Goal: Information Seeking & Learning: Compare options

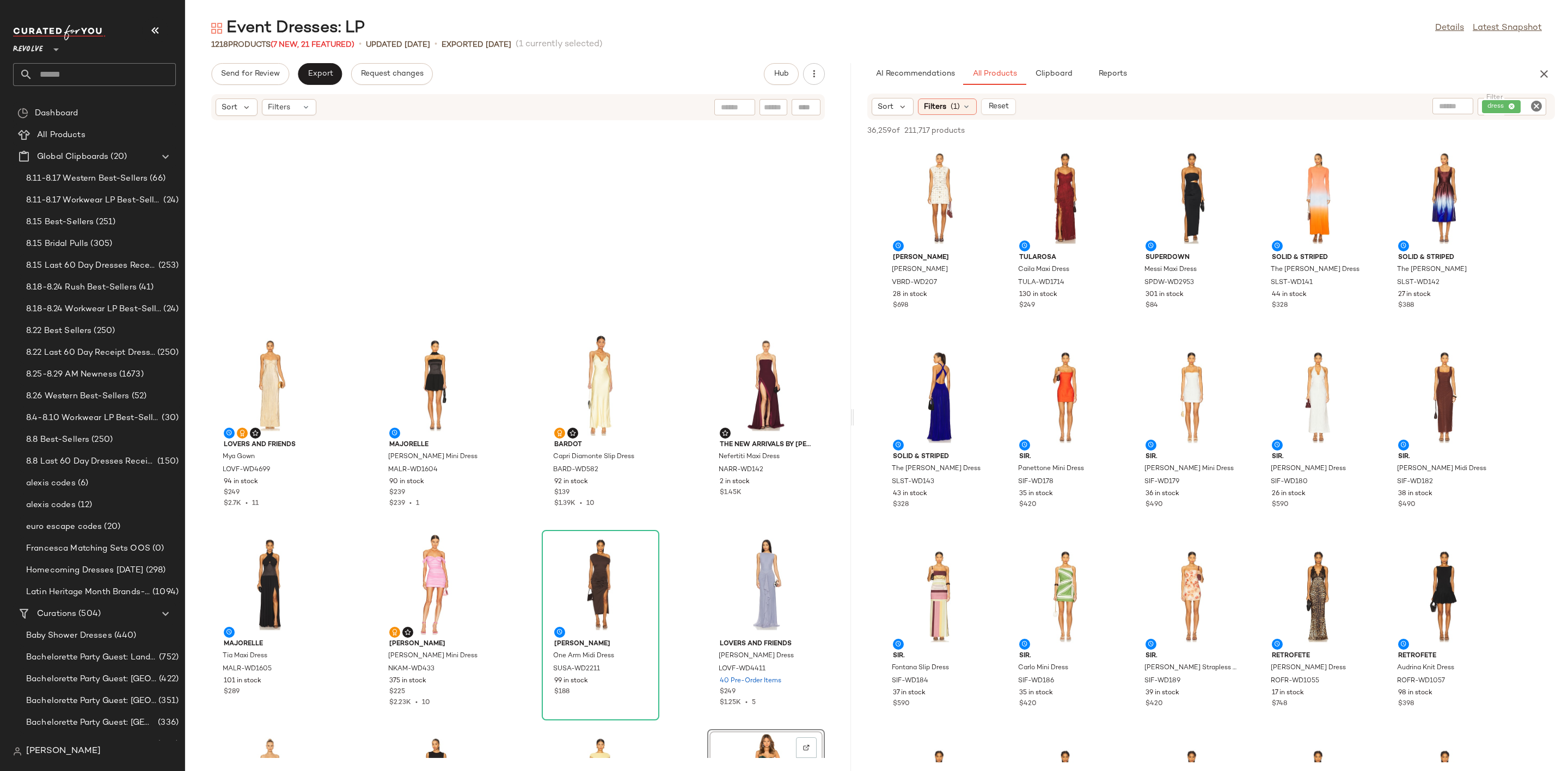
scroll to position [417, 0]
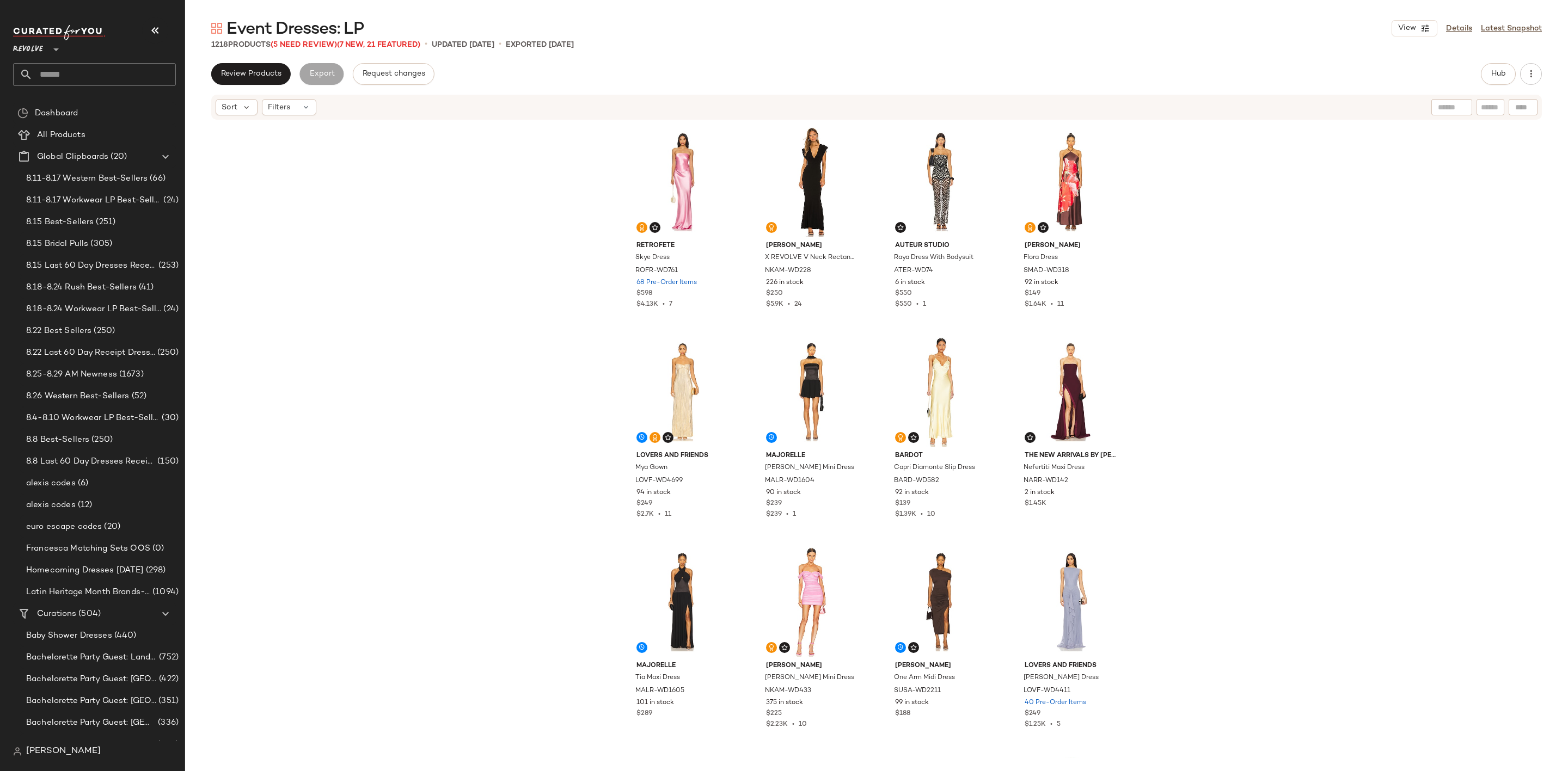
click at [479, 136] on div "retrofete Skye Dress ROFR-WD761 68 Pre-Order Items $598 $4.13K • 7 [PERSON_NAME…" at bounding box center [877, 439] width 1383 height 637
click at [87, 224] on span "8.15 Best-Sellers" at bounding box center [60, 222] width 68 height 13
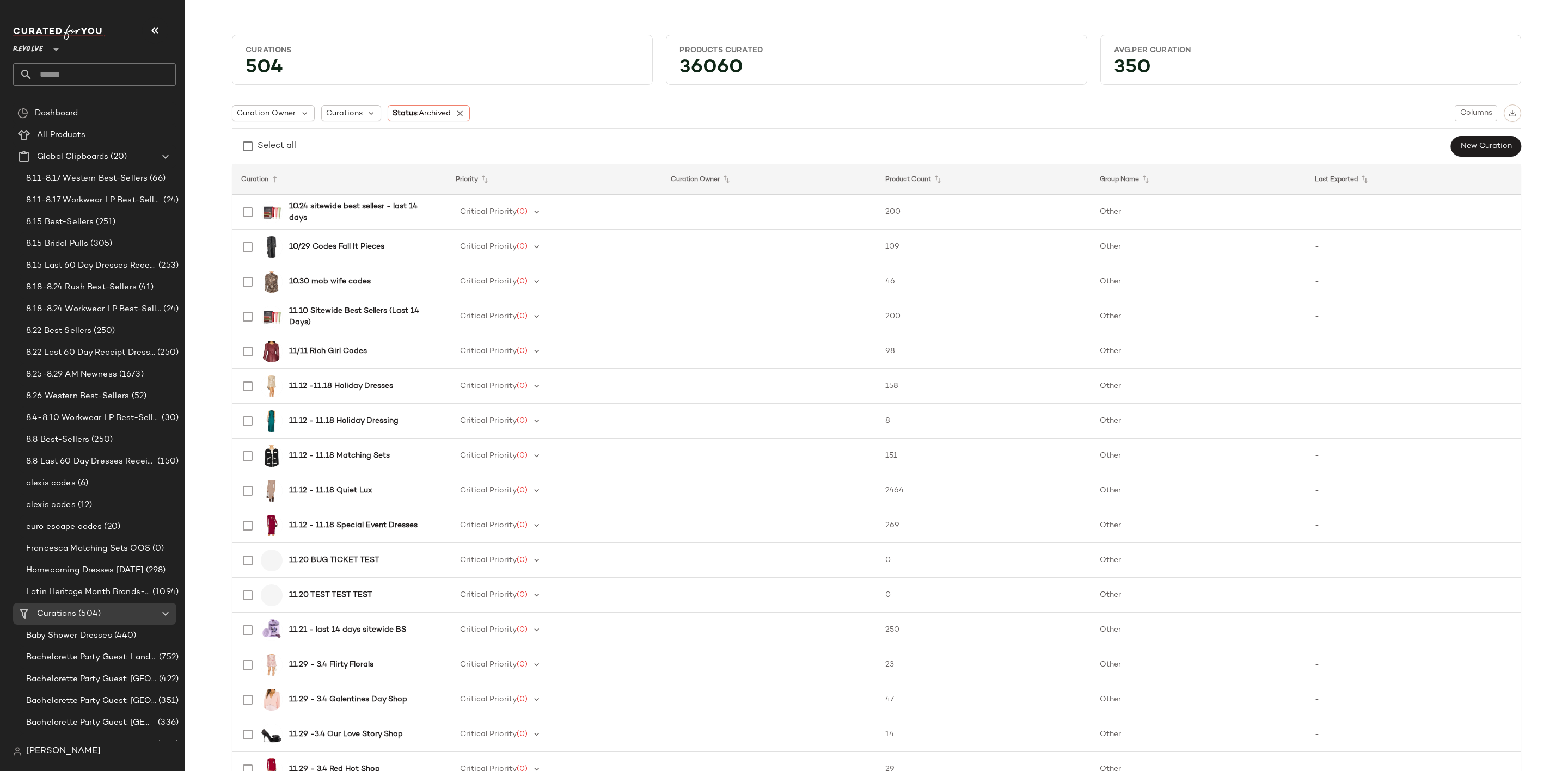
click at [117, 75] on input "text" at bounding box center [104, 75] width 143 height 23
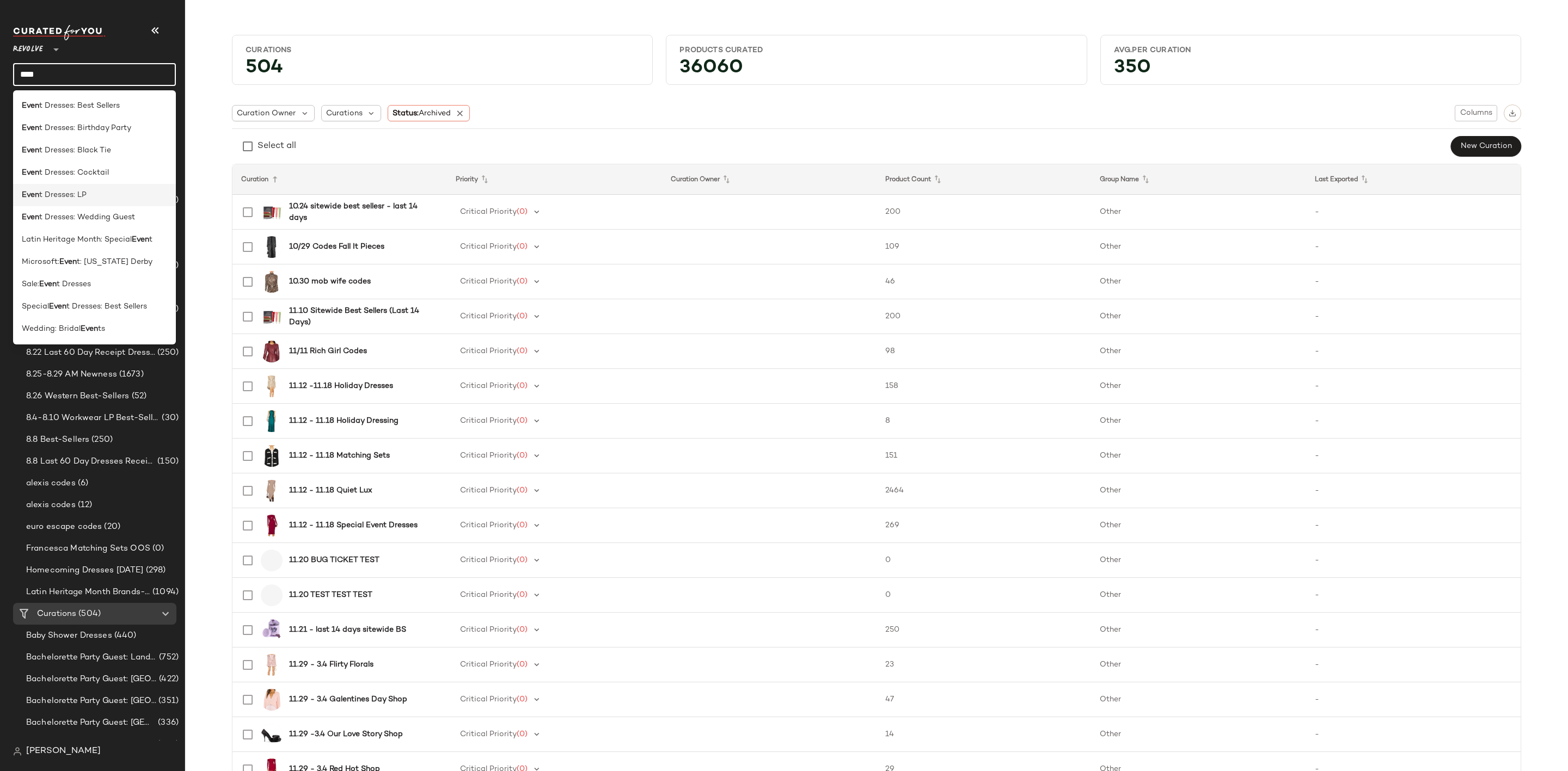
type input "****"
click at [46, 190] on span "t Dresses: LP" at bounding box center [63, 195] width 47 height 12
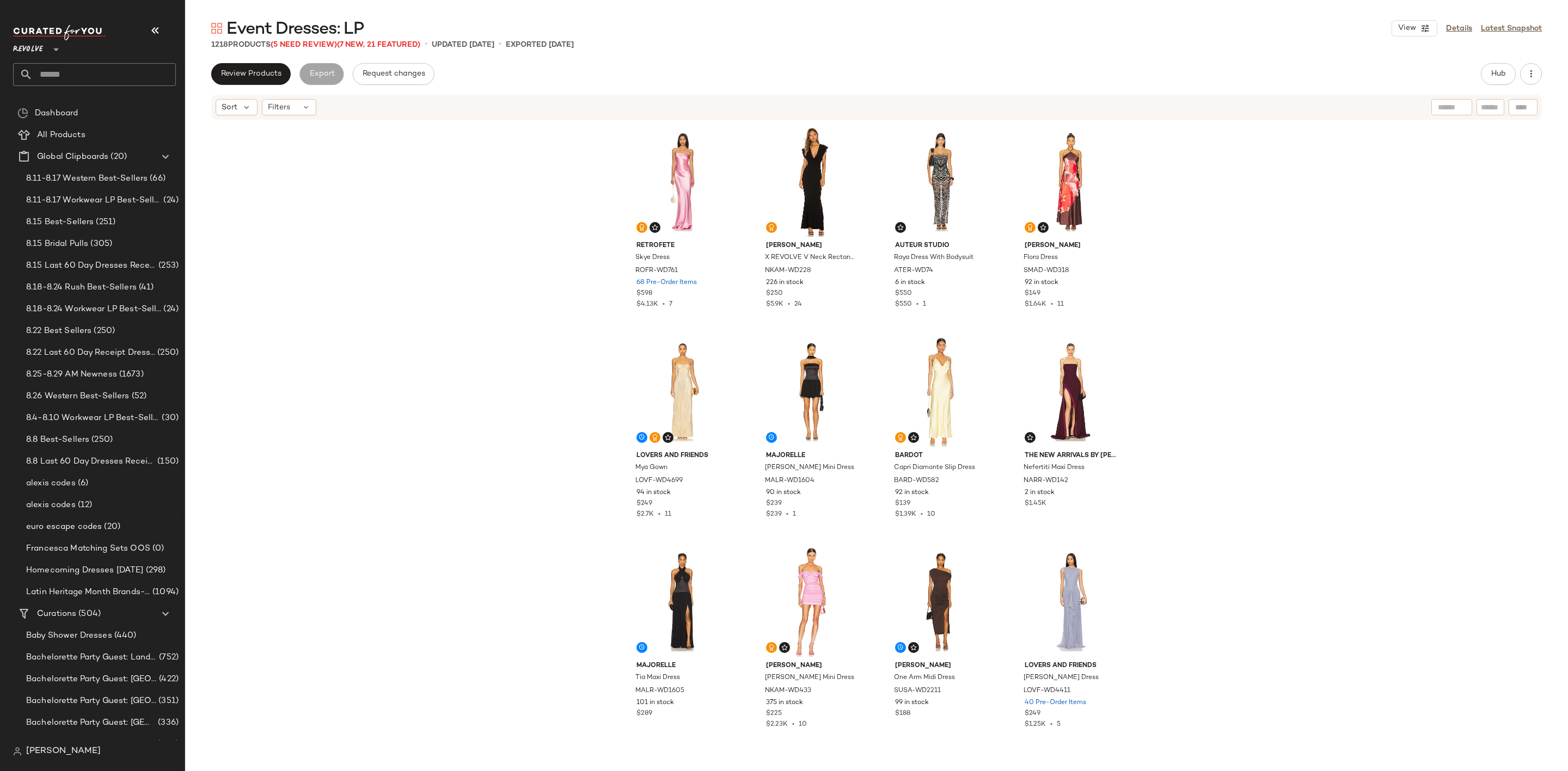
click at [394, 397] on div "retrofete Skye Dress ROFR-WD761 68 Pre-Order Items $598 $4.13K • 7 Norma Kamali…" at bounding box center [877, 439] width 1383 height 637
click at [441, 301] on div "retrofete Skye Dress ROFR-WD761 68 Pre-Order Items $598 $4.13K • 7 [PERSON_NAME…" at bounding box center [877, 439] width 1383 height 637
drag, startPoint x: 1332, startPoint y: 33, endPoint x: 1235, endPoint y: 273, distance: 258.9
click at [1235, 273] on div "retrofete Skye Dress ROFR-WD761 68 Pre-Order Items $598 $4.13K • 7 [PERSON_NAME…" at bounding box center [877, 439] width 1383 height 637
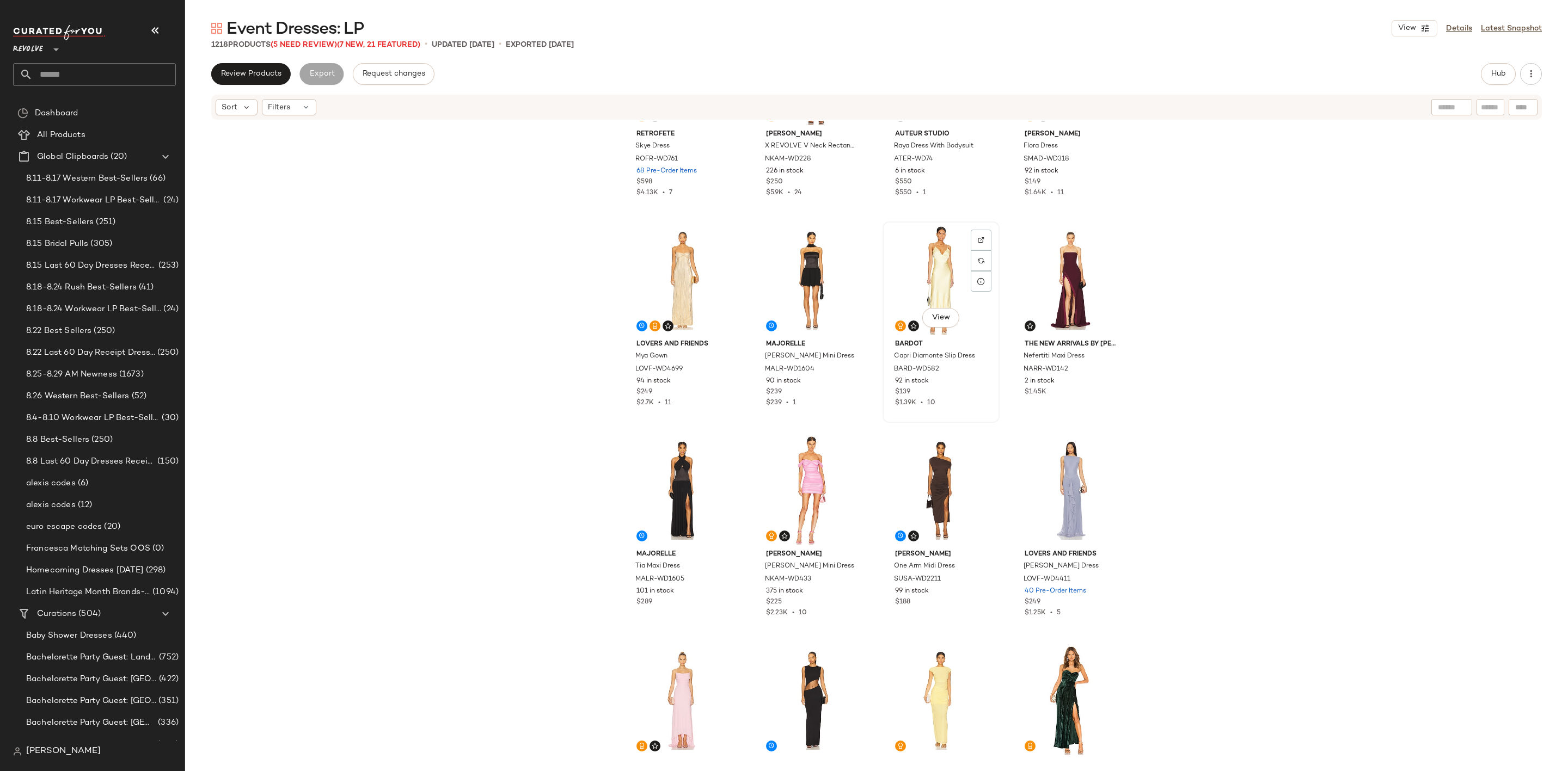
scroll to position [335, 0]
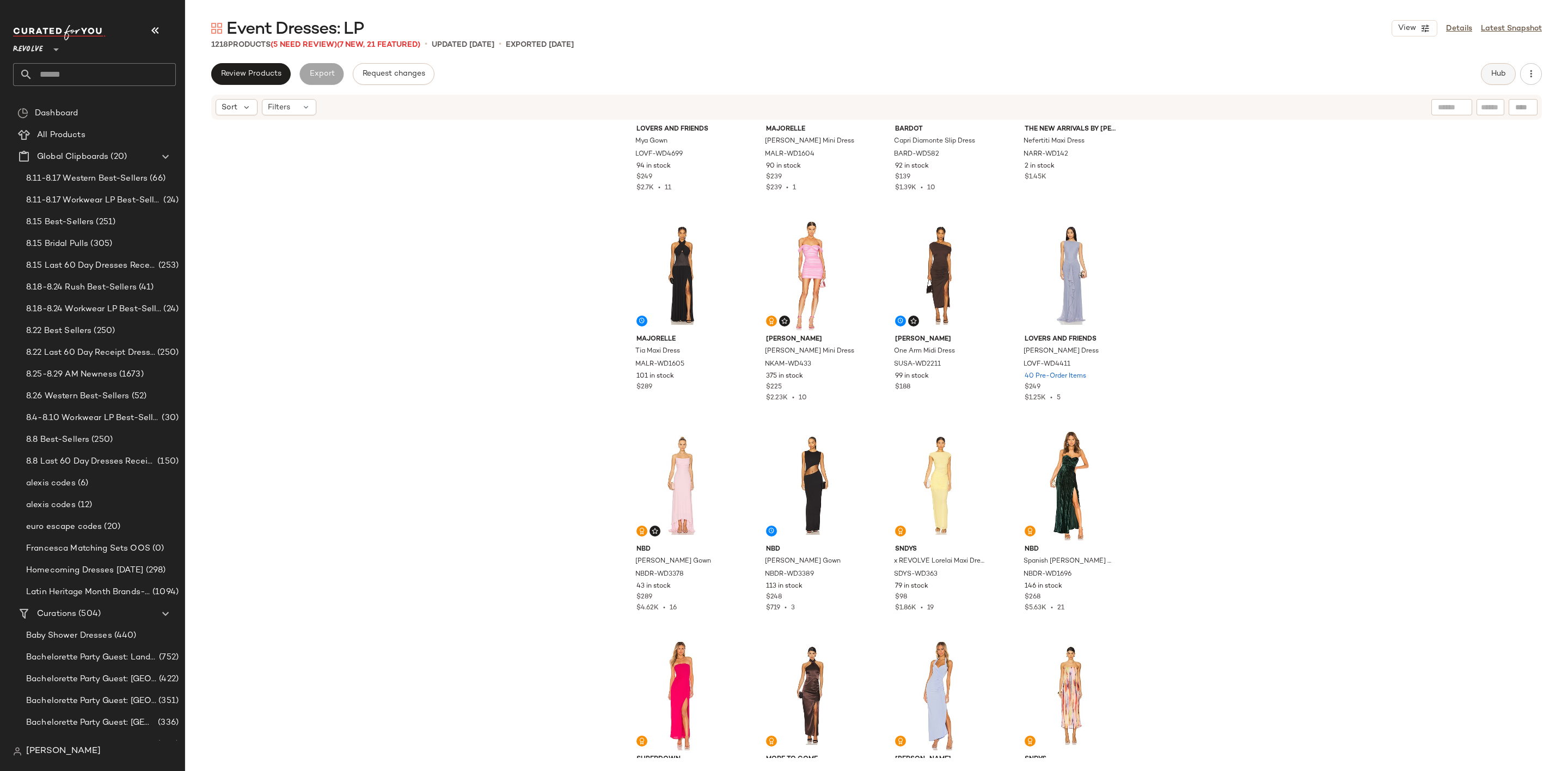
click at [1493, 80] on button "Hub" at bounding box center [1498, 74] width 35 height 22
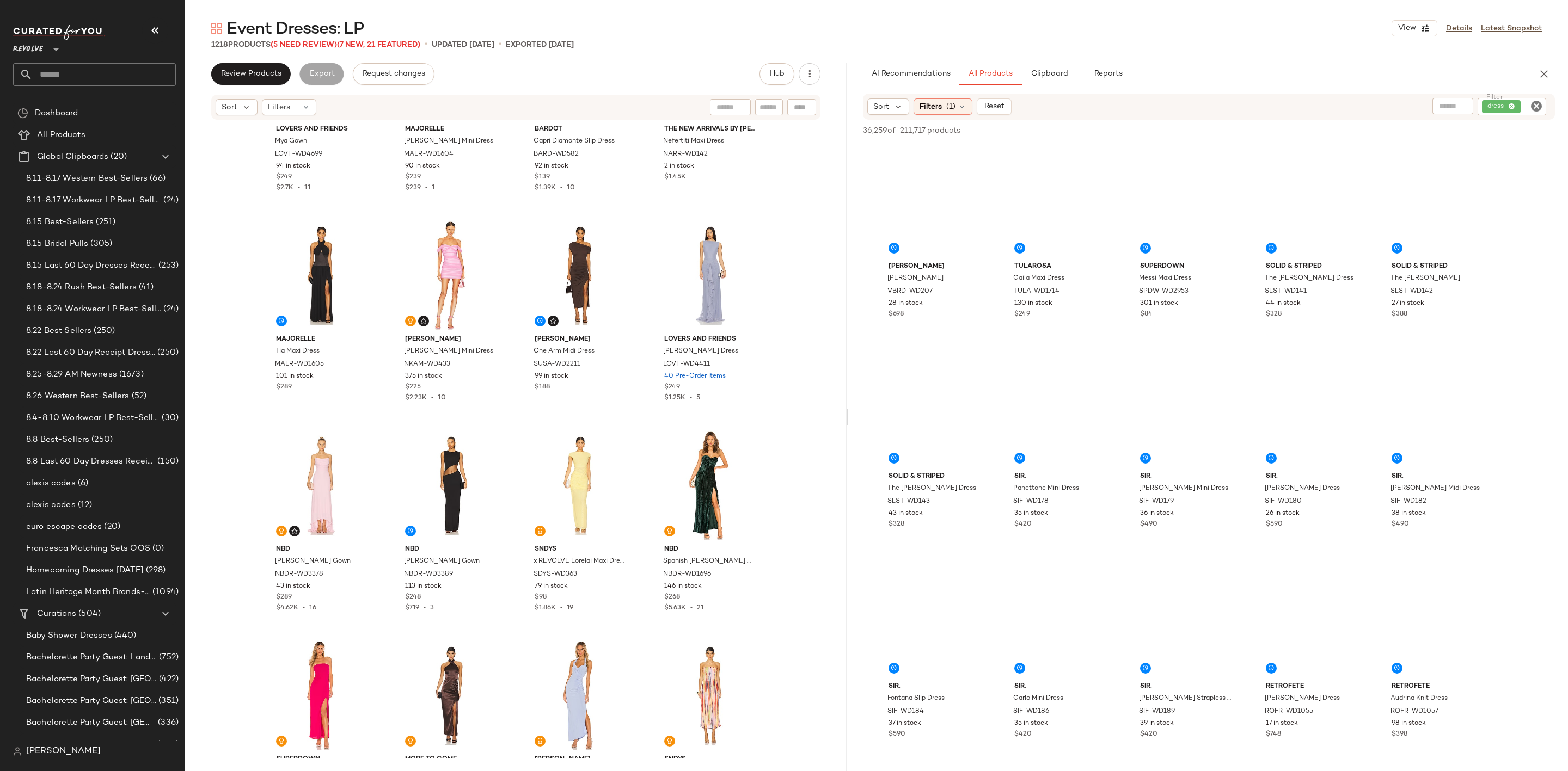
drag, startPoint x: 875, startPoint y: 417, endPoint x: 804, endPoint y: 428, distance: 71.8
click at [804, 428] on div "Event Dresses: LP View Details Latest Snapshot 1218 Products (5 Need Review) (7…" at bounding box center [877, 394] width 1383 height 754
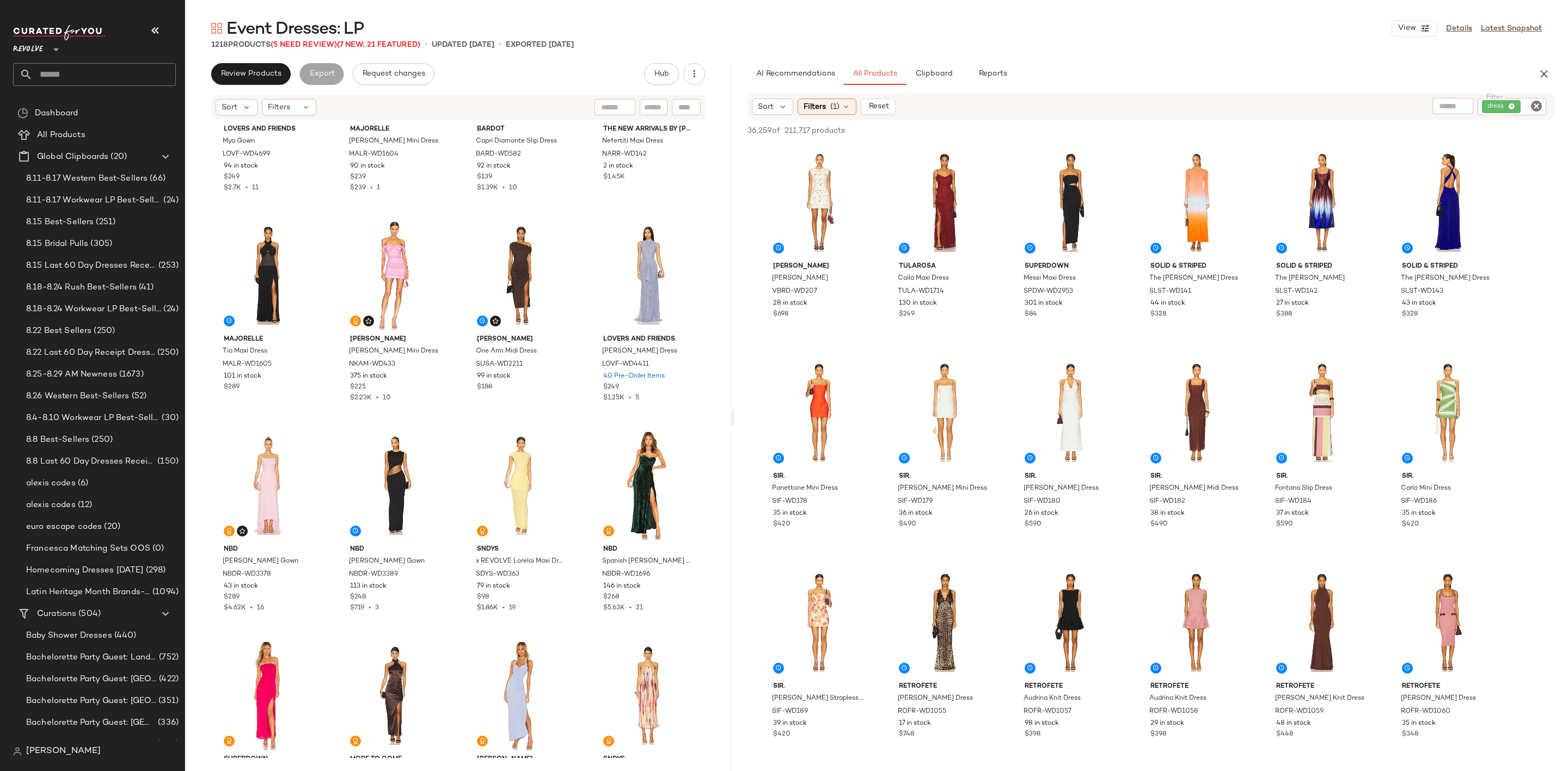
drag, startPoint x: 803, startPoint y: 412, endPoint x: 735, endPoint y: 423, distance: 68.9
click at [735, 423] on div "Event Dresses: LP View Details Latest Snapshot 1218 Products (5 Need Review) (7…" at bounding box center [877, 394] width 1383 height 754
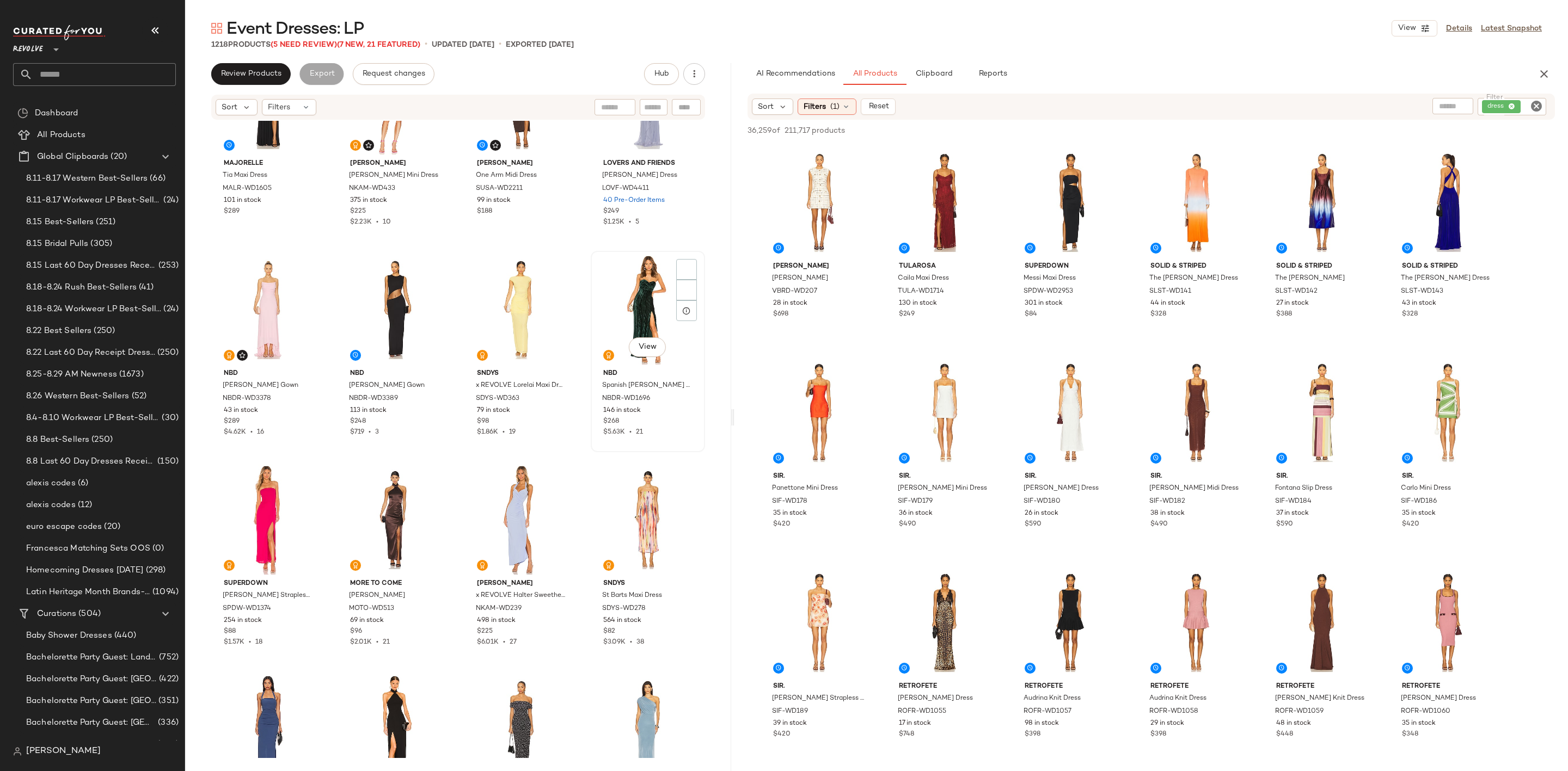
scroll to position [417, 0]
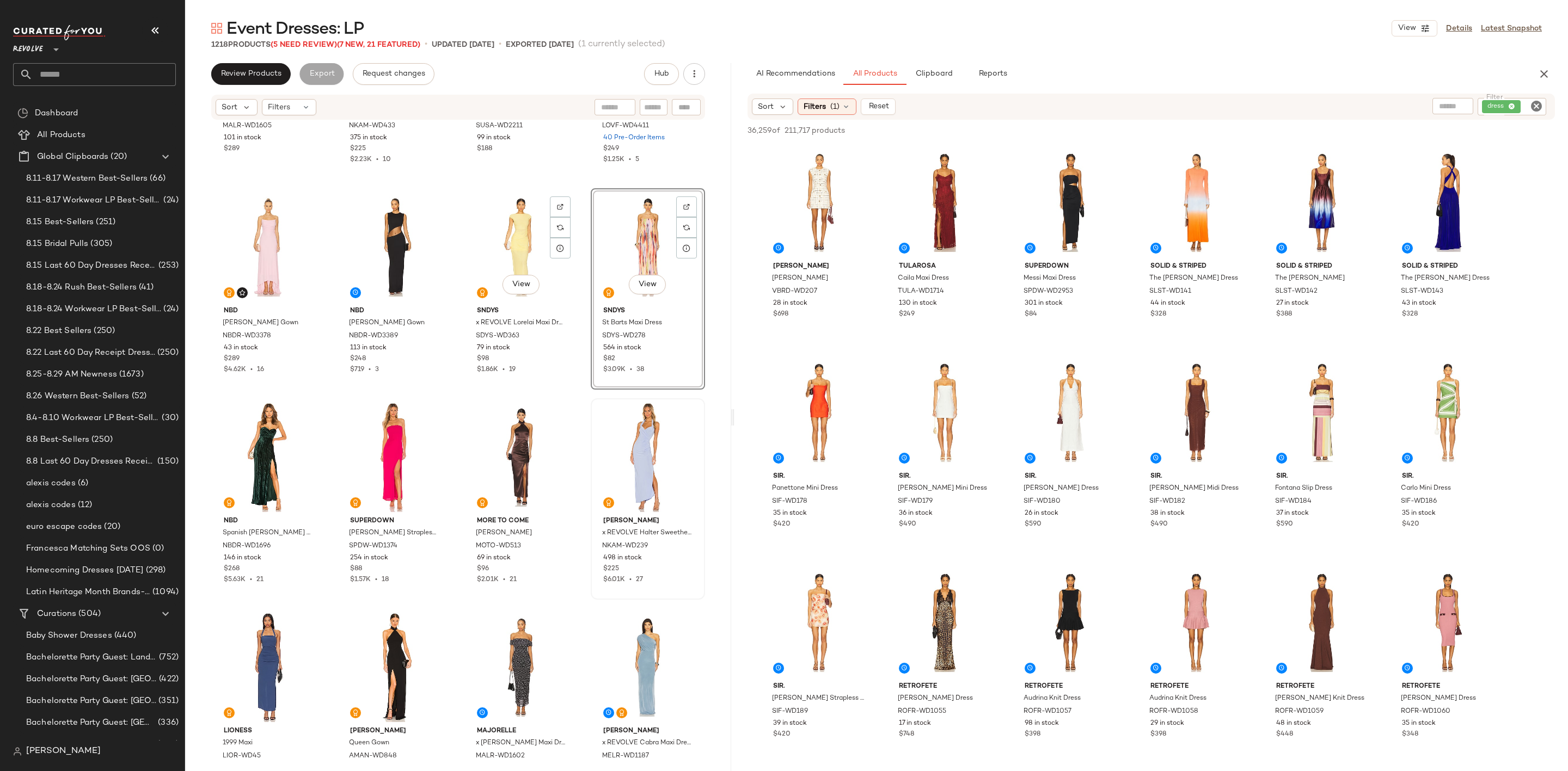
scroll to position [580, 0]
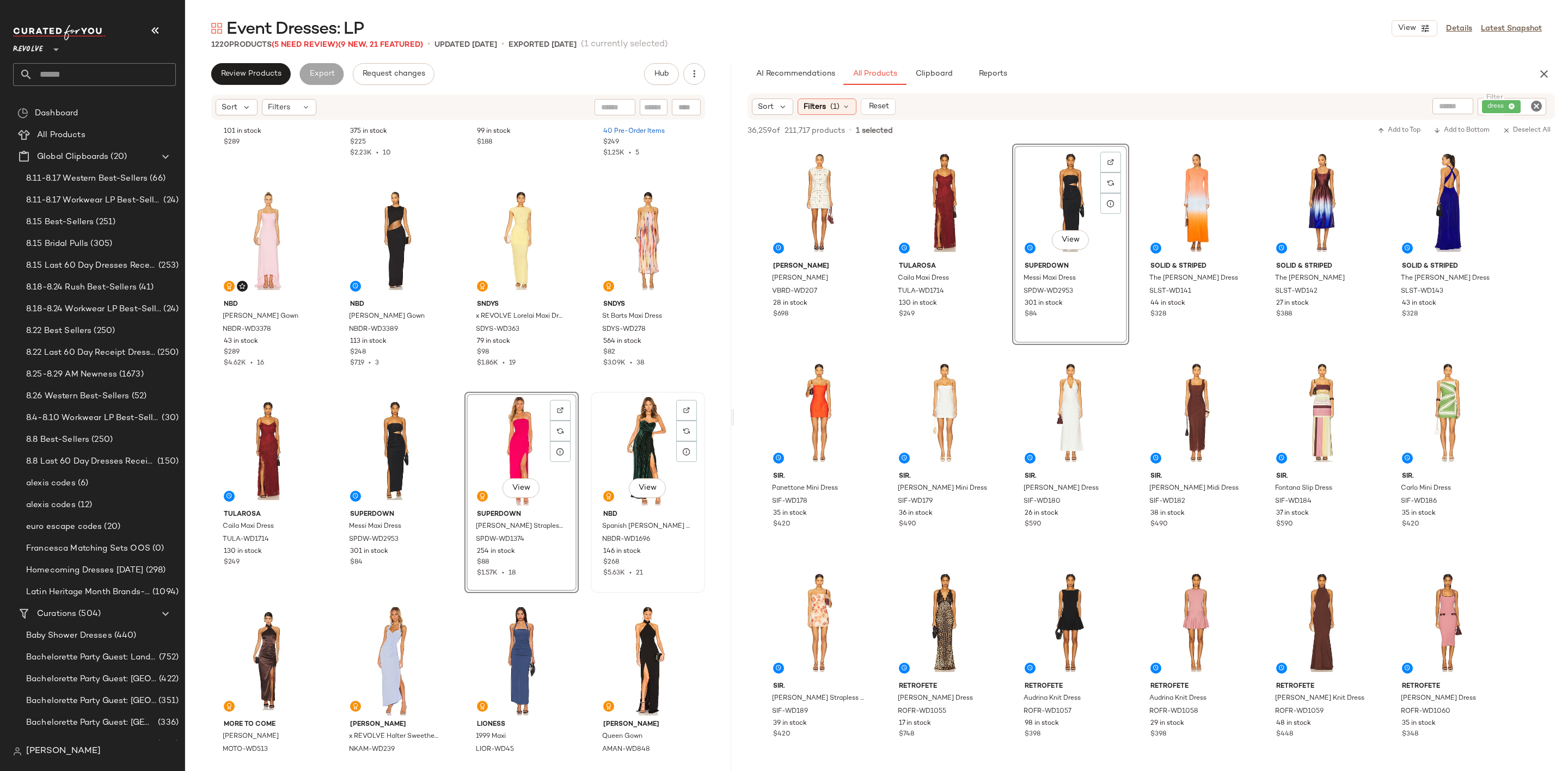
click at [632, 444] on div "View" at bounding box center [648, 450] width 107 height 110
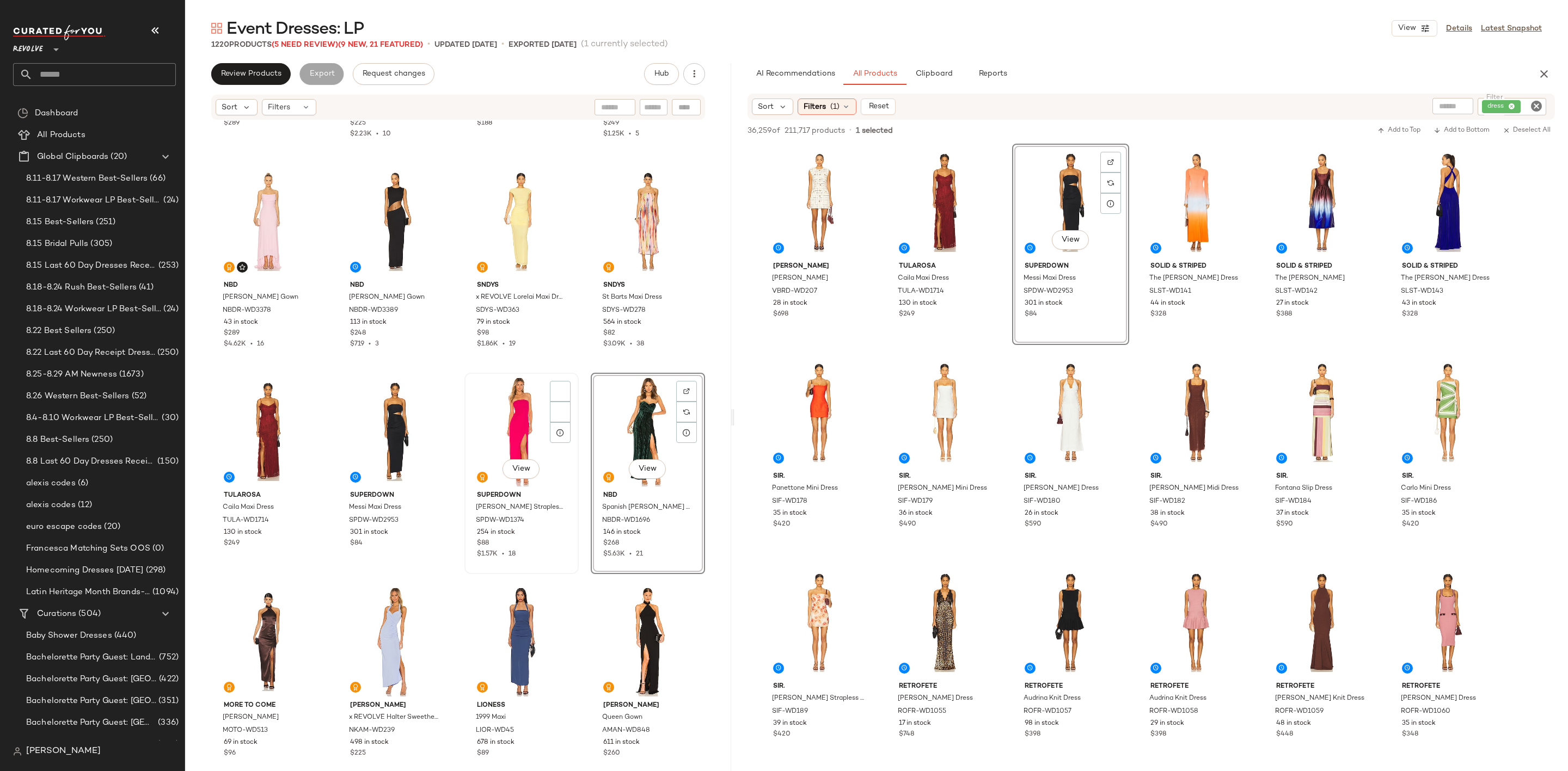
scroll to position [498, 0]
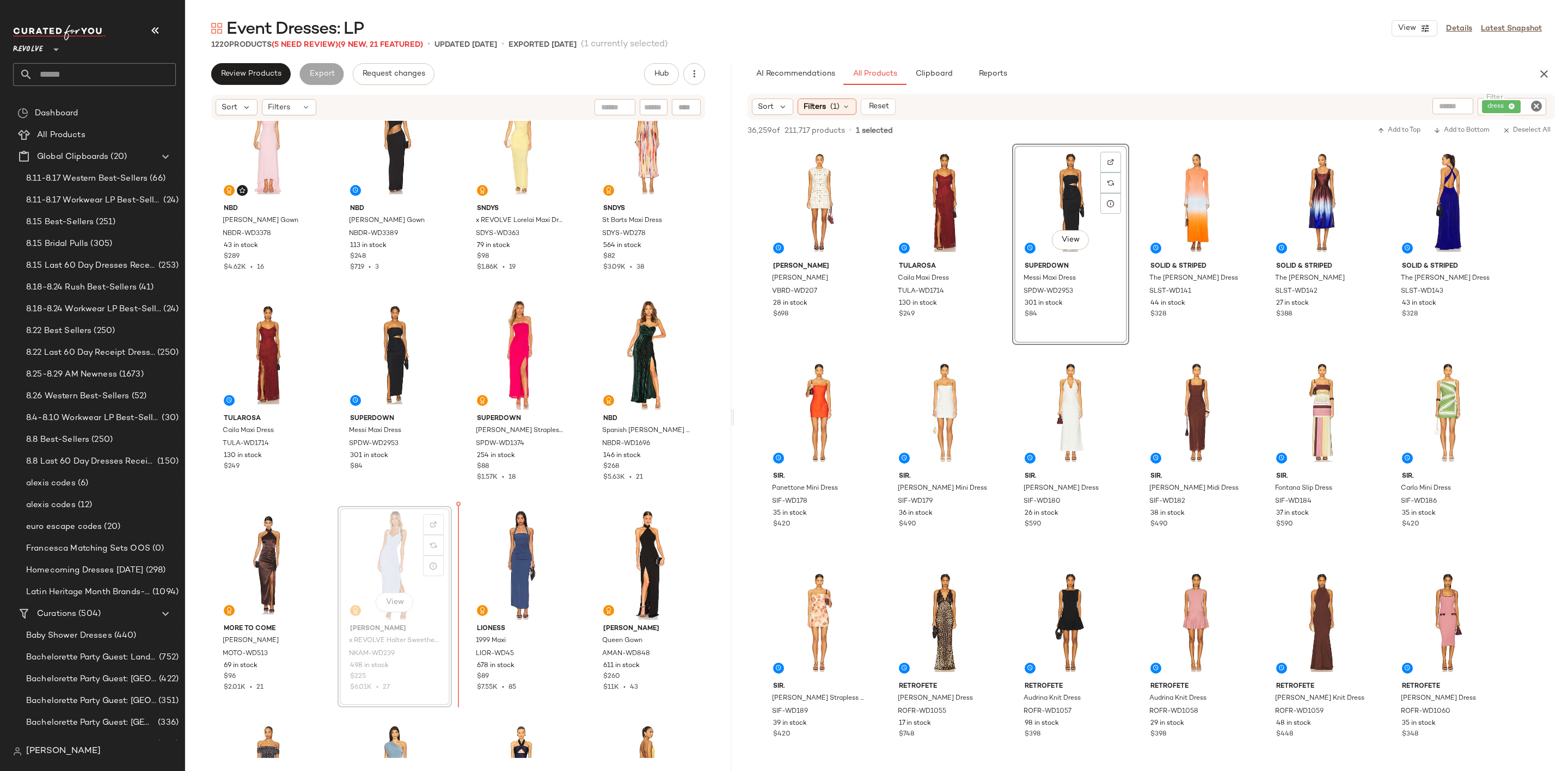
scroll to position [676, 0]
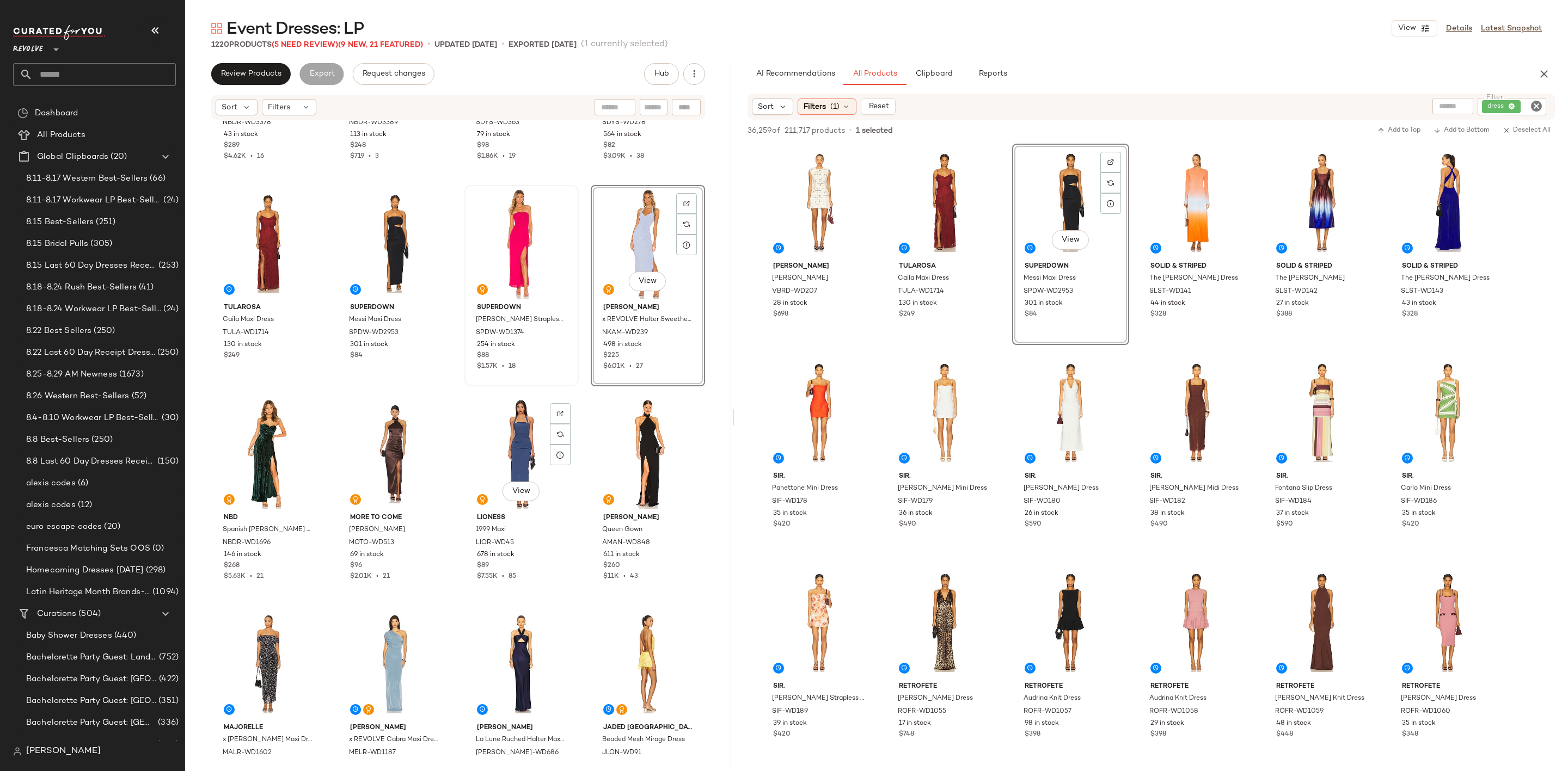
scroll to position [758, 0]
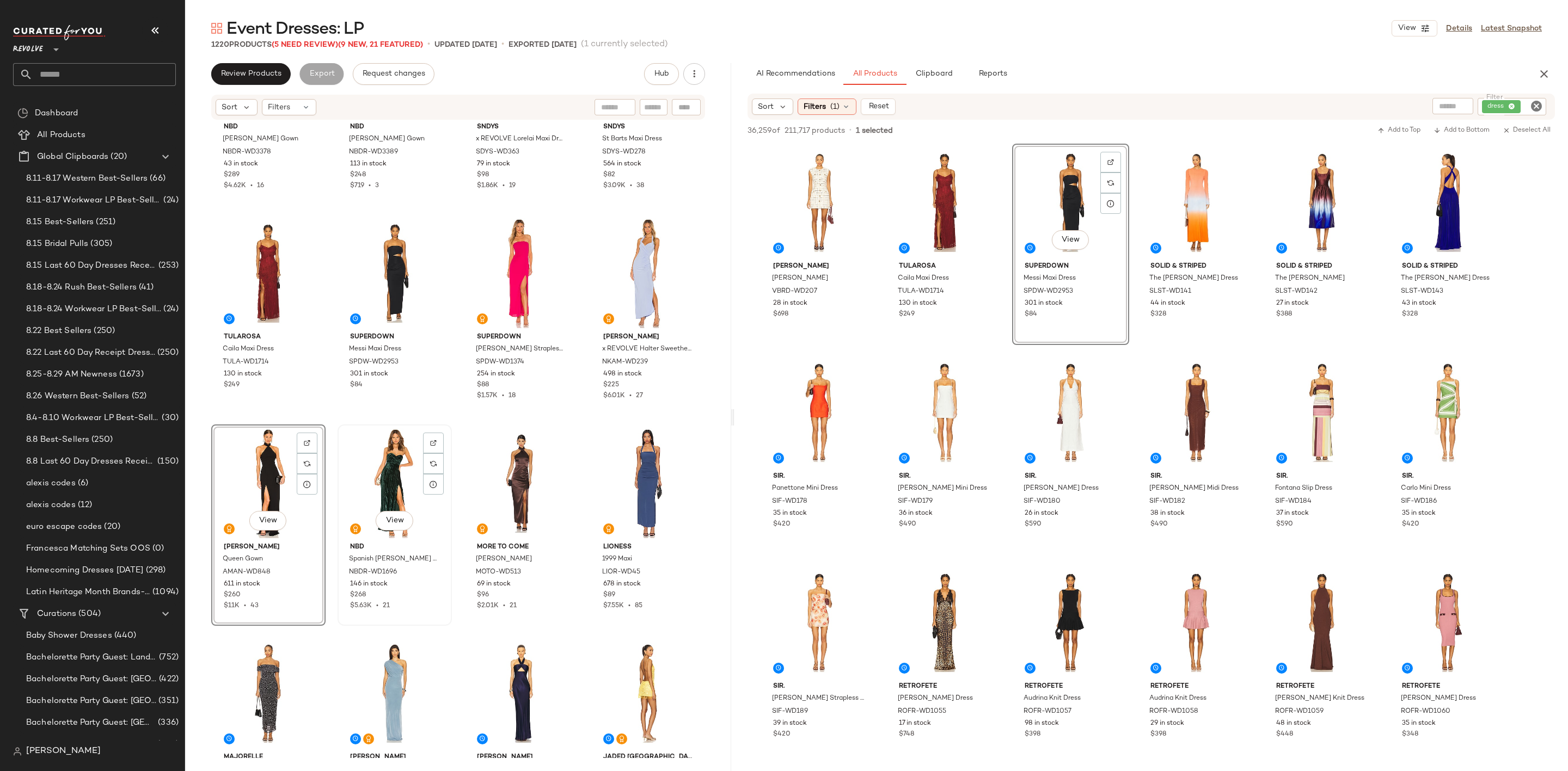
click at [374, 477] on div "View" at bounding box center [394, 483] width 107 height 110
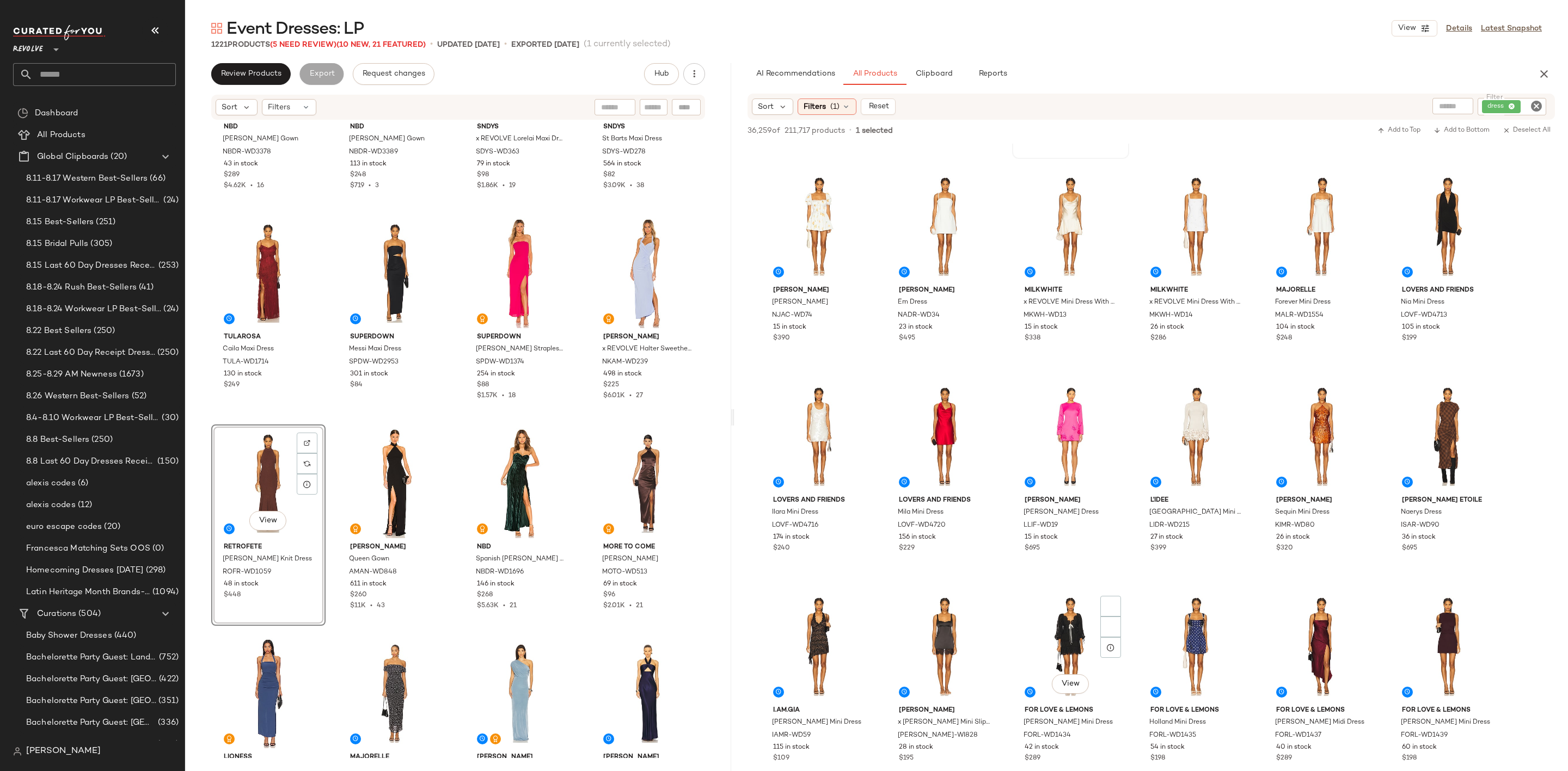
scroll to position [1061, 0]
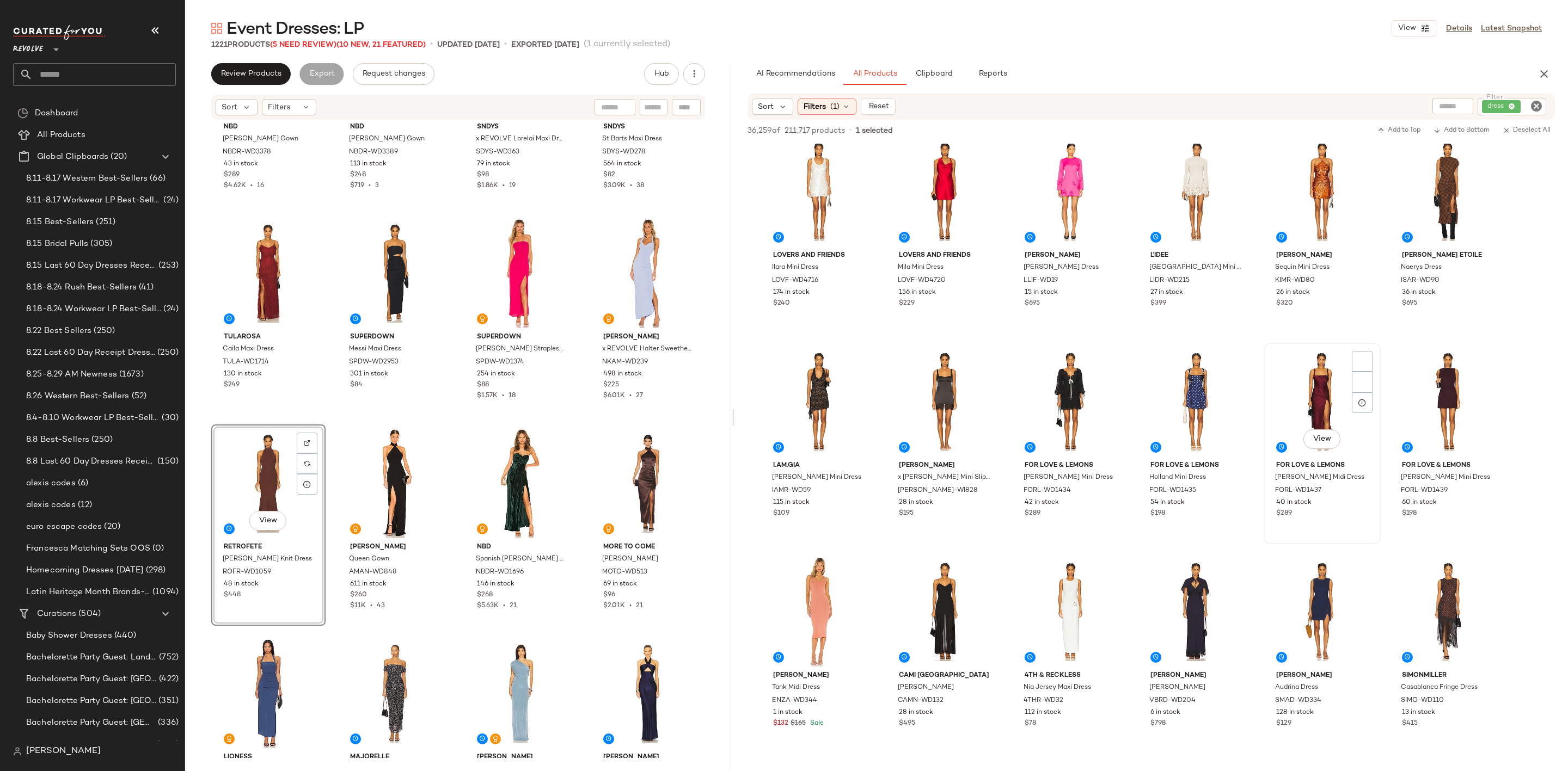
click at [1315, 385] on div "View" at bounding box center [1322, 402] width 110 height 110
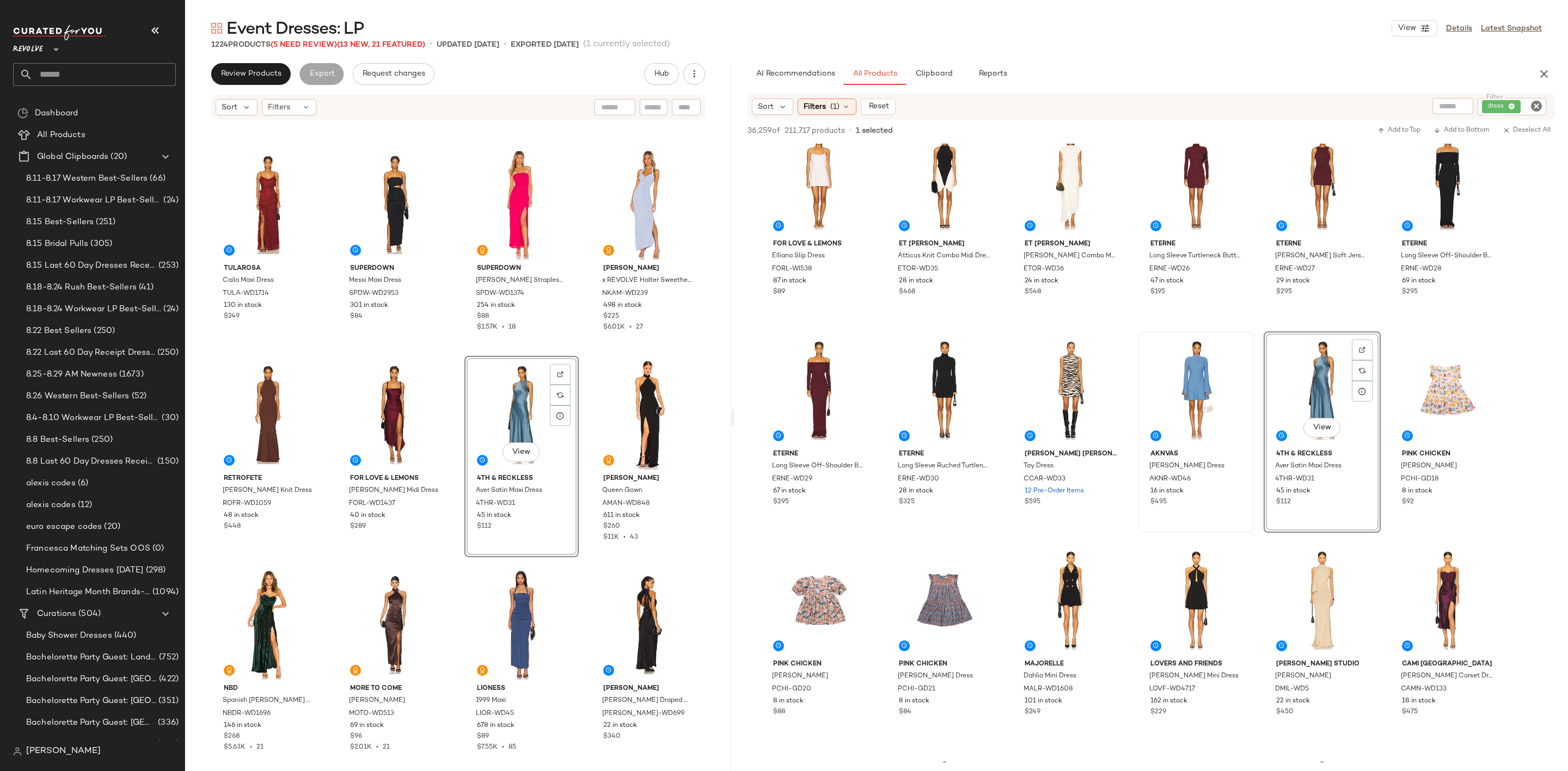
scroll to position [2449, 0]
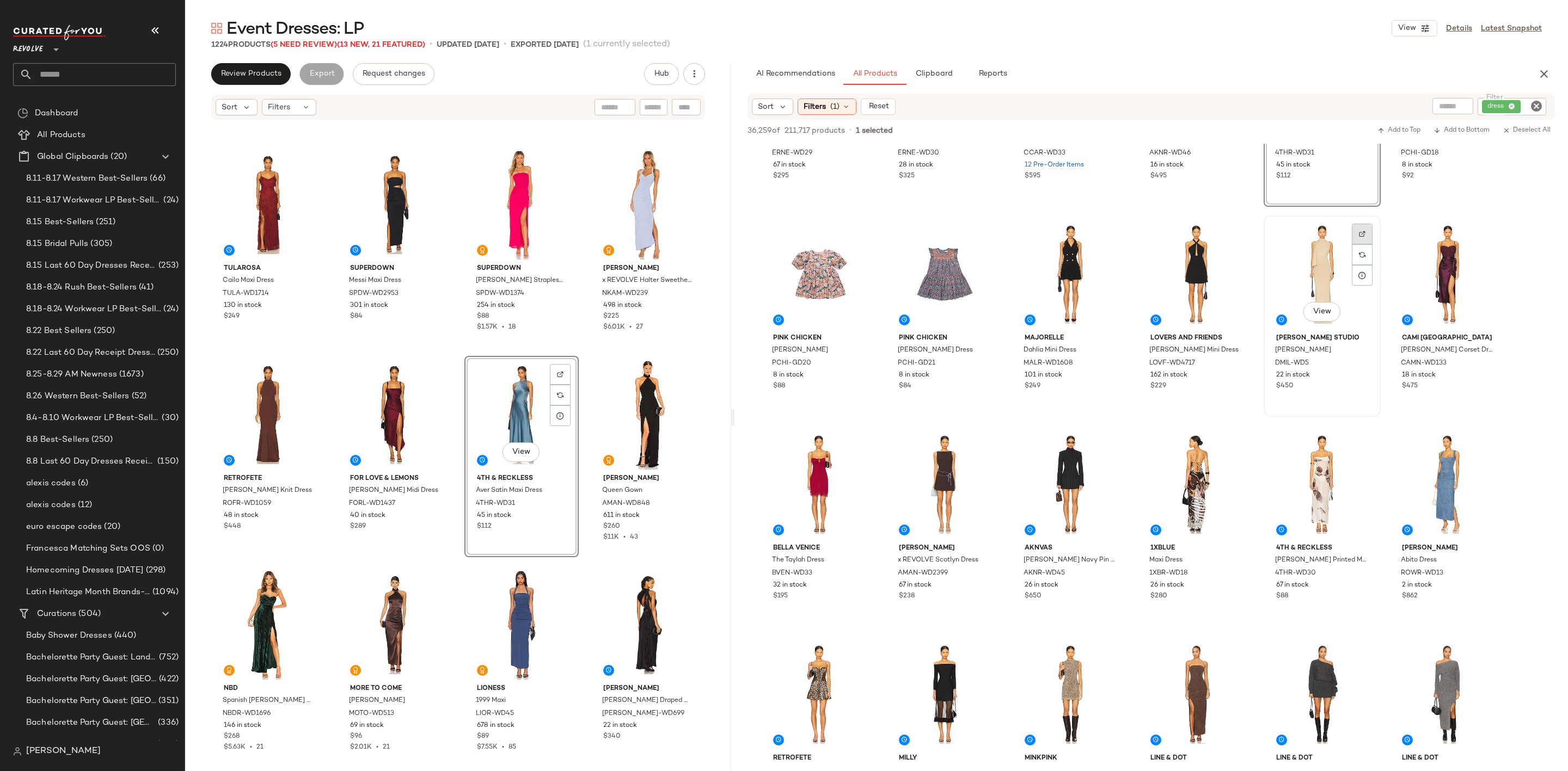
click at [1356, 235] on div at bounding box center [1362, 234] width 21 height 21
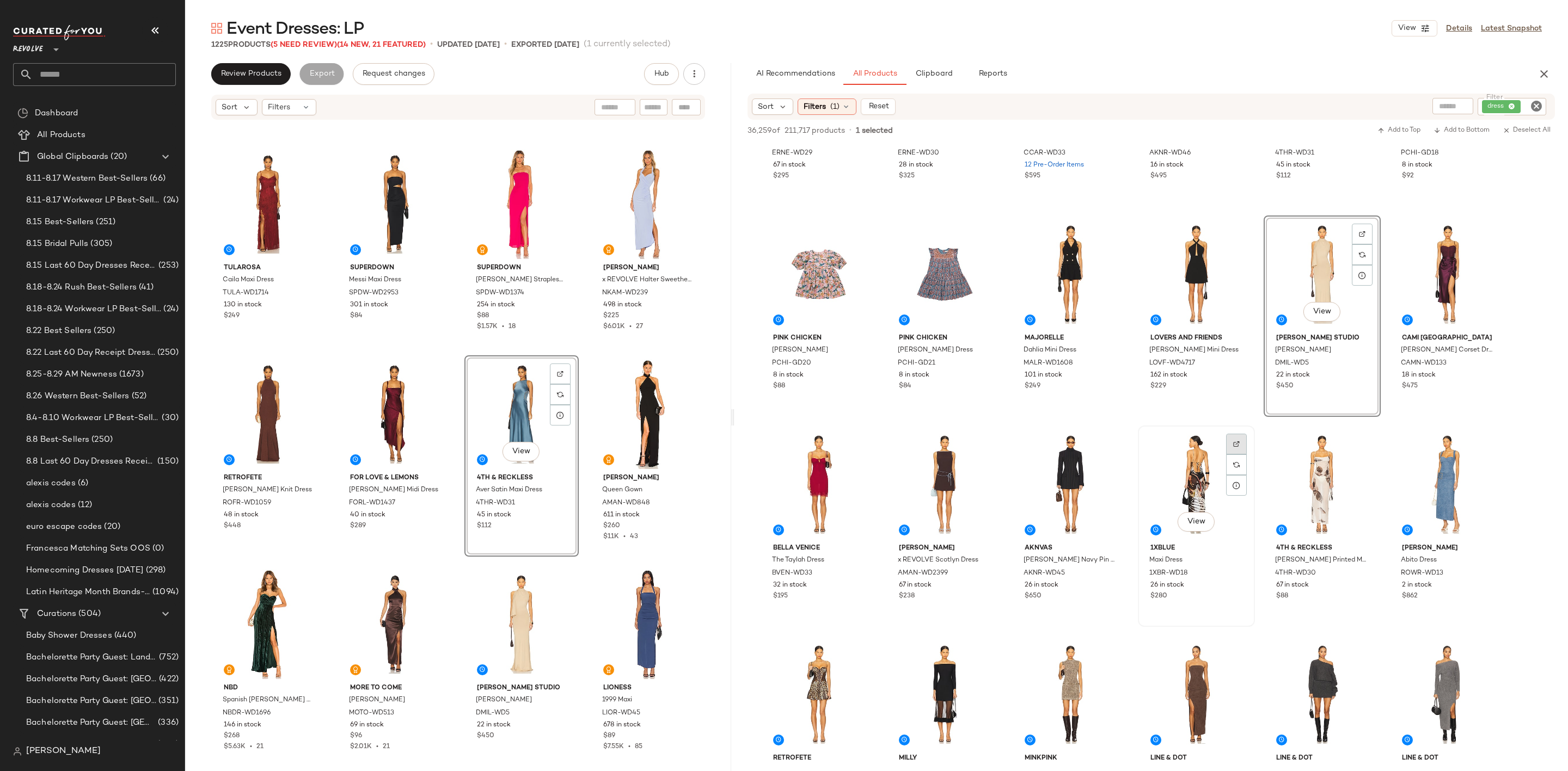
click at [1233, 442] on img at bounding box center [1236, 444] width 7 height 7
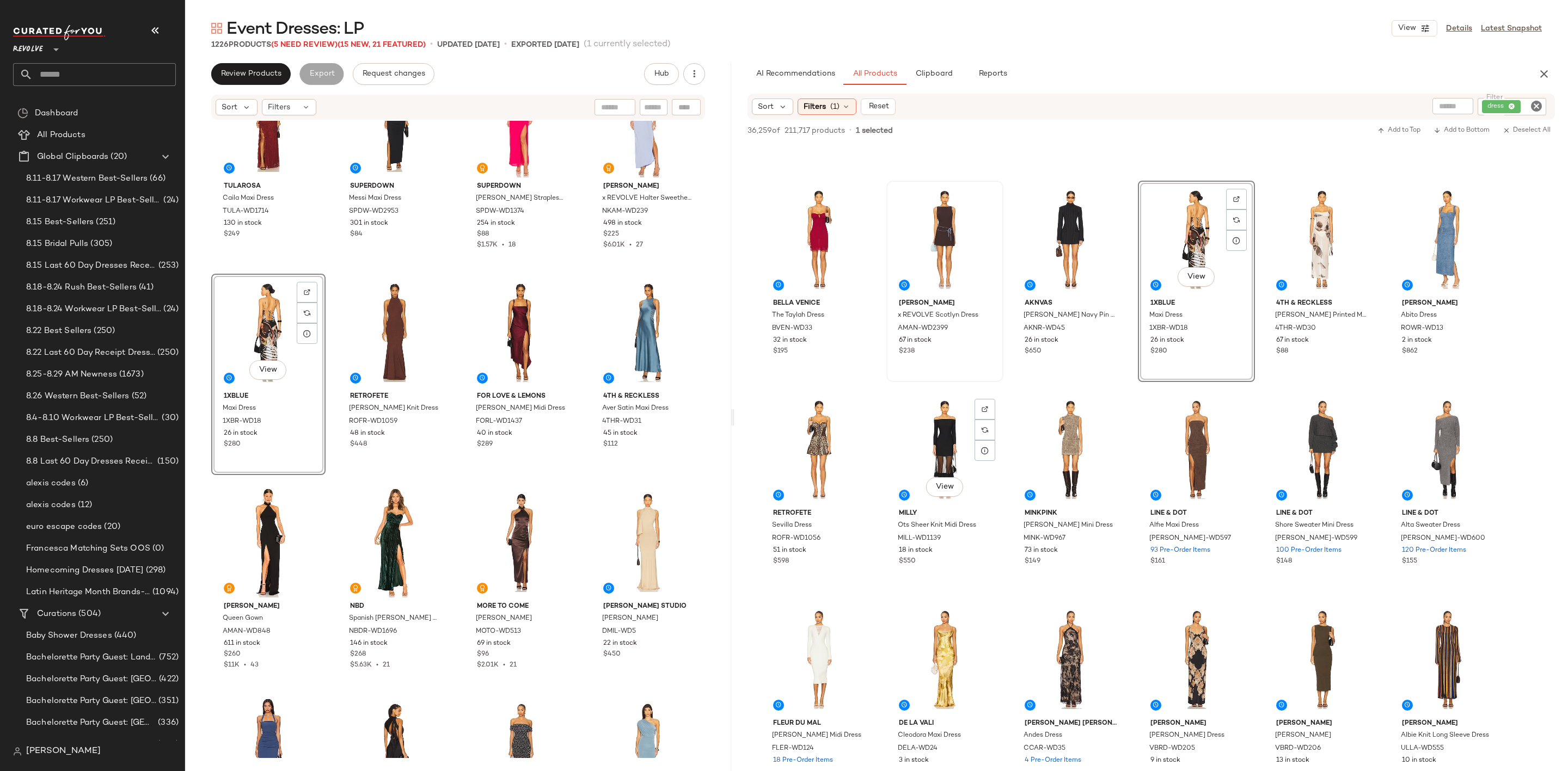
scroll to position [2858, 0]
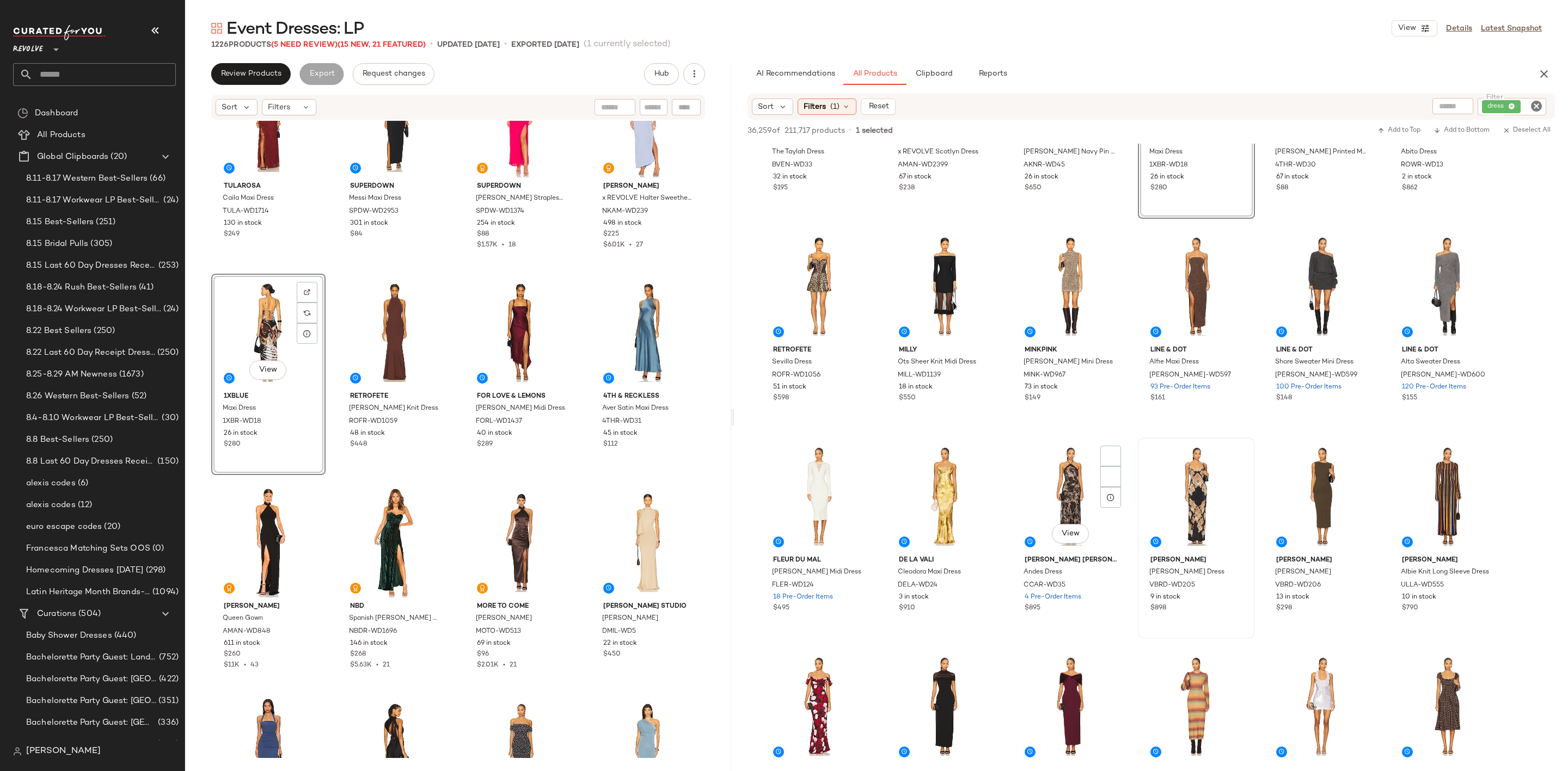
click at [1186, 483] on div at bounding box center [1197, 496] width 110 height 110
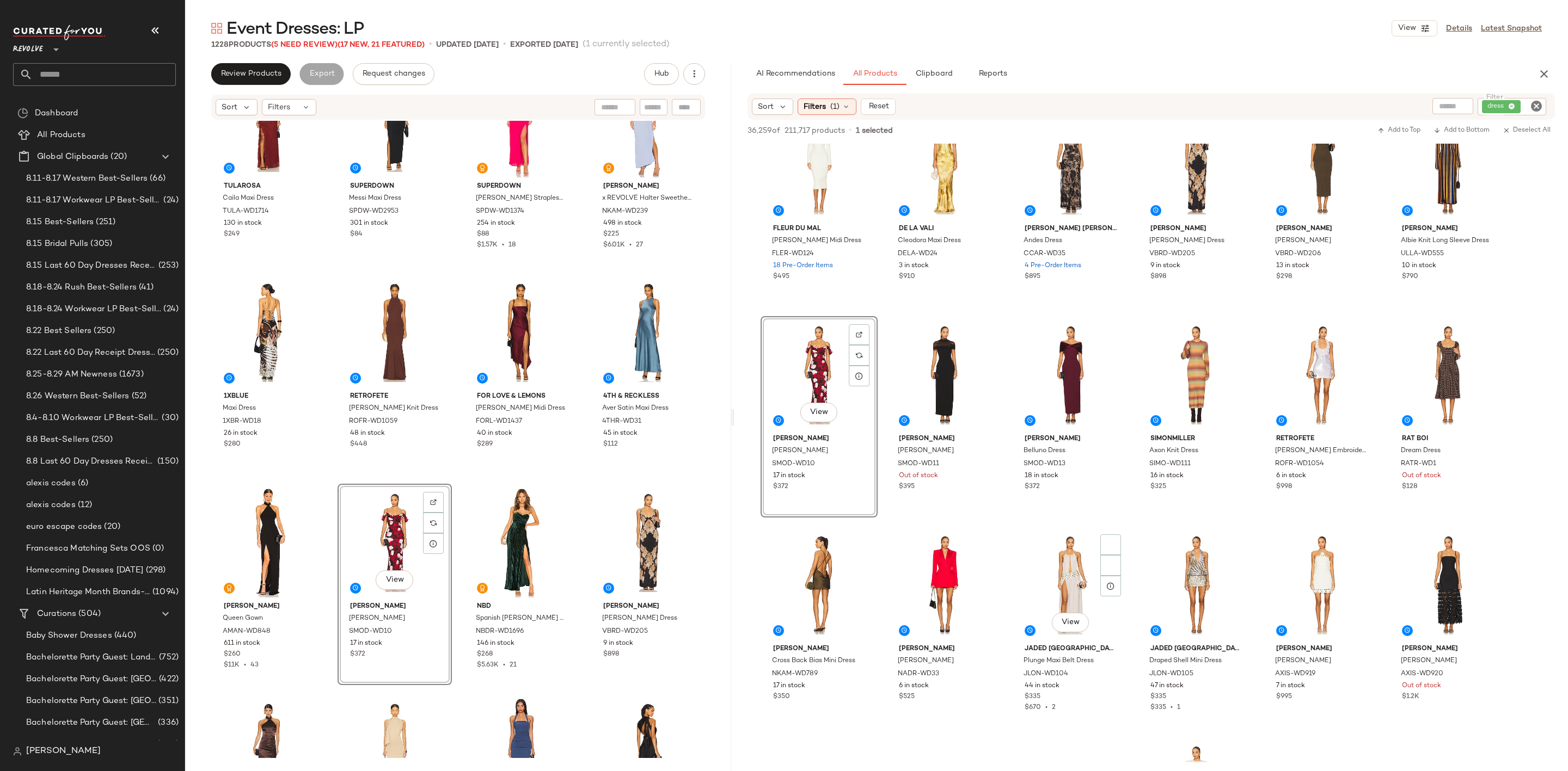
scroll to position [3429, 0]
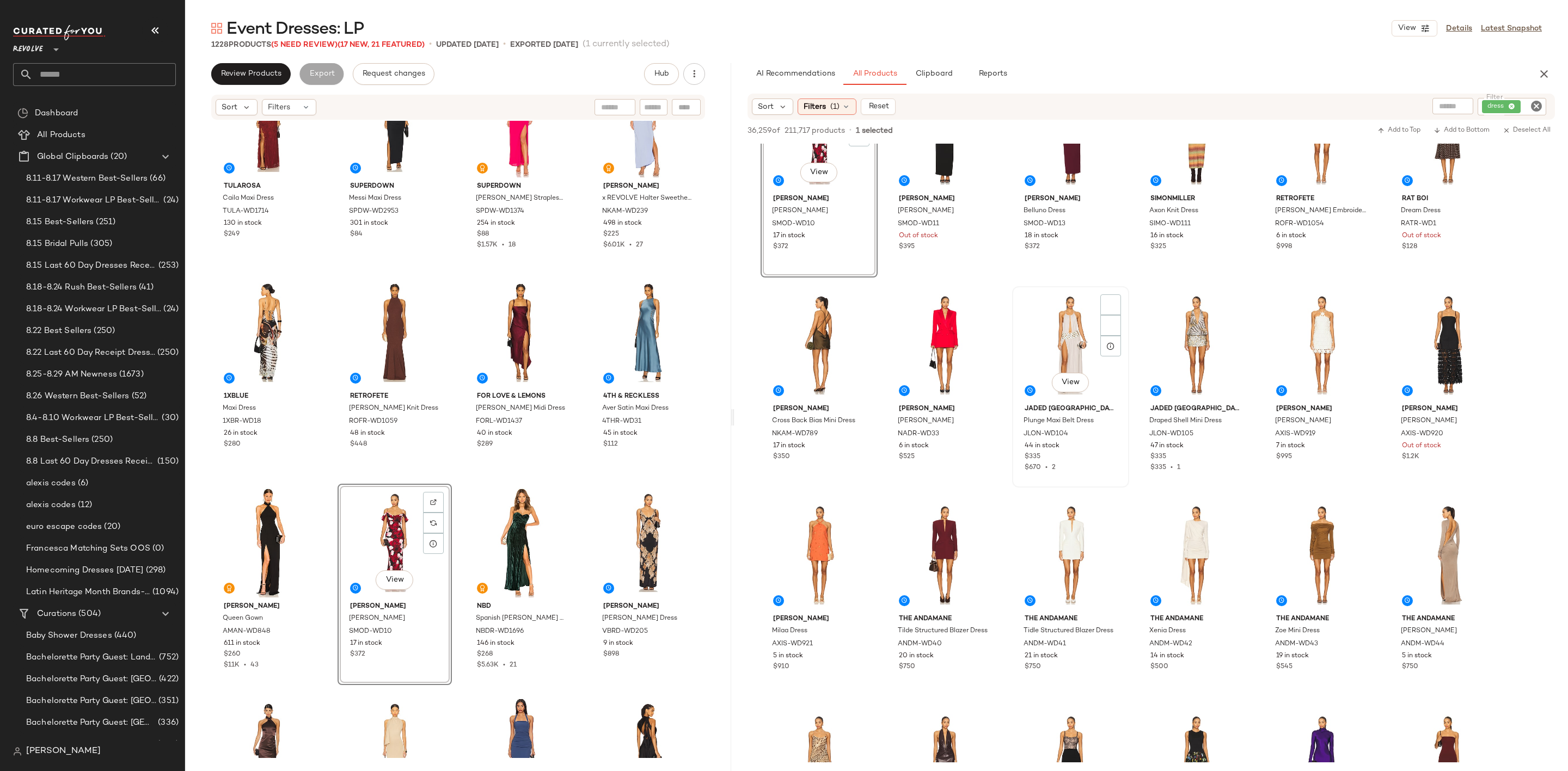
click at [1050, 335] on div "View" at bounding box center [1071, 345] width 110 height 110
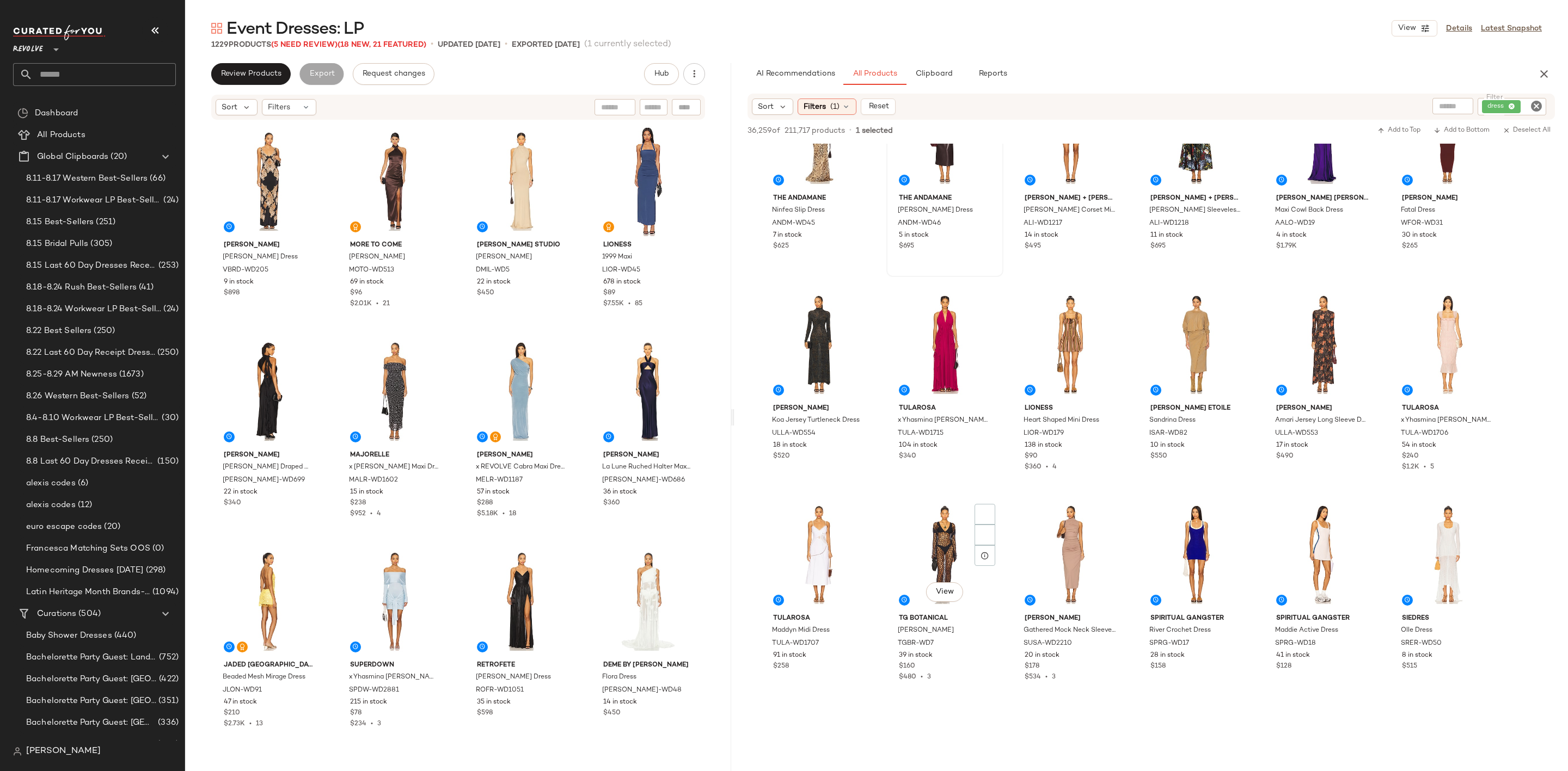
scroll to position [4082, 0]
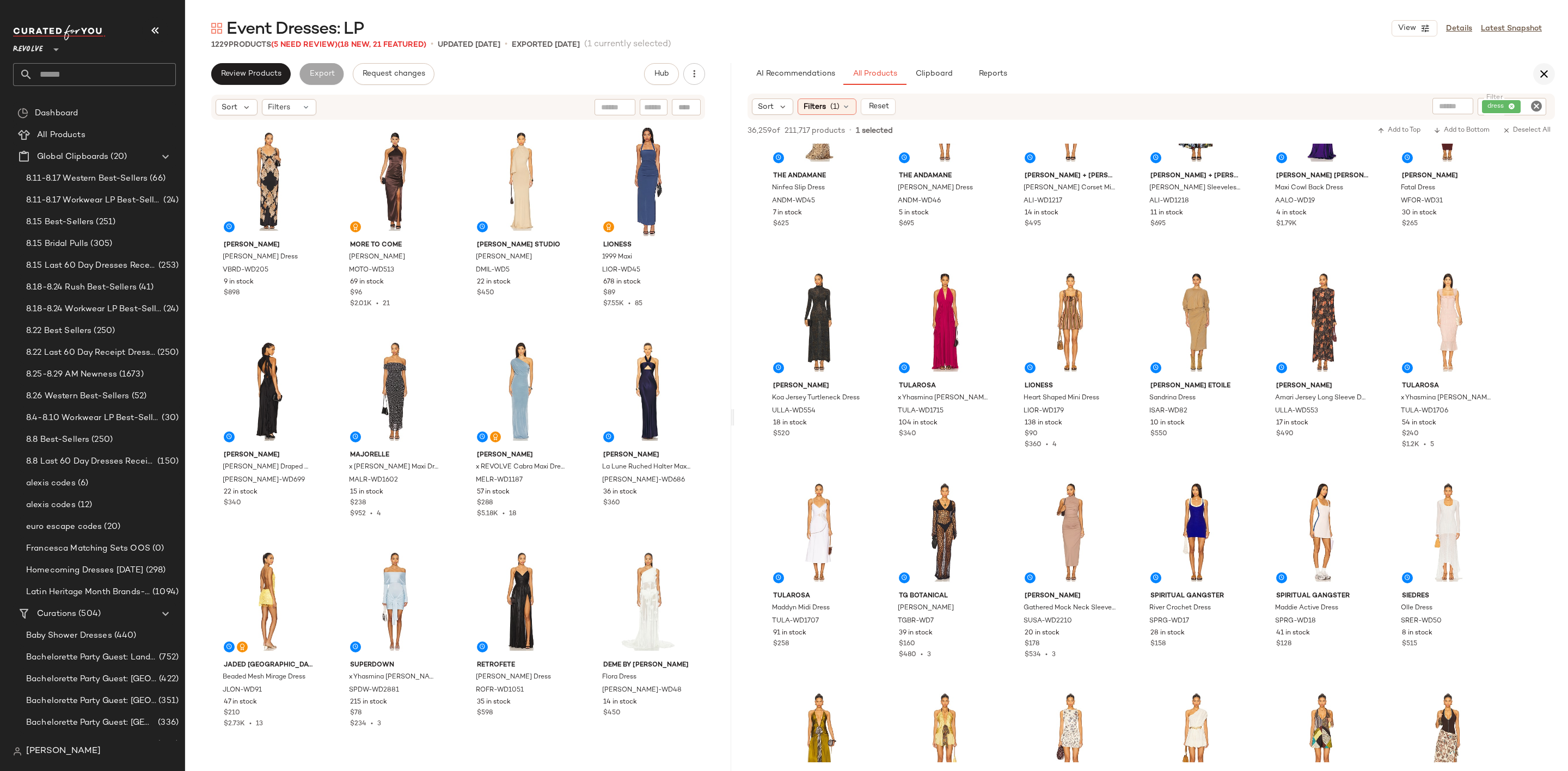
click at [1545, 74] on icon "button" at bounding box center [1544, 74] width 13 height 13
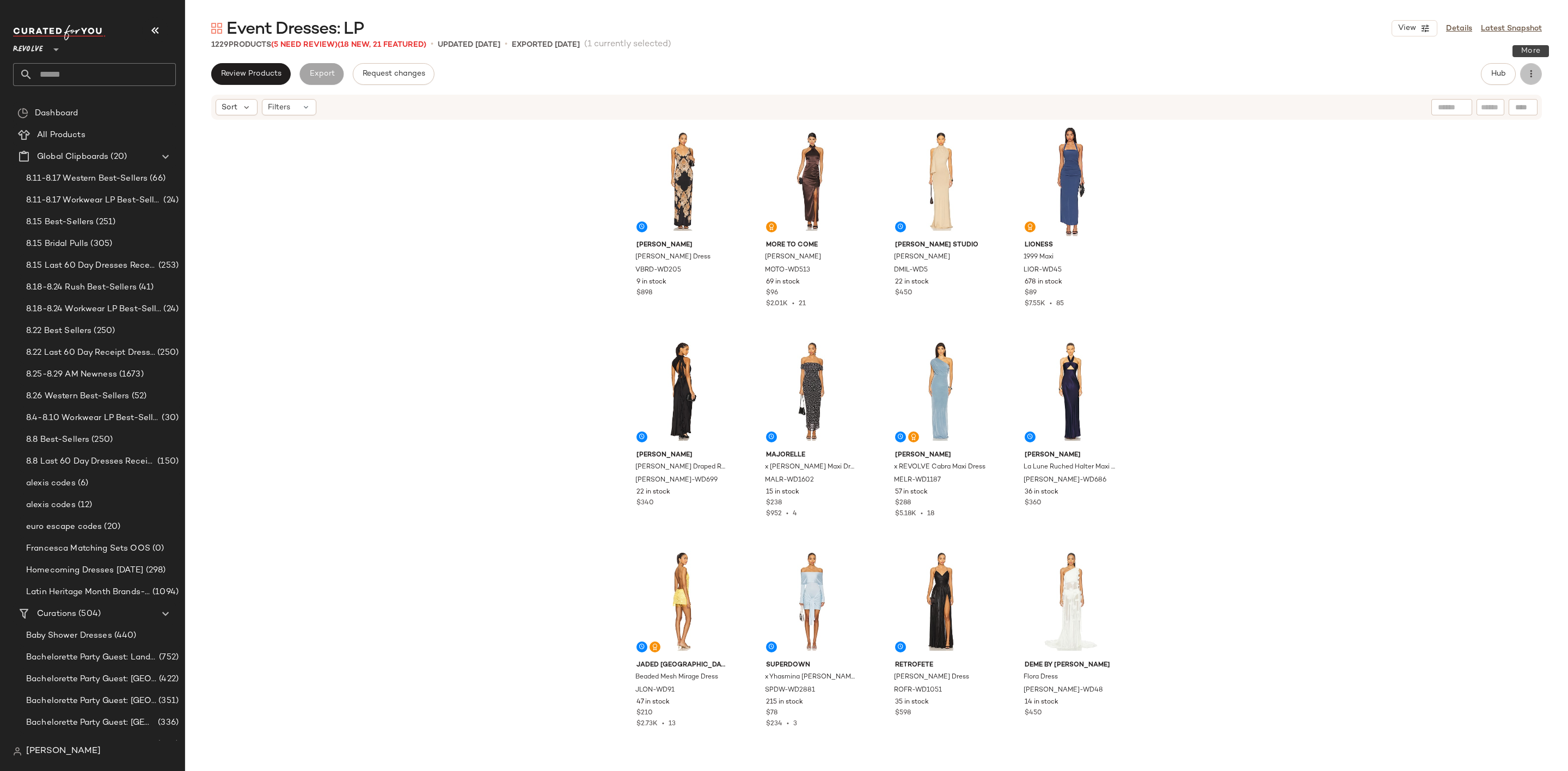
click at [1525, 77] on icon "button" at bounding box center [1531, 74] width 11 height 11
click at [1410, 27] on span "View" at bounding box center [1407, 28] width 18 height 9
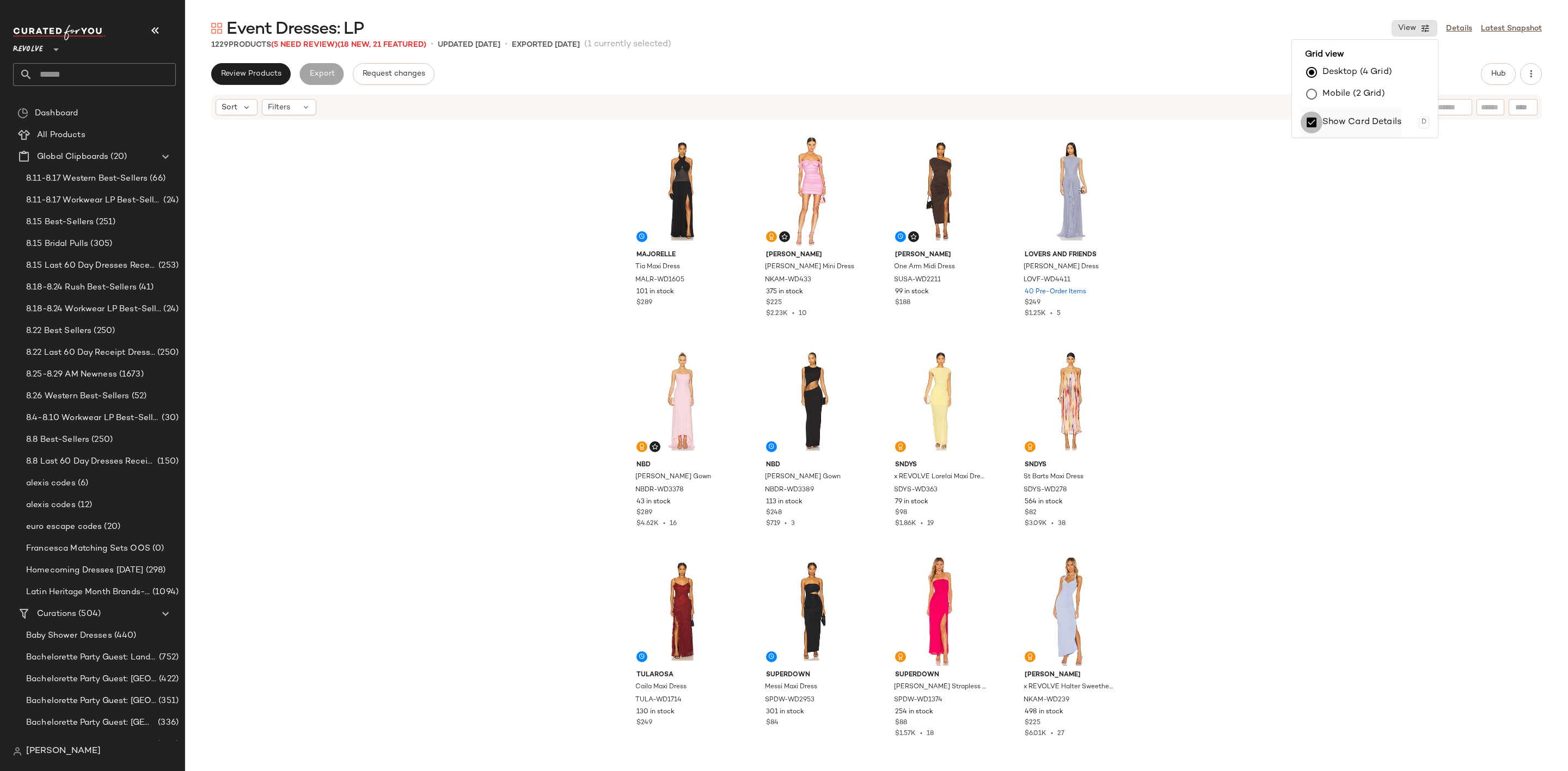
scroll to position [0, 0]
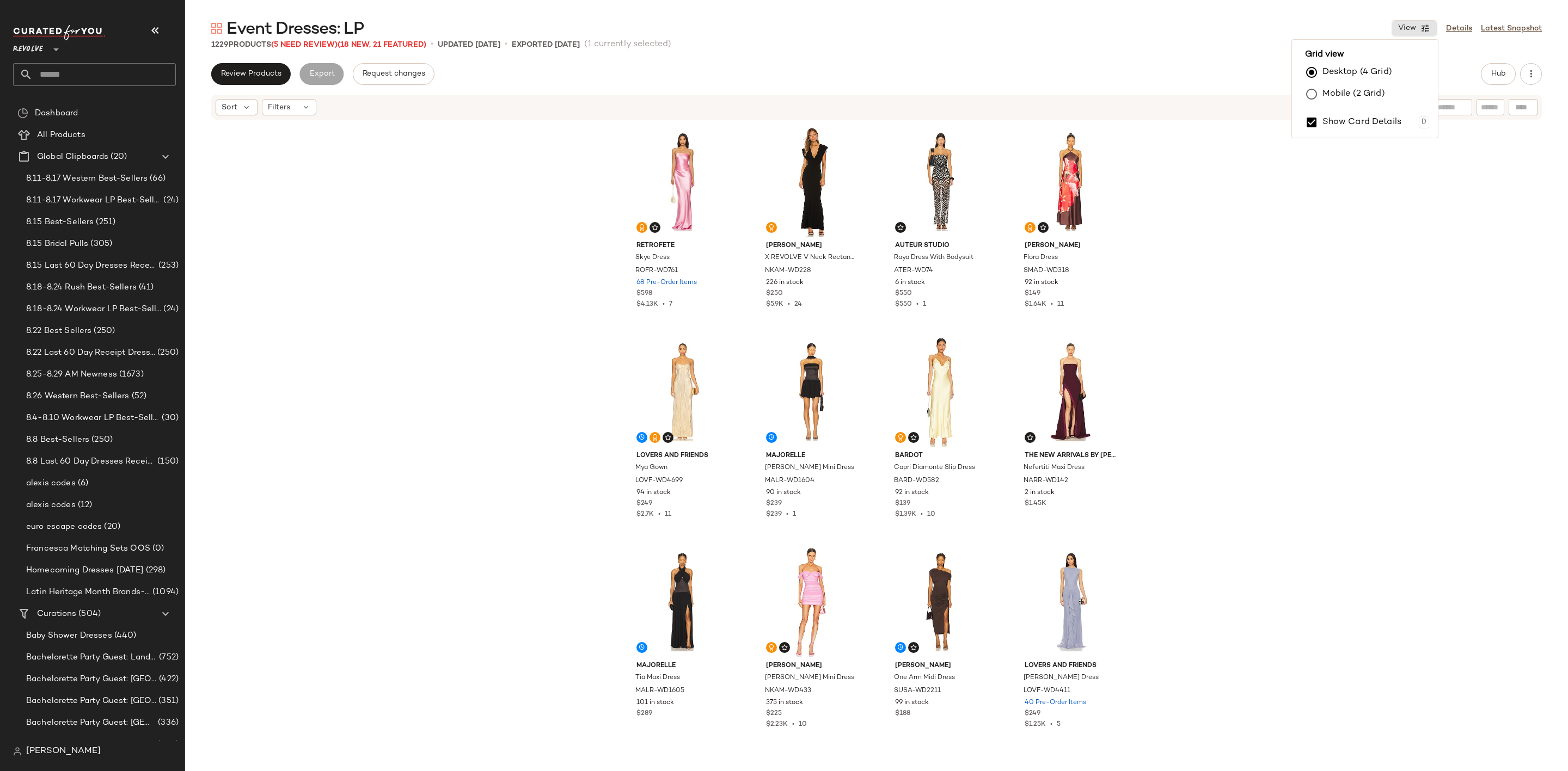
click at [1307, 271] on div "retrofete Skye Dress ROFR-WD761 68 Pre-Order Items $598 $4.13K • 7 Norma Kamali…" at bounding box center [877, 439] width 1383 height 637
click at [1503, 69] on span "Hub" at bounding box center [1498, 74] width 15 height 9
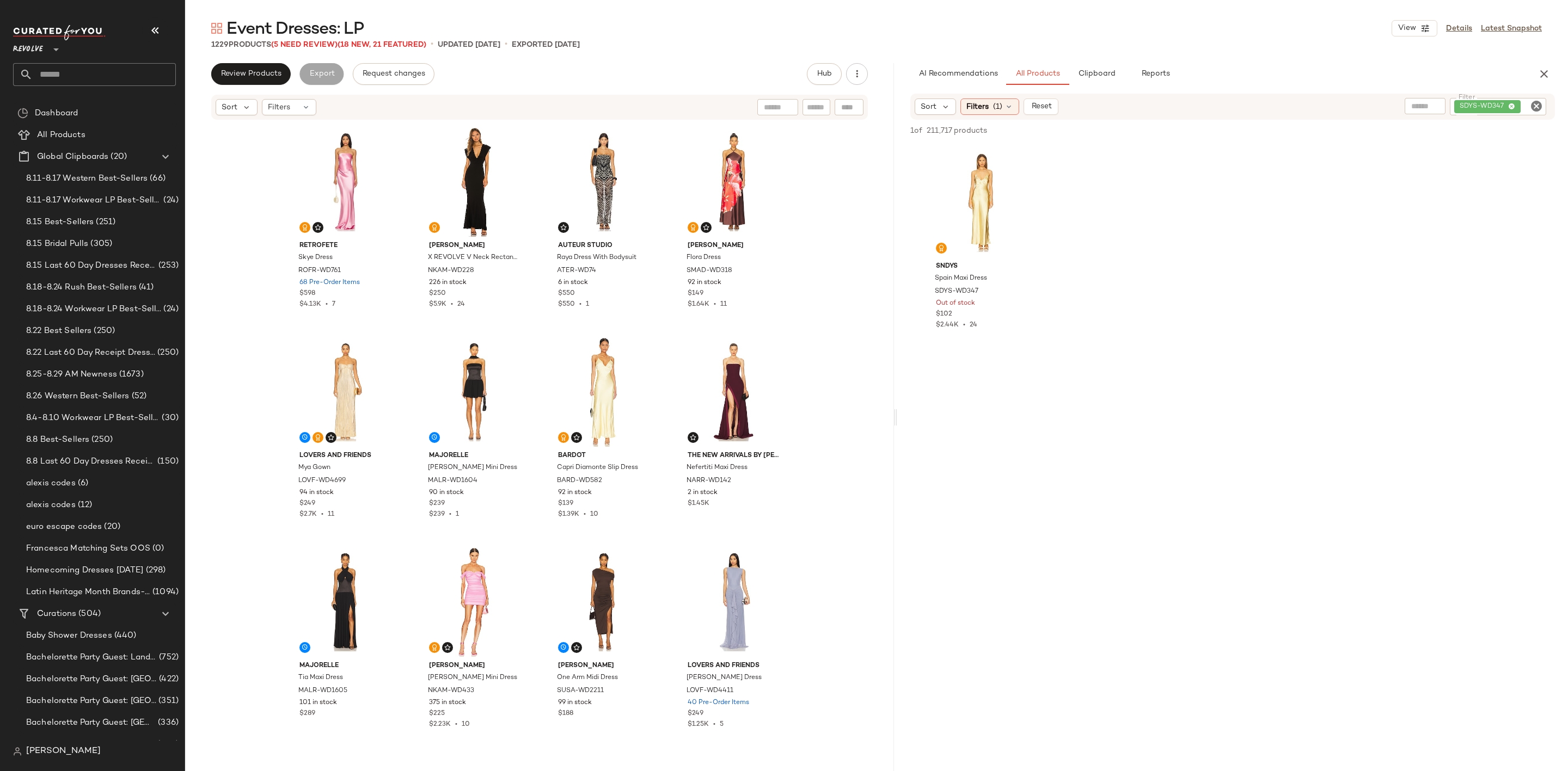
drag, startPoint x: 875, startPoint y: 423, endPoint x: 897, endPoint y: 448, distance: 33.3
click at [897, 448] on div "Event Dresses: LP View Details Latest Snapshot 1229 Products (5 Need Review) (1…" at bounding box center [877, 394] width 1383 height 754
click at [853, 77] on icon "button" at bounding box center [857, 74] width 11 height 11
click at [750, 74] on div "Review Products Export Request changes Hub" at bounding box center [539, 74] width 657 height 22
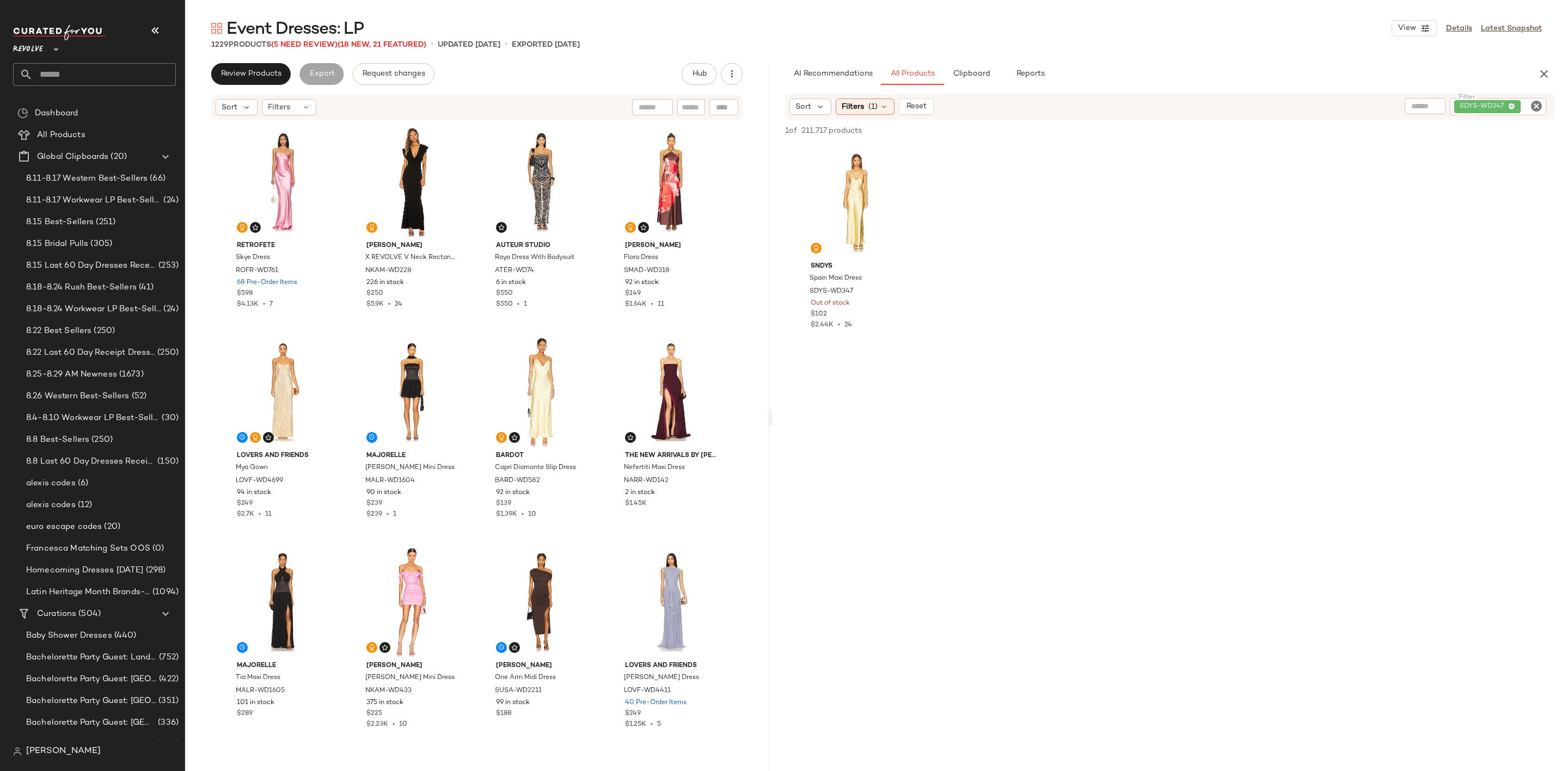
drag, startPoint x: 892, startPoint y: 418, endPoint x: 769, endPoint y: 430, distance: 123.6
click at [769, 430] on div "Event Dresses: LP View Details Latest Snapshot 1229 Products (5 Need Review) (1…" at bounding box center [877, 394] width 1383 height 754
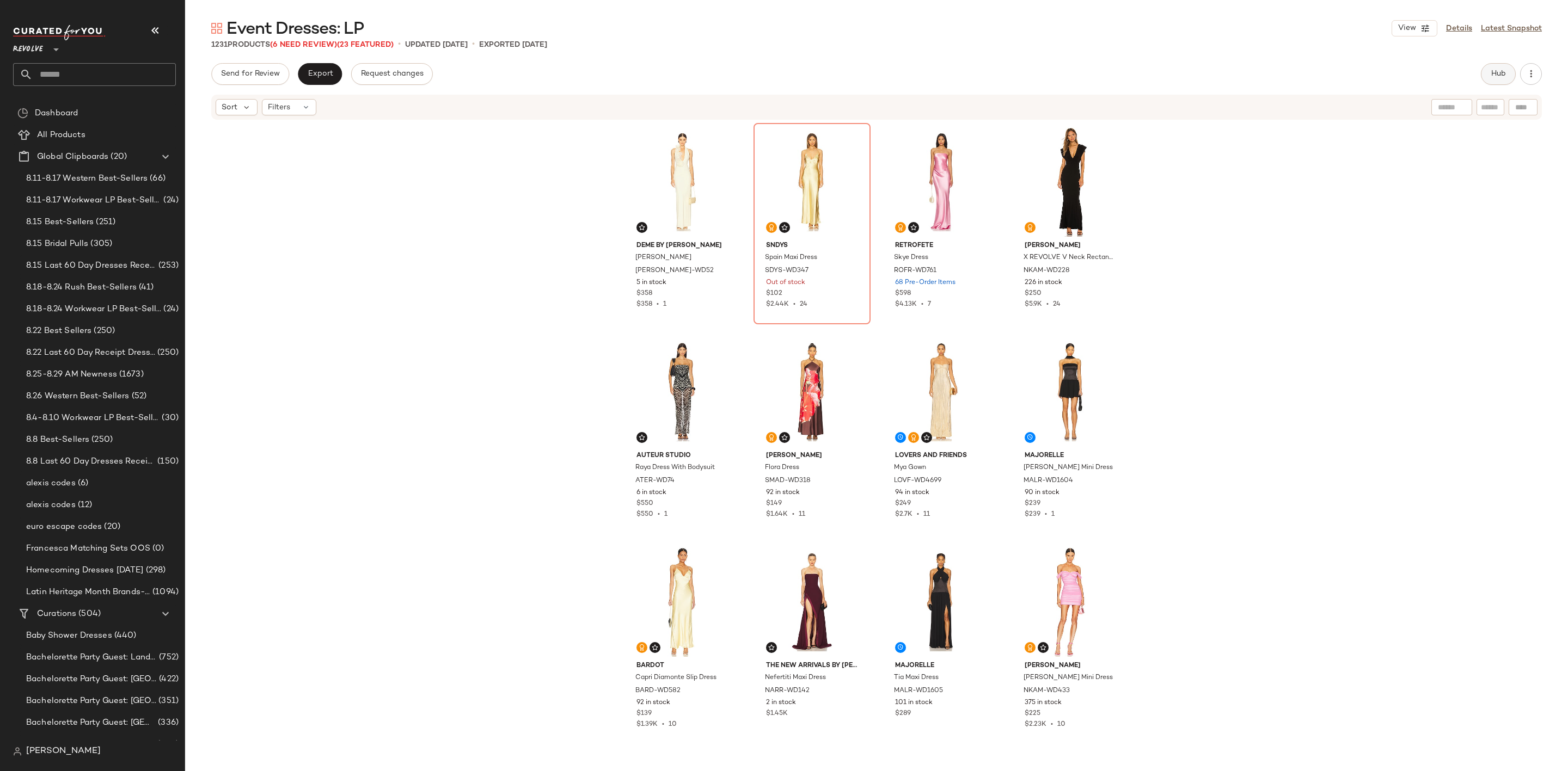
click at [1495, 77] on span "Hub" at bounding box center [1498, 74] width 15 height 9
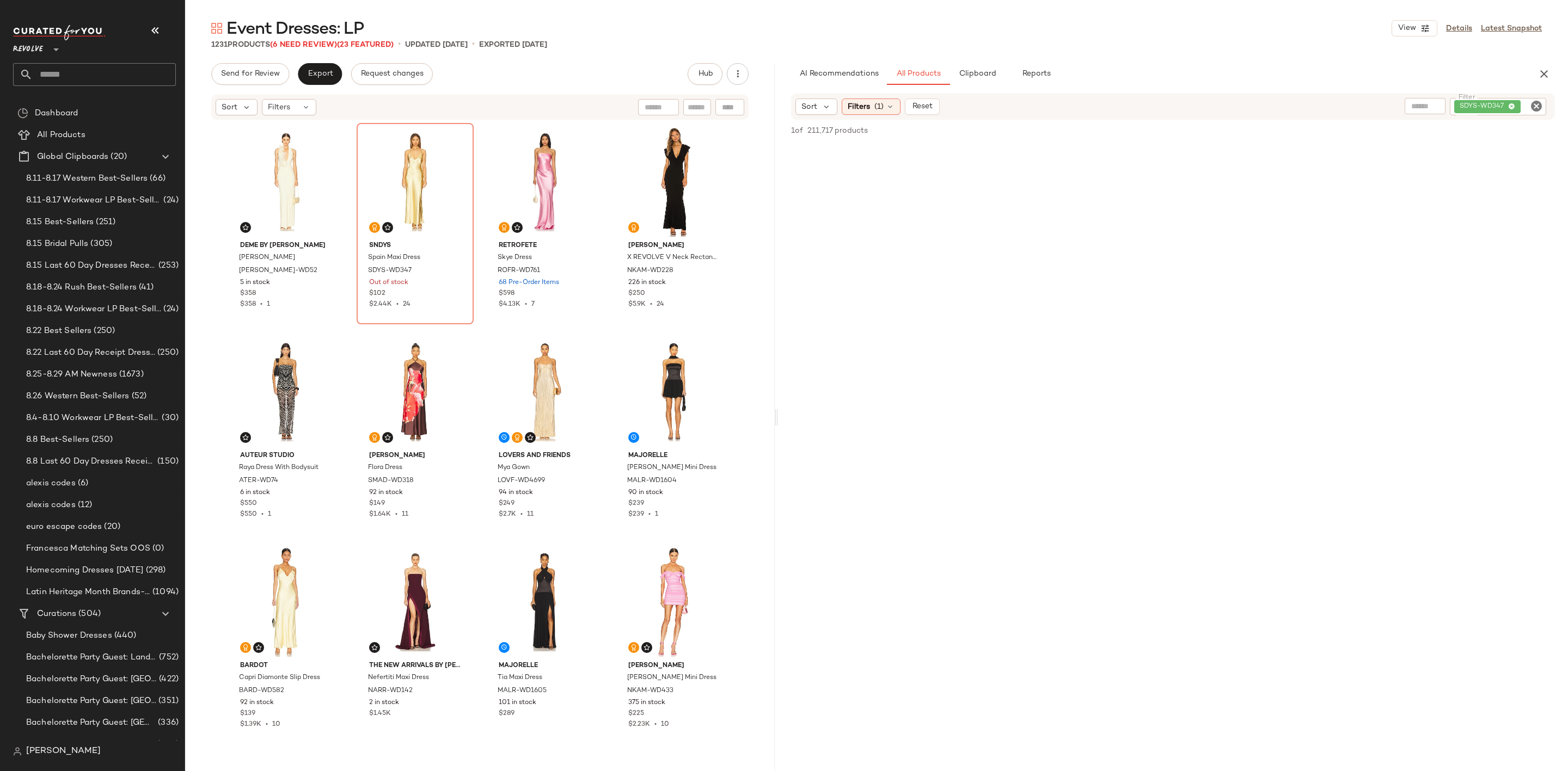
drag, startPoint x: 878, startPoint y: 419, endPoint x: 780, endPoint y: 431, distance: 98.7
click at [780, 431] on div "Event Dresses: LP View Details Latest Snapshot 1231 Products (6 Need Review) (2…" at bounding box center [877, 394] width 1383 height 754
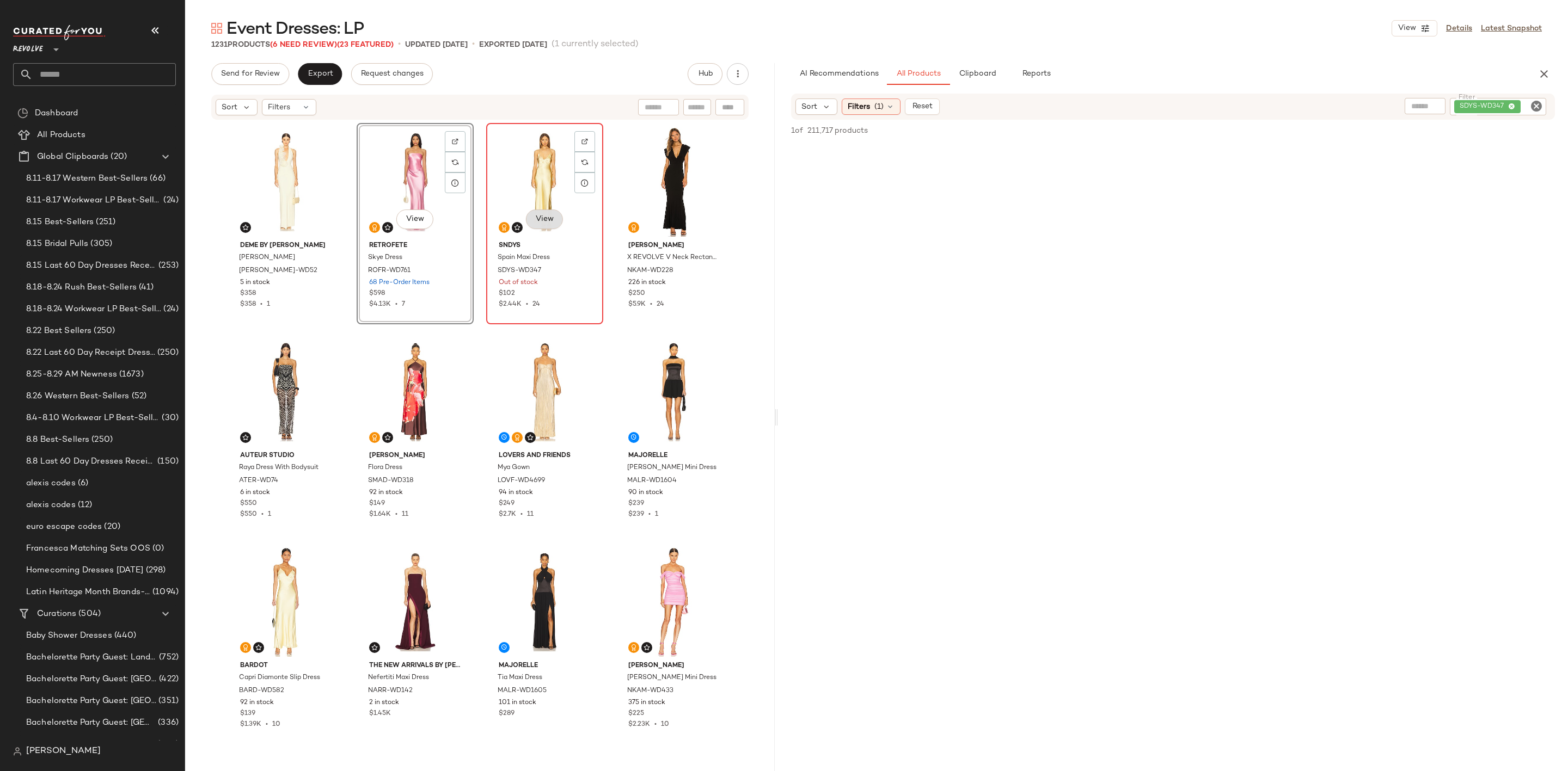
scroll to position [245, 0]
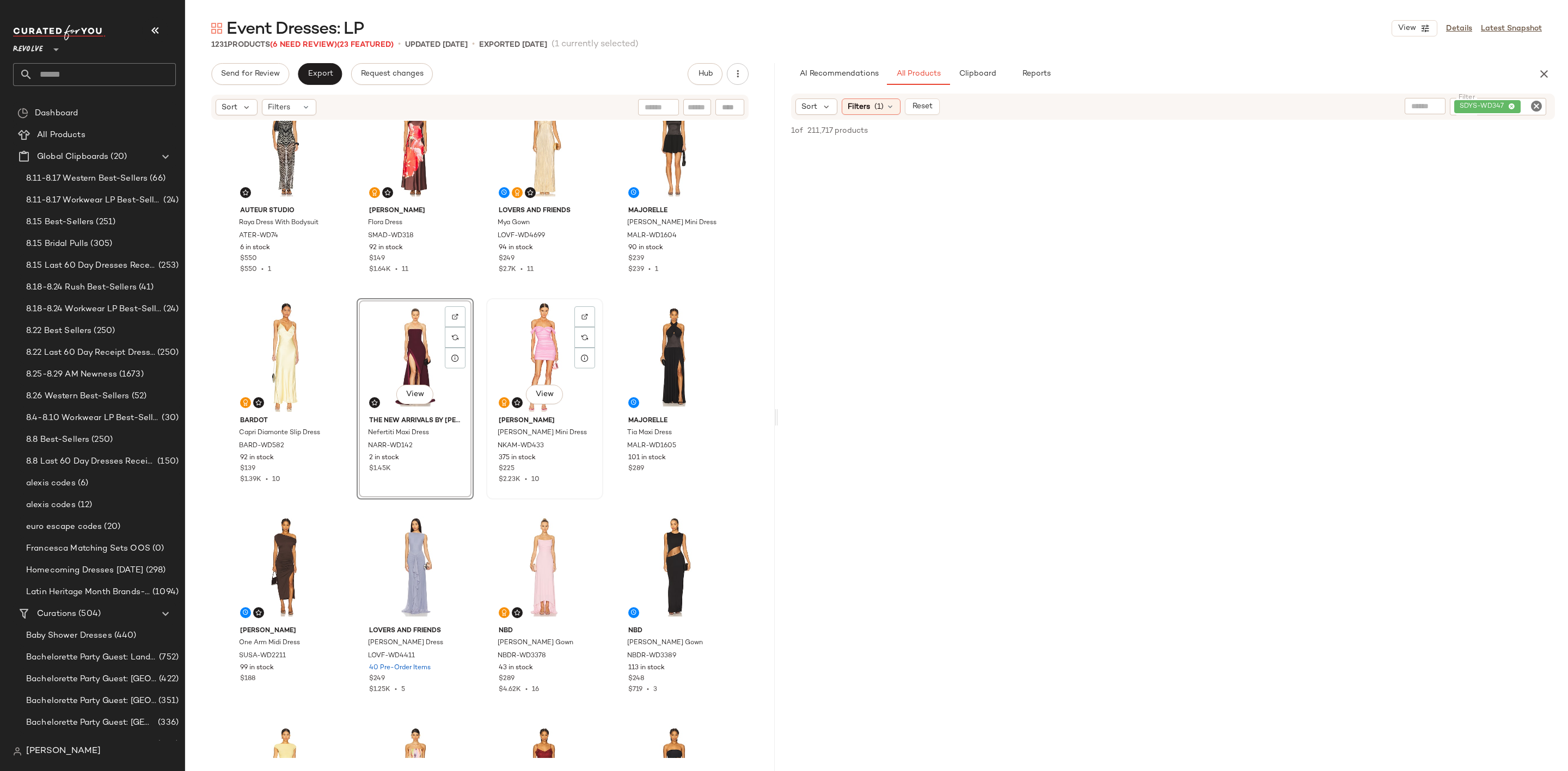
click at [521, 338] on div "View" at bounding box center [545, 357] width 110 height 110
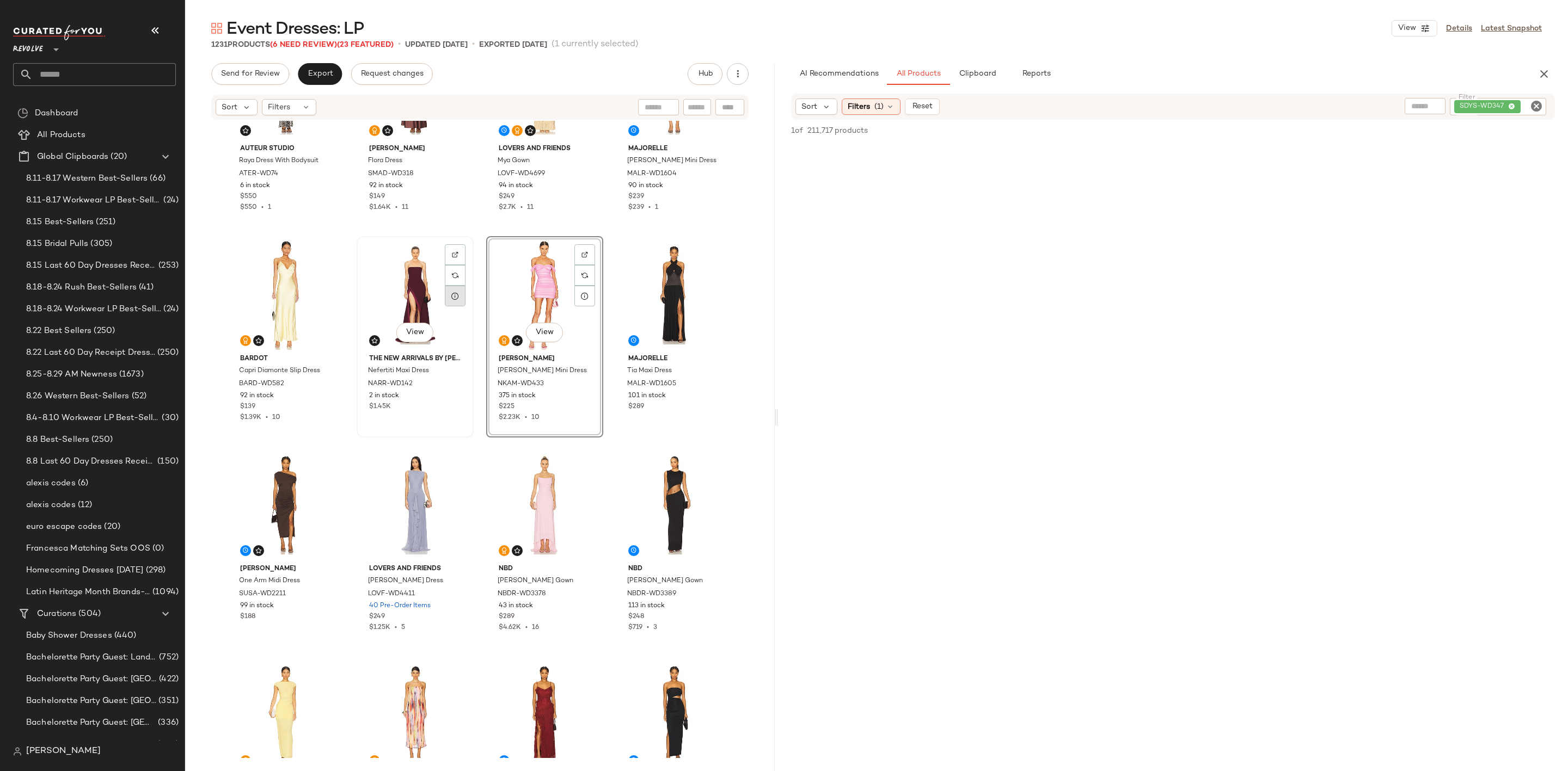
scroll to position [498, 0]
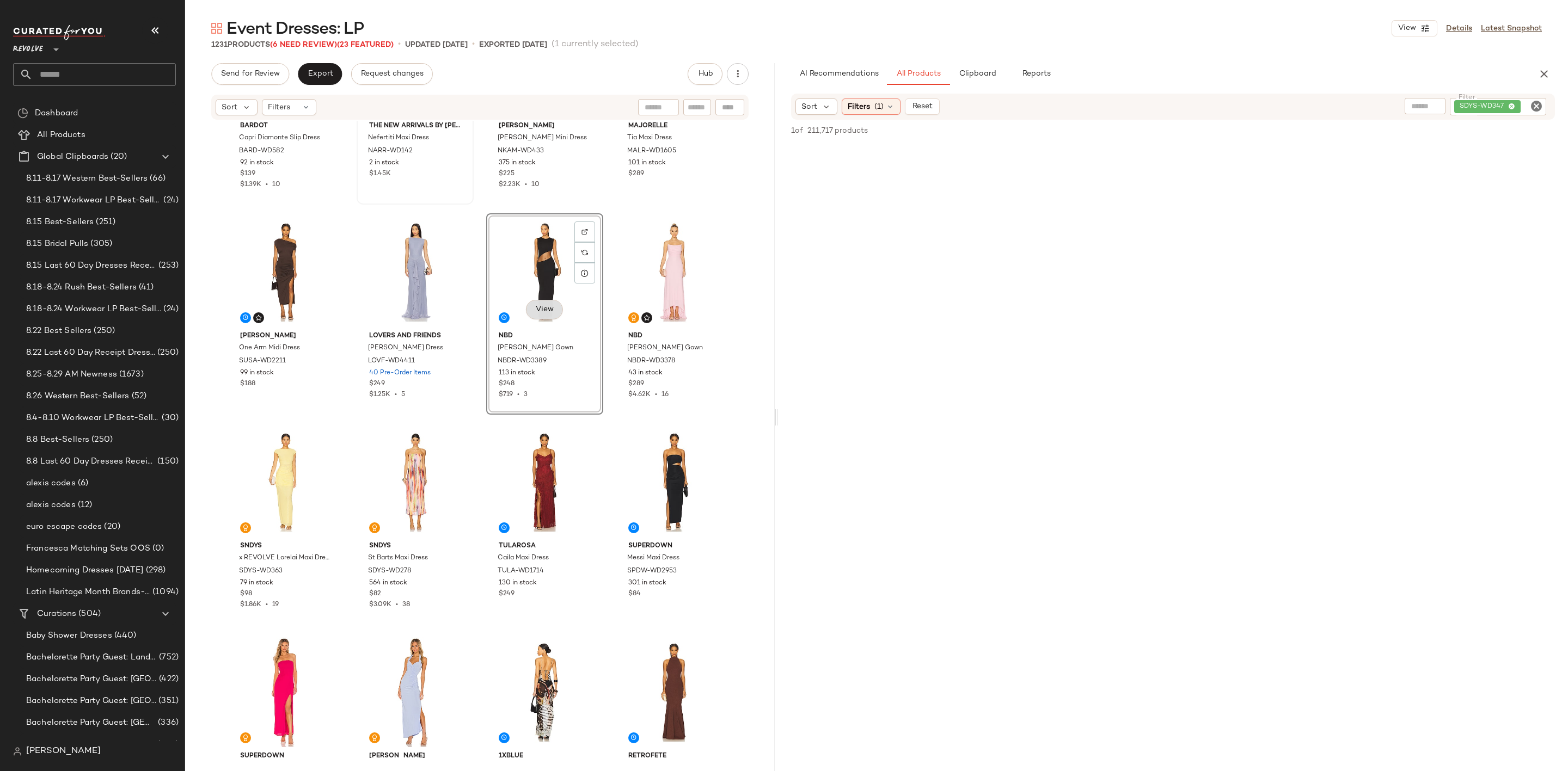
scroll to position [662, 0]
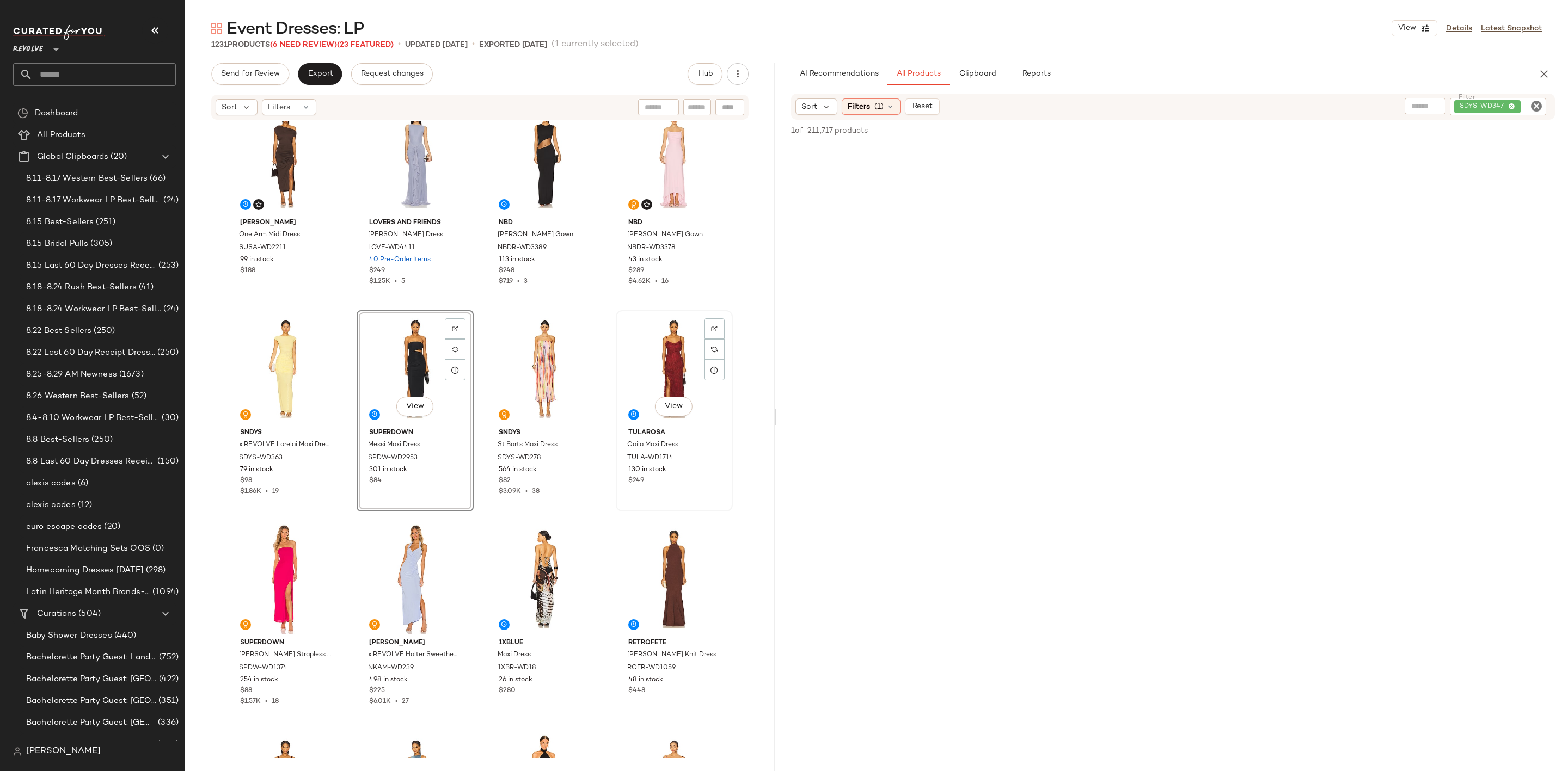
click at [645, 366] on div "View" at bounding box center [674, 369] width 110 height 110
click at [280, 363] on div "View" at bounding box center [286, 369] width 110 height 110
click at [525, 369] on div "View" at bounding box center [545, 369] width 110 height 110
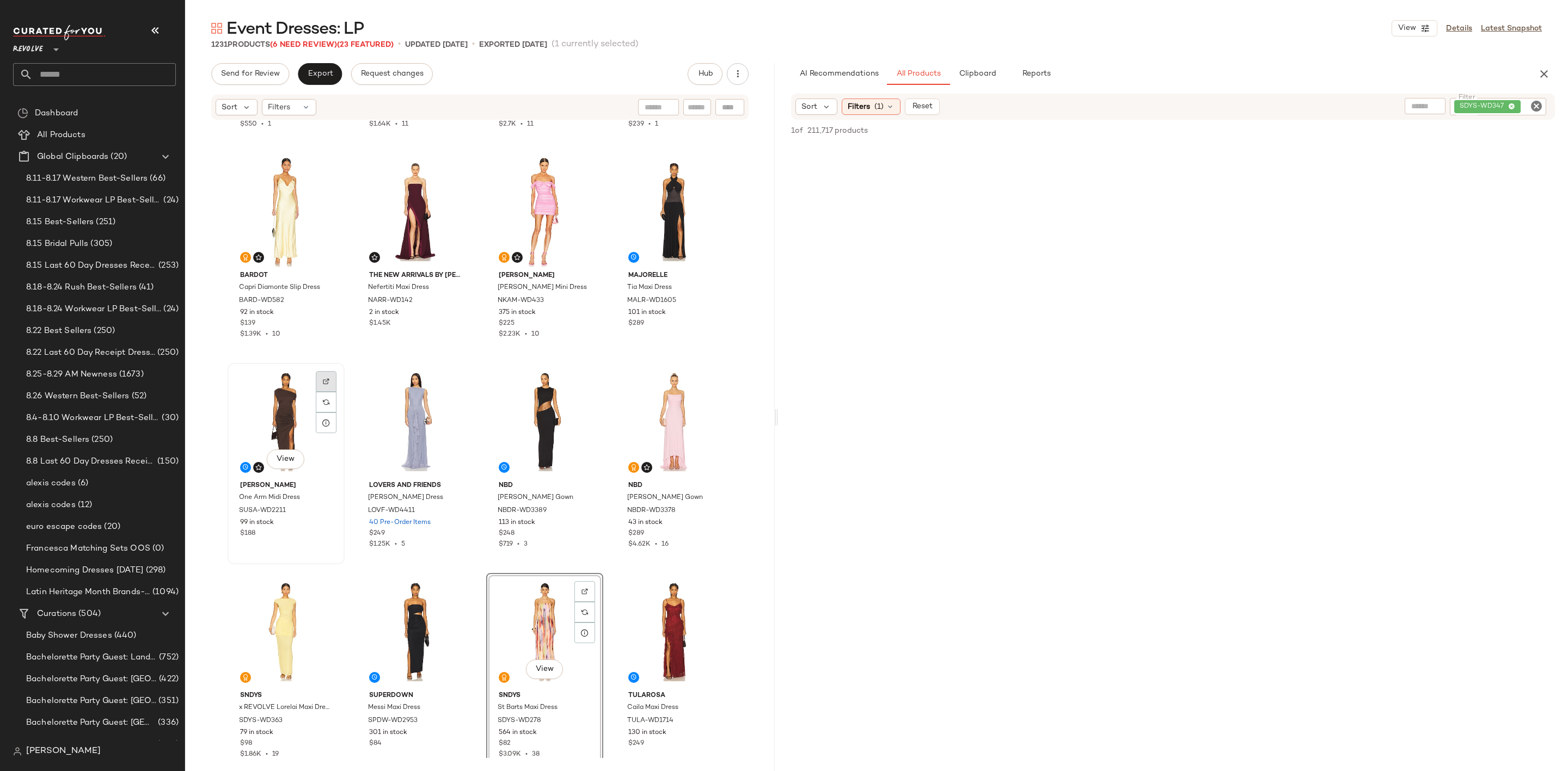
scroll to position [417, 0]
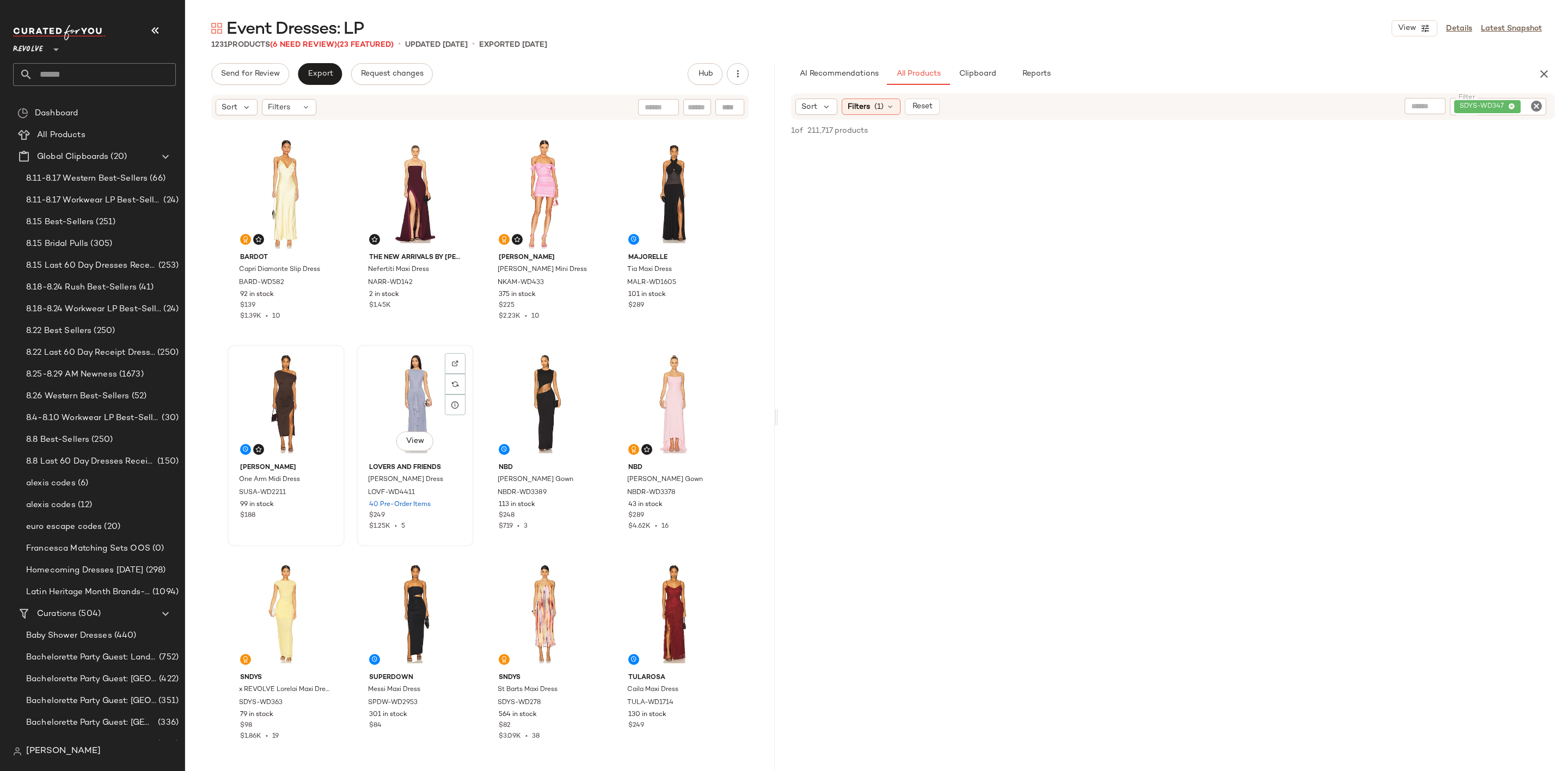
click at [391, 379] on div "View" at bounding box center [415, 403] width 110 height 110
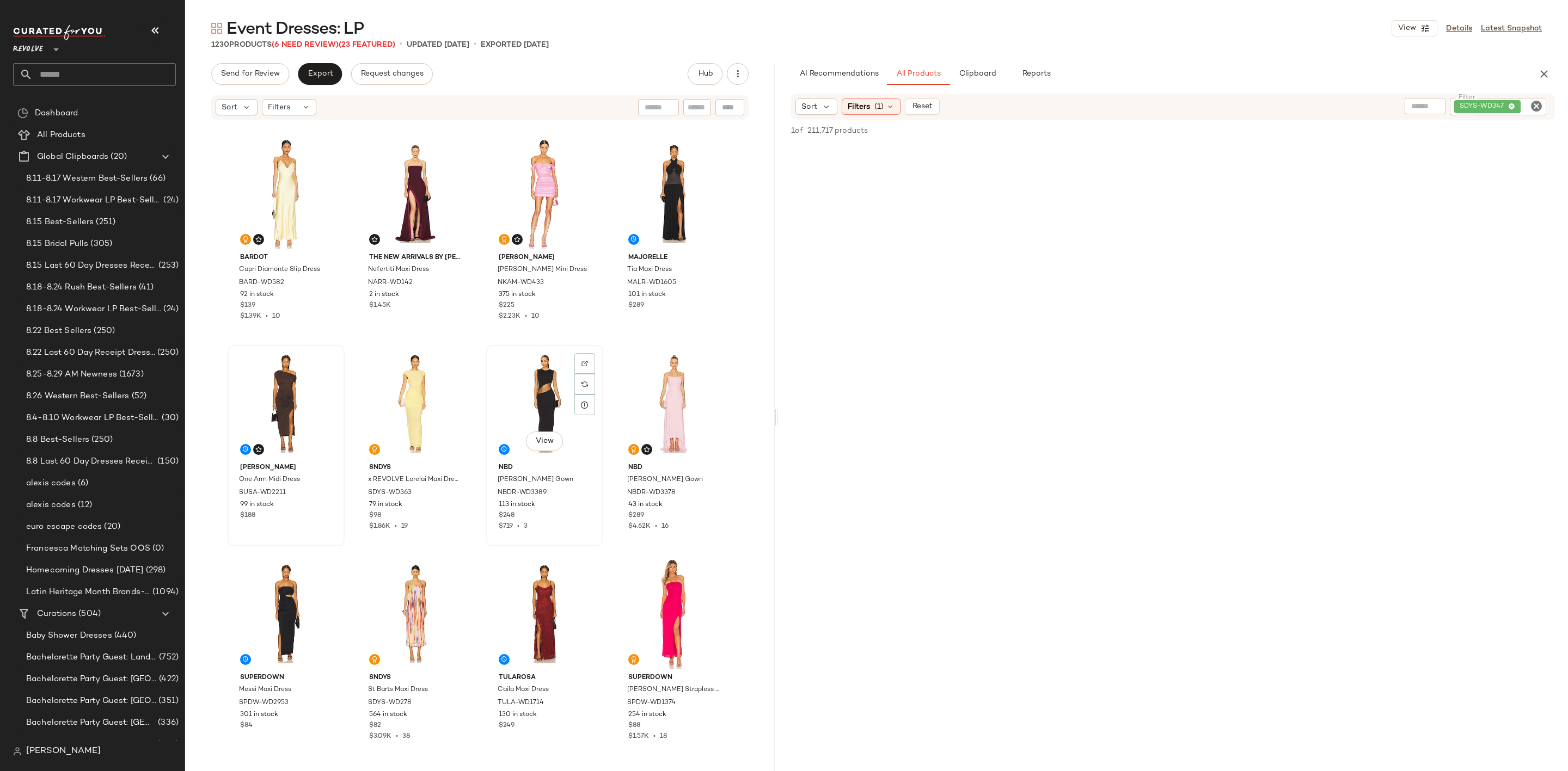
click at [534, 404] on div "View" at bounding box center [545, 403] width 110 height 110
click at [667, 407] on div "View" at bounding box center [674, 403] width 110 height 110
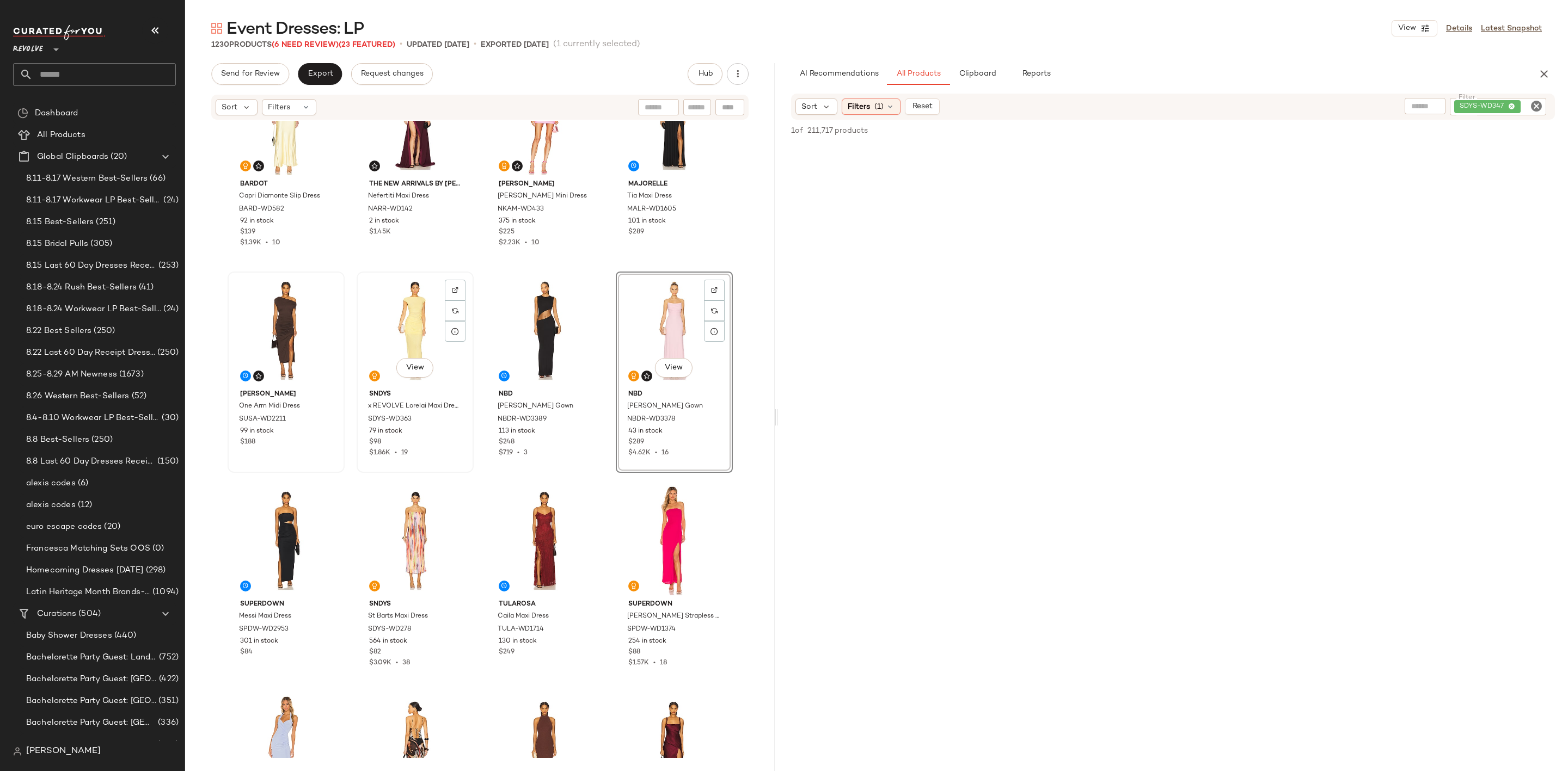
scroll to position [580, 0]
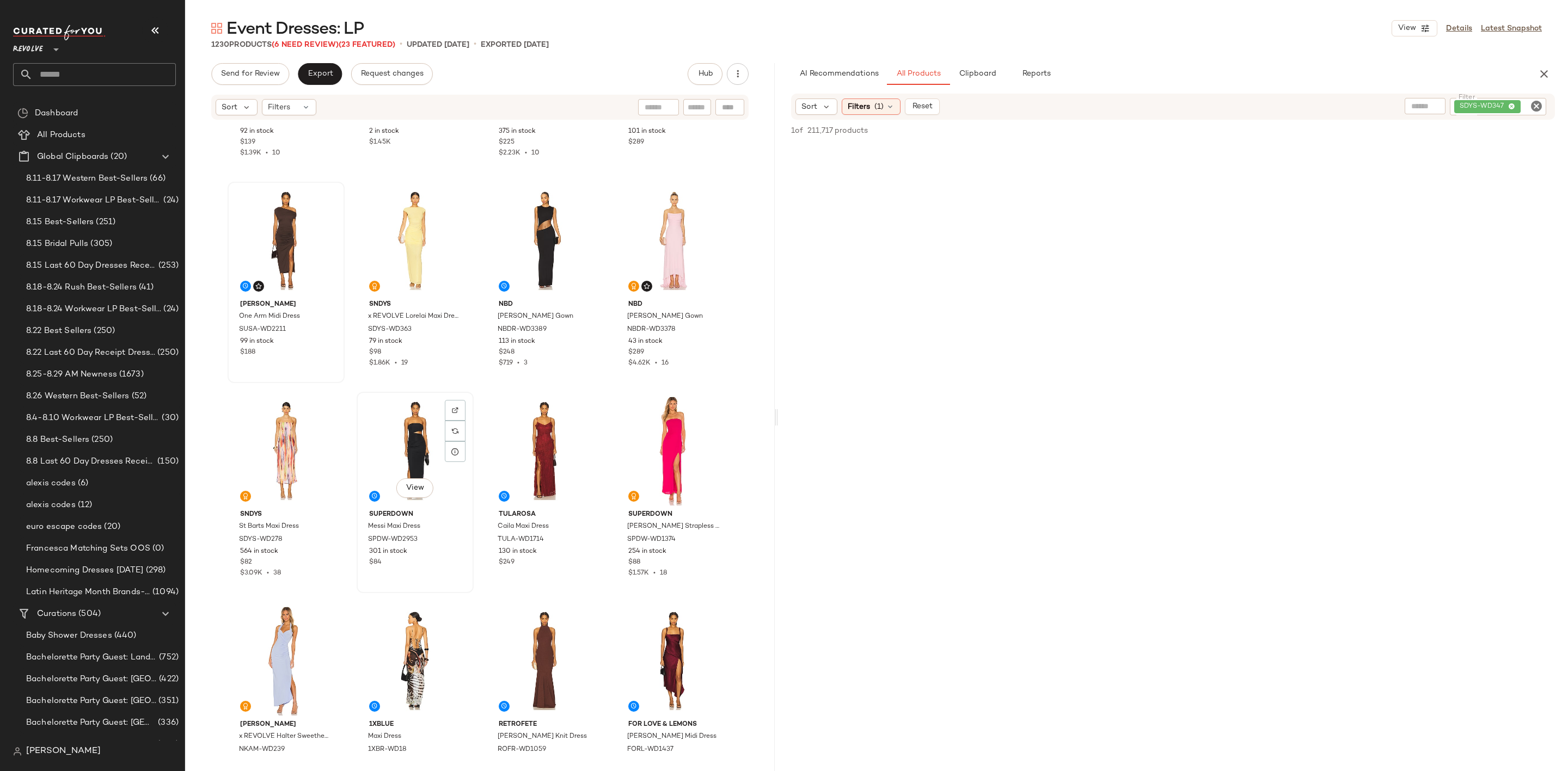
click at [378, 445] on div "View" at bounding box center [415, 450] width 110 height 110
click at [270, 653] on div "View" at bounding box center [286, 661] width 110 height 110
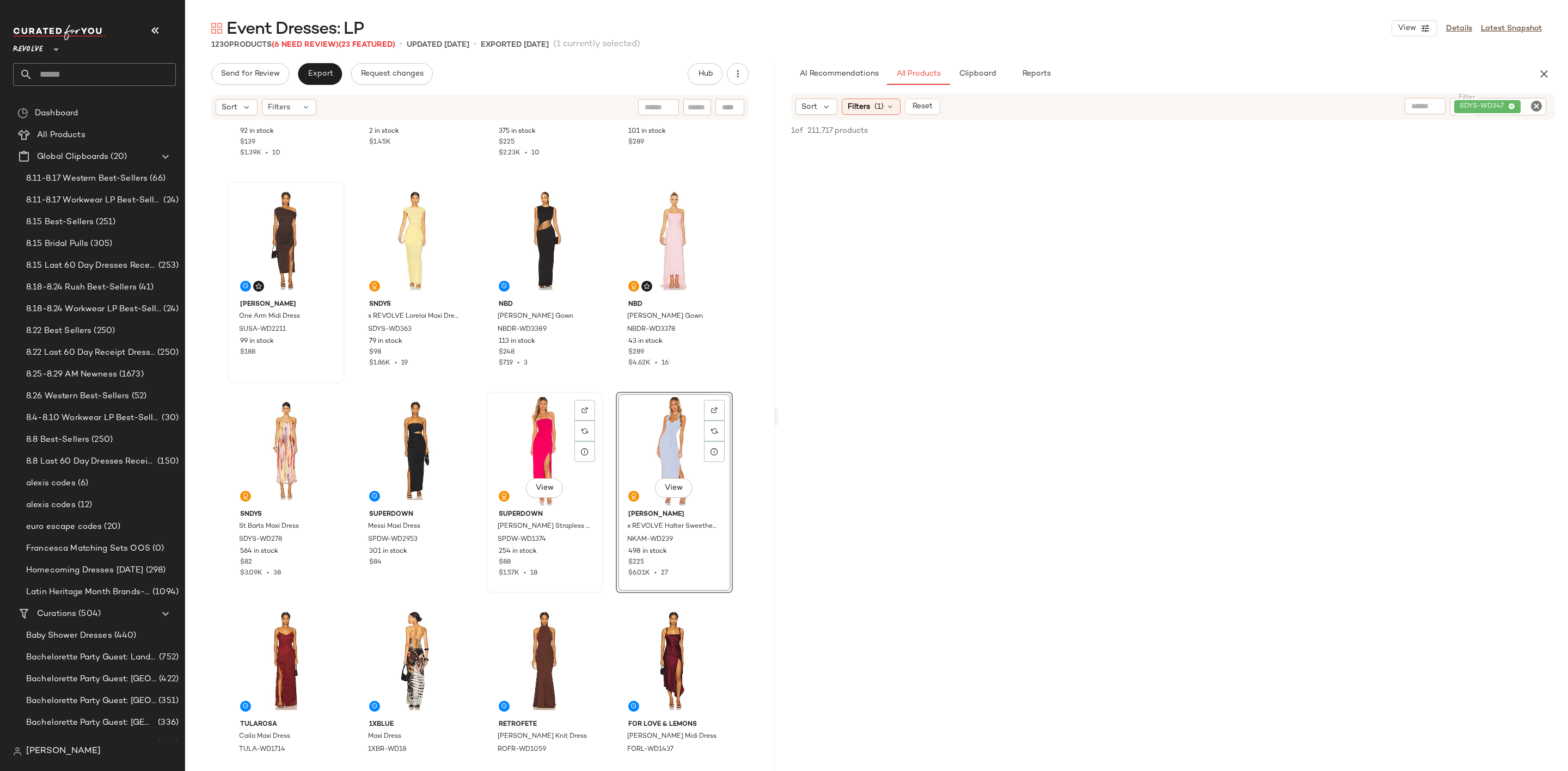
scroll to position [744, 0]
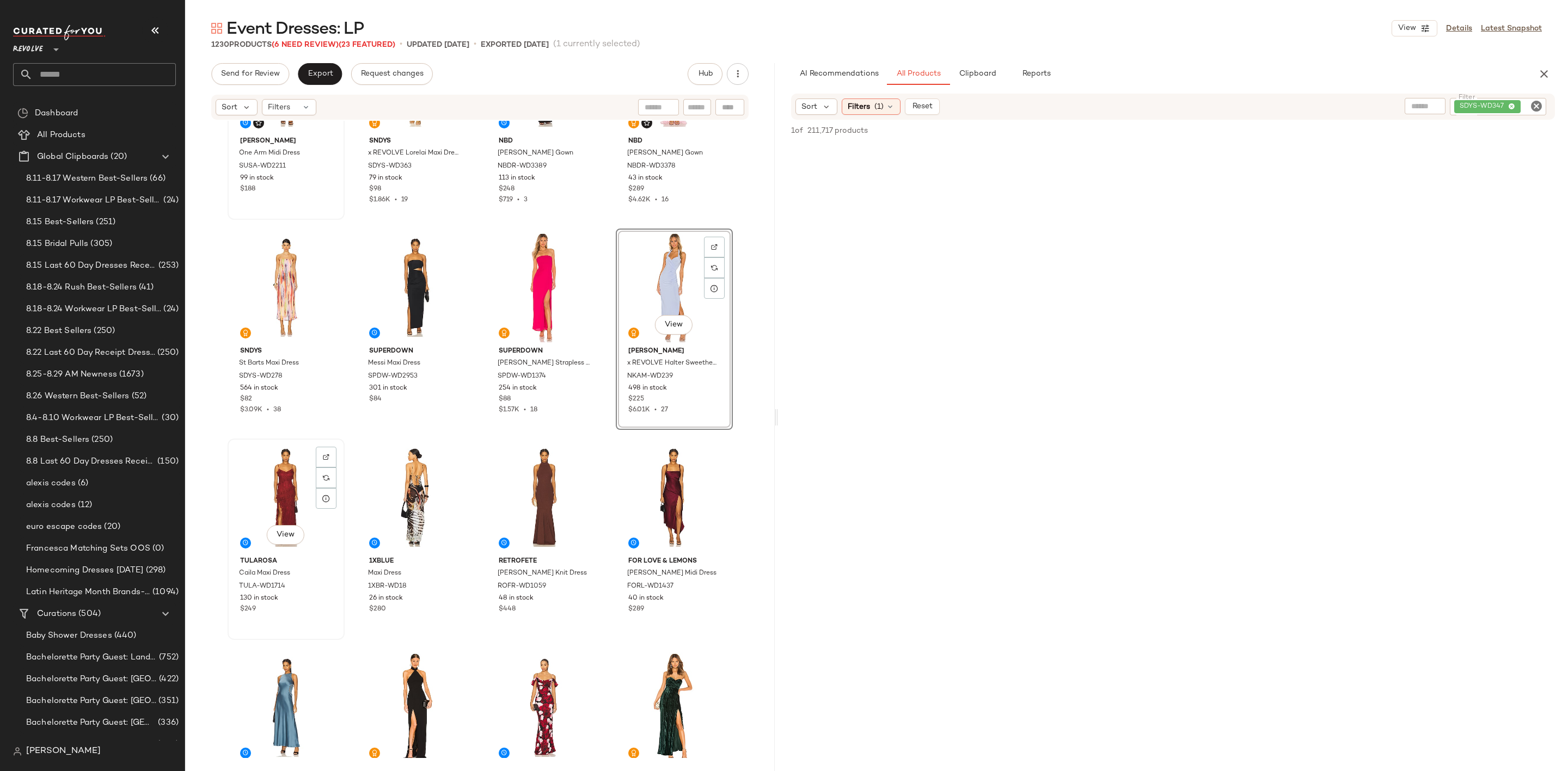
click at [250, 485] on div "View" at bounding box center [286, 497] width 110 height 110
click at [414, 483] on div "View" at bounding box center [415, 497] width 110 height 110
click at [526, 495] on div "View" at bounding box center [545, 497] width 110 height 110
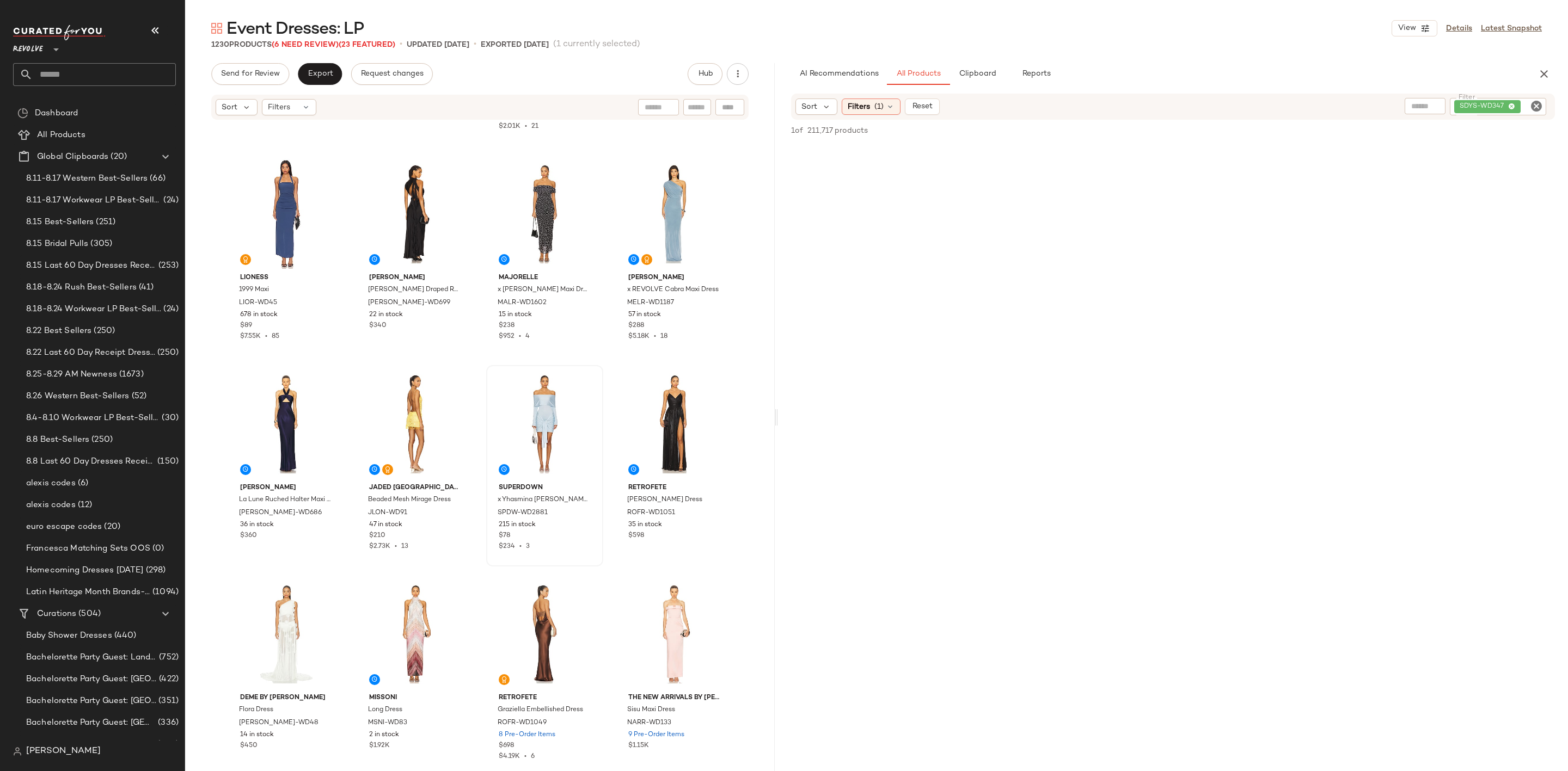
scroll to position [1642, 0]
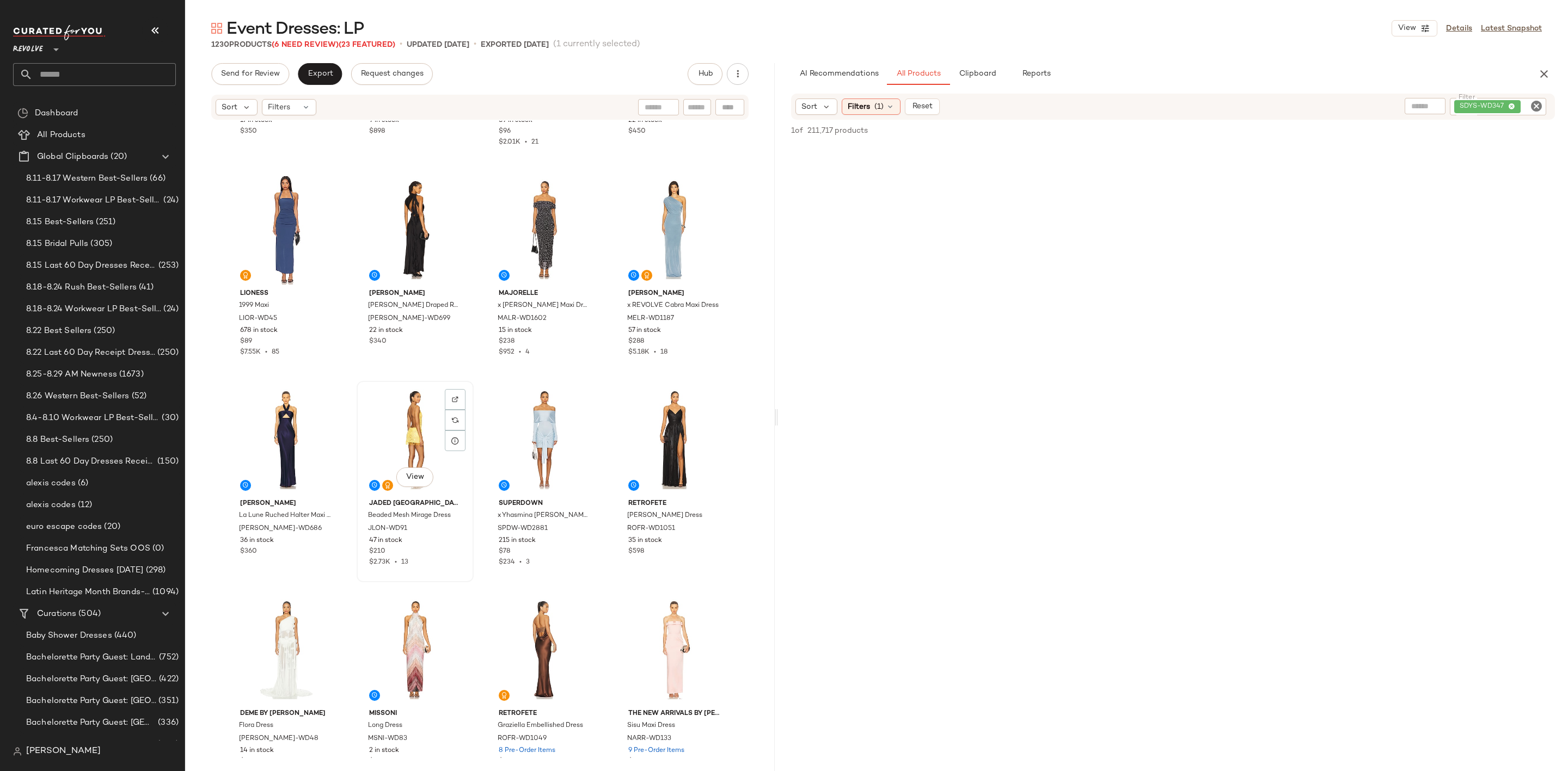
click at [392, 438] on div "View" at bounding box center [415, 439] width 110 height 110
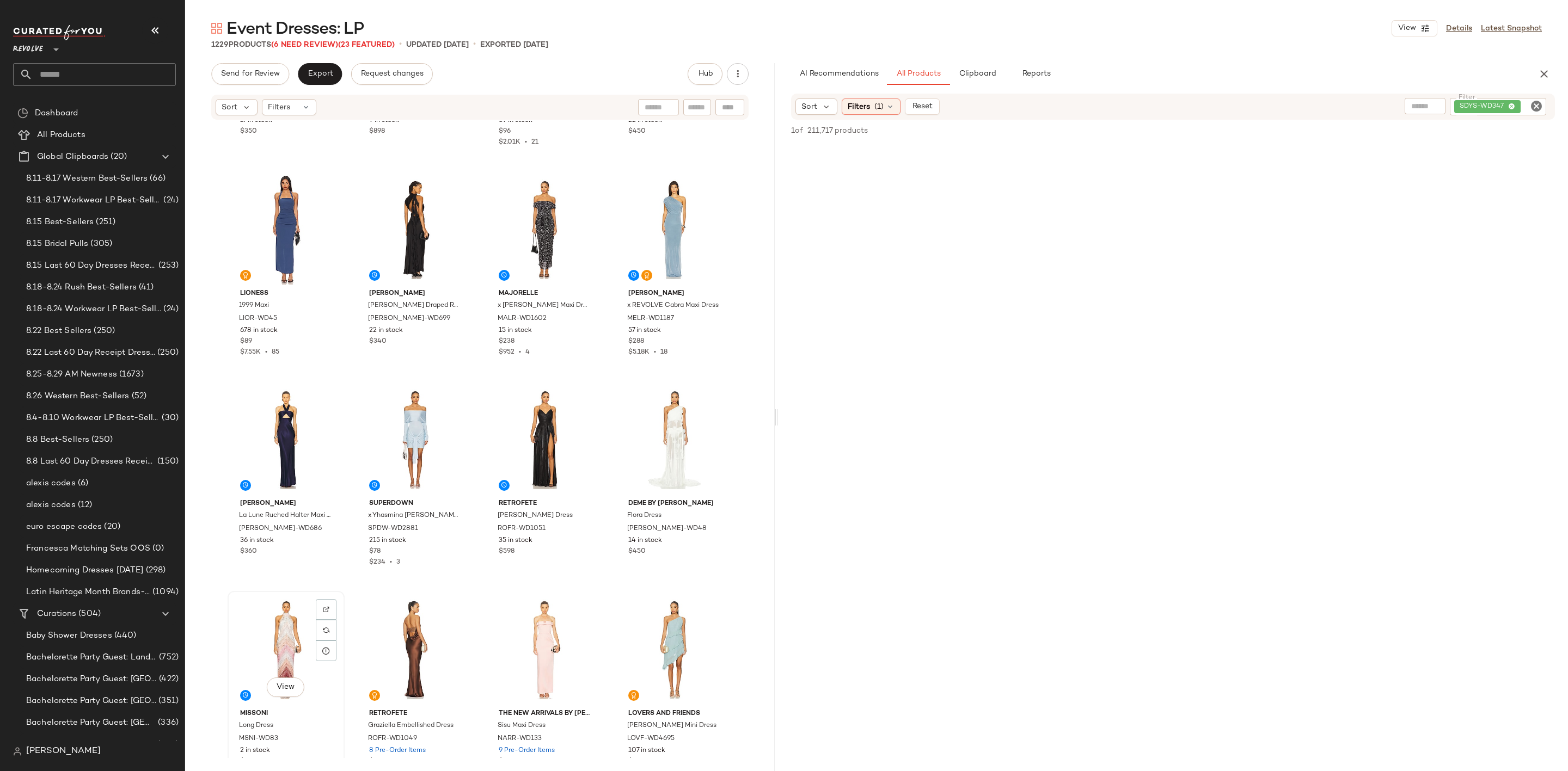
click at [279, 627] on div "View" at bounding box center [286, 650] width 110 height 110
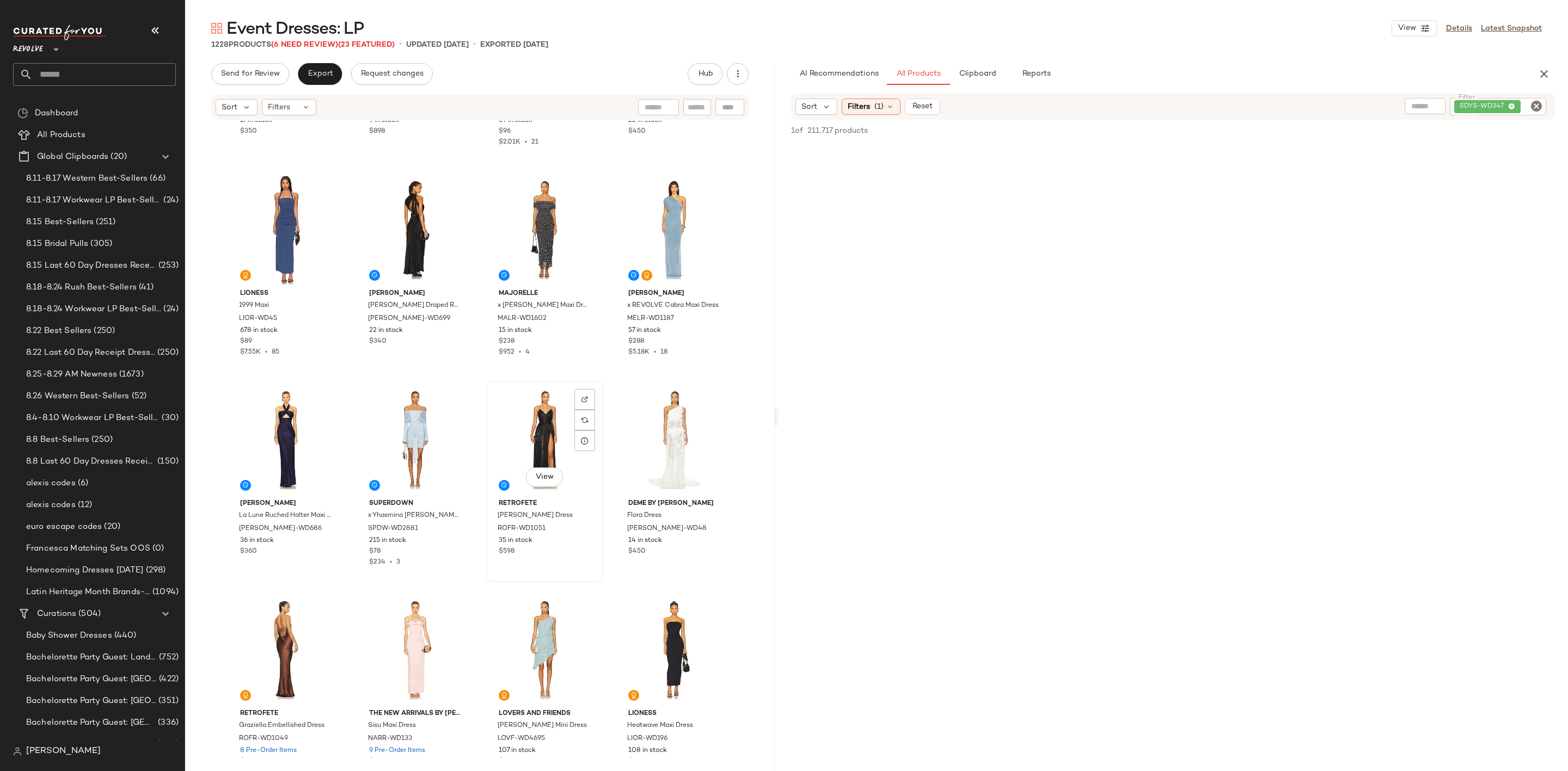
scroll to position [1723, 0]
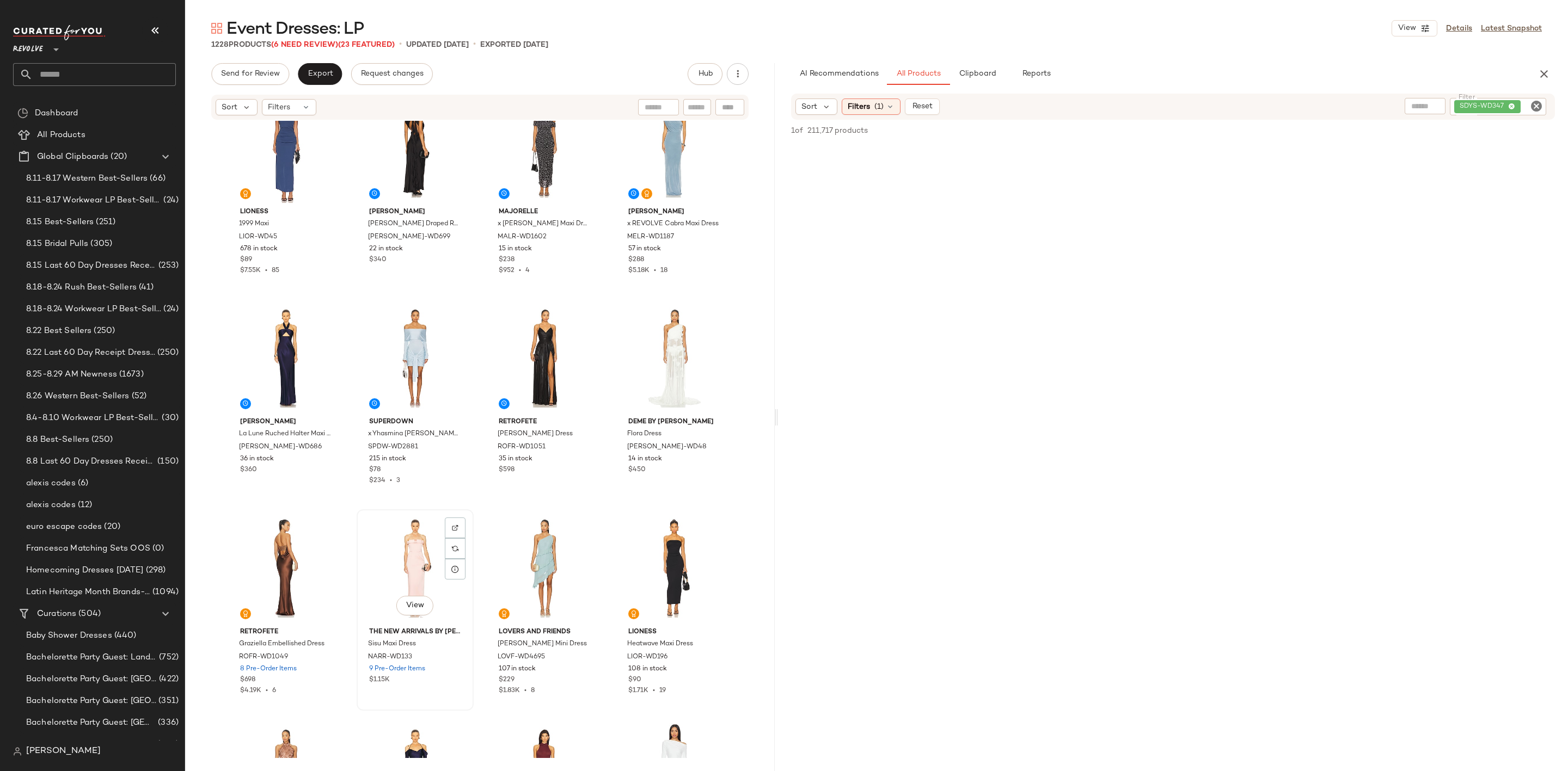
click at [390, 549] on div "View" at bounding box center [415, 568] width 110 height 110
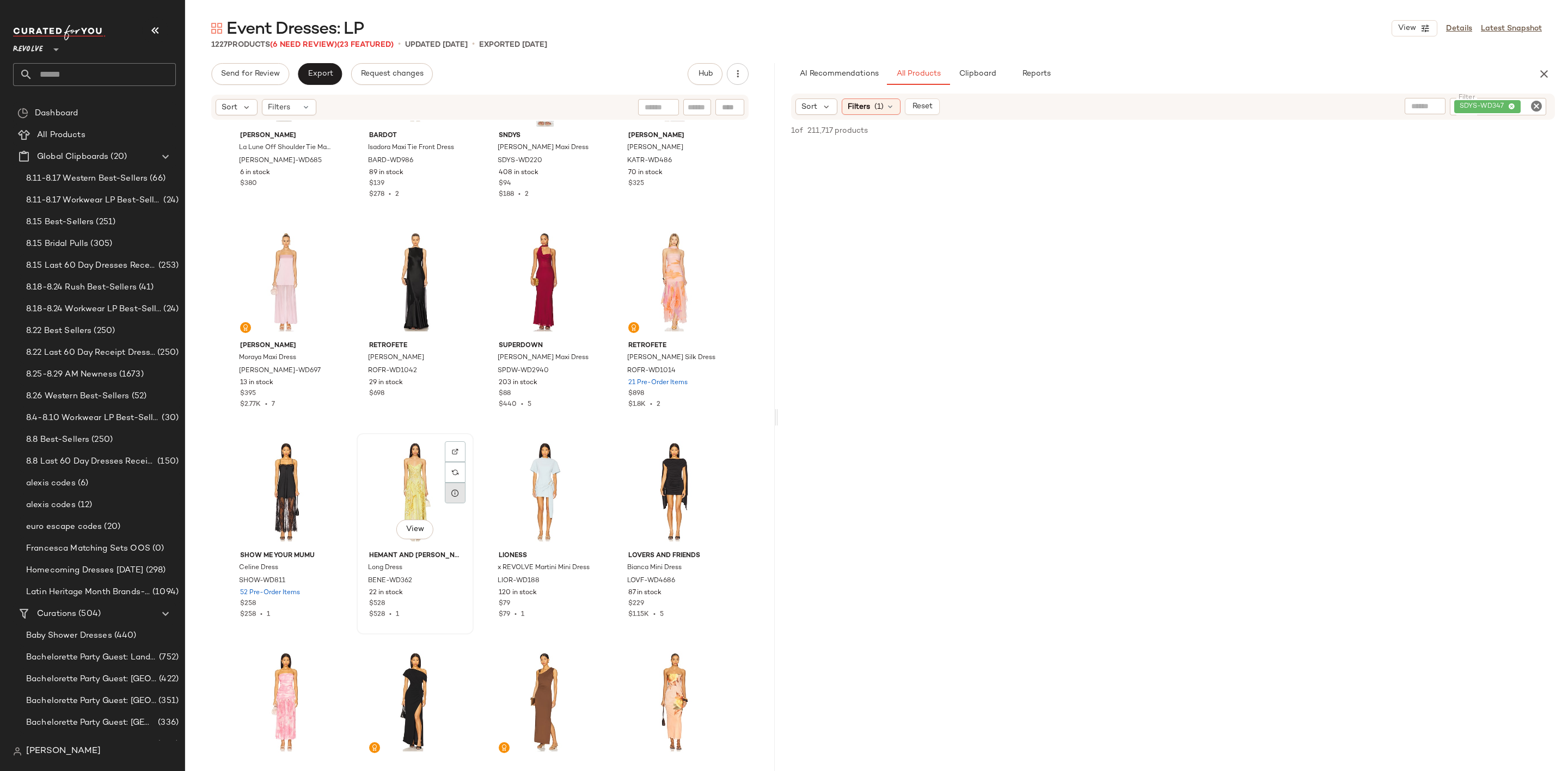
scroll to position [2458, 0]
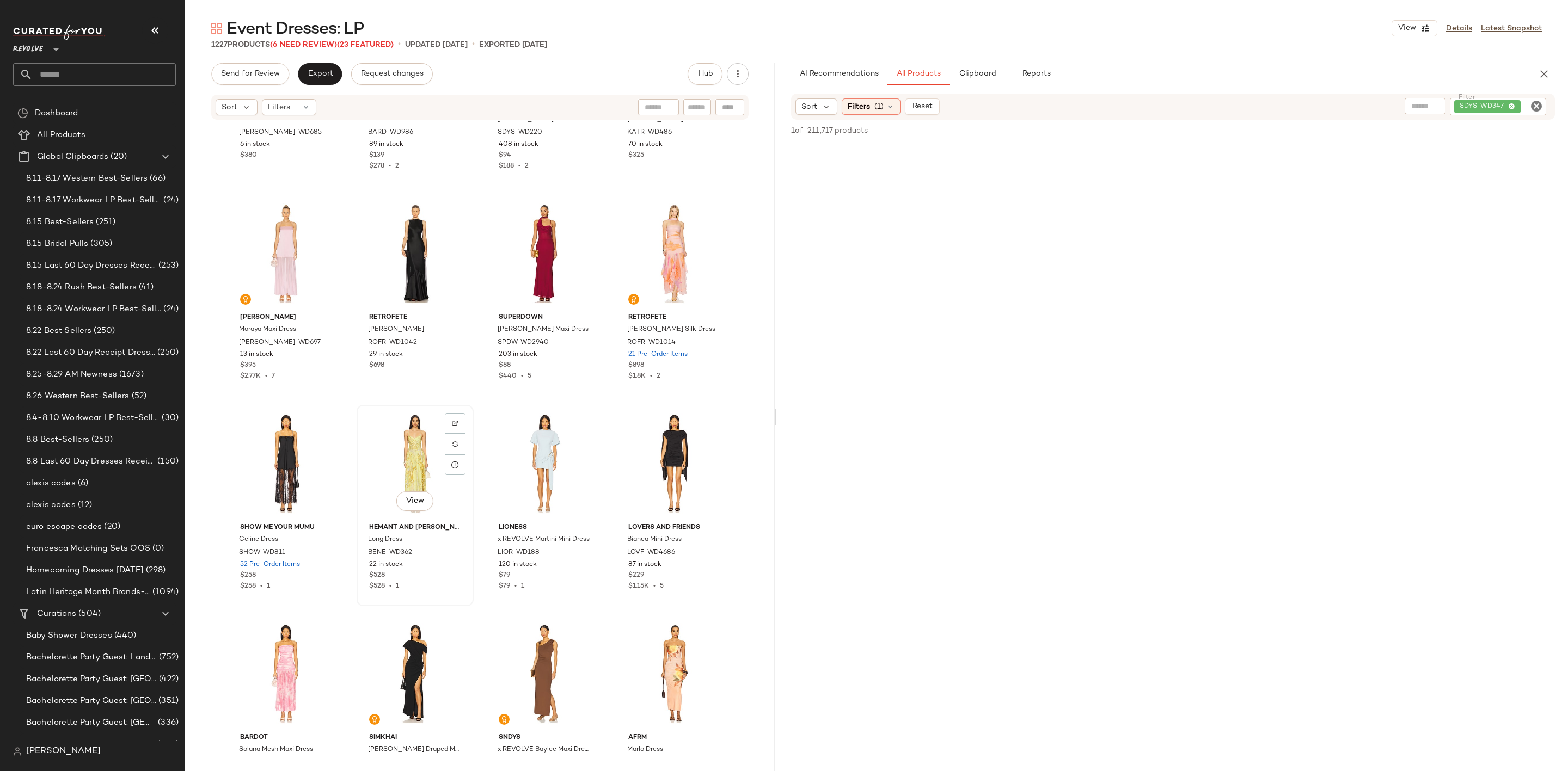
click at [379, 452] on div "View" at bounding box center [415, 464] width 110 height 110
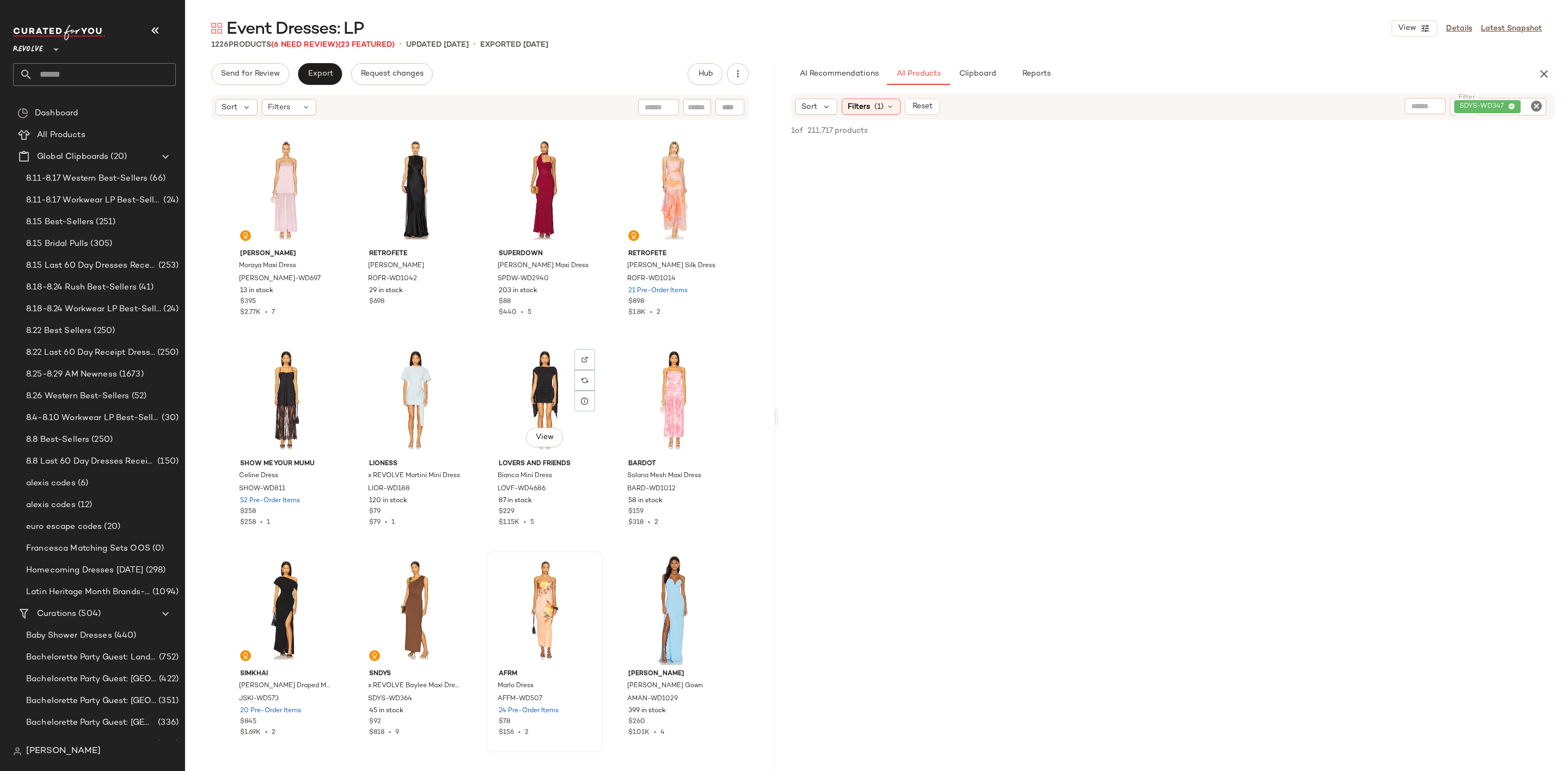
scroll to position [2622, 0]
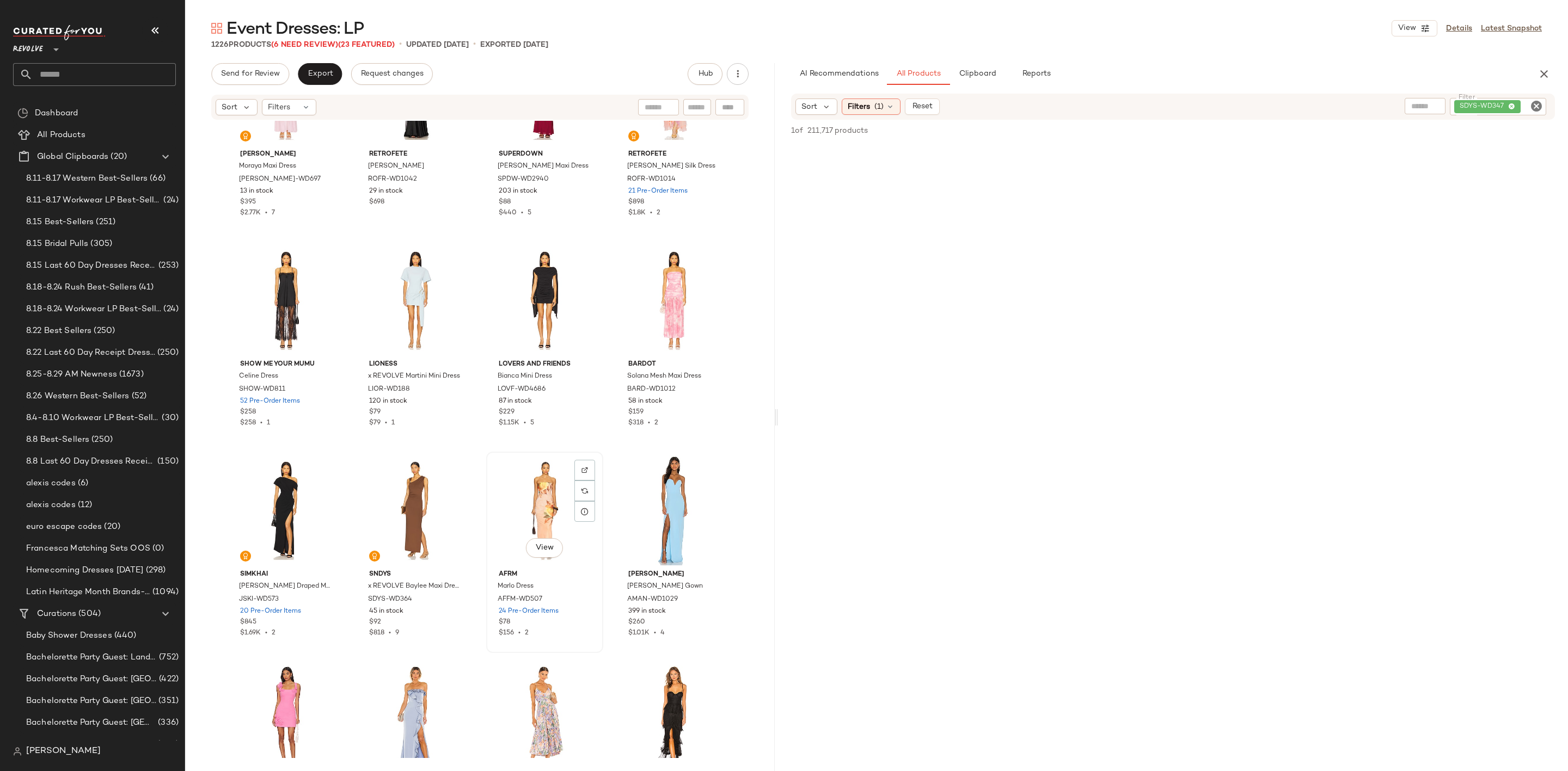
click at [513, 510] on div "View" at bounding box center [545, 511] width 110 height 110
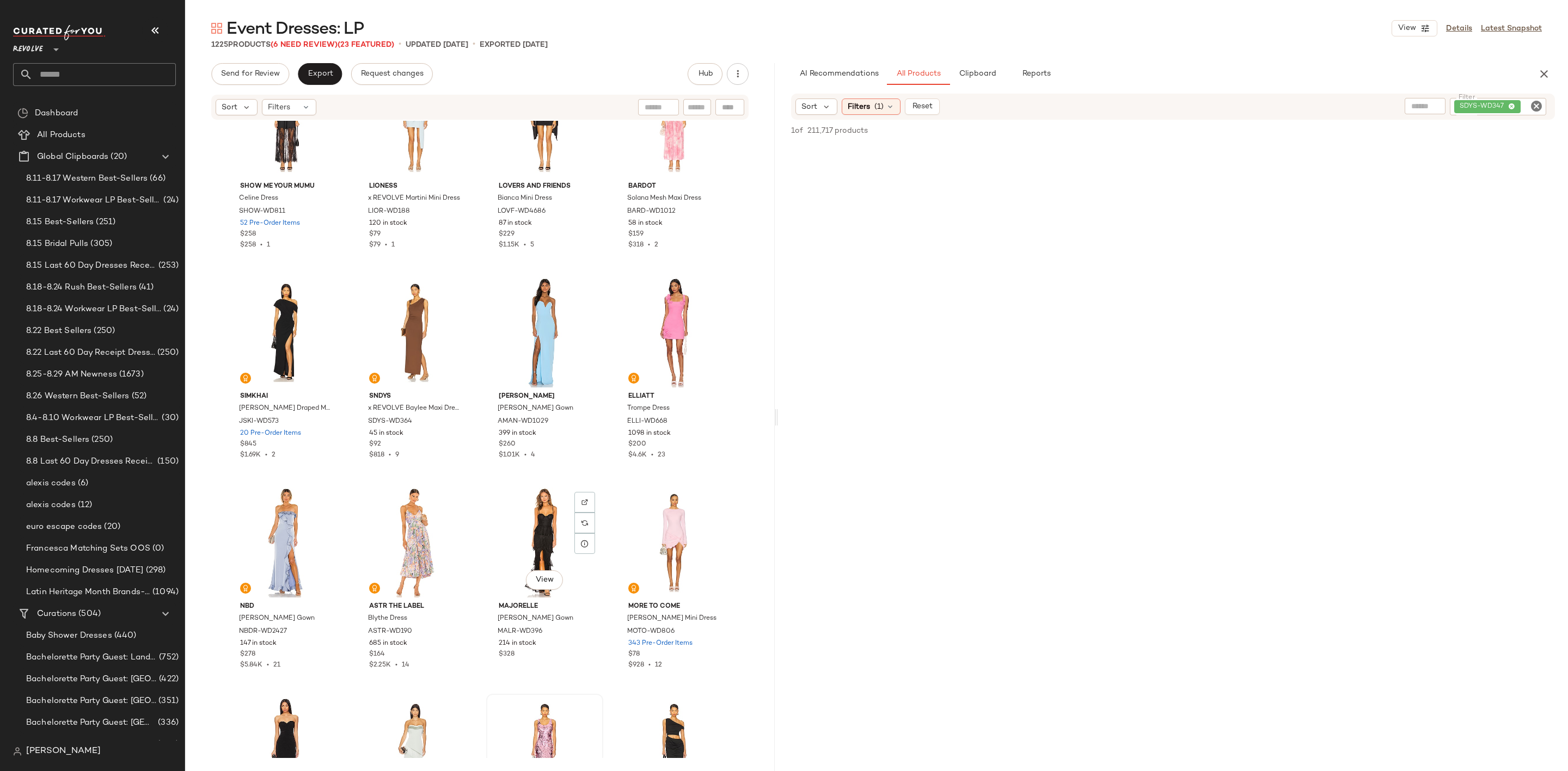
scroll to position [2948, 0]
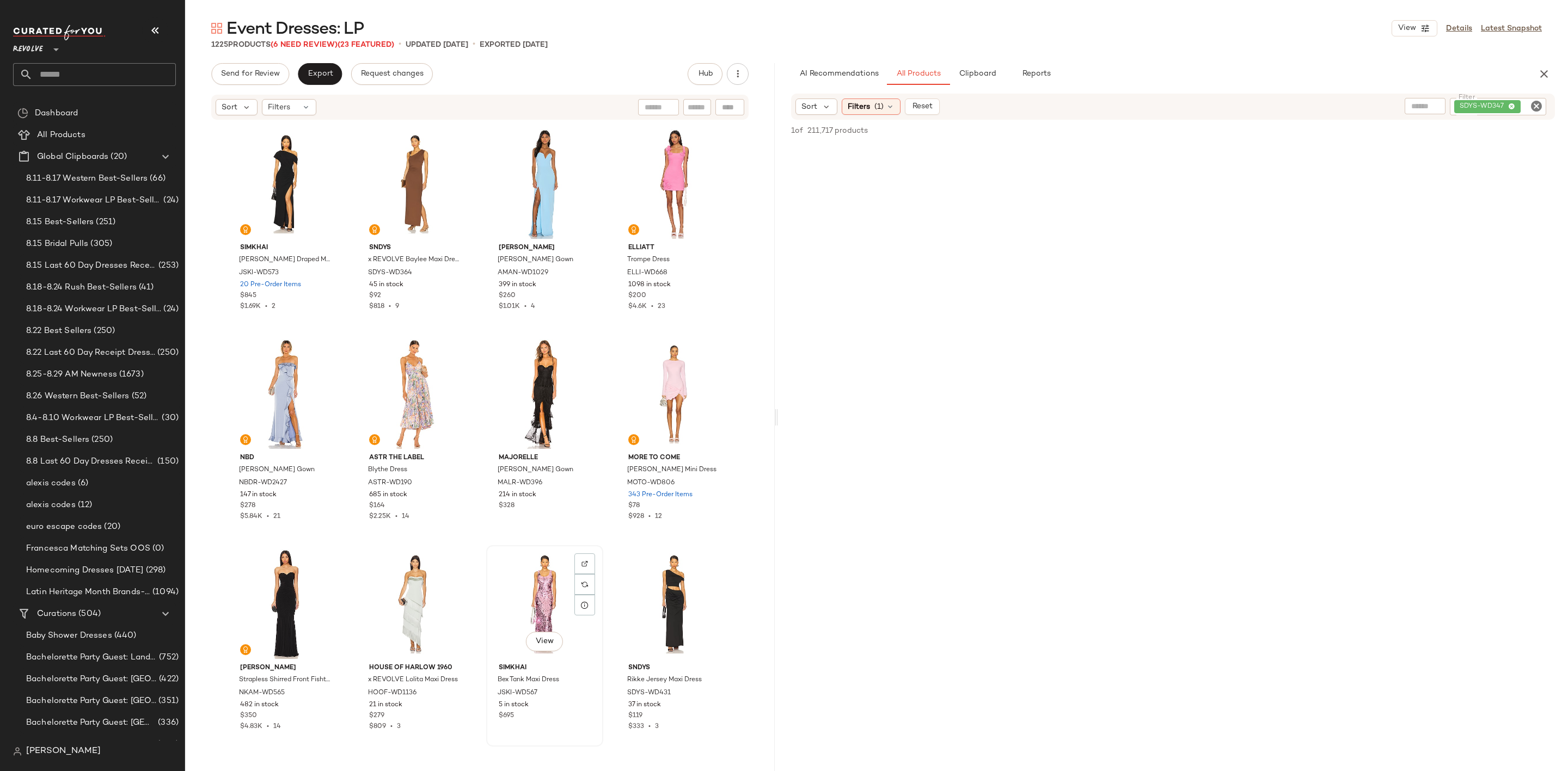
click at [527, 573] on div "View" at bounding box center [545, 604] width 110 height 110
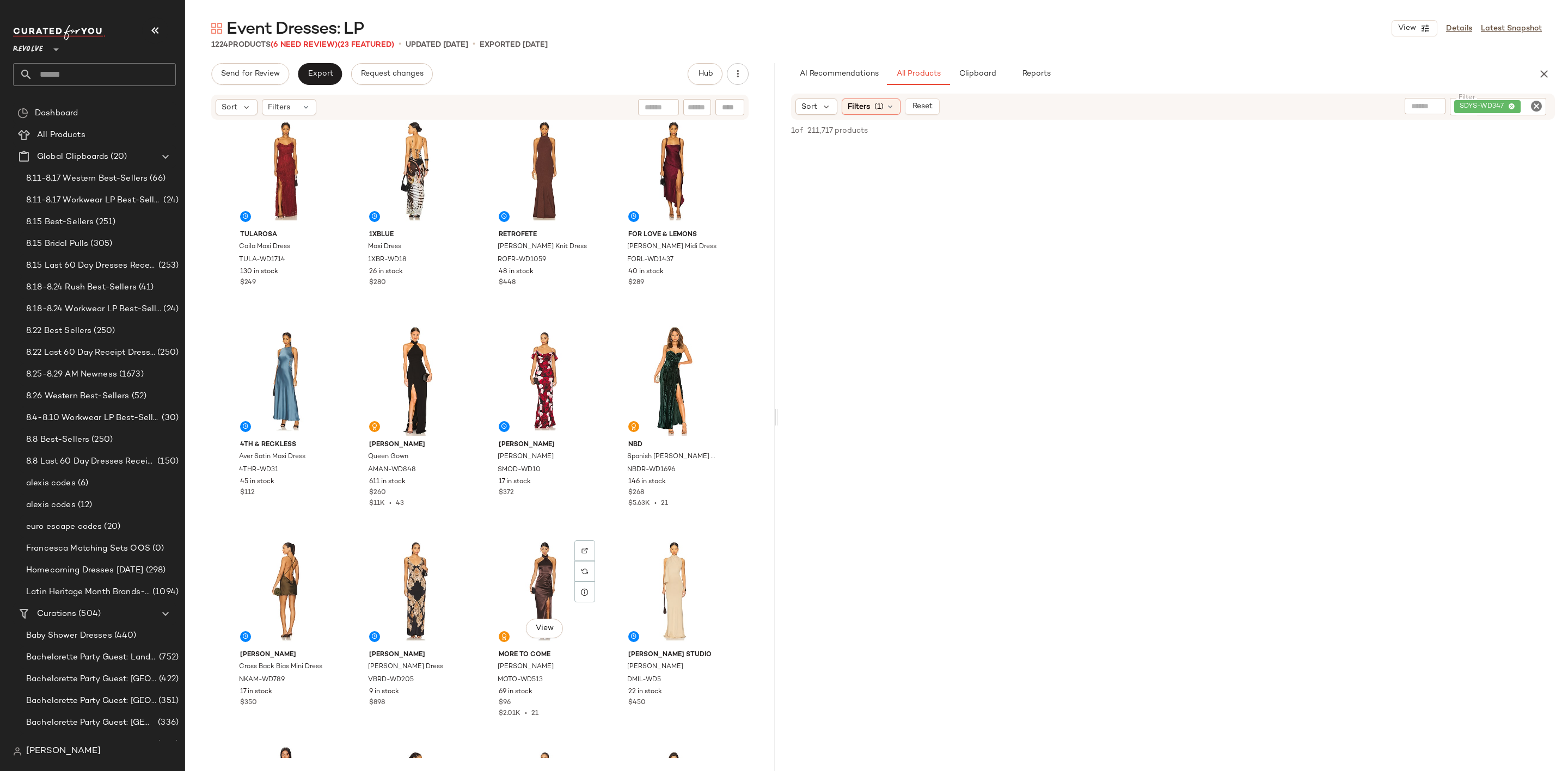
scroll to position [825, 0]
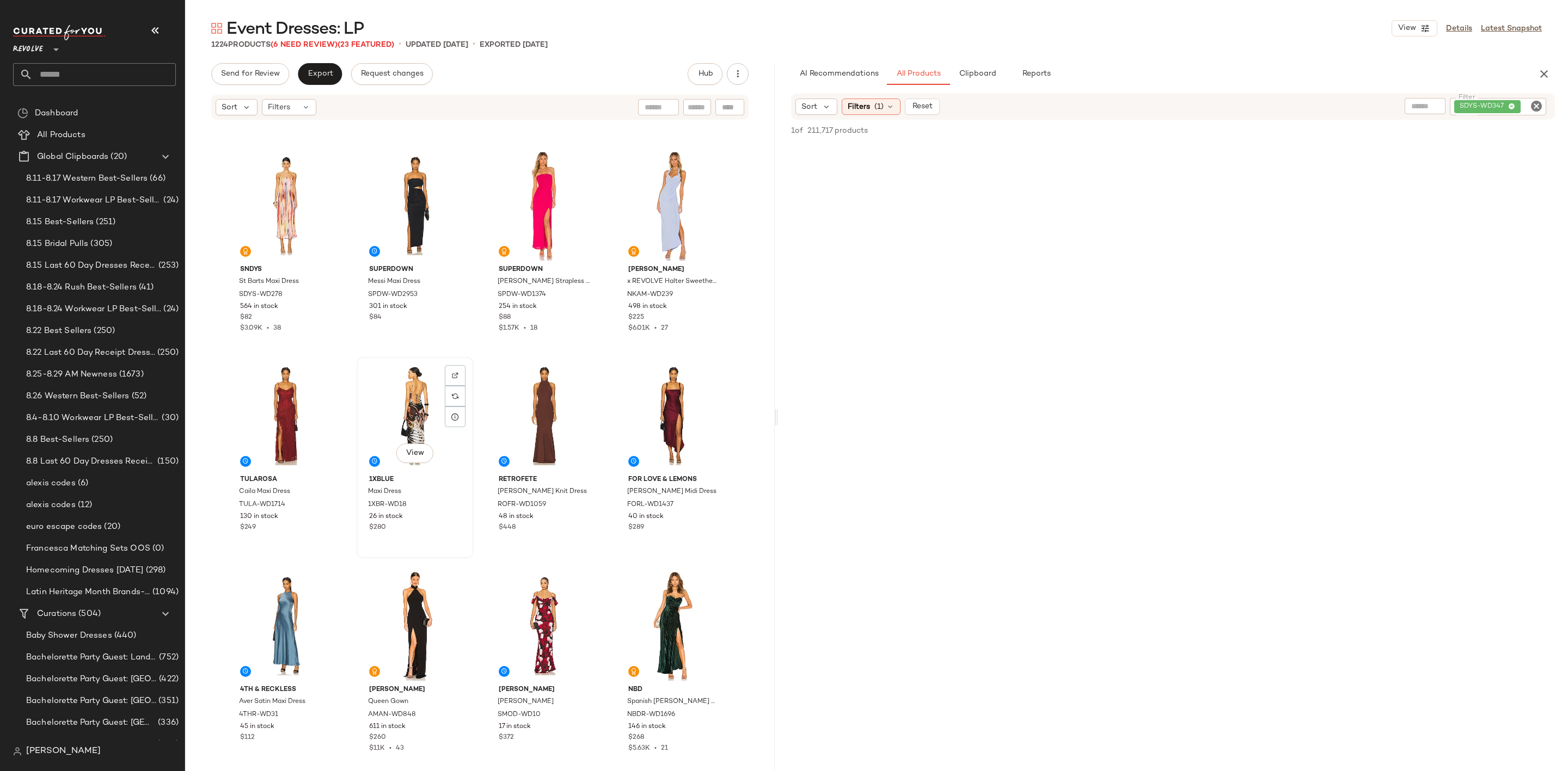
click at [395, 414] on div "View" at bounding box center [415, 416] width 110 height 110
click at [536, 405] on div "View" at bounding box center [545, 416] width 110 height 110
click at [1538, 108] on icon "Clear Filter" at bounding box center [1536, 106] width 13 height 13
type input "*****"
click at [1098, 450] on div at bounding box center [1173, 458] width 786 height 673
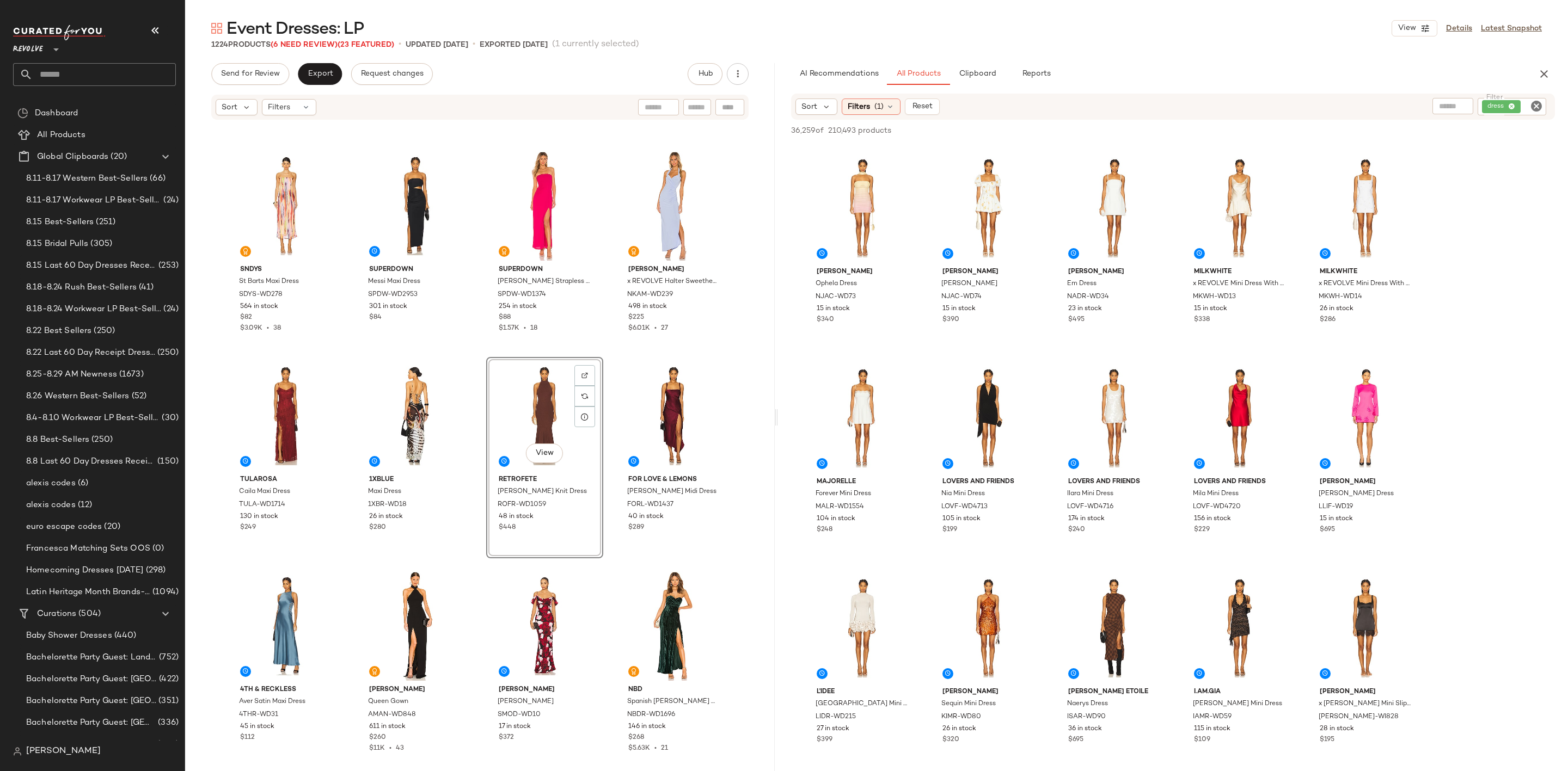
scroll to position [980, 0]
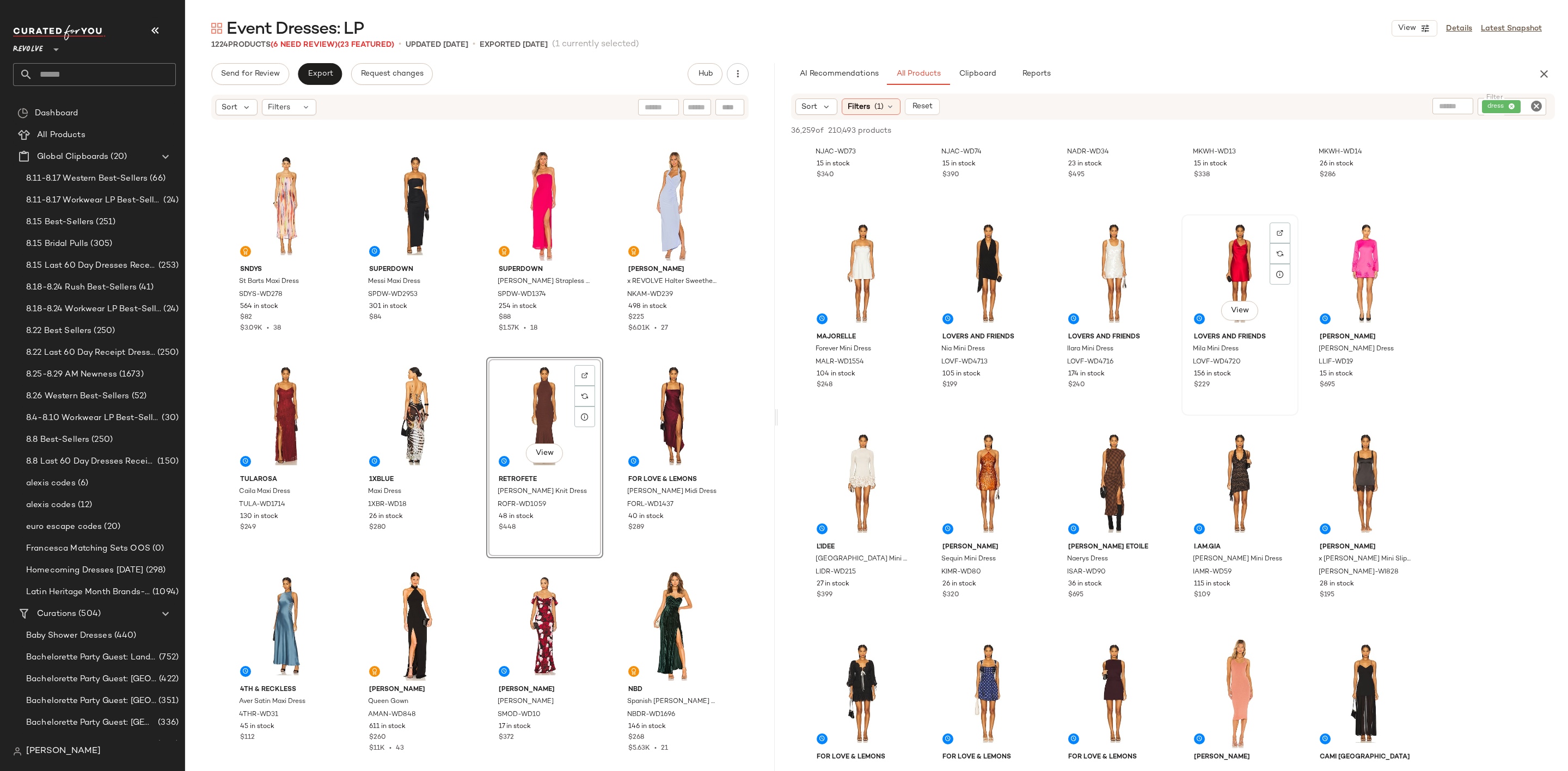
drag, startPoint x: 1207, startPoint y: 255, endPoint x: 1220, endPoint y: 253, distance: 13.2
click at [1207, 255] on div "View" at bounding box center [1240, 273] width 110 height 110
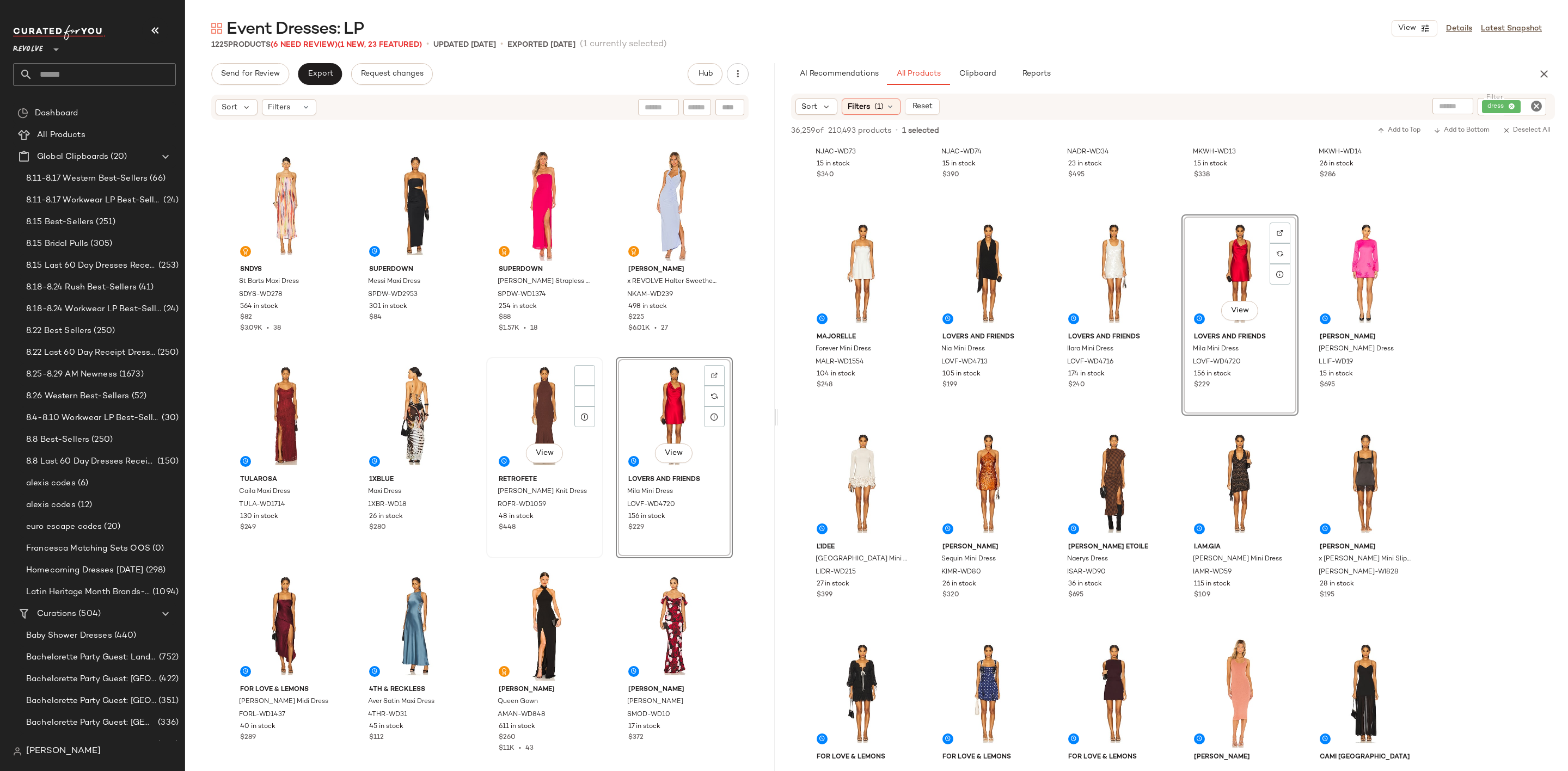
click at [518, 425] on div "View" at bounding box center [545, 416] width 110 height 110
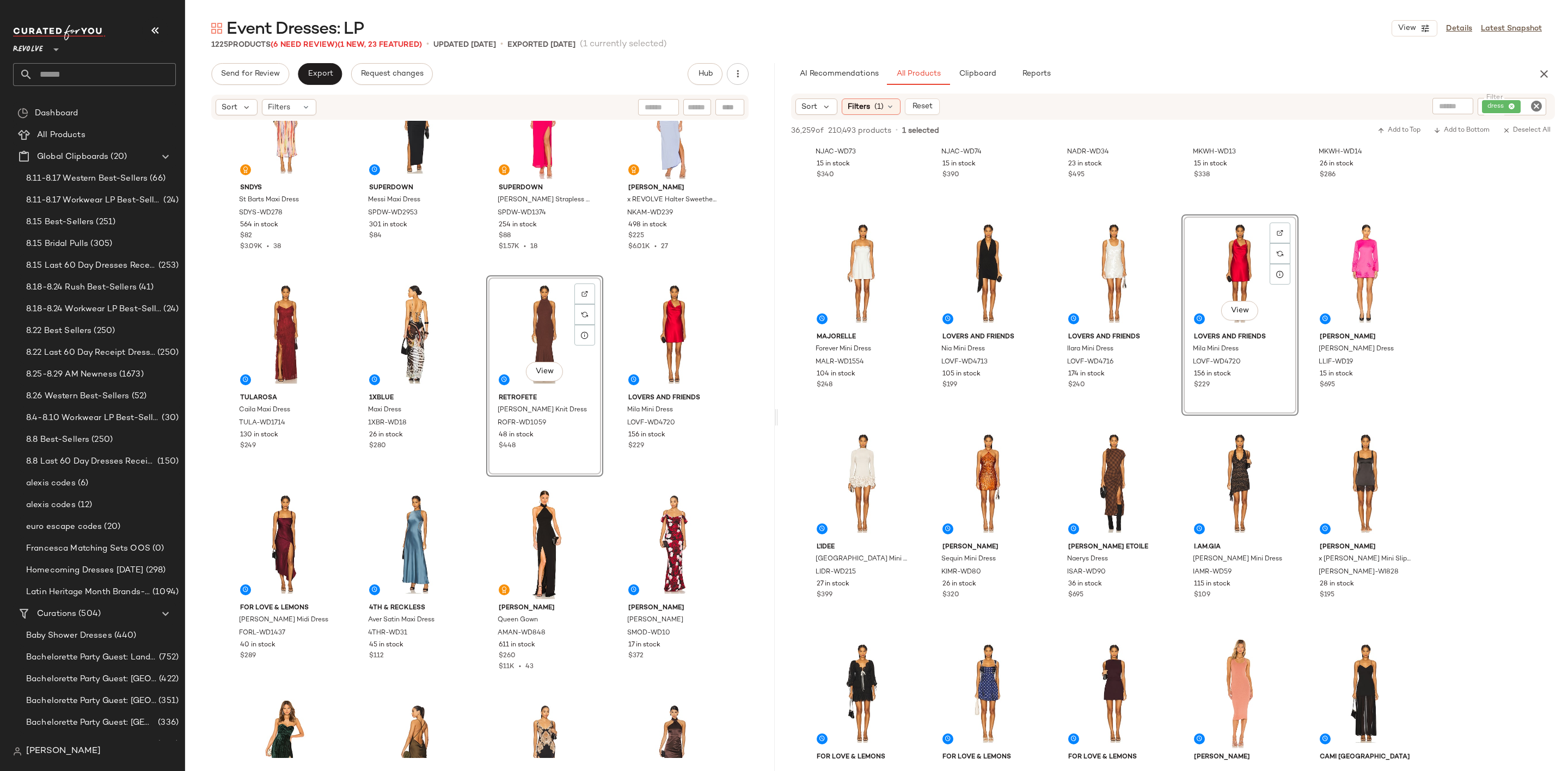
scroll to position [988, 0]
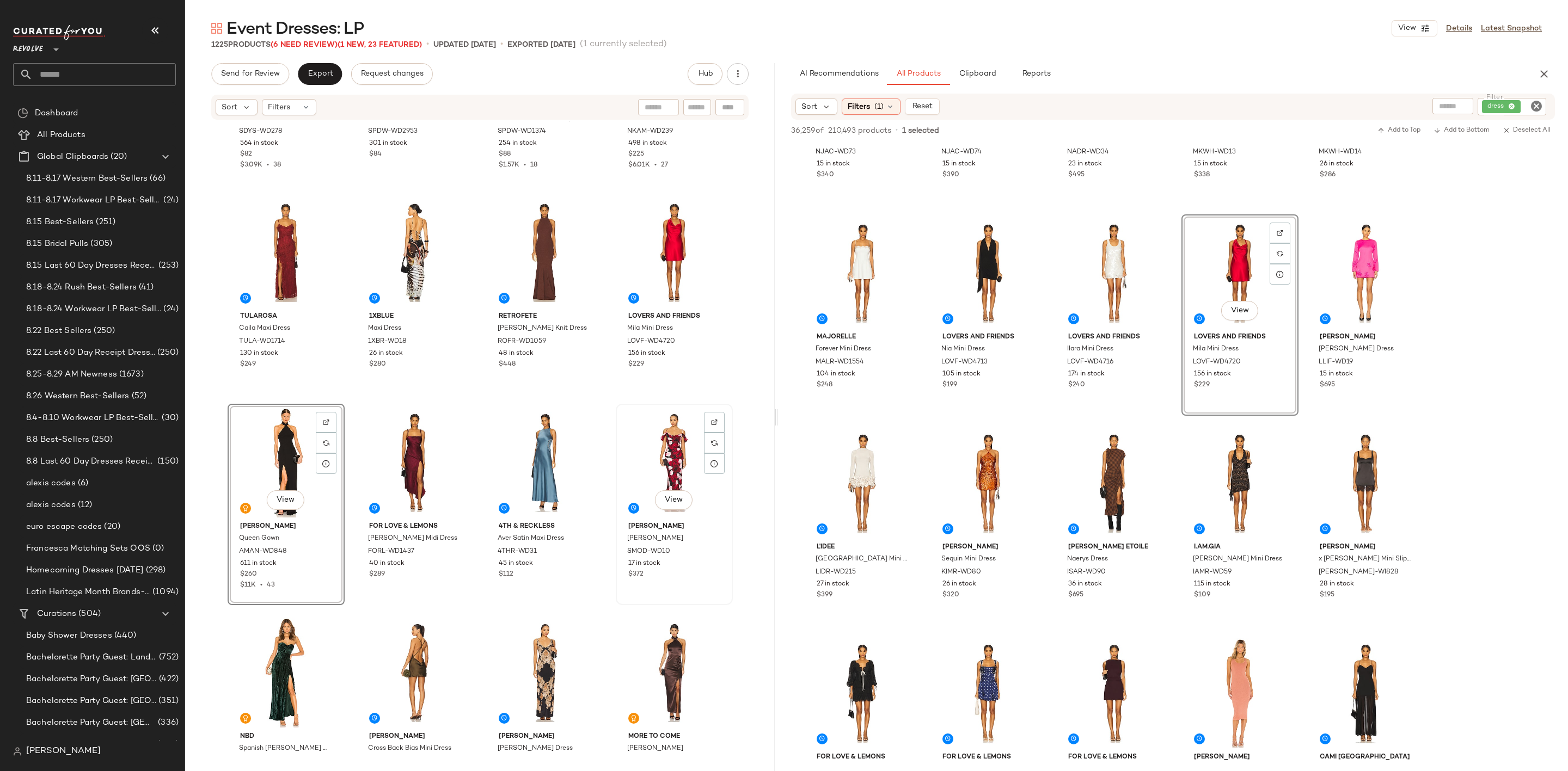
click at [654, 443] on div "View" at bounding box center [674, 462] width 110 height 110
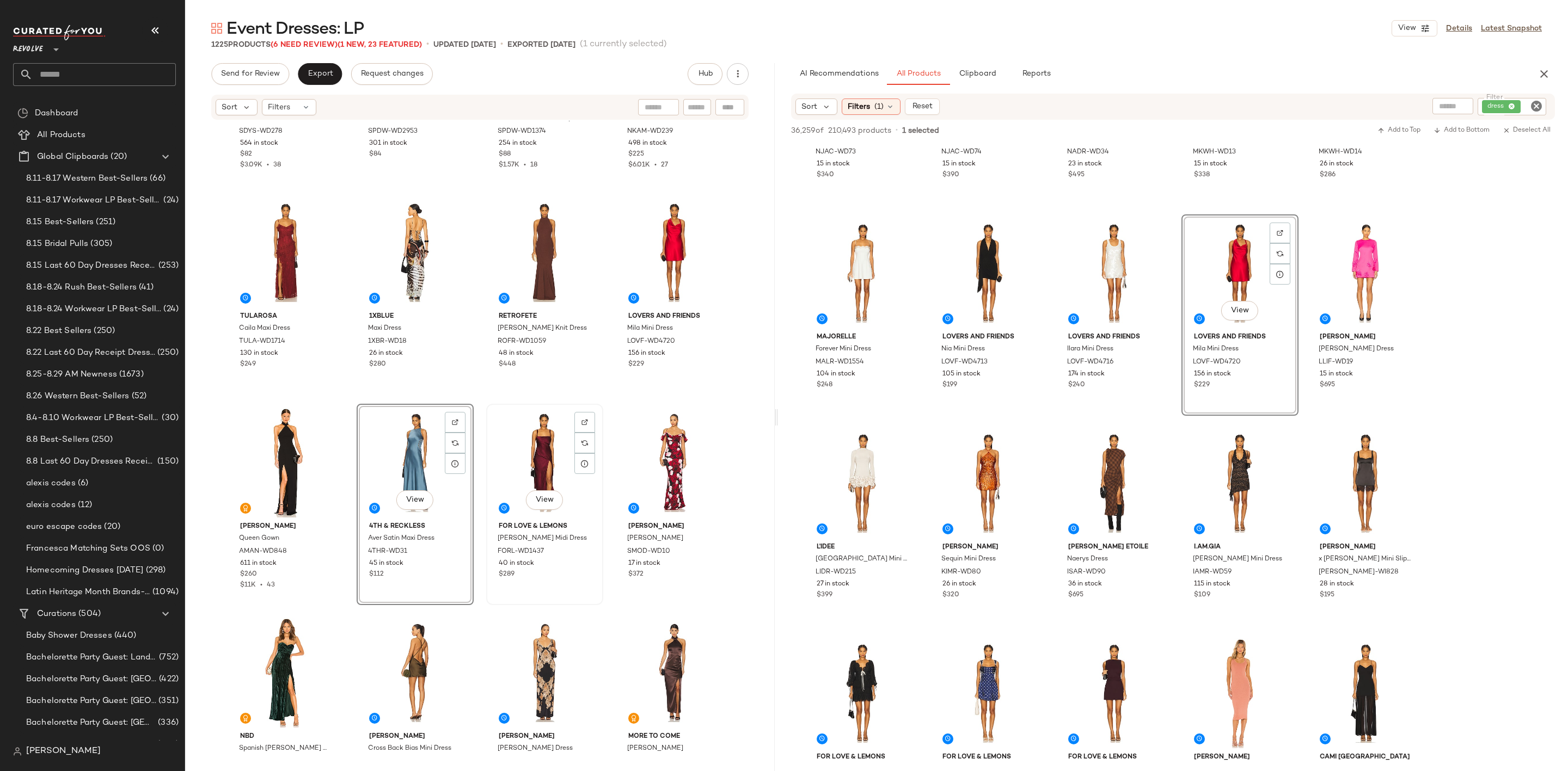
click at [519, 443] on div "View" at bounding box center [545, 462] width 110 height 110
click at [523, 454] on div "View" at bounding box center [545, 462] width 110 height 110
click at [672, 449] on div "View" at bounding box center [674, 462] width 110 height 110
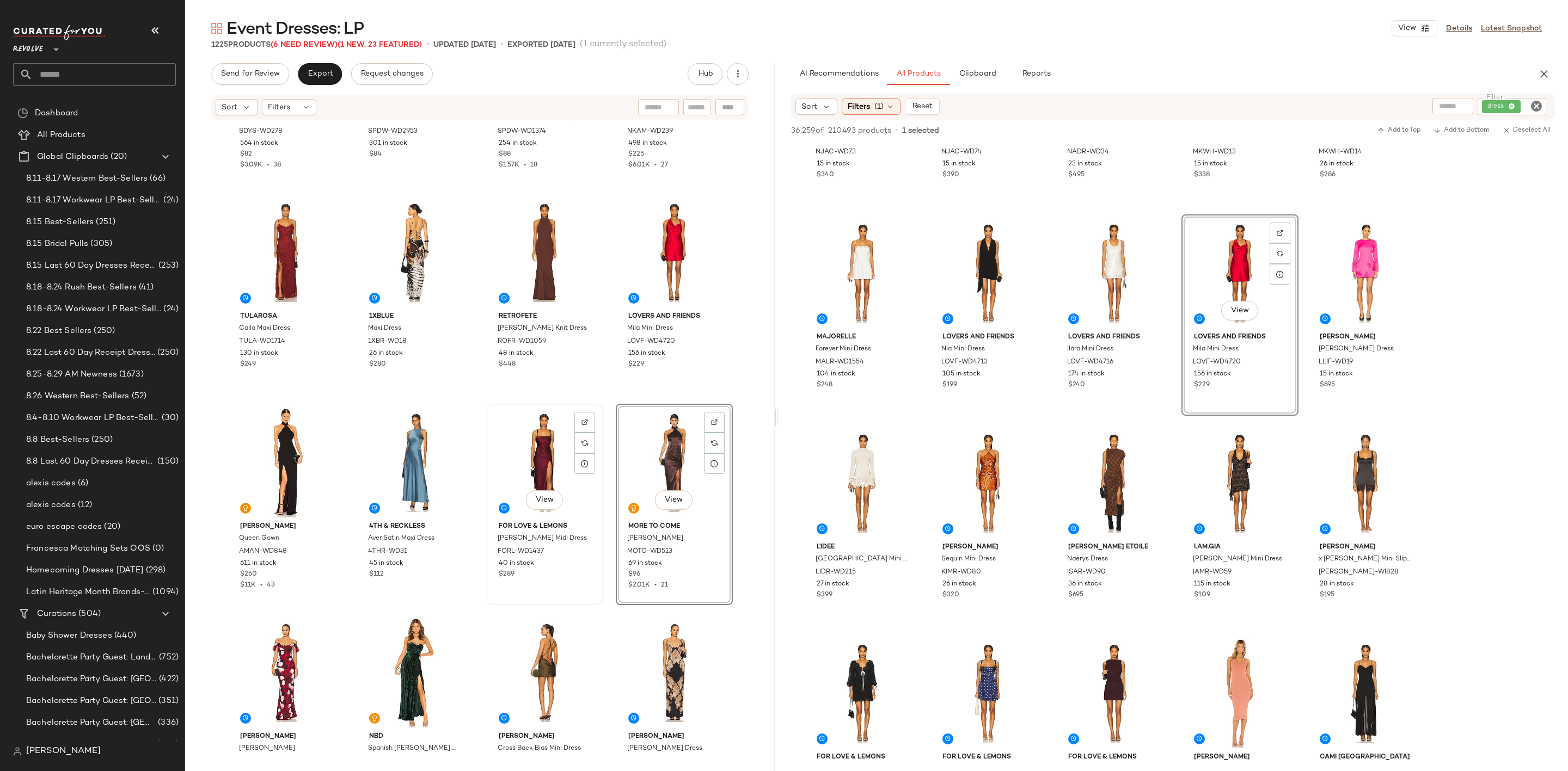
click at [534, 469] on div "View" at bounding box center [545, 462] width 110 height 110
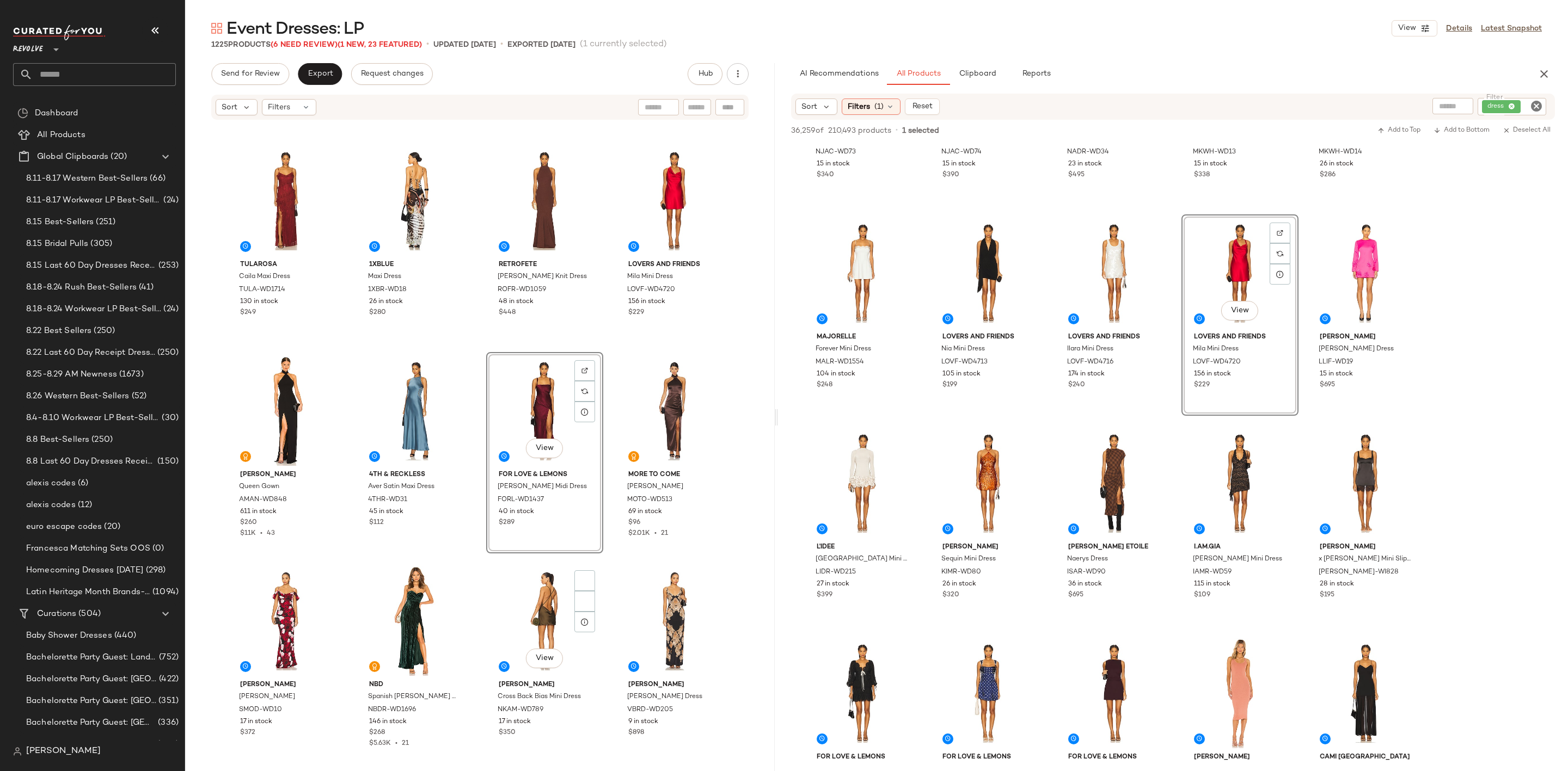
scroll to position [1152, 0]
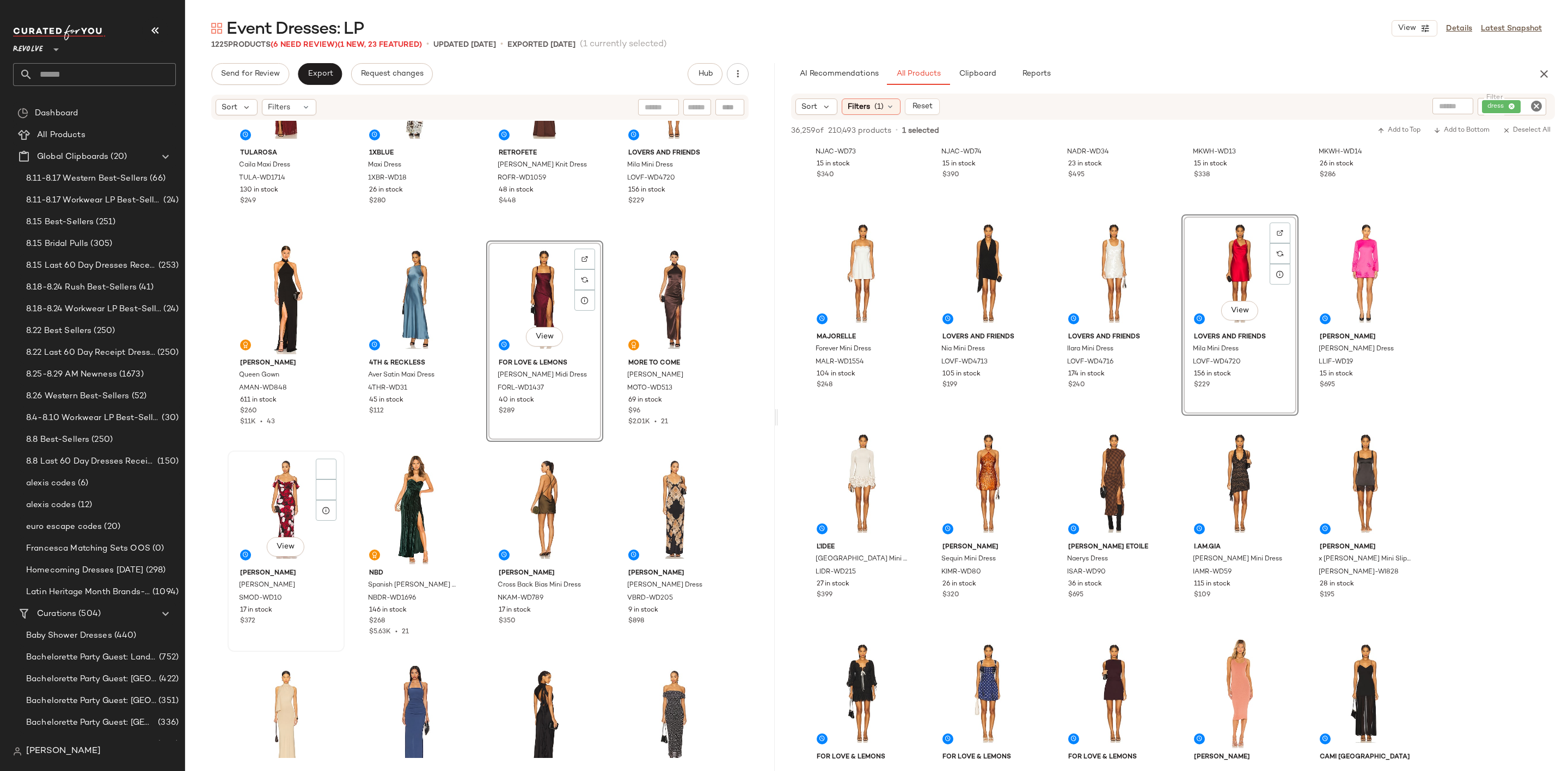
click at [283, 514] on div "View" at bounding box center [286, 509] width 110 height 110
click at [405, 493] on div "View" at bounding box center [415, 509] width 110 height 110
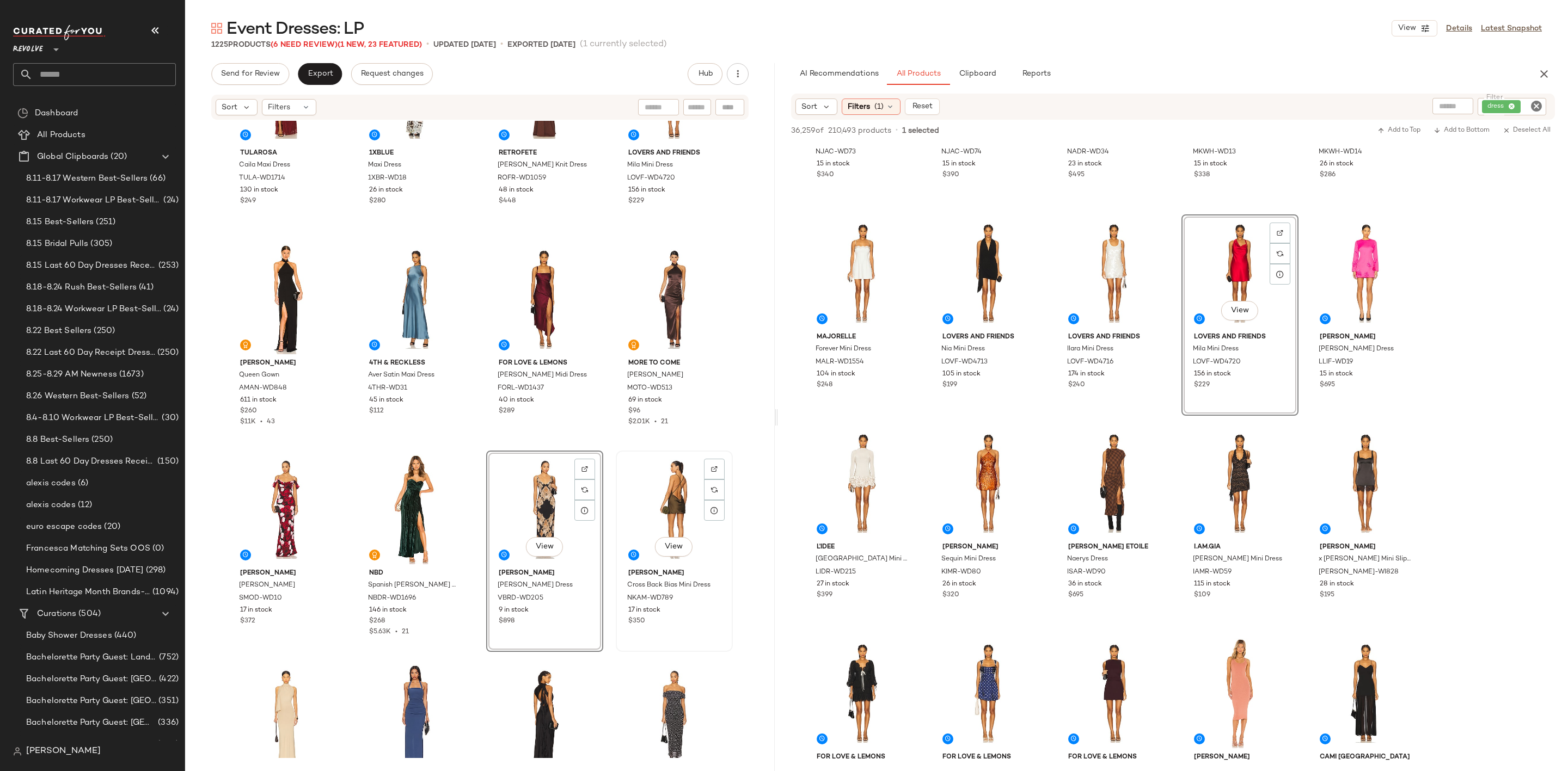
click at [649, 494] on div "View" at bounding box center [674, 509] width 110 height 110
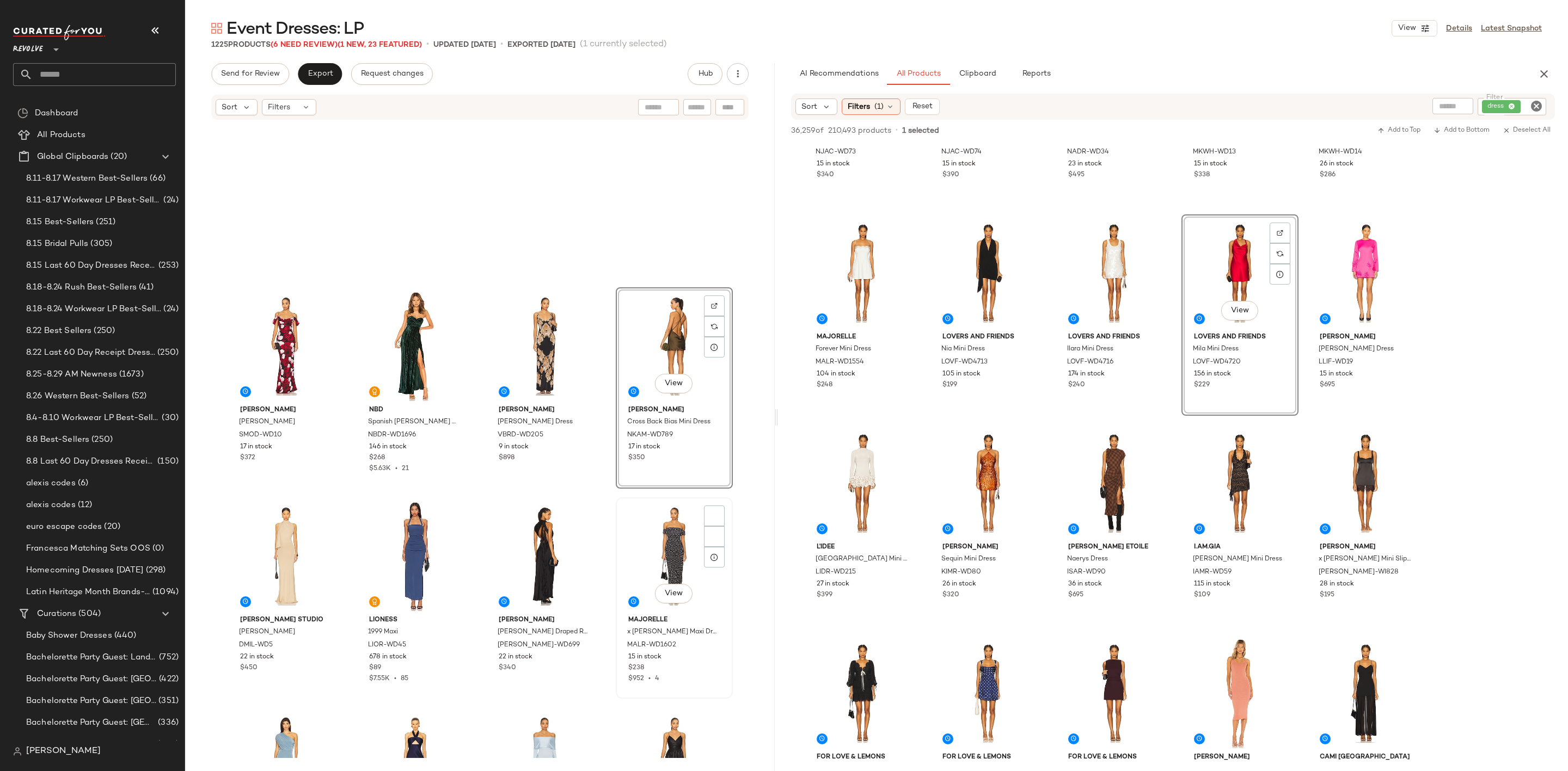
scroll to position [1478, 0]
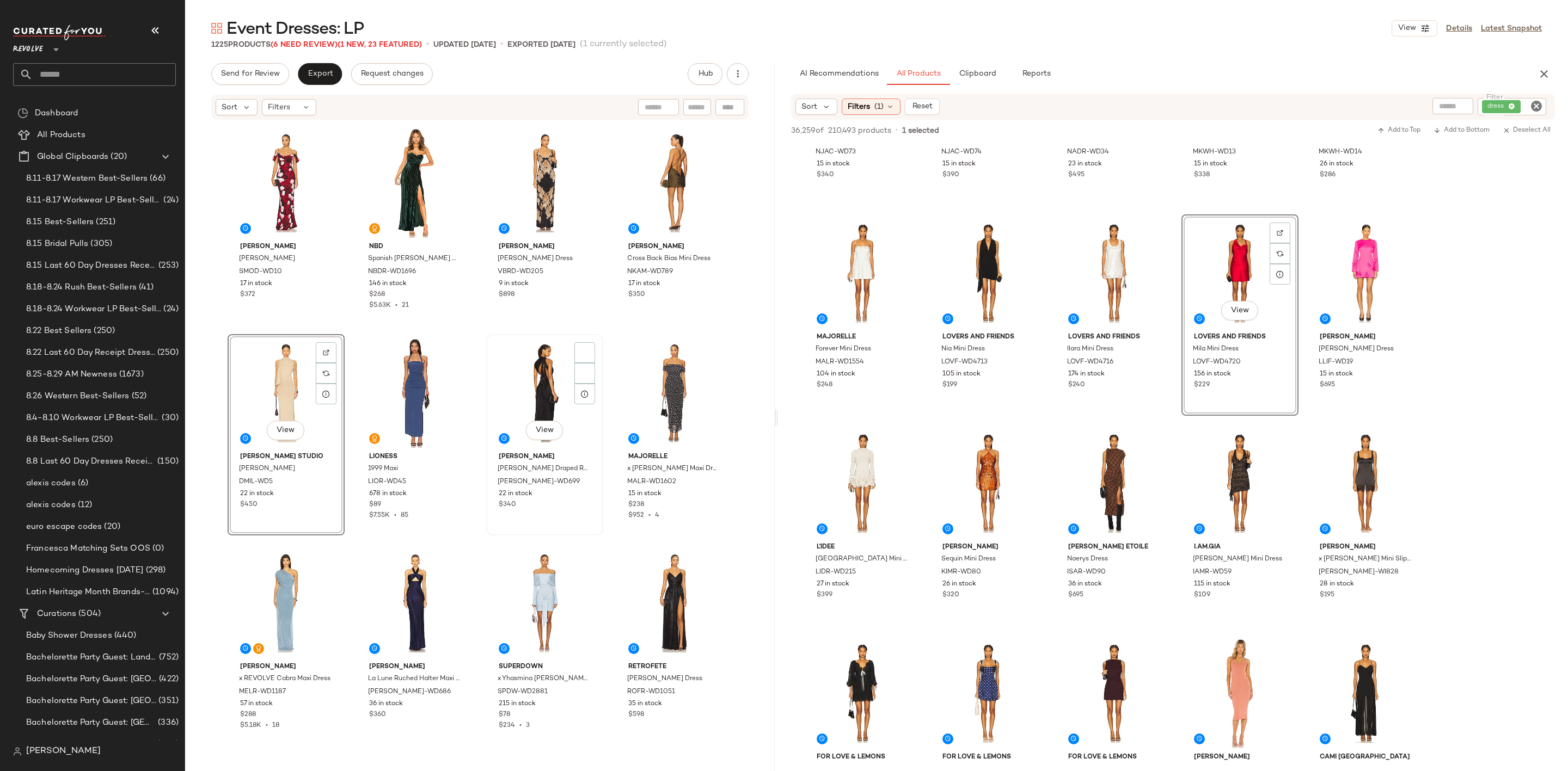
click at [545, 379] on div "View" at bounding box center [545, 392] width 110 height 110
click at [654, 379] on div "View" at bounding box center [674, 392] width 110 height 110
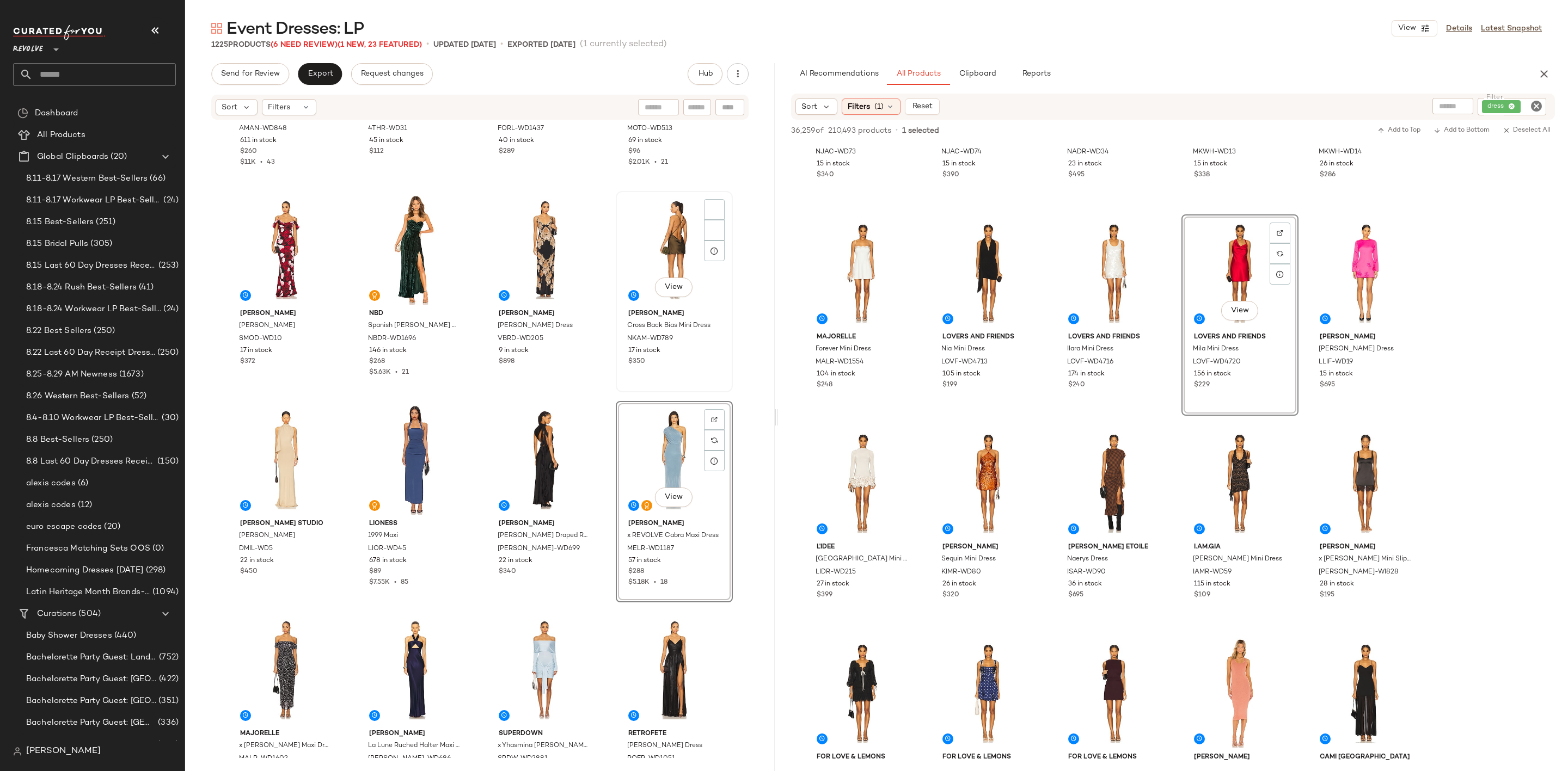
scroll to position [1233, 0]
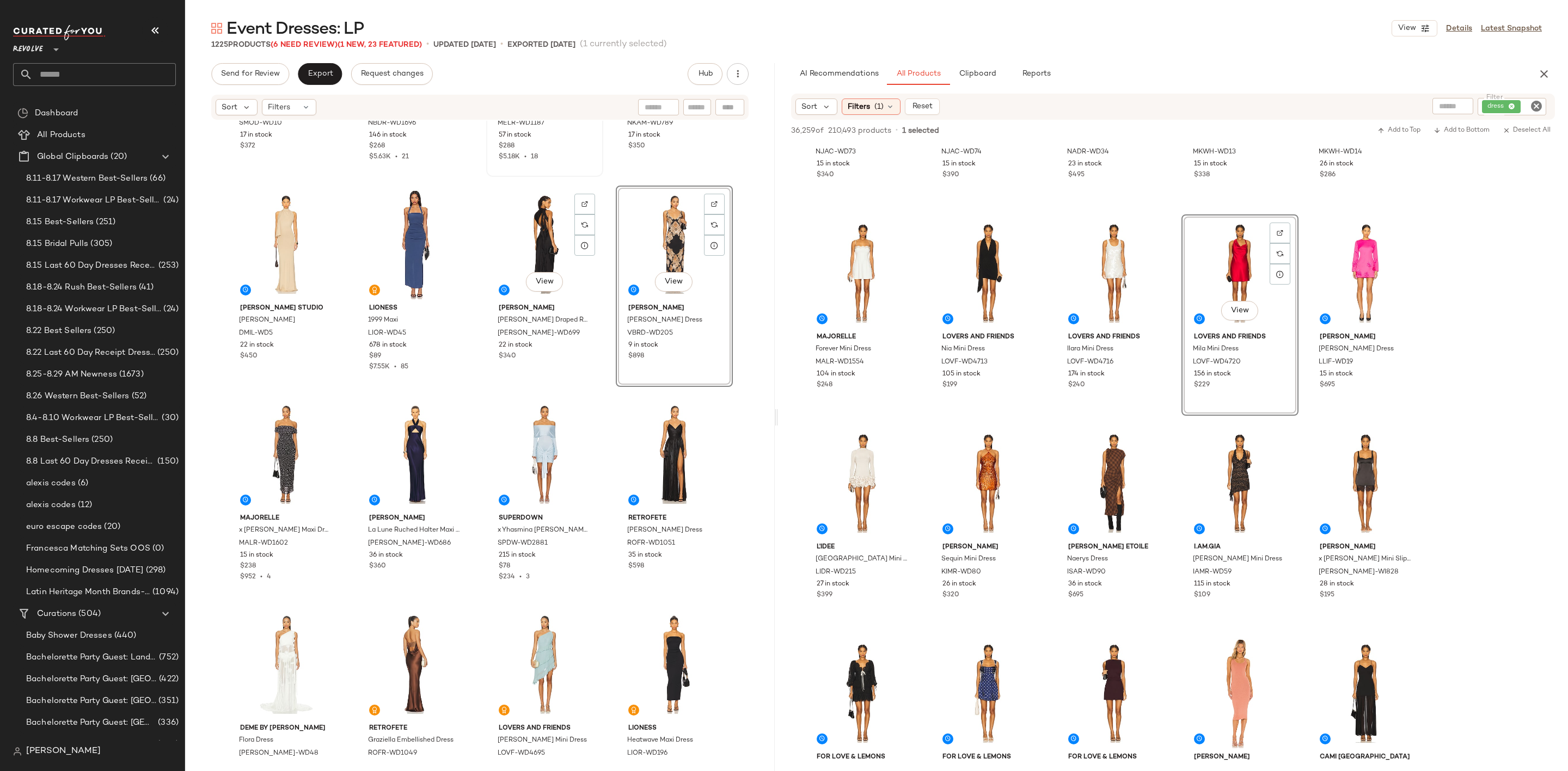
scroll to position [1642, 0]
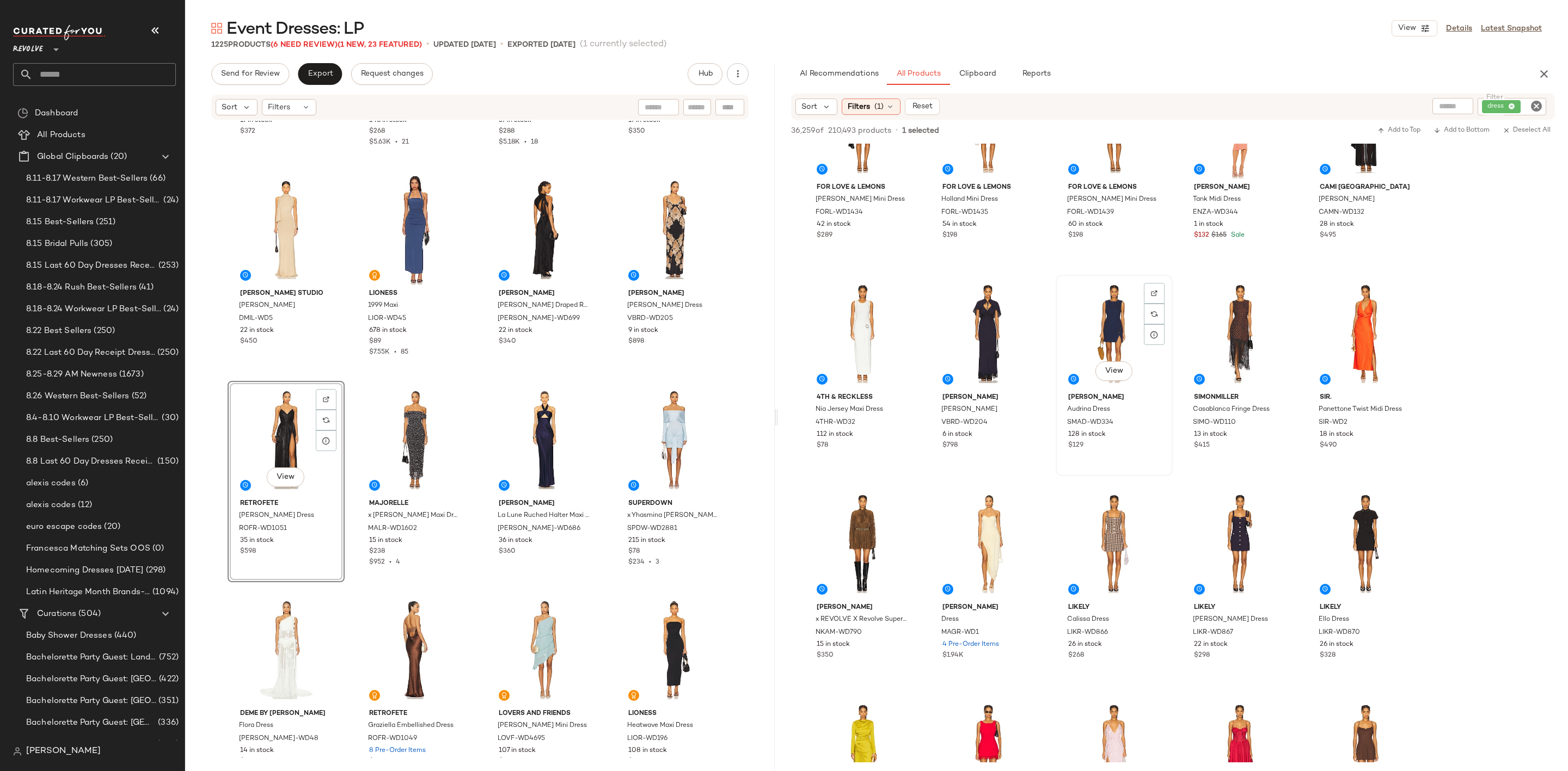
scroll to position [1551, 0]
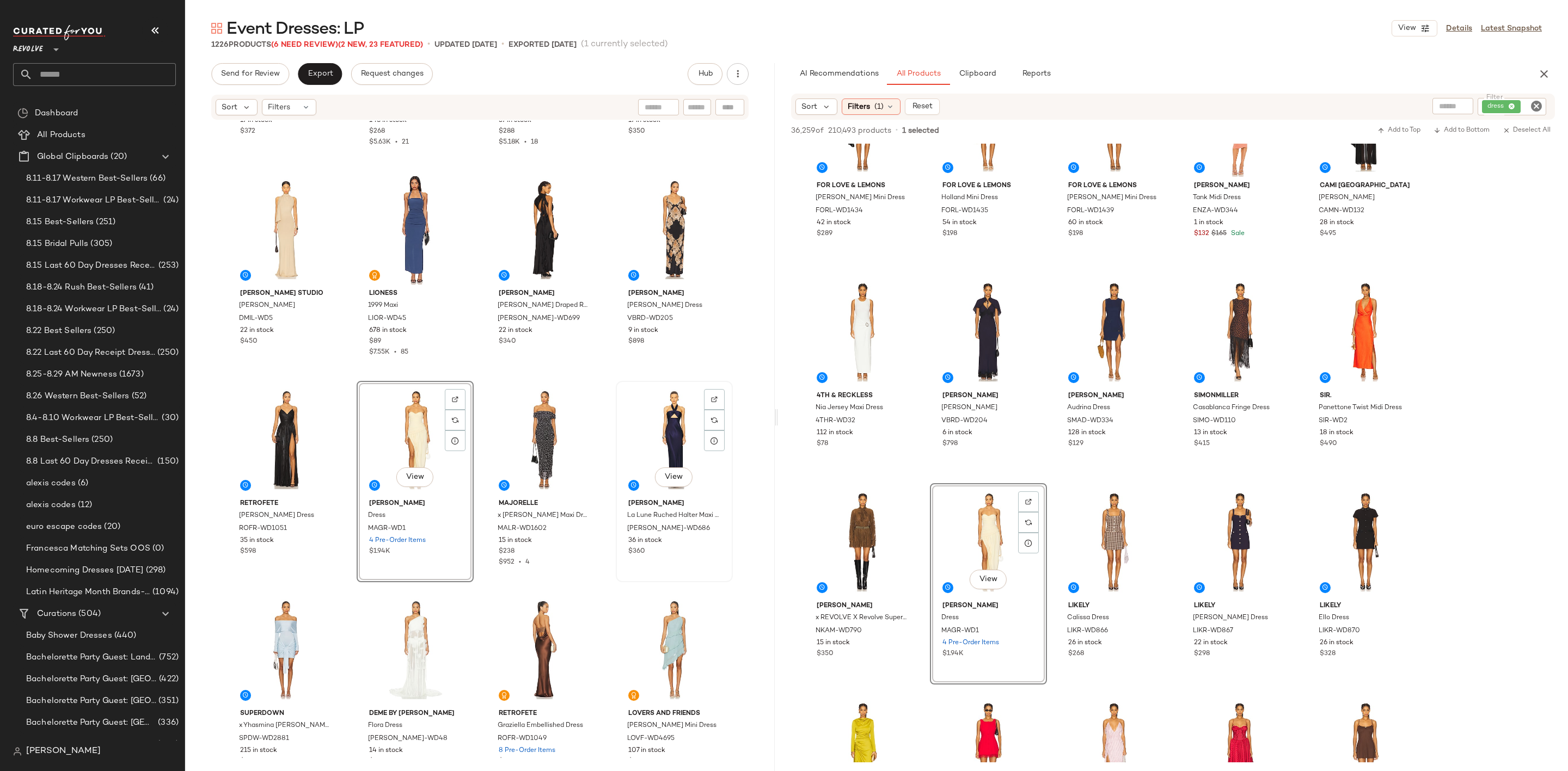
click at [662, 425] on div "View" at bounding box center [674, 439] width 110 height 110
click at [520, 444] on div "View" at bounding box center [545, 439] width 110 height 110
click at [533, 654] on div at bounding box center [545, 650] width 110 height 110
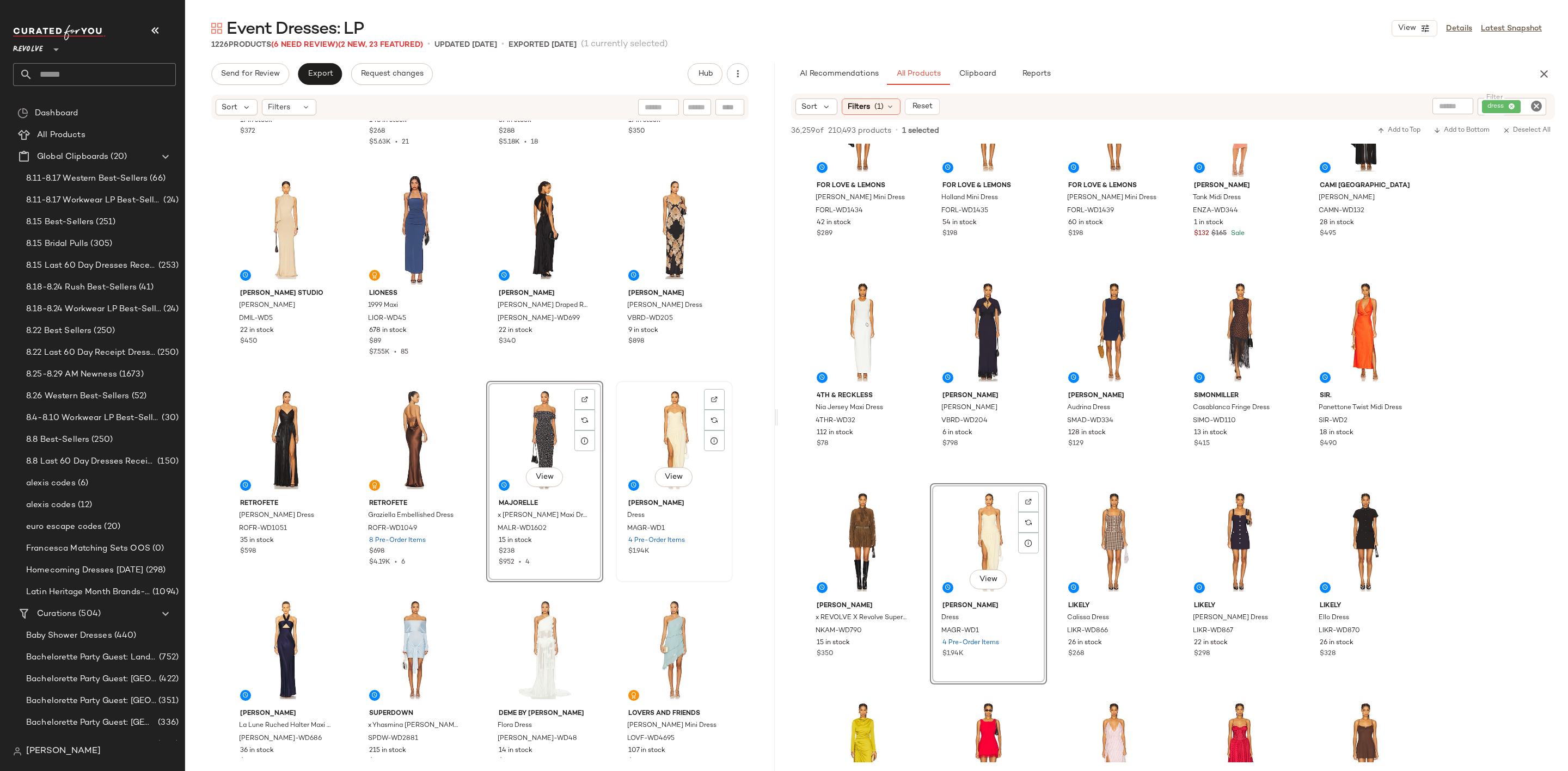
click at [667, 438] on div "View" at bounding box center [674, 439] width 110 height 110
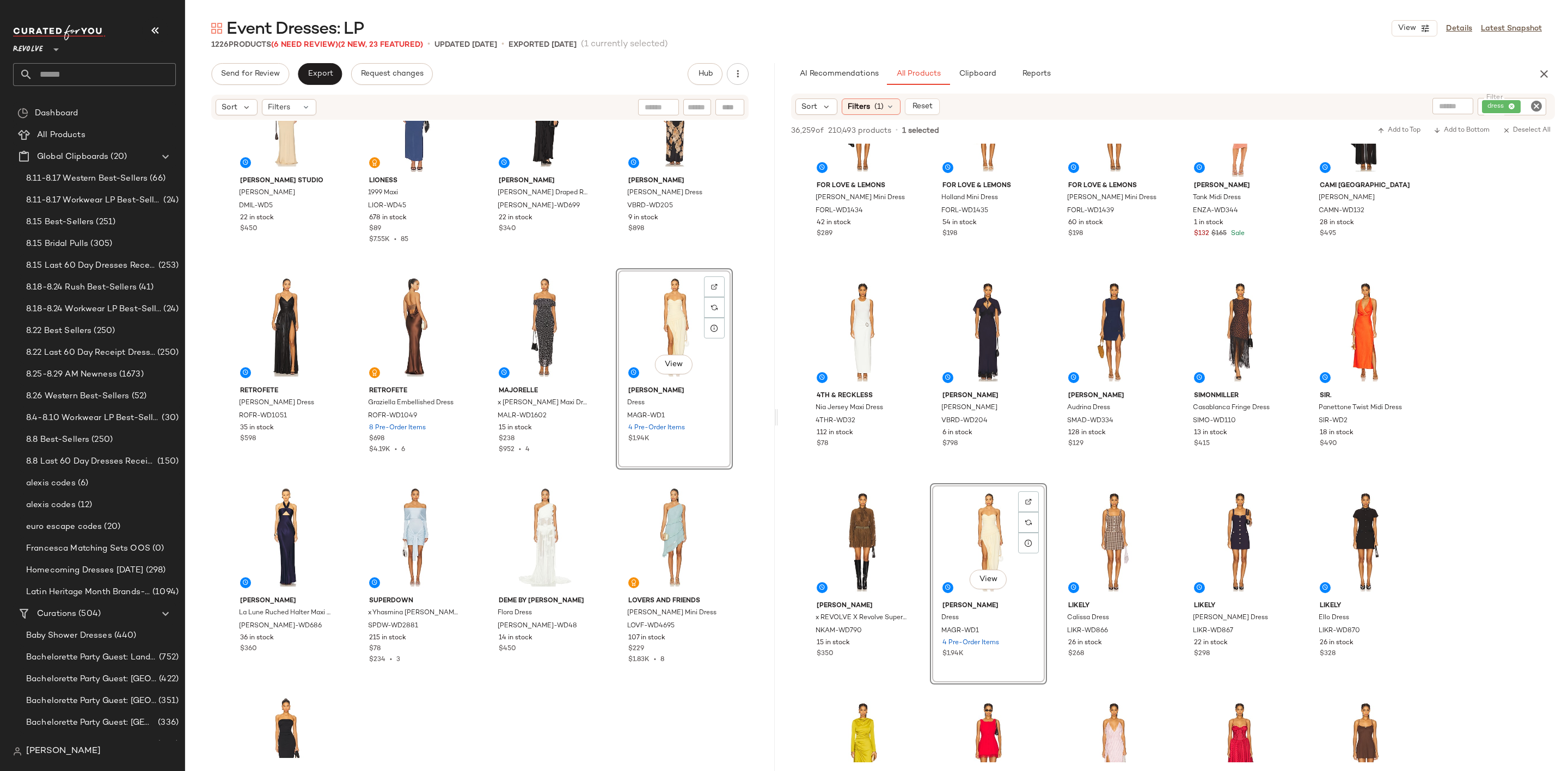
scroll to position [1805, 0]
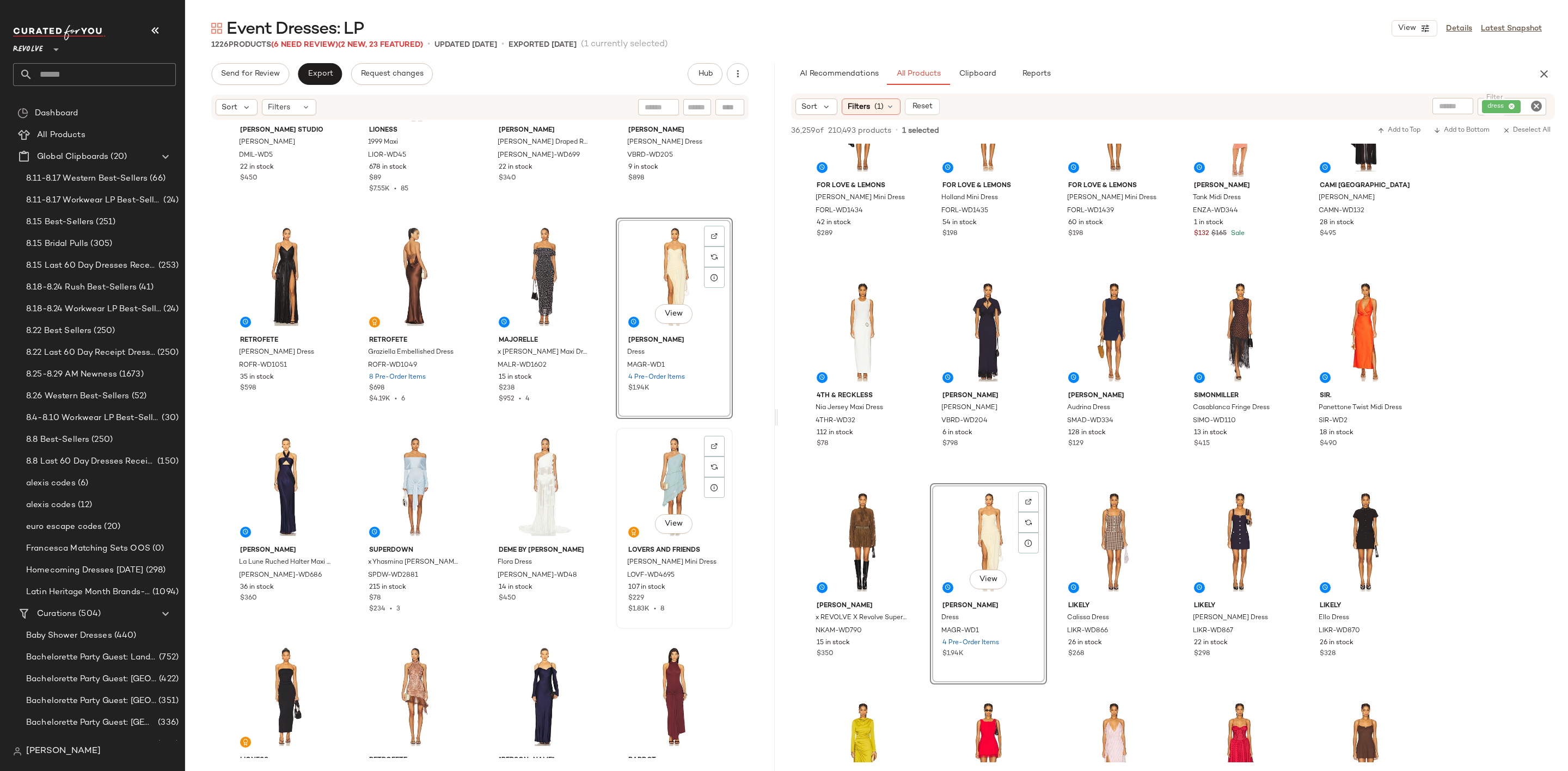
click at [642, 467] on div "View" at bounding box center [674, 486] width 110 height 110
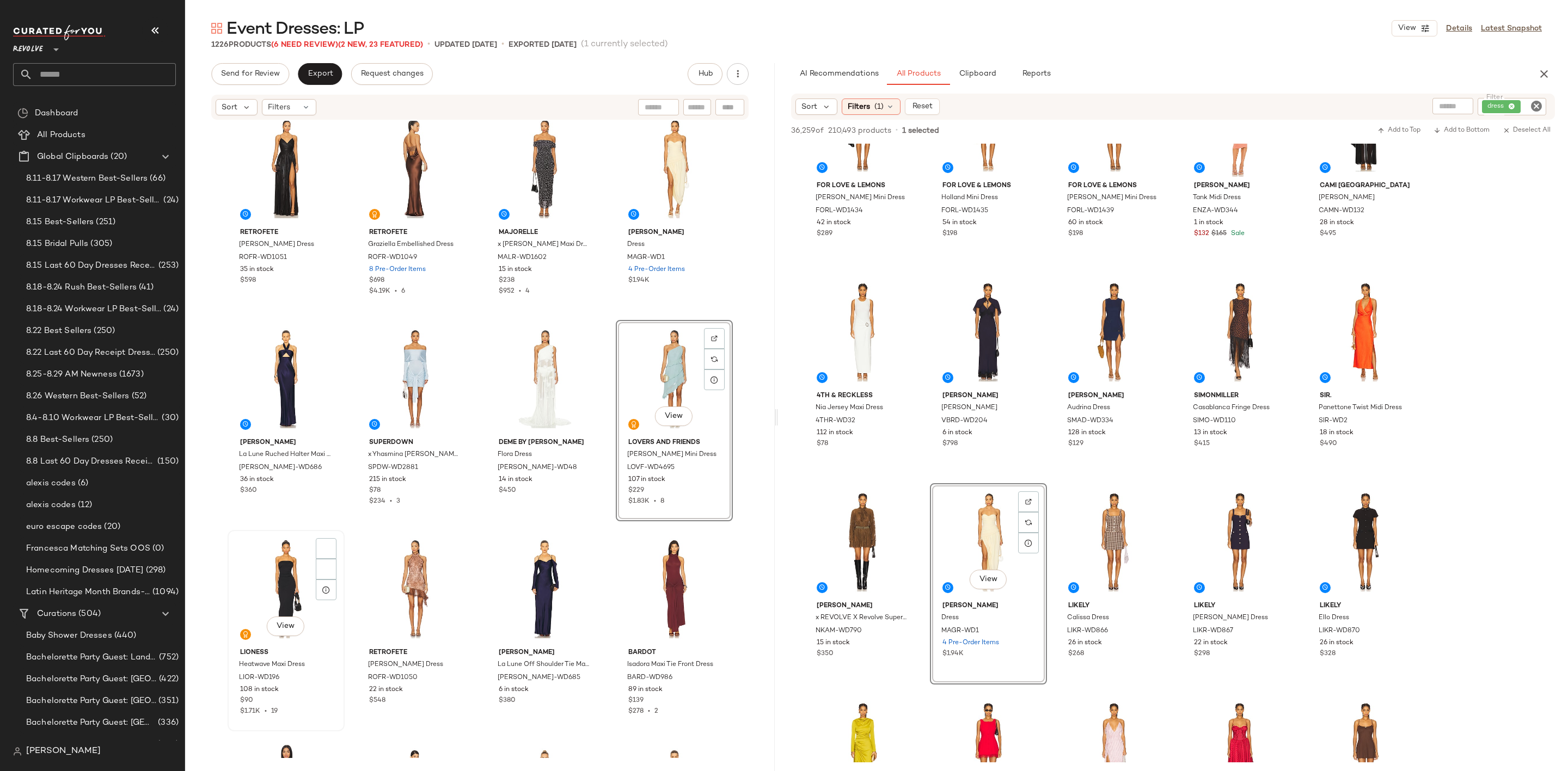
scroll to position [1886, 0]
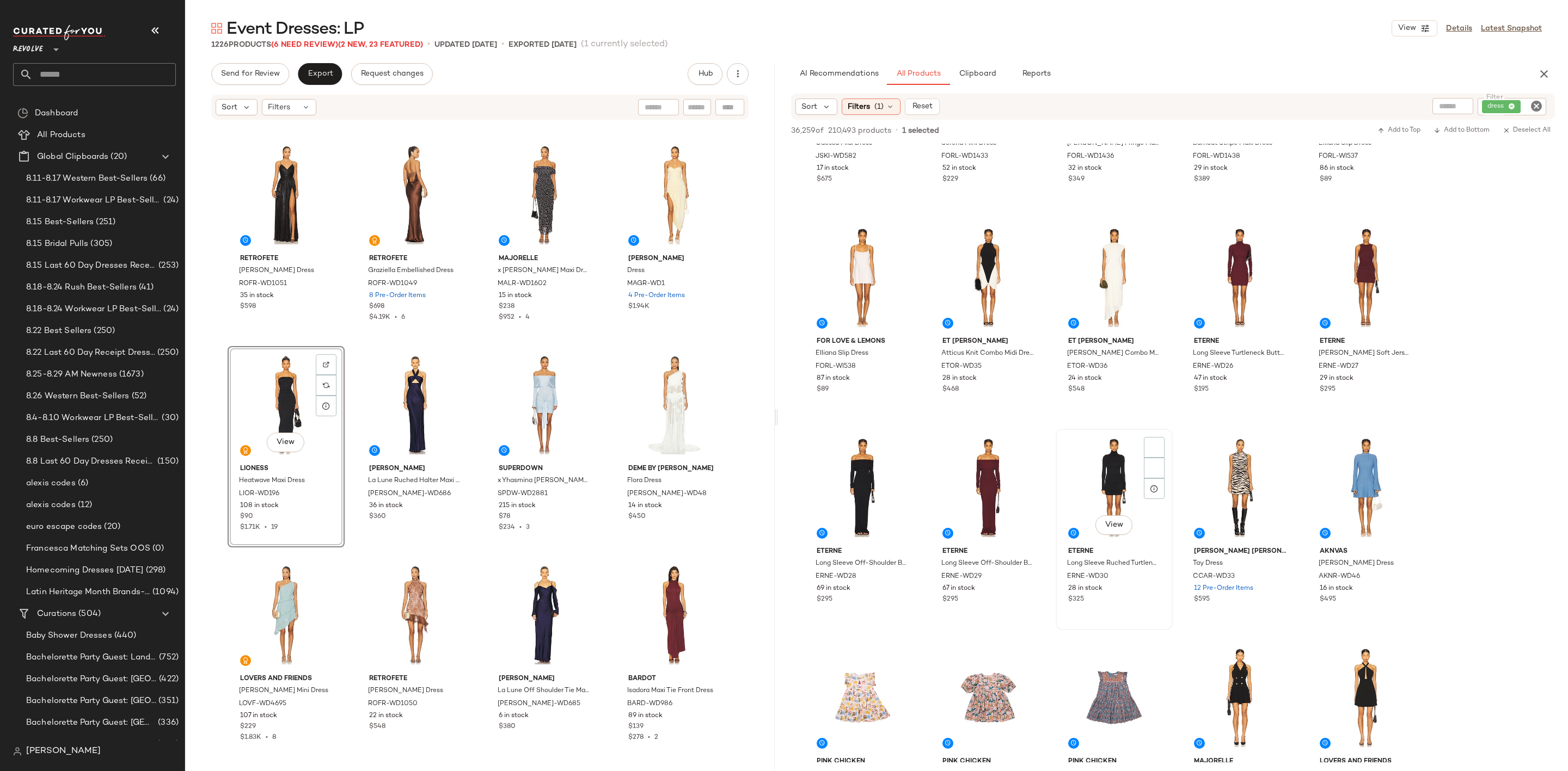
scroll to position [2286, 0]
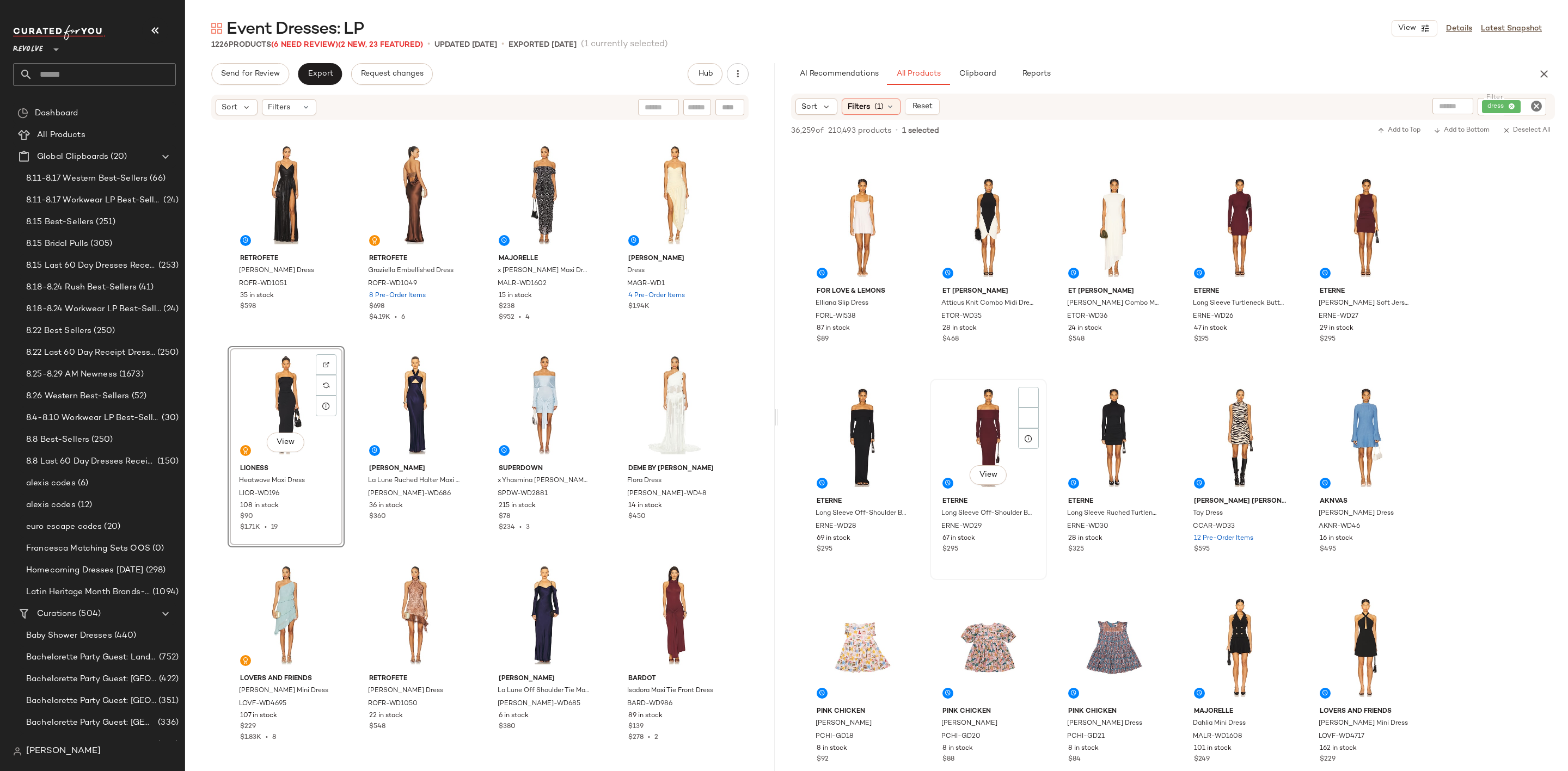
click at [966, 416] on div "View" at bounding box center [989, 438] width 110 height 110
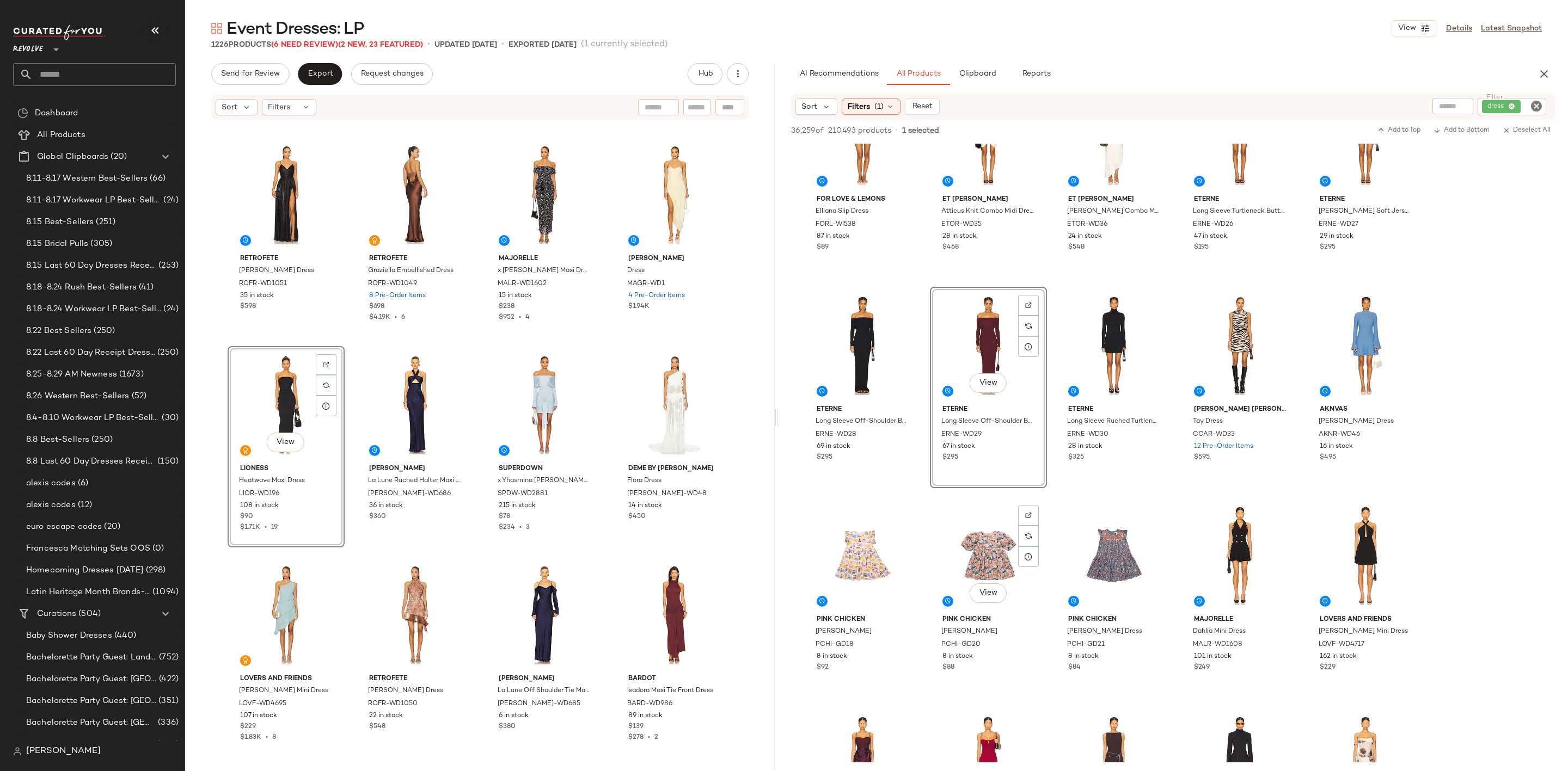
scroll to position [2531, 0]
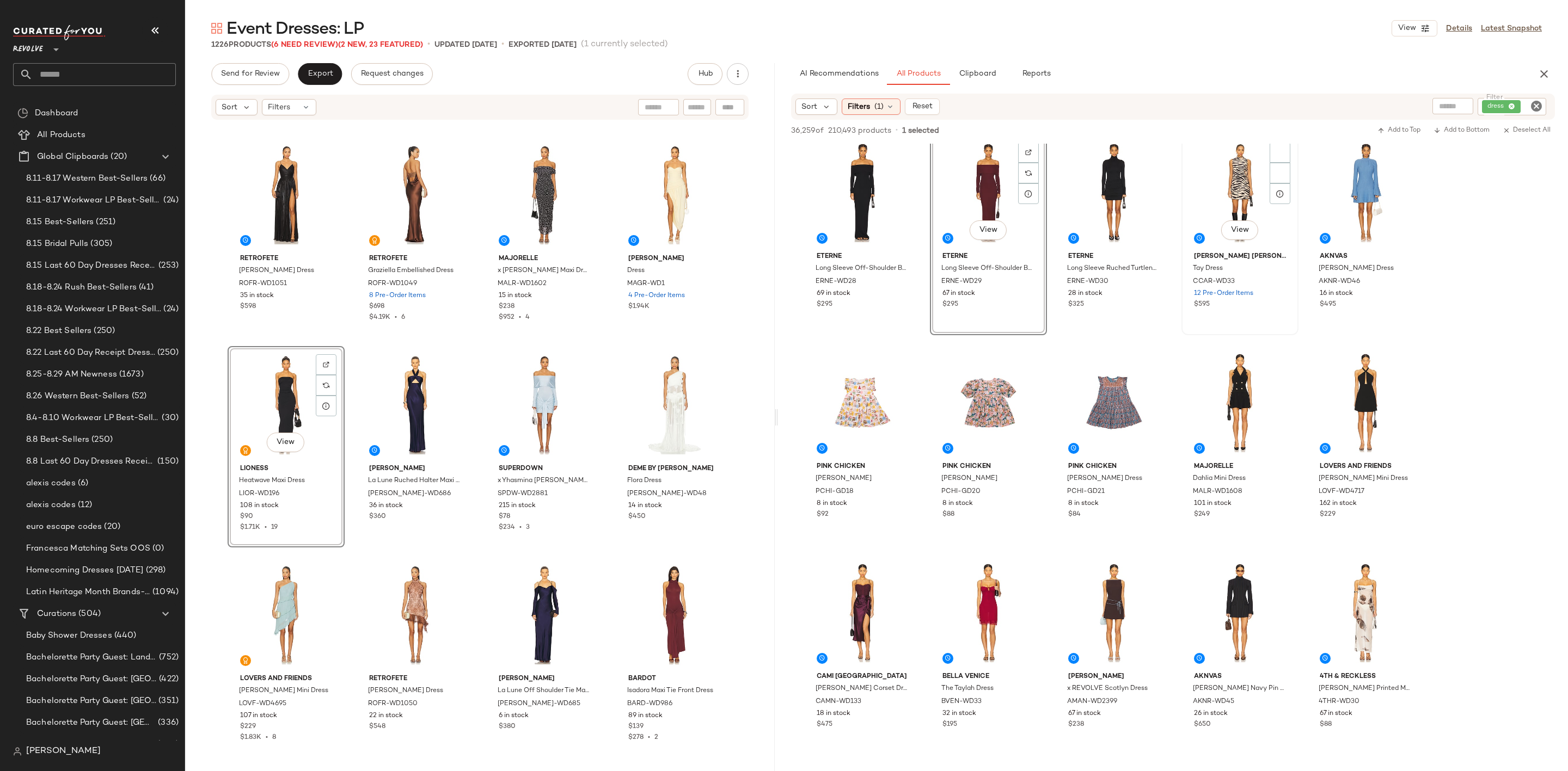
click at [1223, 184] on div "View" at bounding box center [1240, 192] width 110 height 110
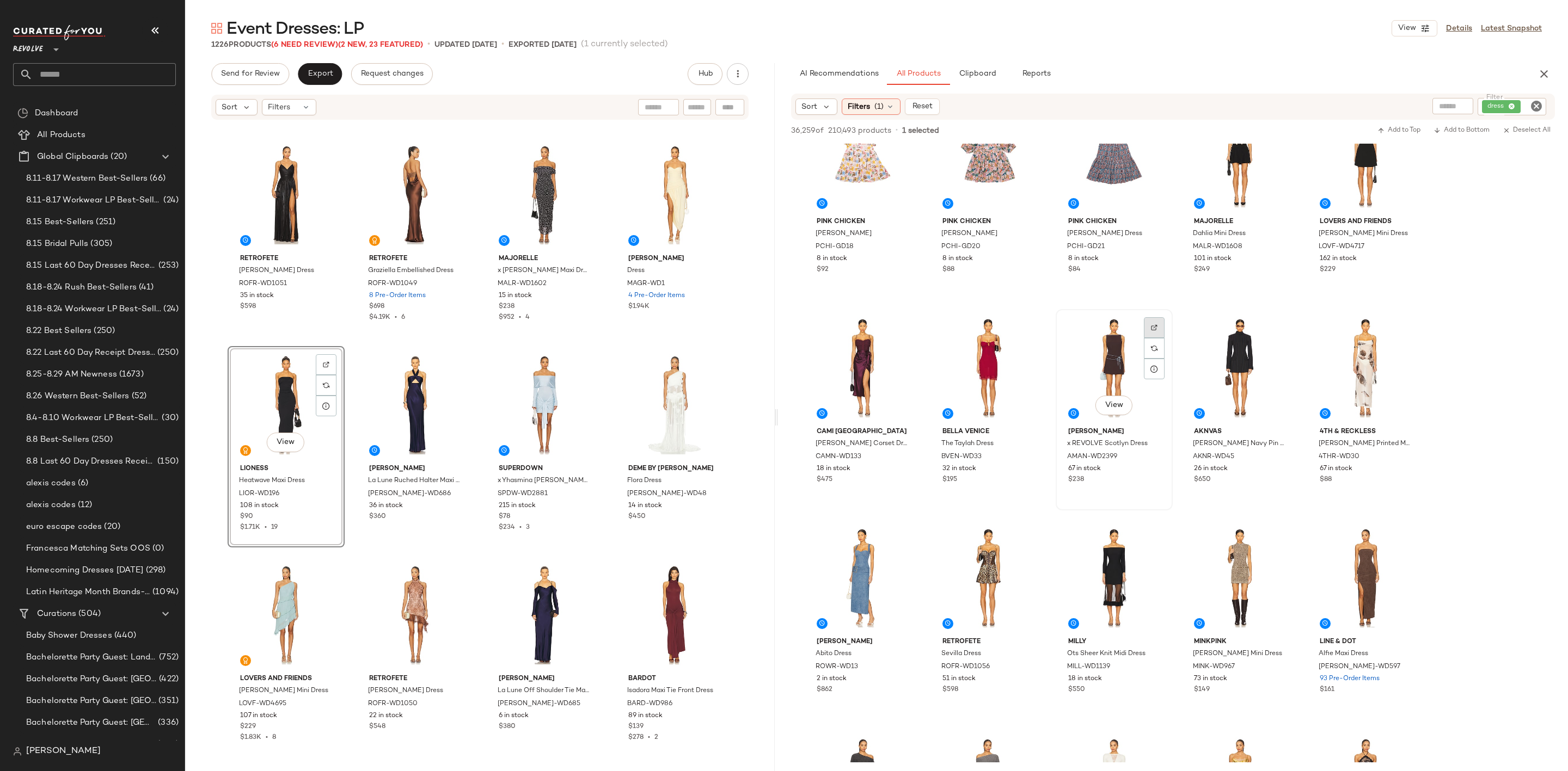
click at [1151, 325] on img at bounding box center [1154, 327] width 7 height 7
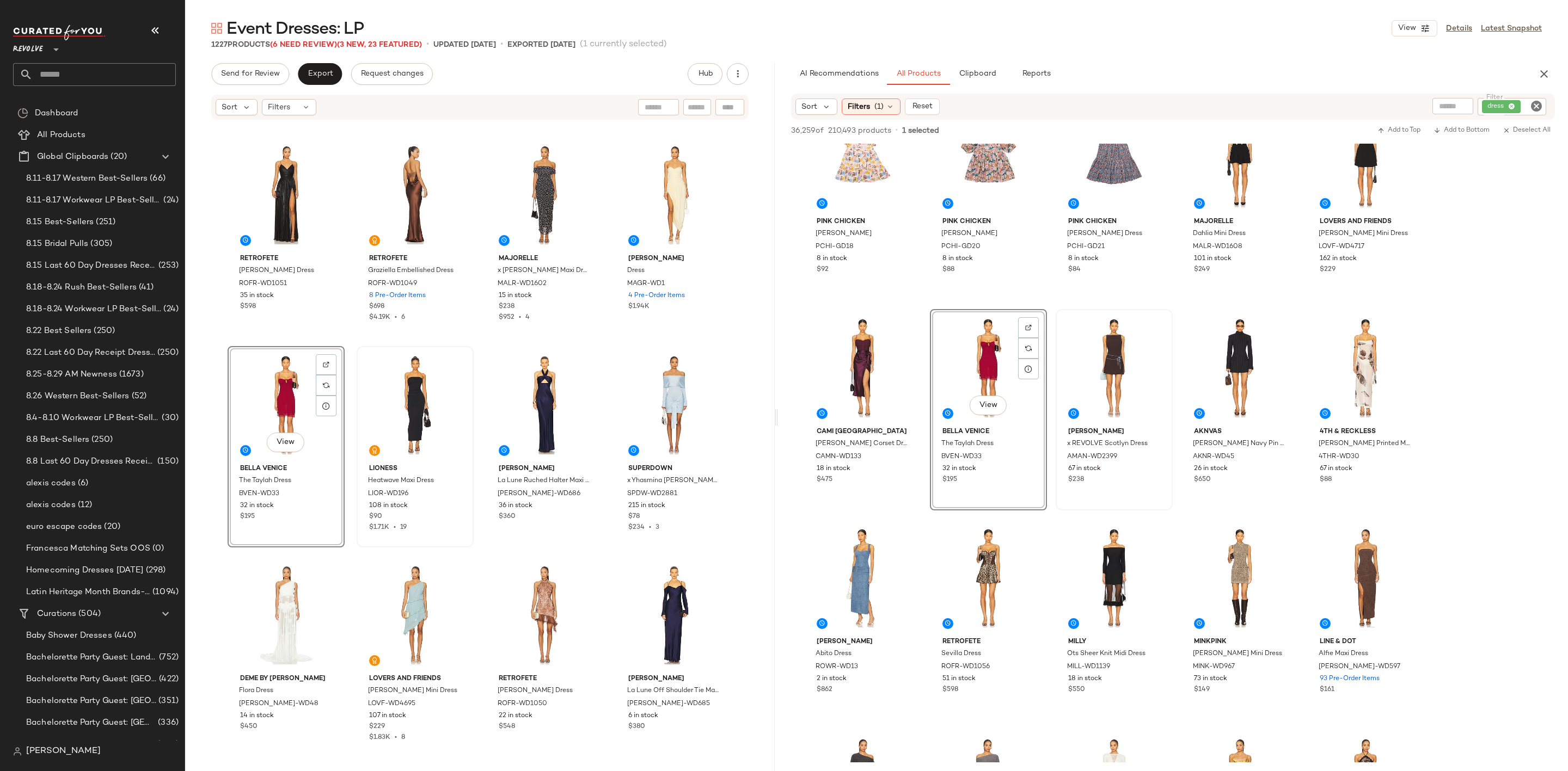
click at [415, 406] on div at bounding box center [415, 405] width 110 height 110
click at [527, 400] on div "View" at bounding box center [545, 405] width 110 height 110
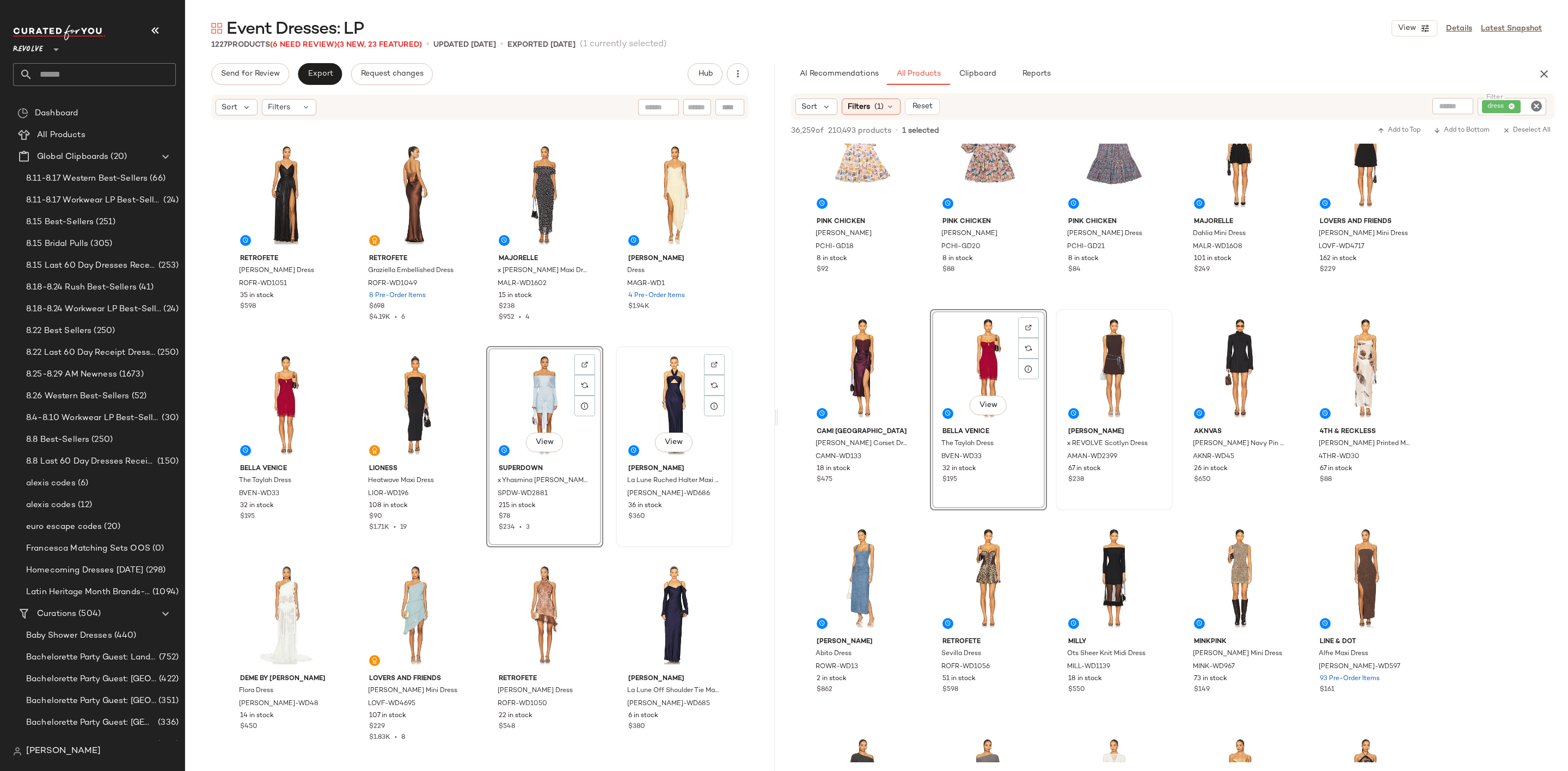
click at [657, 404] on div "View" at bounding box center [674, 405] width 110 height 110
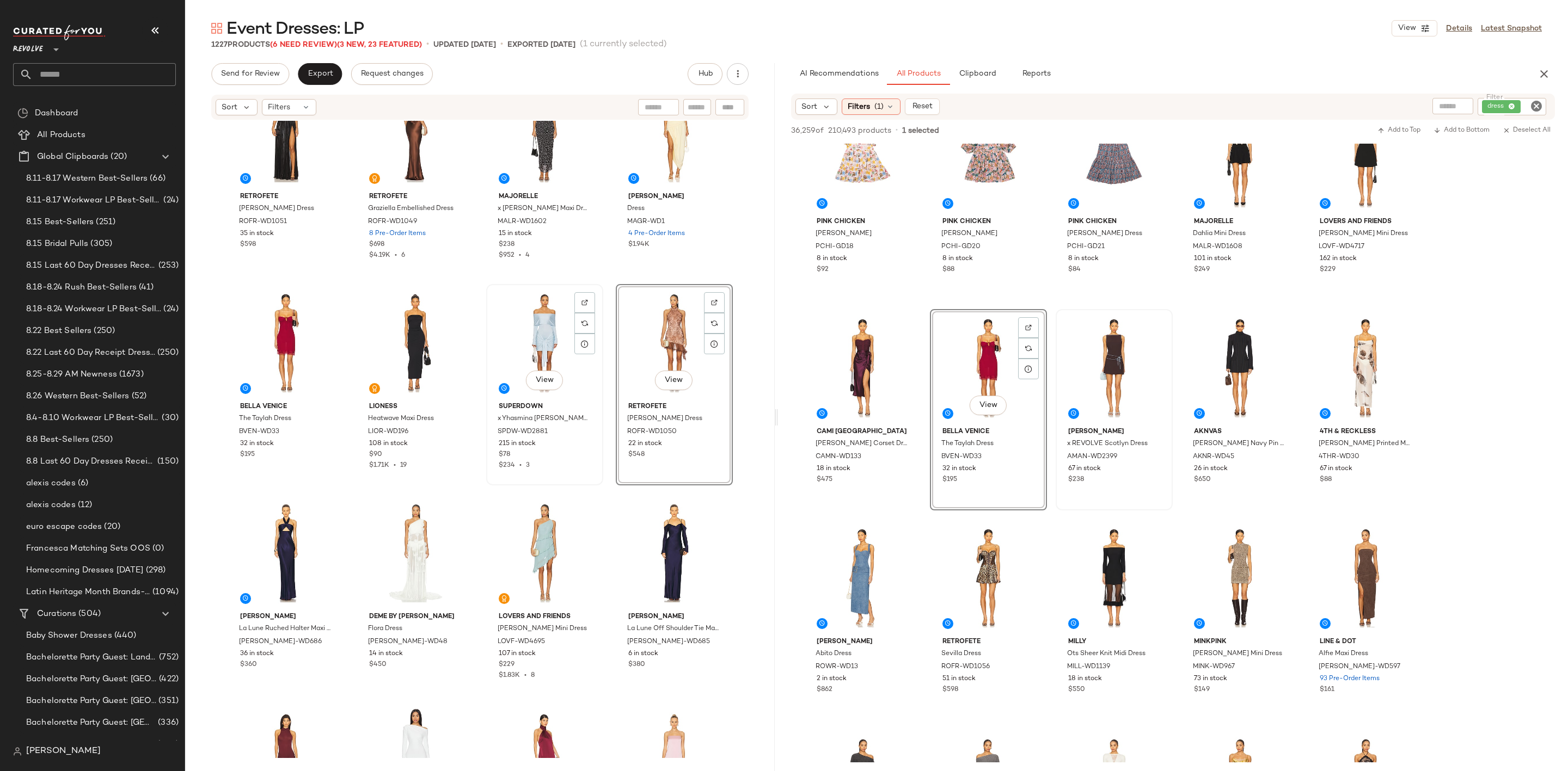
scroll to position [2050, 0]
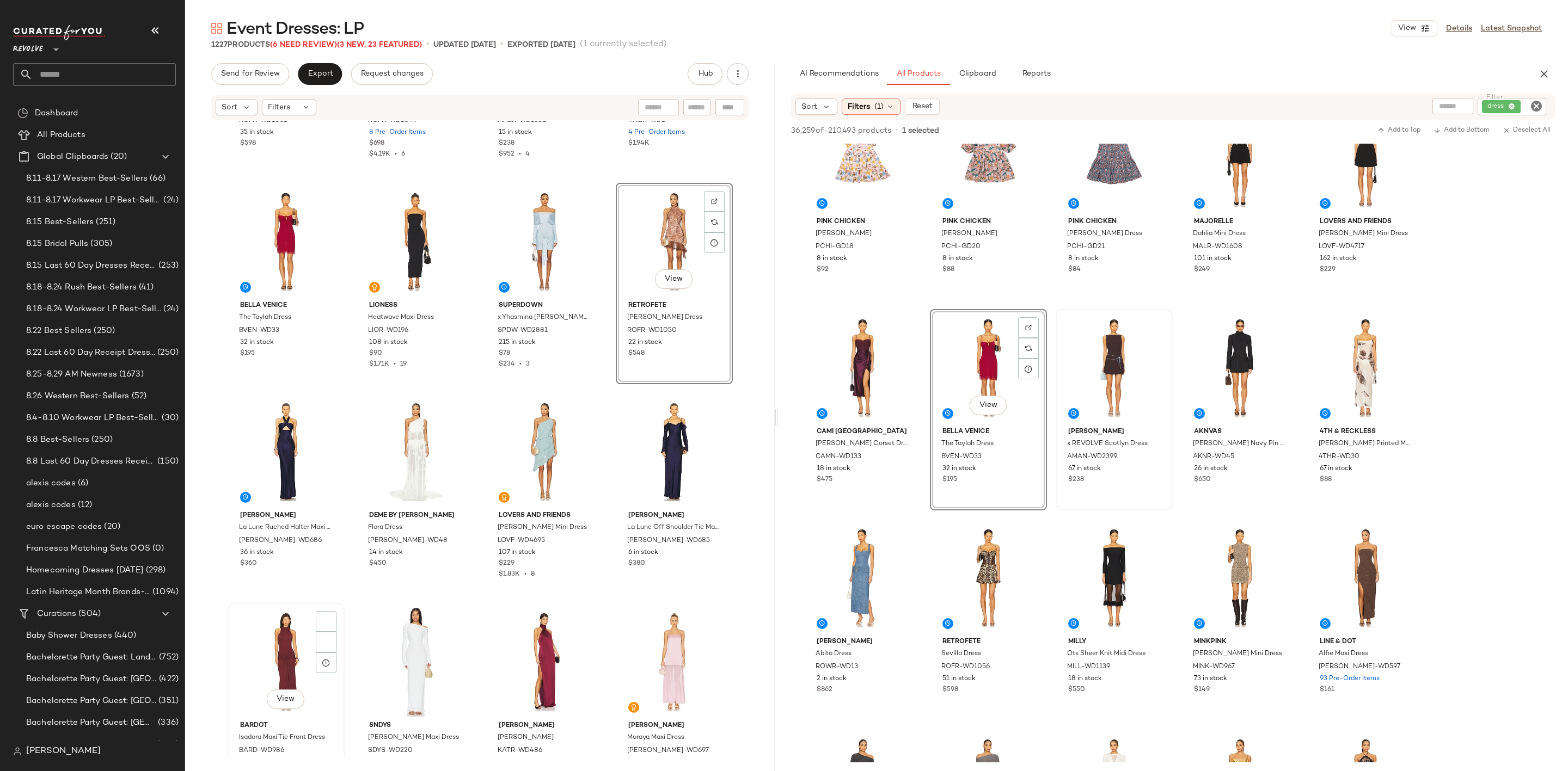
click at [284, 652] on div "View" at bounding box center [286, 661] width 110 height 110
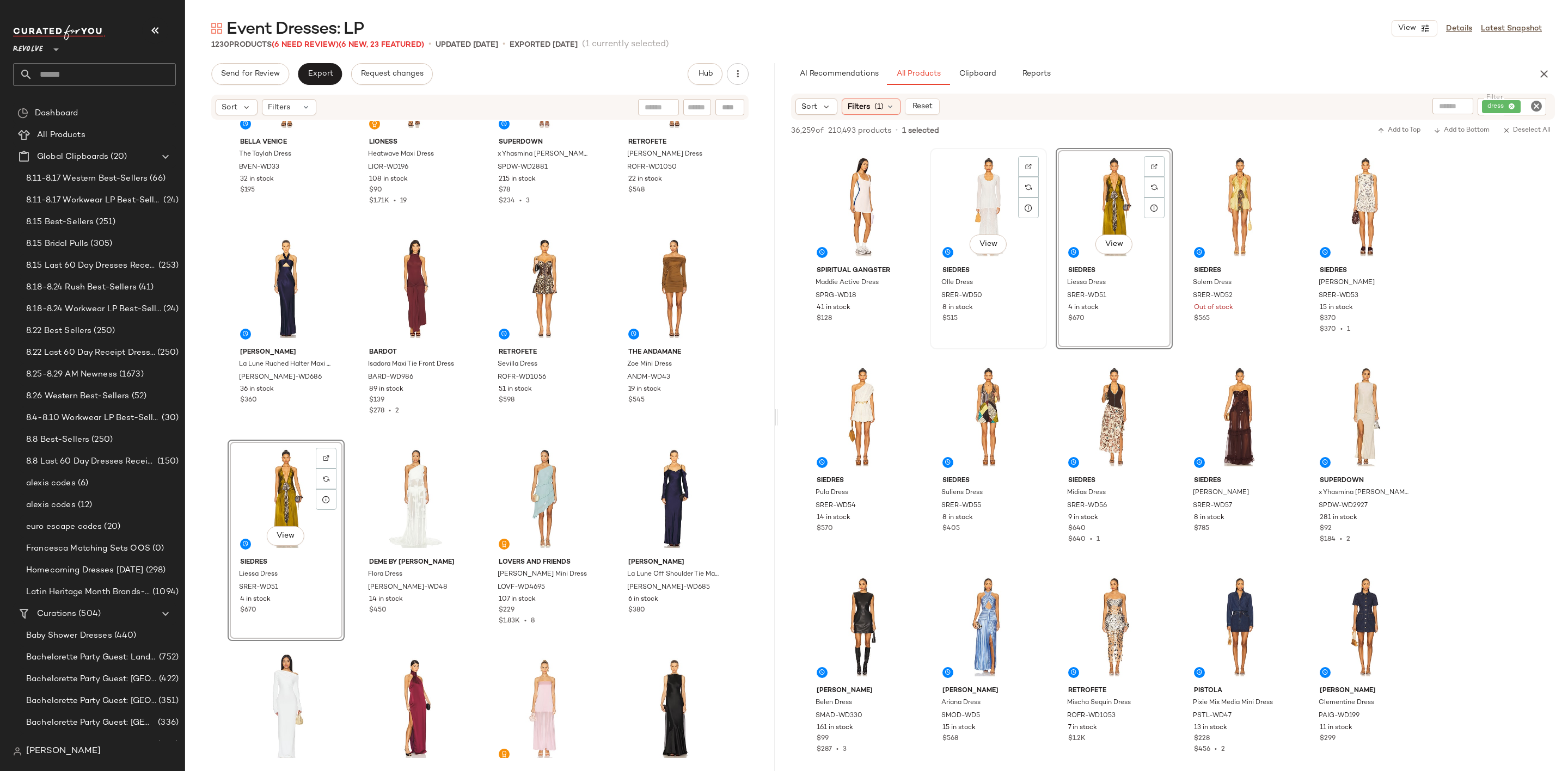
scroll to position [5143, 0]
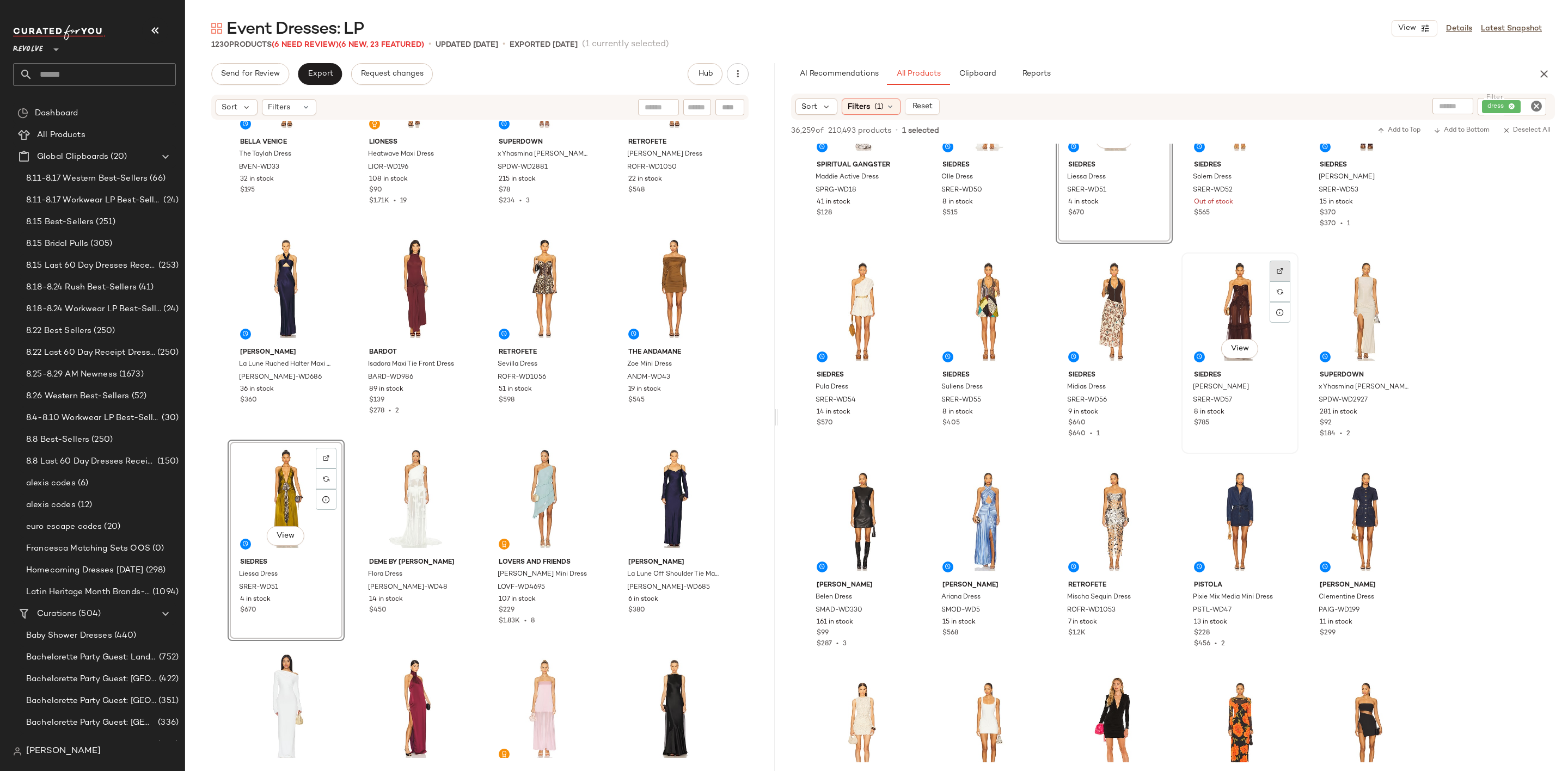
click at [1279, 268] on img at bounding box center [1279, 271] width 7 height 7
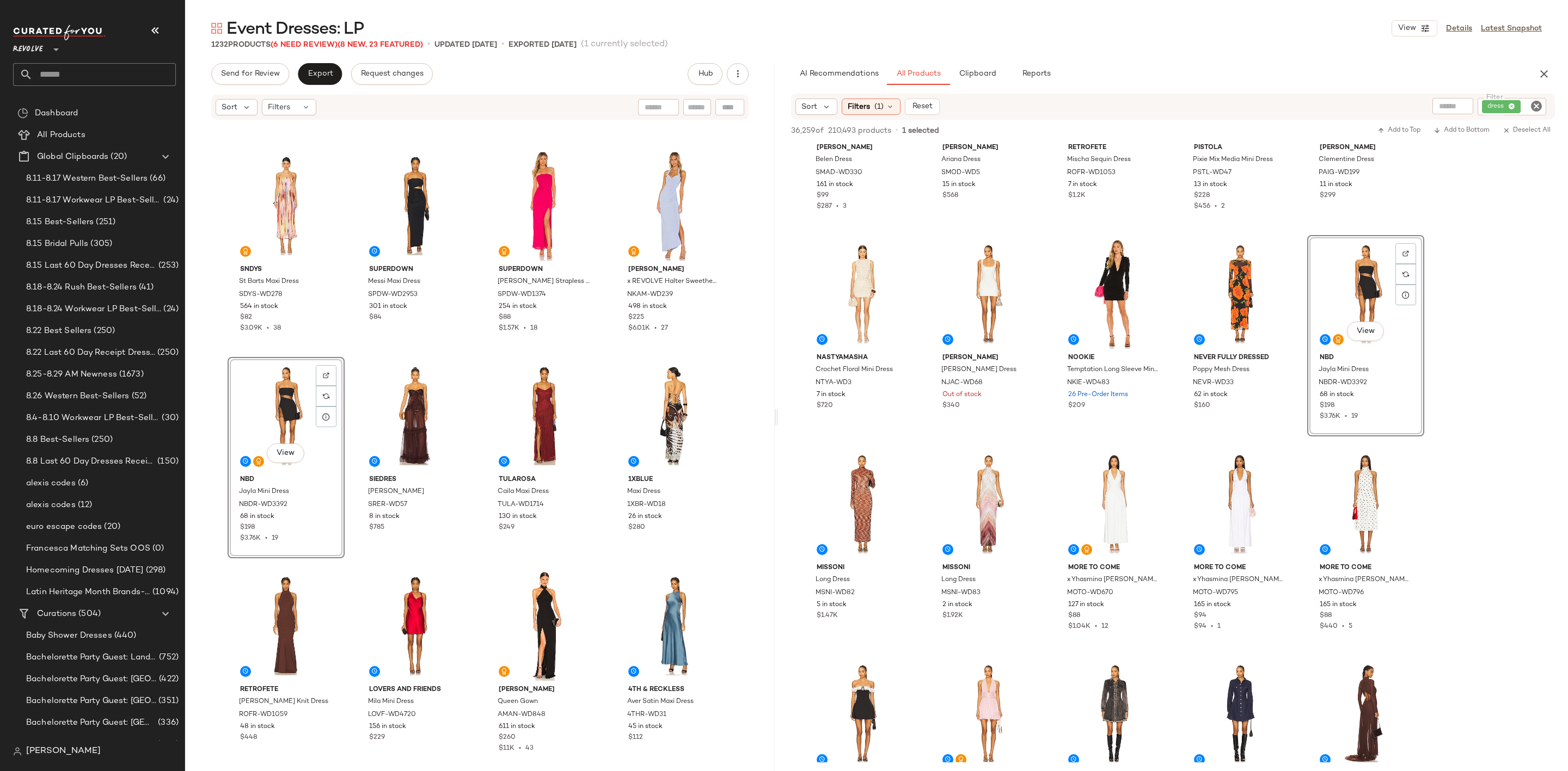
scroll to position [5715, 0]
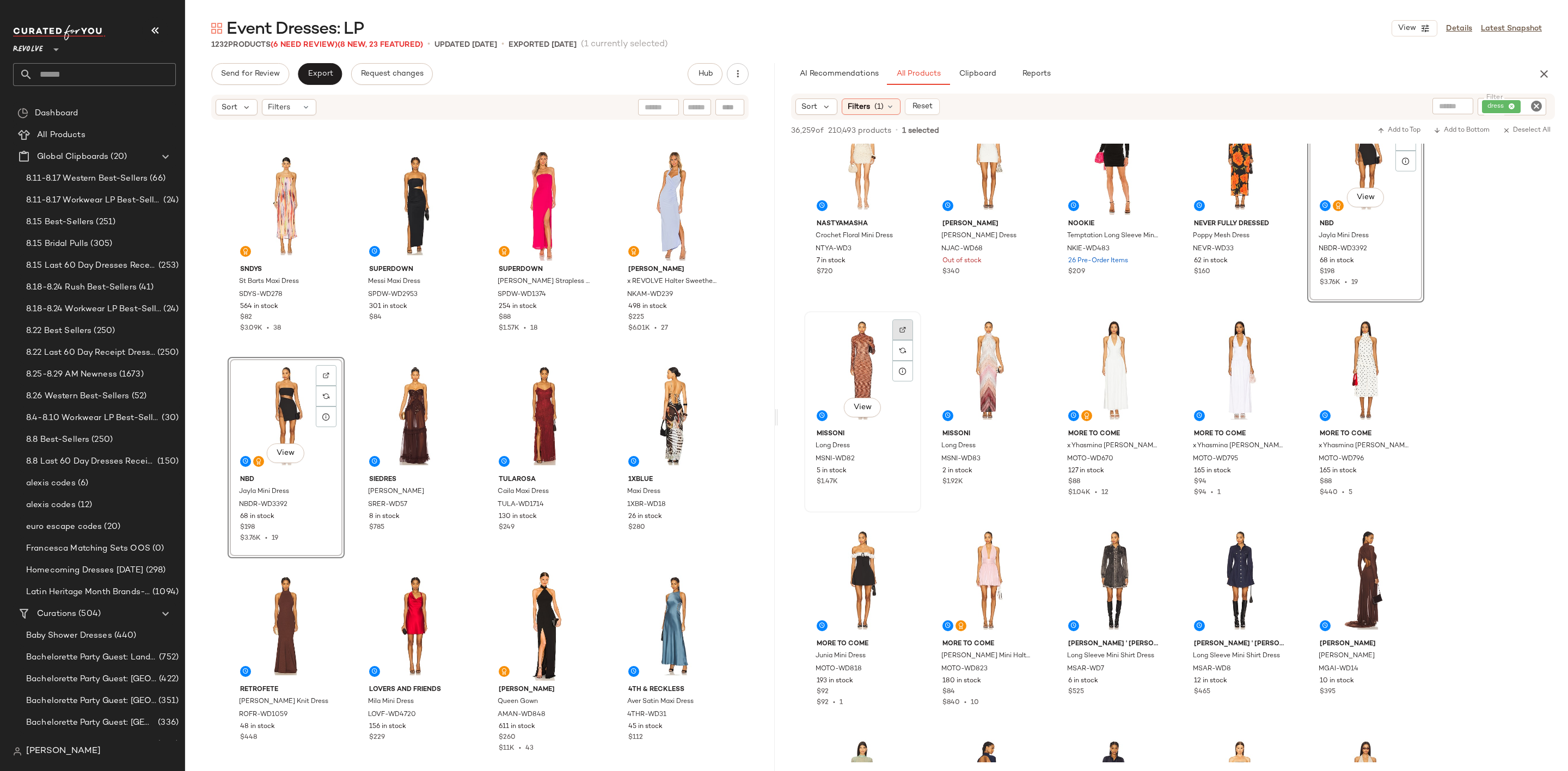
click at [895, 328] on div at bounding box center [903, 330] width 21 height 21
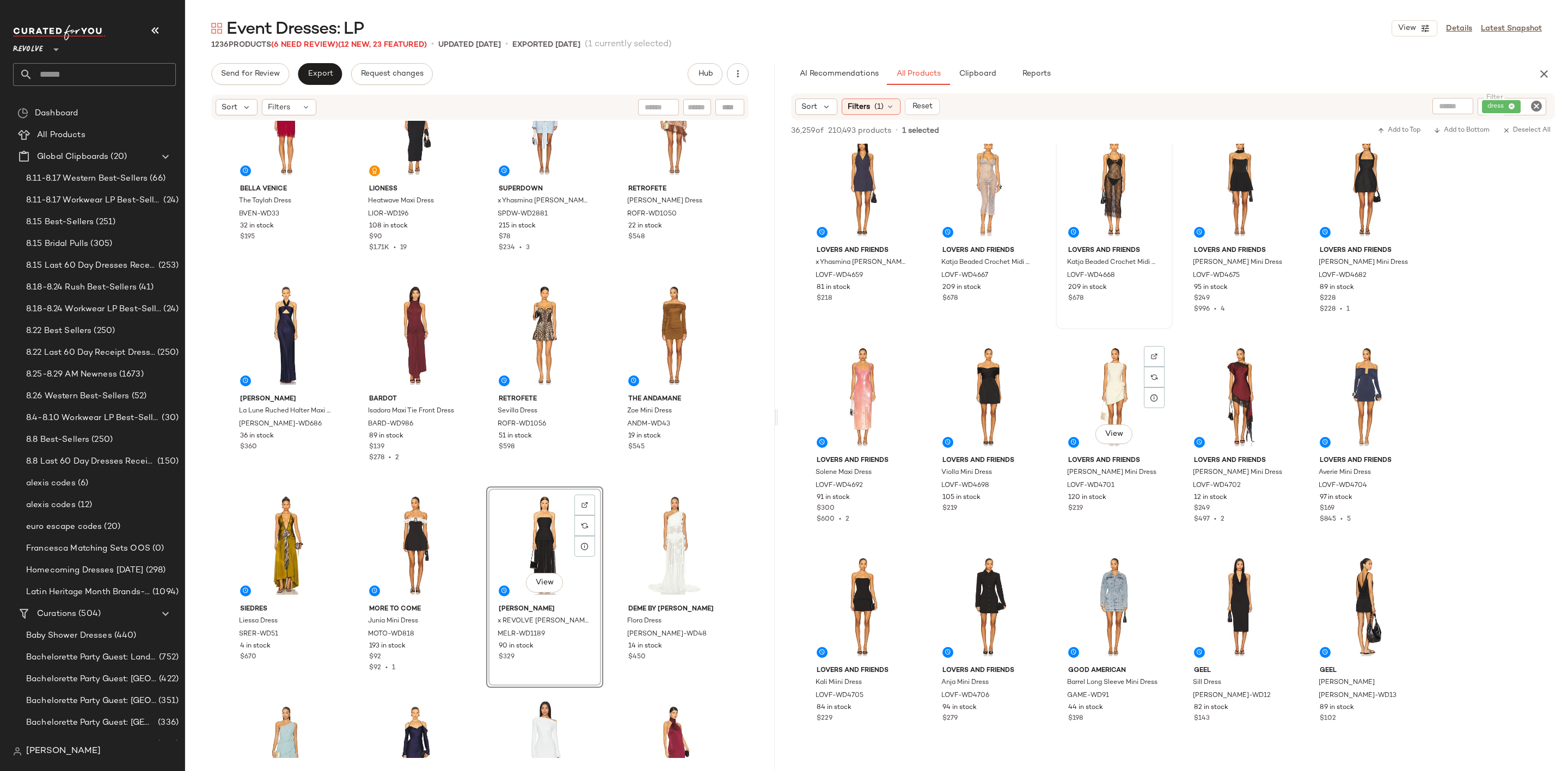
scroll to position [6777, 0]
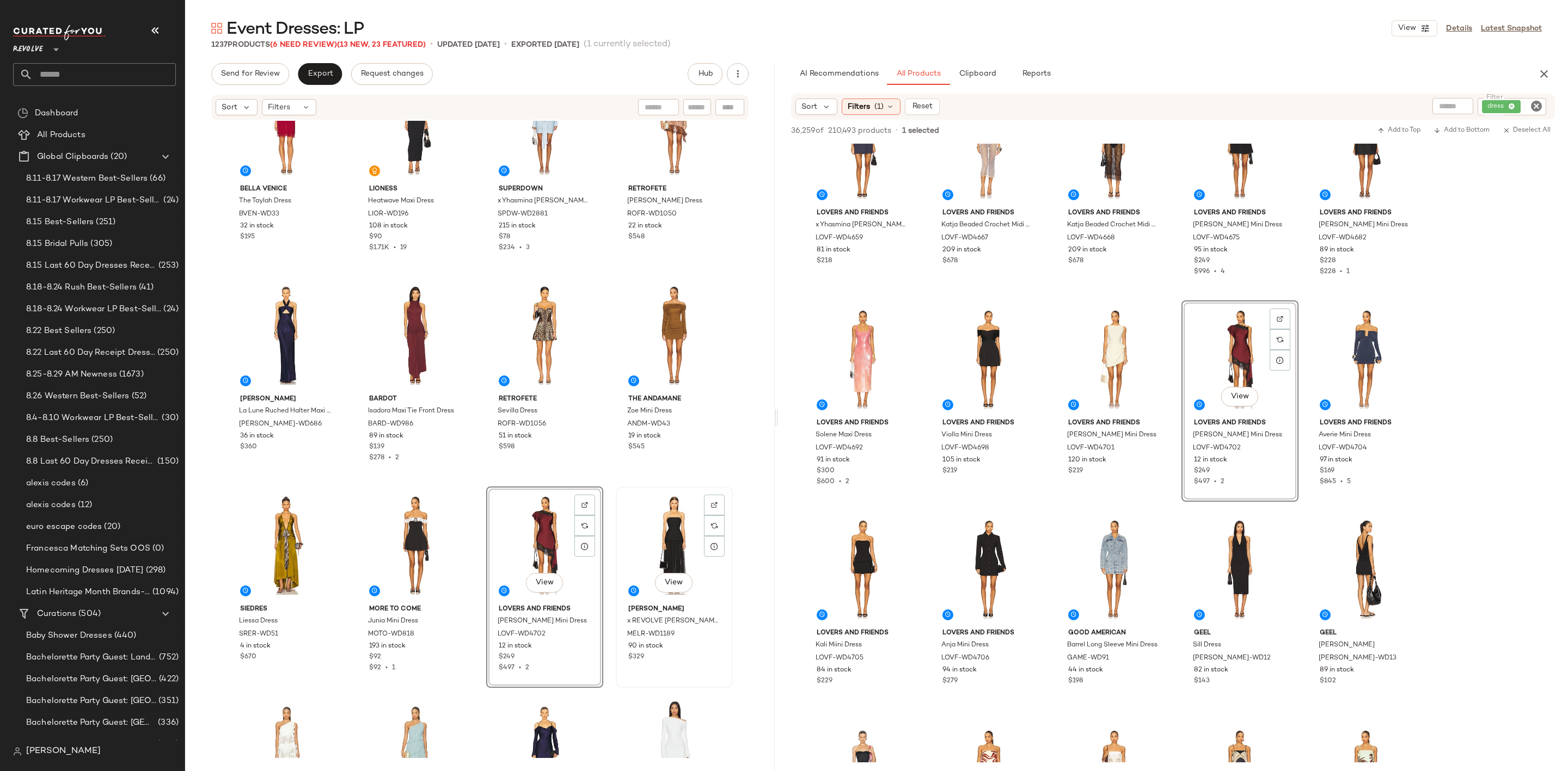
click at [657, 539] on div "View" at bounding box center [674, 545] width 110 height 110
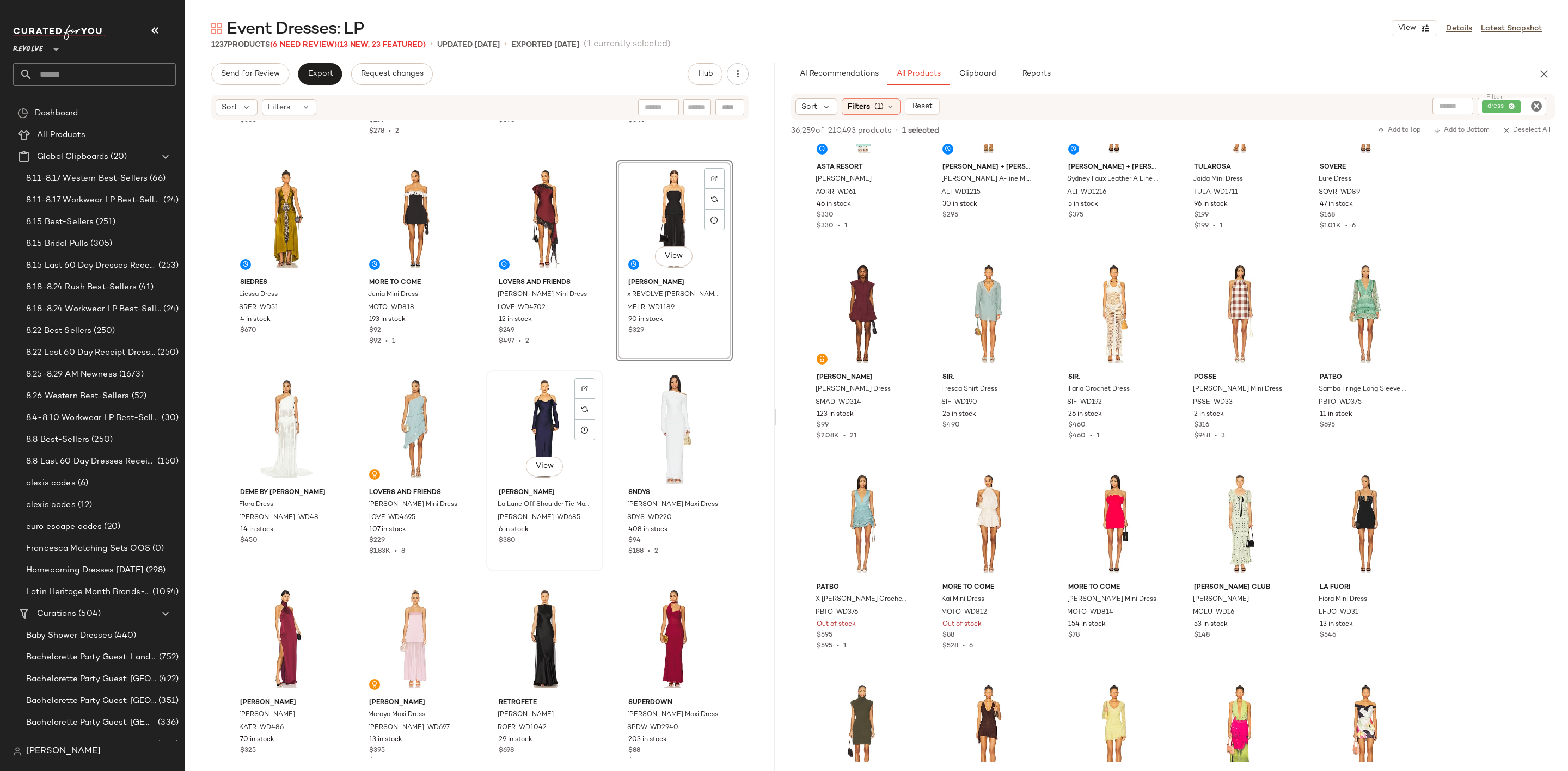
scroll to position [2725, 0]
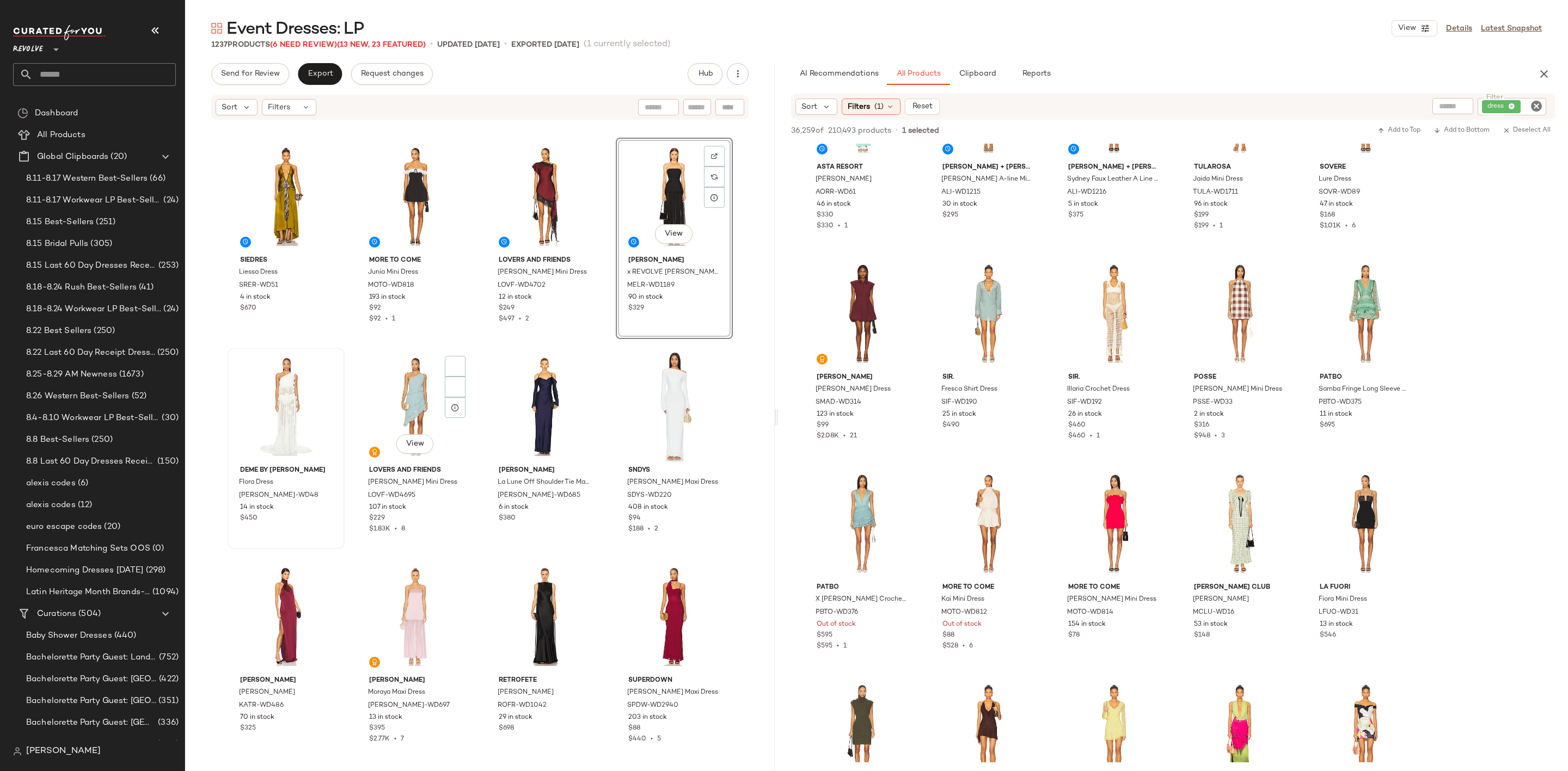
click at [265, 352] on div at bounding box center [286, 406] width 110 height 110
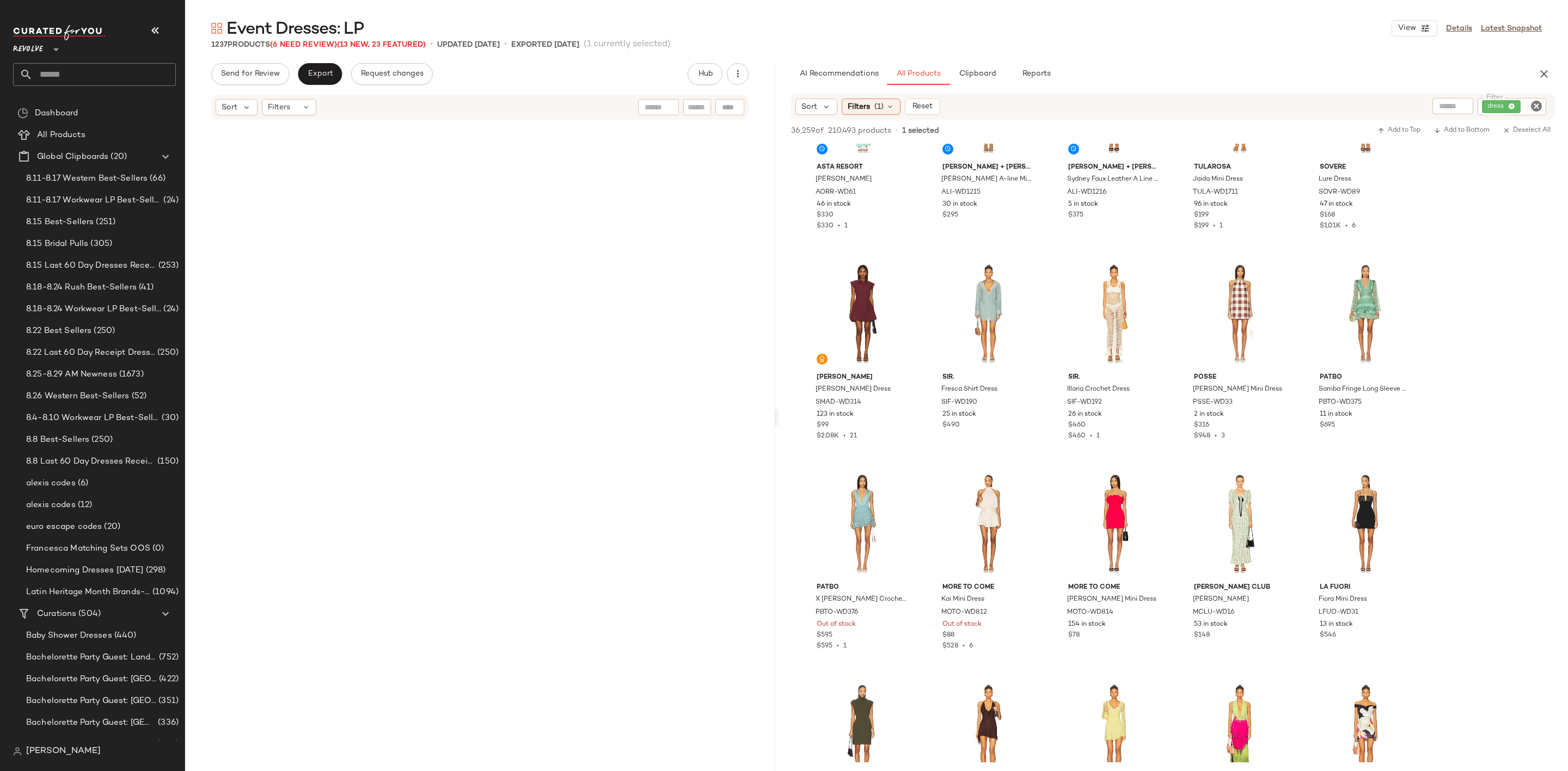
scroll to position [11705, 0]
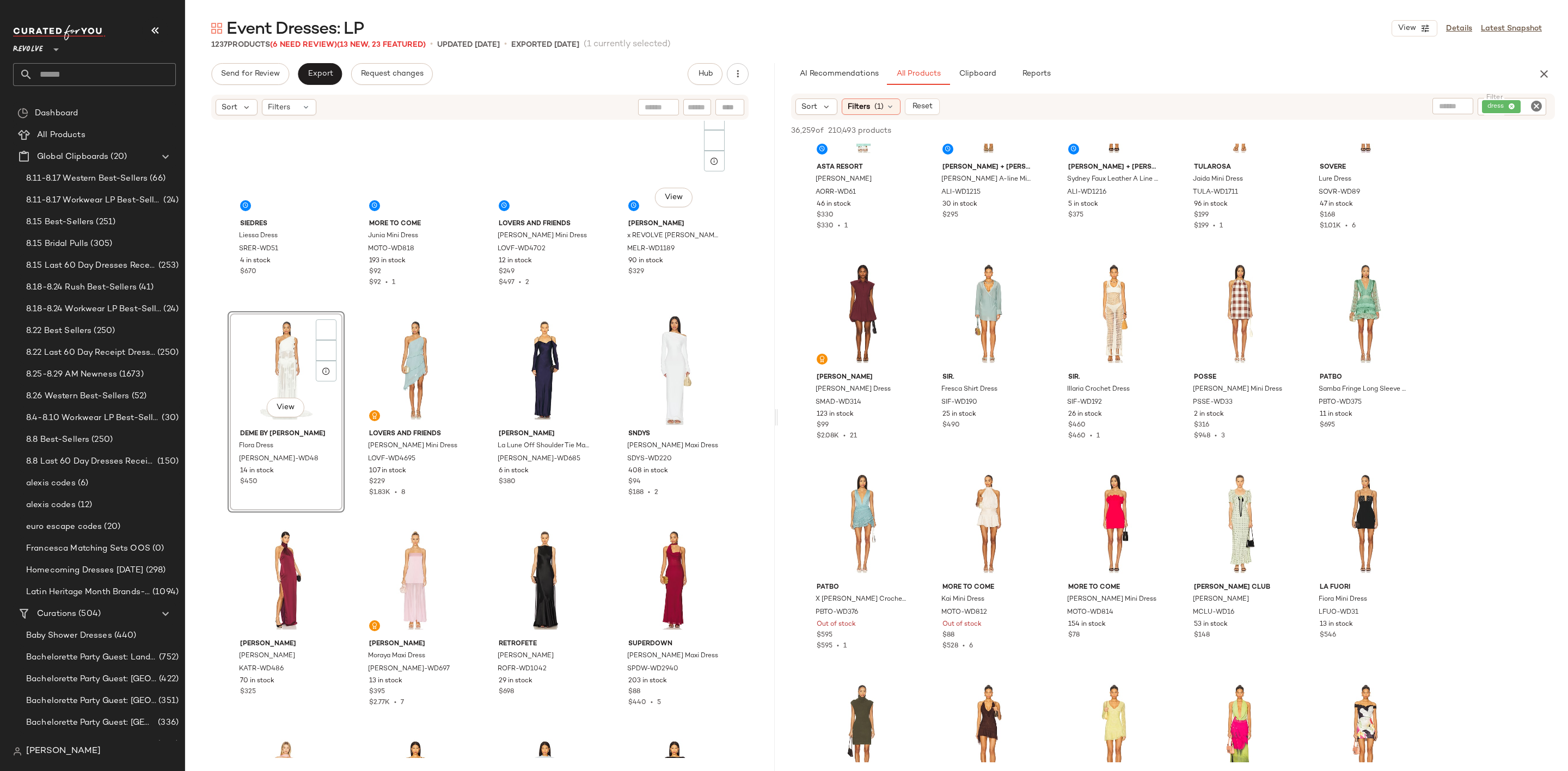
scroll to position [2724, 0]
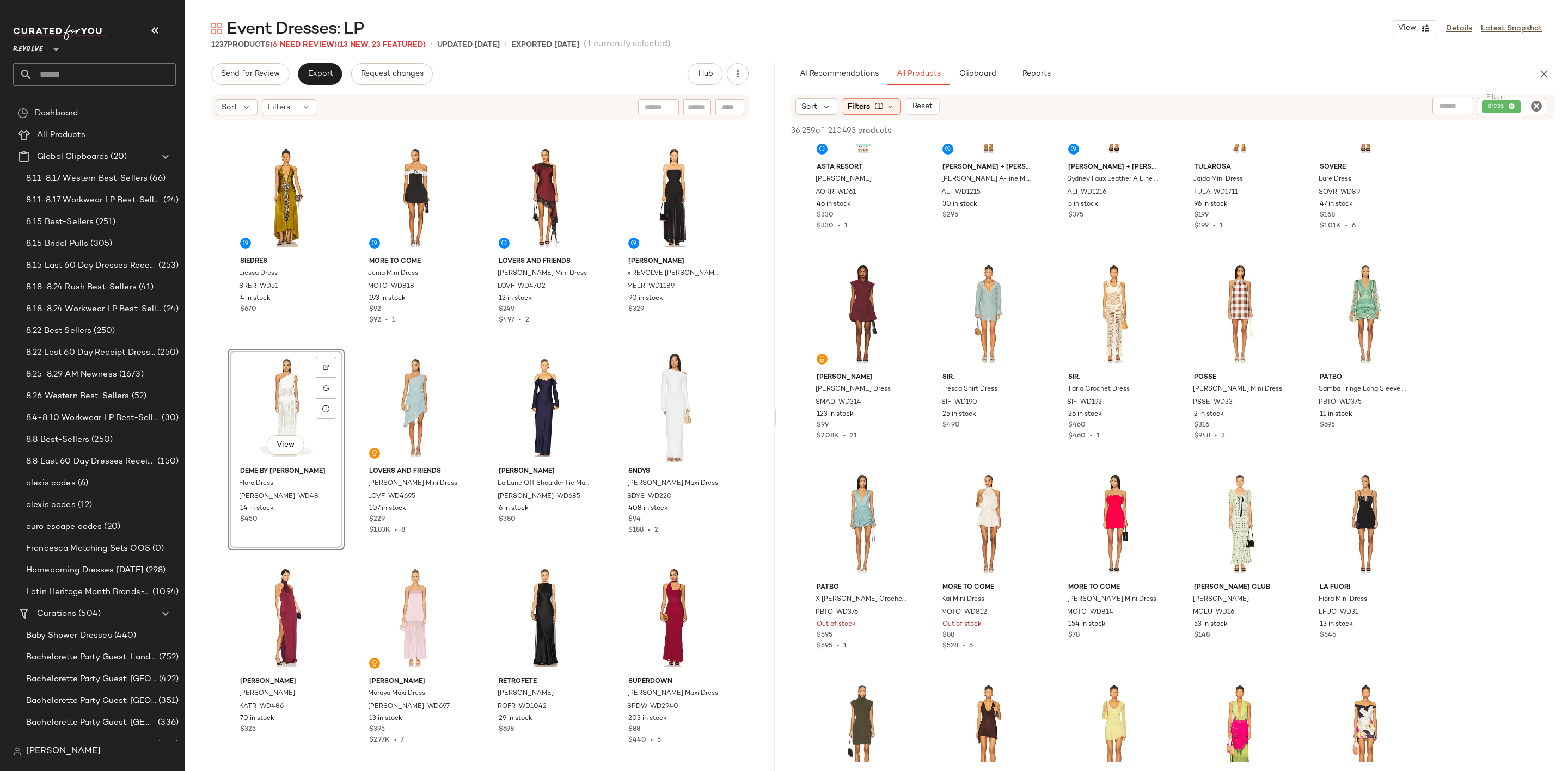
click at [250, 387] on div "View" at bounding box center [286, 408] width 110 height 110
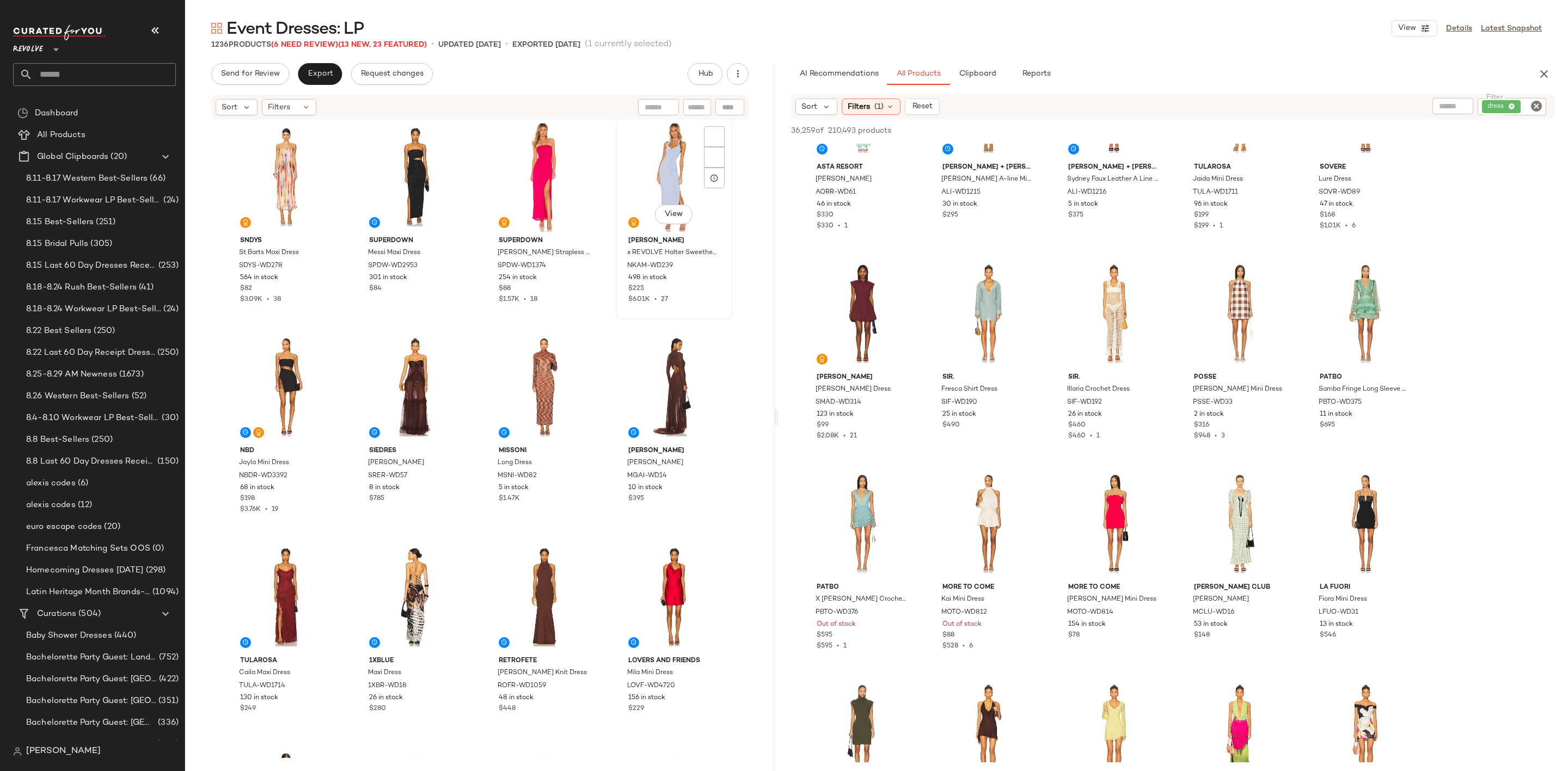
scroll to position [846, 0]
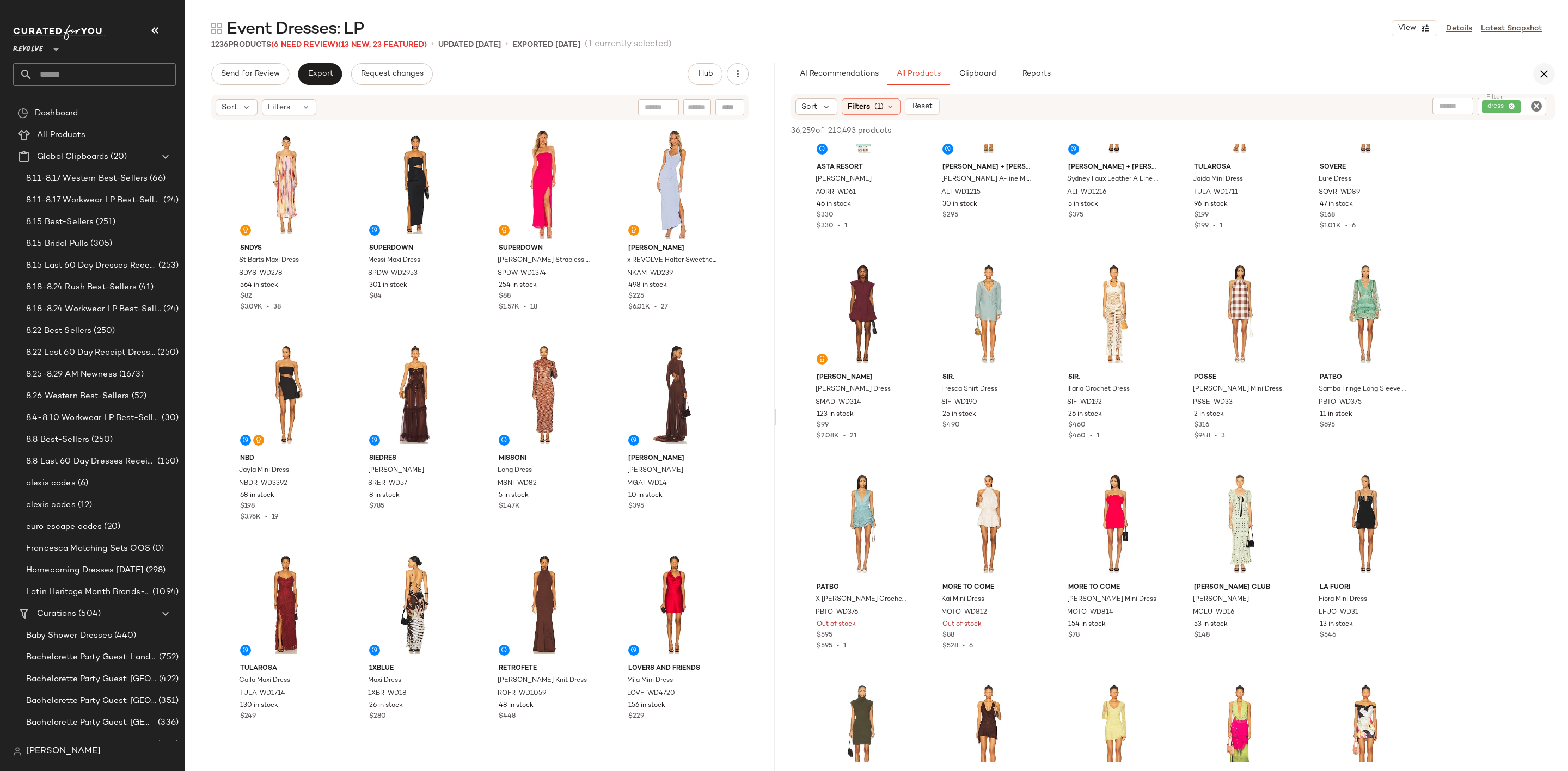
click at [1549, 77] on icon "button" at bounding box center [1544, 74] width 13 height 13
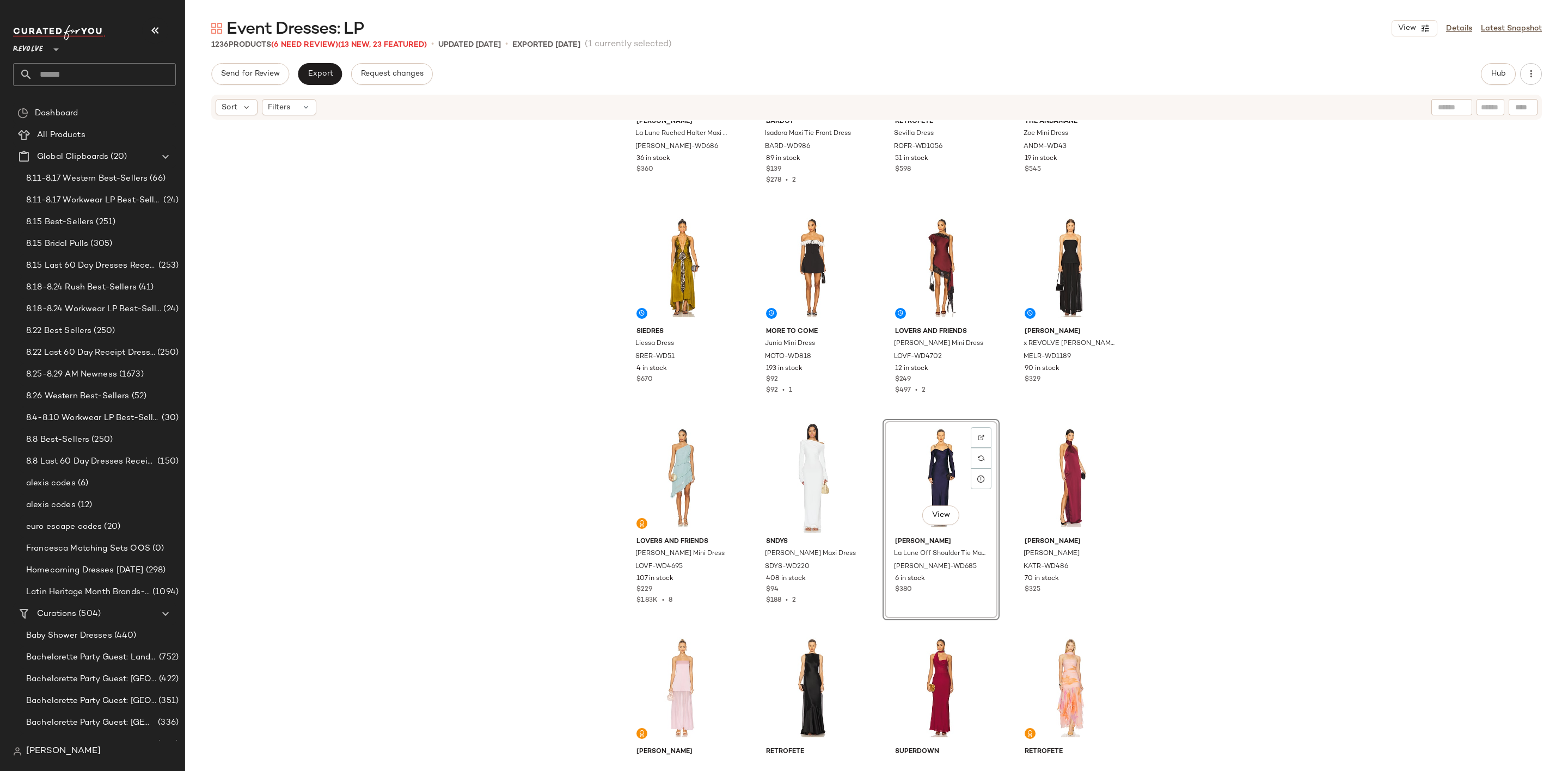
scroll to position [2724, 0]
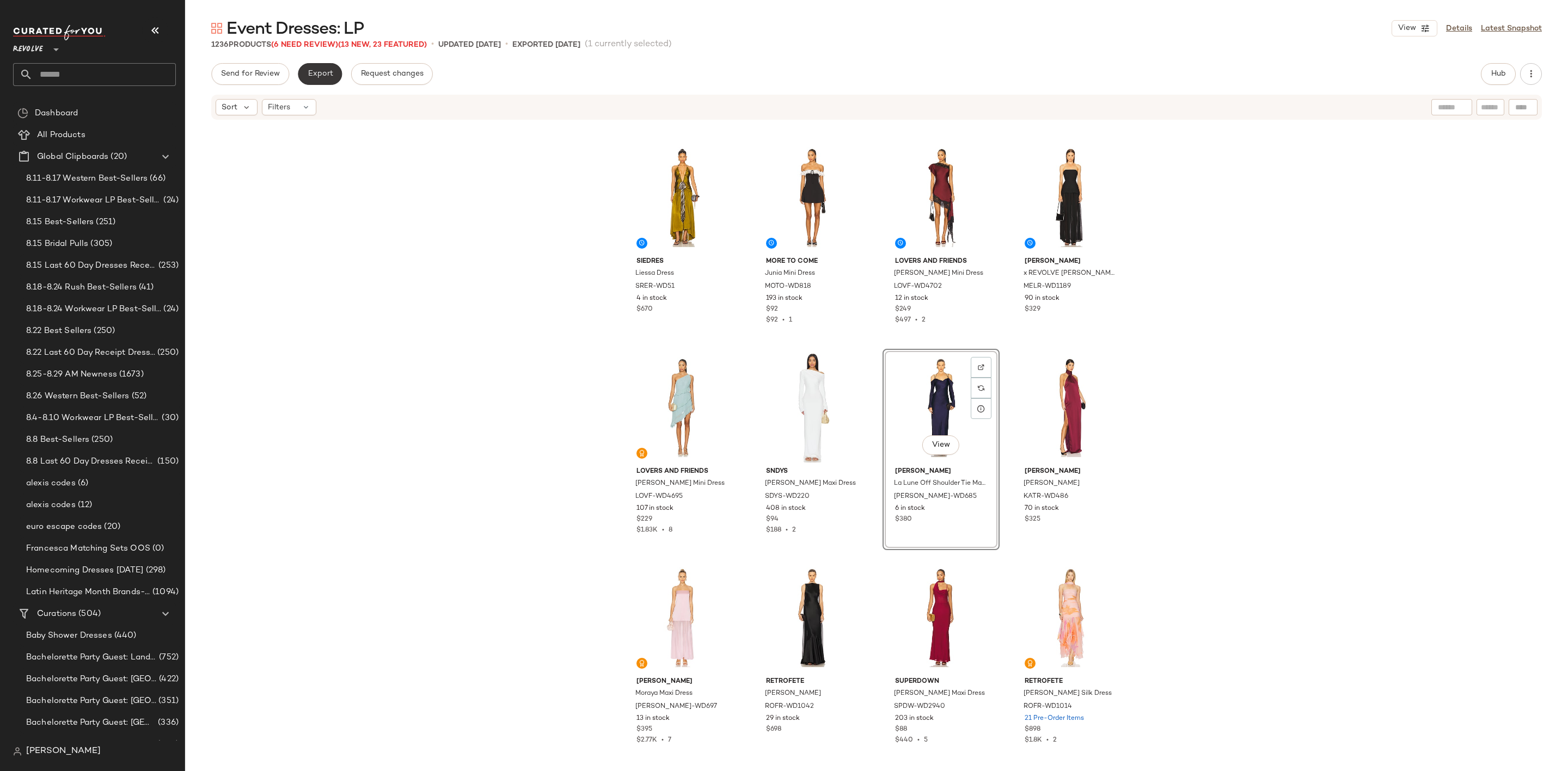
click at [321, 79] on button "Export" at bounding box center [320, 74] width 44 height 22
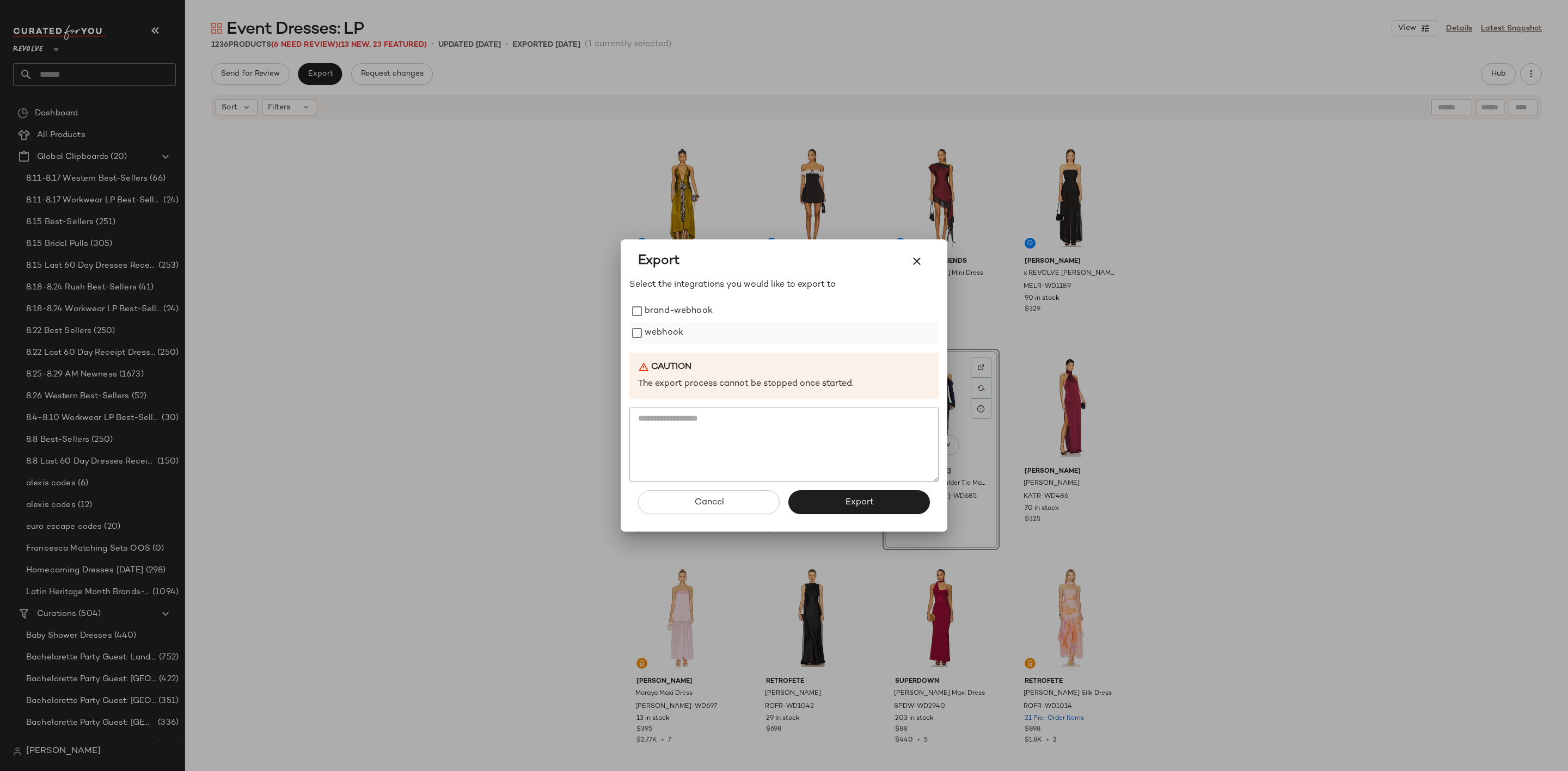
click at [658, 330] on label "webhook" at bounding box center [664, 333] width 39 height 22
click at [880, 500] on button "Export" at bounding box center [859, 502] width 142 height 24
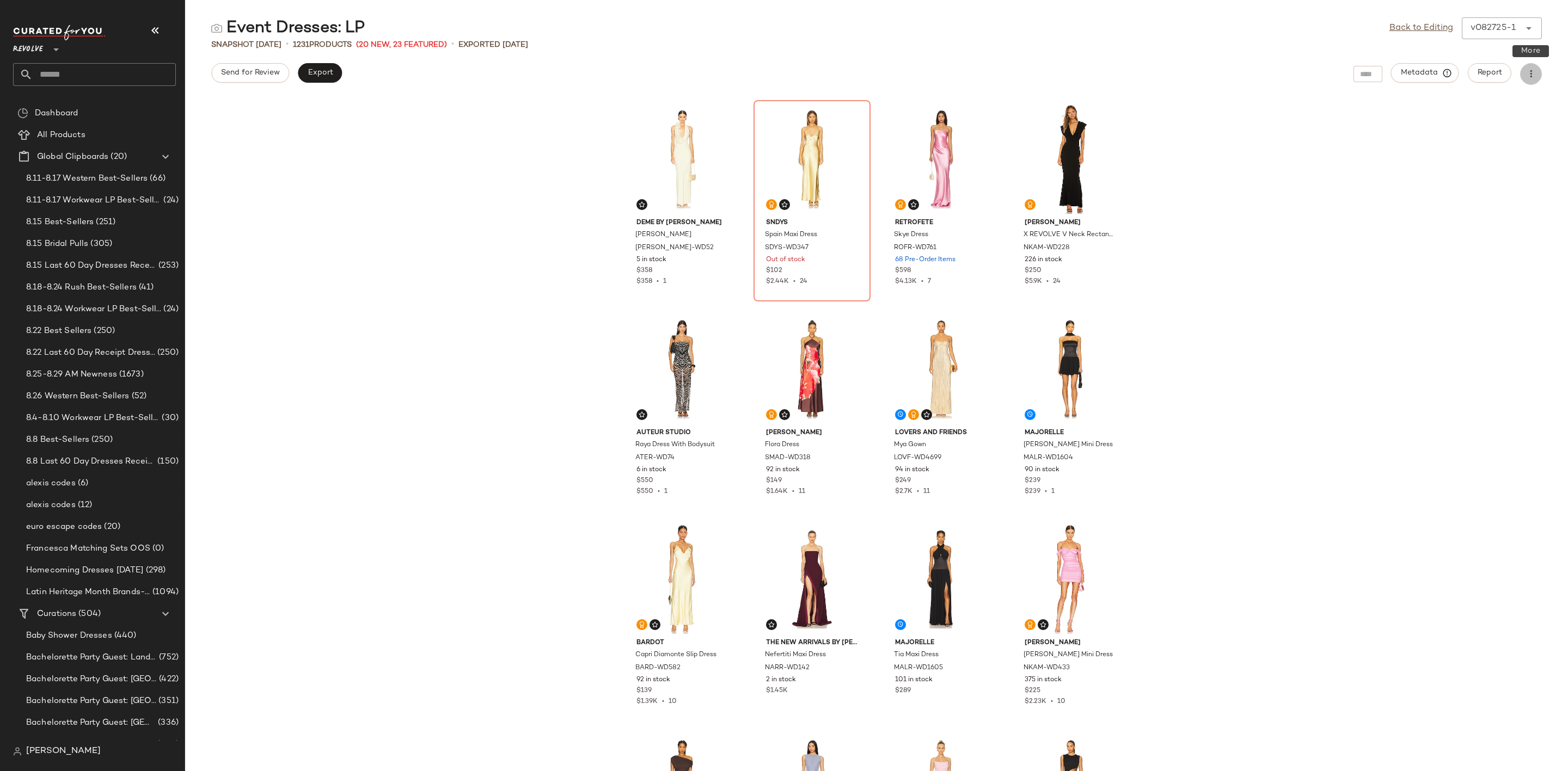
click at [1526, 74] on icon "button" at bounding box center [1531, 74] width 11 height 11
click at [1258, 209] on div "Deme by Gabriella Adela Dress DEBY-WD52 5 in stock $358 $358 • 1 SNDYS Spain Ma…" at bounding box center [877, 434] width 1383 height 673
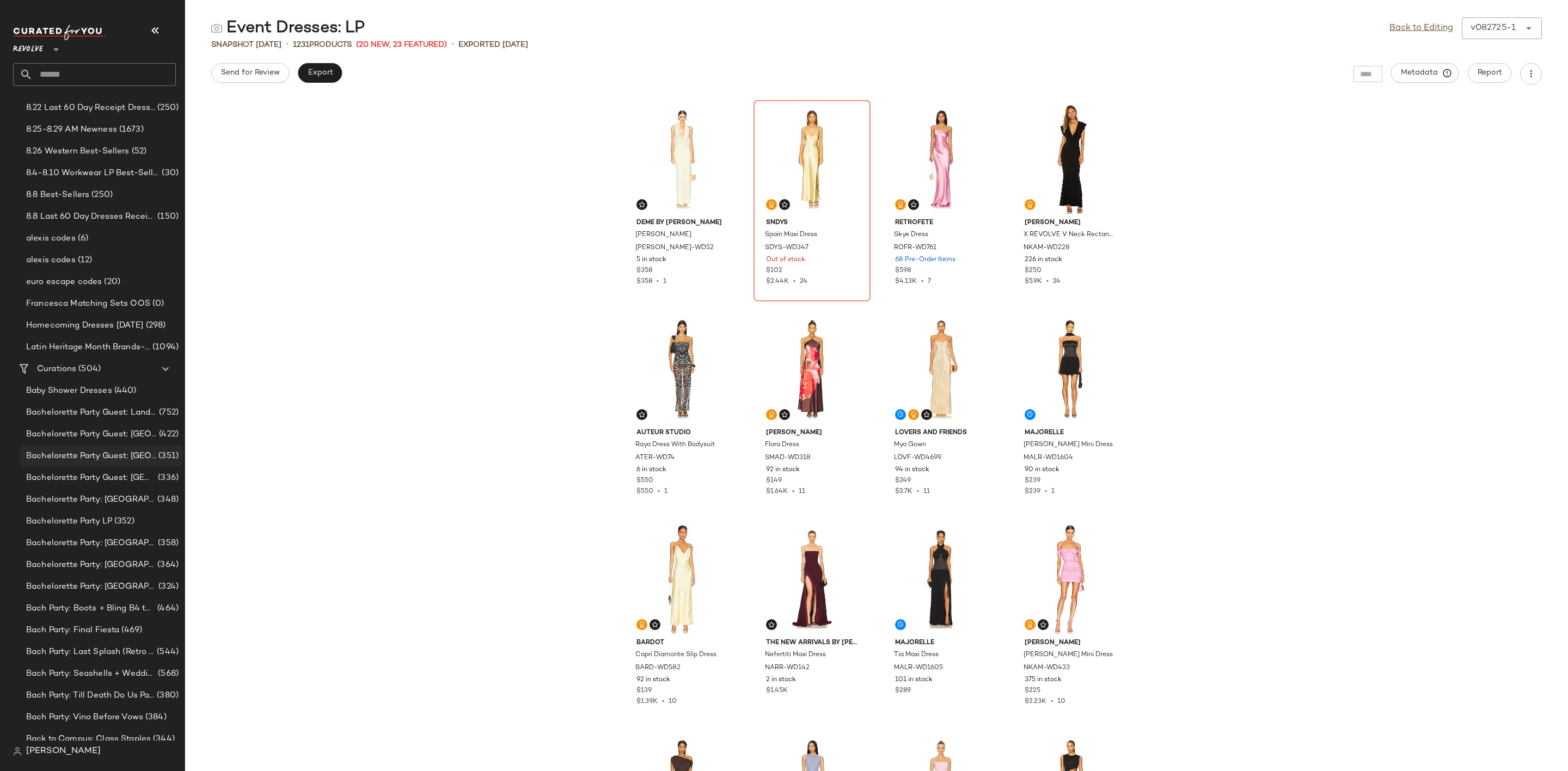
click at [113, 446] on div "Bachelorette Party Guest: [GEOGRAPHIC_DATA] (351)" at bounding box center [101, 456] width 163 height 22
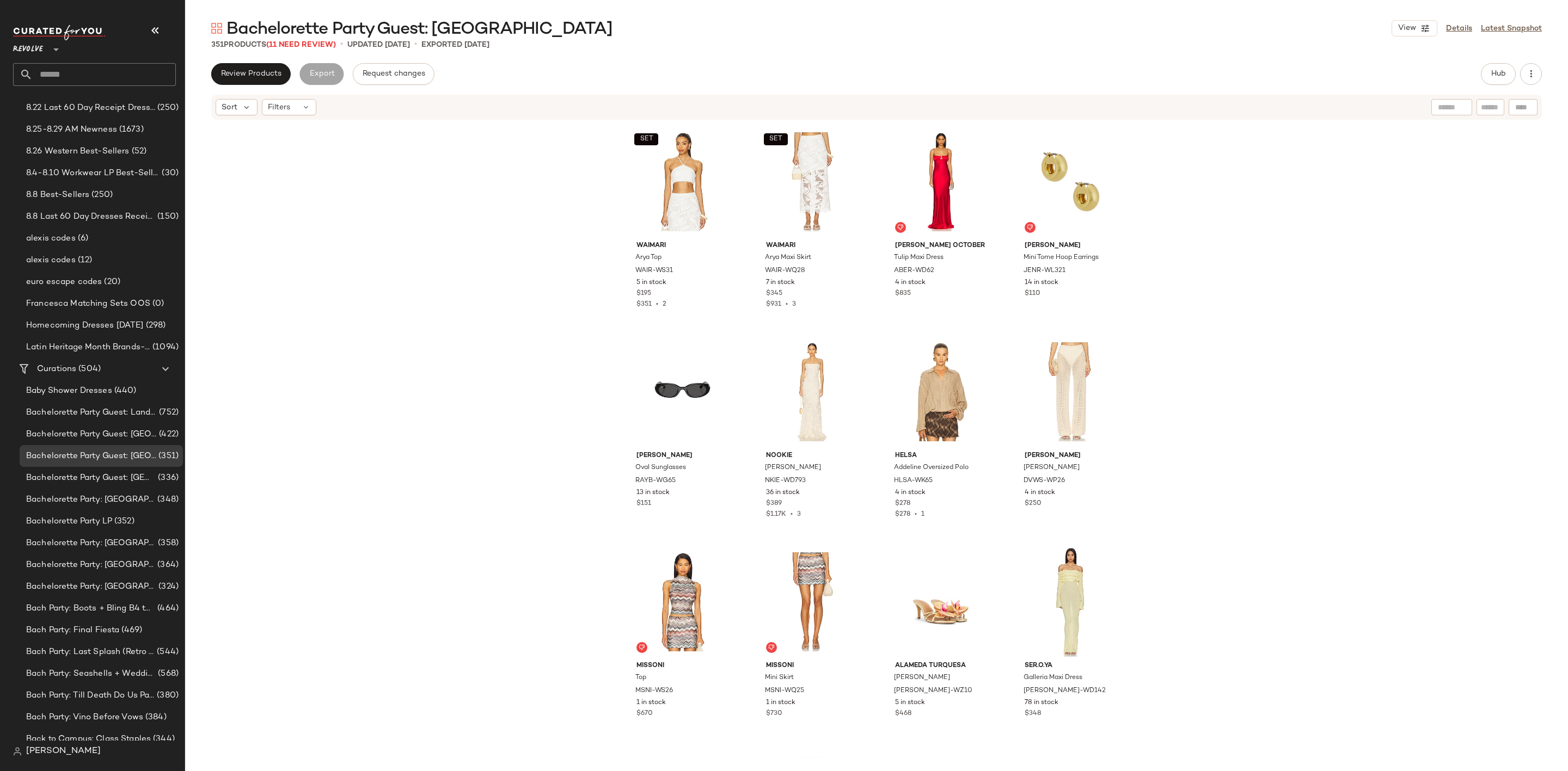
click at [1427, 248] on div "SET Waimari Arya Top WAIR-WS31 5 in stock $195 $351 • 2 SET Waimari Arya Maxi S…" at bounding box center [877, 439] width 1383 height 637
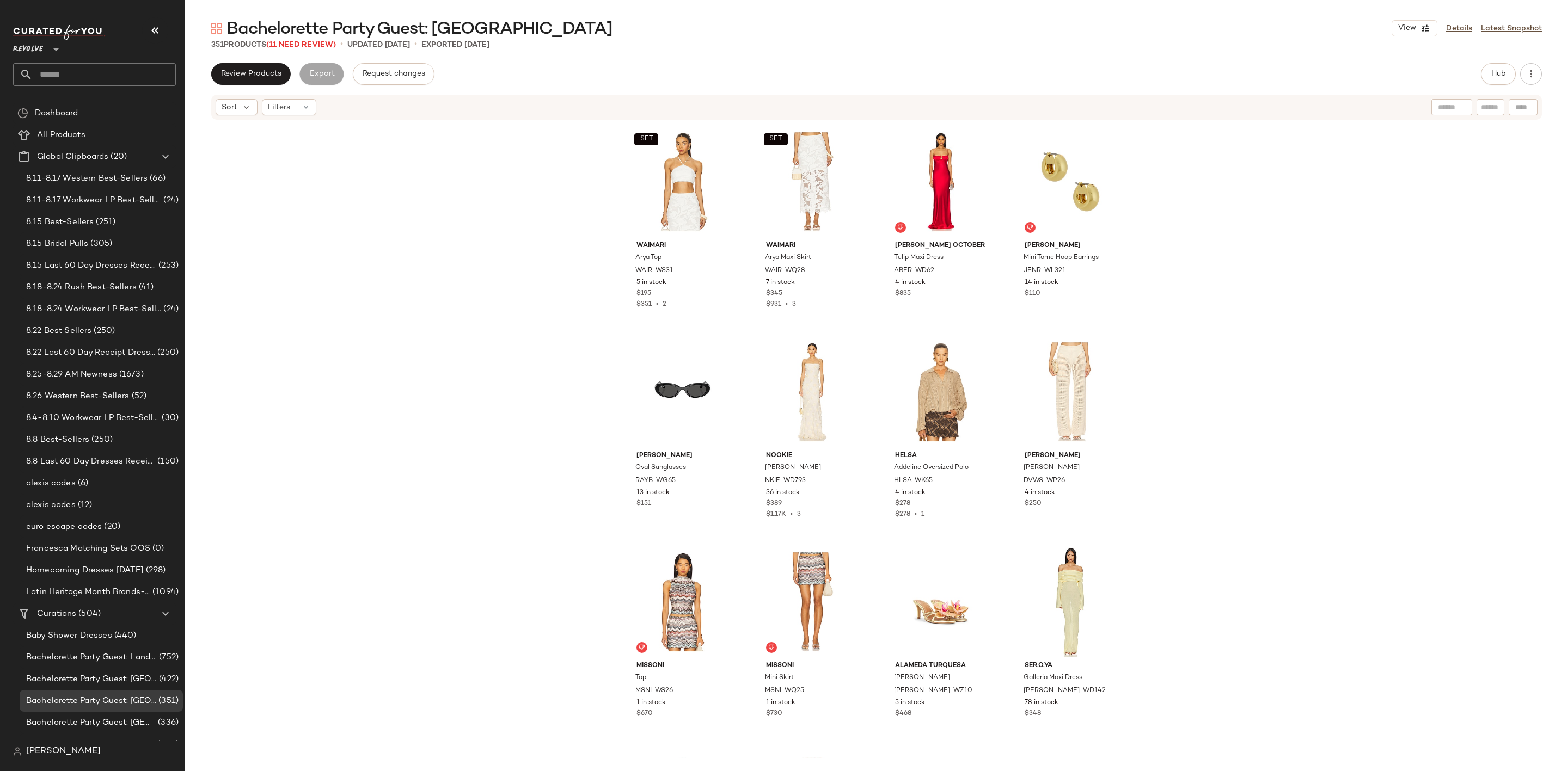
click at [107, 65] on input "text" at bounding box center [104, 75] width 143 height 23
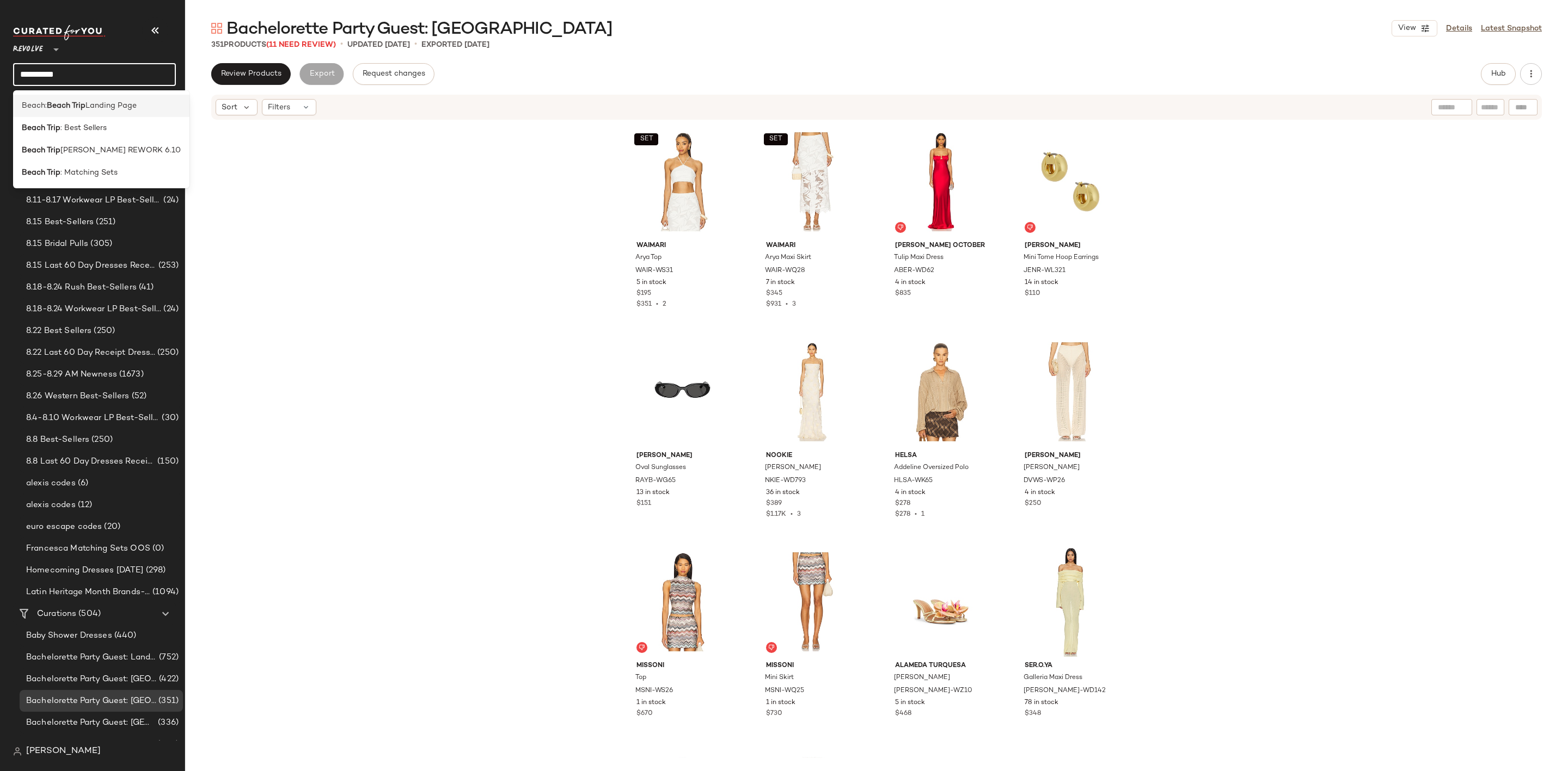
type input "**********"
click at [111, 106] on span "Landing Page" at bounding box center [111, 106] width 51 height 12
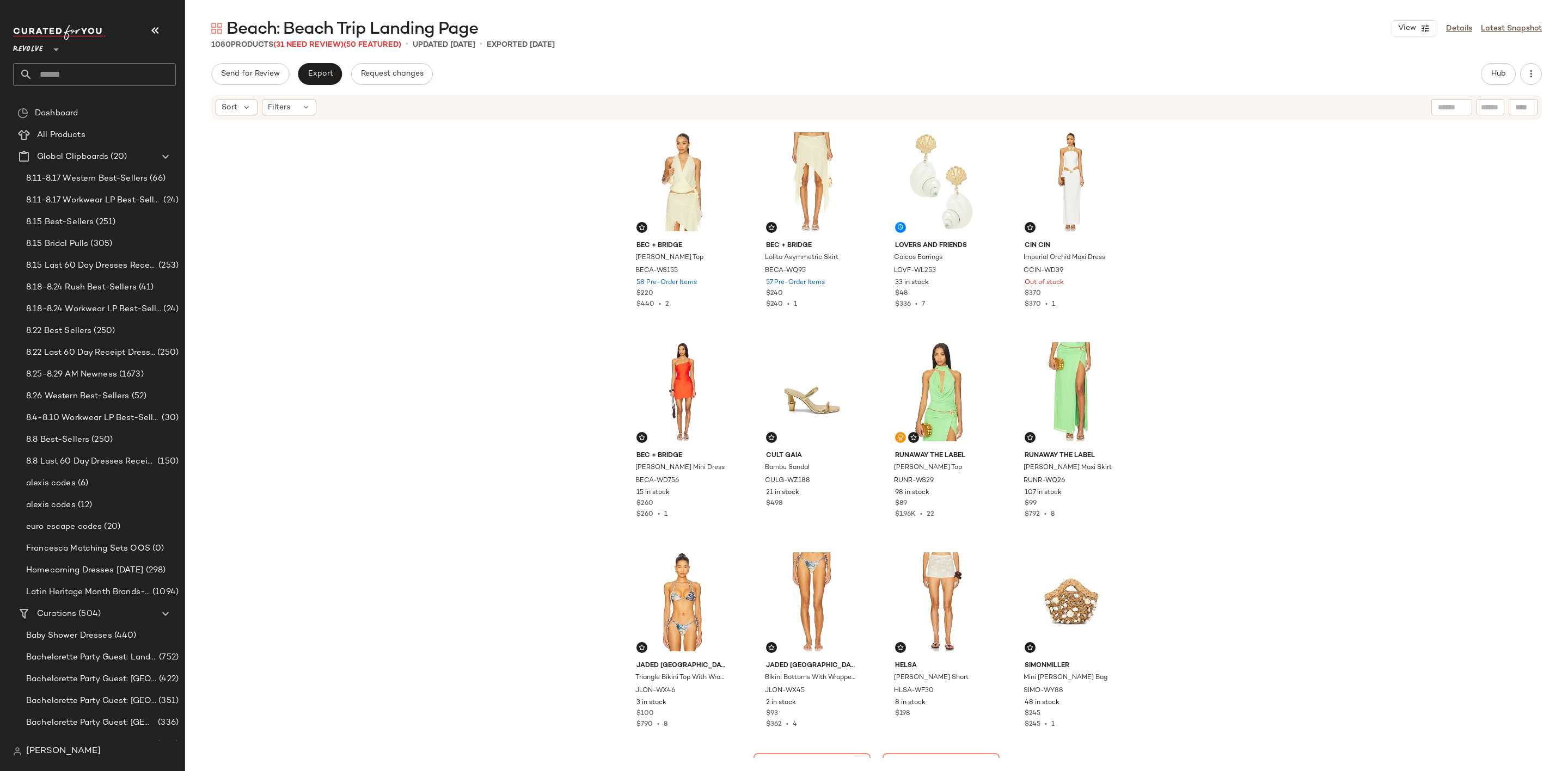
click at [589, 250] on div "Bec + Bridge Celeyse Halter Top BECA-WS155 58 Pre-Order Items $220 $440 • 2 Bec…" at bounding box center [877, 439] width 1383 height 637
click at [1493, 72] on span "Hub" at bounding box center [1498, 74] width 15 height 9
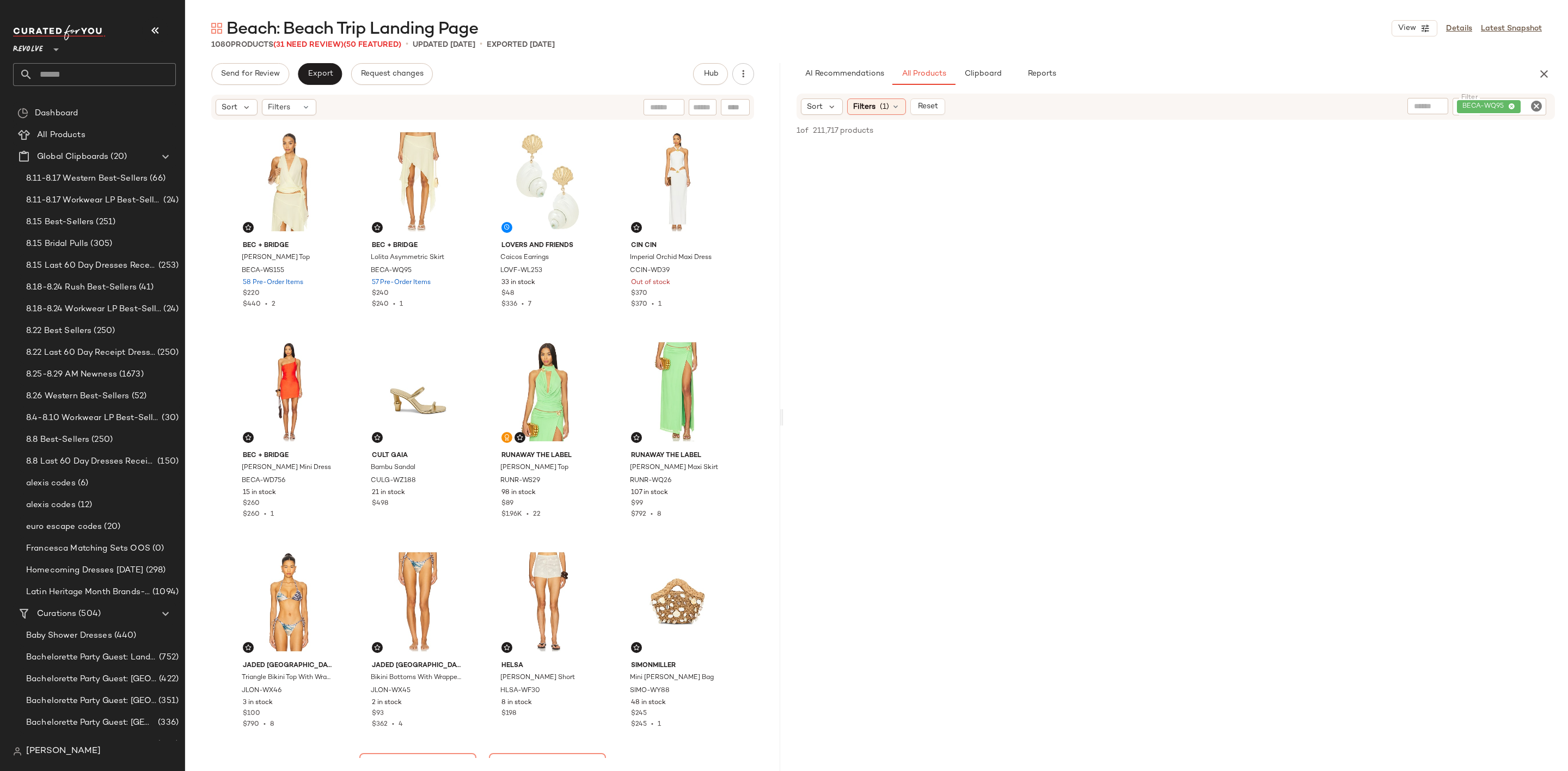
drag, startPoint x: 877, startPoint y: 417, endPoint x: 785, endPoint y: 425, distance: 92.3
click at [785, 425] on div "Beach: Beach Trip Landing Page View Details Latest Snapshot 1080 Products (31 N…" at bounding box center [877, 394] width 1383 height 754
click at [709, 137] on div at bounding box center [717, 142] width 21 height 21
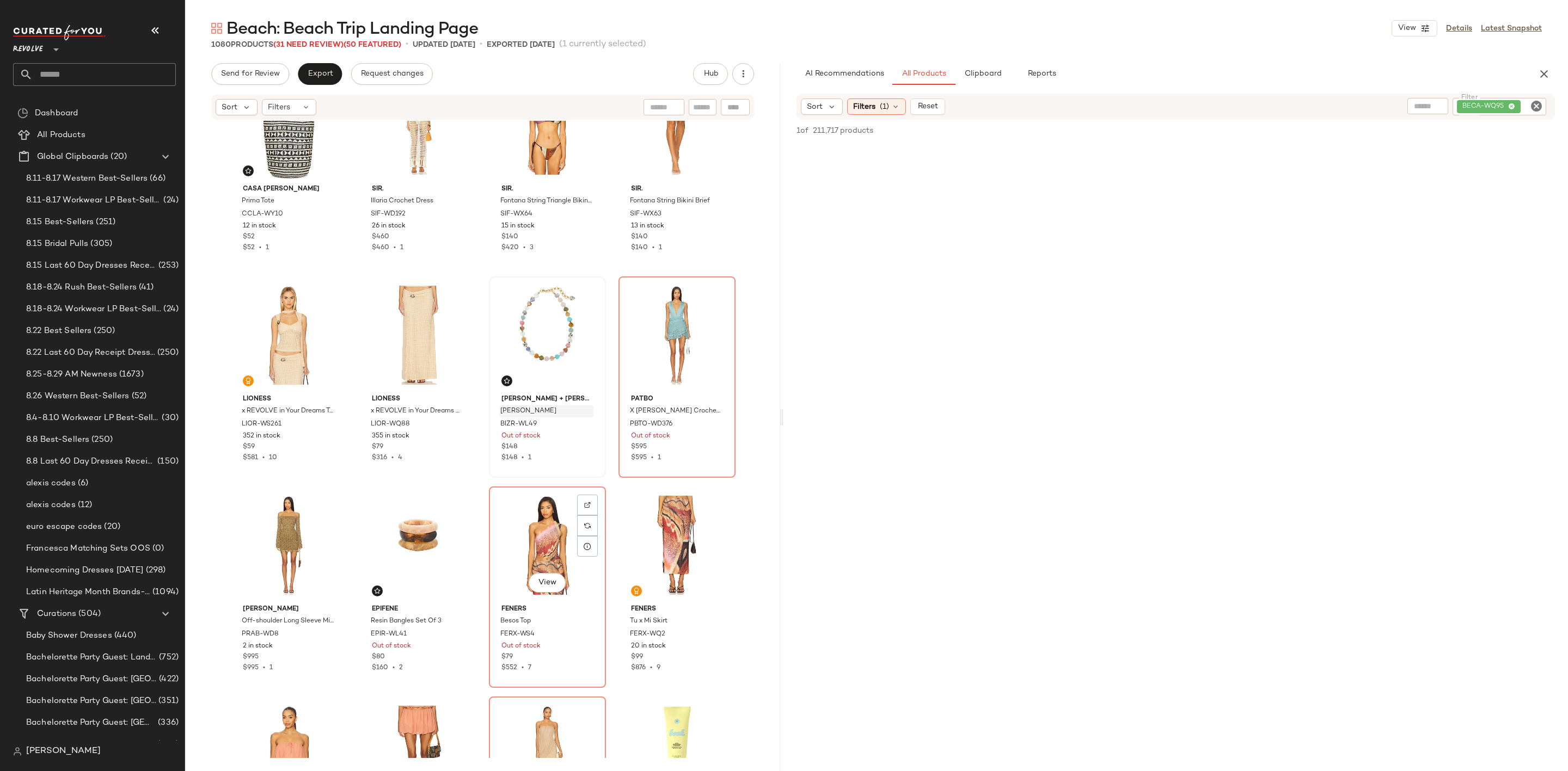
scroll to position [2539, 0]
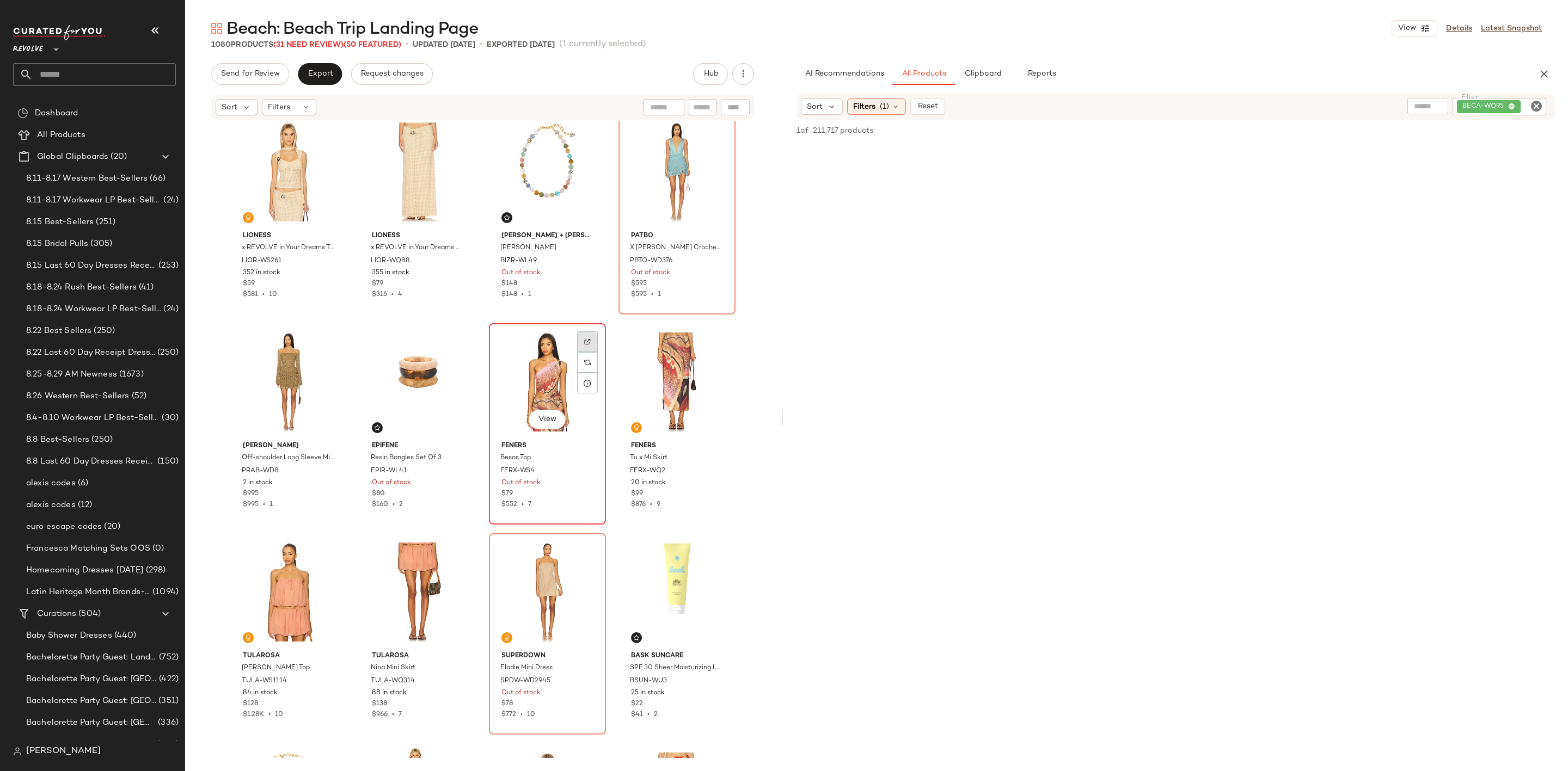
click at [584, 338] on img at bounding box center [587, 341] width 7 height 7
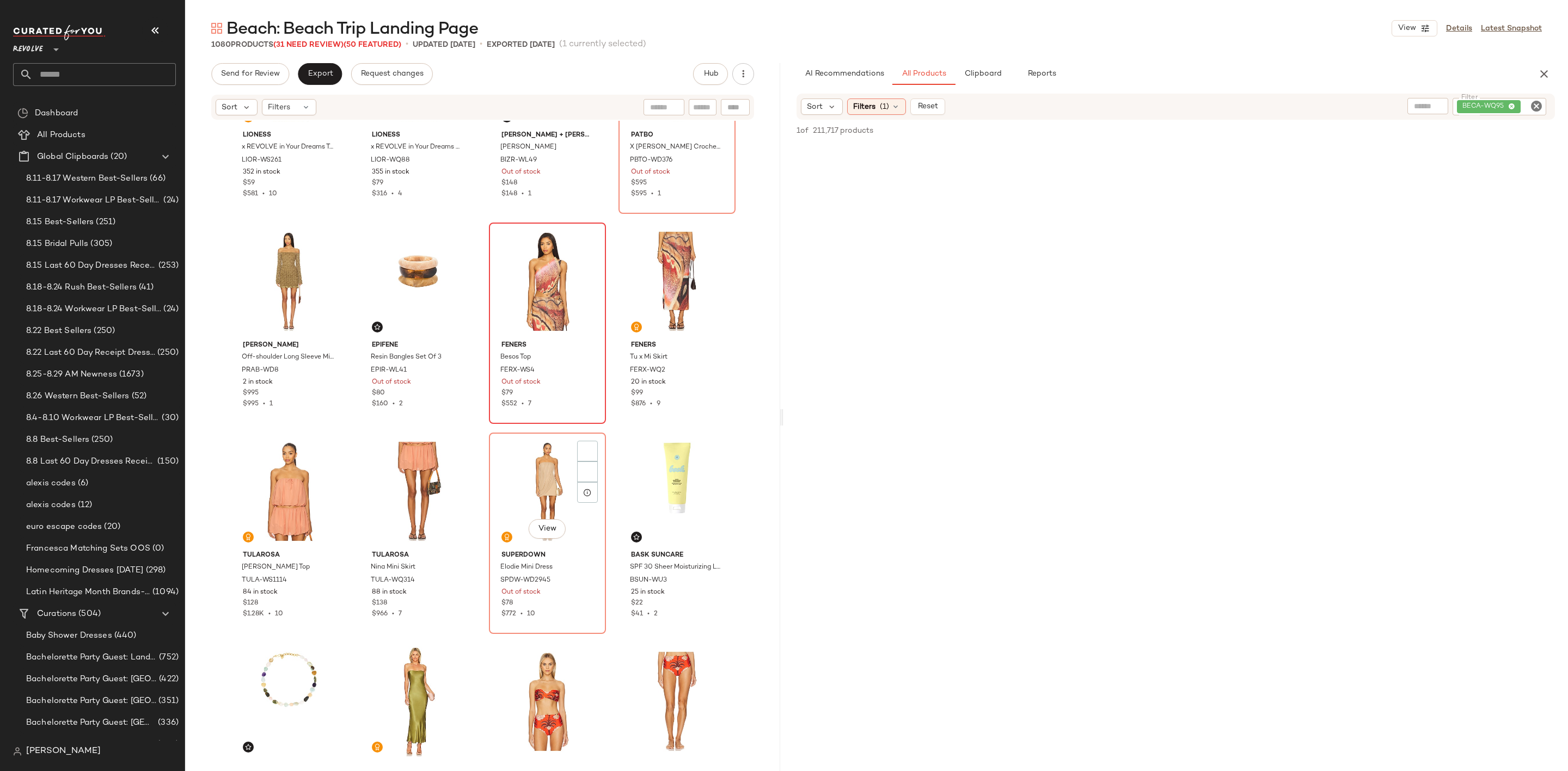
scroll to position [2703, 0]
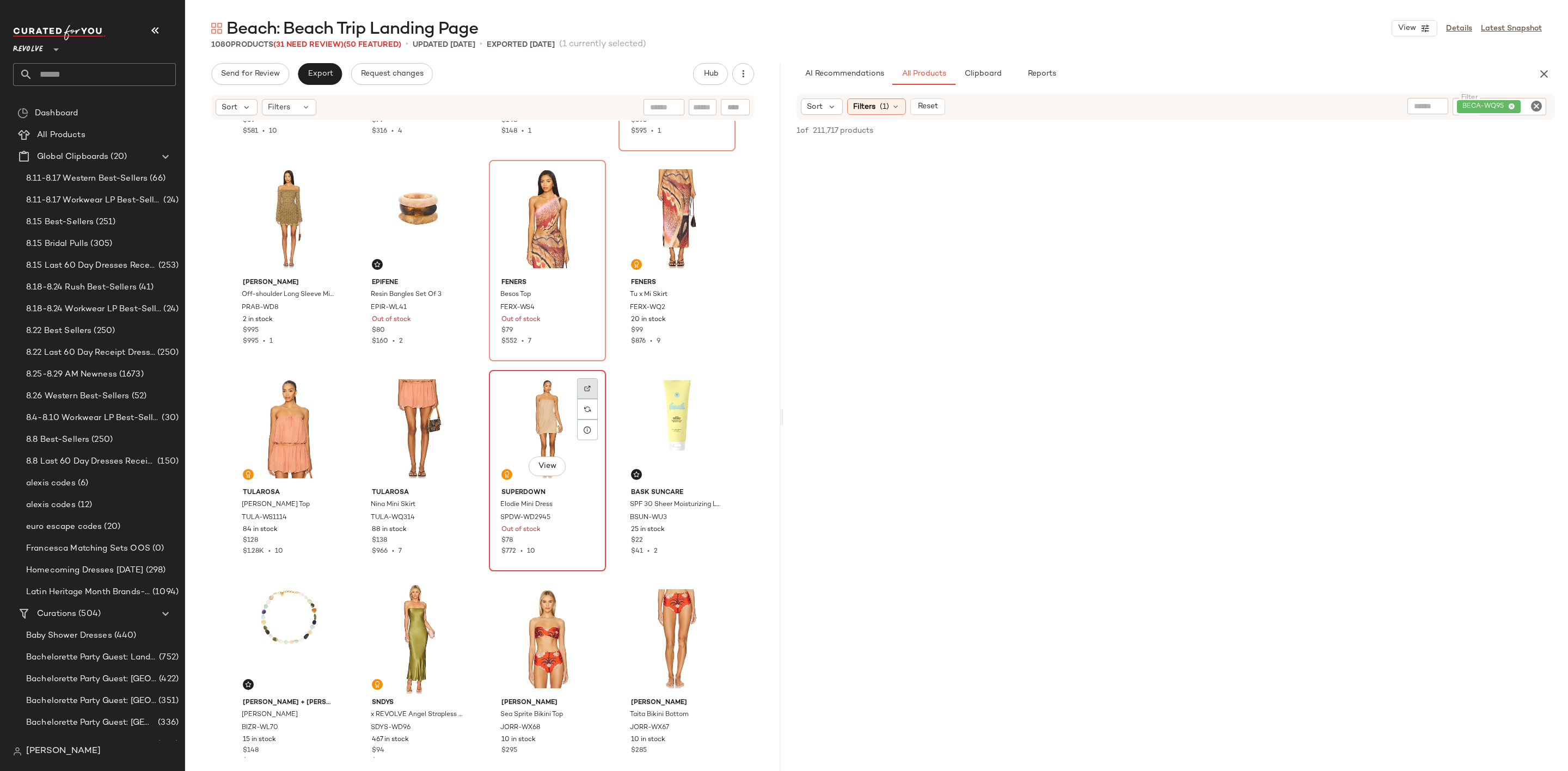
click at [578, 387] on div at bounding box center [587, 389] width 21 height 21
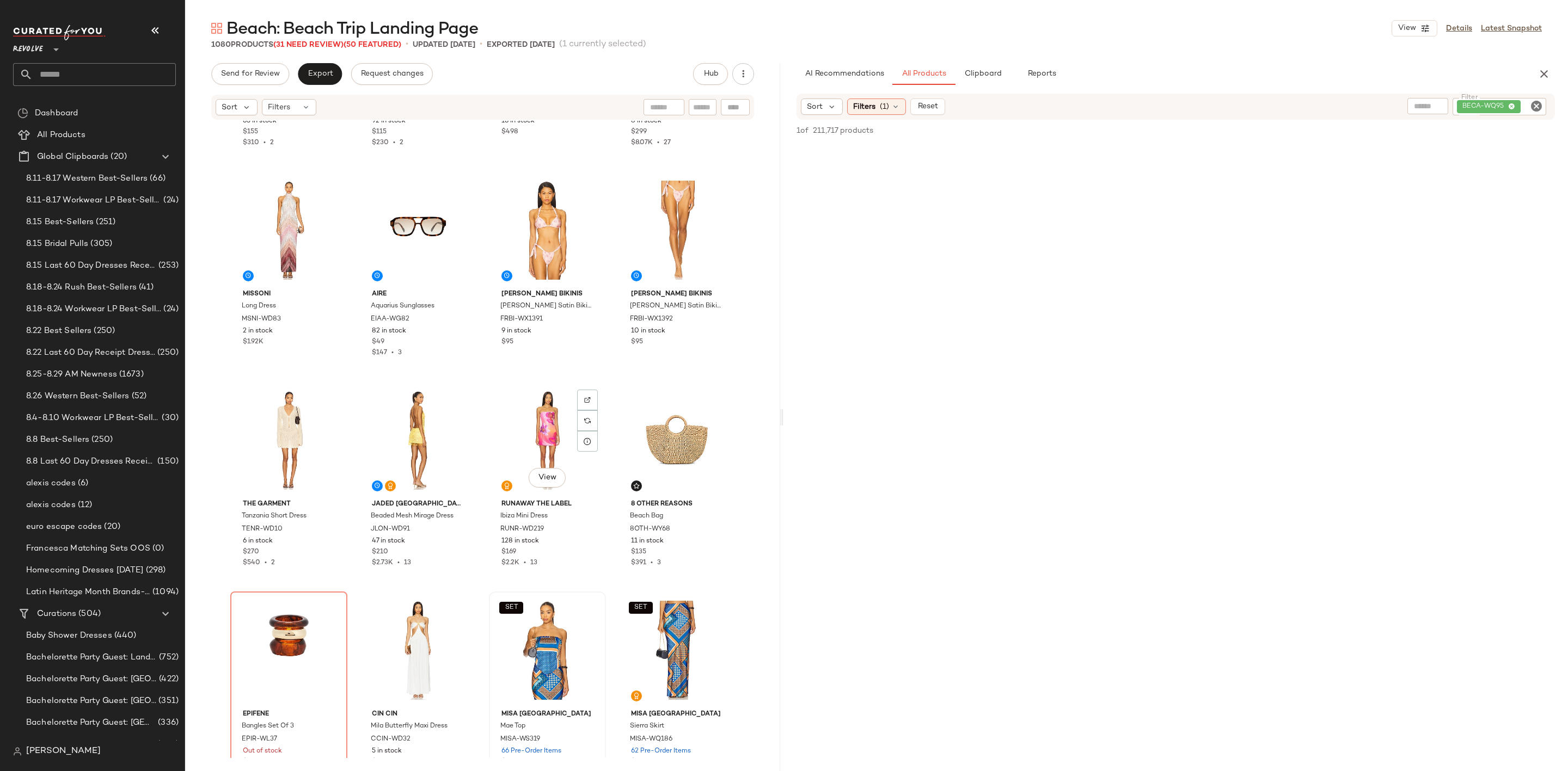
scroll to position [5315, 0]
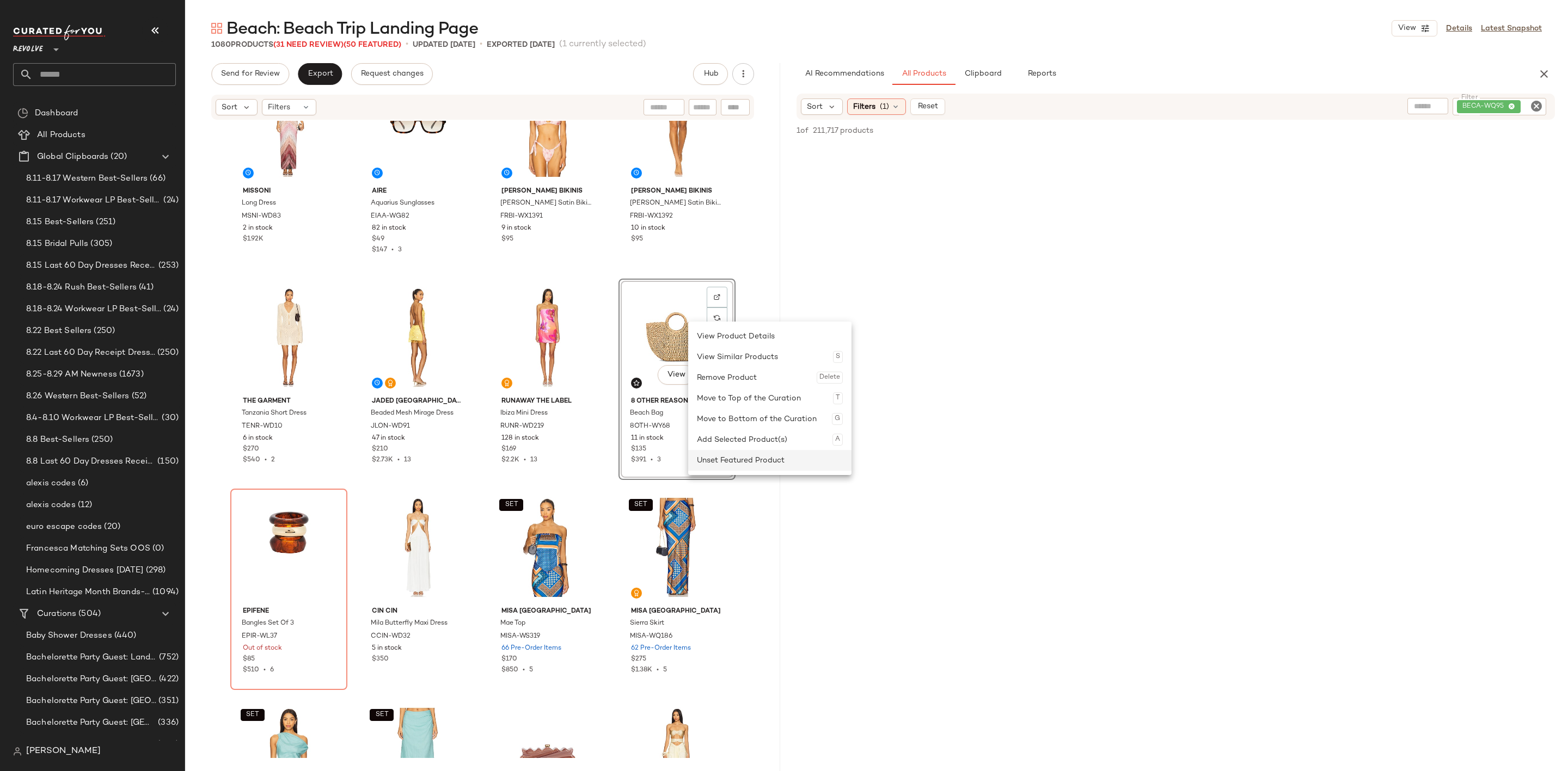
click at [727, 459] on div "Unset Featured Product" at bounding box center [770, 461] width 146 height 21
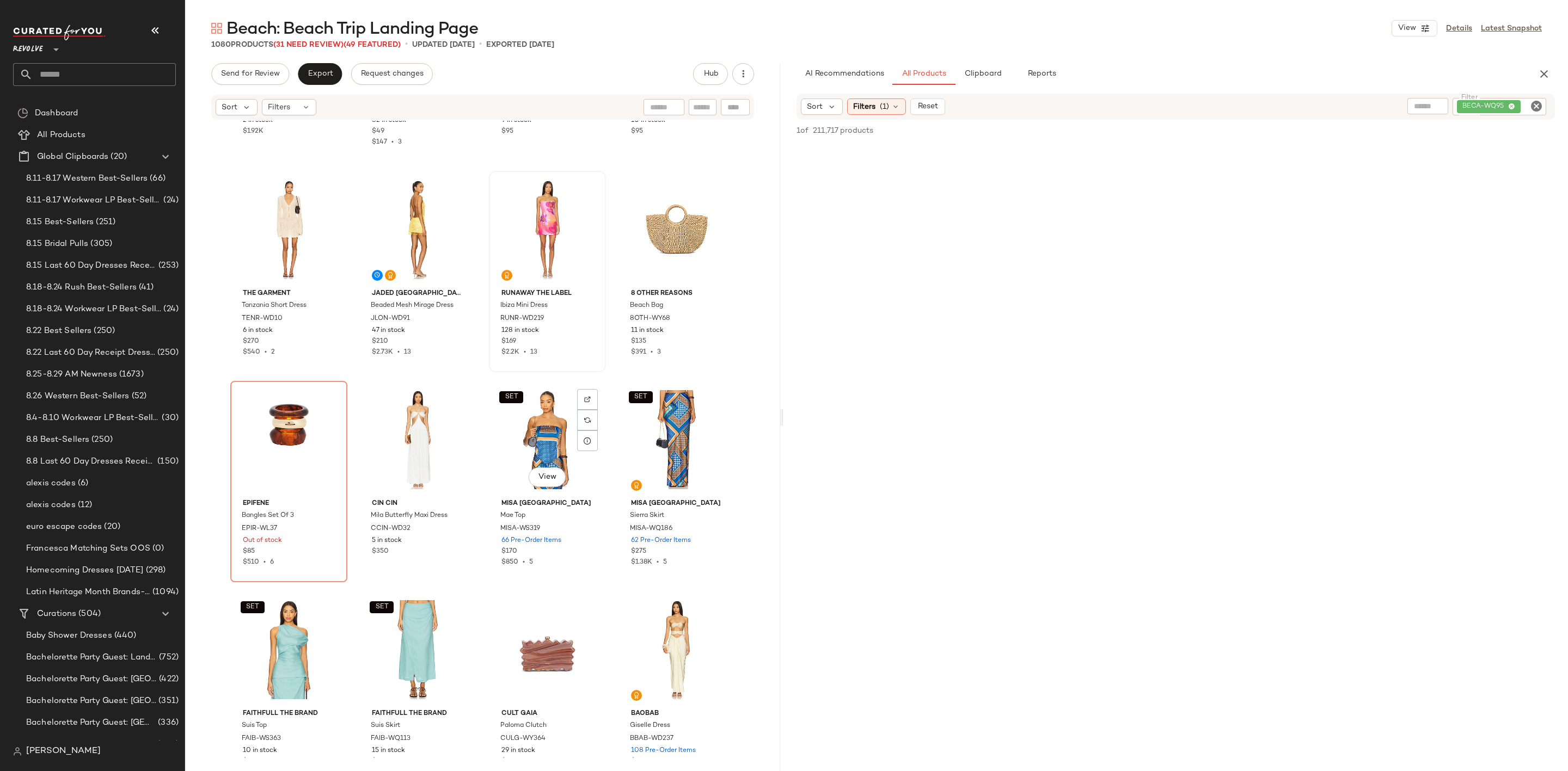
scroll to position [5397, 0]
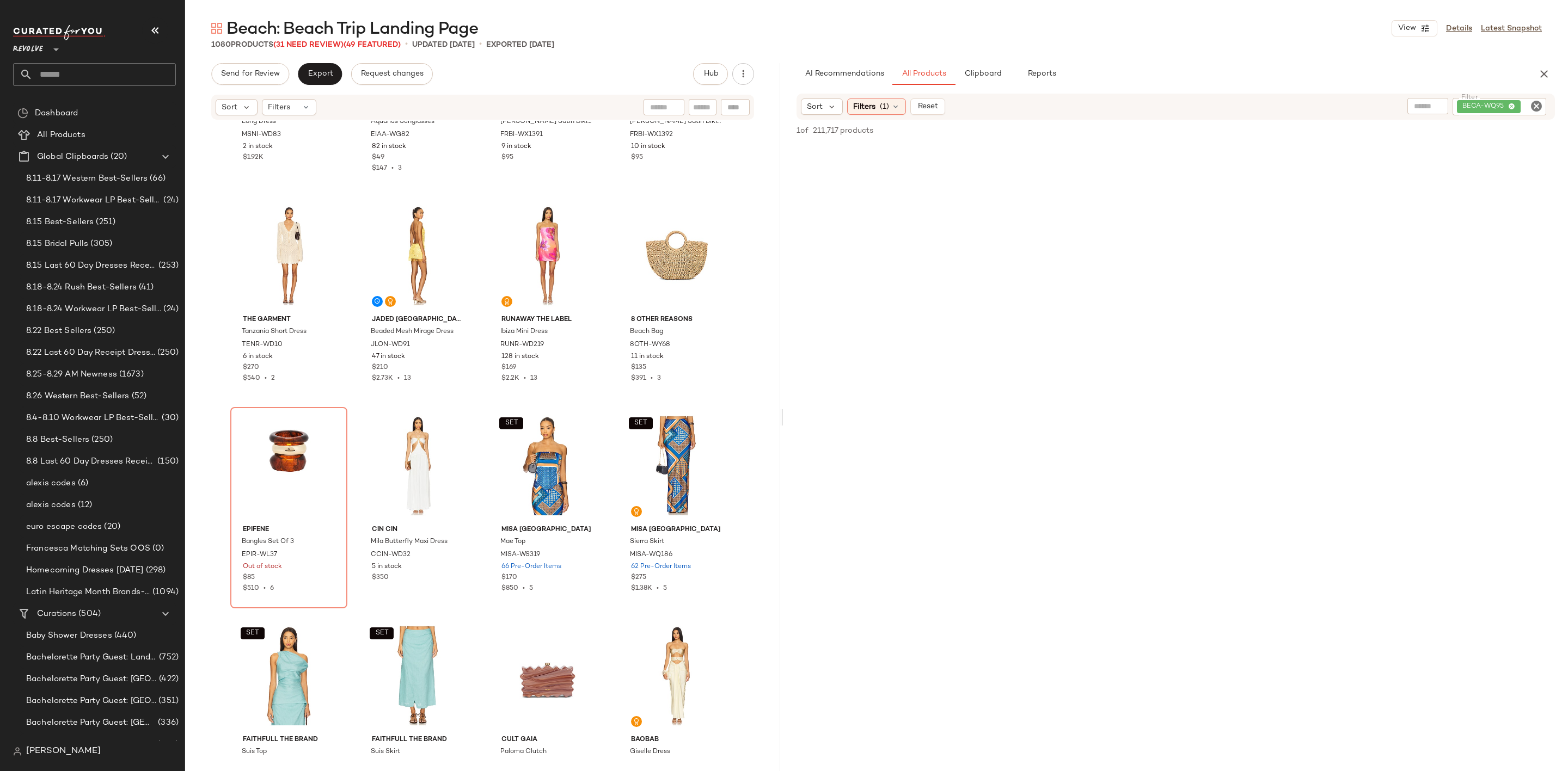
click at [1532, 110] on icon "Clear Filter" at bounding box center [1536, 106] width 13 height 13
type input "******"
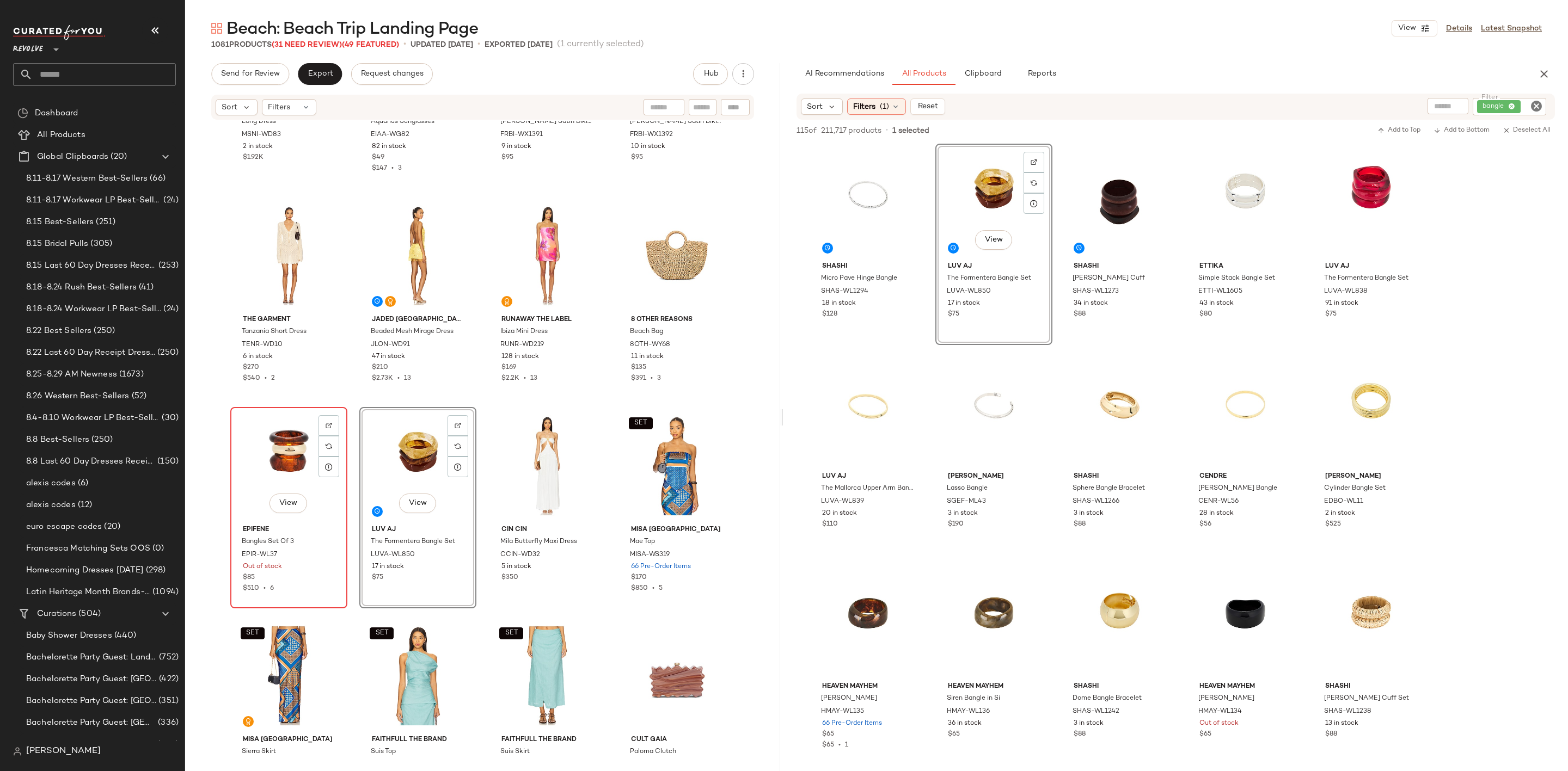
click at [261, 444] on div "View" at bounding box center [289, 466] width 110 height 110
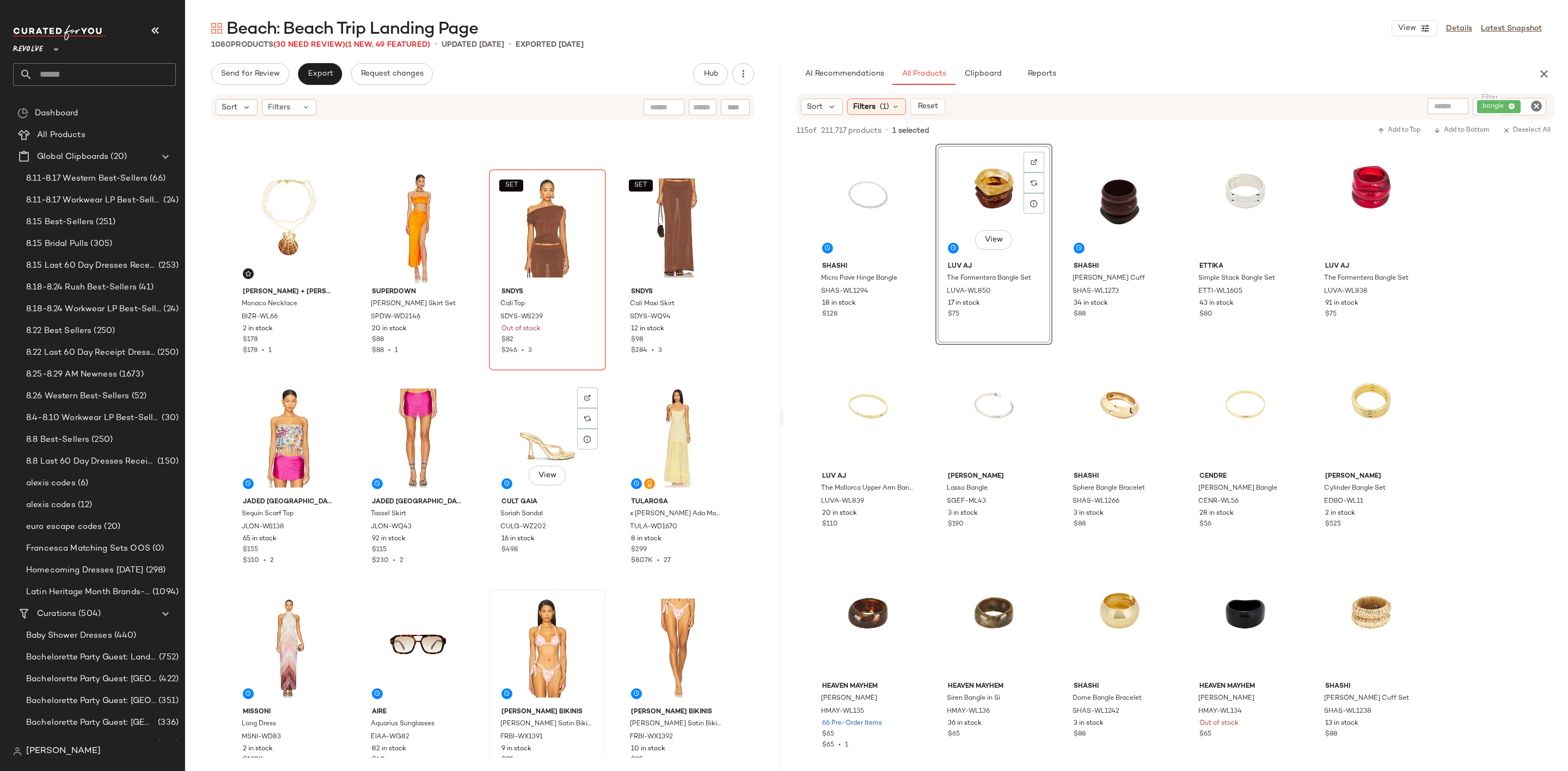
scroll to position [4663, 0]
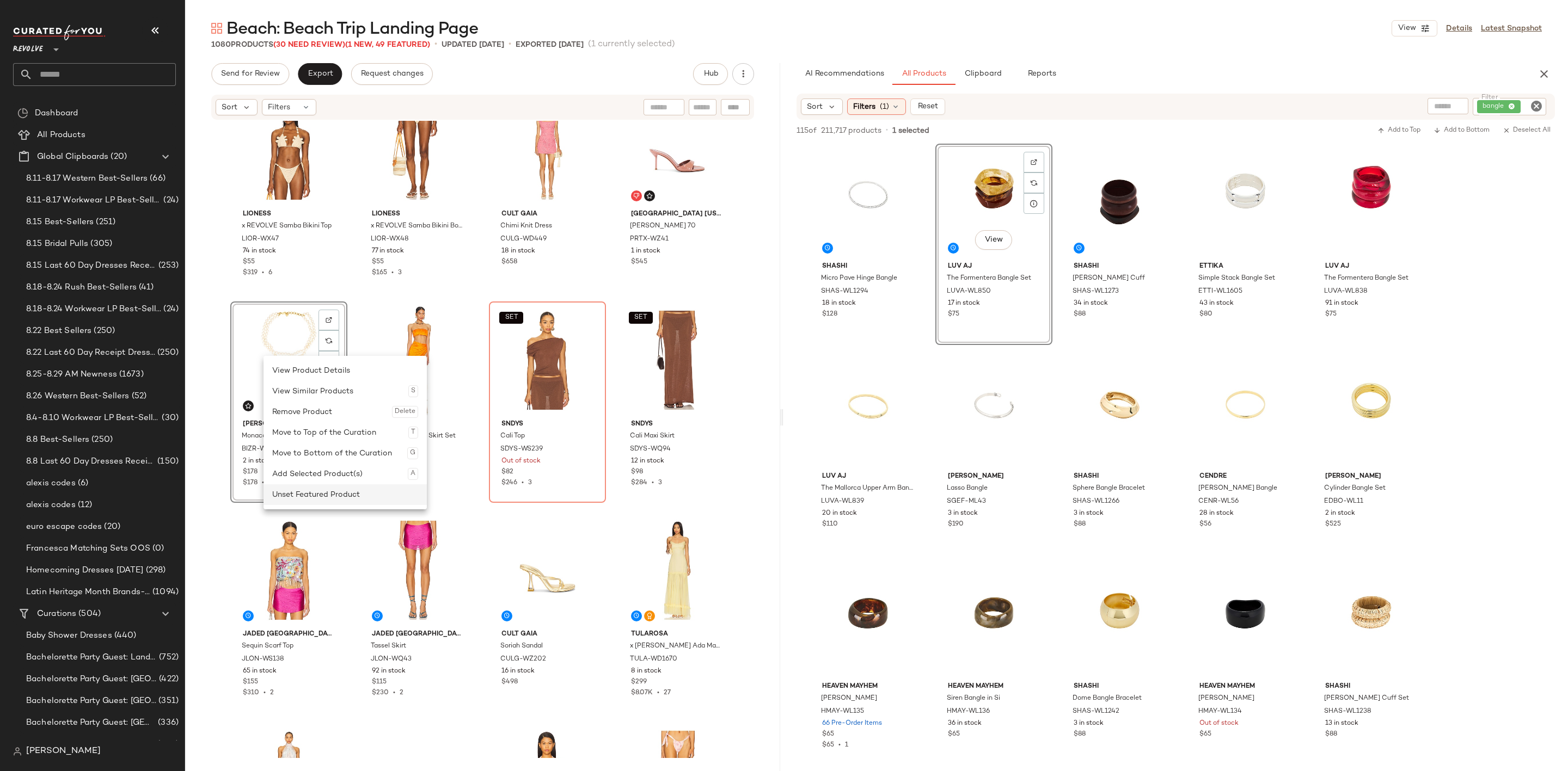
click at [338, 494] on div "Unset Featured Product" at bounding box center [345, 495] width 146 height 21
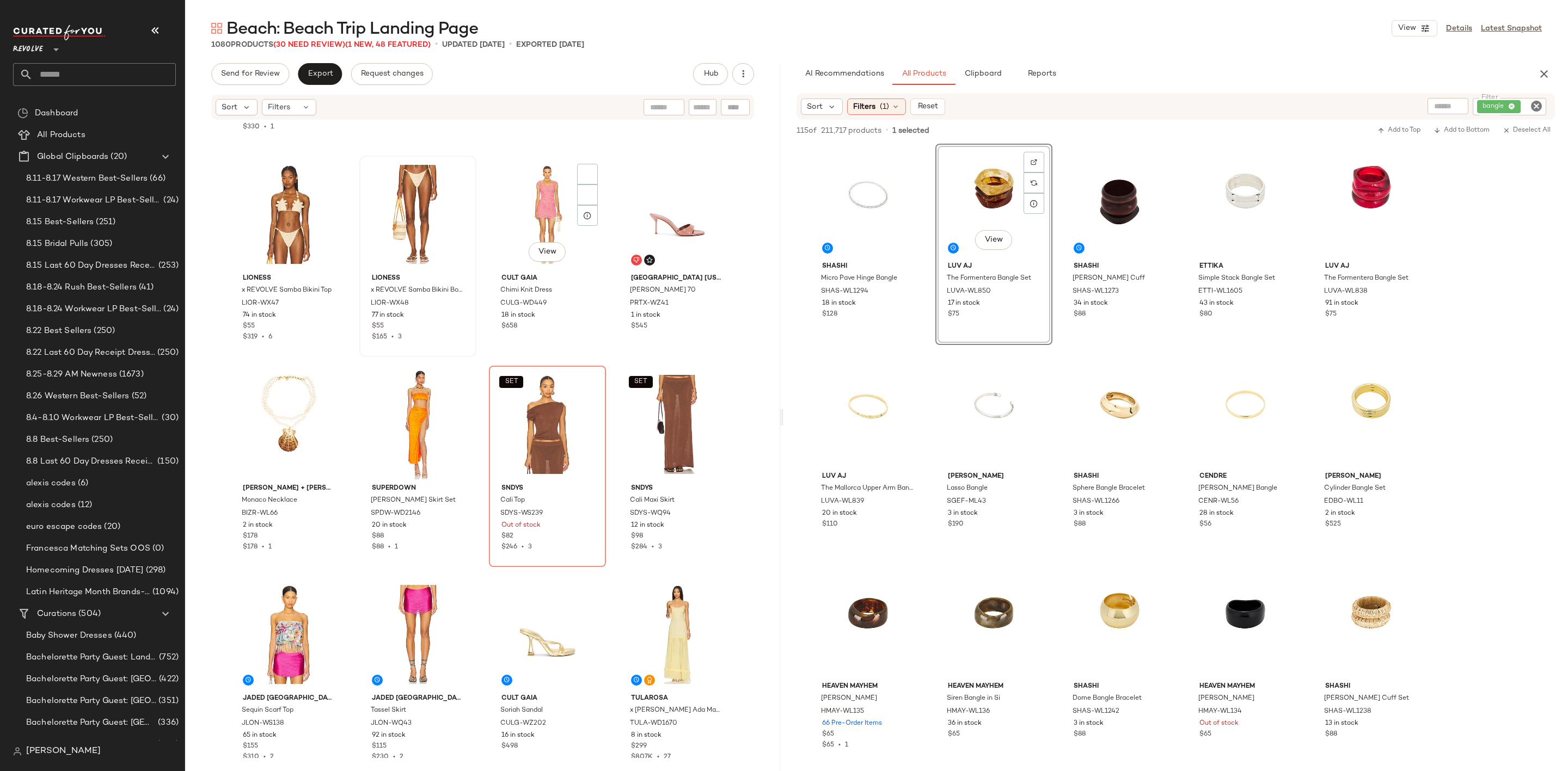
scroll to position [4499, 0]
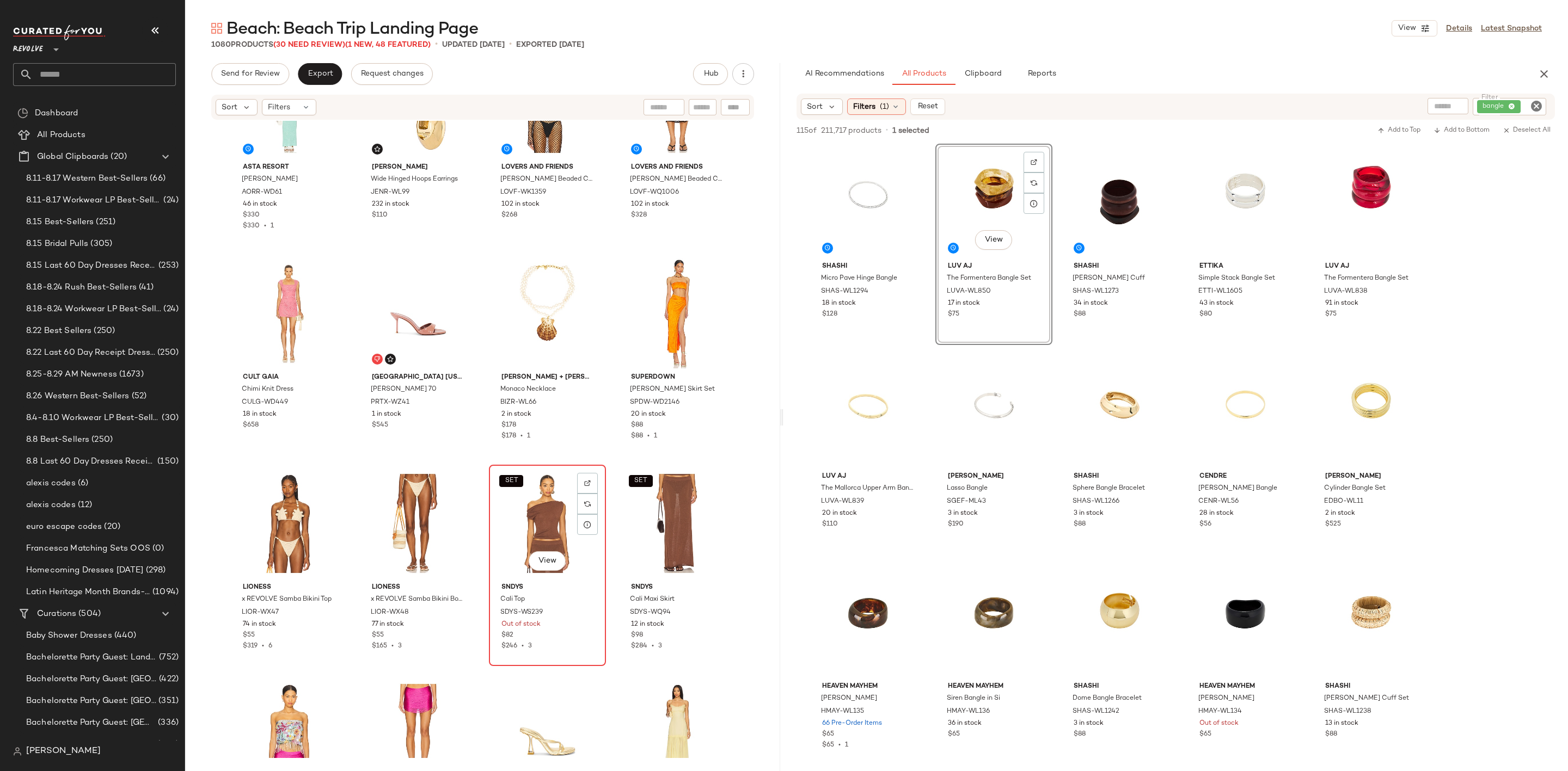
click at [518, 506] on div "SET View" at bounding box center [547, 523] width 110 height 110
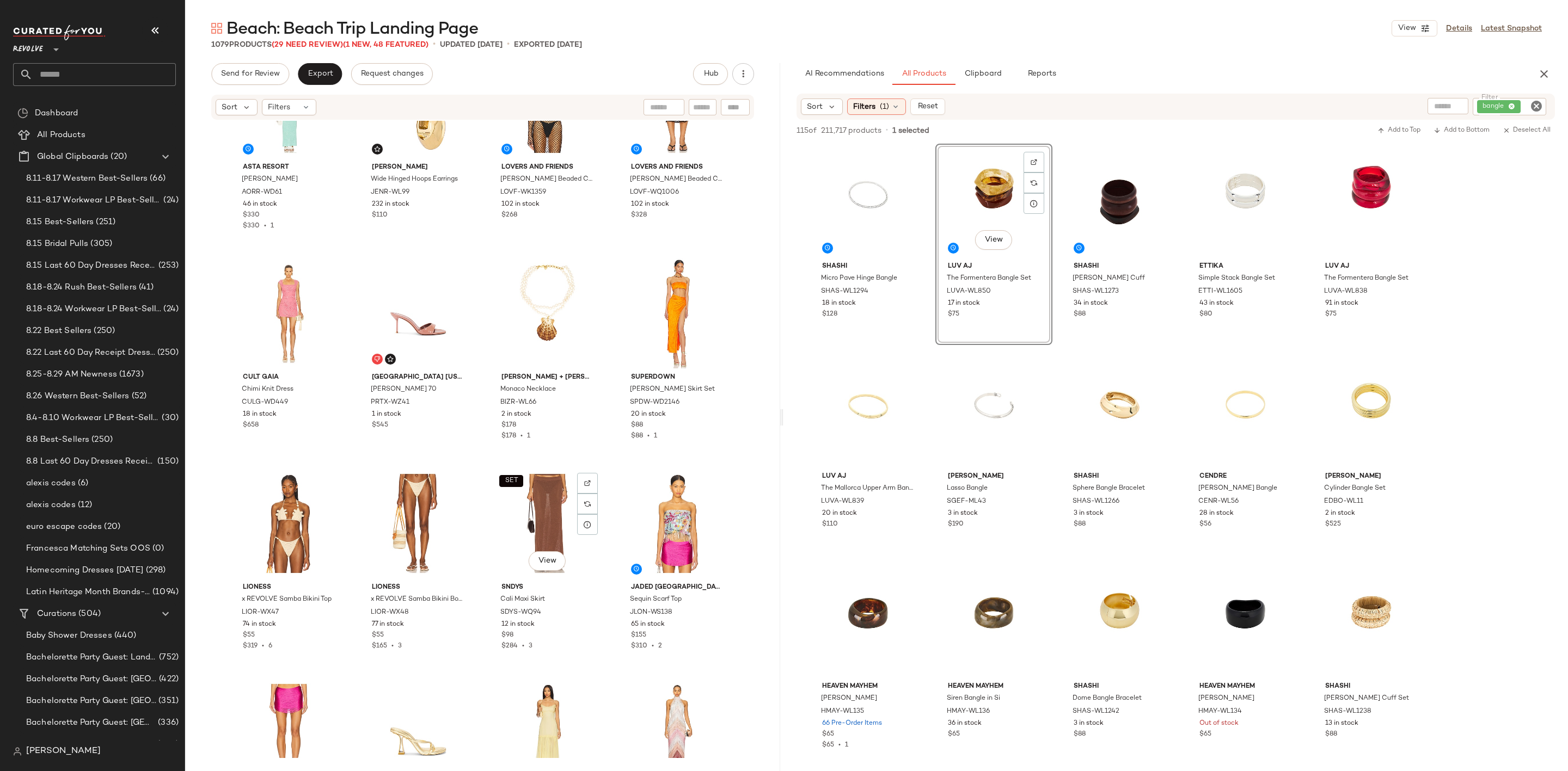
click at [518, 506] on div "SET View" at bounding box center [547, 523] width 110 height 110
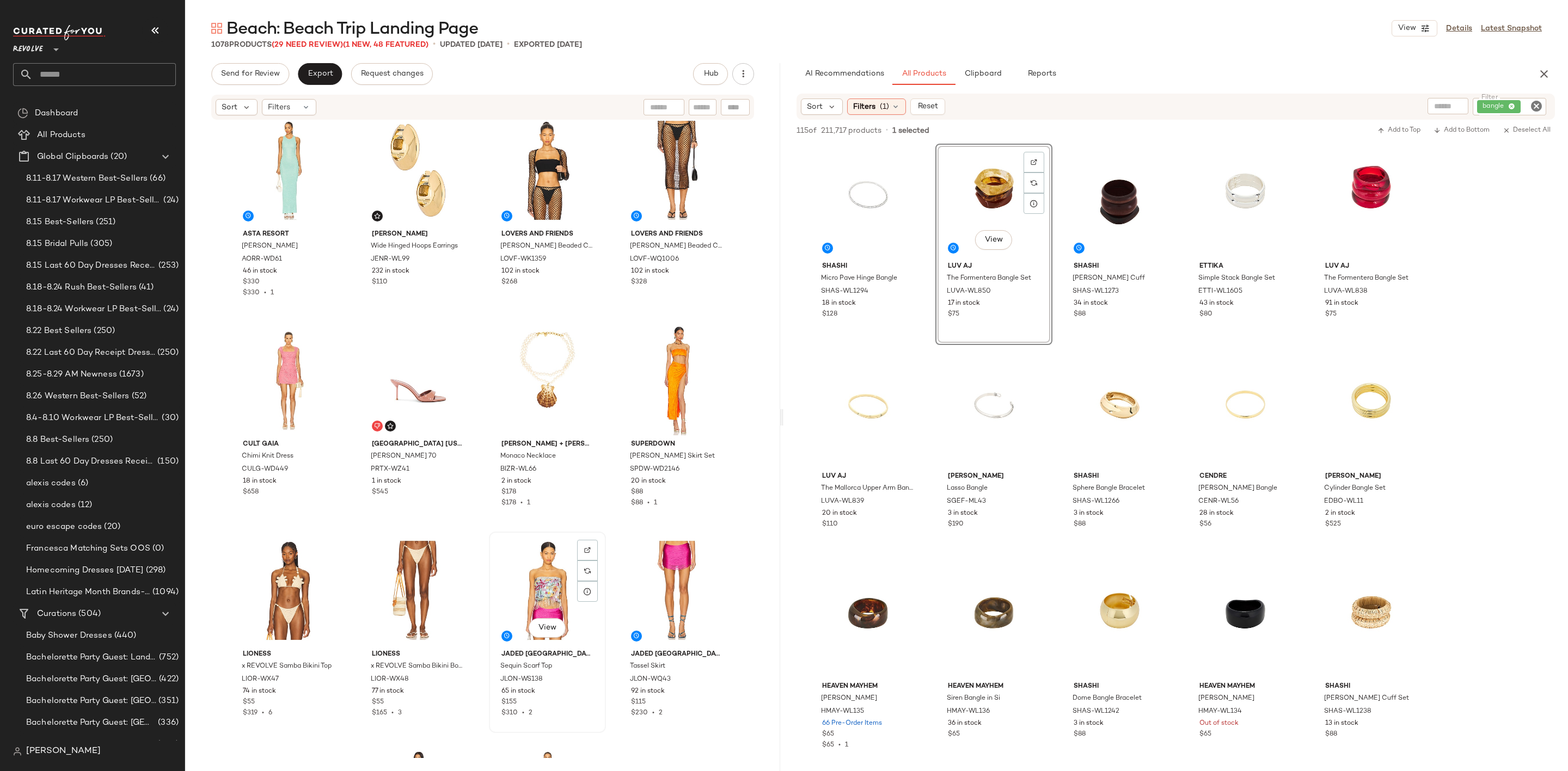
scroll to position [4254, 0]
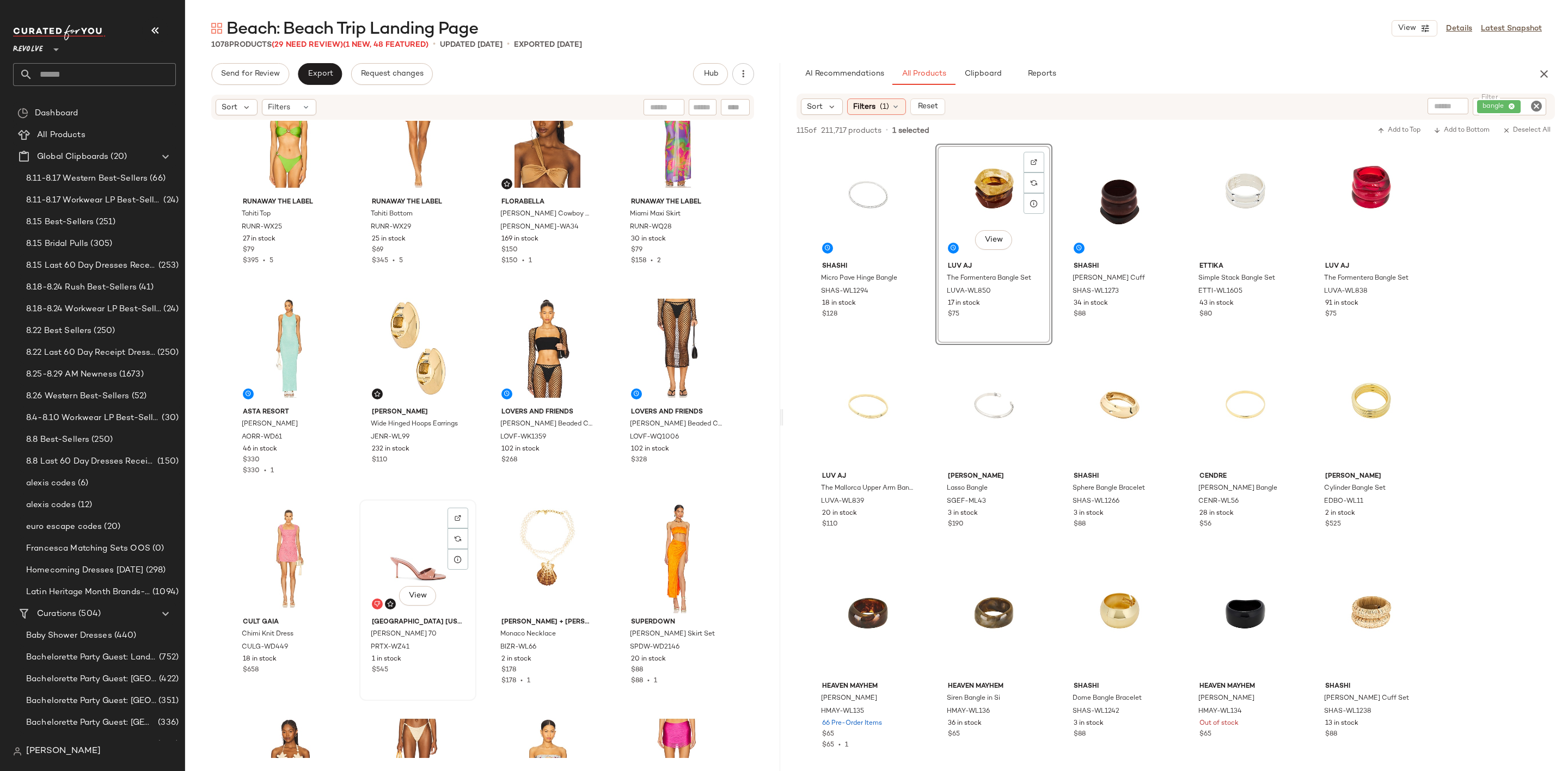
click at [393, 549] on div "View" at bounding box center [418, 558] width 110 height 110
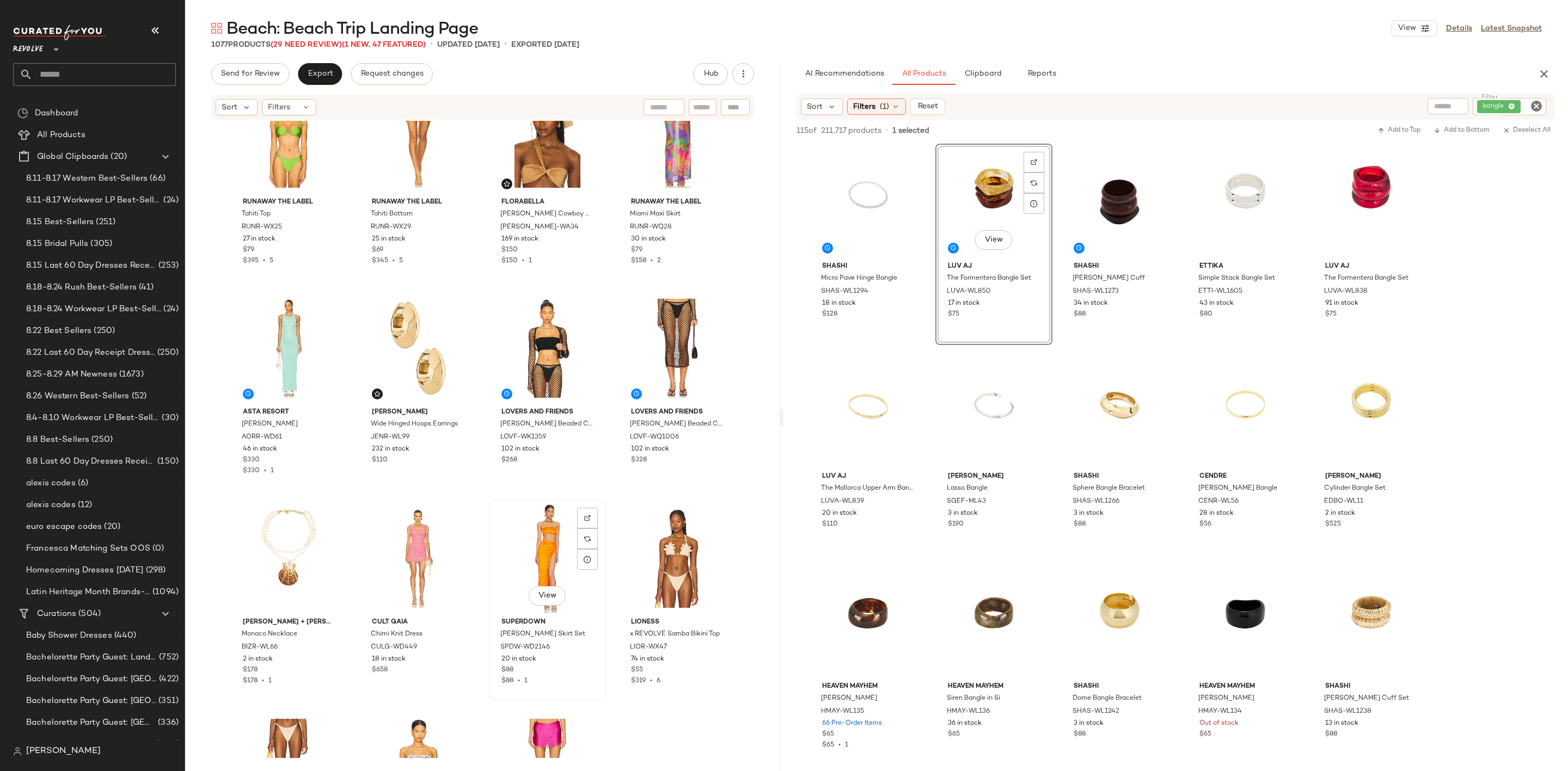
click at [522, 537] on div "View" at bounding box center [547, 558] width 110 height 110
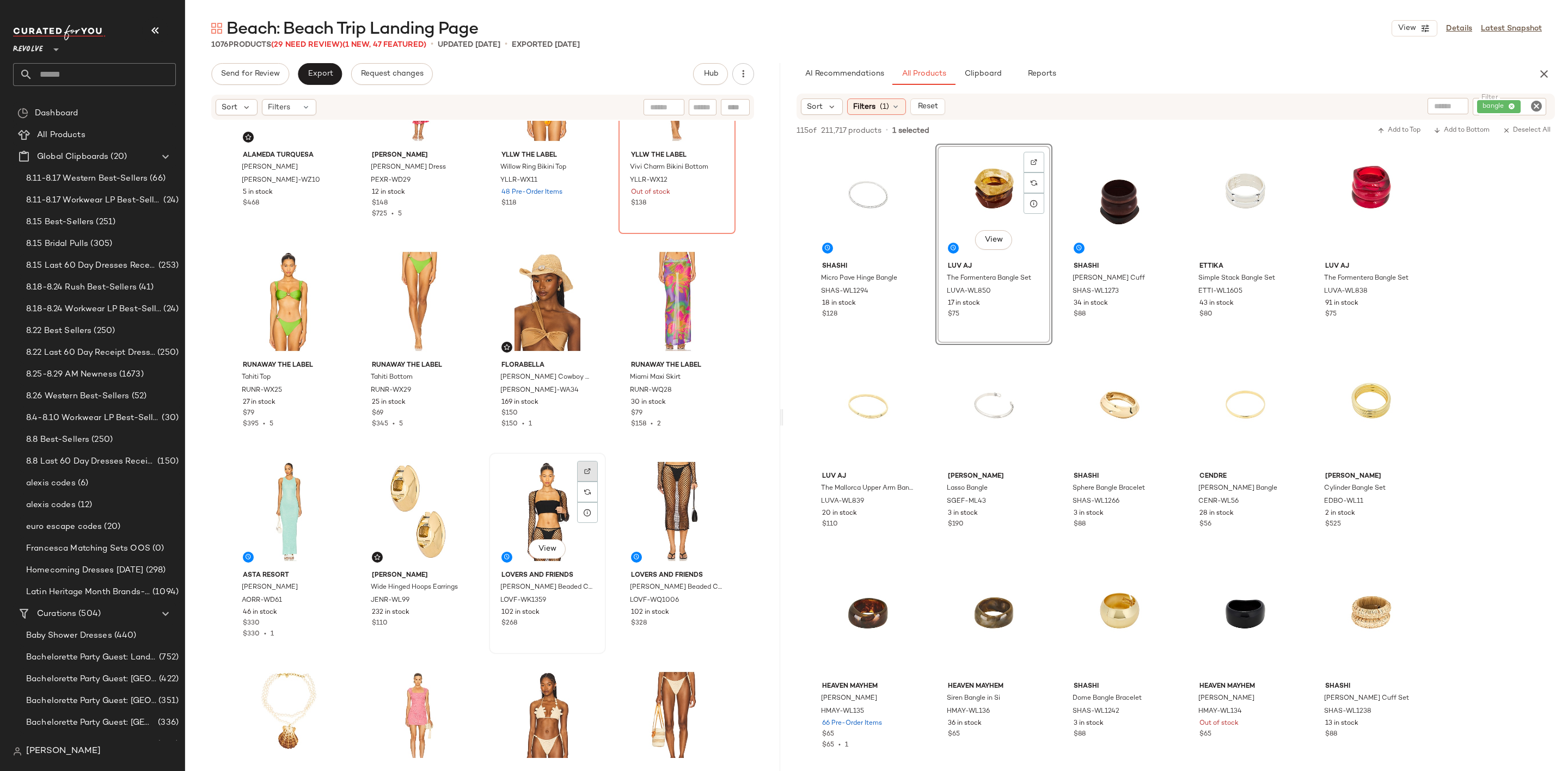
scroll to position [4009, 0]
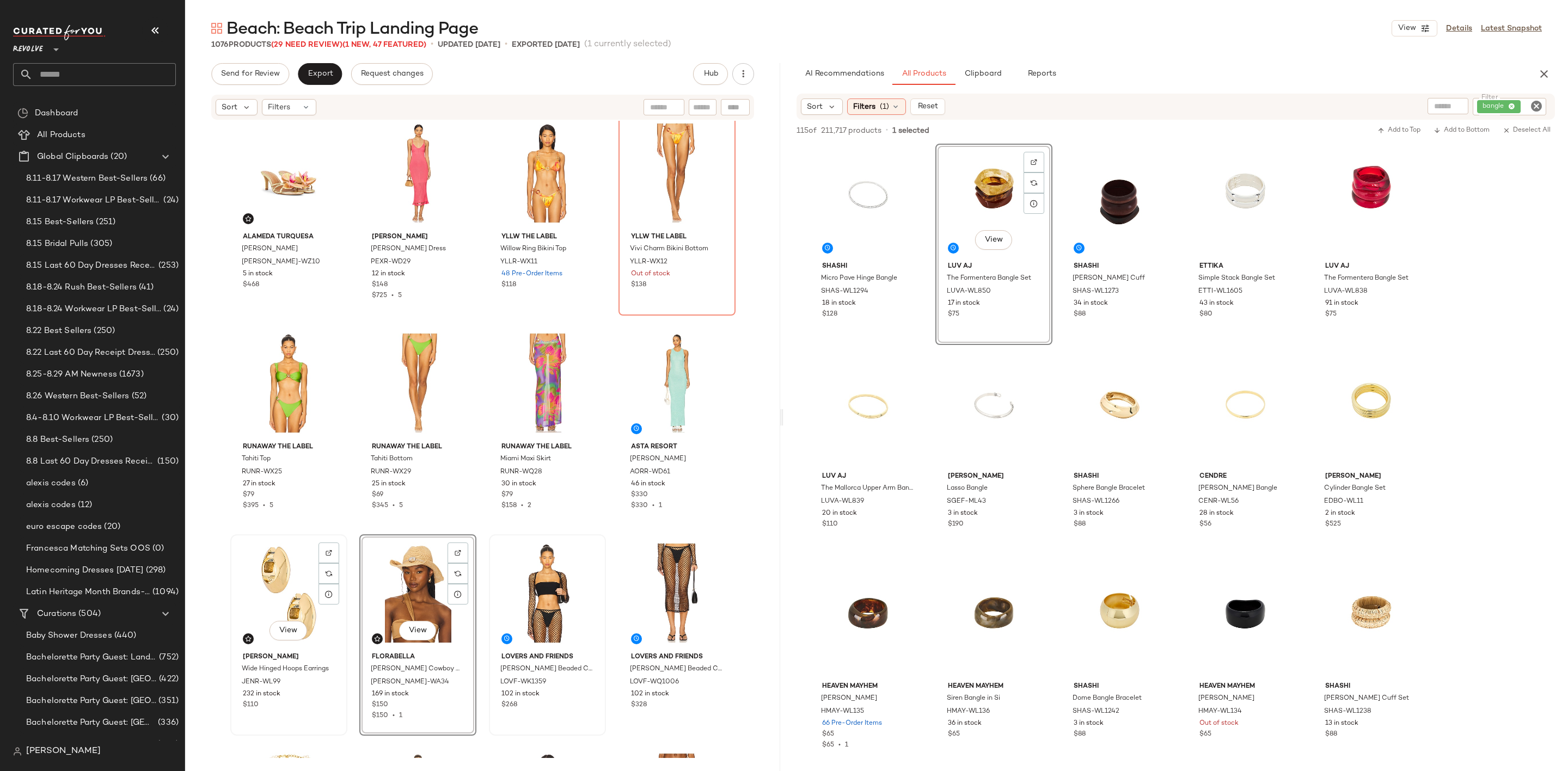
click at [262, 591] on div "View" at bounding box center [289, 593] width 110 height 110
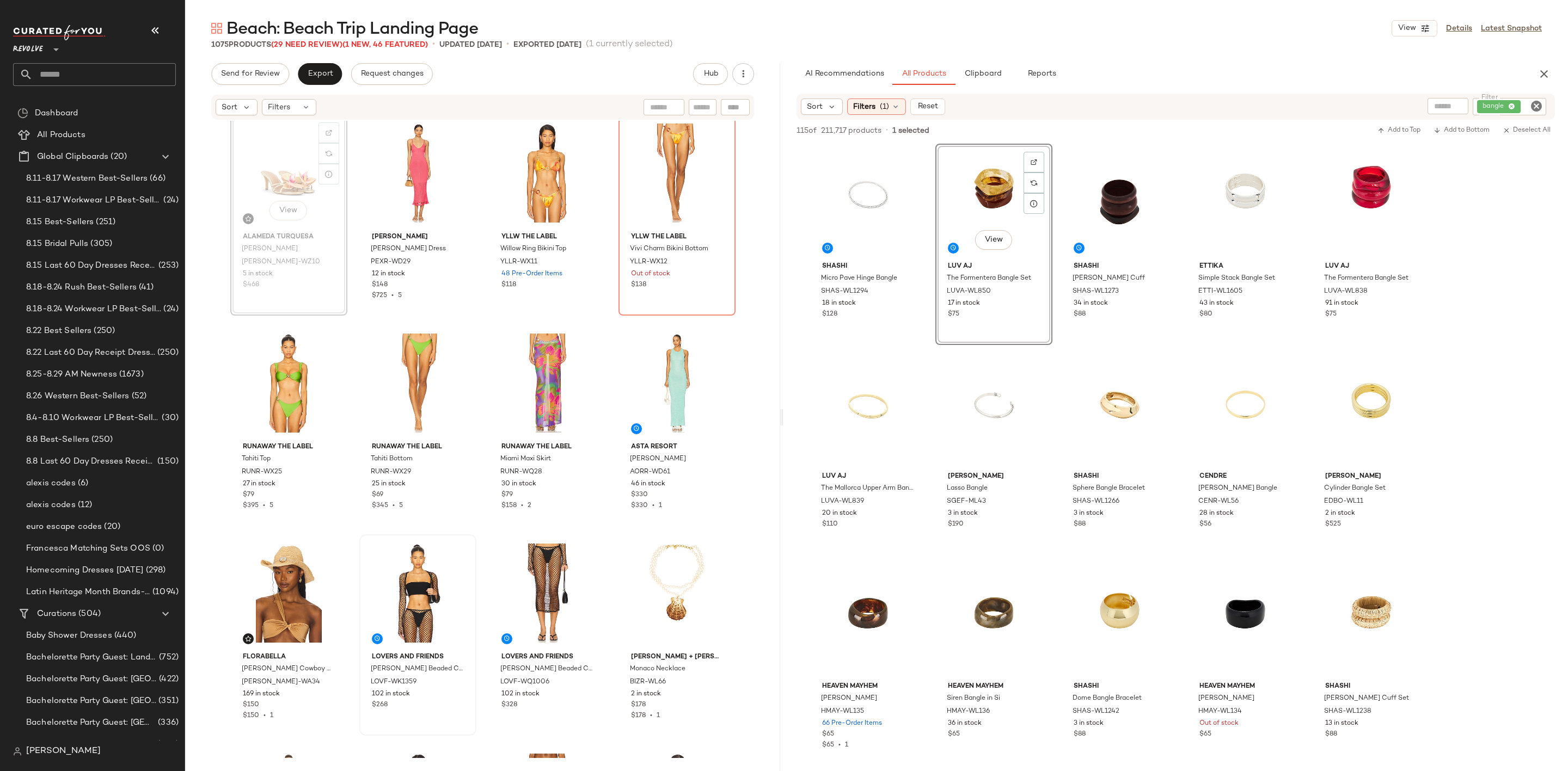
scroll to position [4009, 0]
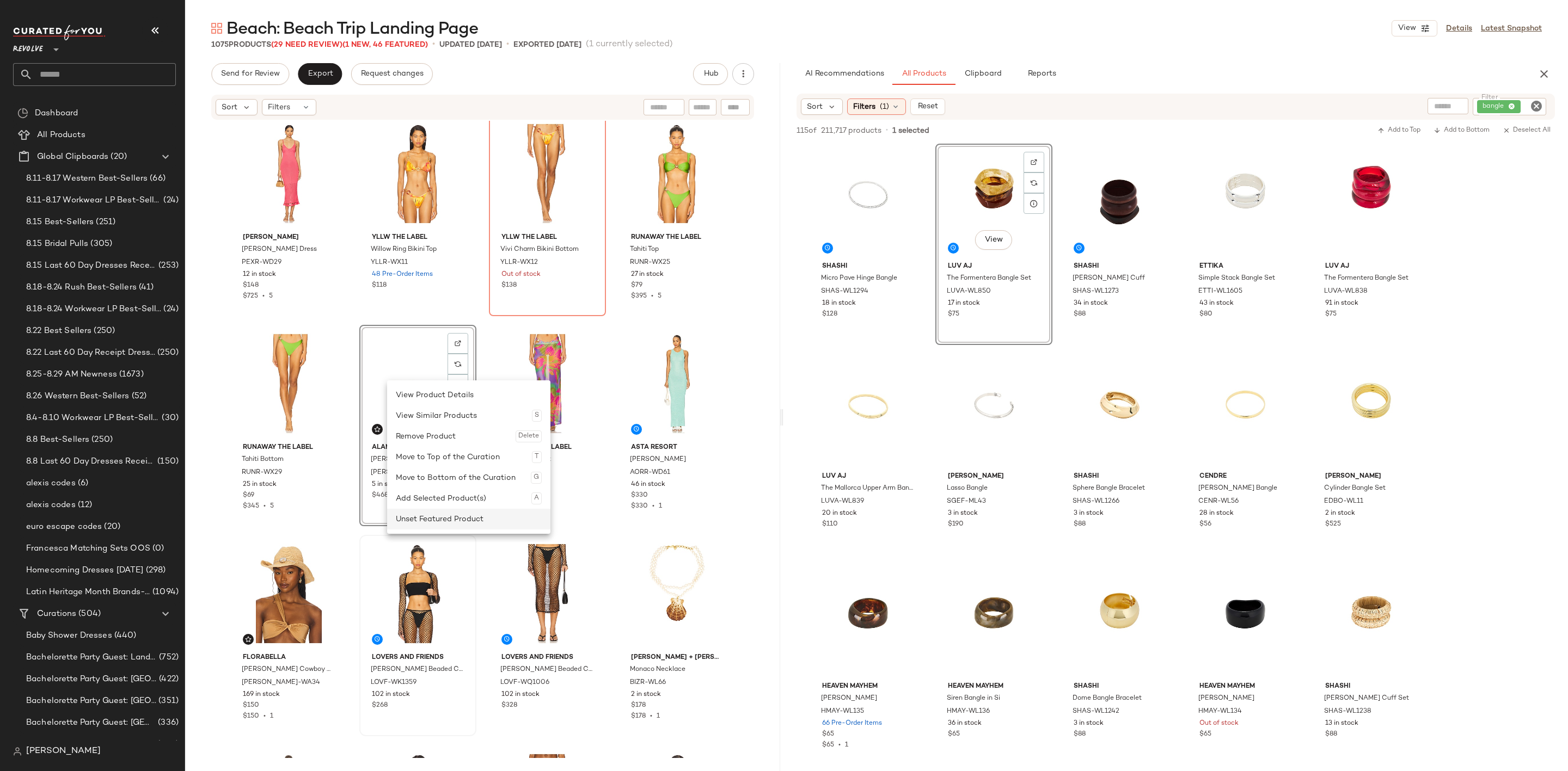
click at [452, 517] on div "Unset Featured Product" at bounding box center [469, 519] width 146 height 21
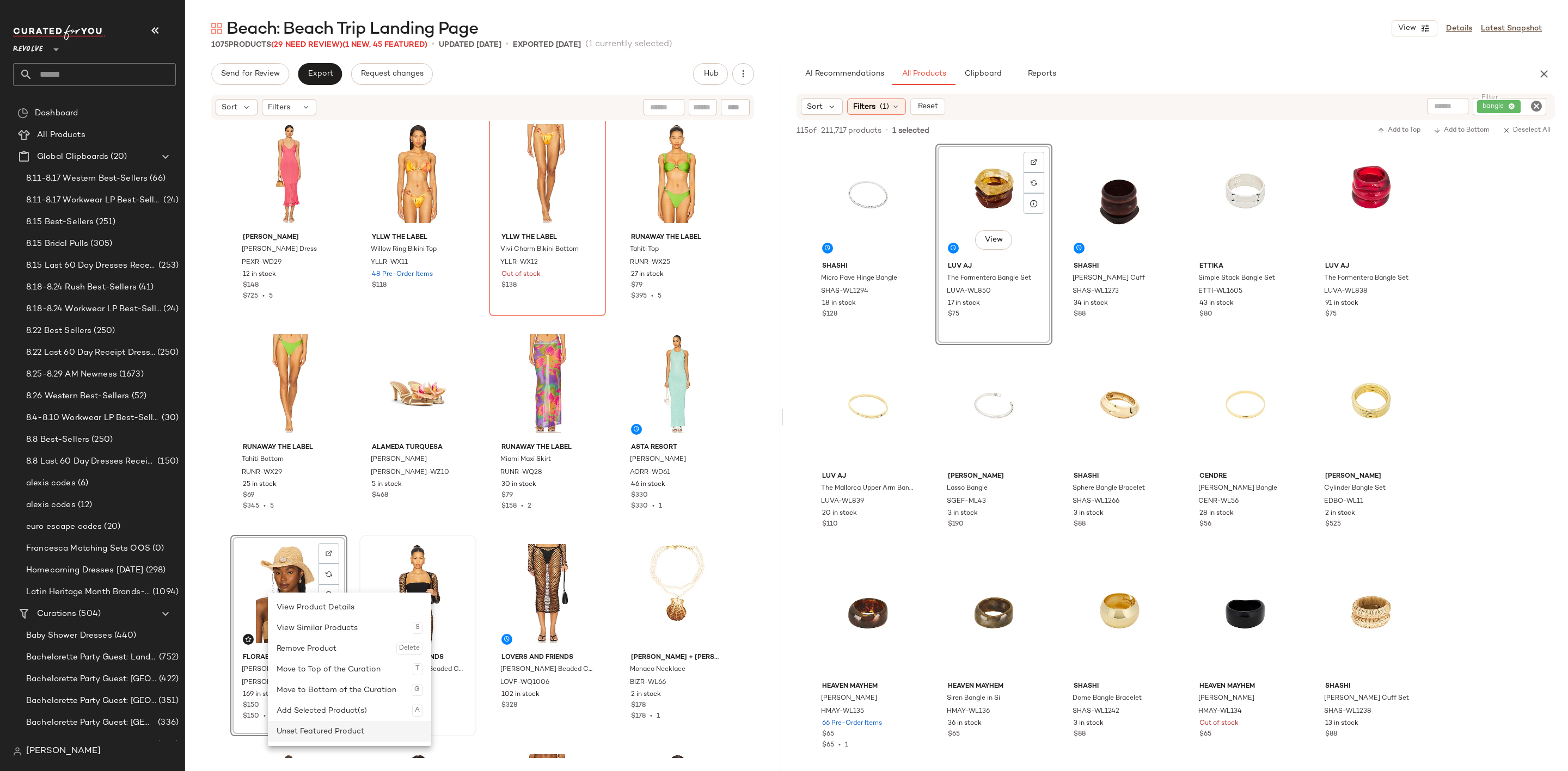
click at [306, 722] on div "Unset Featured Product" at bounding box center [349, 731] width 146 height 21
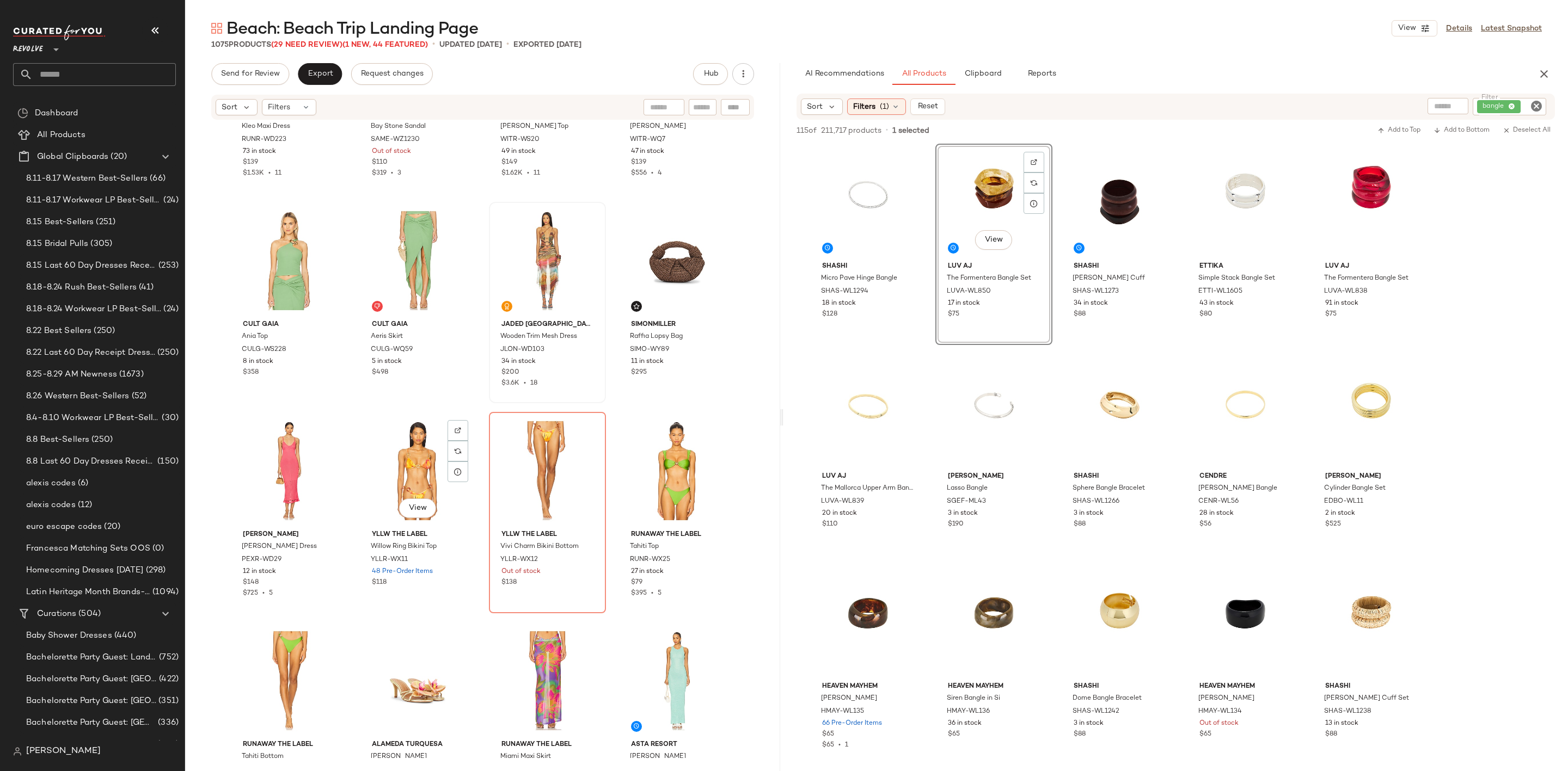
scroll to position [3682, 0]
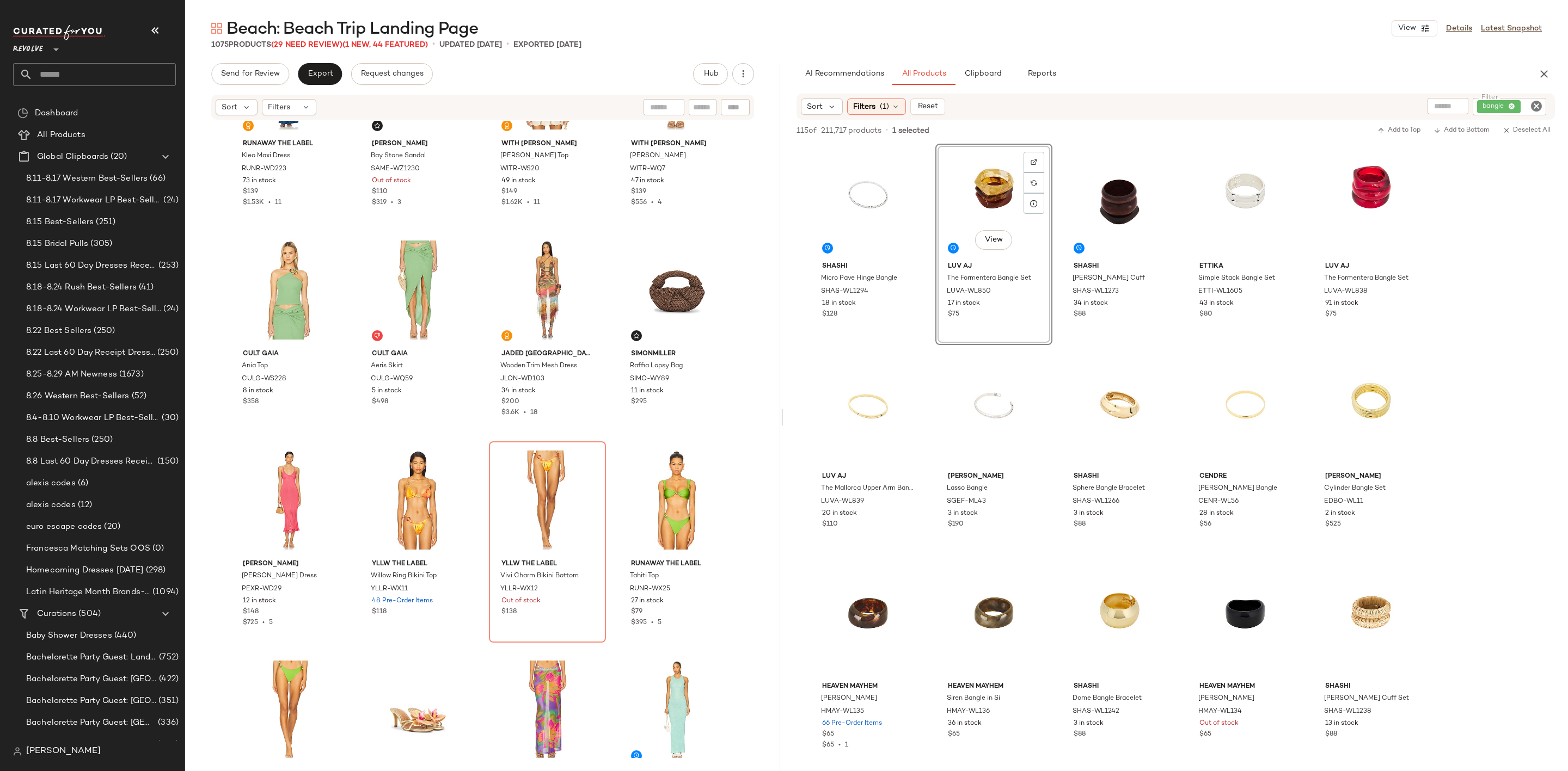
click at [1535, 105] on icon "Clear Filter" at bounding box center [1536, 106] width 13 height 13
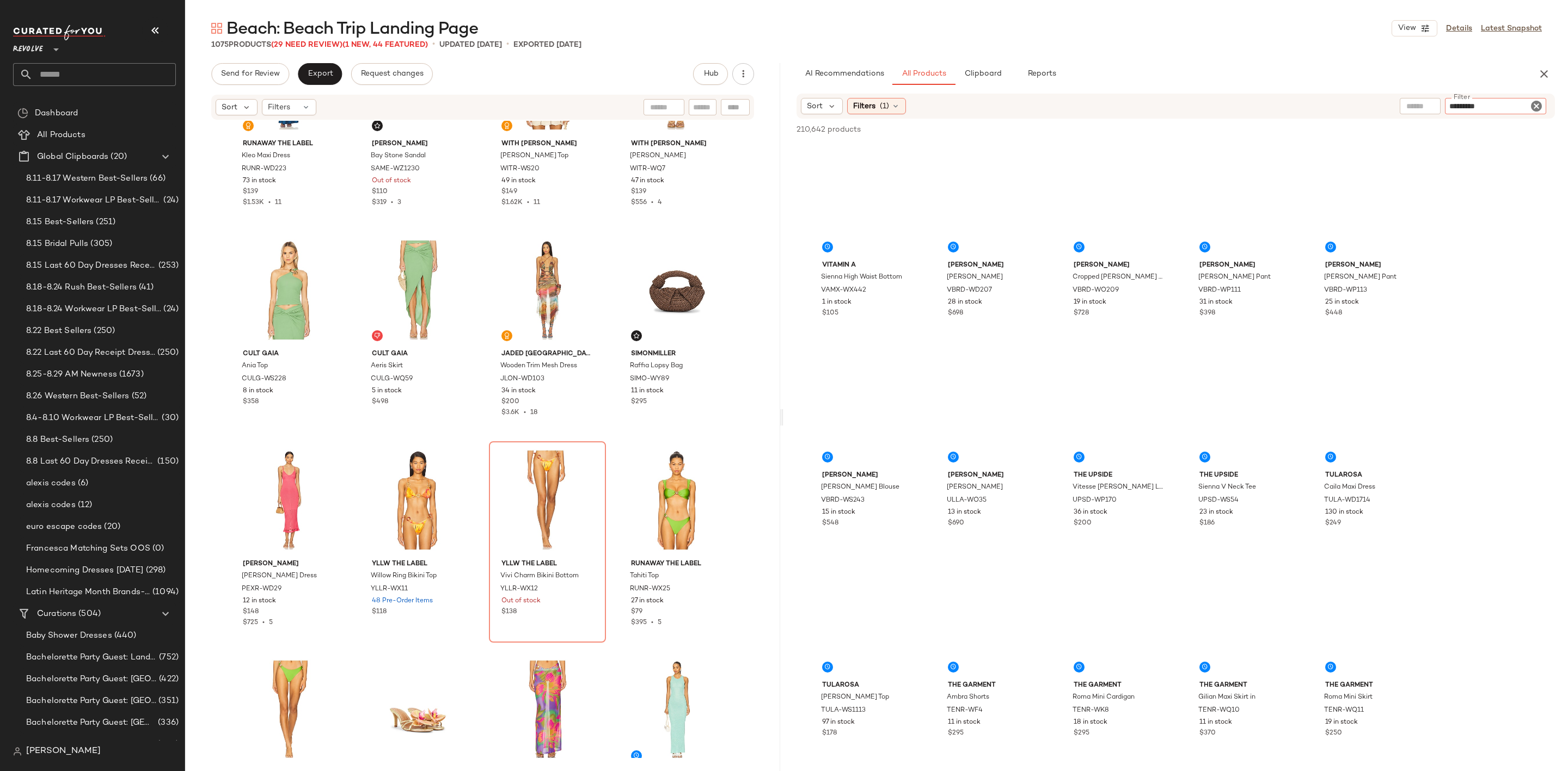
type input "**********"
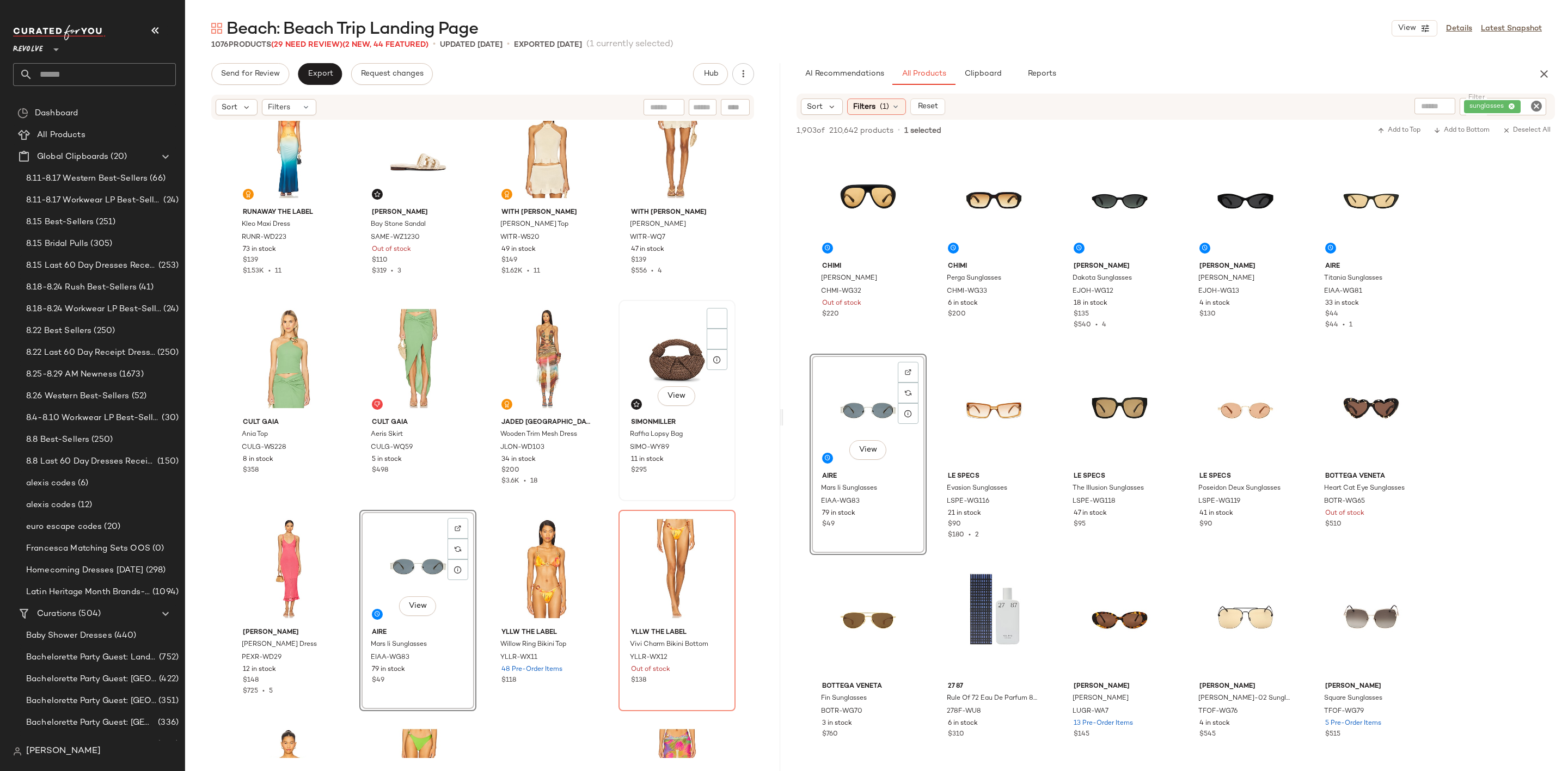
scroll to position [3519, 0]
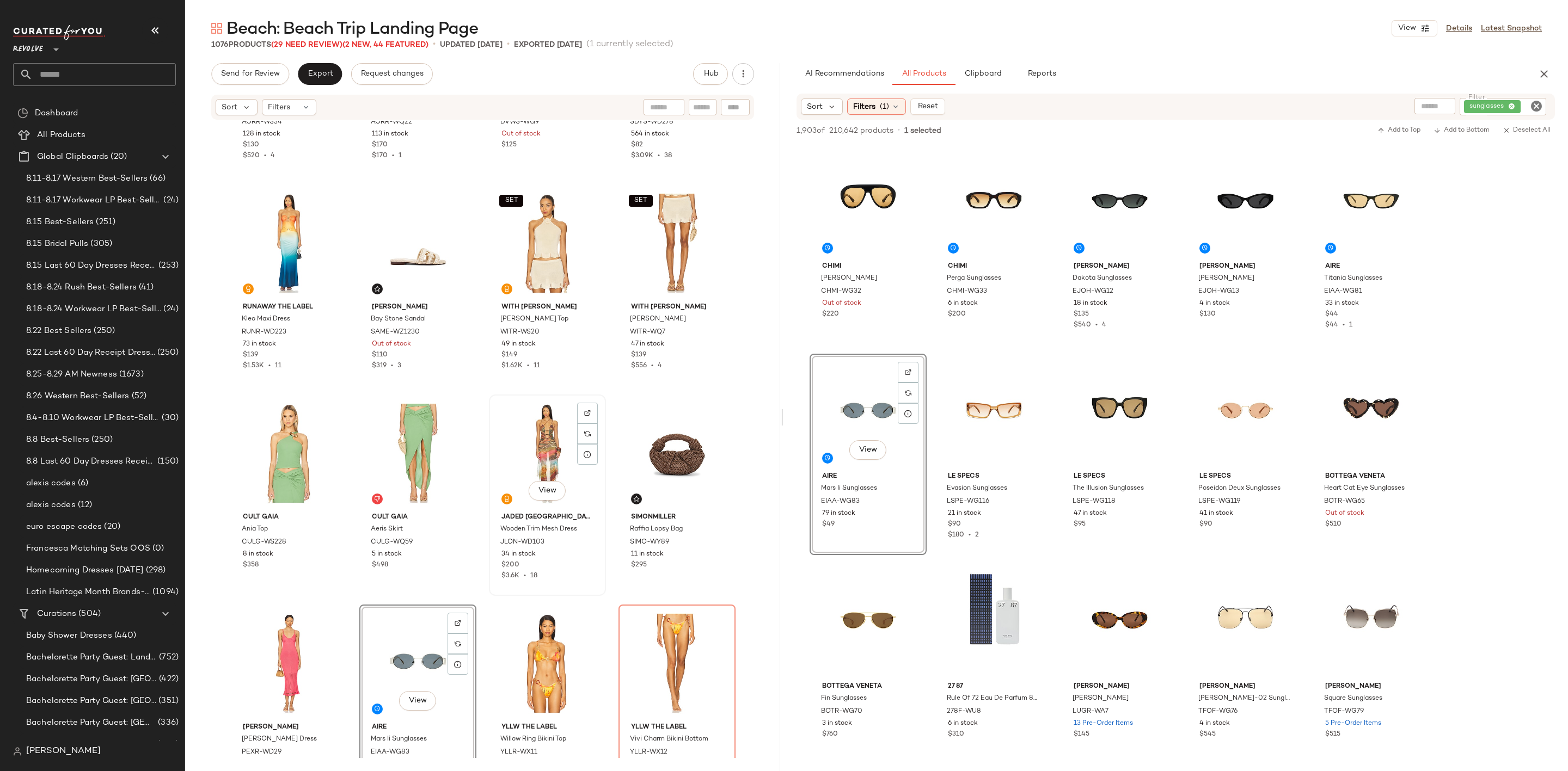
click at [527, 449] on div "View" at bounding box center [547, 453] width 110 height 110
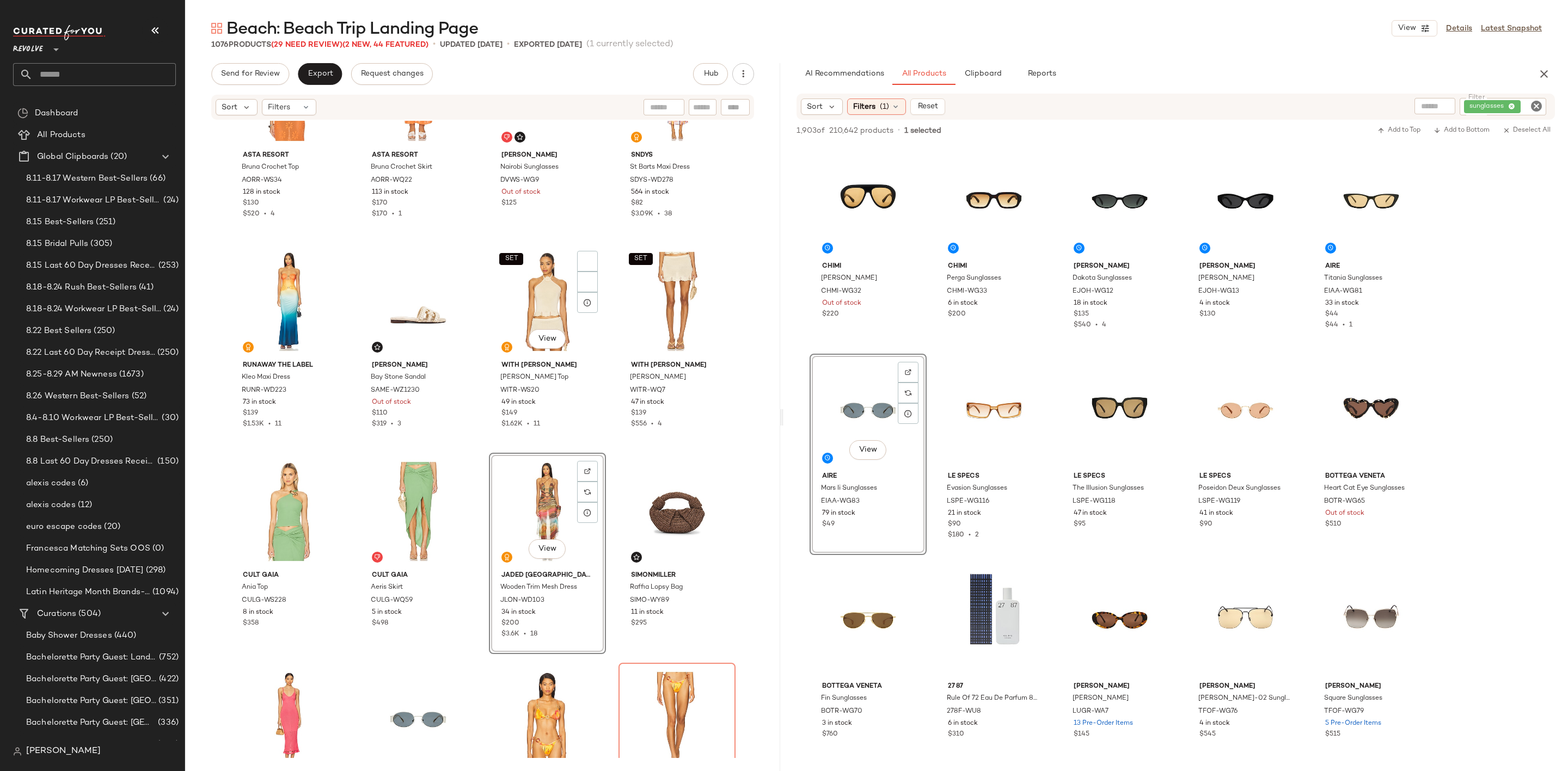
scroll to position [3355, 0]
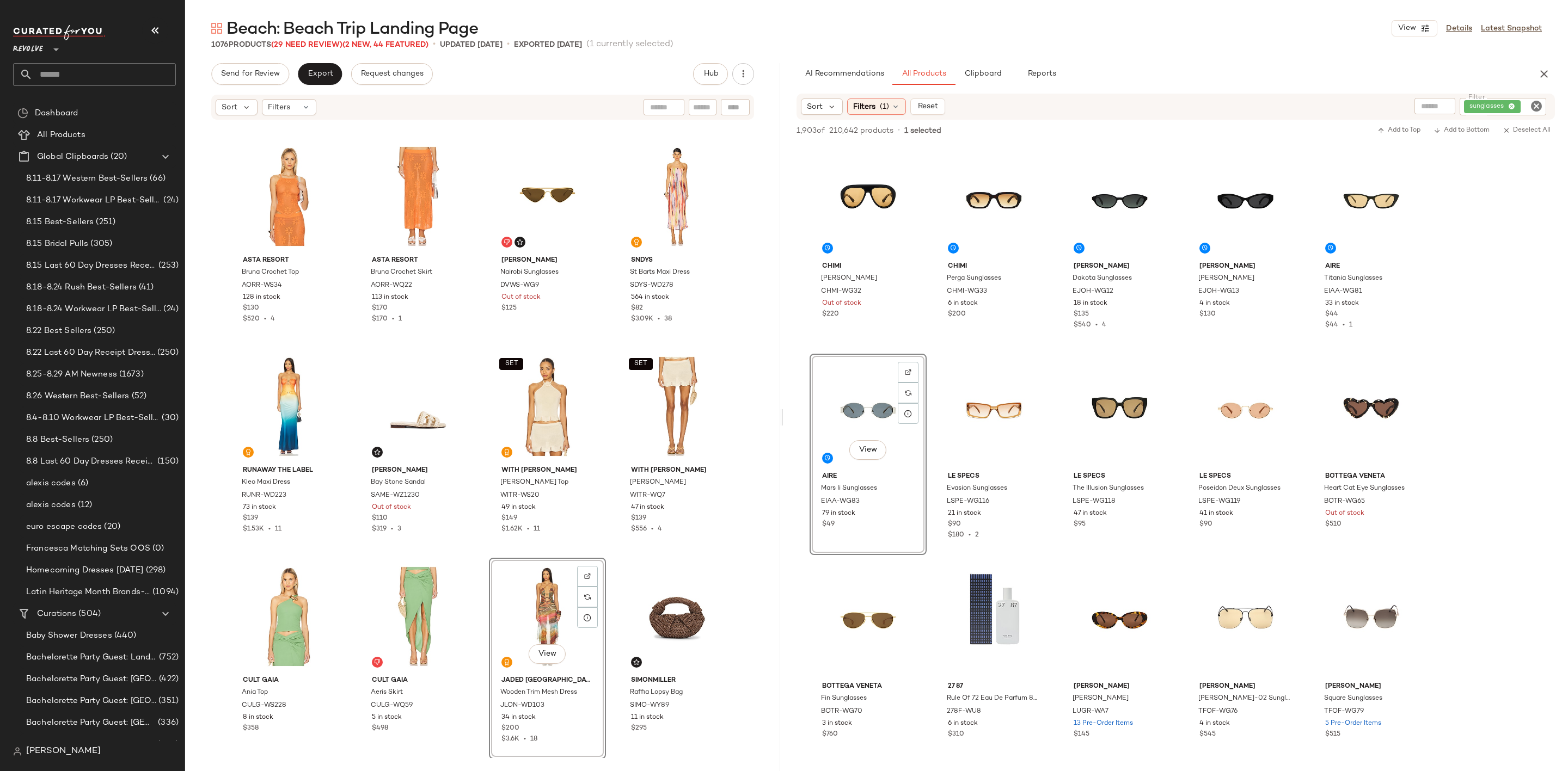
click at [1542, 103] on icon "Clear Filter" at bounding box center [1536, 106] width 13 height 13
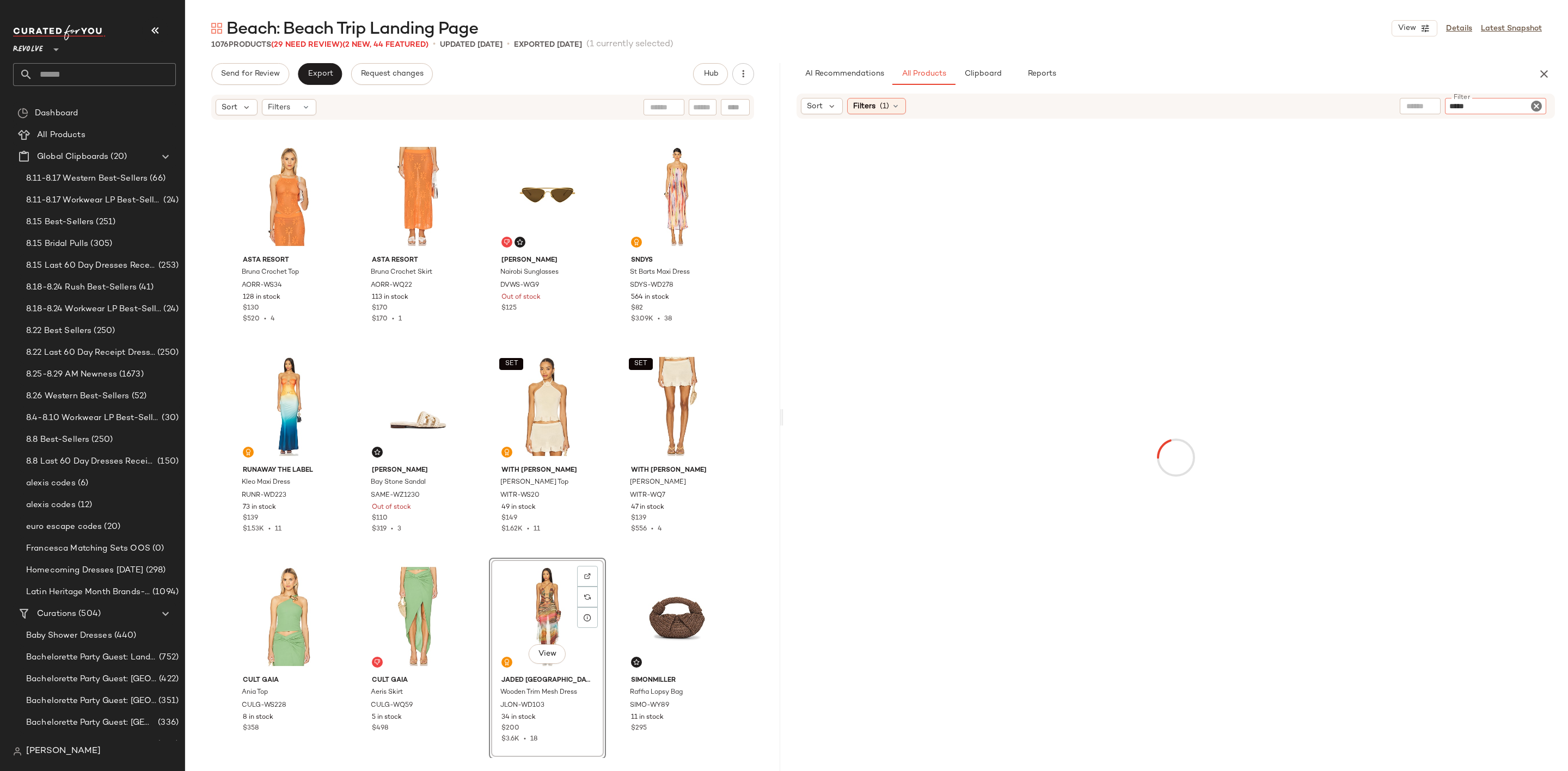
type input "******"
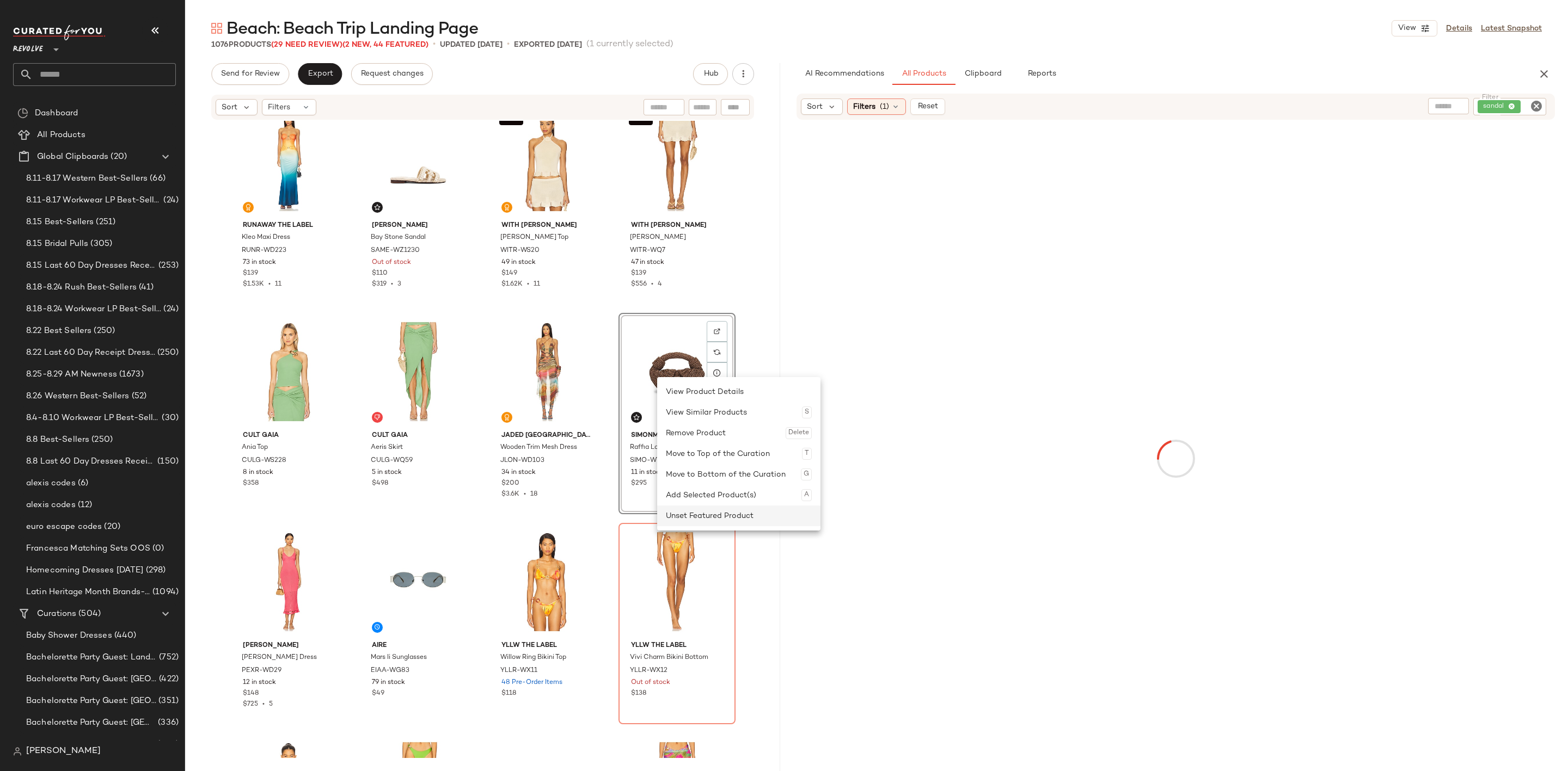
click at [678, 512] on div "Unset Featured Product" at bounding box center [739, 516] width 146 height 21
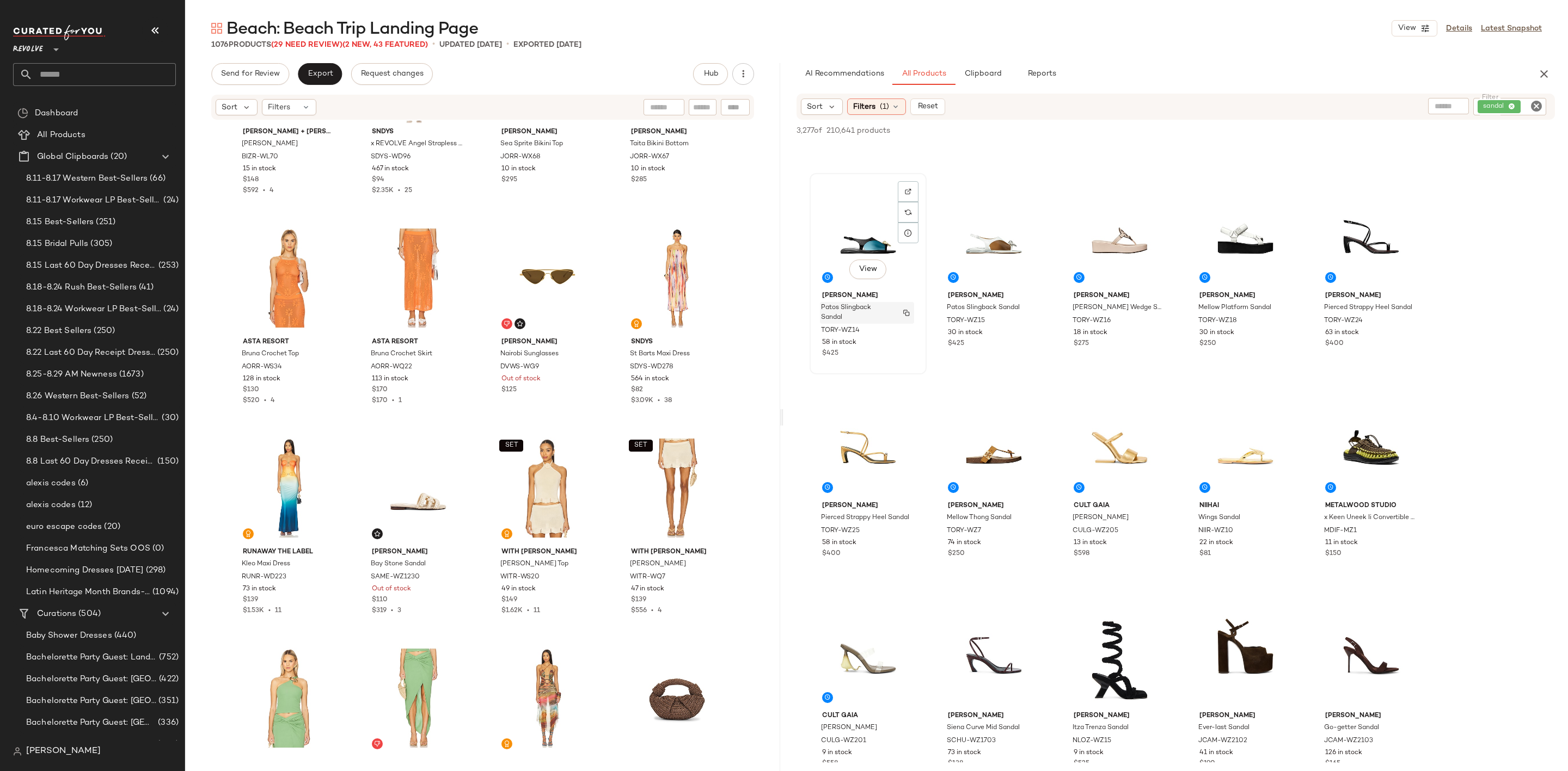
scroll to position [490, 0]
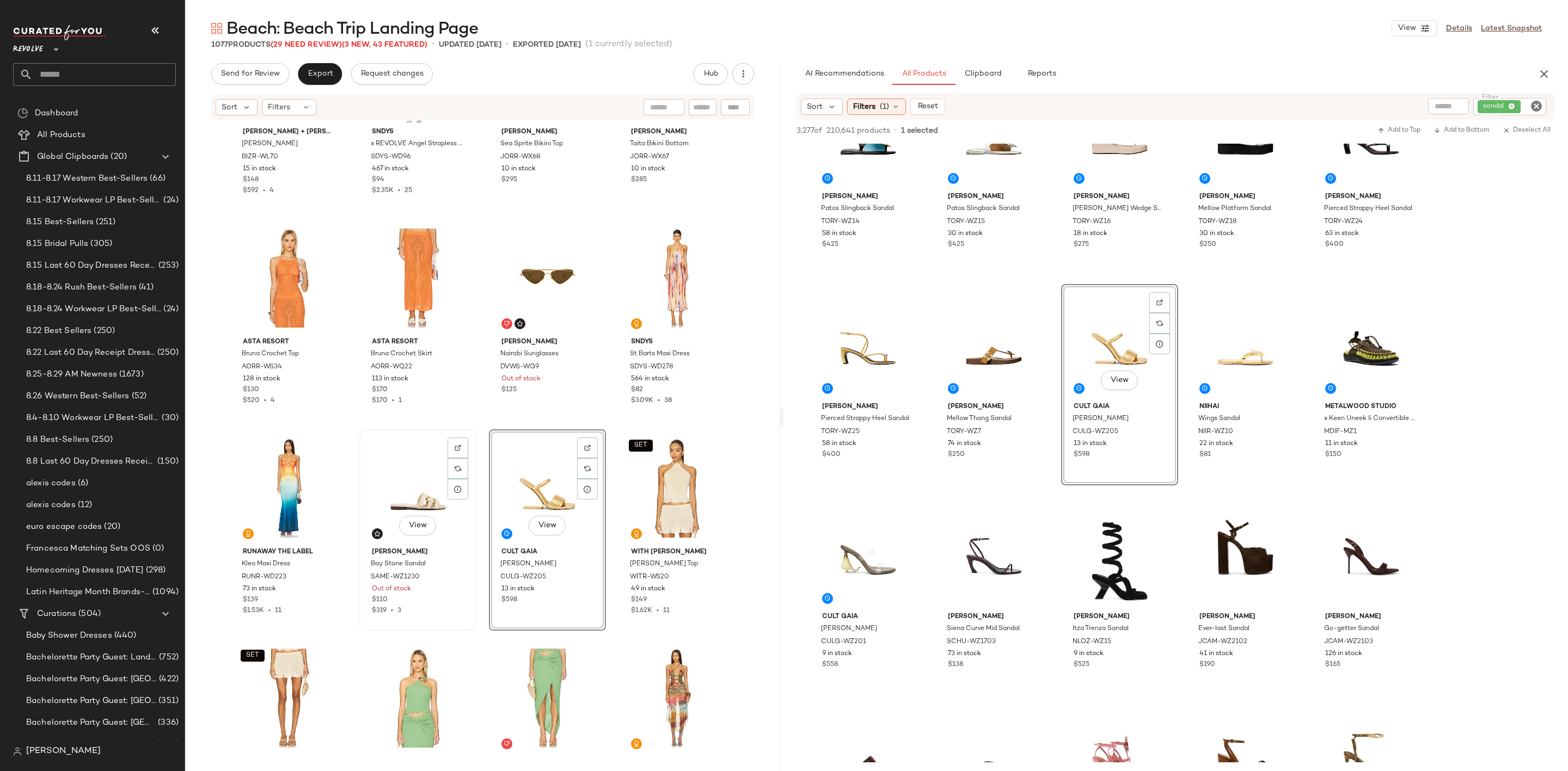
click at [387, 484] on div "View" at bounding box center [418, 488] width 110 height 110
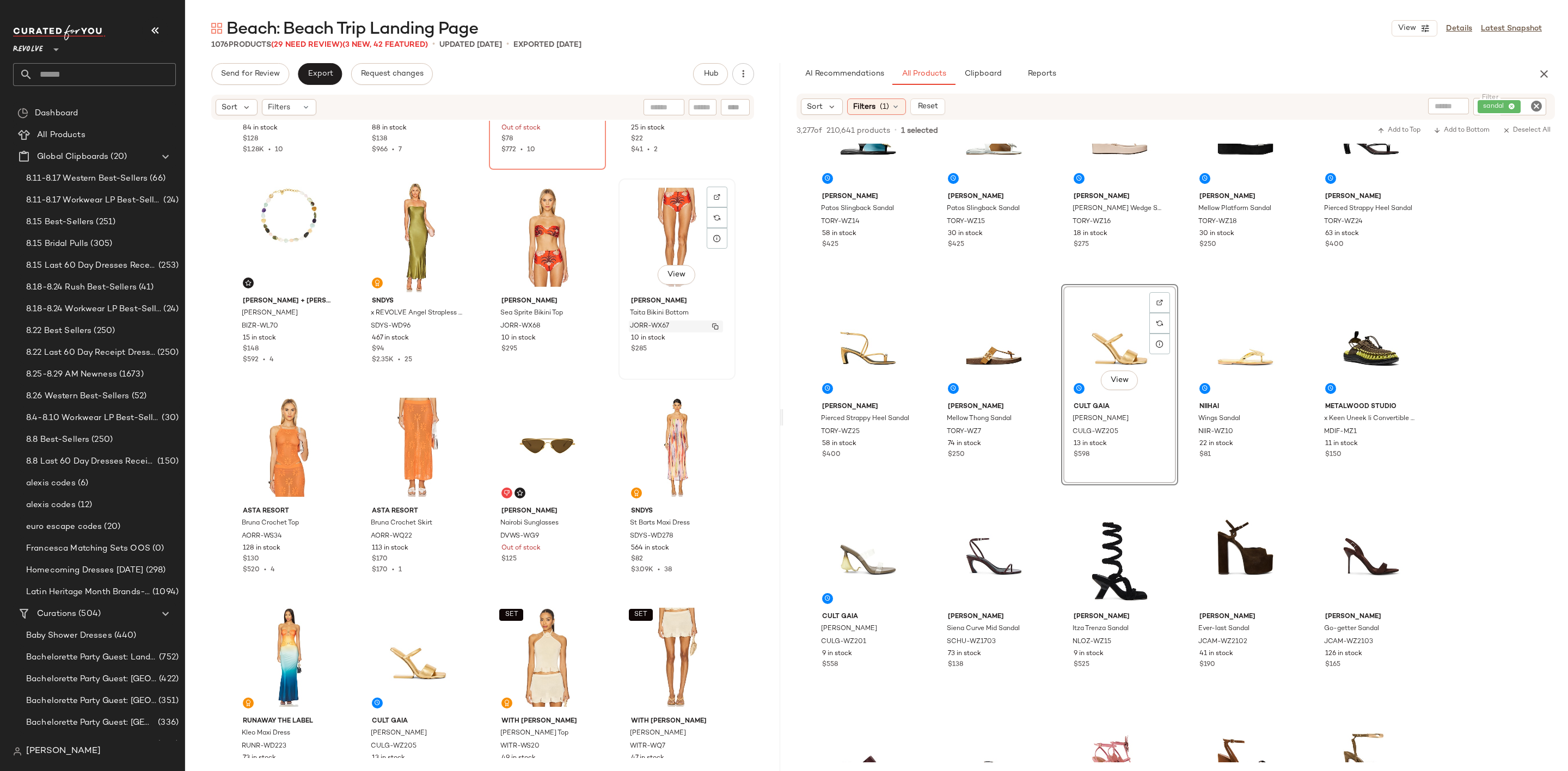
scroll to position [3111, 0]
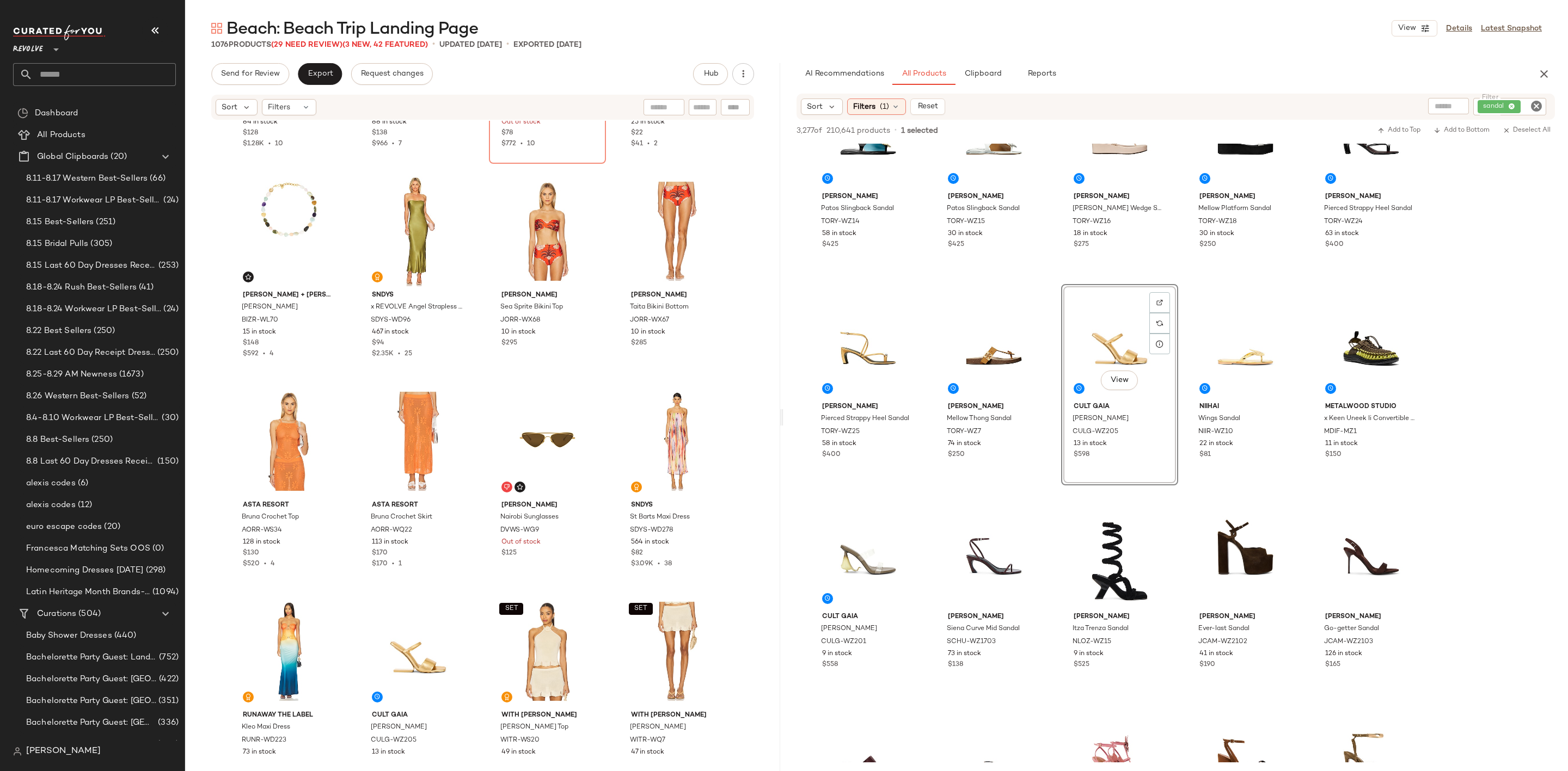
click at [1533, 110] on icon "Clear Filter" at bounding box center [1536, 106] width 13 height 13
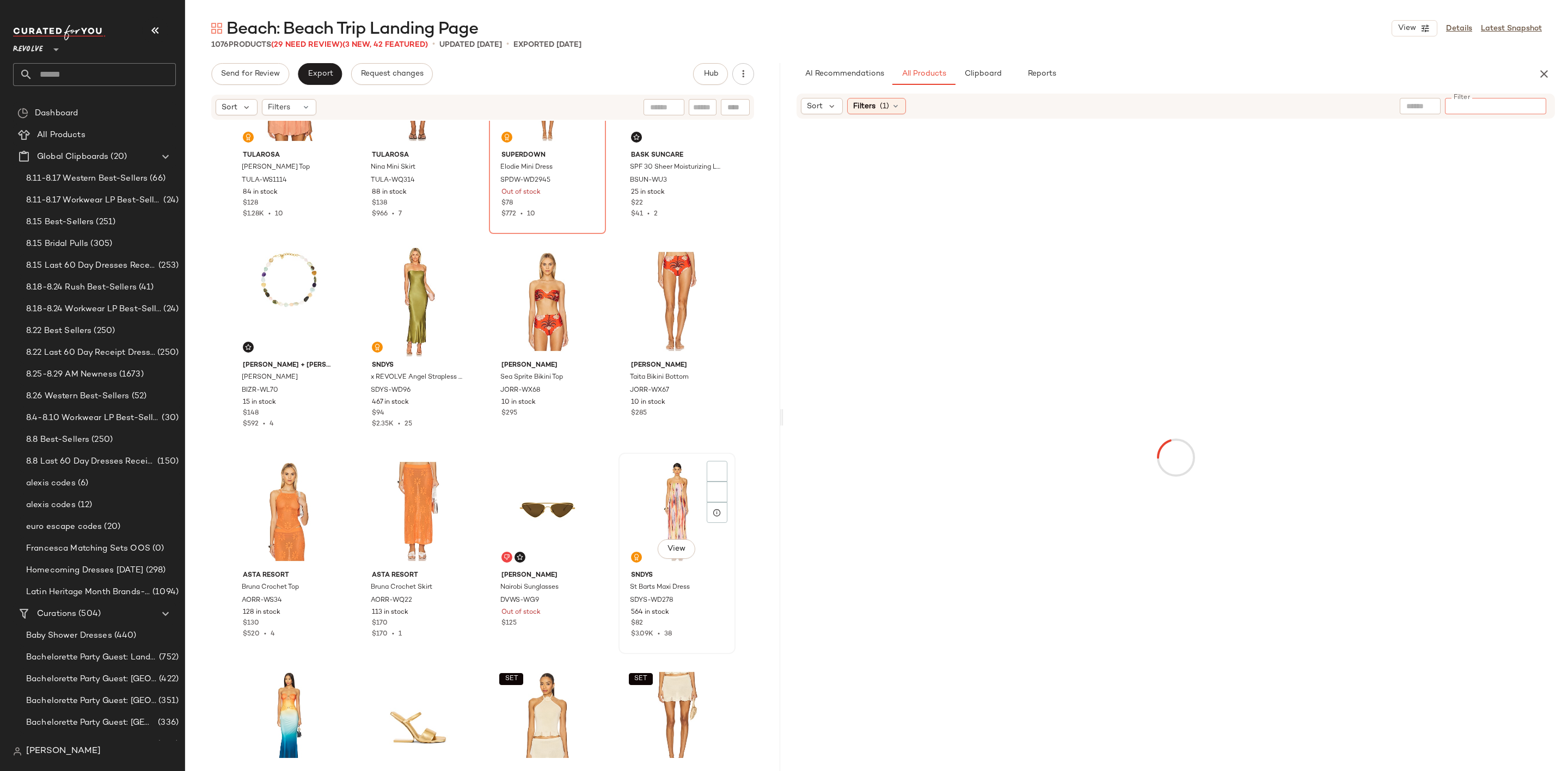
scroll to position [3111, 0]
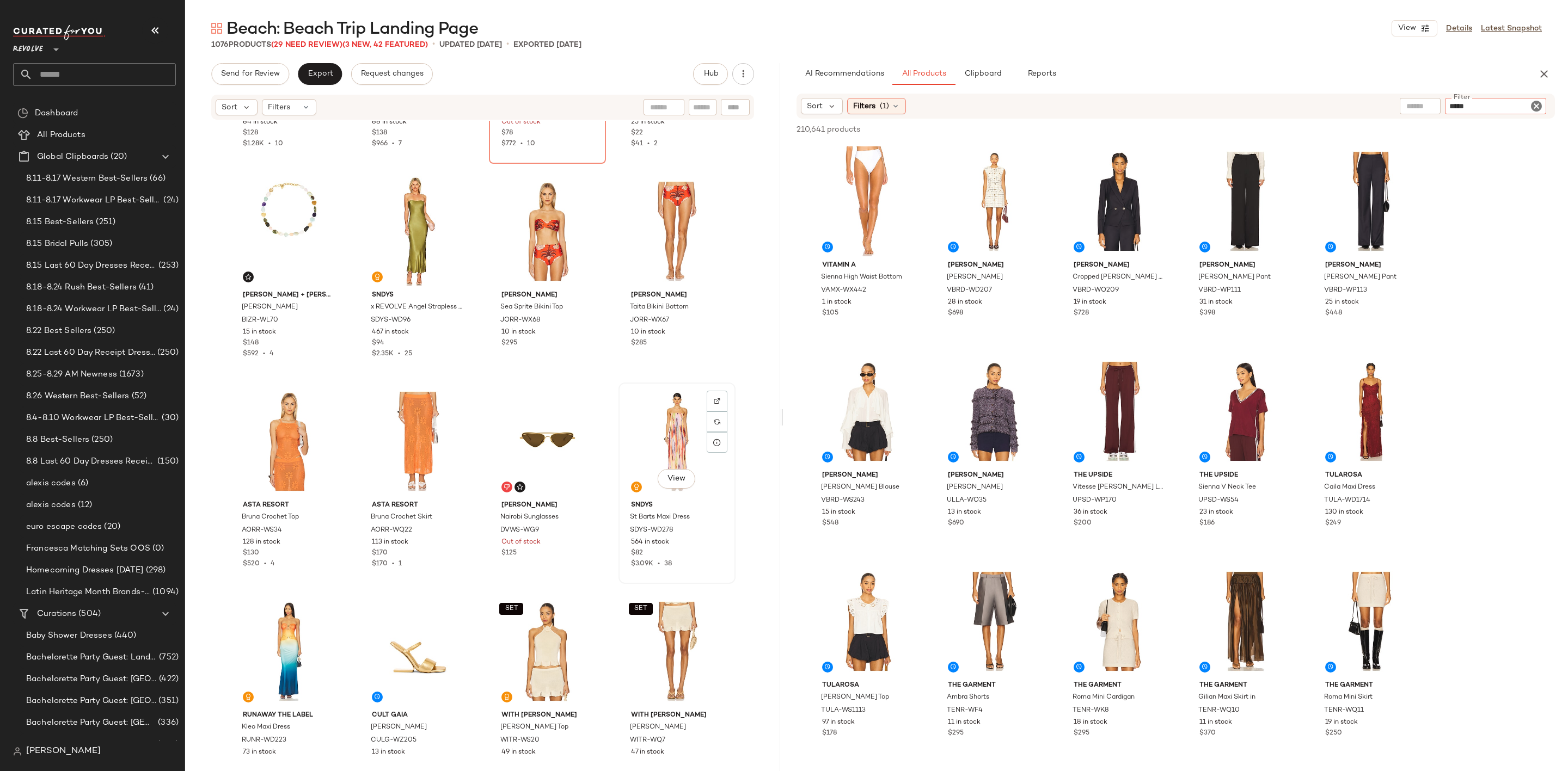
type input "******"
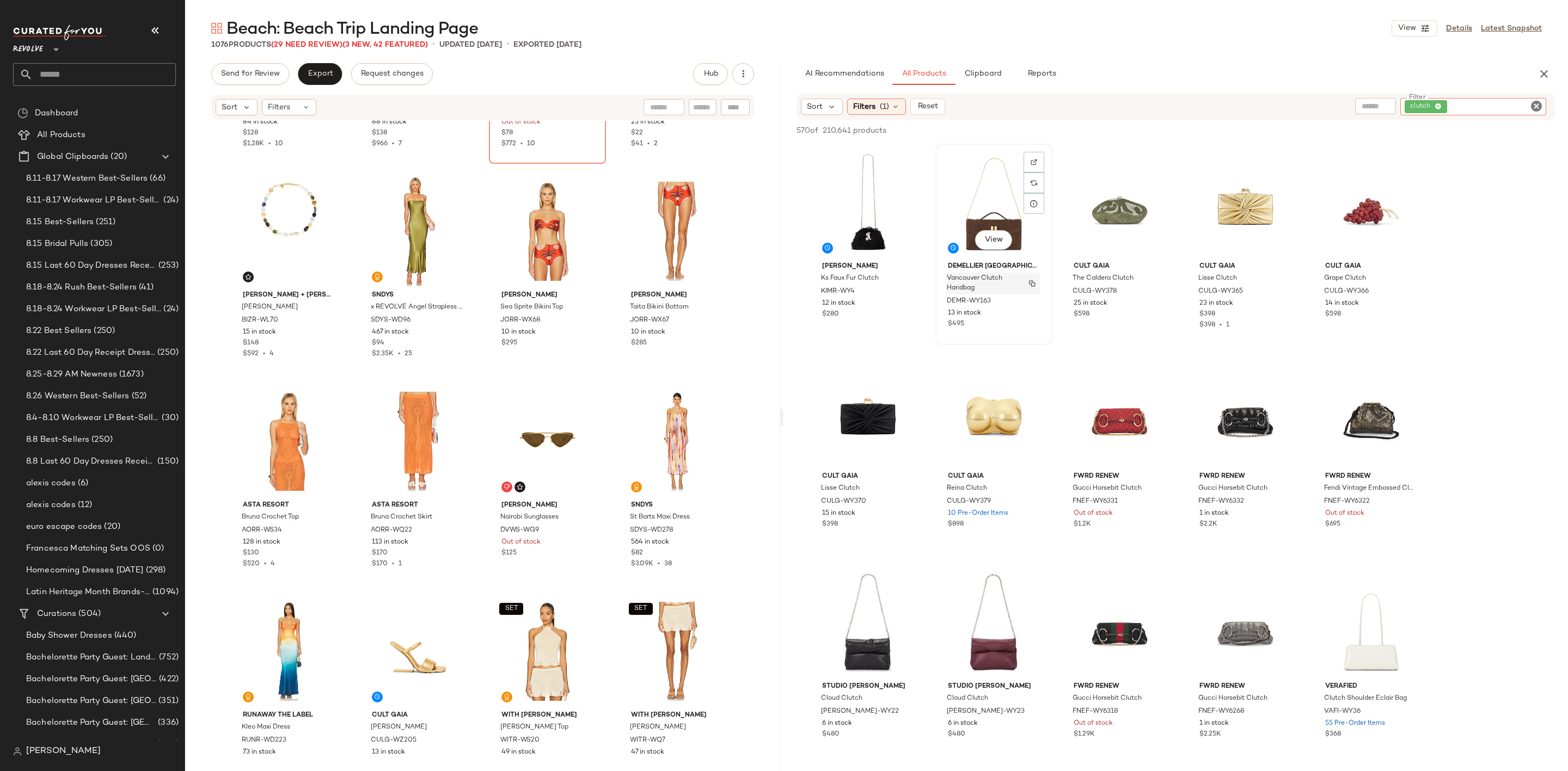
scroll to position [245, 0]
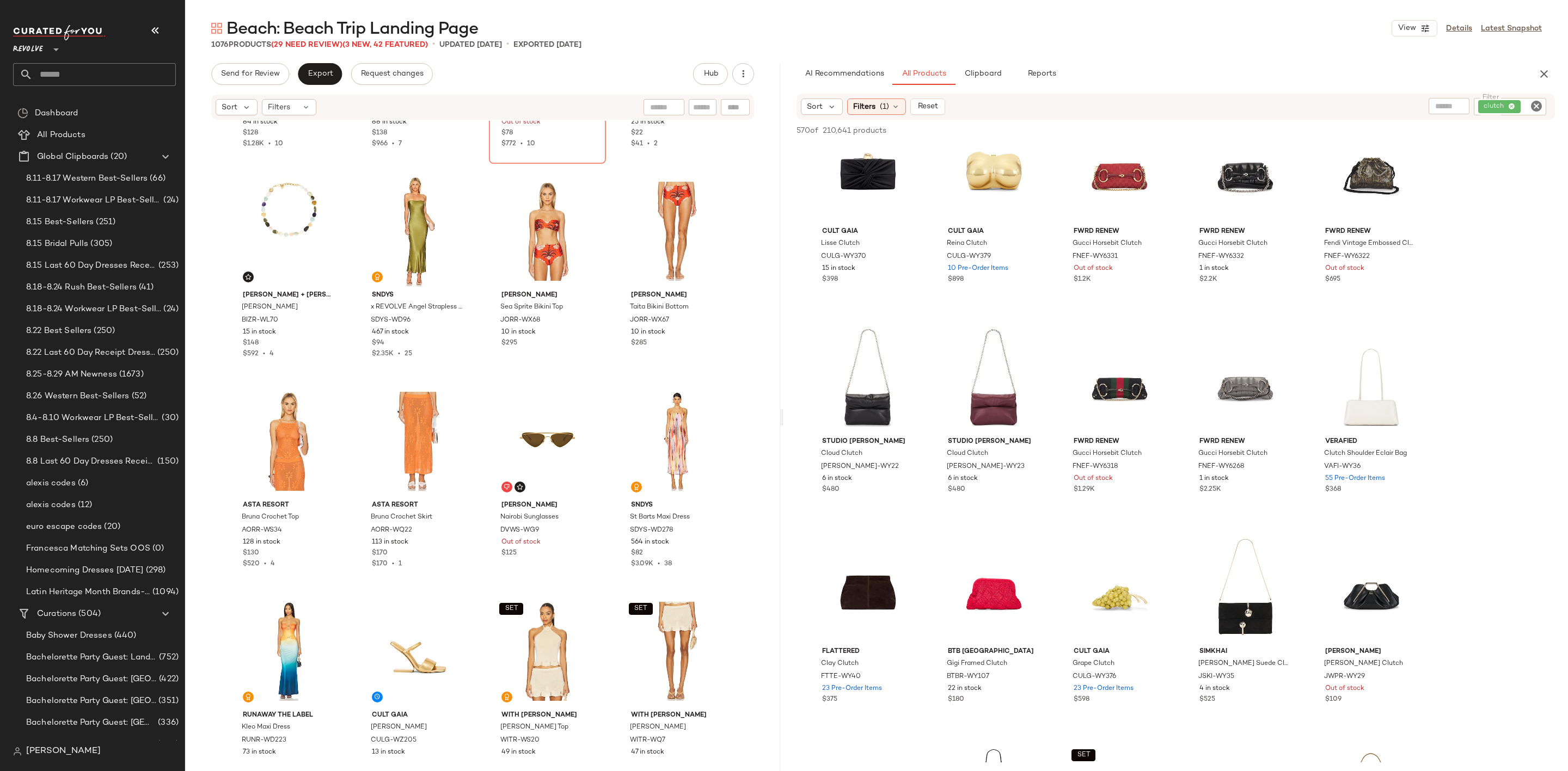
click at [1535, 94] on div "Sort Filters (1) Reset Filter clutch Filter" at bounding box center [1176, 106] width 758 height 26
click at [1539, 105] on icon "Clear Filter" at bounding box center [1536, 106] width 13 height 13
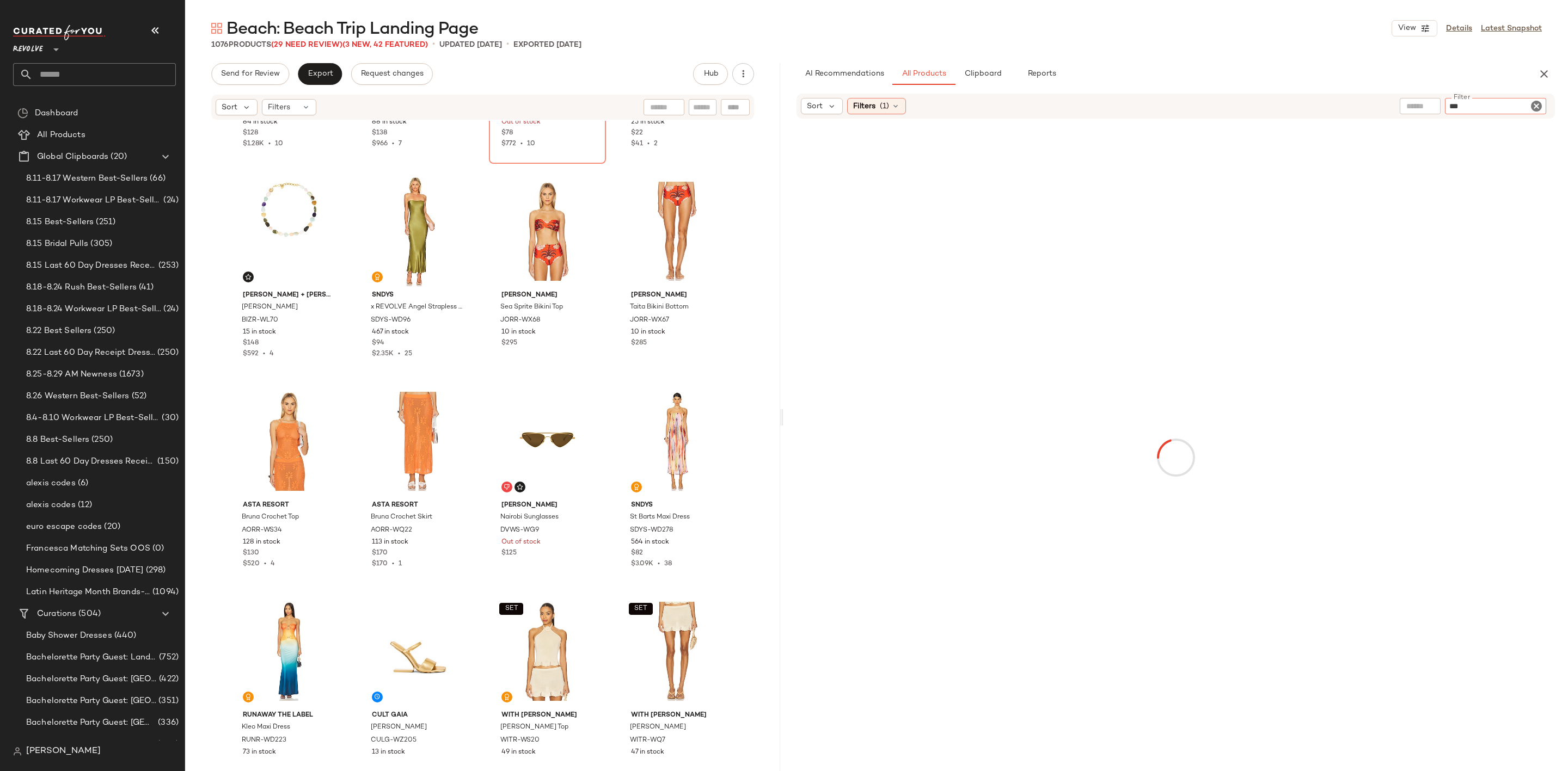
type input "****"
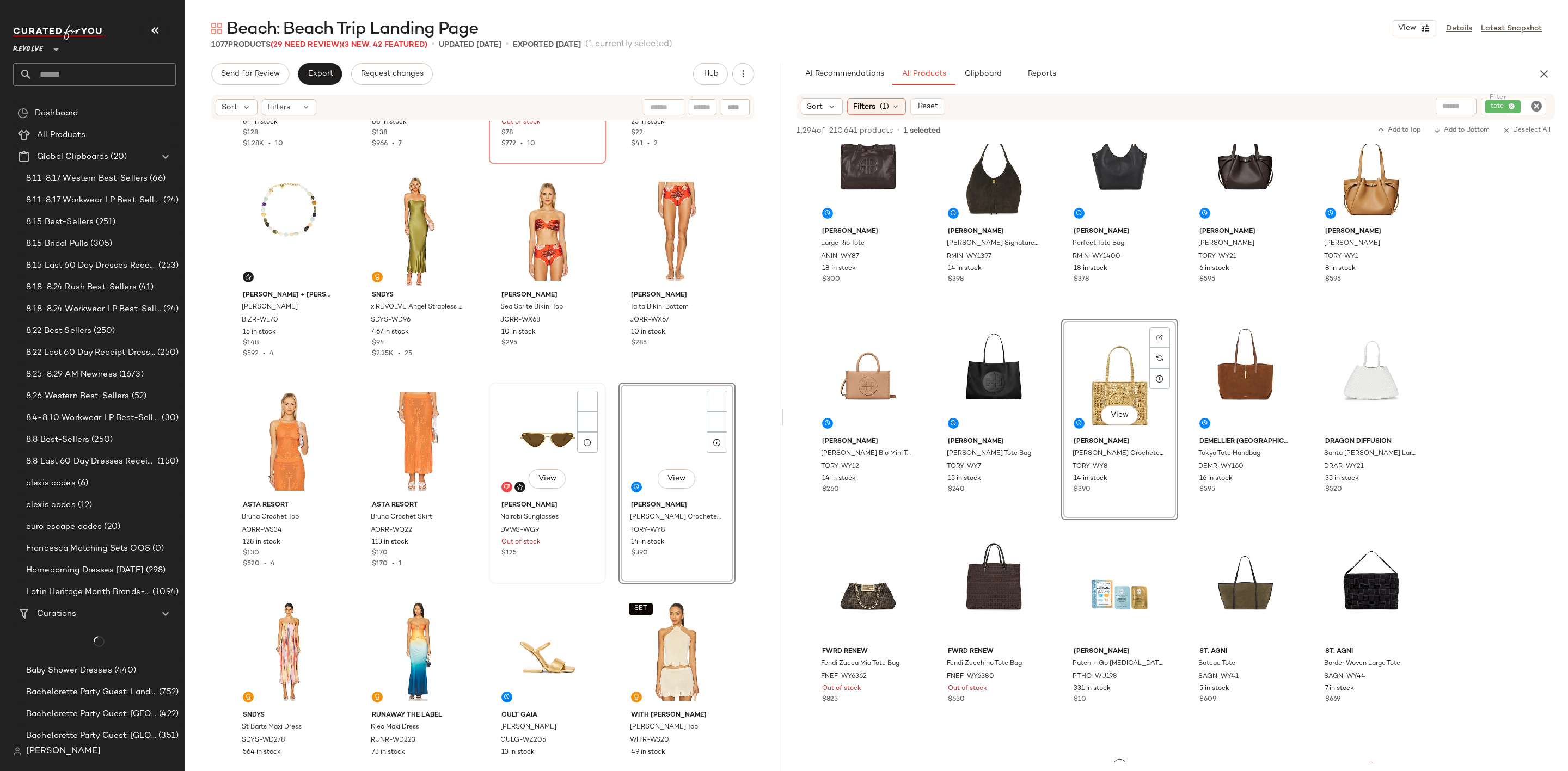
click at [526, 426] on div "View" at bounding box center [547, 441] width 110 height 110
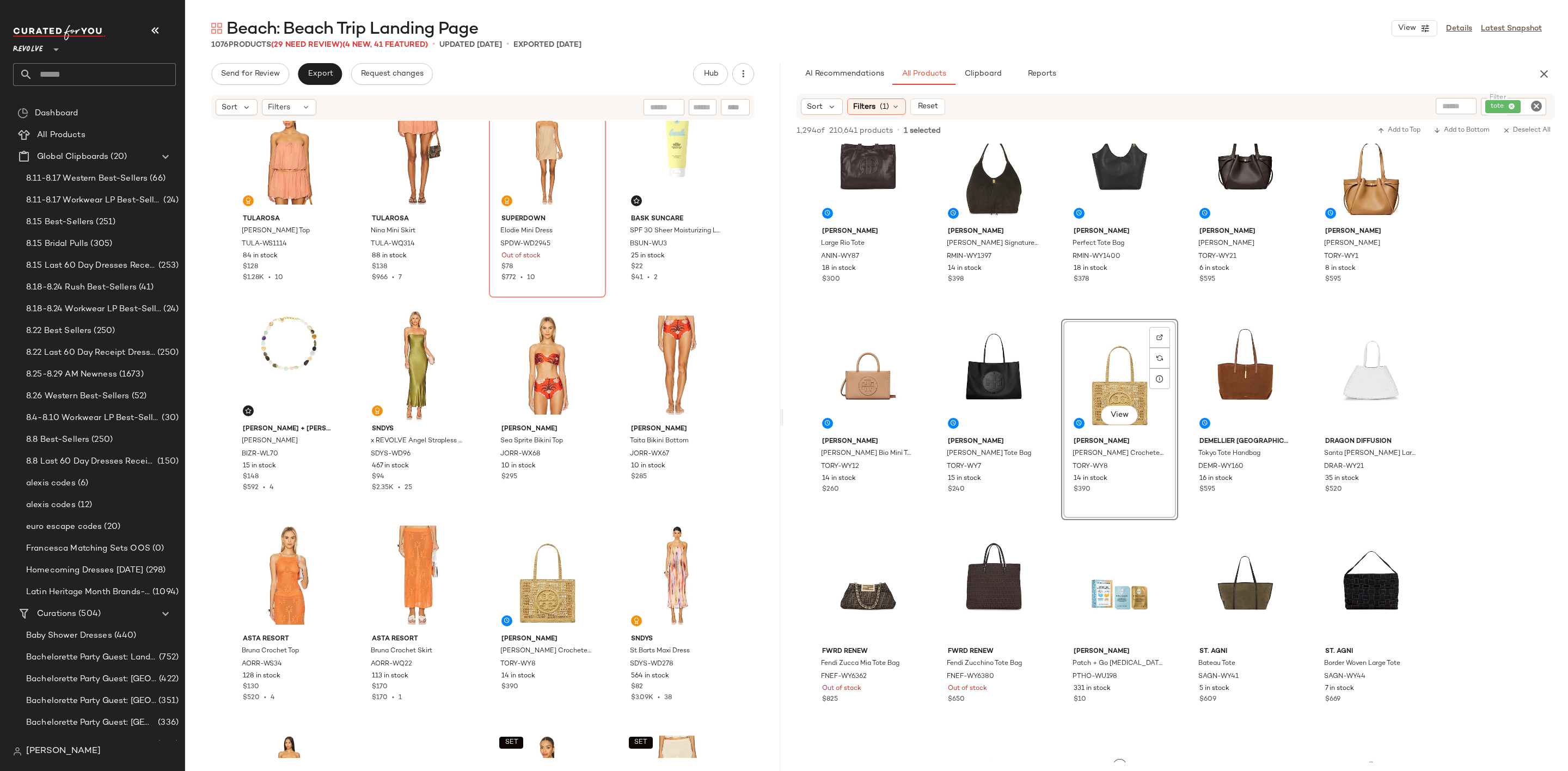
scroll to position [2866, 0]
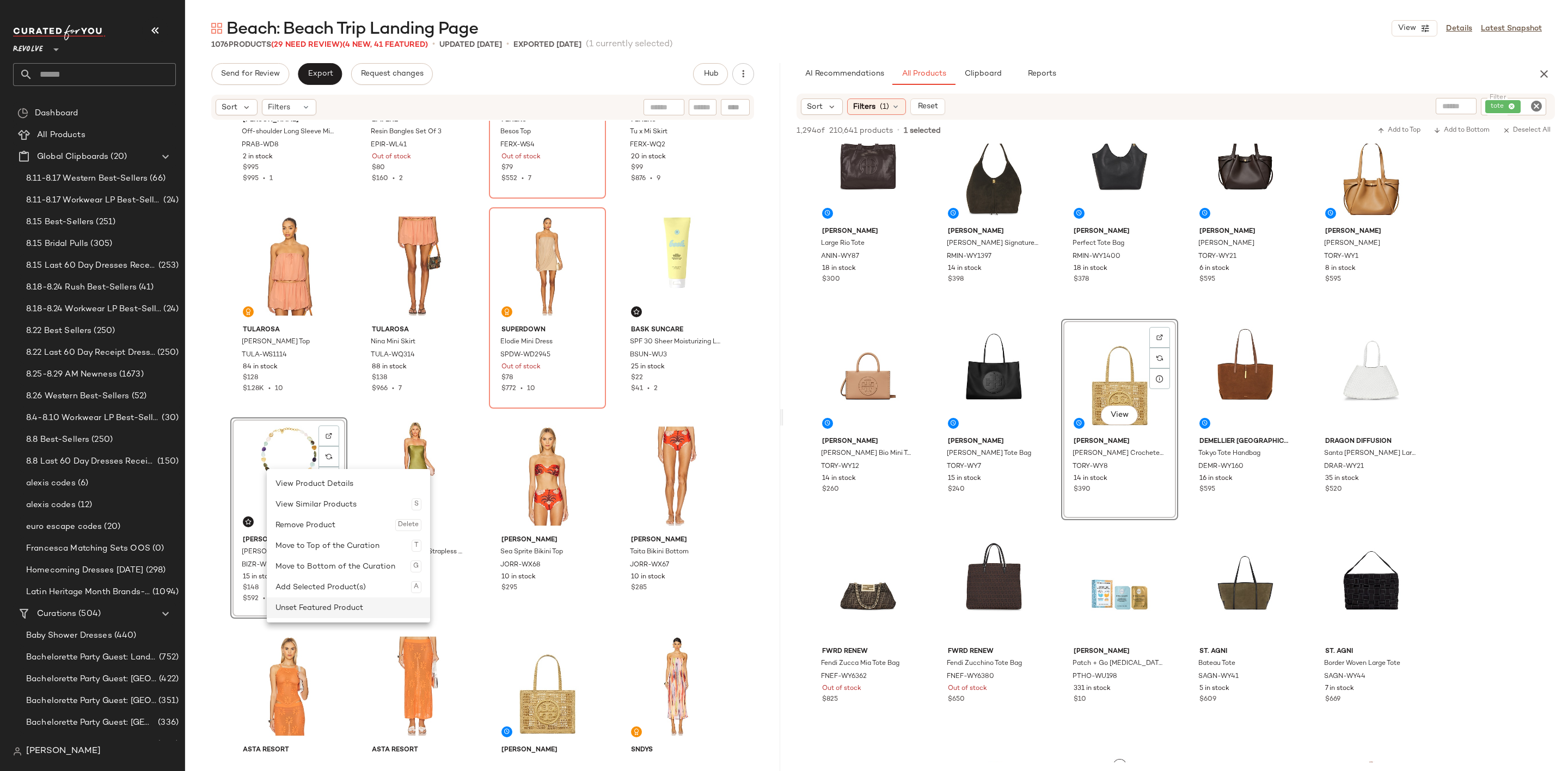
click at [338, 602] on div "Unset Featured Product" at bounding box center [349, 608] width 146 height 21
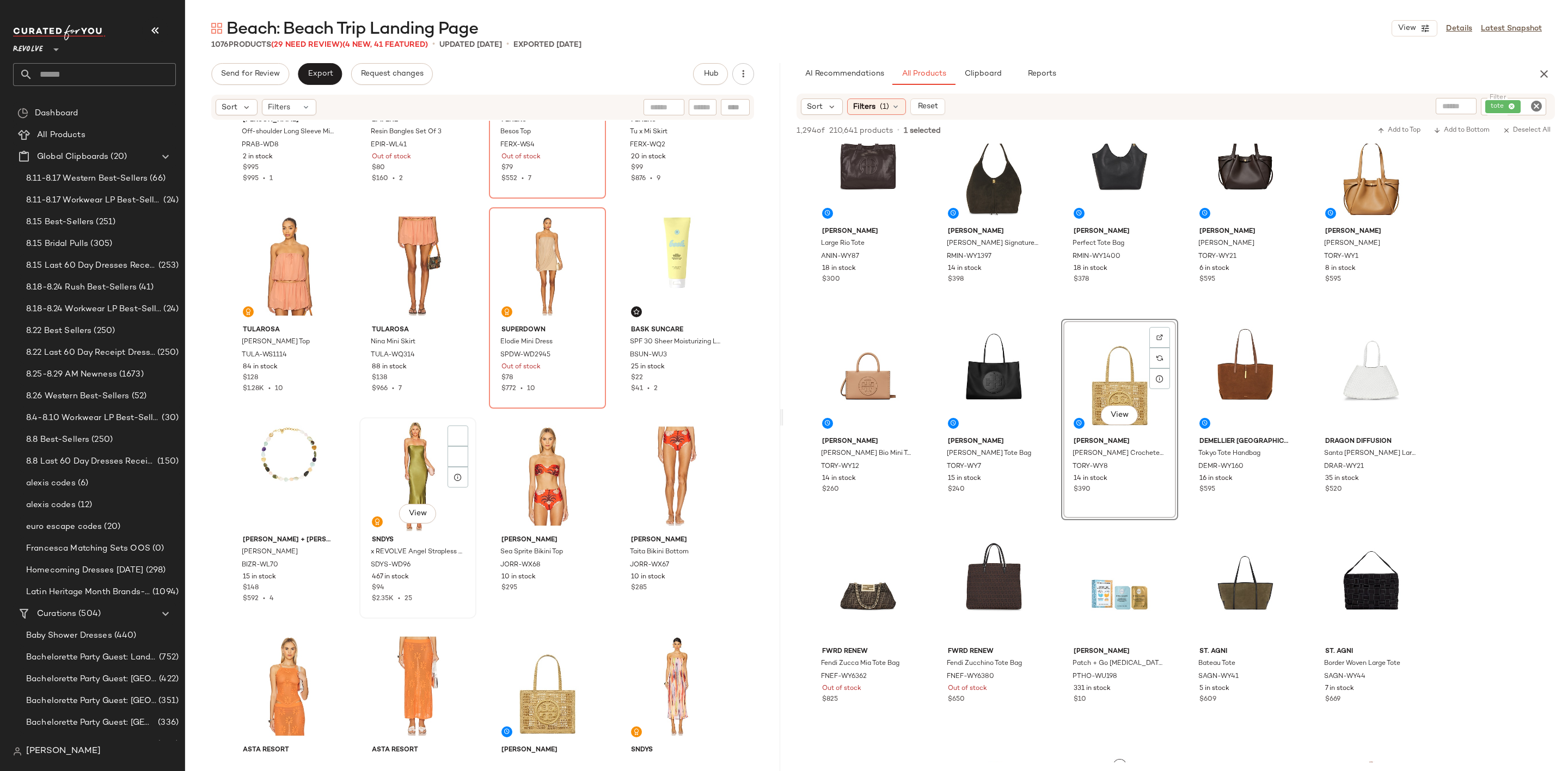
scroll to position [2702, 0]
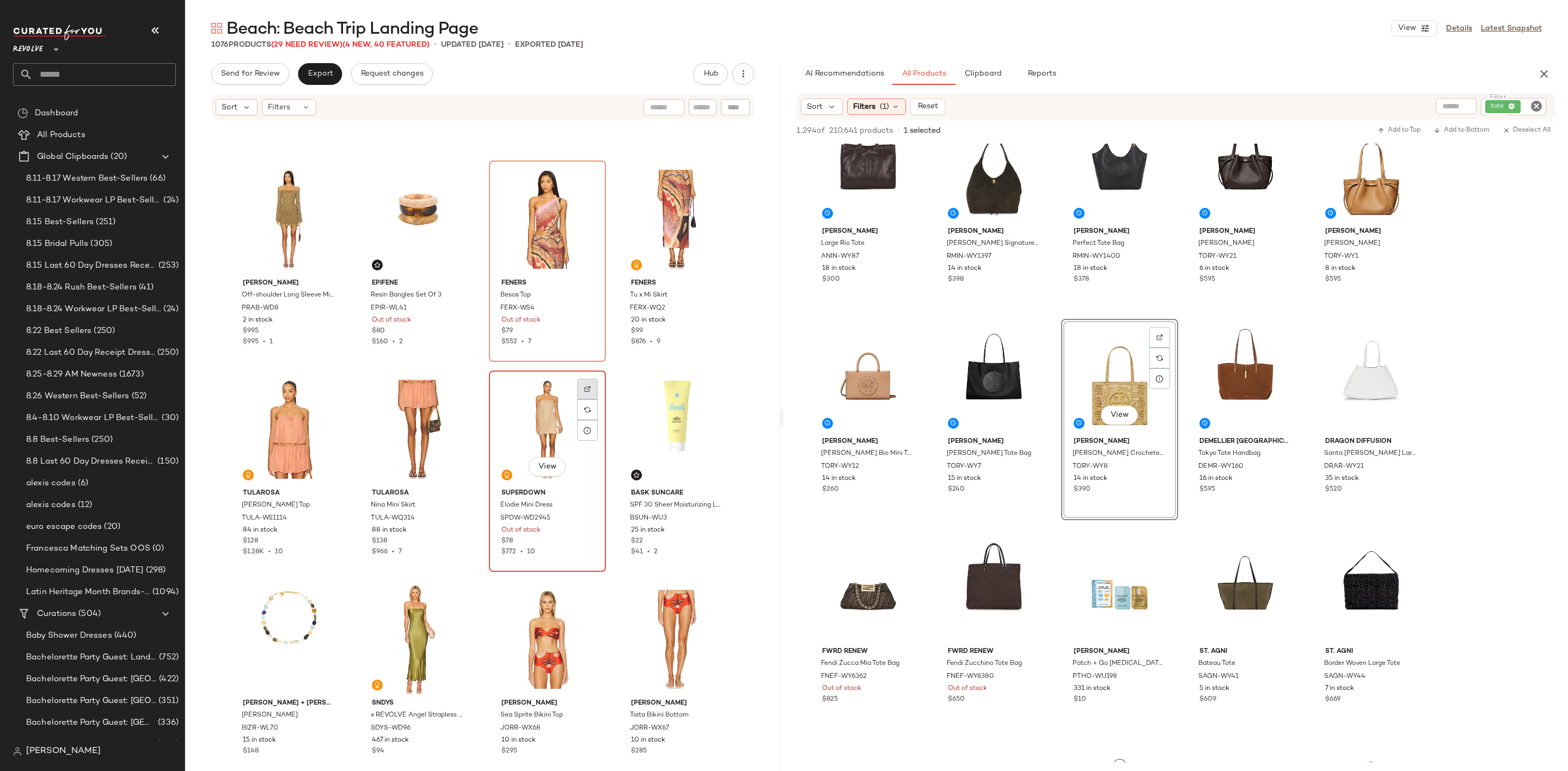
click at [584, 388] on img at bounding box center [587, 389] width 7 height 7
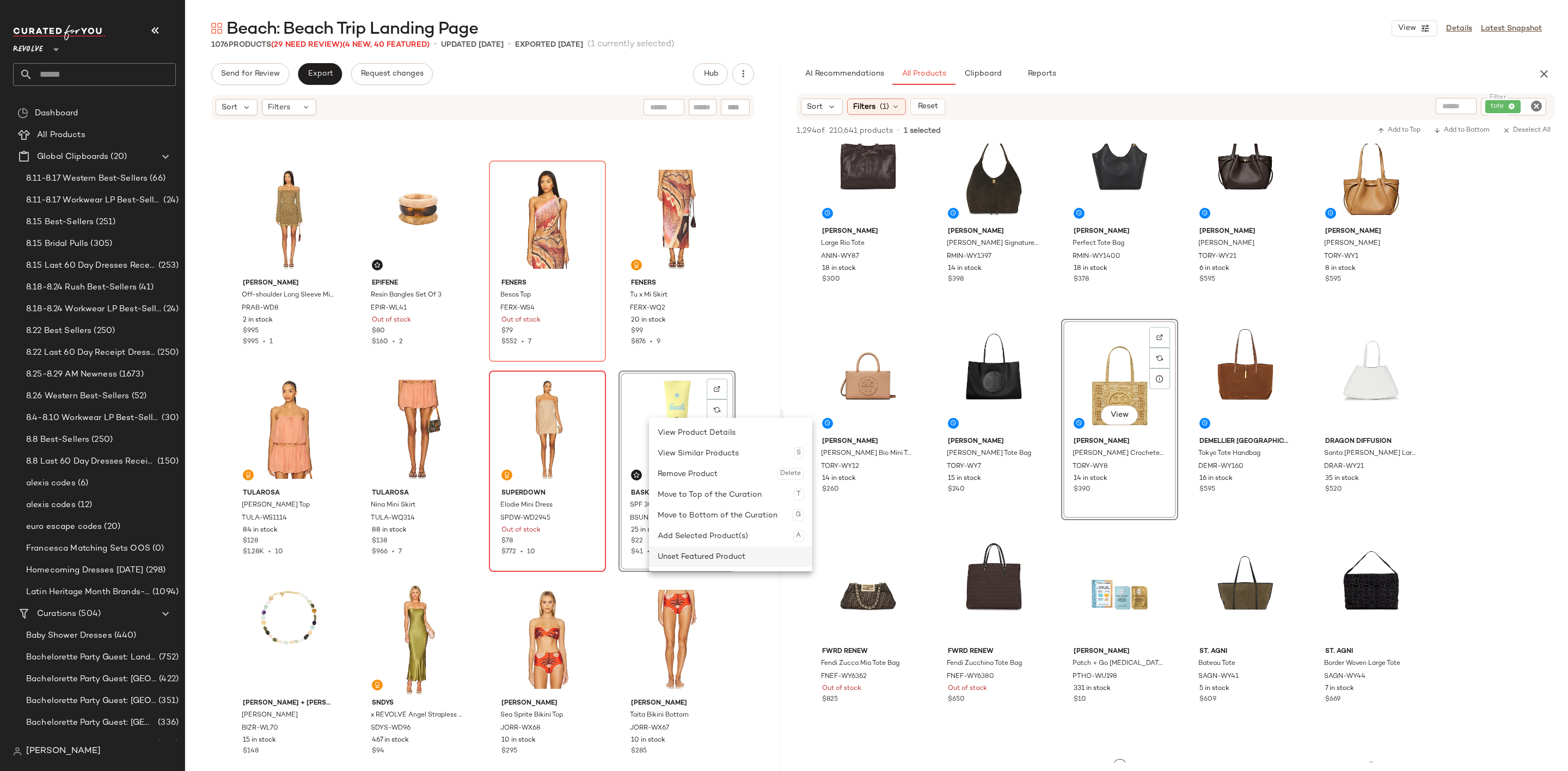
click at [699, 557] on div "Unset Featured Product" at bounding box center [730, 557] width 146 height 21
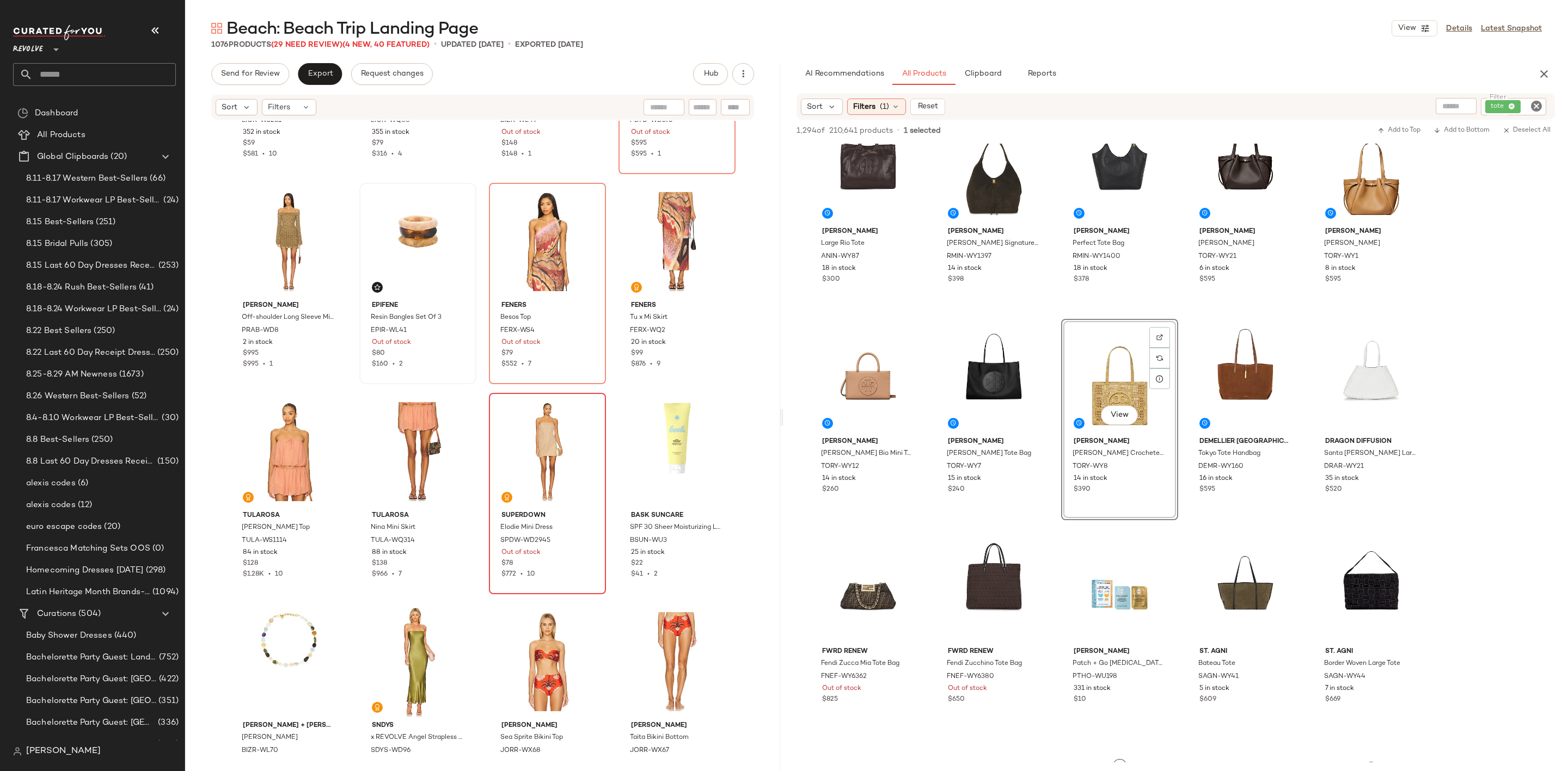
scroll to position [2457, 0]
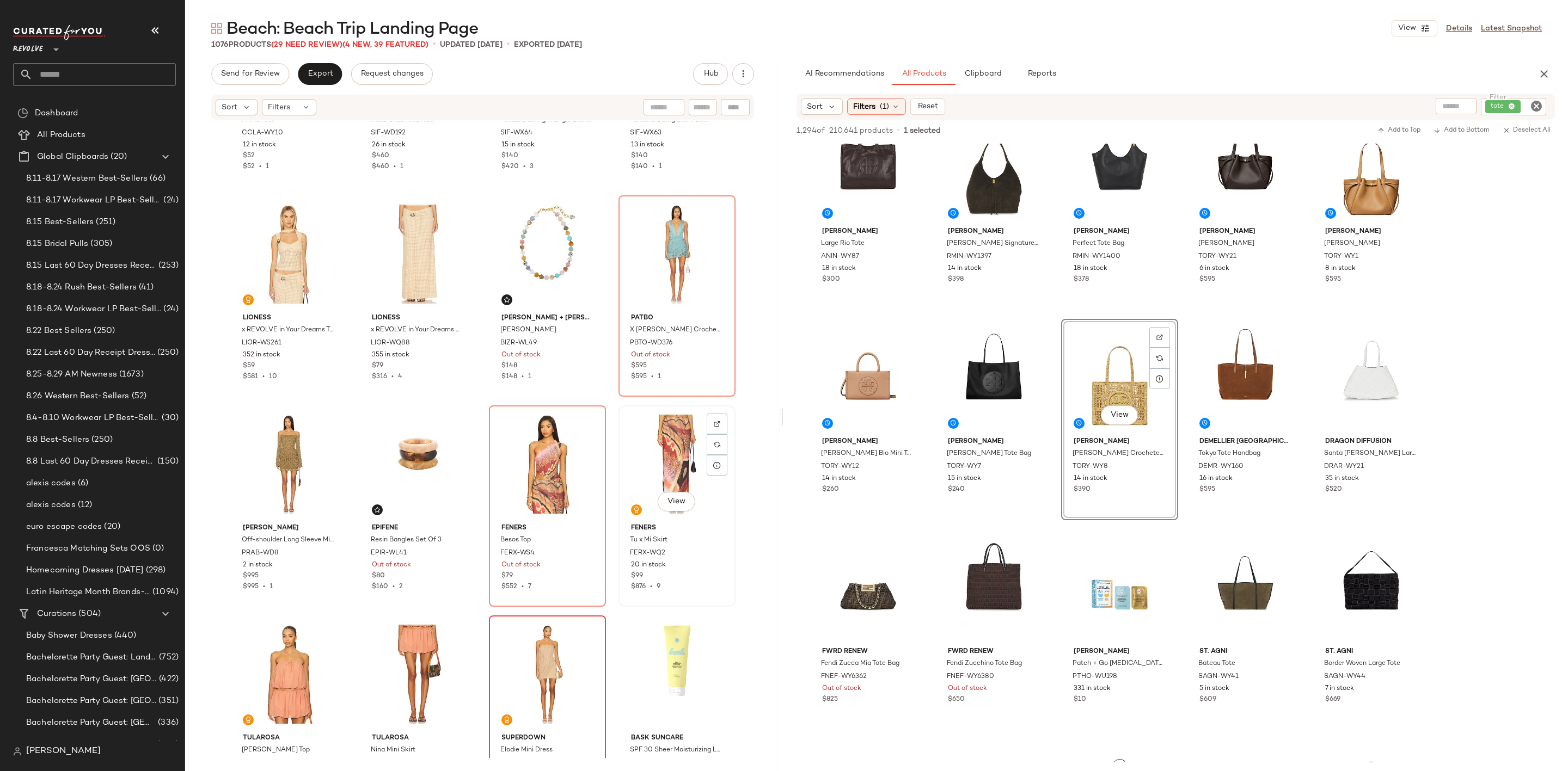
click at [642, 435] on div "View" at bounding box center [677, 464] width 110 height 110
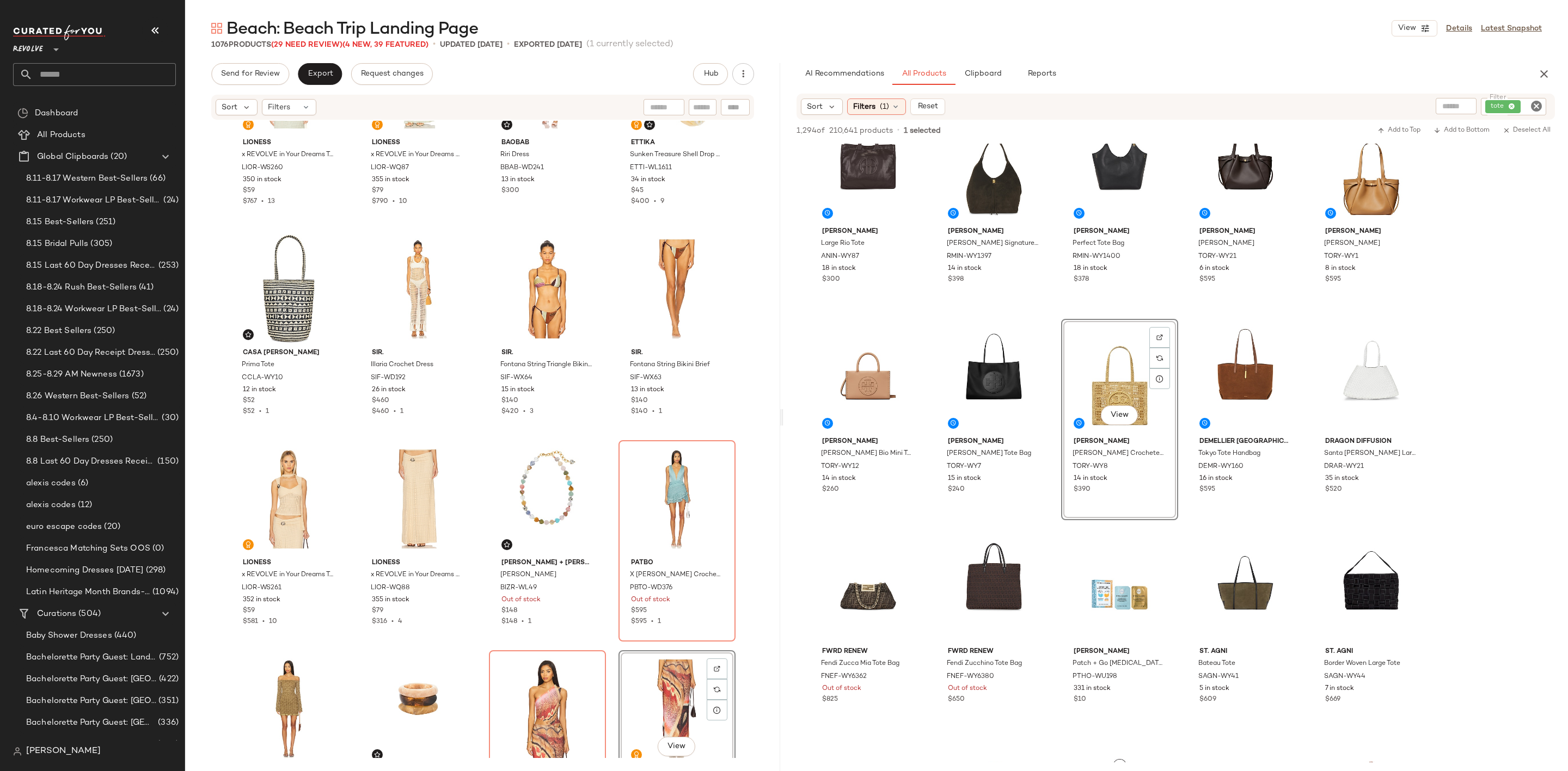
scroll to position [2376, 0]
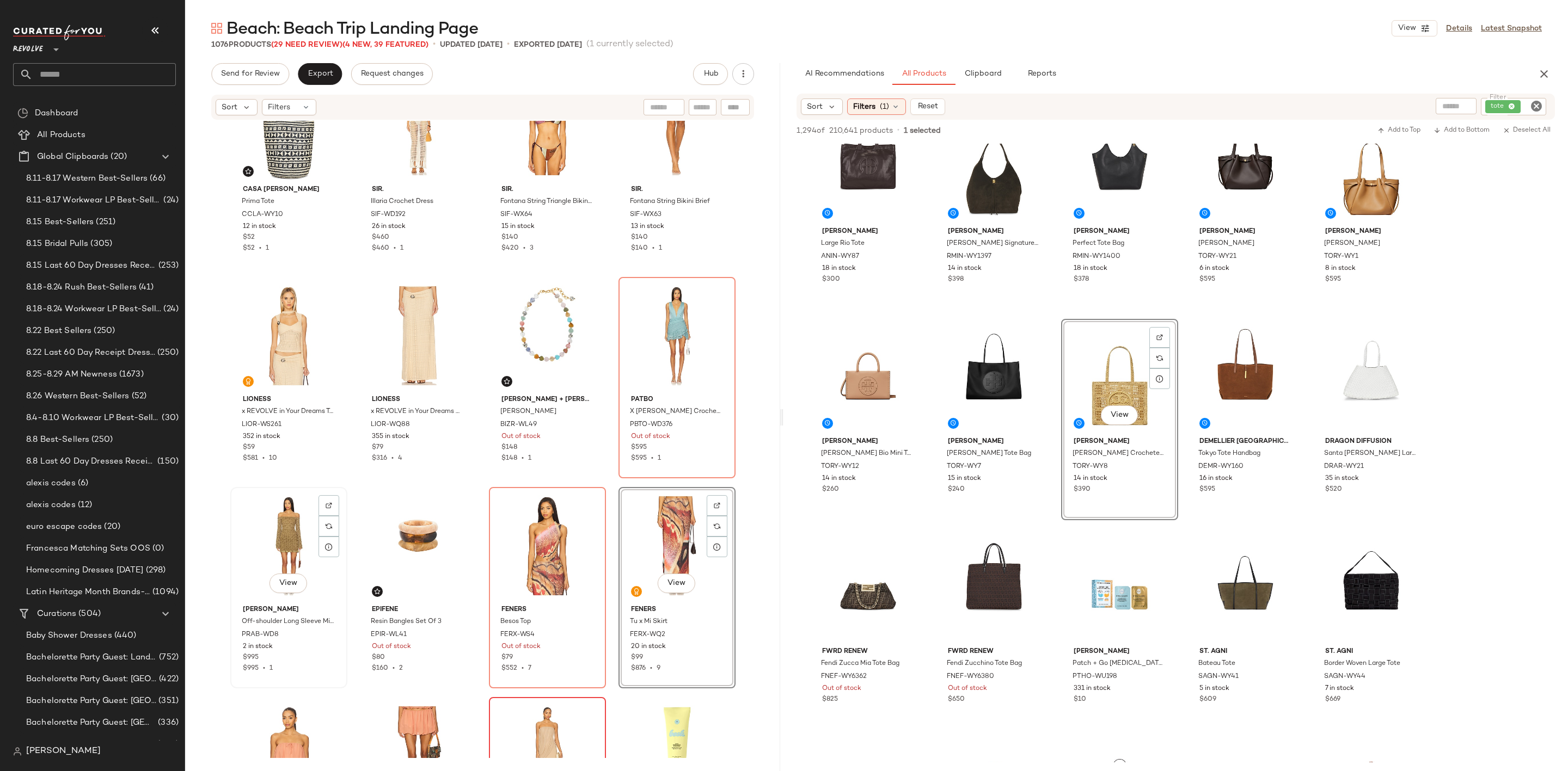
click at [296, 526] on div "View" at bounding box center [289, 546] width 110 height 110
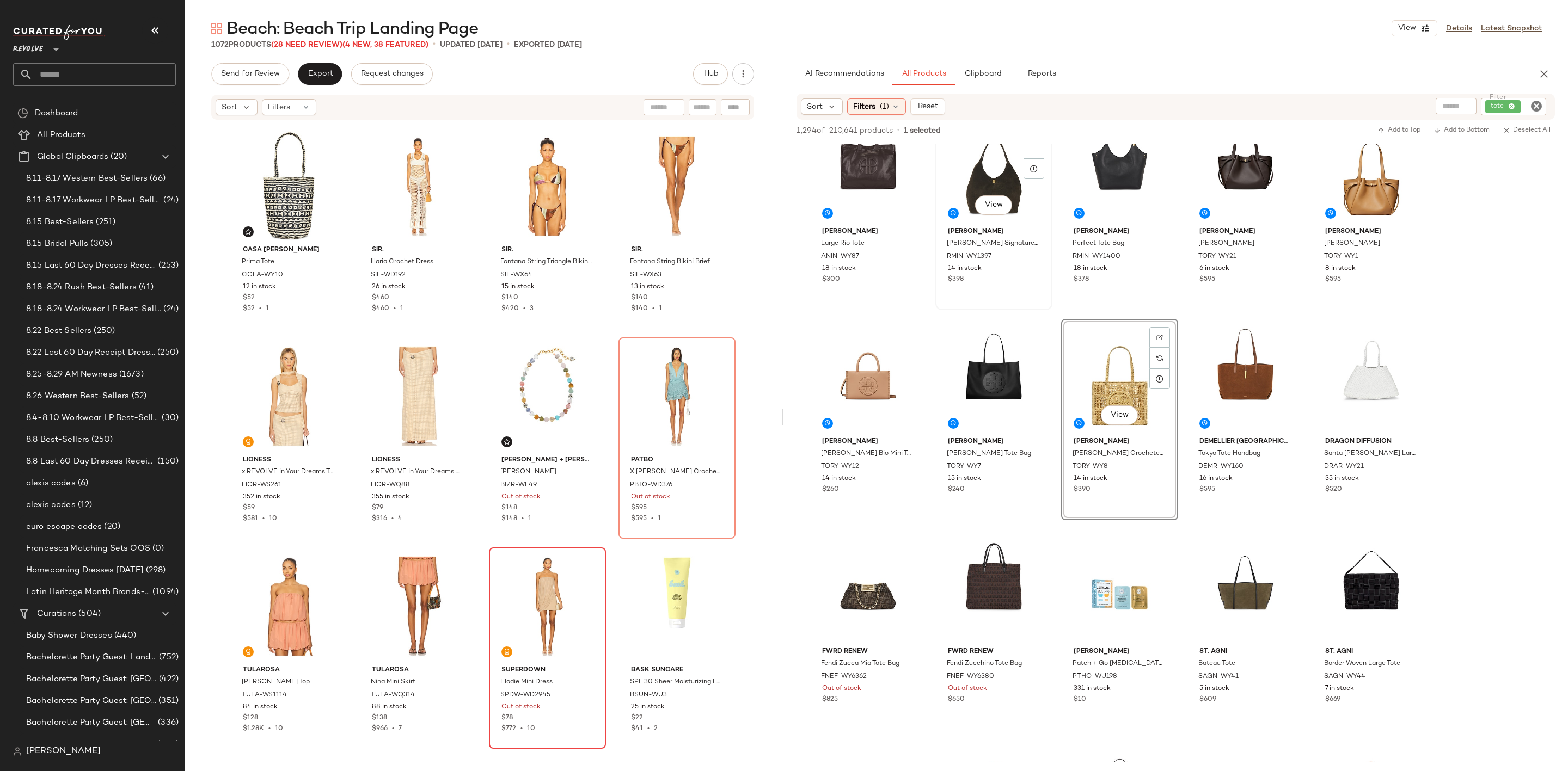
scroll to position [2213, 0]
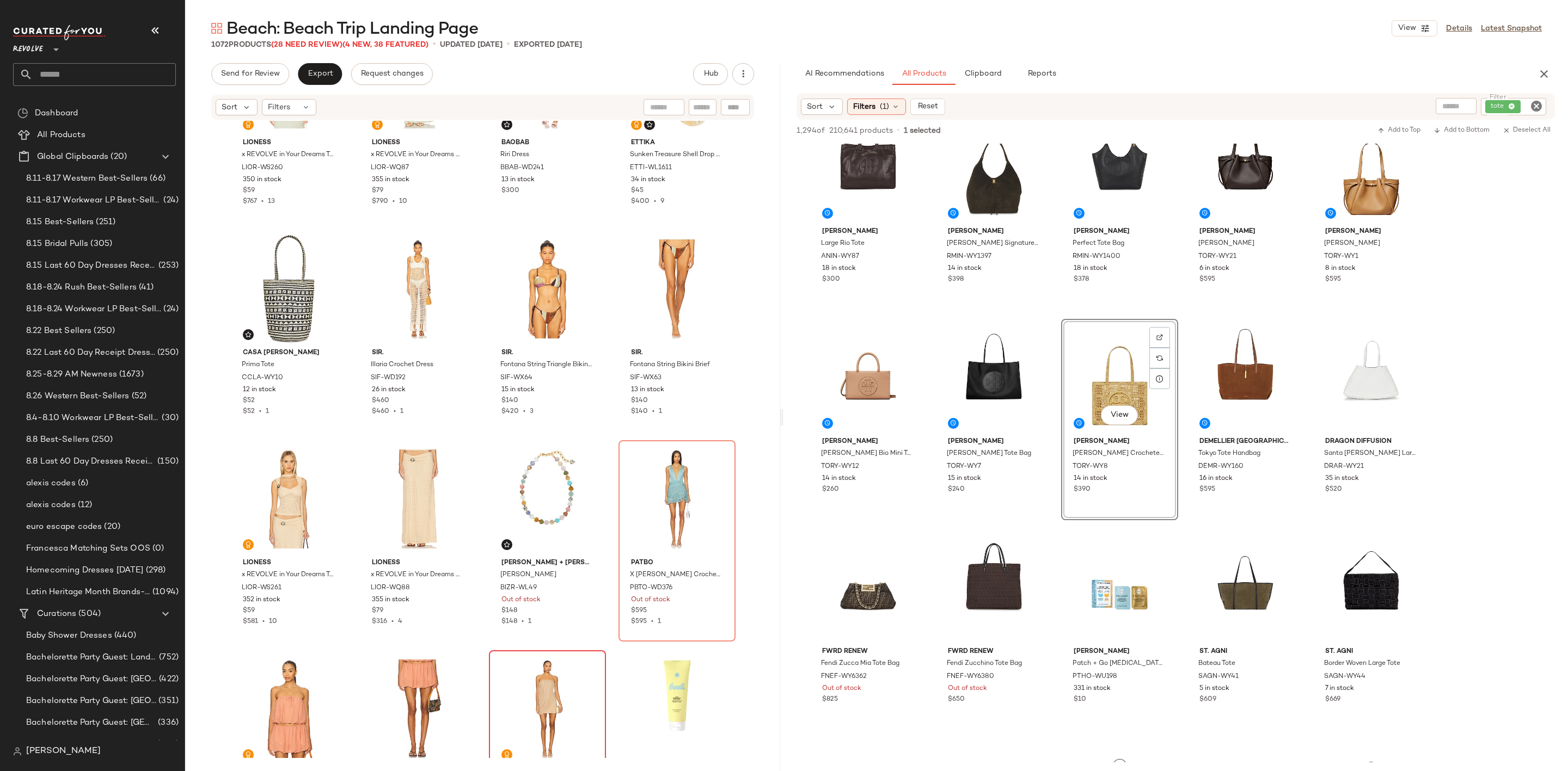
click at [1537, 105] on icon "Clear Filter" at bounding box center [1536, 106] width 13 height 13
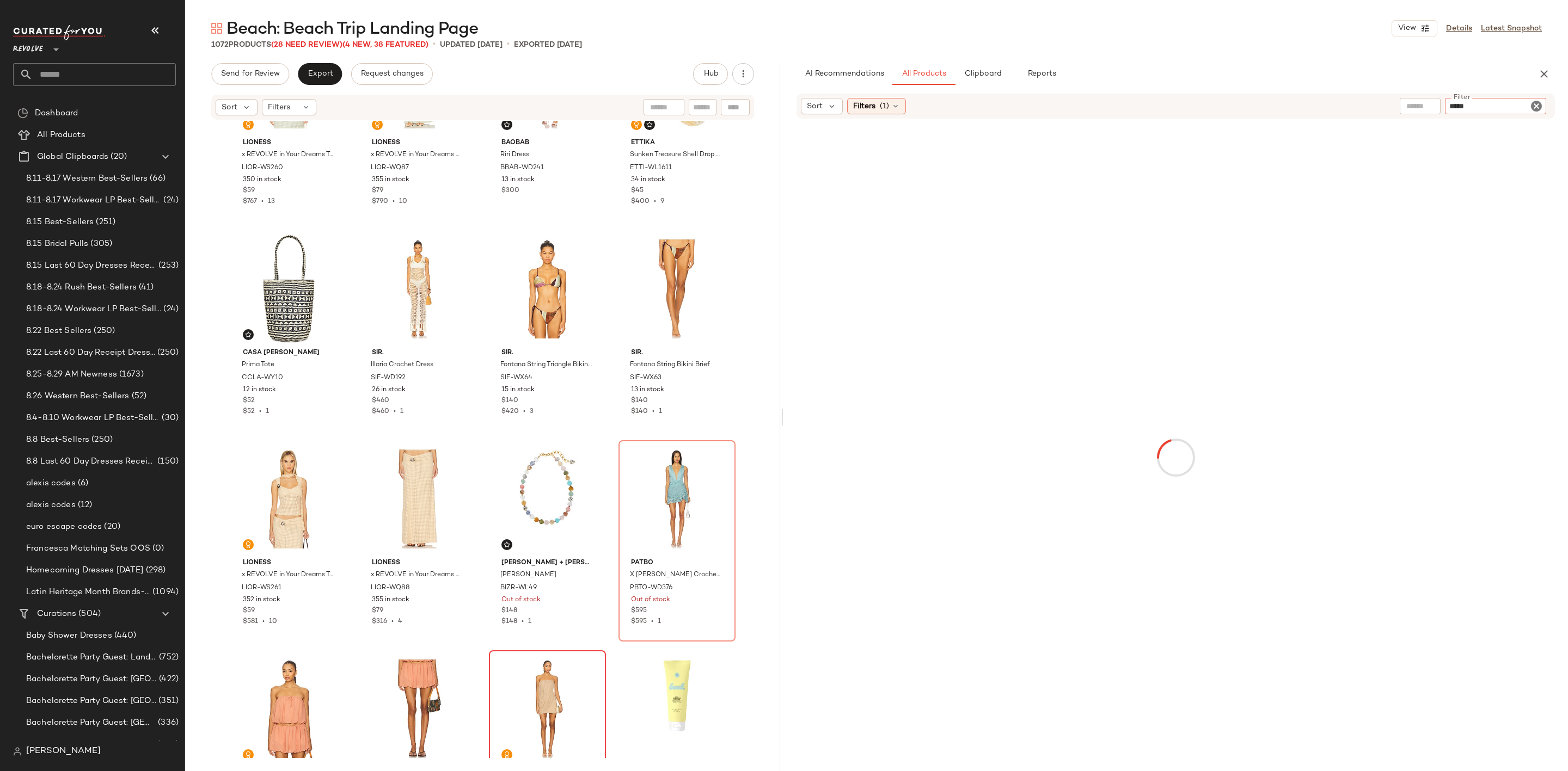
type input "******"
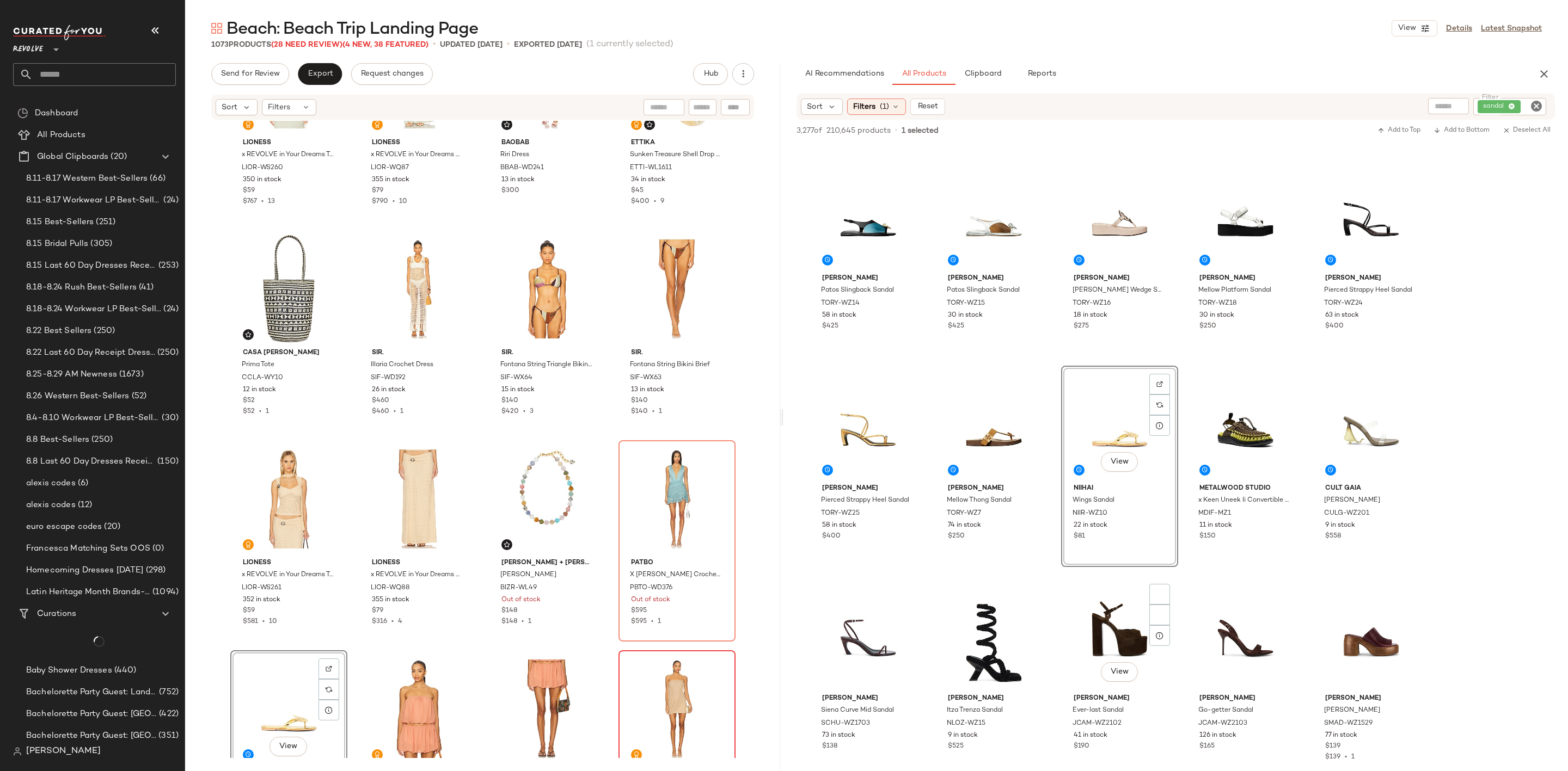
scroll to position [653, 0]
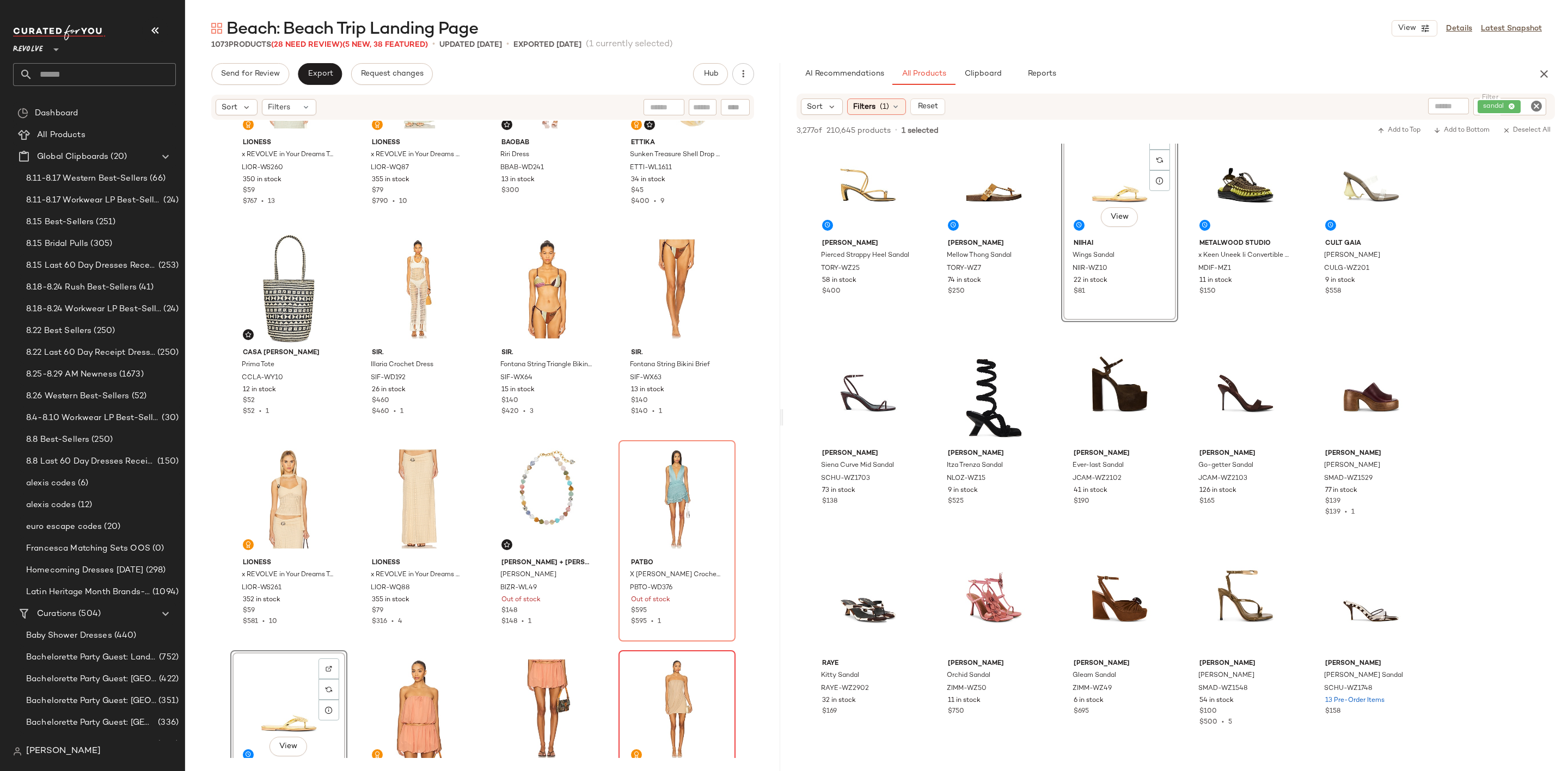
click at [268, 671] on div "View" at bounding box center [289, 709] width 110 height 110
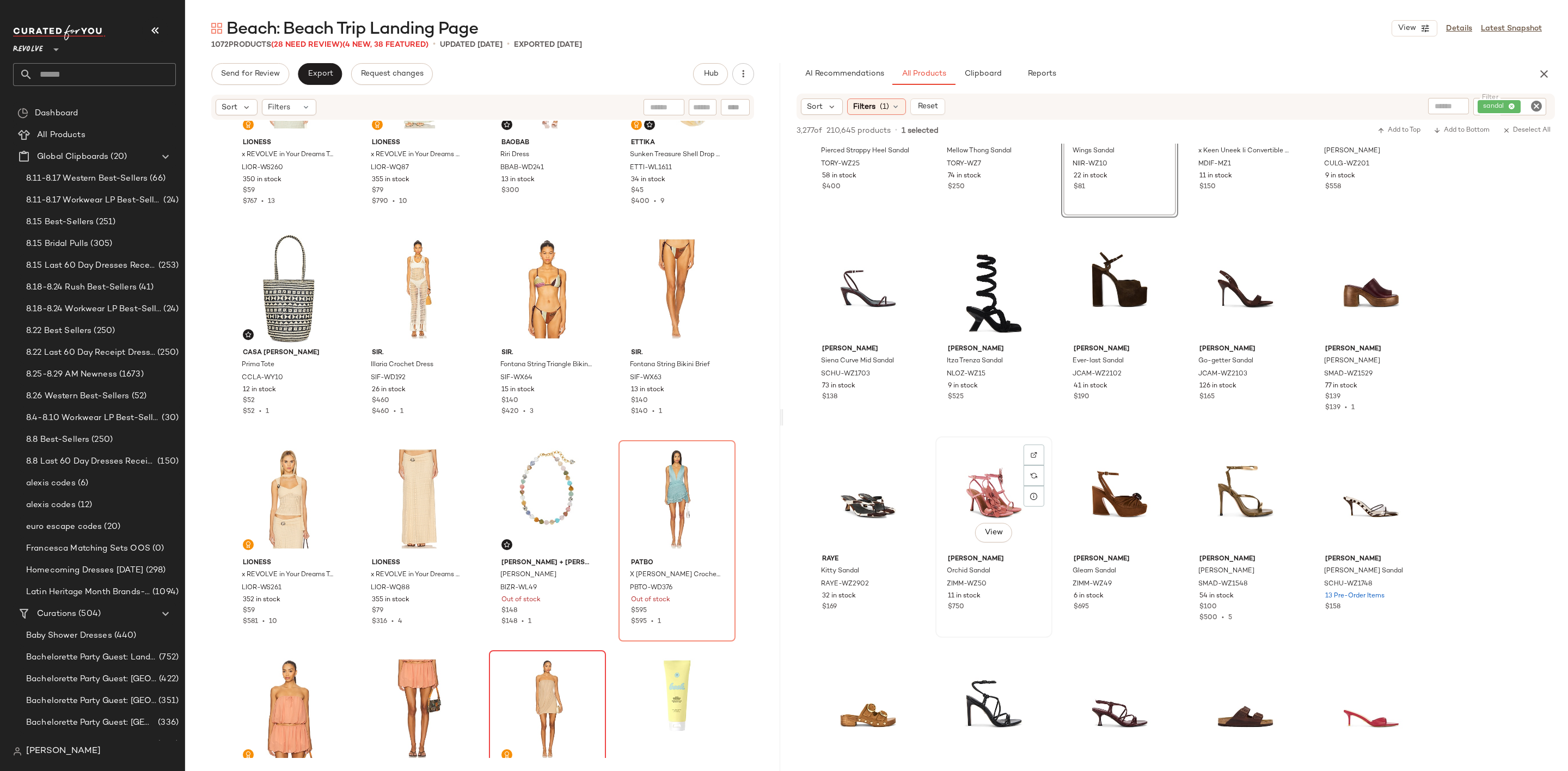
scroll to position [898, 0]
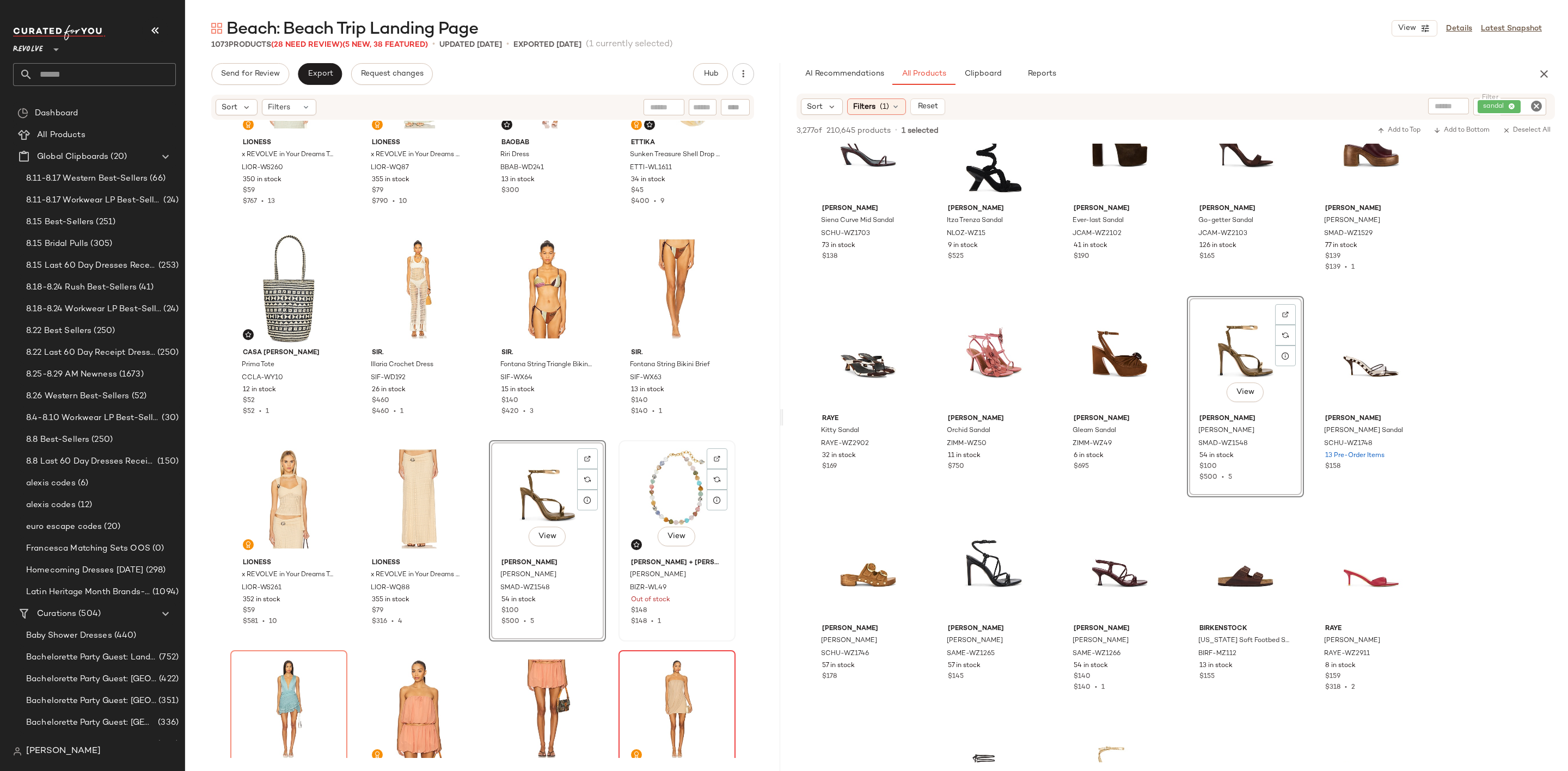
click at [682, 484] on div "View" at bounding box center [677, 499] width 110 height 110
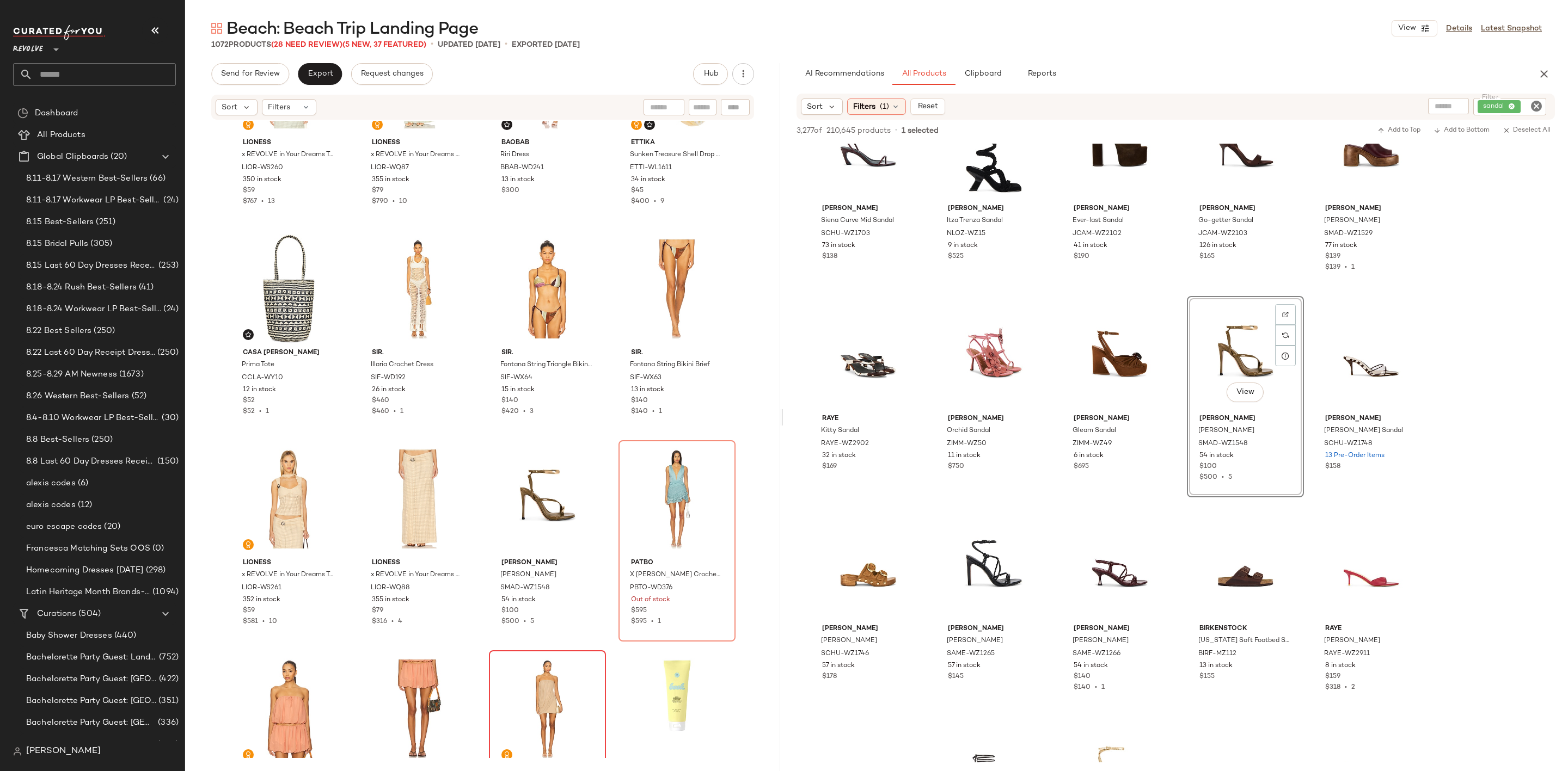
click at [1530, 108] on icon "Clear Filter" at bounding box center [1536, 106] width 13 height 13
type input "*****"
click at [1403, 60] on div "Beach: Beach Trip Landing Page View Details Latest Snapshot 1072 Products (28 N…" at bounding box center [877, 394] width 1383 height 754
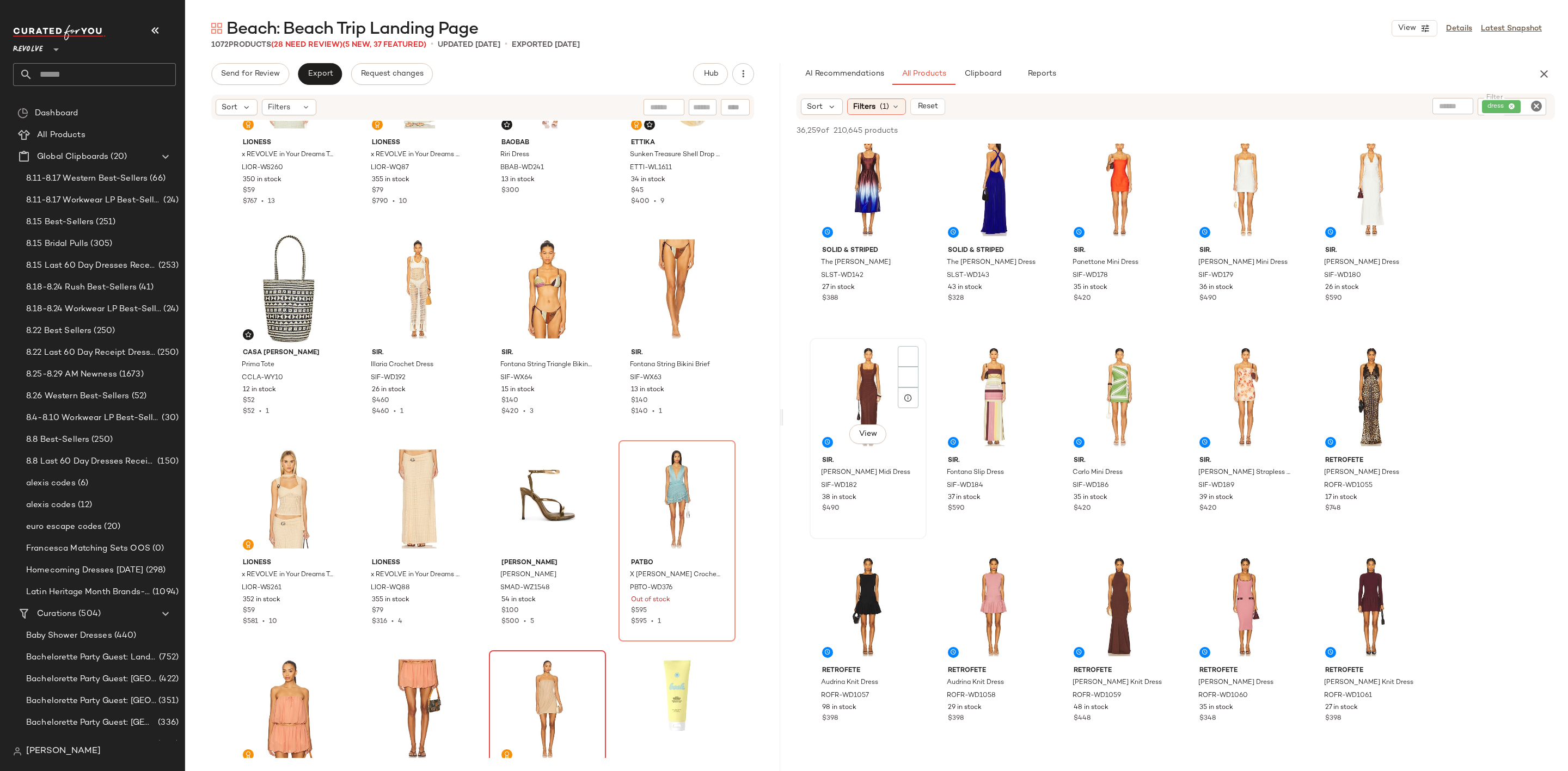
scroll to position [245, 0]
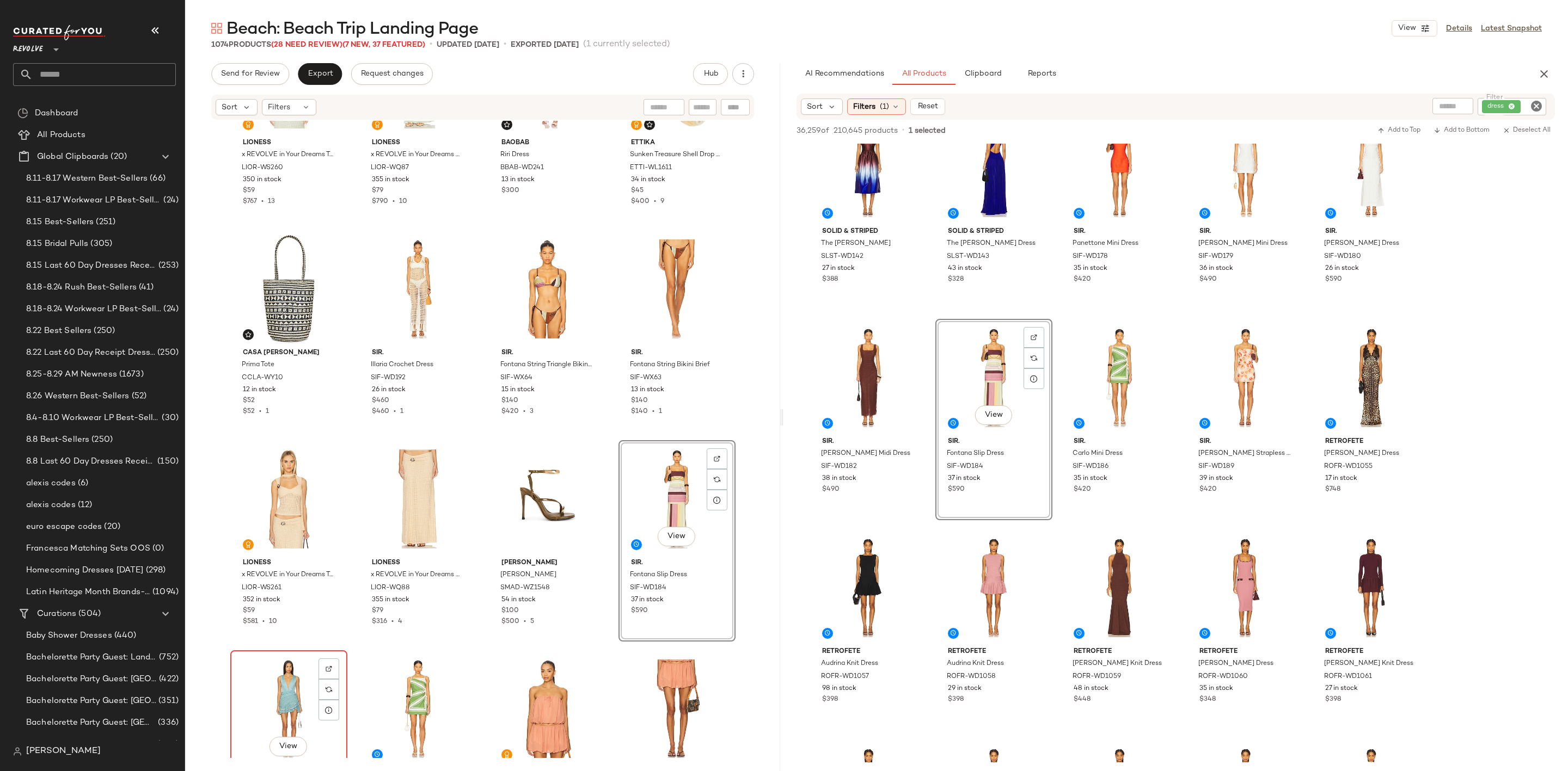
click at [258, 688] on div "View" at bounding box center [289, 709] width 110 height 110
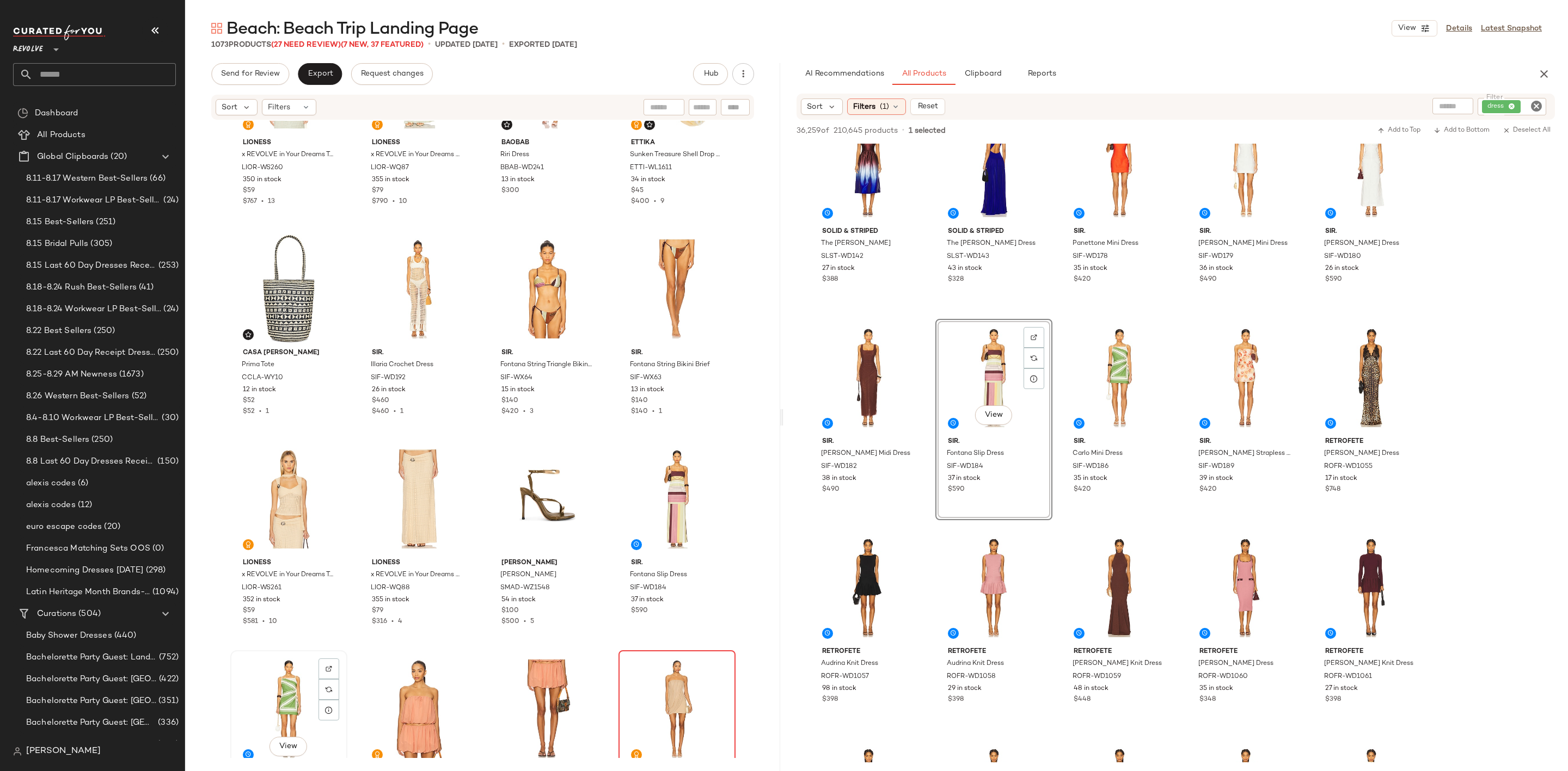
click at [286, 683] on div "View" at bounding box center [289, 709] width 110 height 110
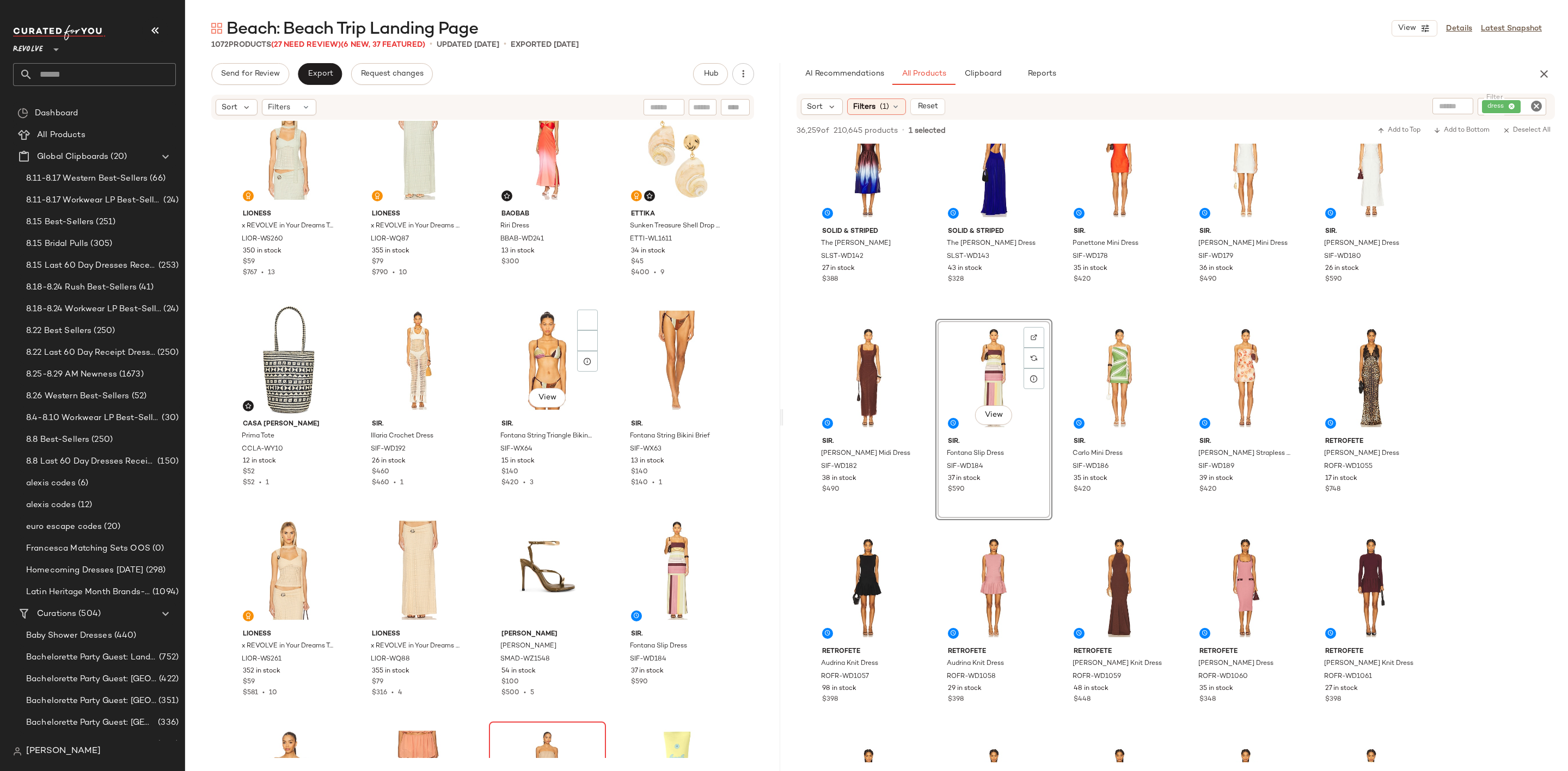
scroll to position [2050, 0]
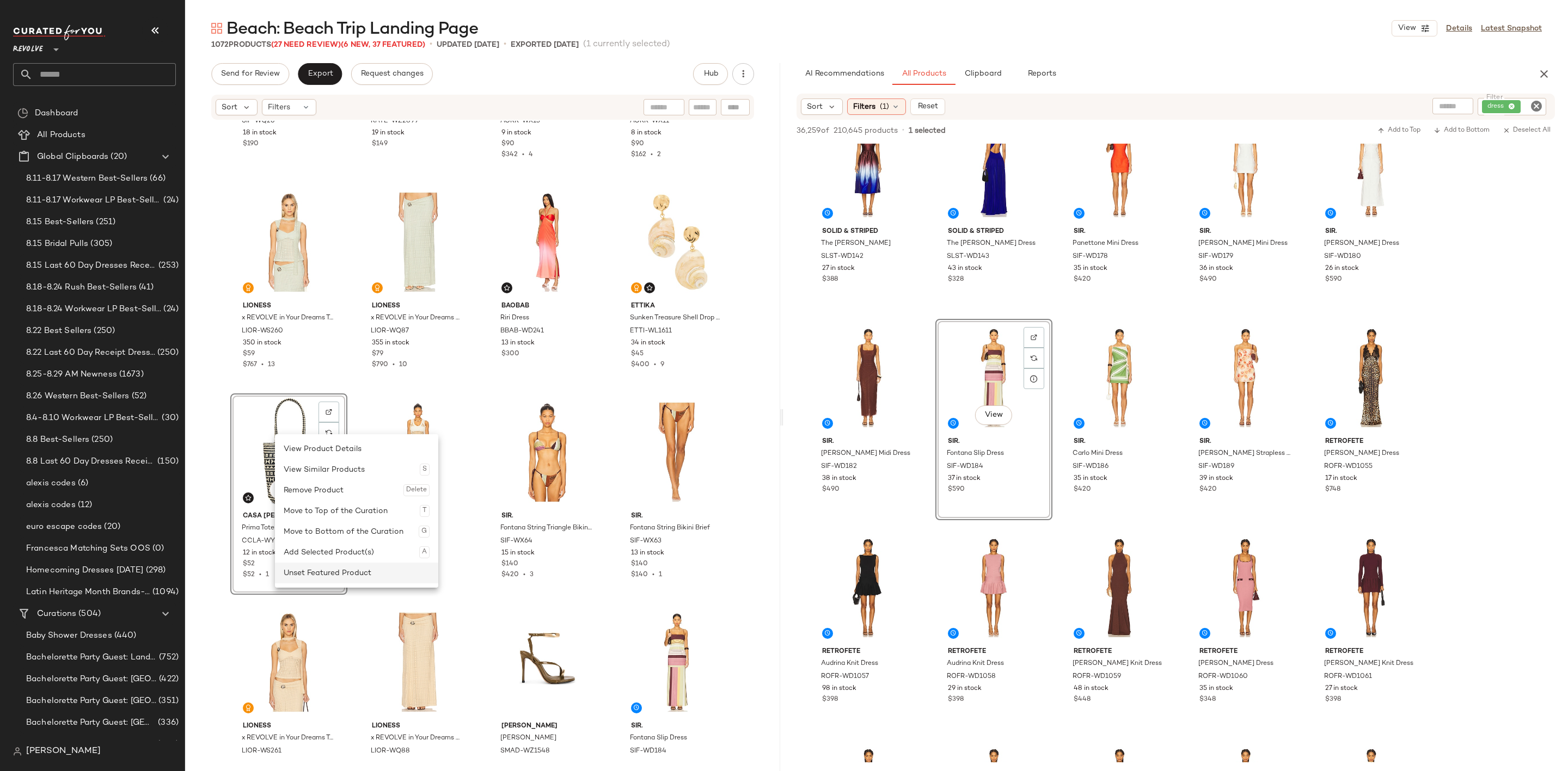
click at [322, 569] on div "Unset Featured Product" at bounding box center [357, 573] width 146 height 21
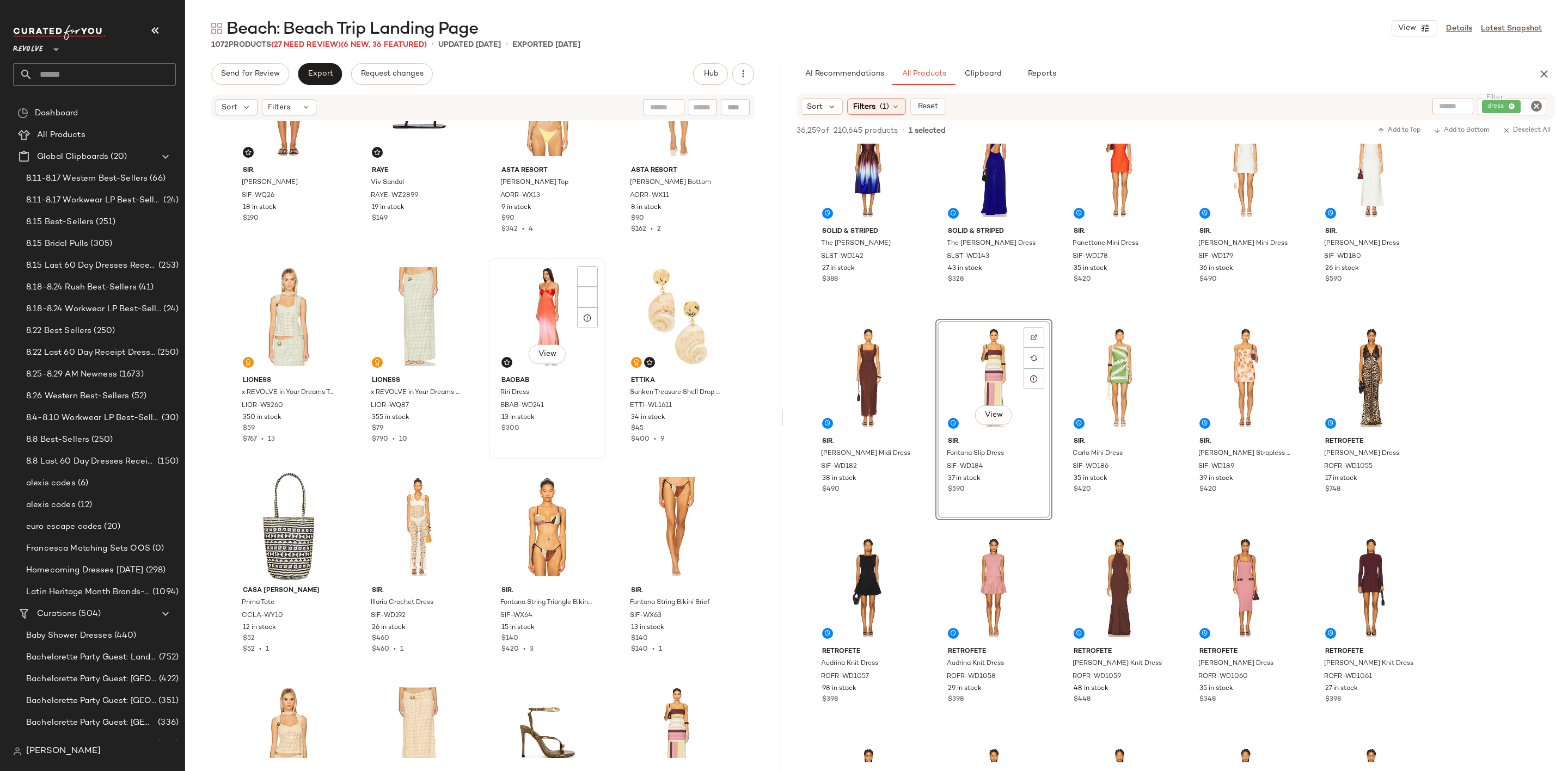
scroll to position [1804, 0]
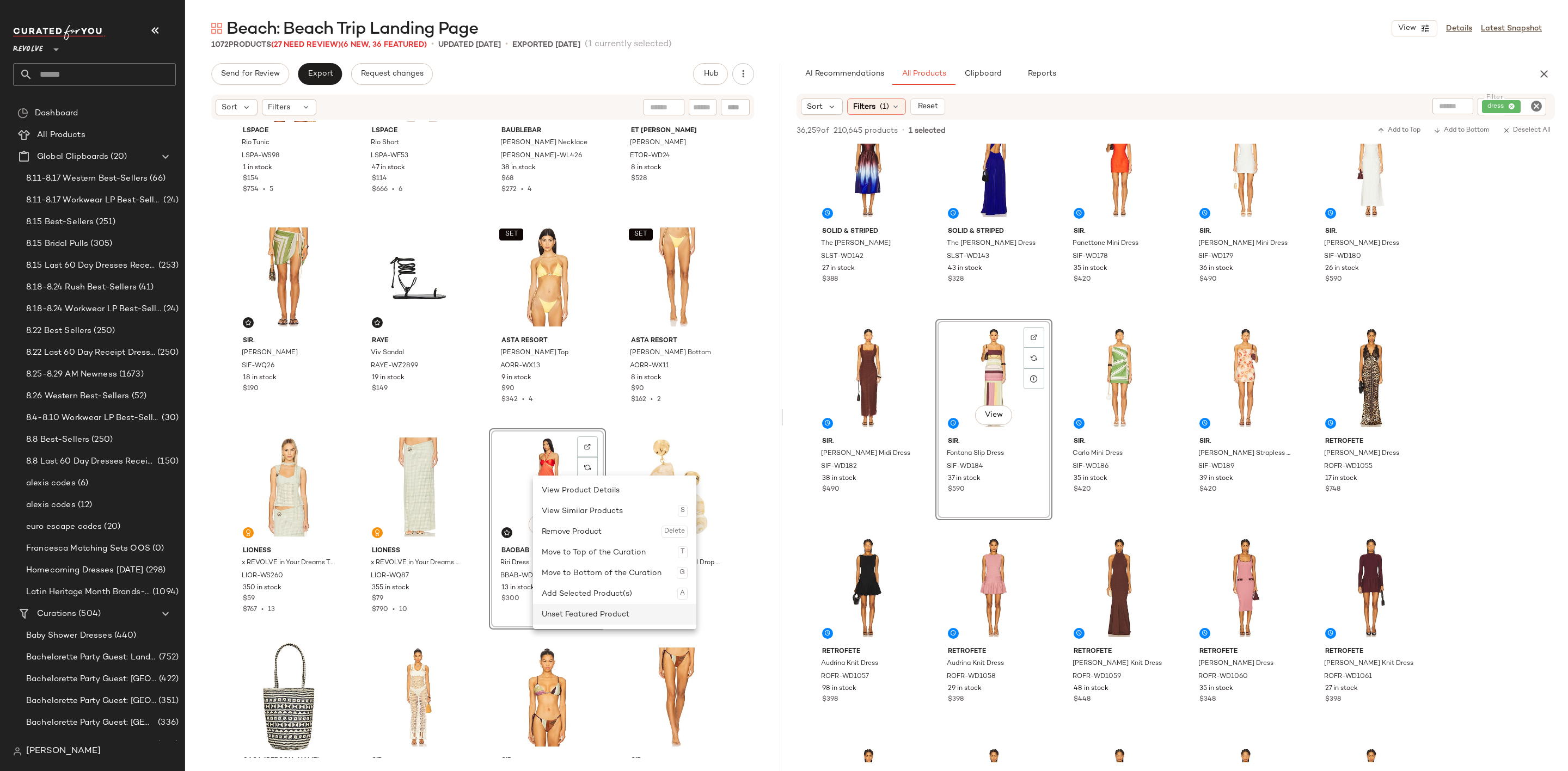
click at [564, 613] on div "Unset Featured Product" at bounding box center [615, 615] width 146 height 21
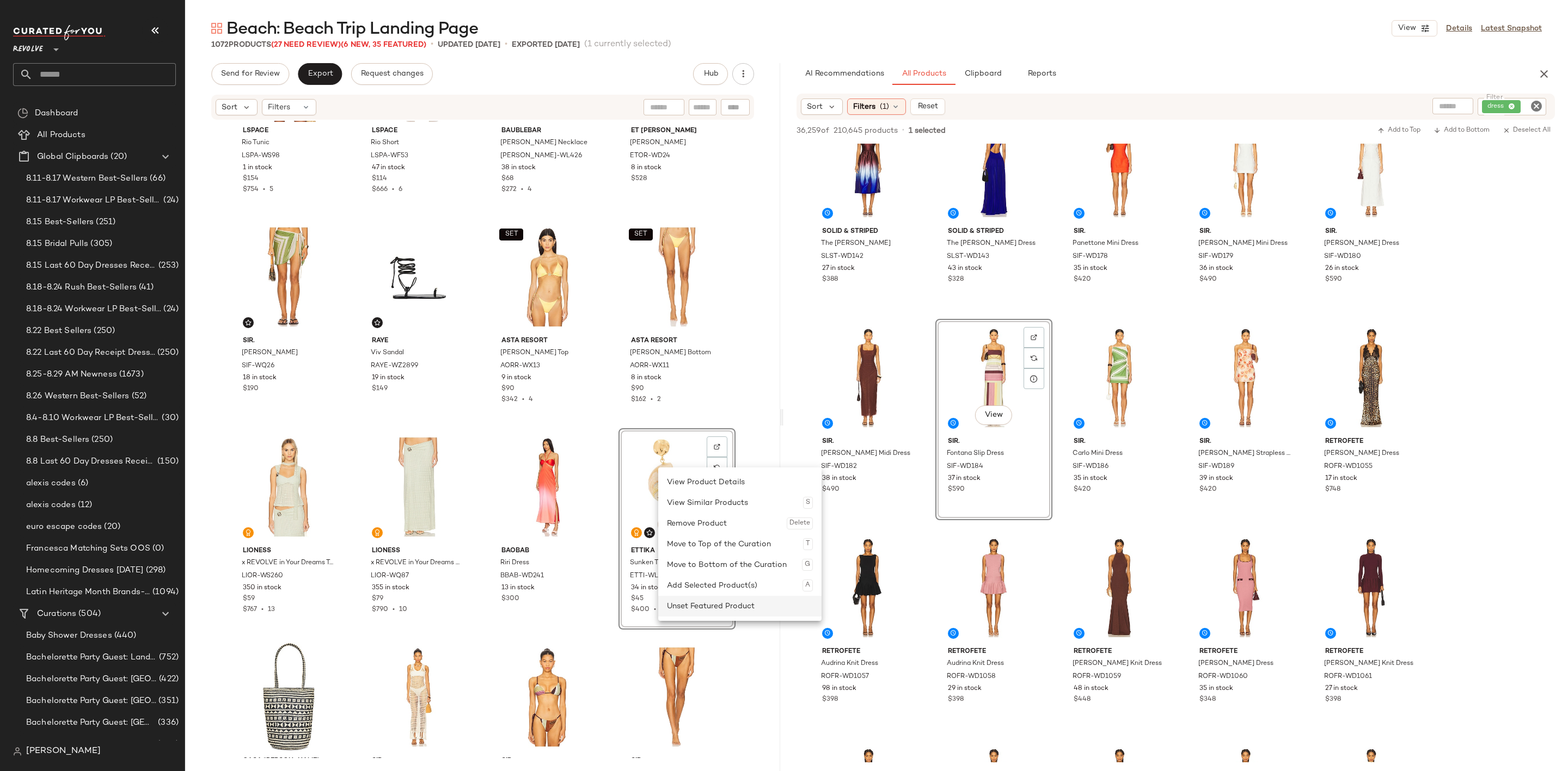
click at [682, 604] on div "Unset Featured Product" at bounding box center [740, 606] width 146 height 21
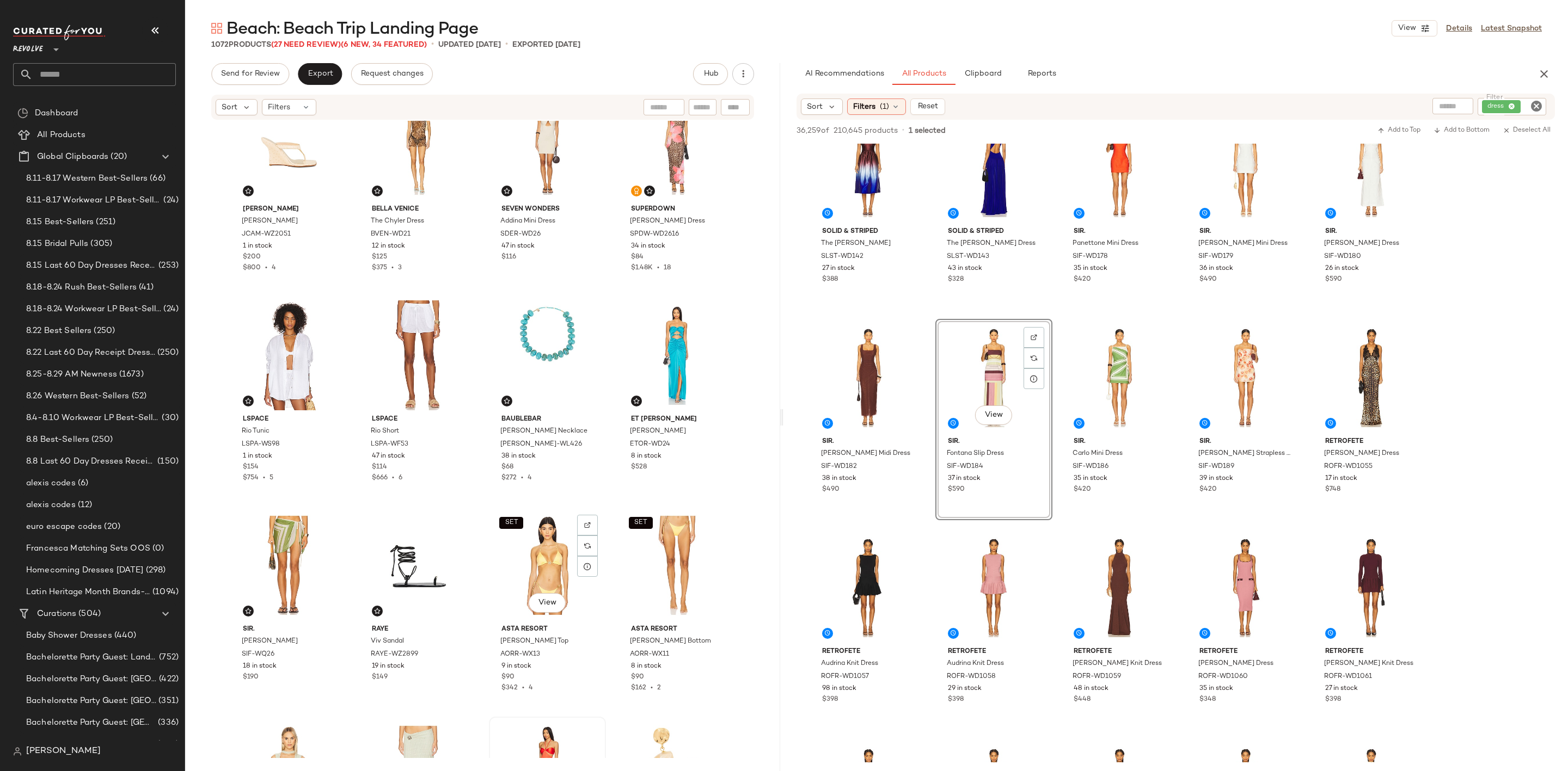
scroll to position [1477, 0]
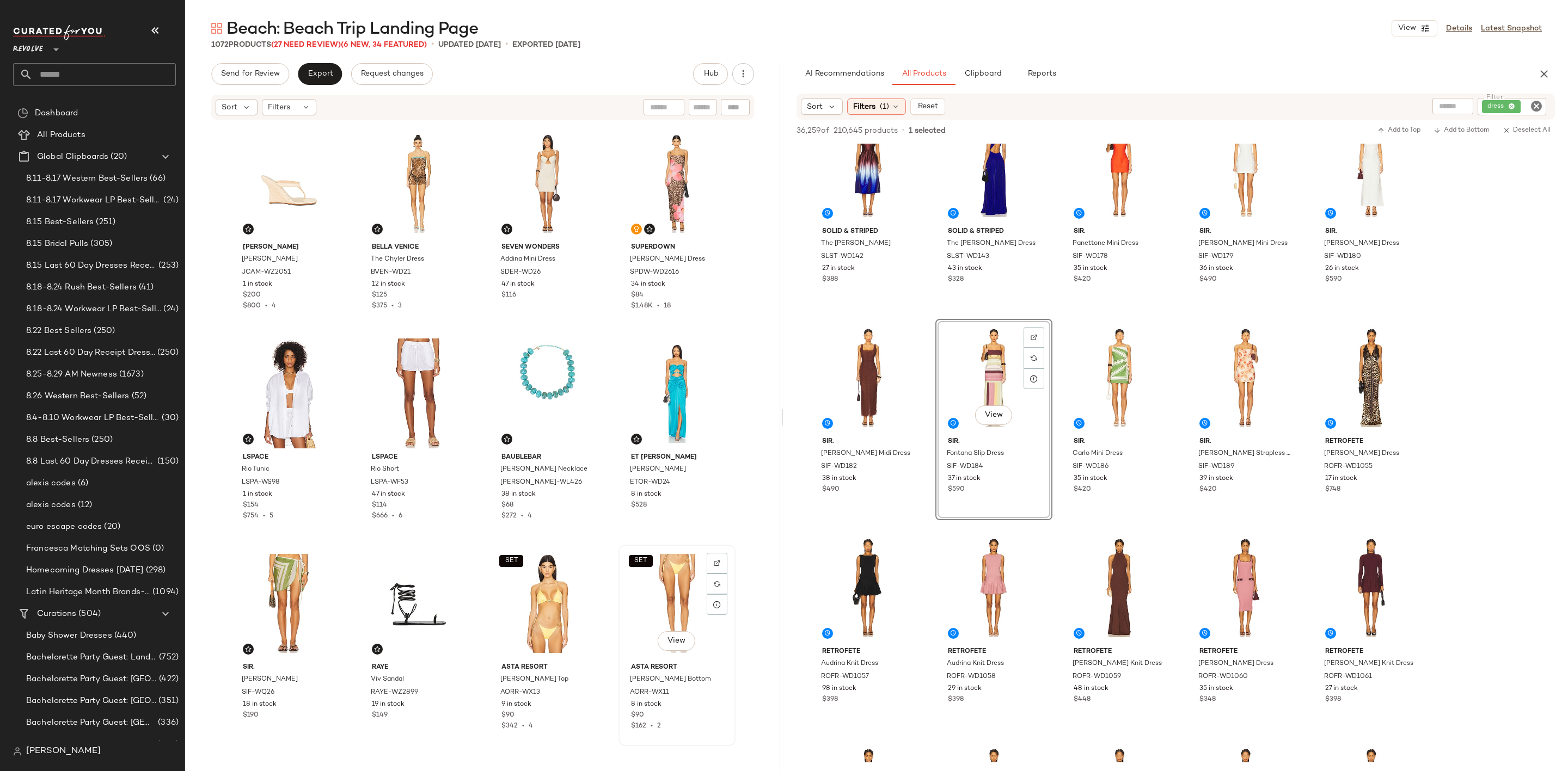
click at [632, 590] on div "SET View" at bounding box center [677, 604] width 110 height 110
click at [301, 384] on div "View" at bounding box center [289, 393] width 110 height 110
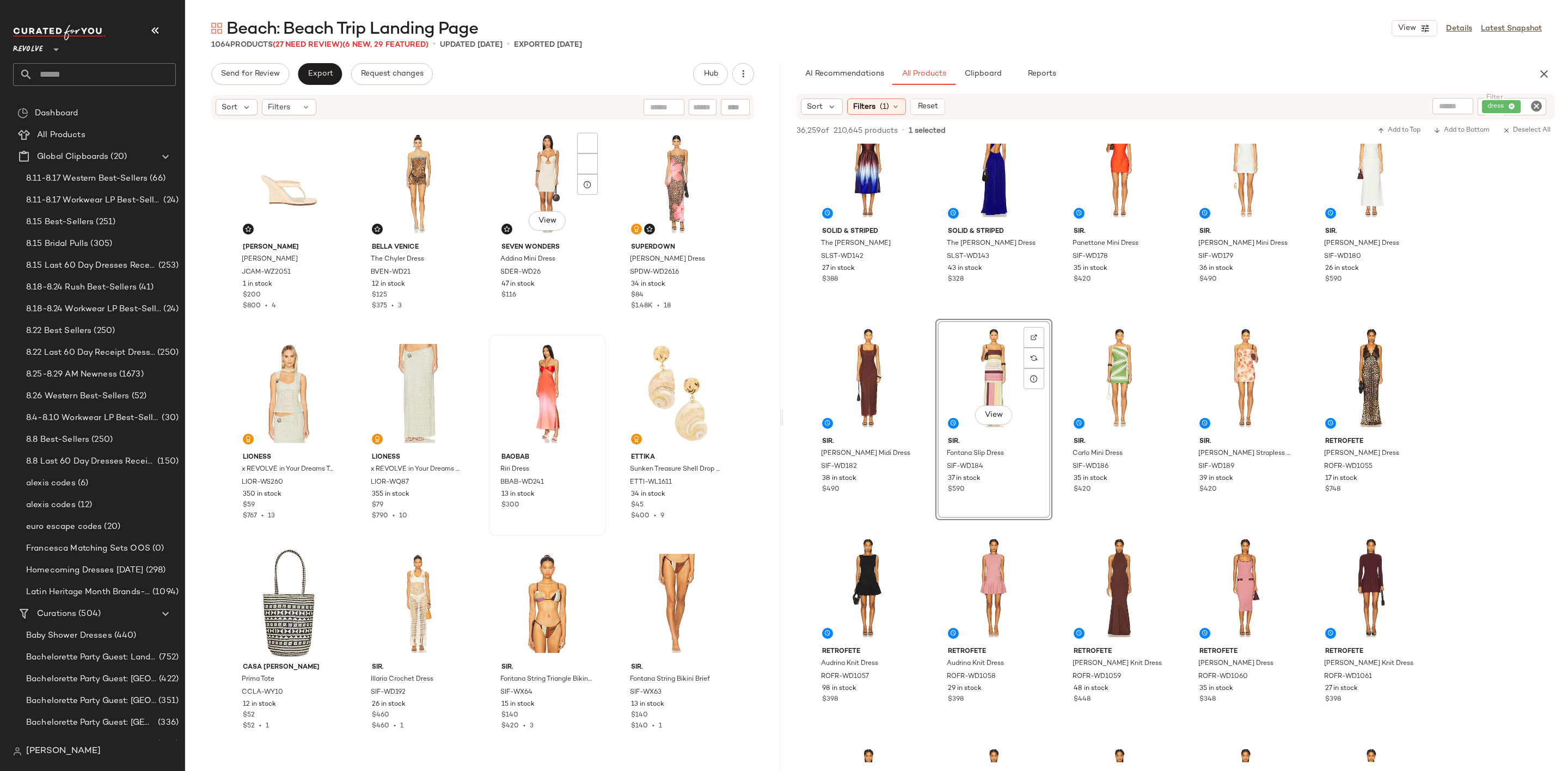
scroll to position [1233, 0]
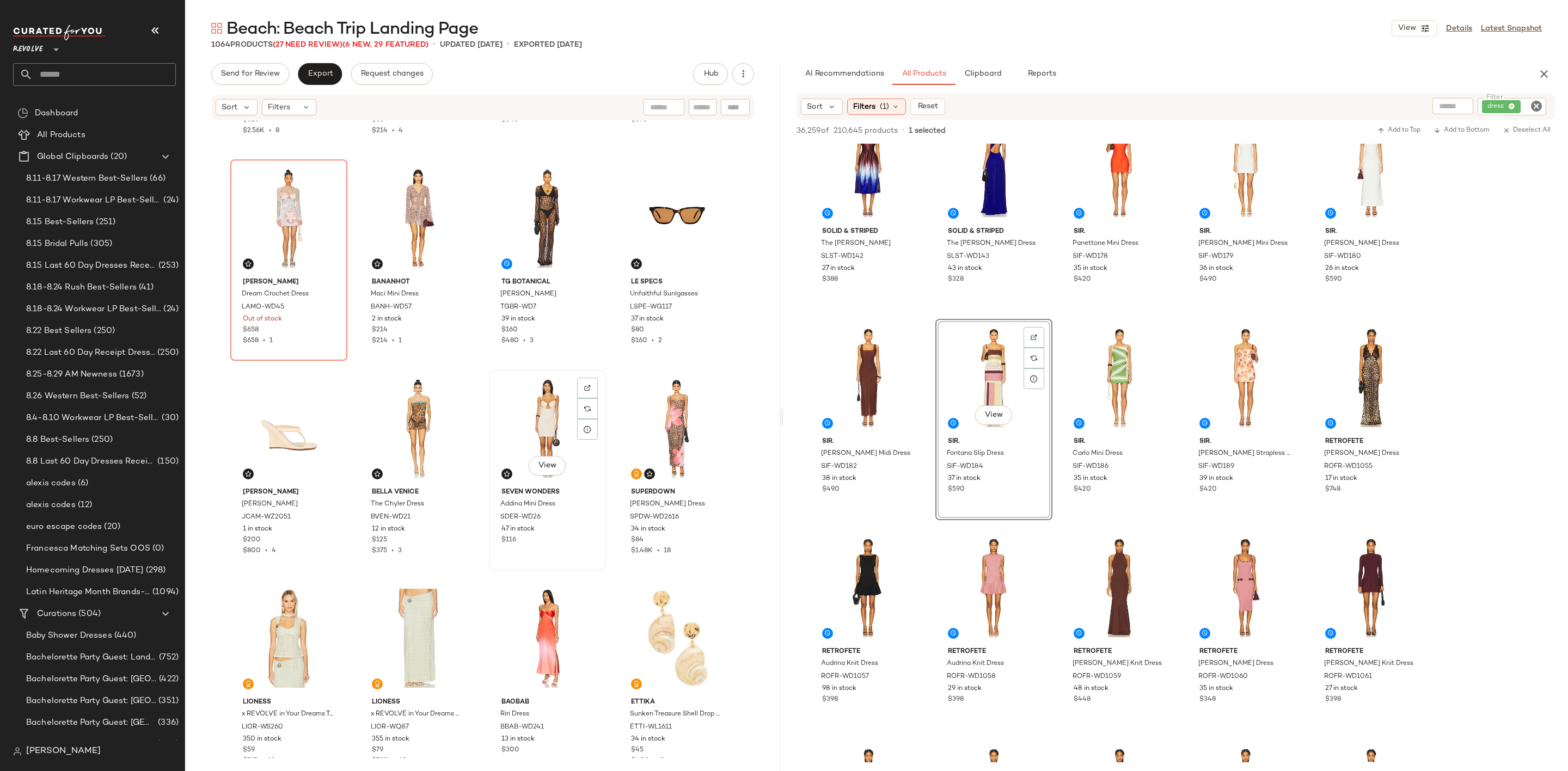
click at [527, 410] on div "View" at bounding box center [547, 428] width 110 height 110
click at [294, 417] on div "View" at bounding box center [289, 428] width 110 height 110
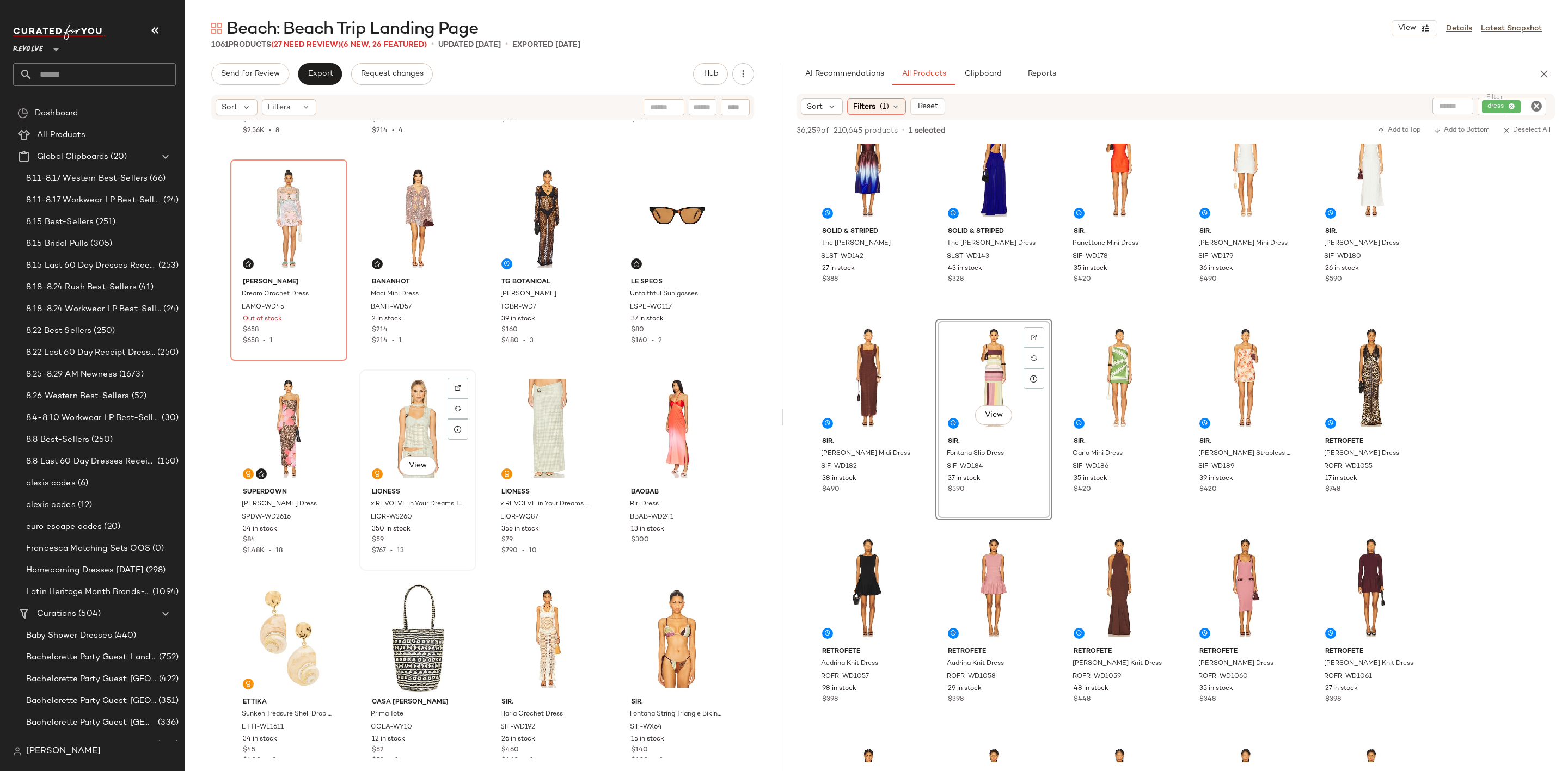
scroll to position [1171, 0]
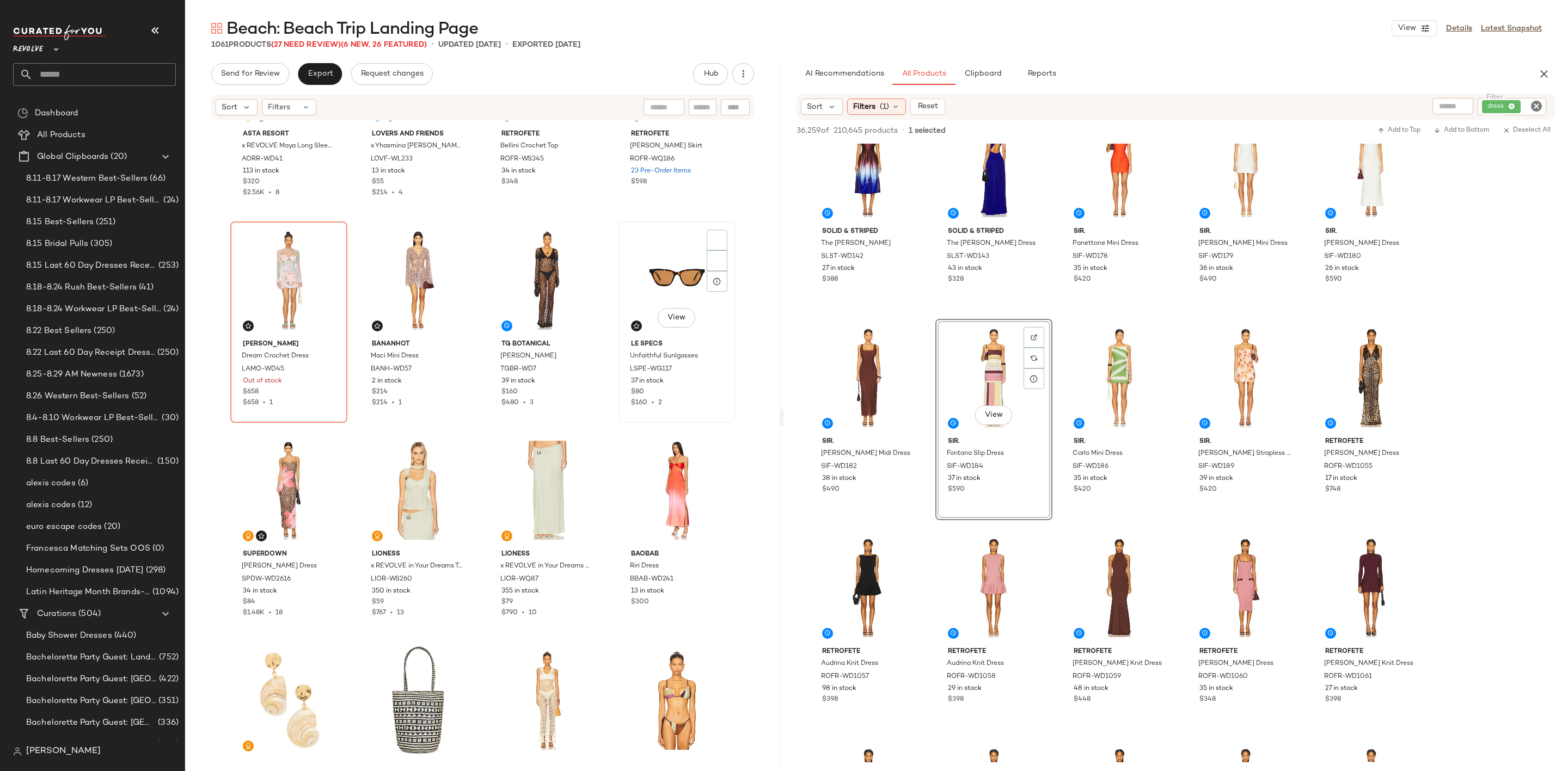
click at [646, 335] on div "View" at bounding box center [677, 280] width 110 height 110
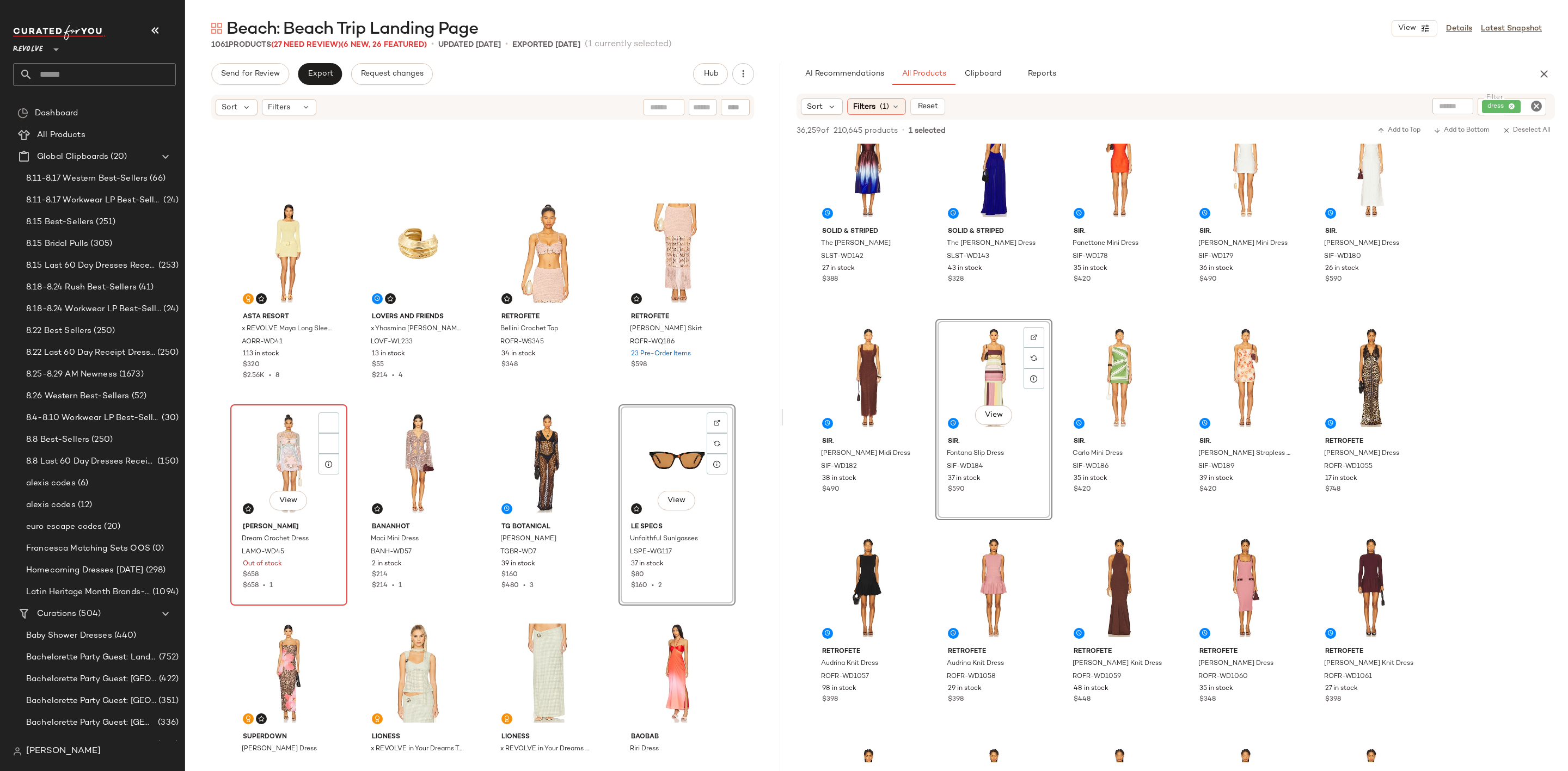
click at [285, 469] on div "View" at bounding box center [289, 463] width 110 height 110
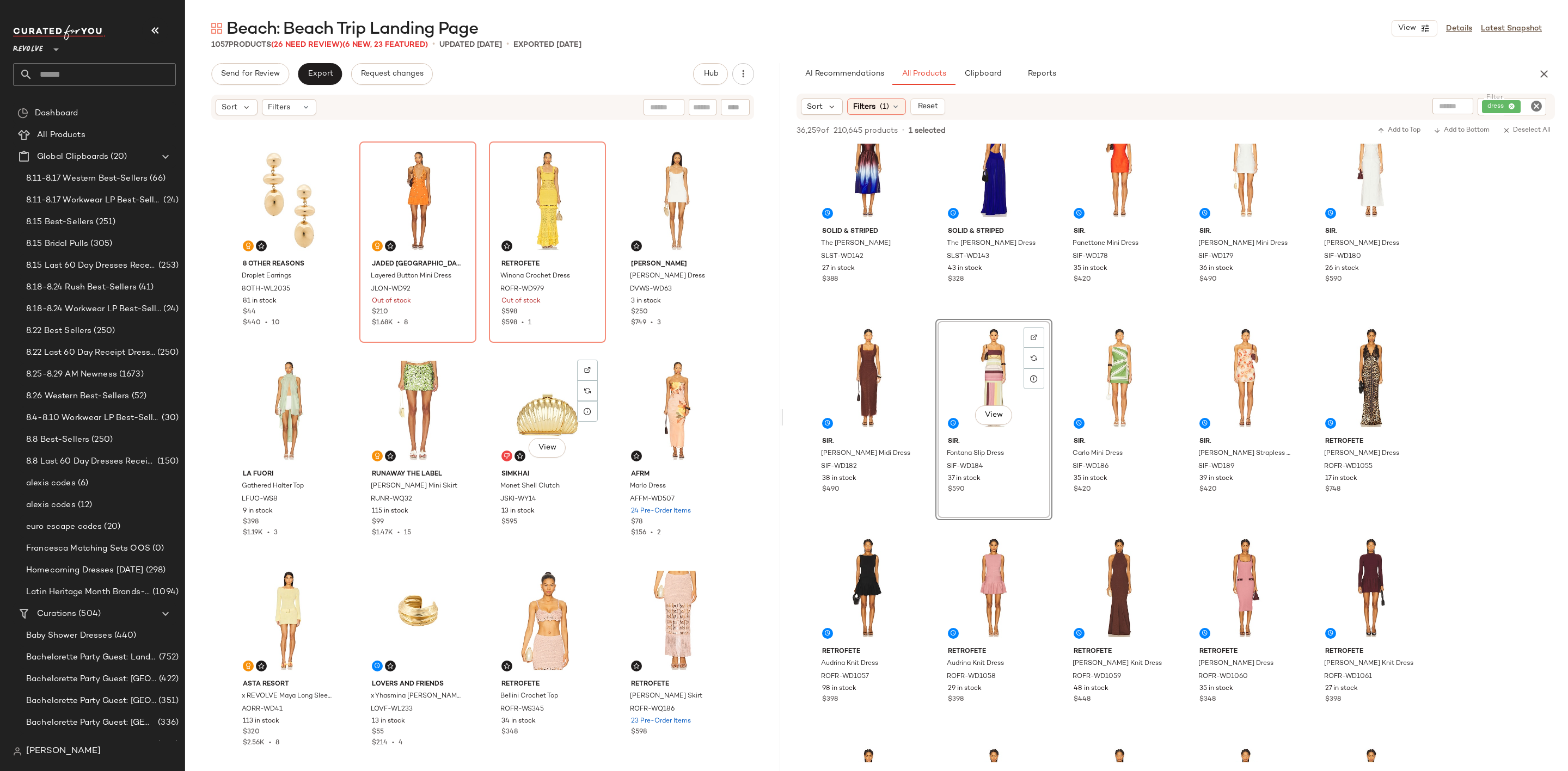
scroll to position [580, 0]
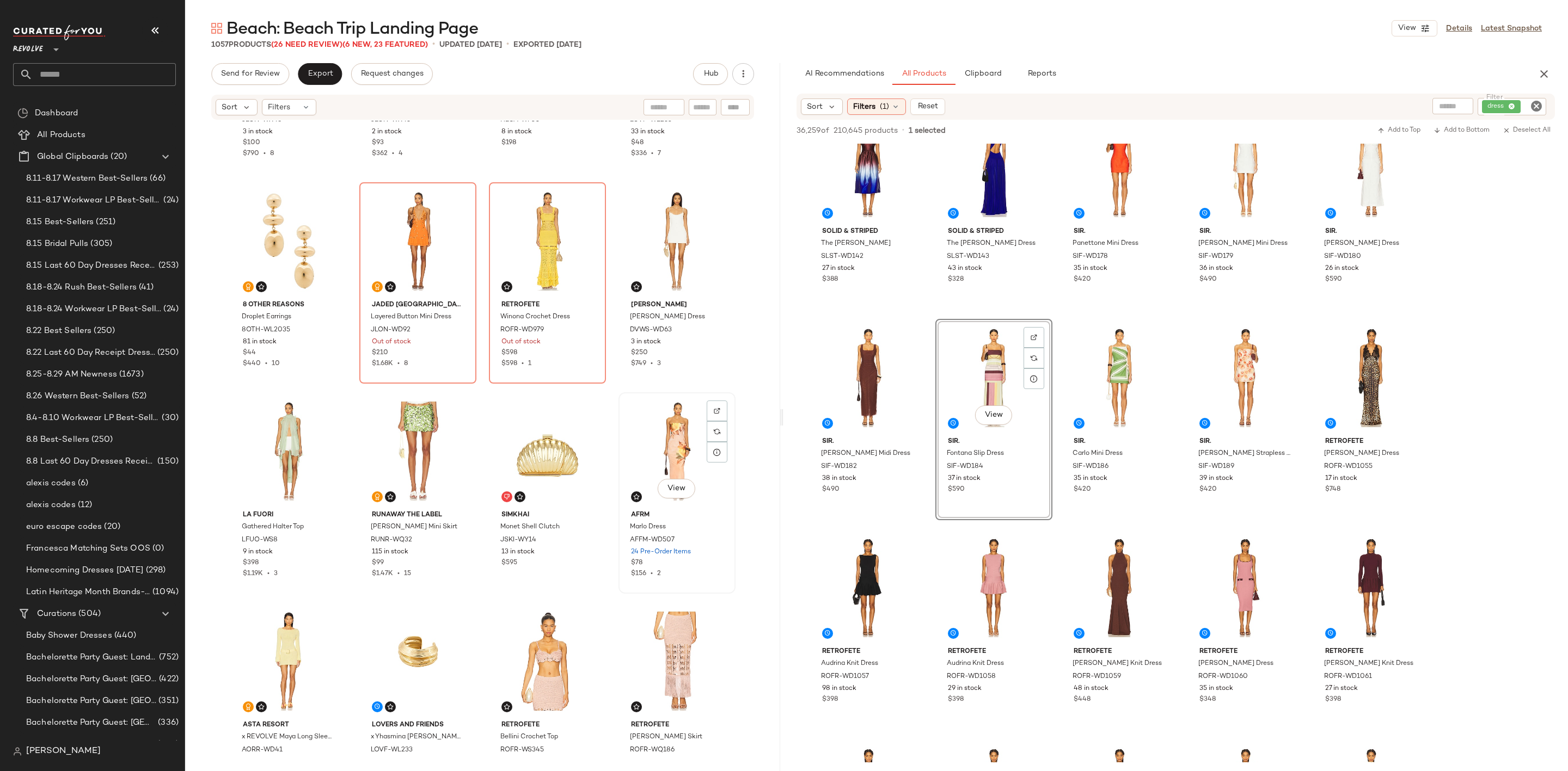
click at [654, 451] on div "View" at bounding box center [677, 451] width 110 height 110
click at [418, 231] on div "View" at bounding box center [418, 241] width 110 height 110
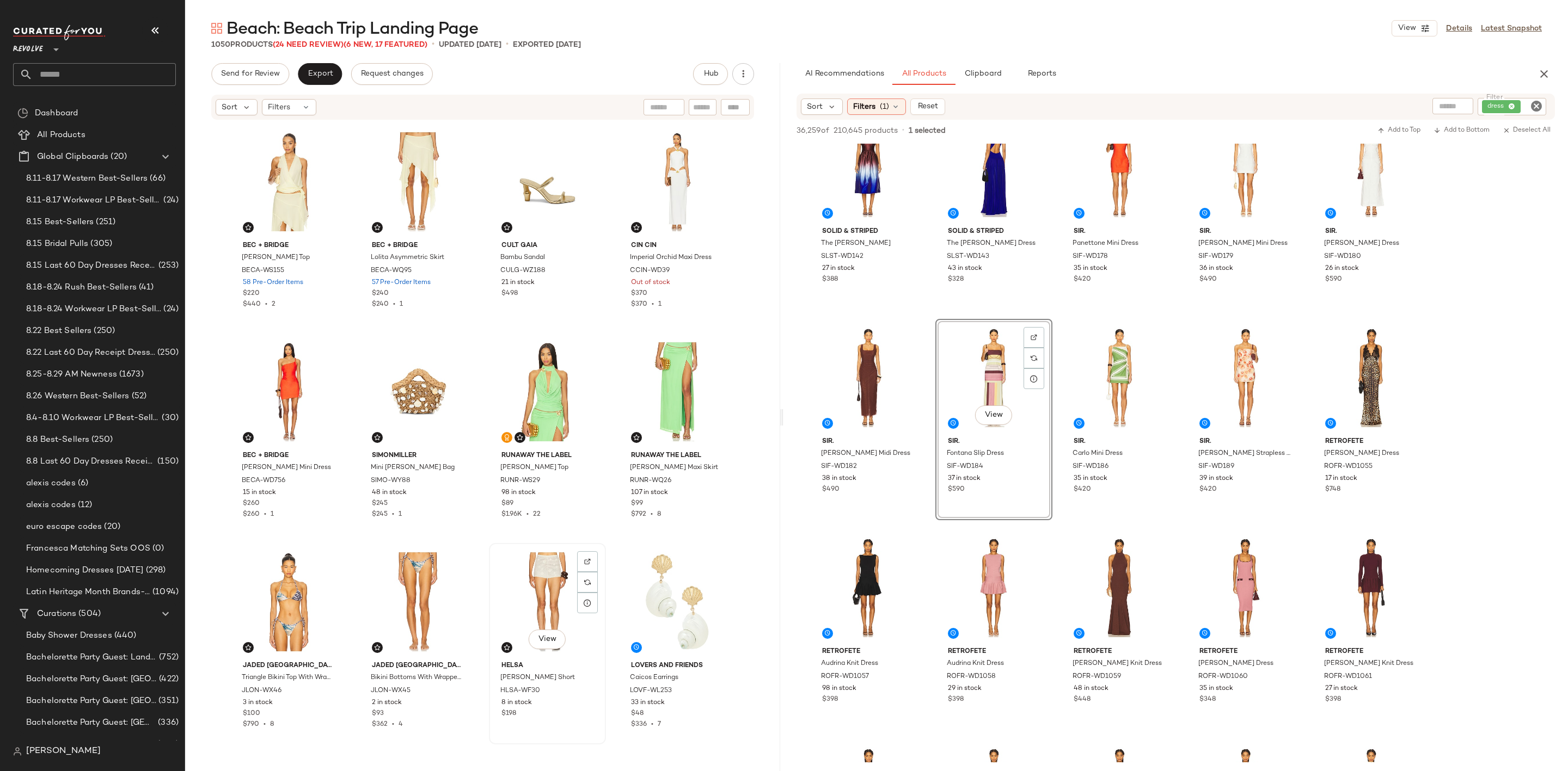
click at [525, 590] on div "View" at bounding box center [547, 602] width 110 height 110
click at [292, 602] on div "View" at bounding box center [289, 602] width 110 height 110
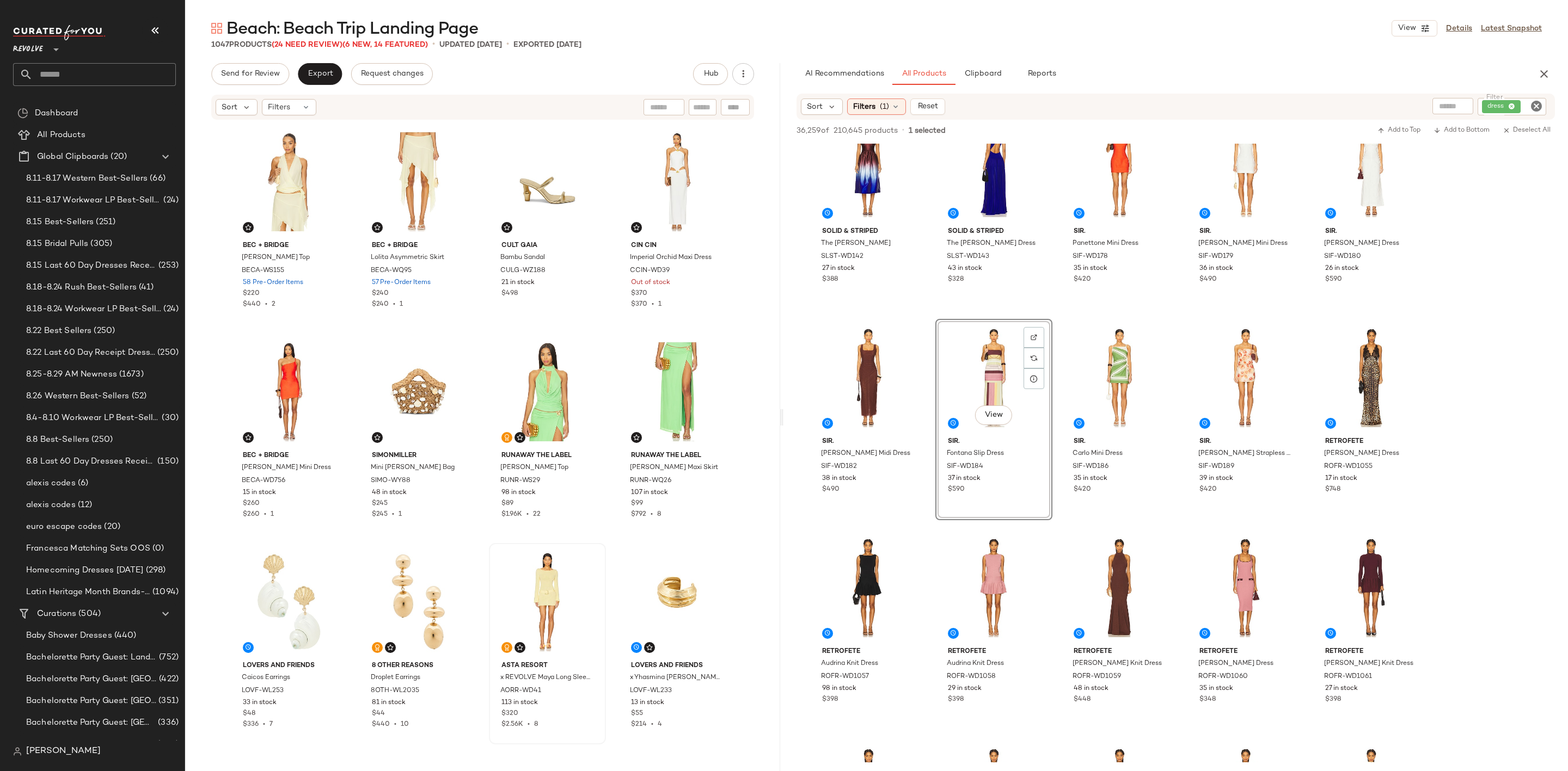
scroll to position [163, 0]
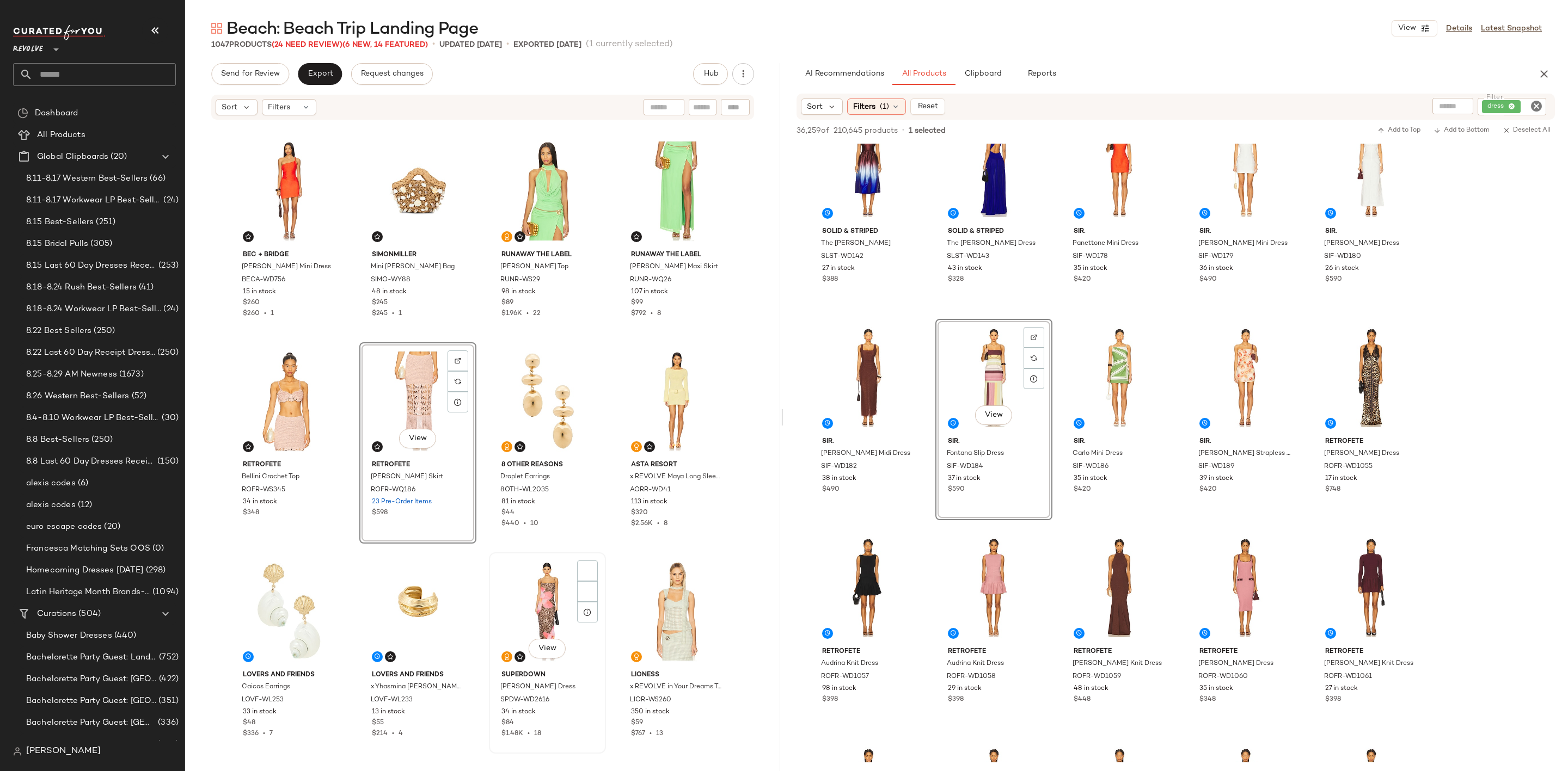
scroll to position [417, 0]
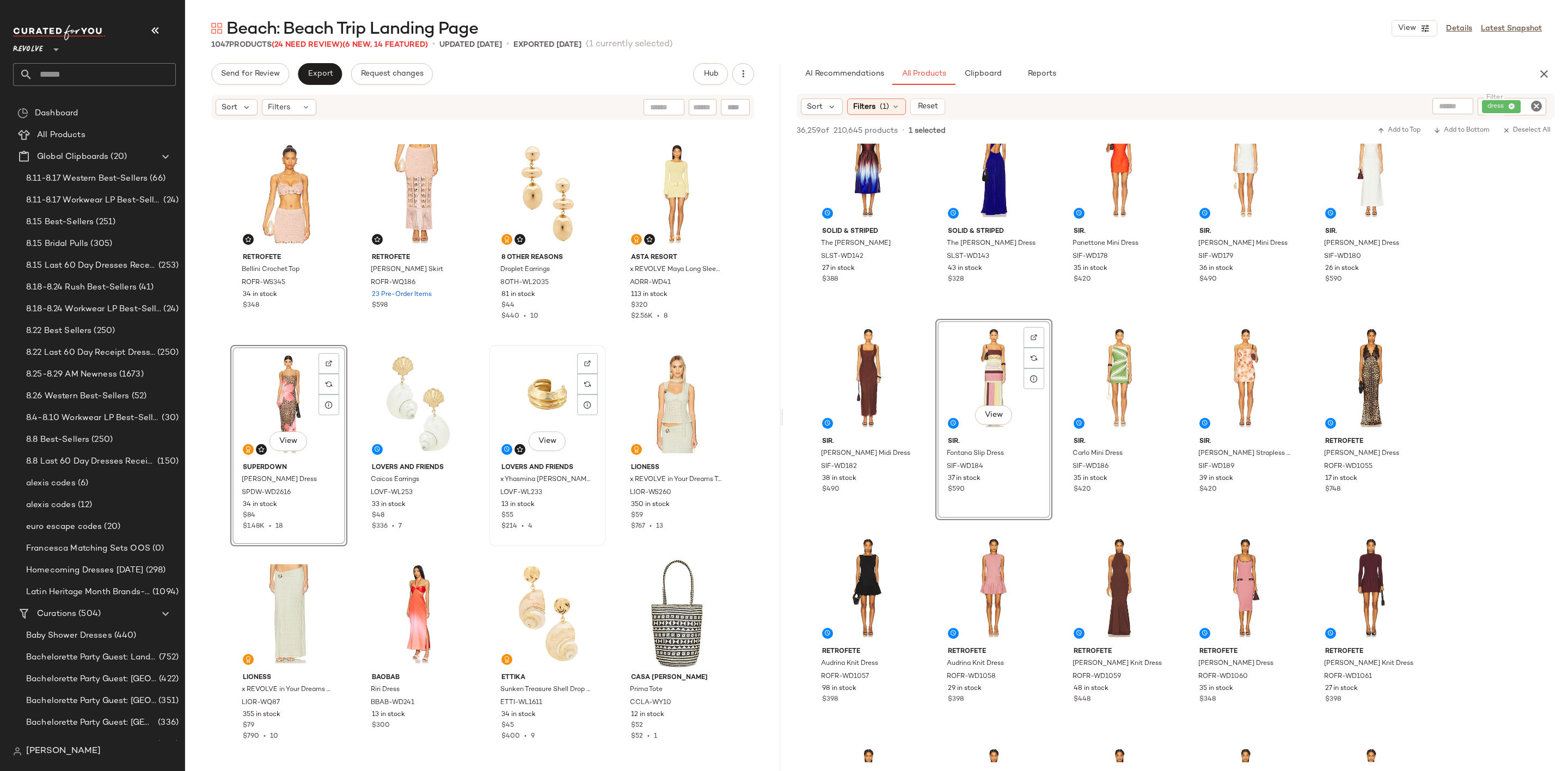
click at [530, 397] on div "View" at bounding box center [547, 403] width 110 height 110
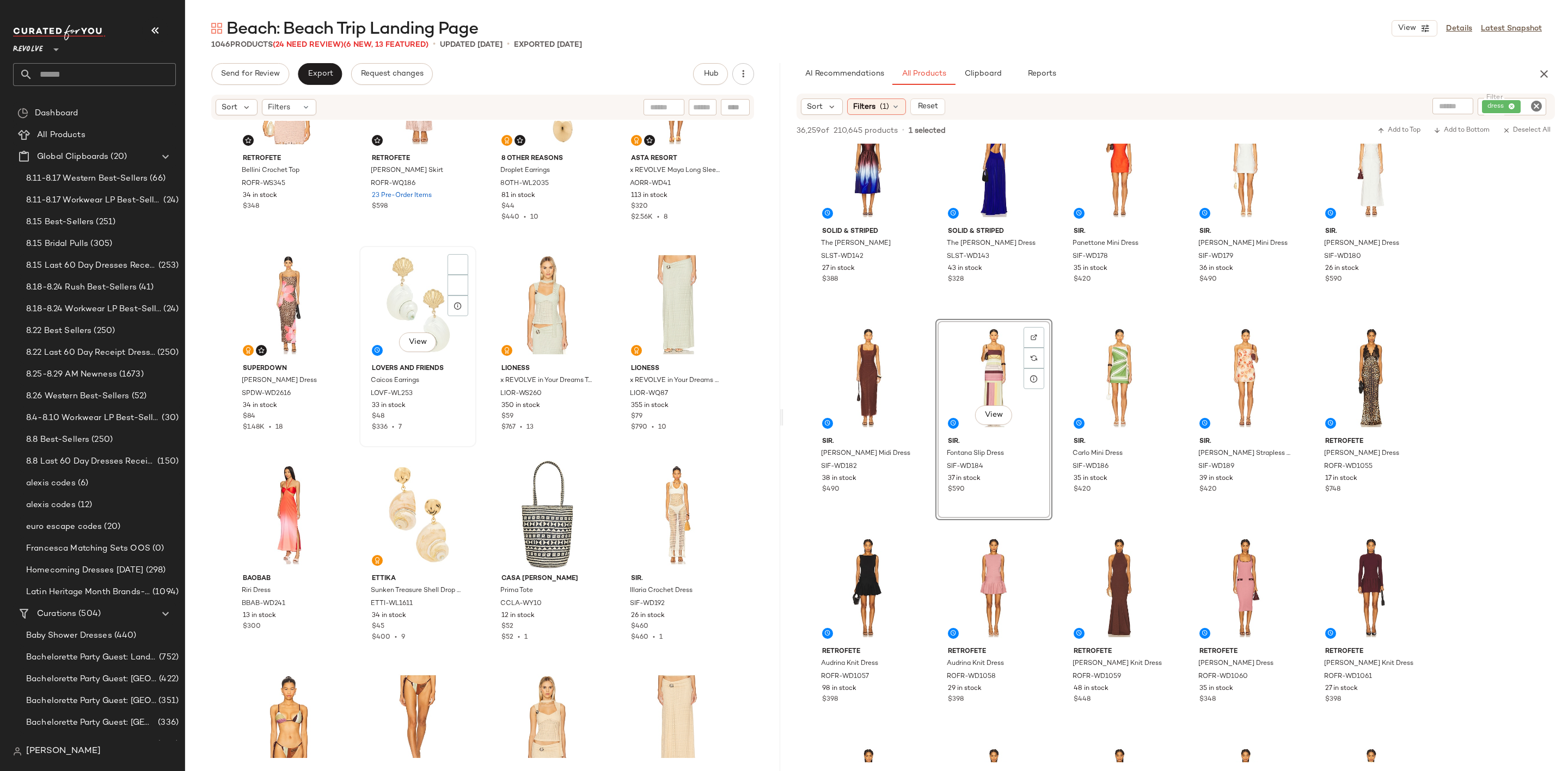
scroll to position [417, 0]
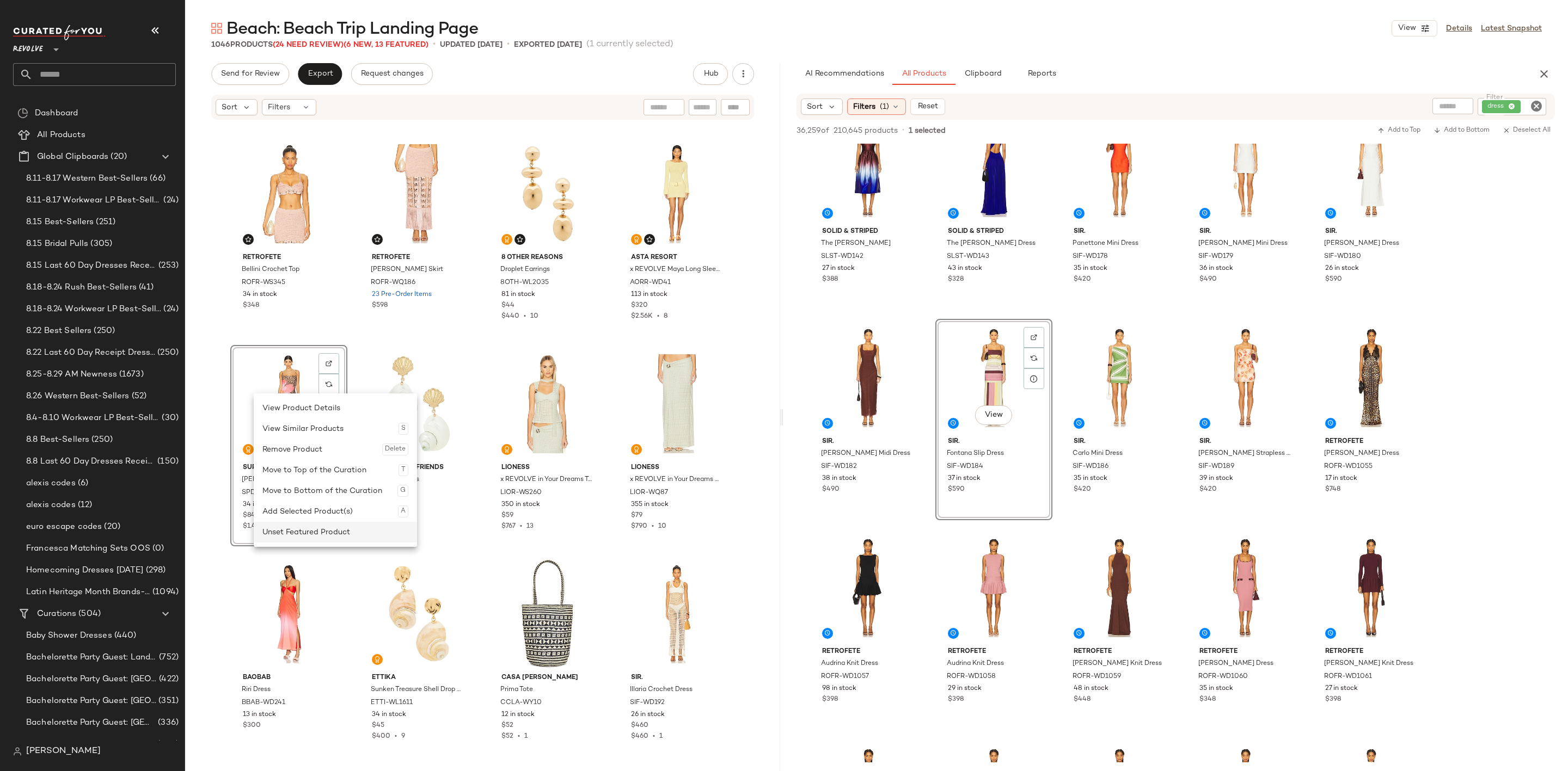
click at [287, 526] on div "Unset Featured Product" at bounding box center [335, 532] width 146 height 21
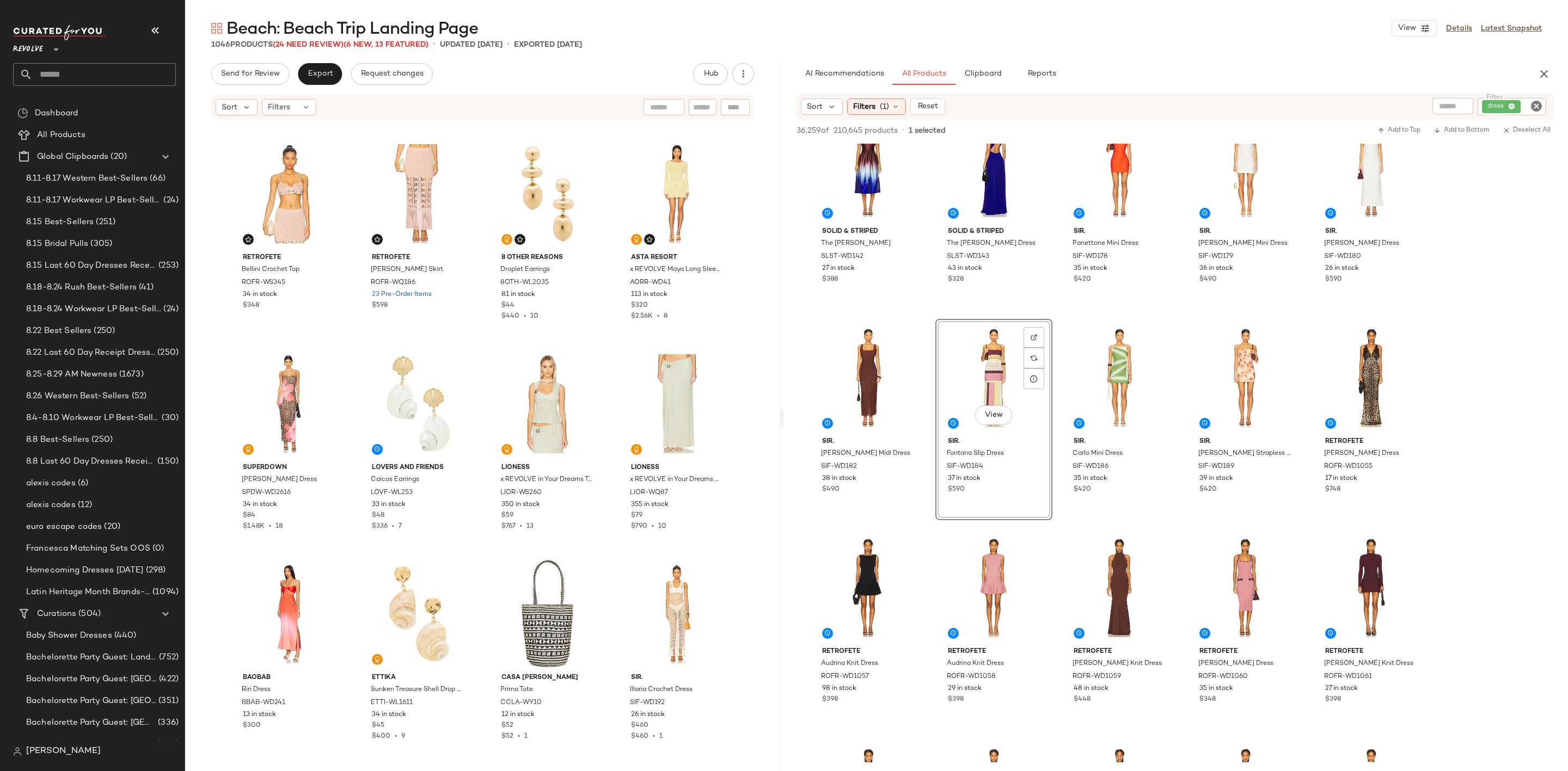
click at [1537, 106] on icon "Clear Filter" at bounding box center [1536, 106] width 13 height 13
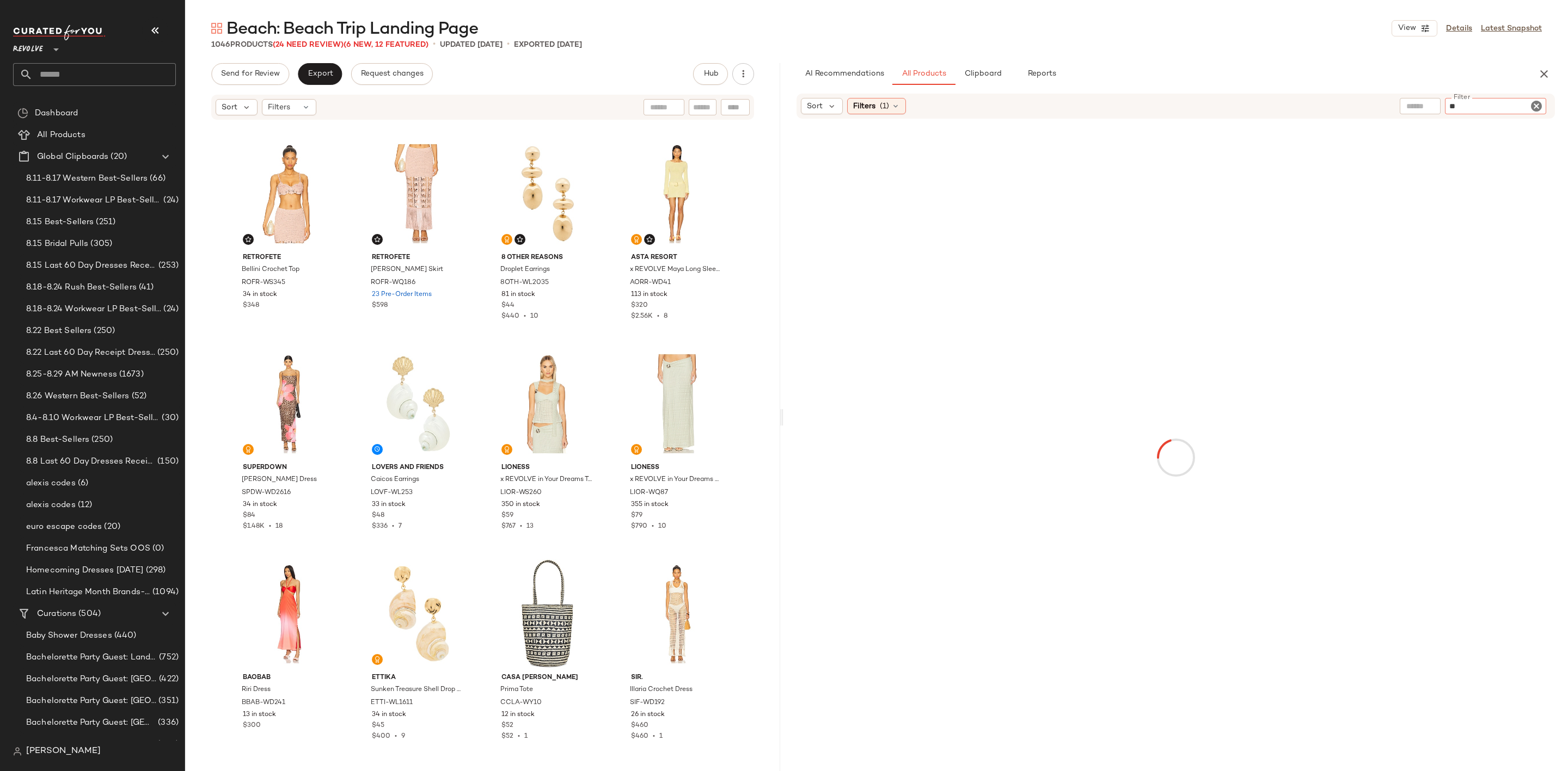
type input "*"
type input "***"
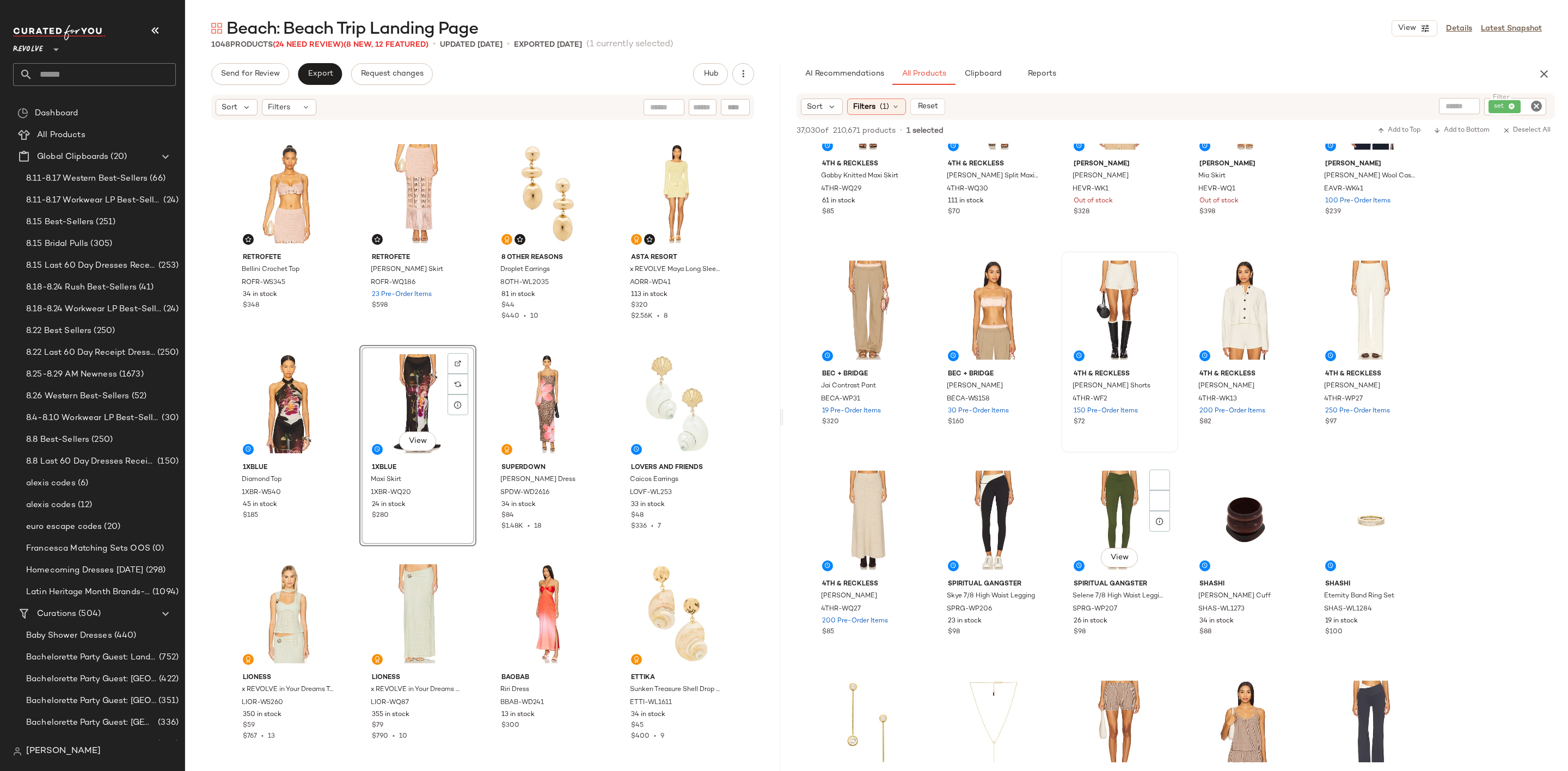
scroll to position [3919, 0]
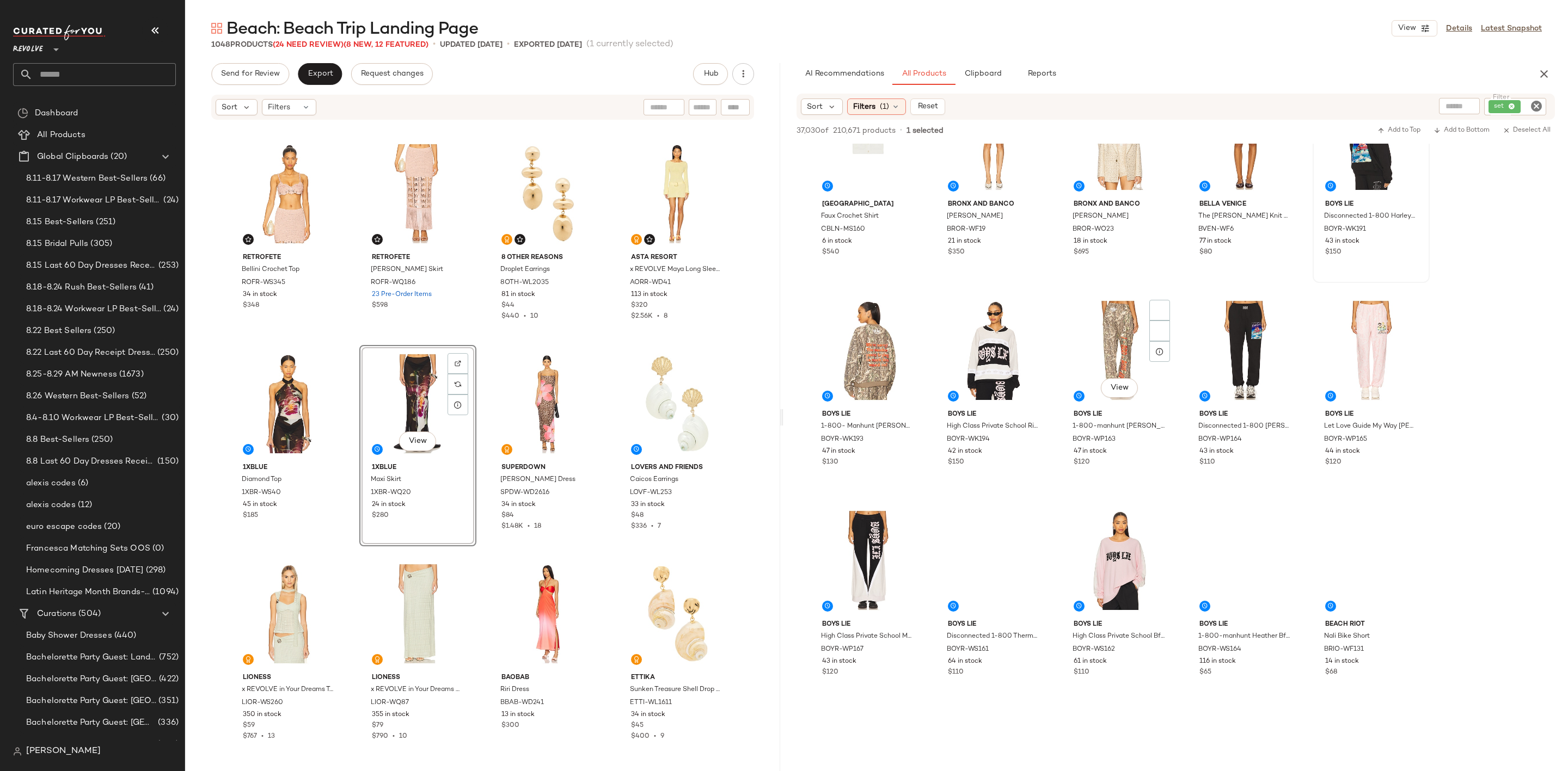
scroll to position [8981, 0]
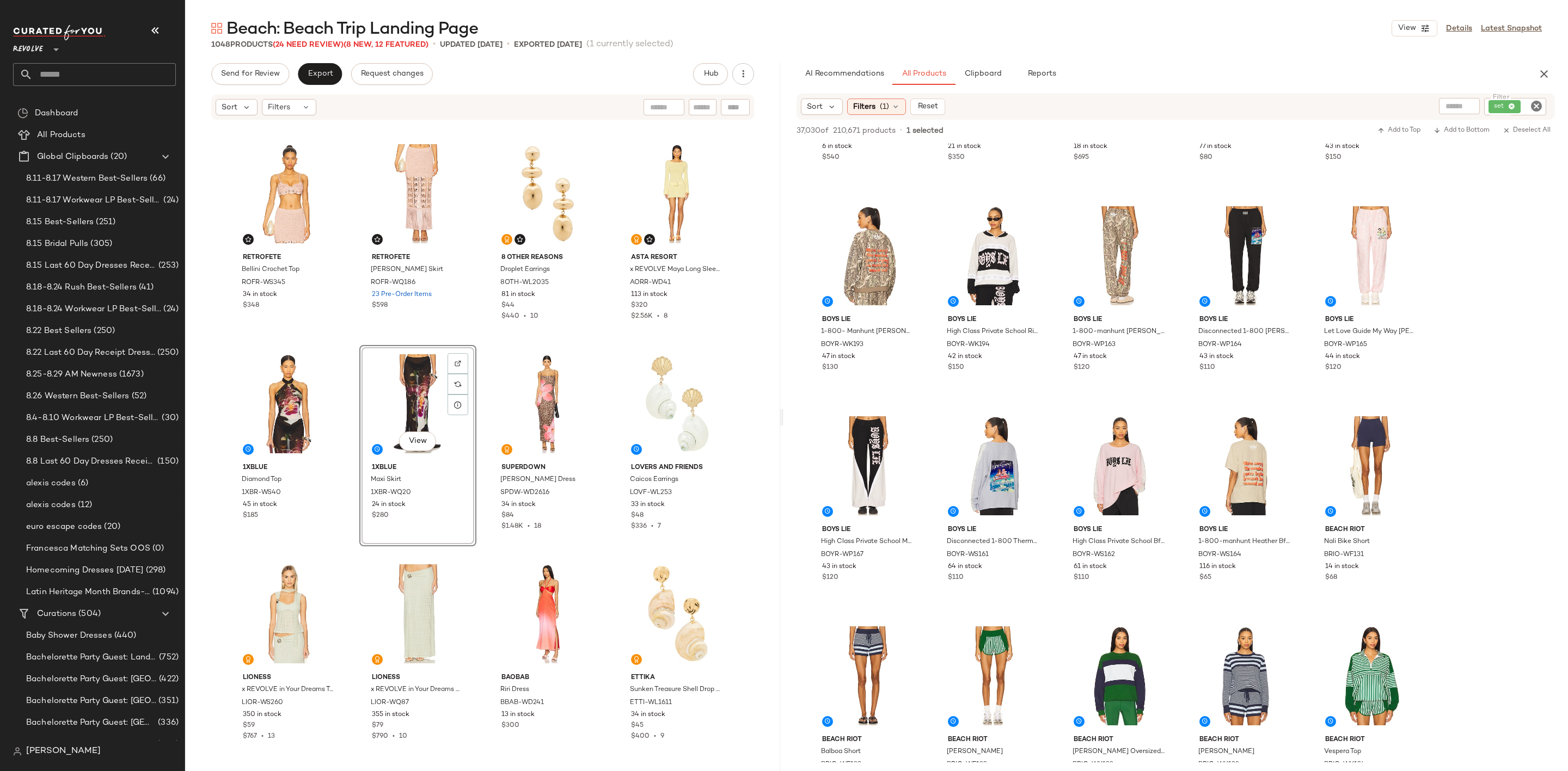
click at [1542, 103] on icon "Clear Filter" at bounding box center [1536, 106] width 13 height 13
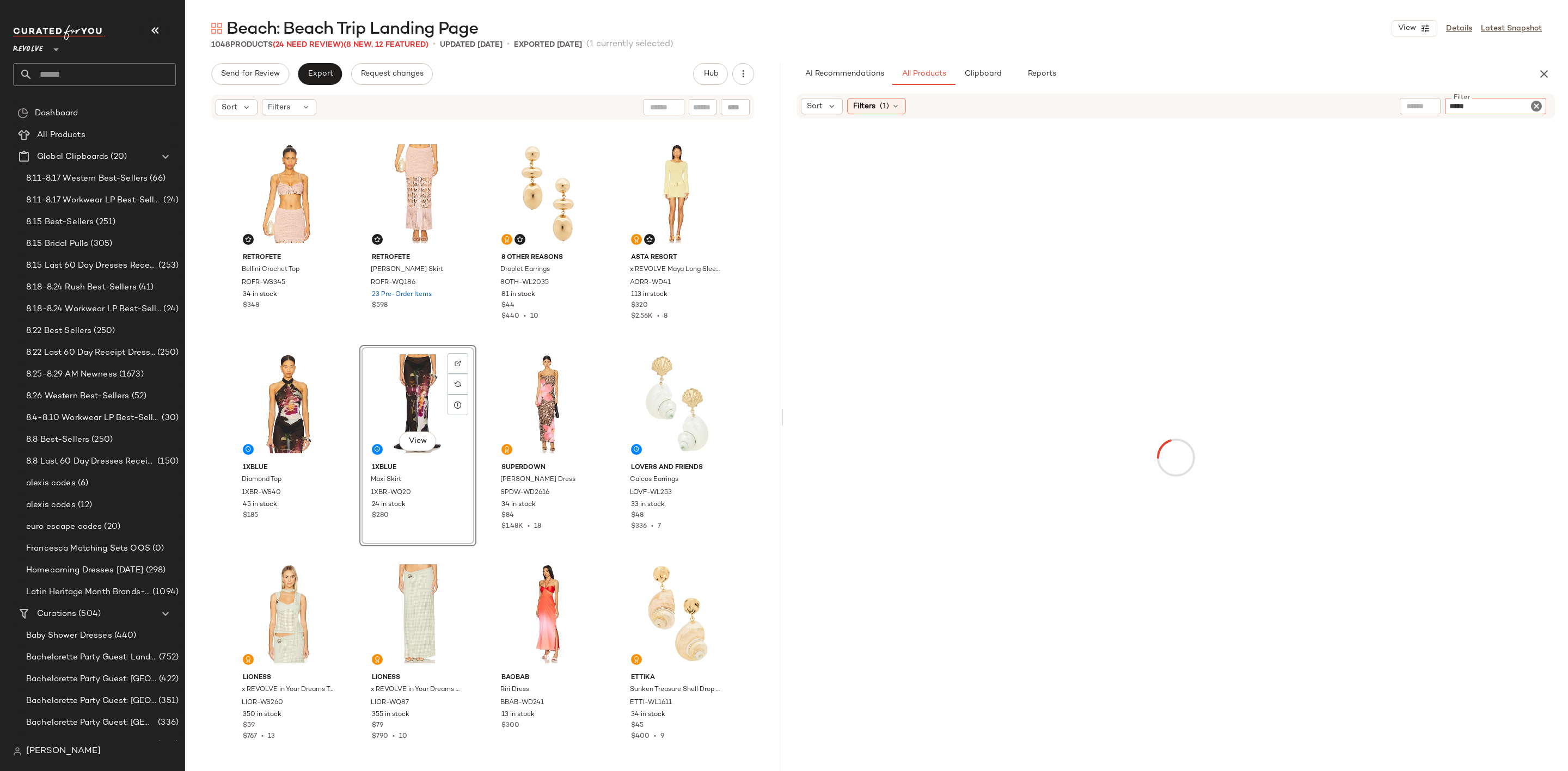
type input "******"
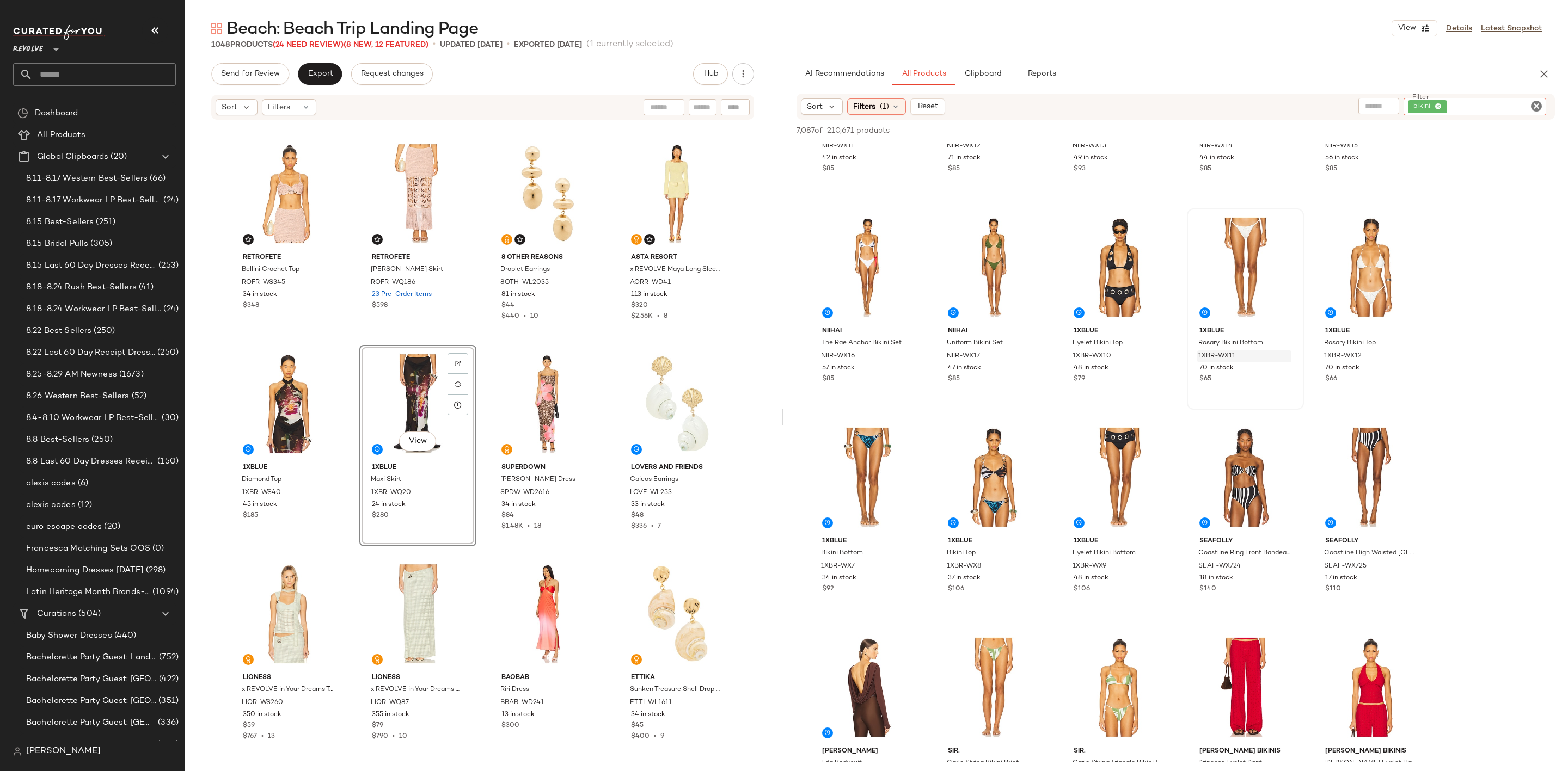
scroll to position [163, 0]
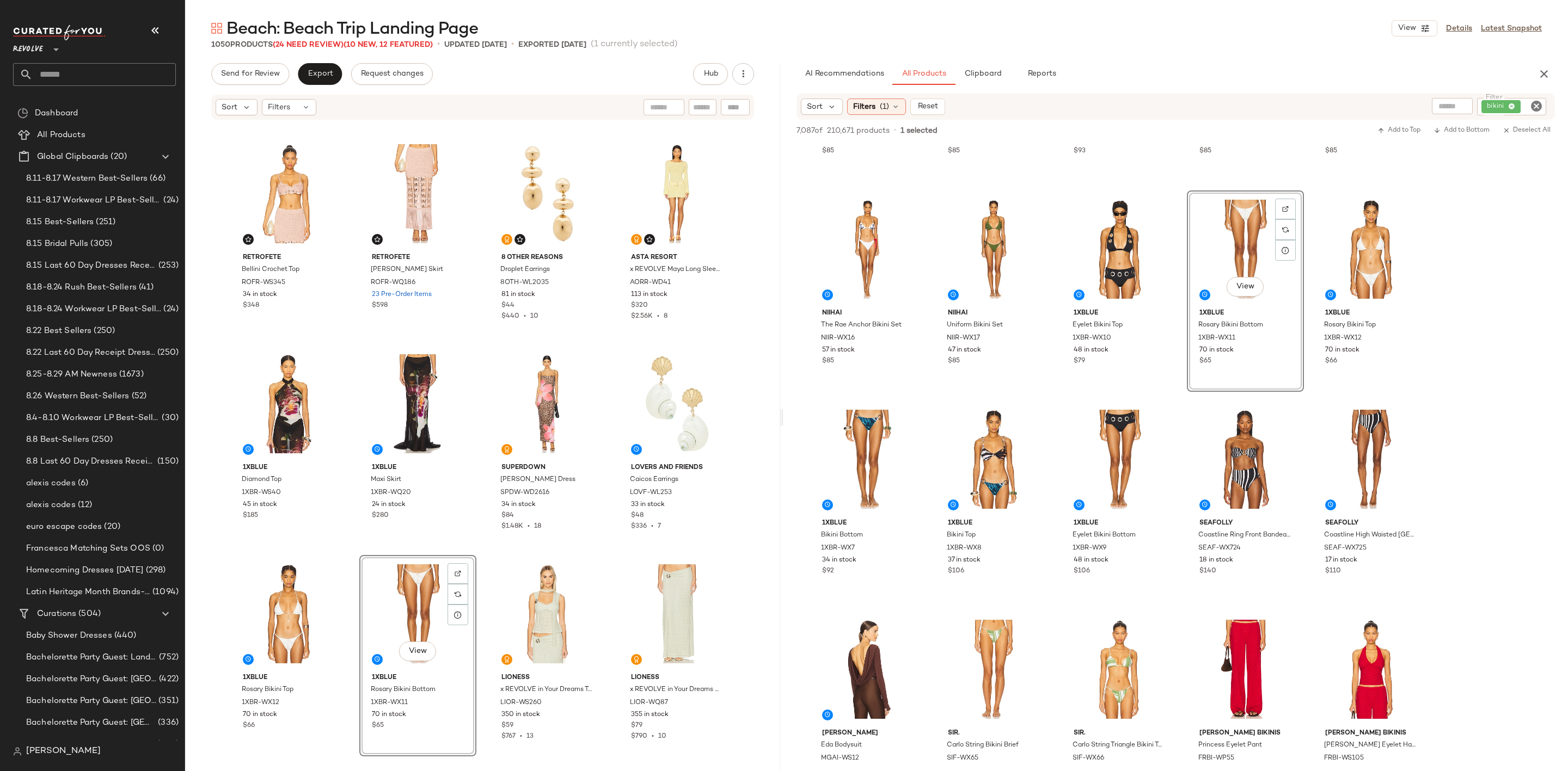
click at [1536, 108] on icon "Clear Filter" at bounding box center [1536, 106] width 13 height 13
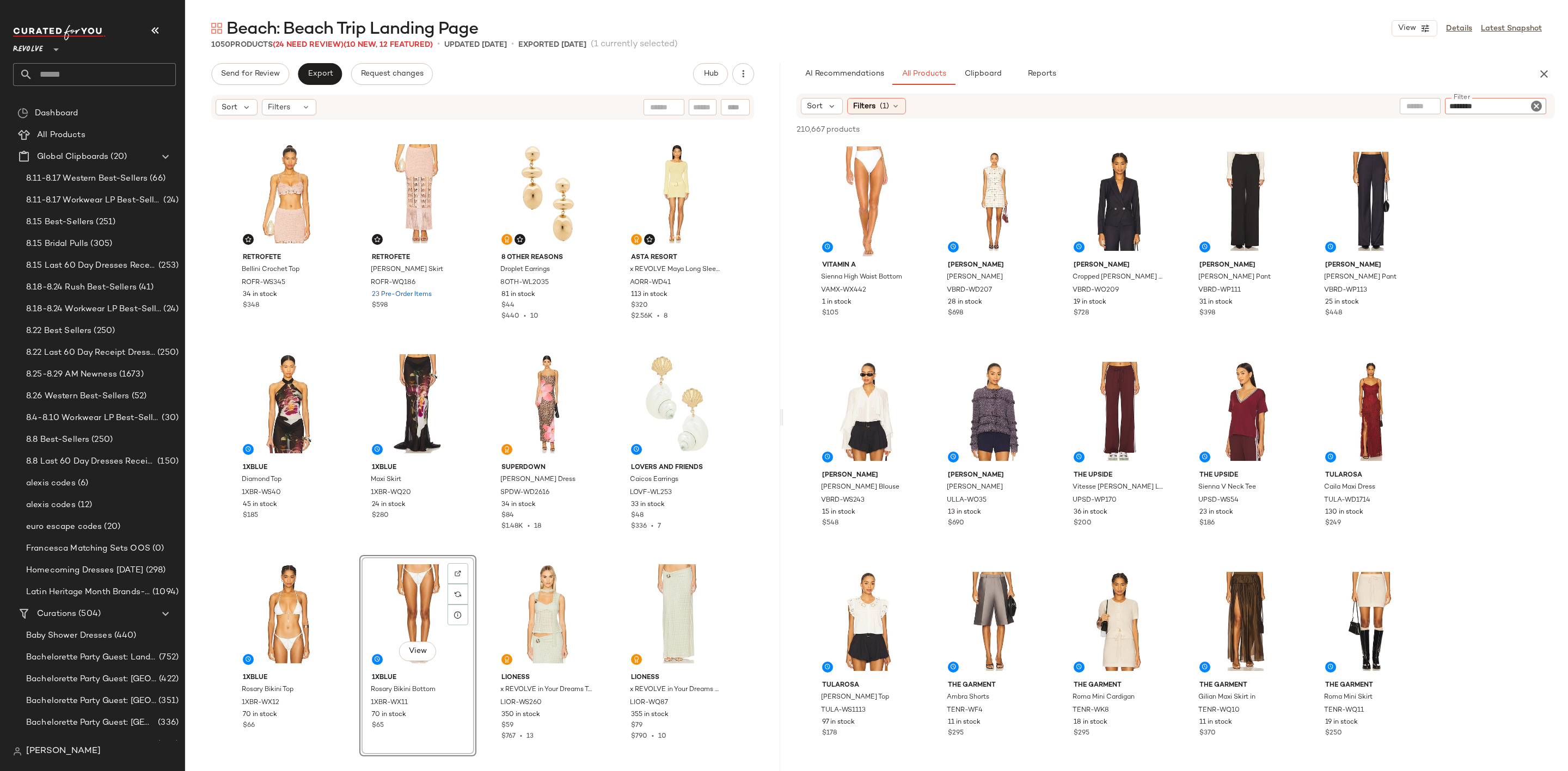
type input "*********"
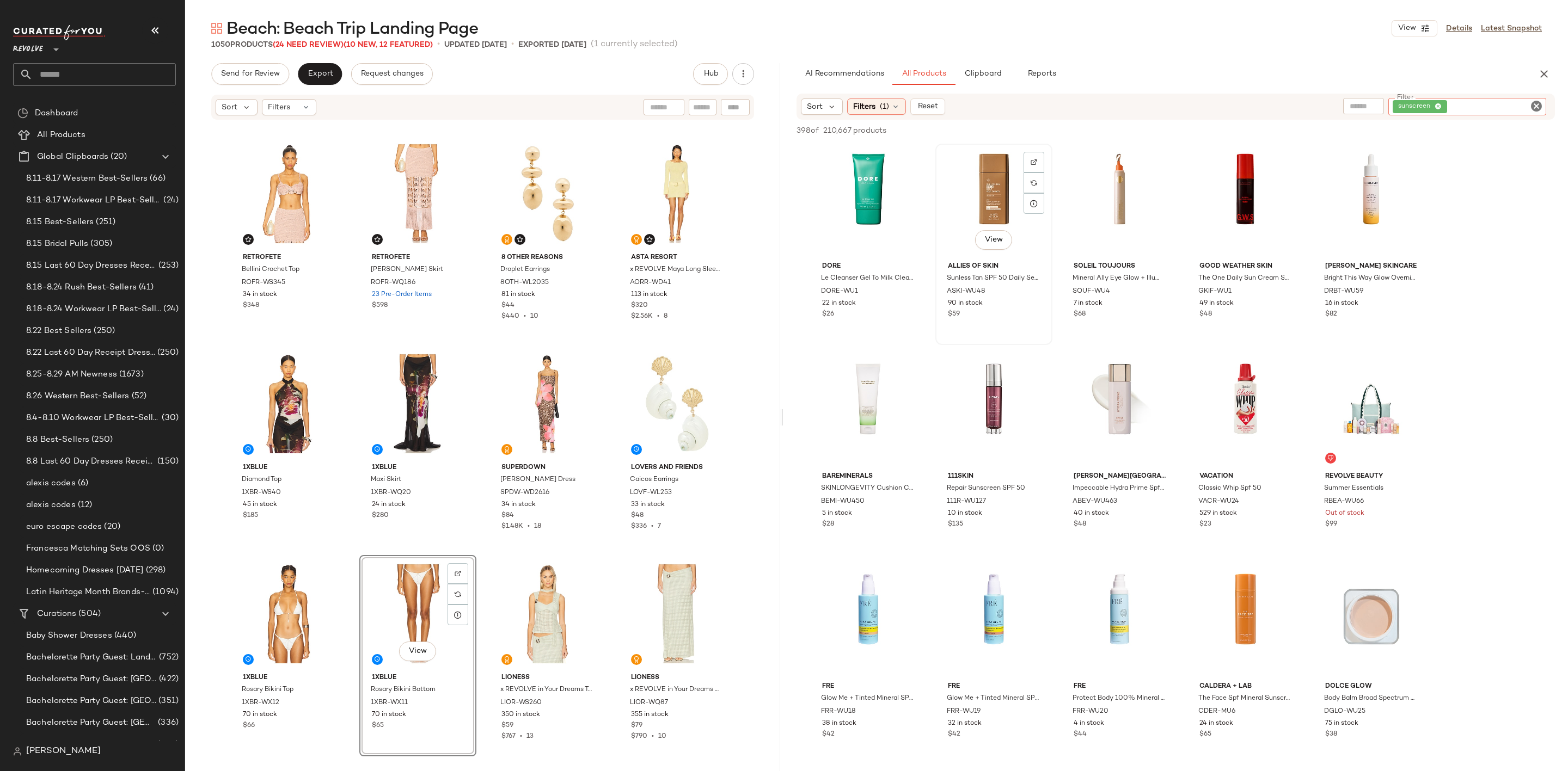
click at [985, 206] on div "View" at bounding box center [994, 202] width 110 height 110
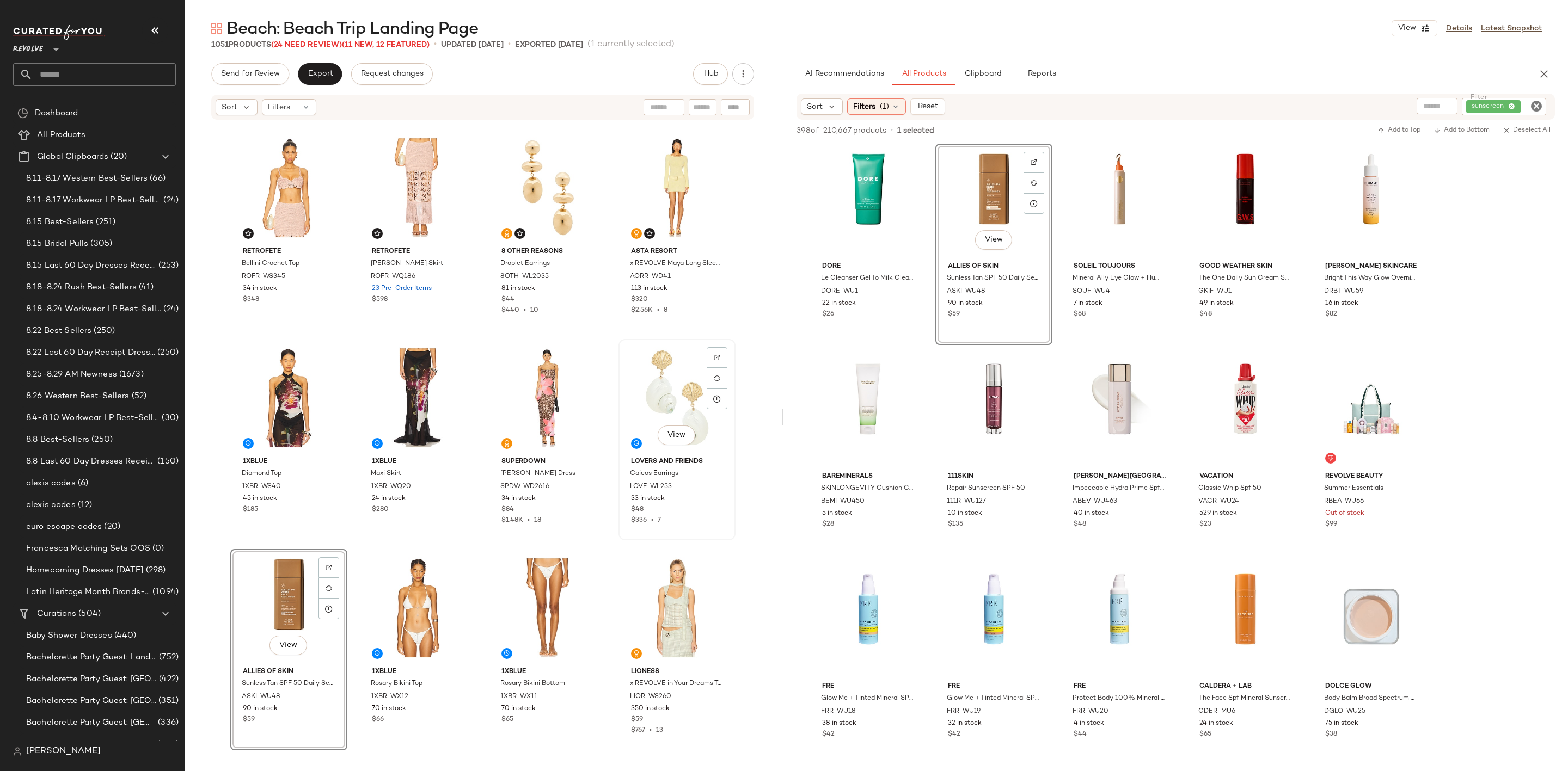
click at [643, 372] on div "View" at bounding box center [677, 398] width 110 height 110
click at [1538, 110] on icon "Clear Filter" at bounding box center [1536, 106] width 13 height 13
type input "*"
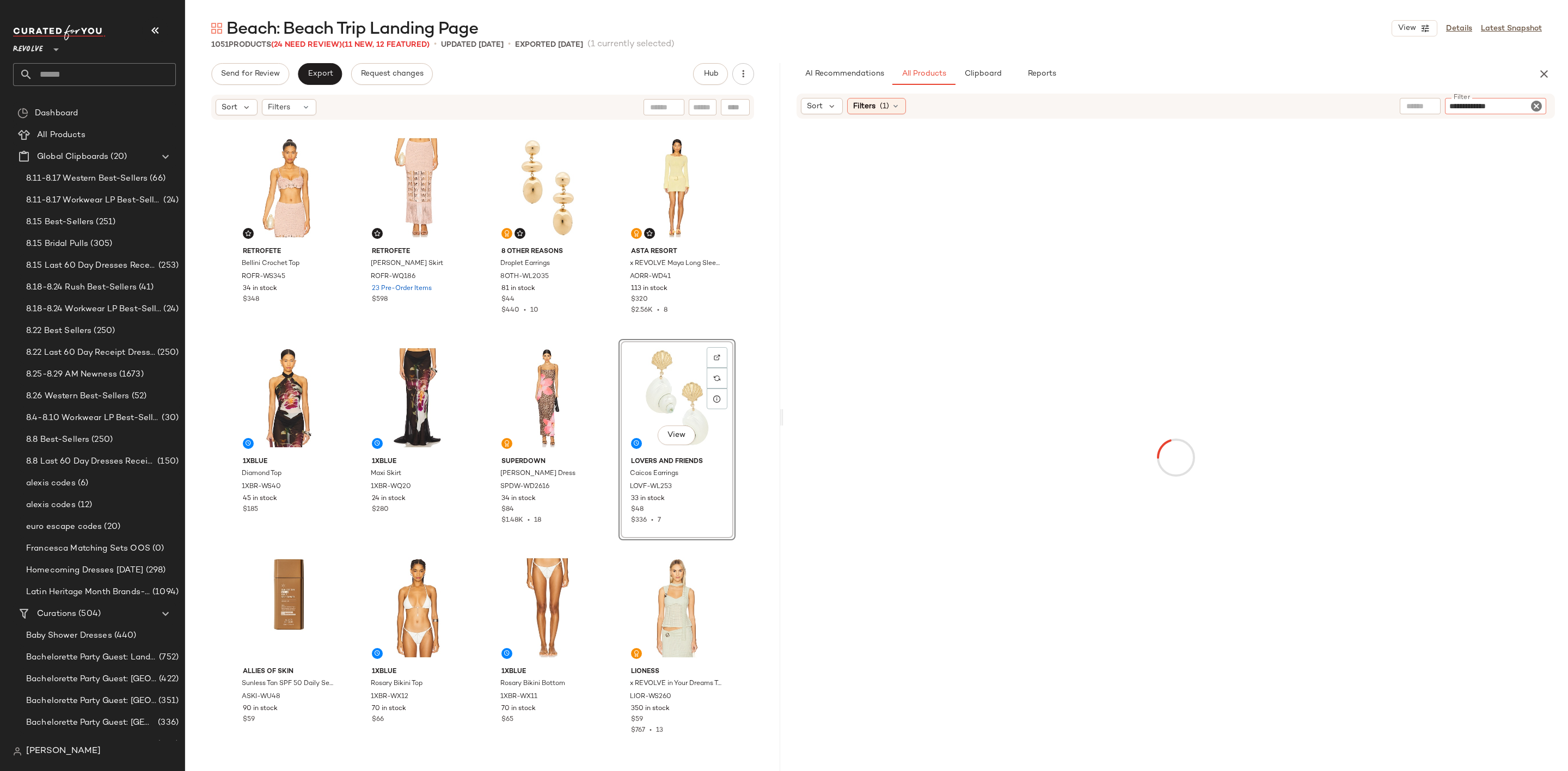
type input "**********"
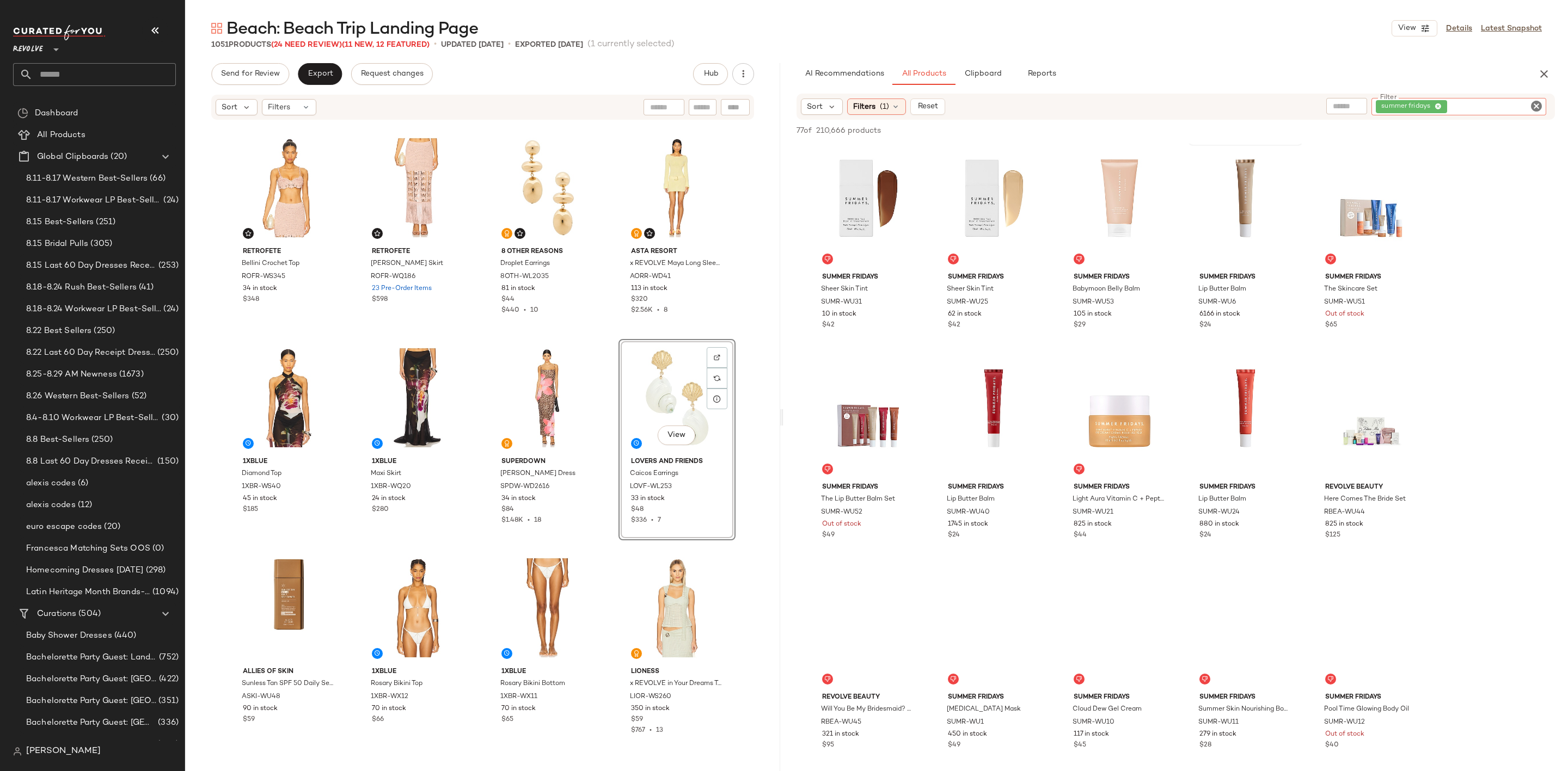
scroll to position [1470, 0]
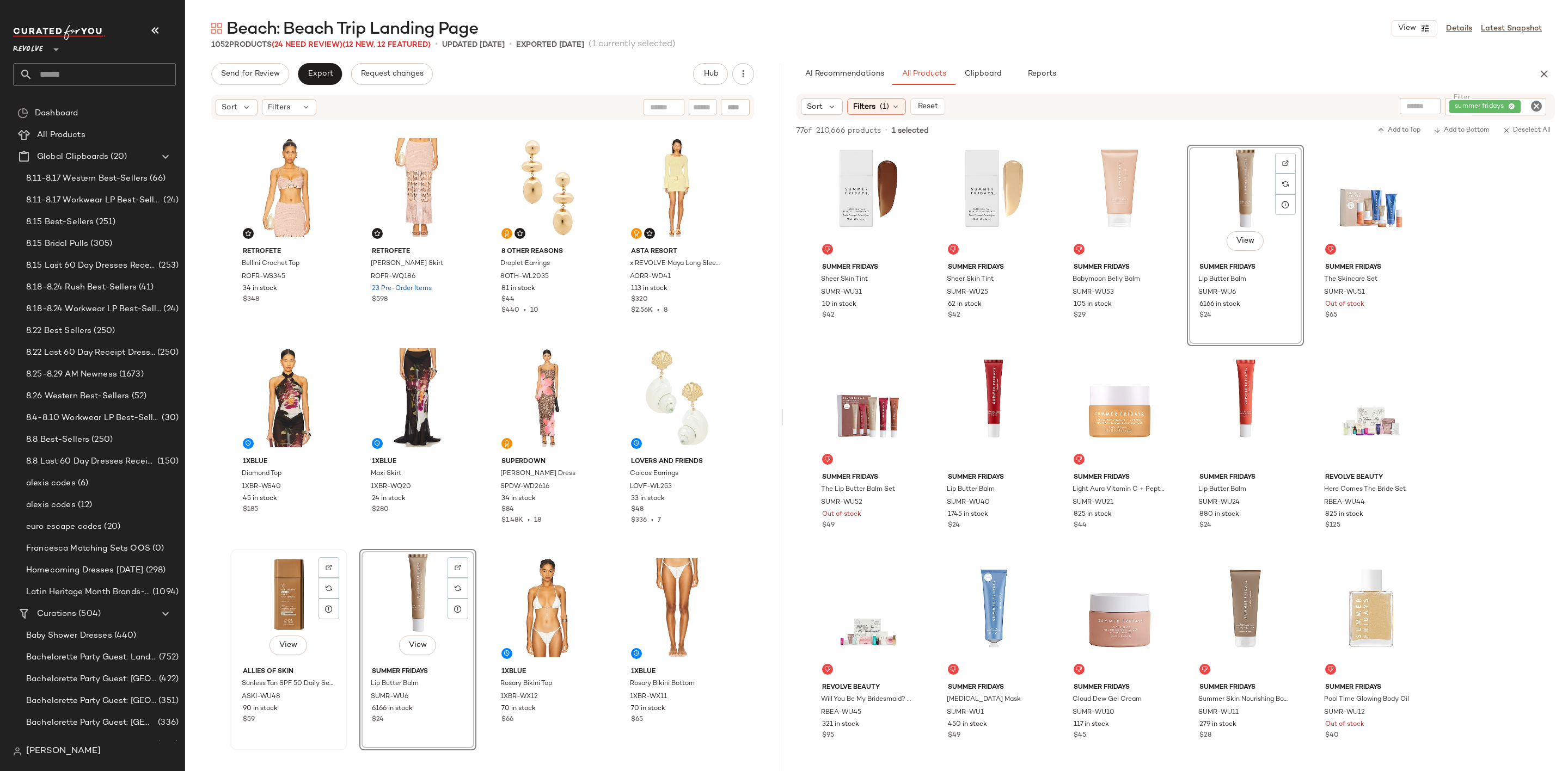
click at [270, 605] on div "View" at bounding box center [289, 608] width 110 height 110
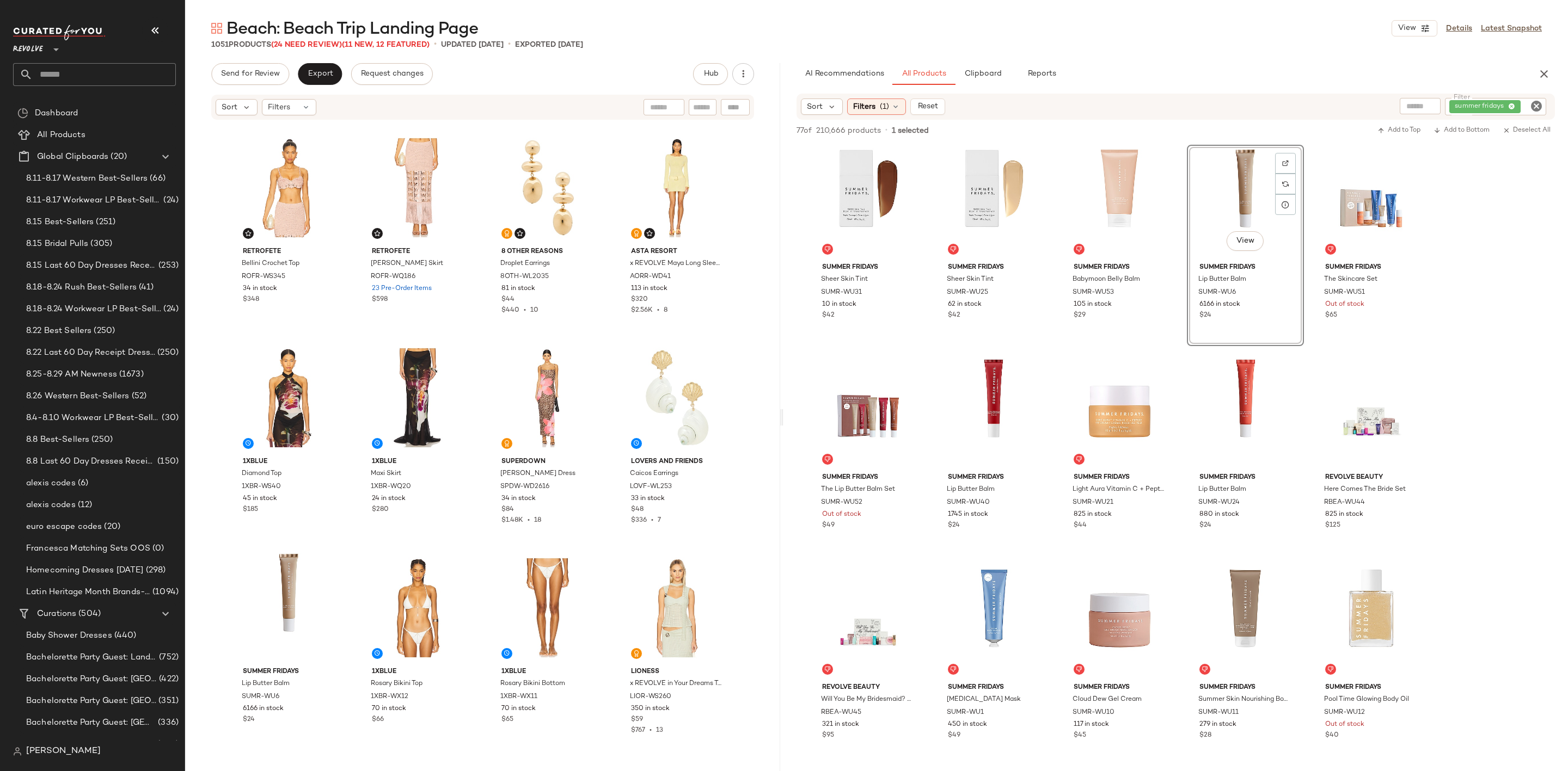
click at [1535, 101] on icon "Clear Filter" at bounding box center [1536, 106] width 13 height 13
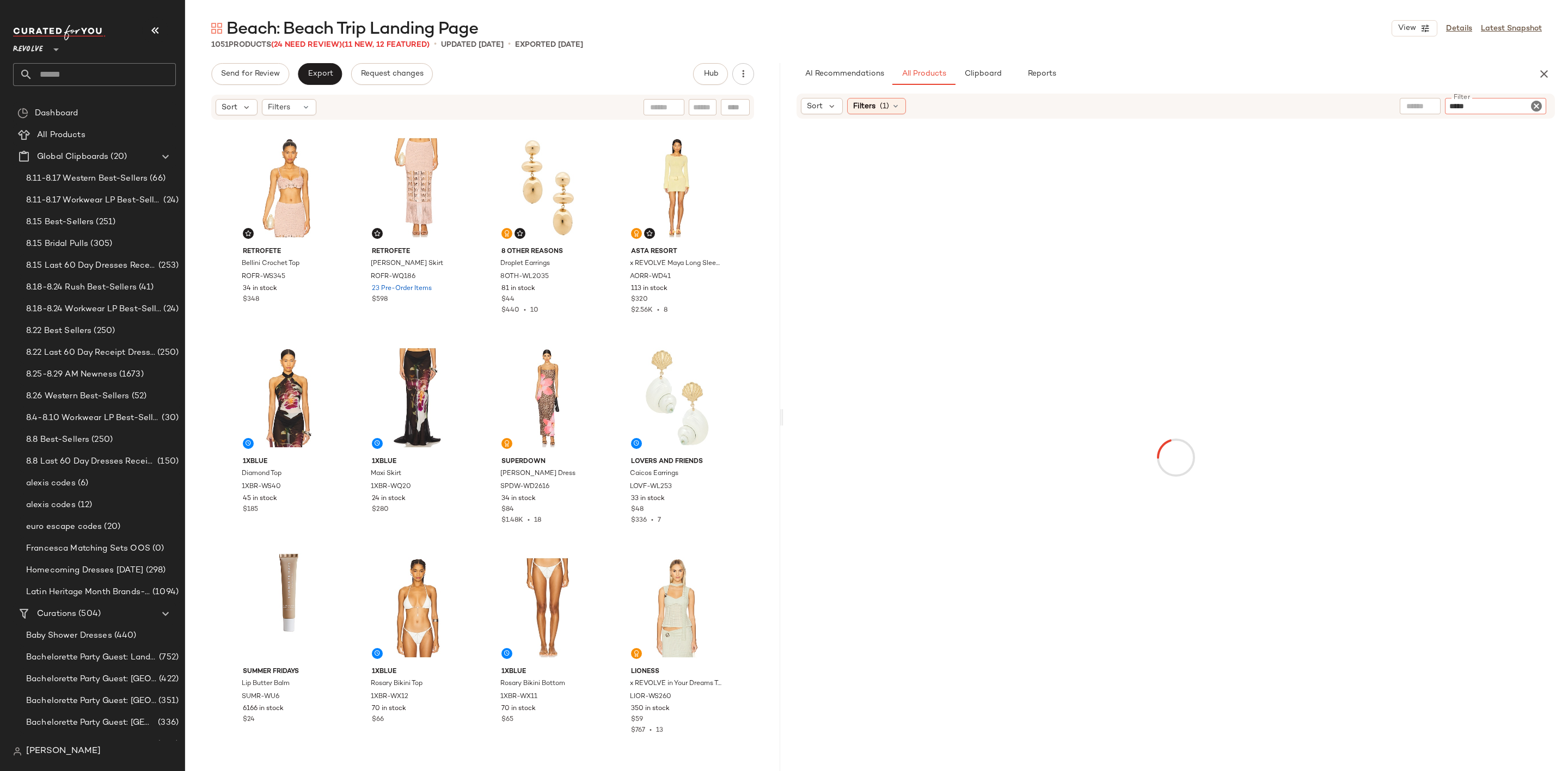
type input "*****"
click at [1349, 47] on div "1051 Products (24 Need Review) (11 New, 12 Featured) • updated [DATE] • Exporte…" at bounding box center [877, 44] width 1383 height 11
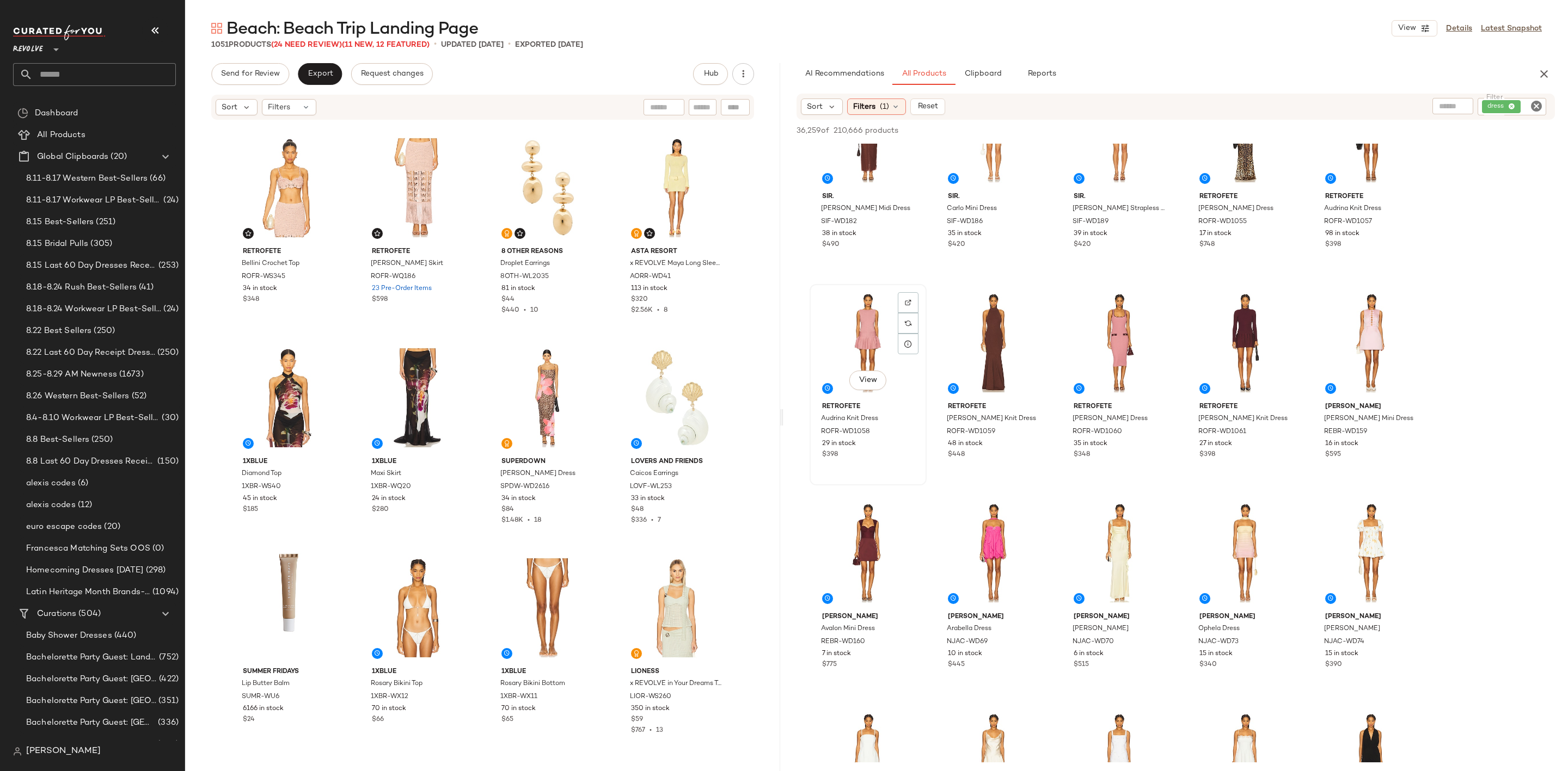
scroll to position [653, 0]
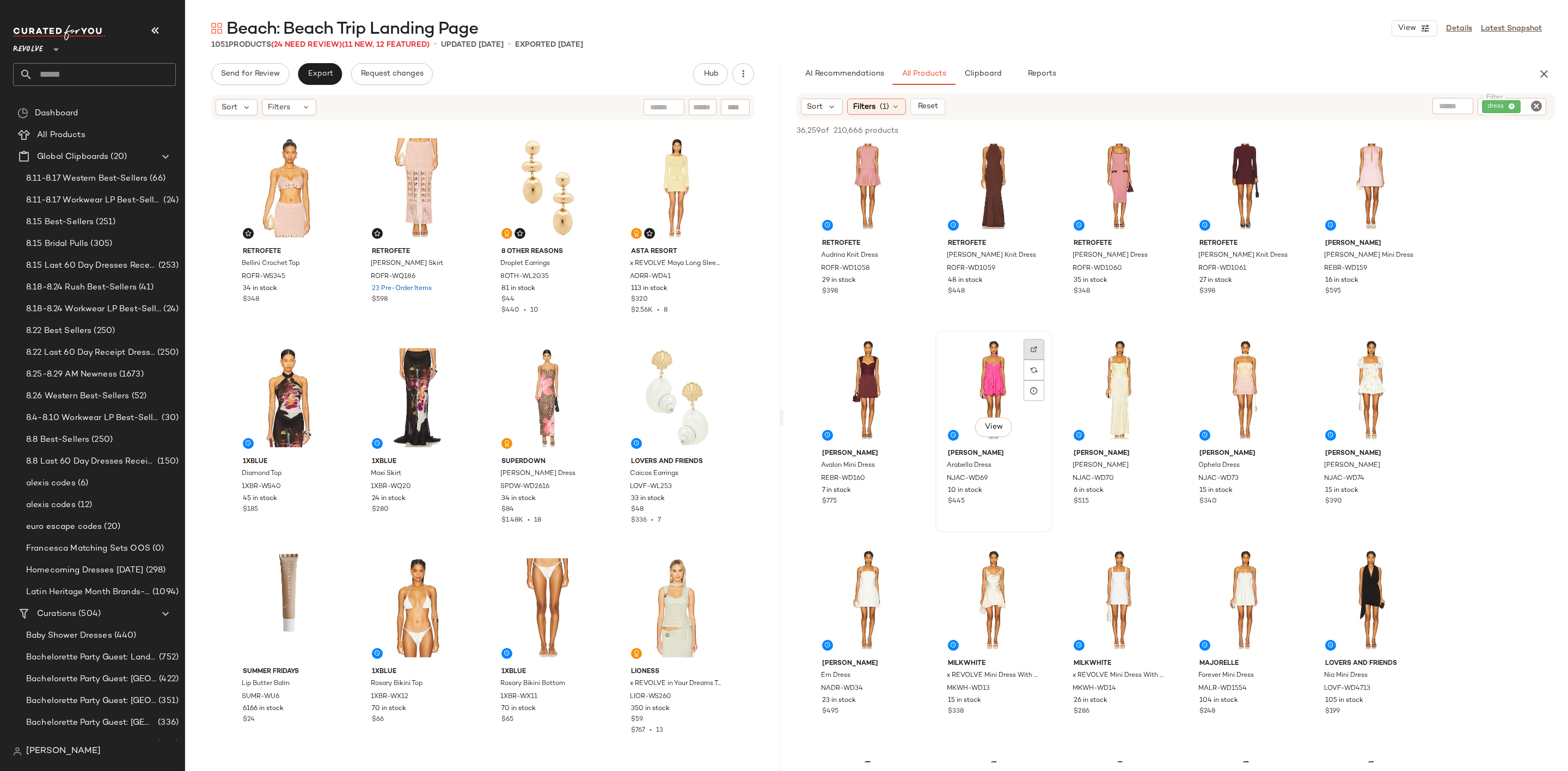
click at [1032, 348] on img at bounding box center [1034, 349] width 7 height 7
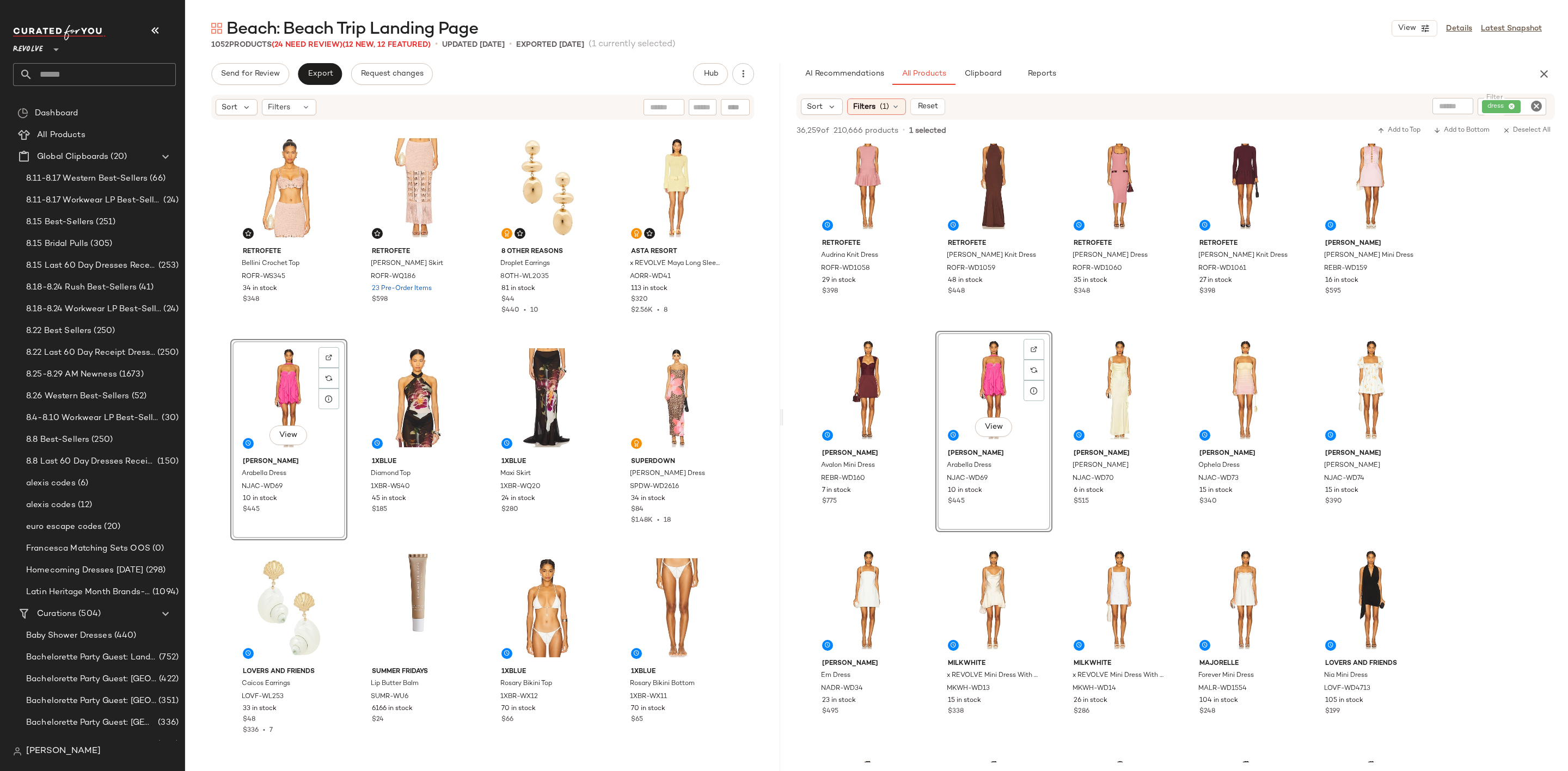
click at [1539, 103] on icon "Clear Filter" at bounding box center [1536, 106] width 13 height 13
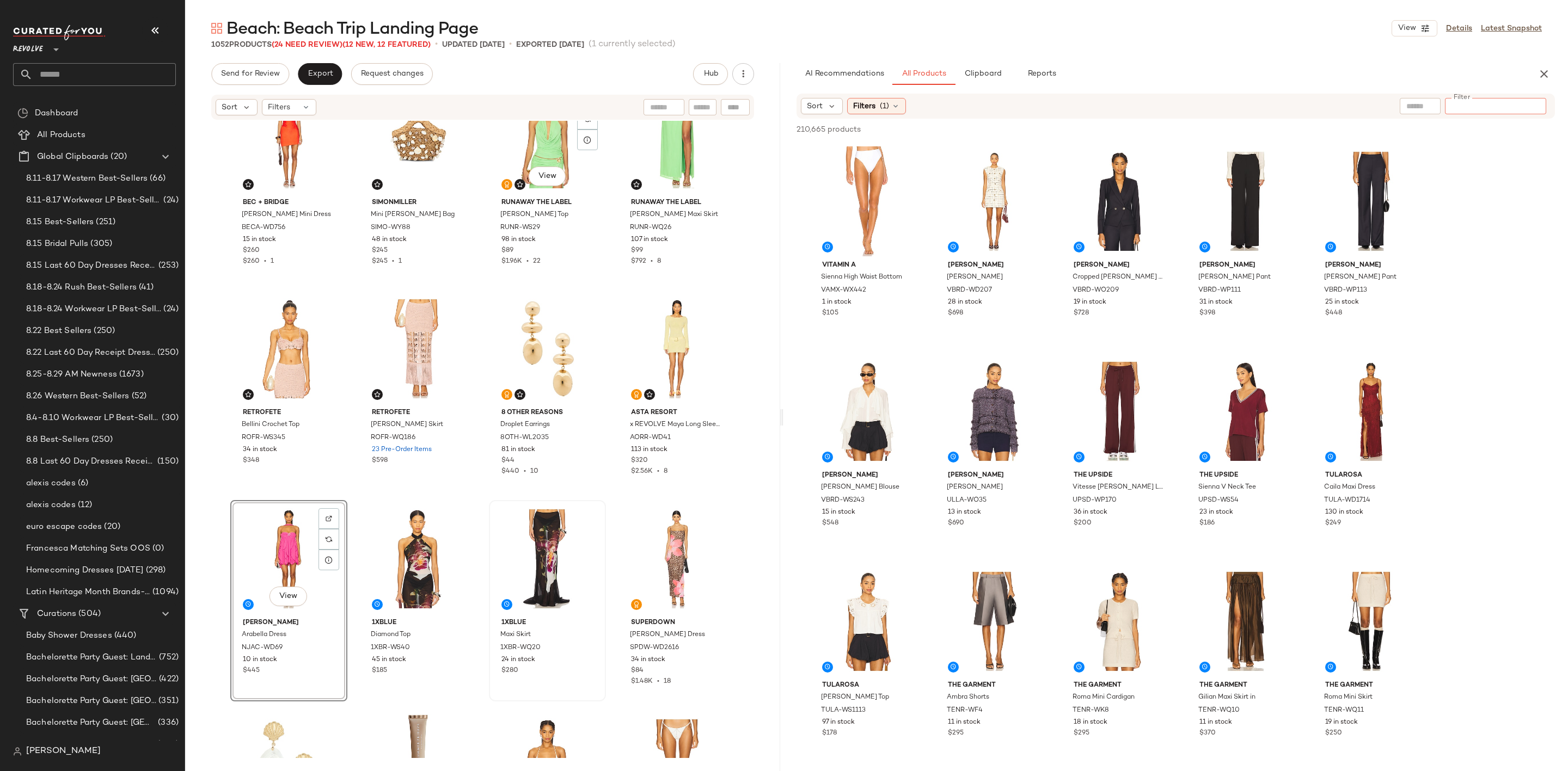
scroll to position [254, 0]
type input "******"
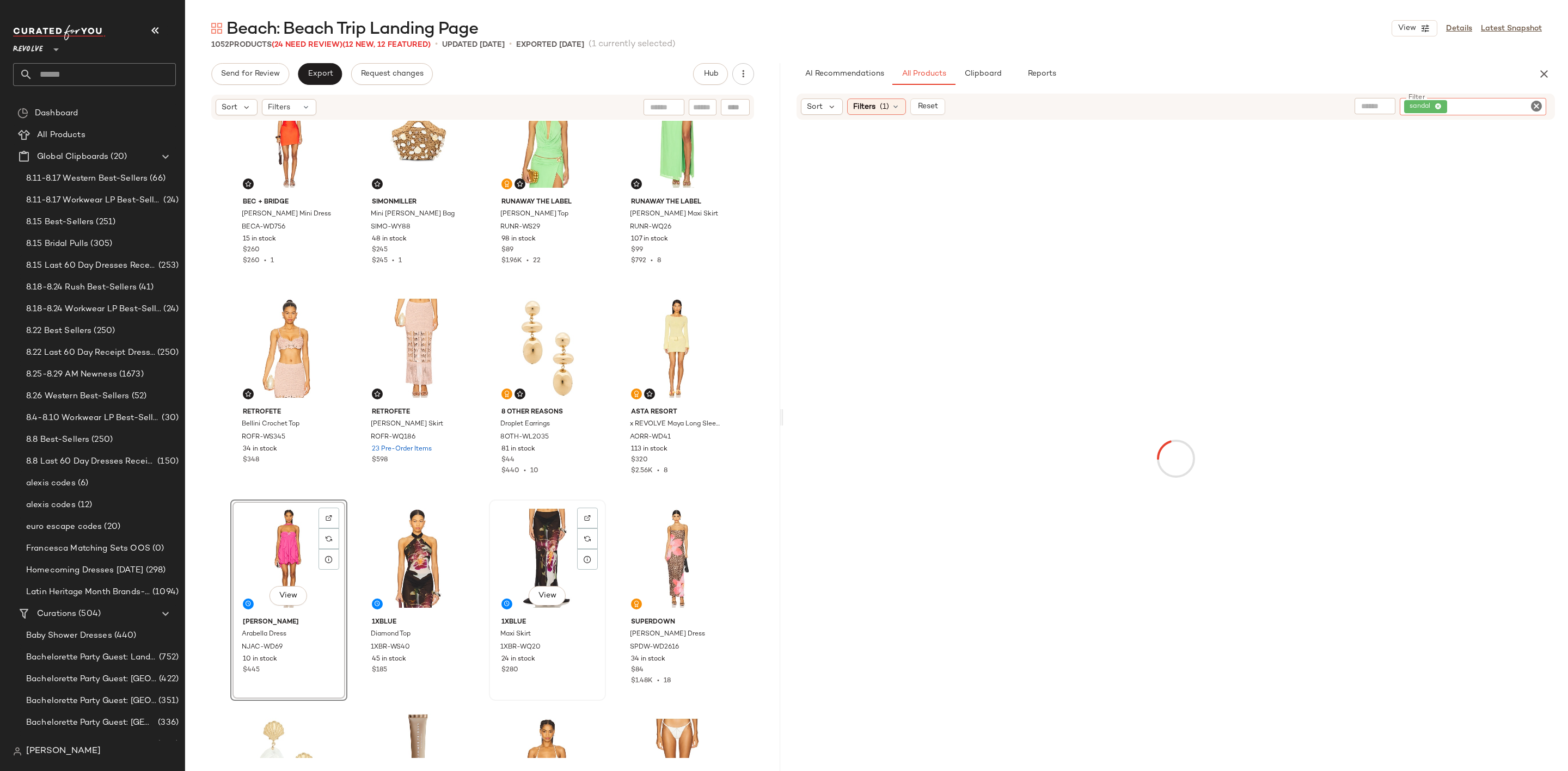
scroll to position [426, 0]
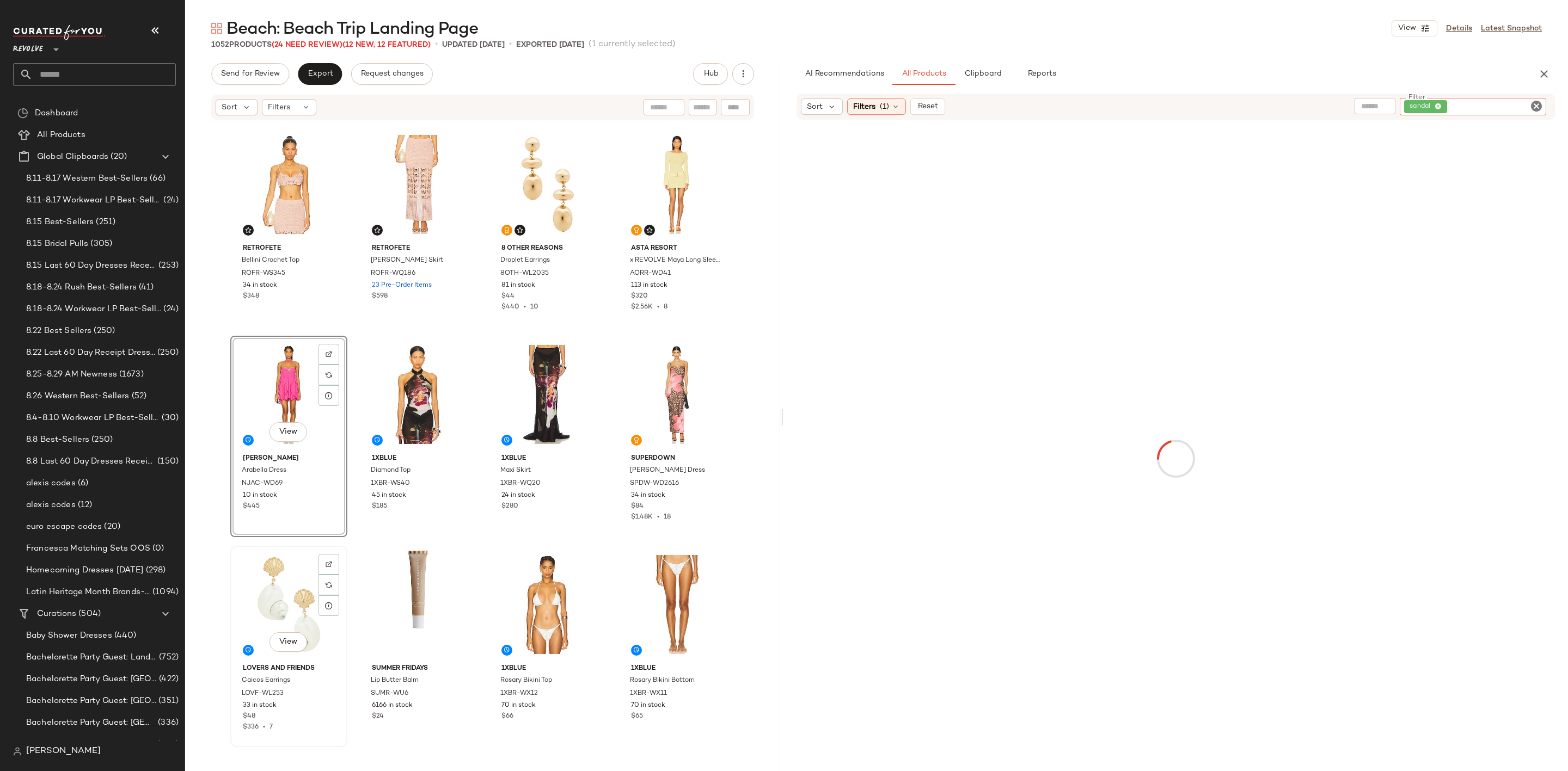
click at [281, 580] on div "View" at bounding box center [289, 604] width 110 height 110
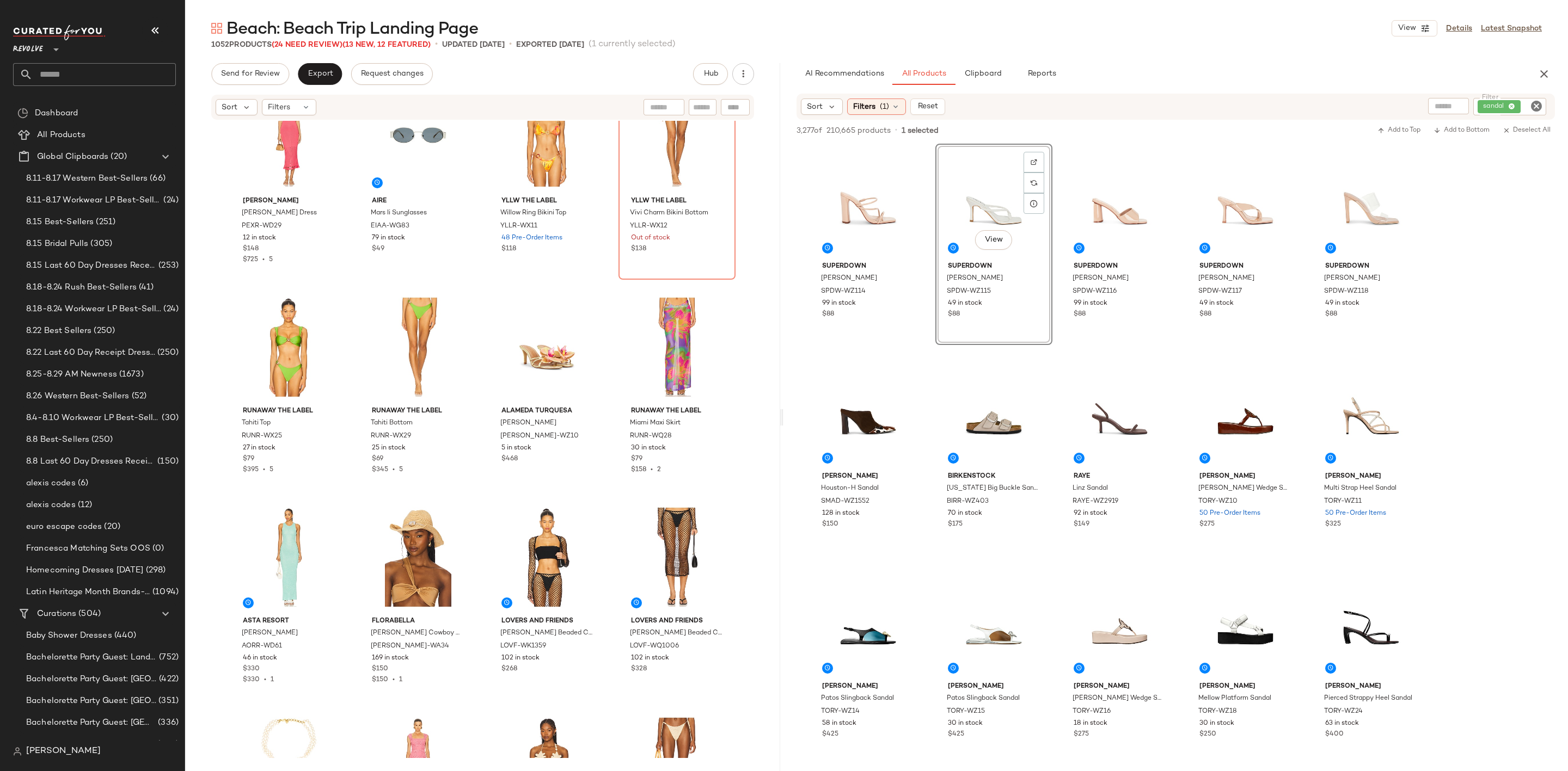
scroll to position [2866, 0]
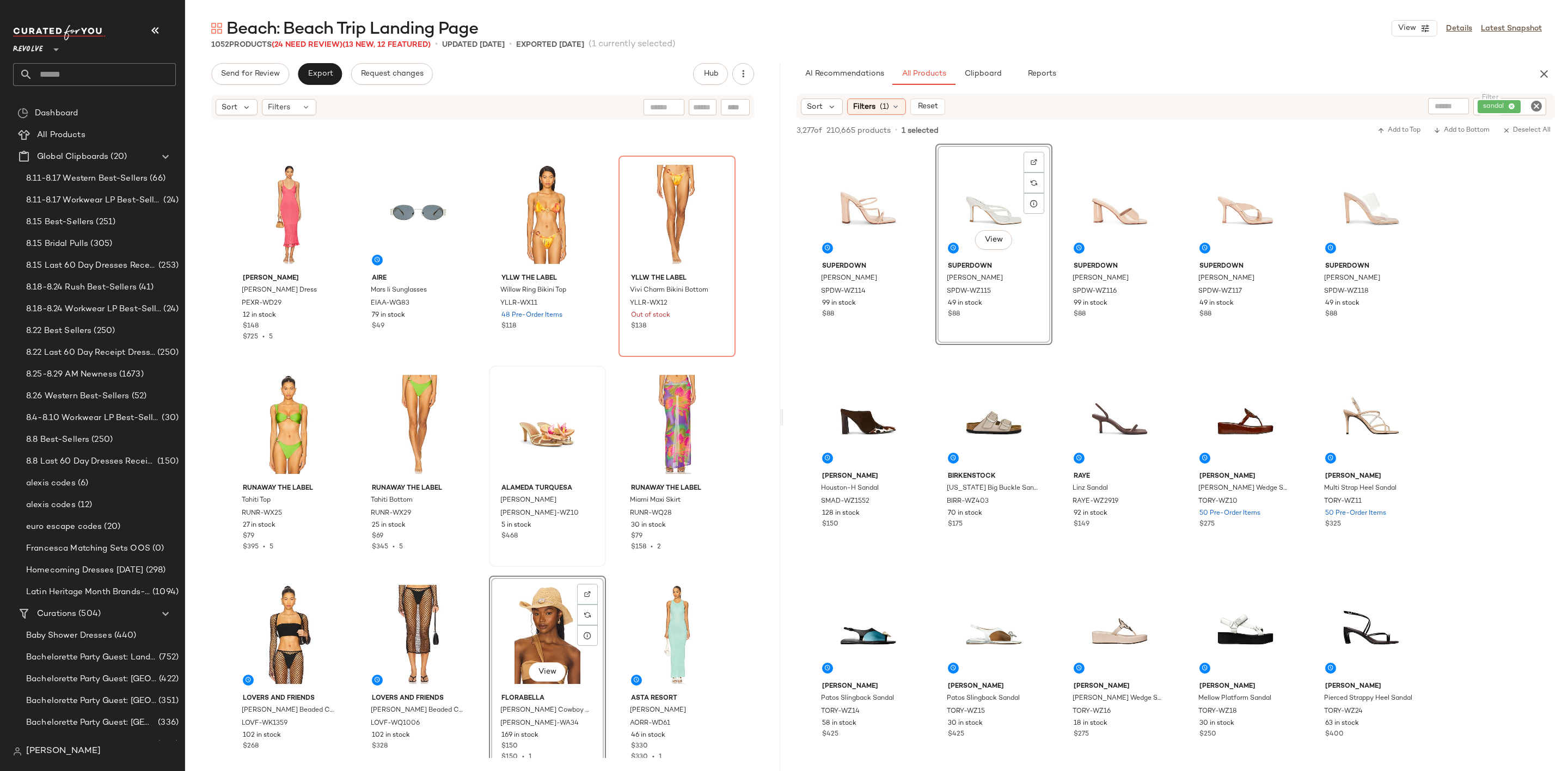
scroll to position [2703, 0]
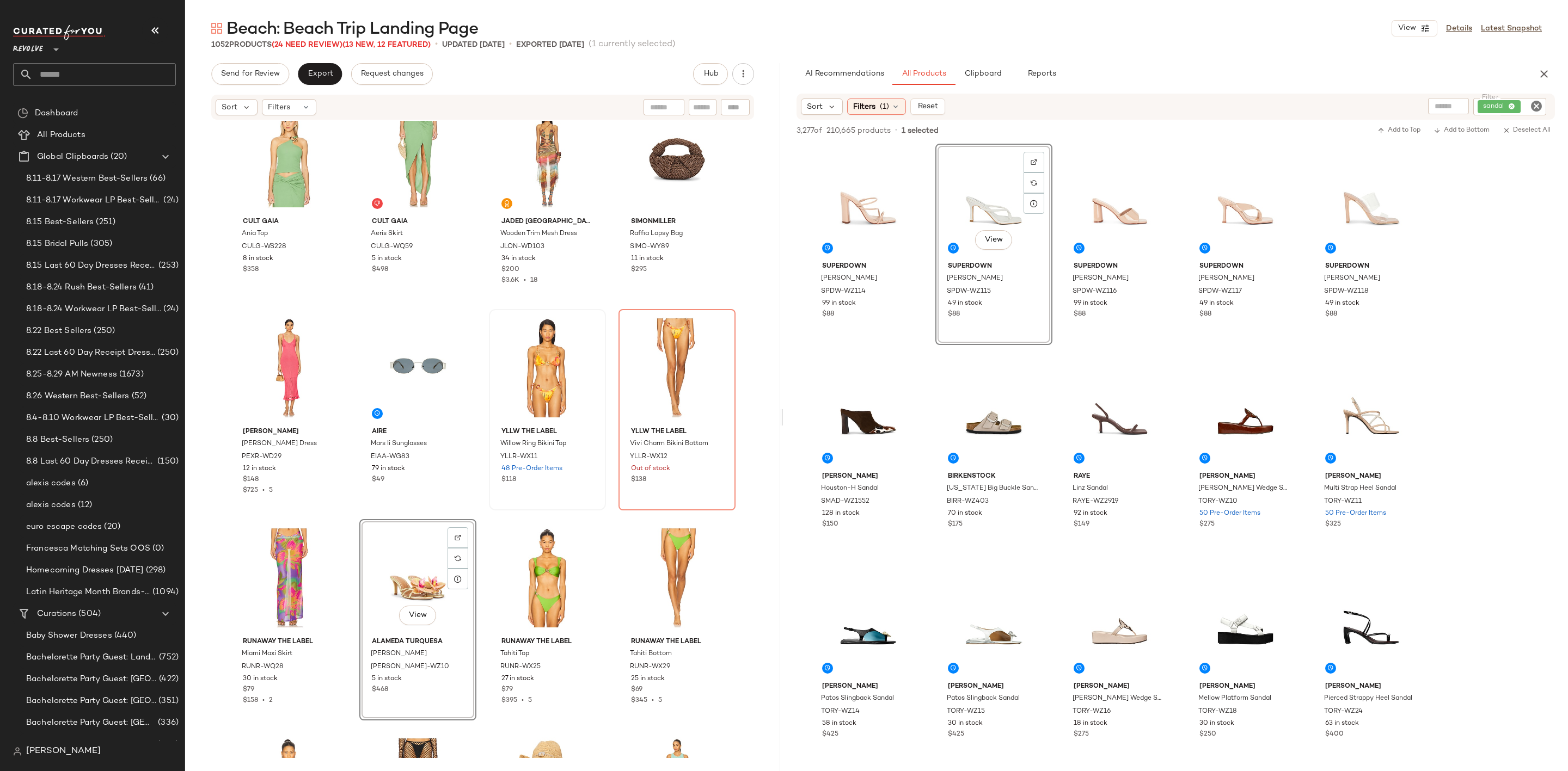
scroll to position [2539, 0]
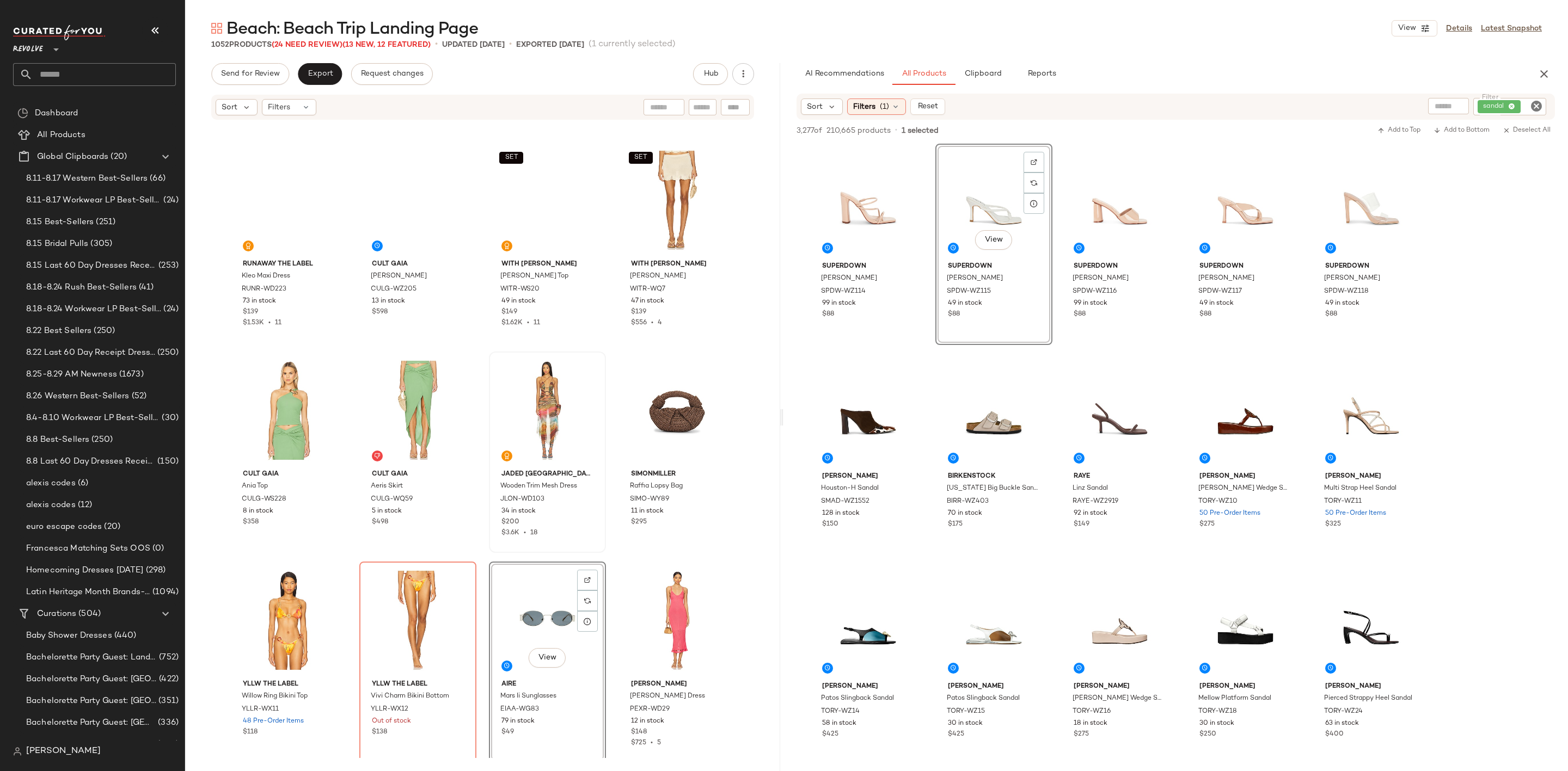
scroll to position [2295, 0]
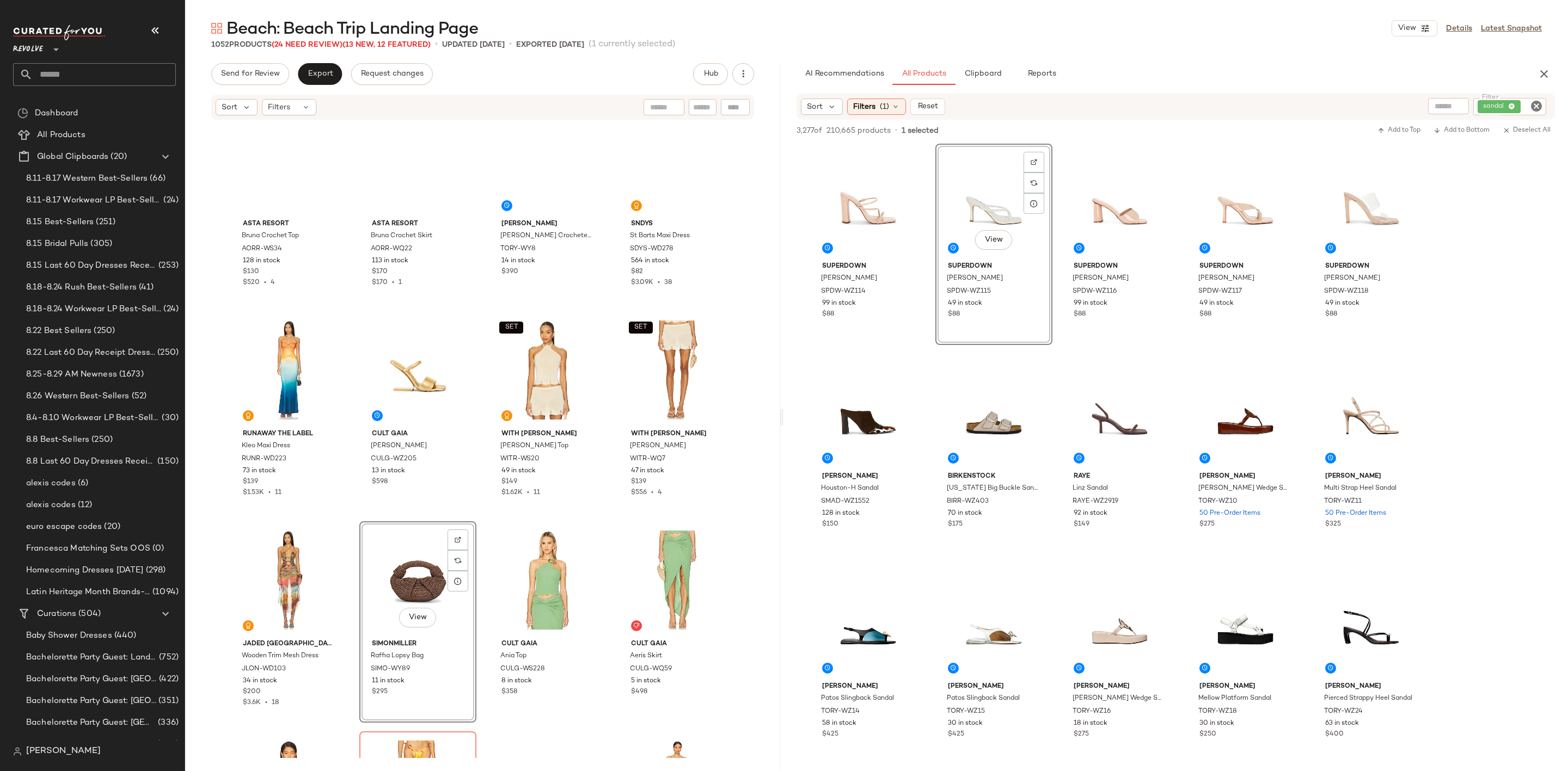
scroll to position [2050, 0]
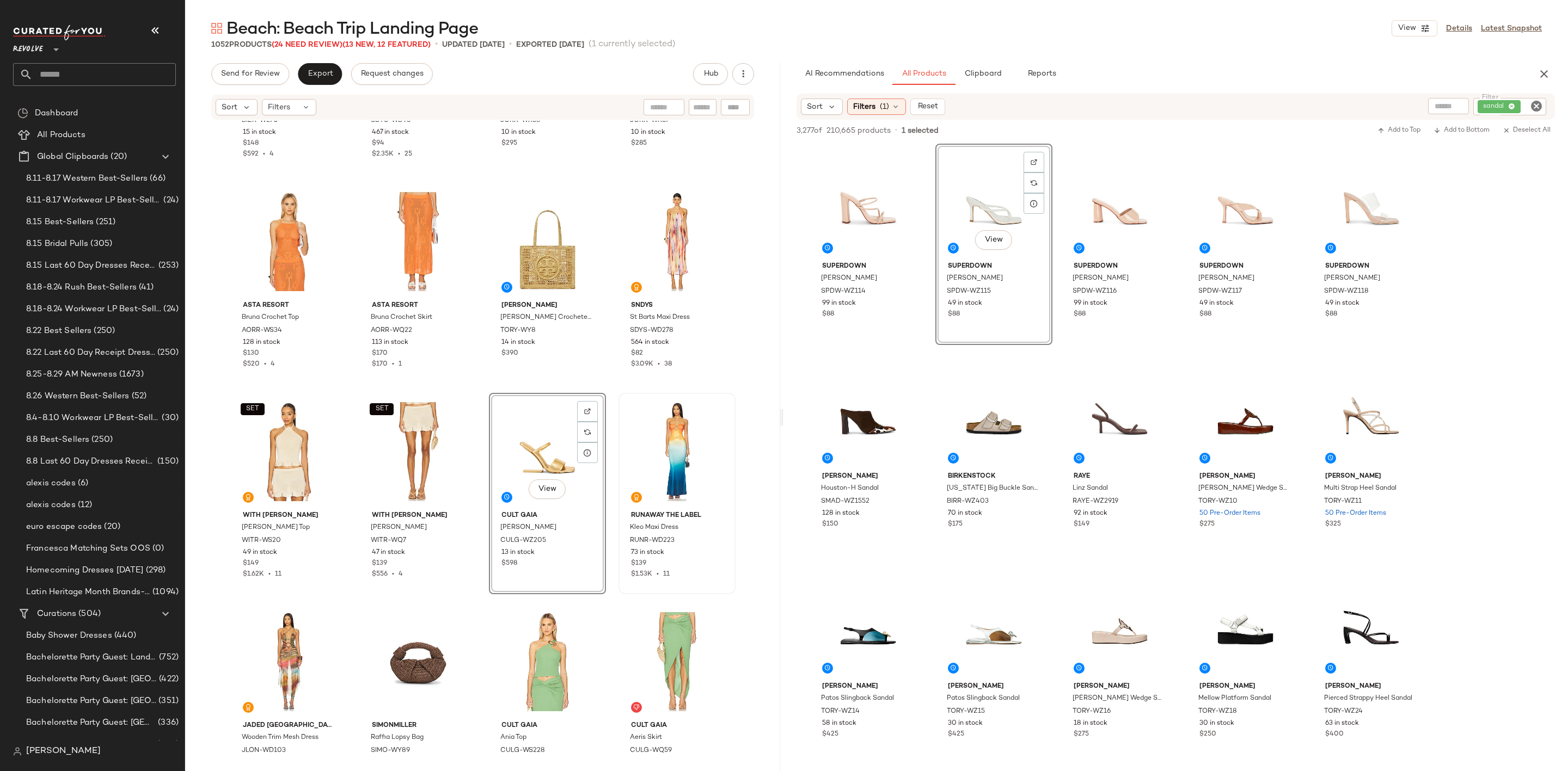
scroll to position [1886, 0]
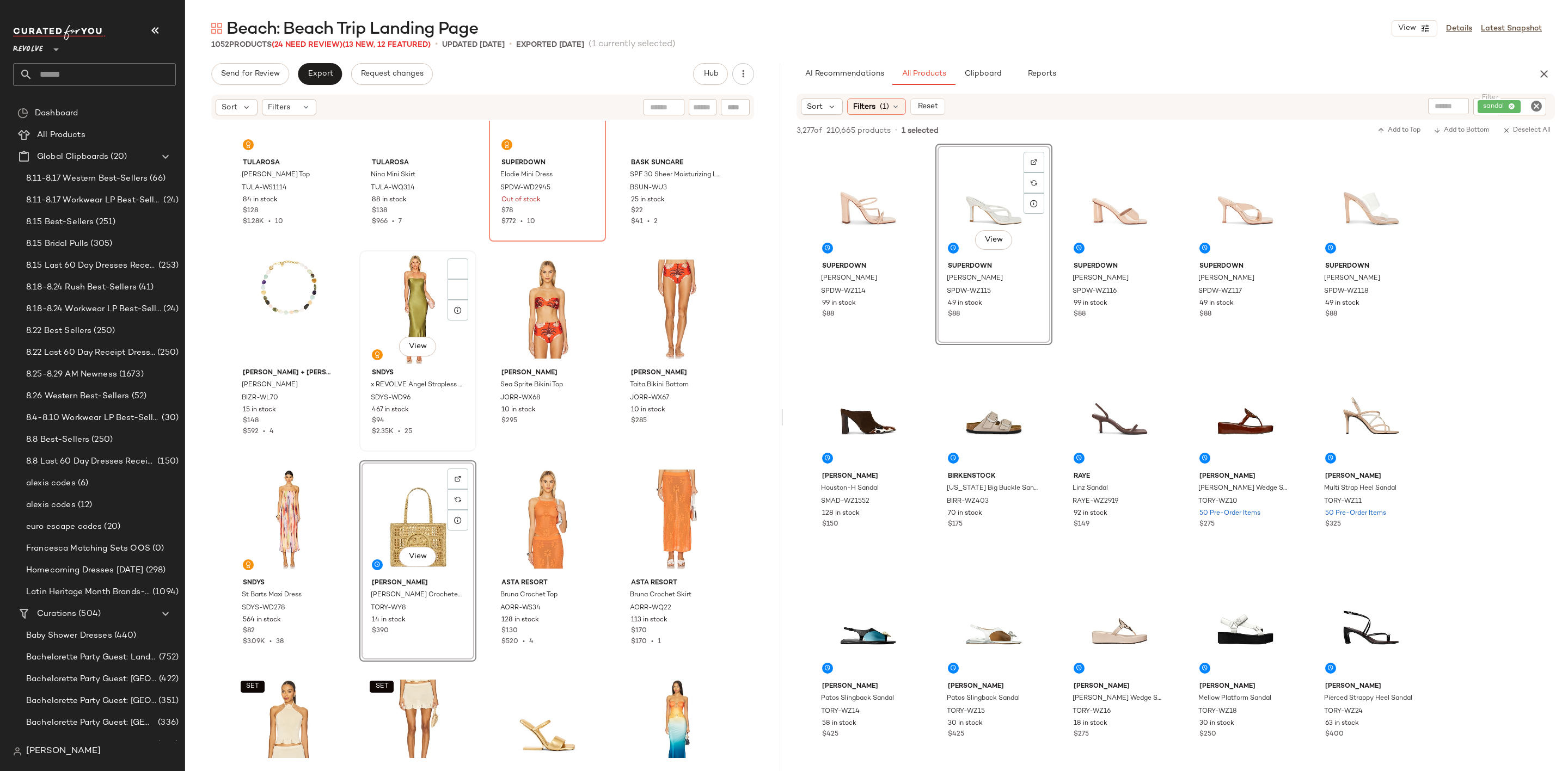
scroll to position [1642, 0]
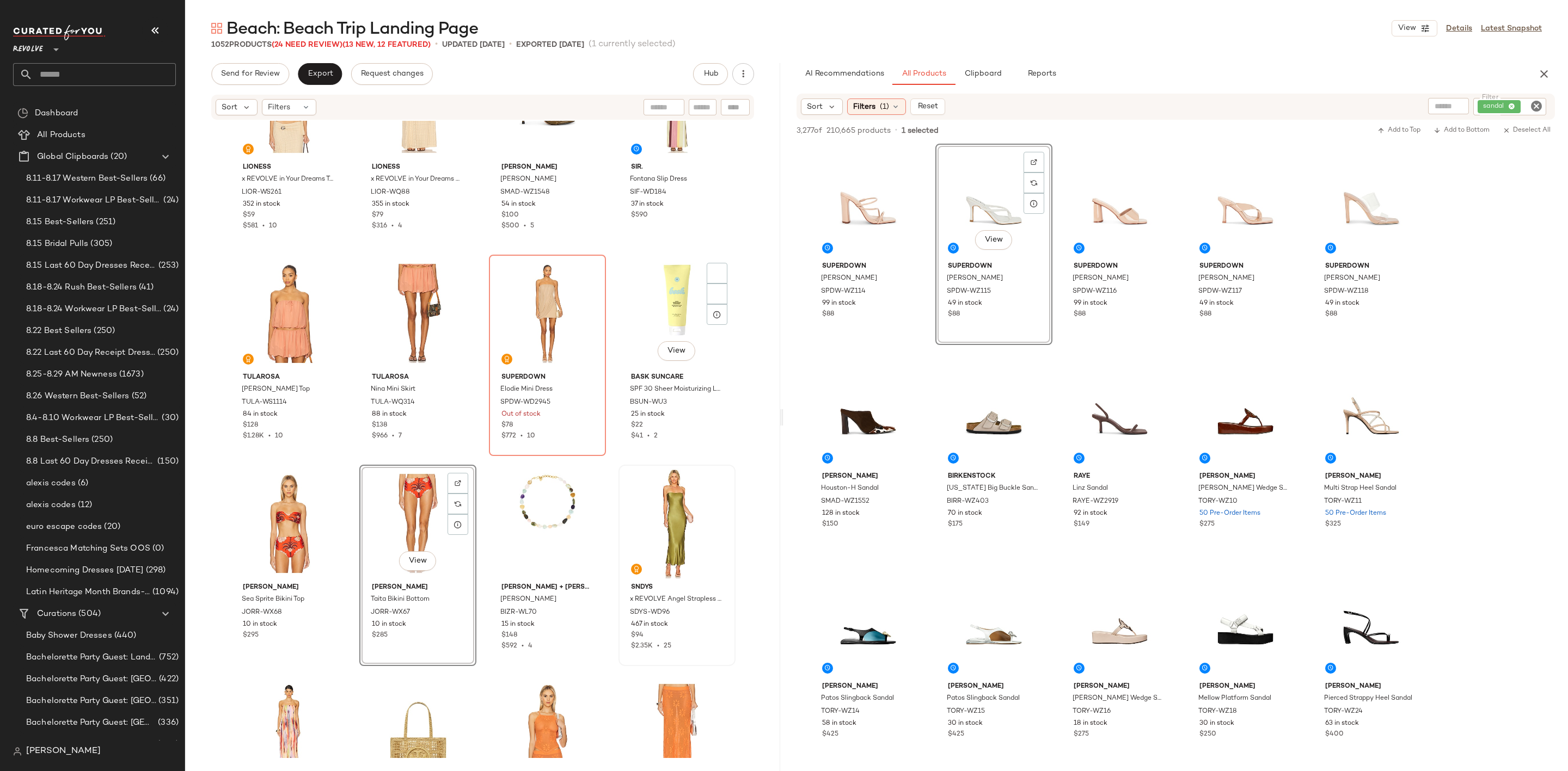
scroll to position [1478, 0]
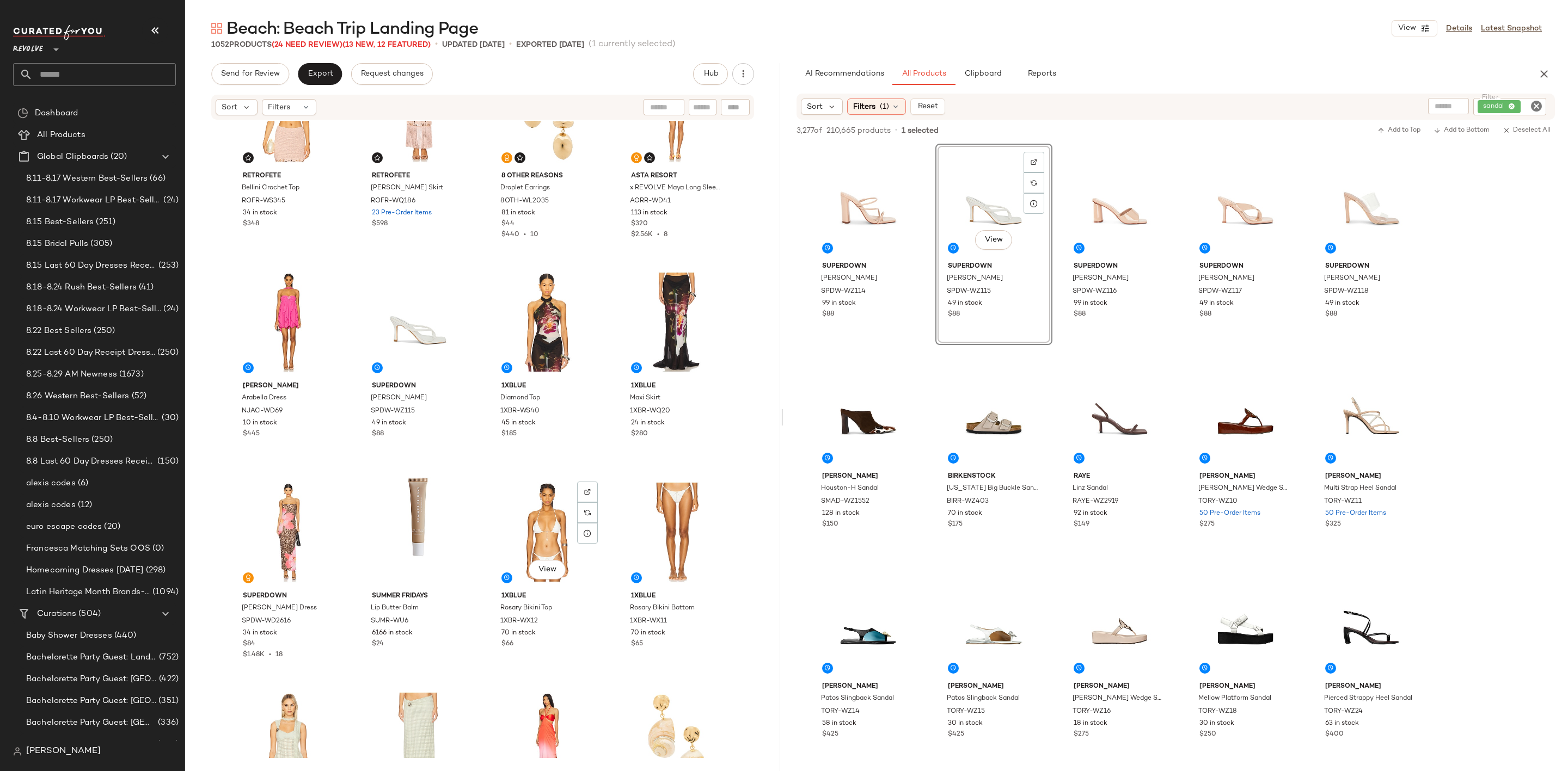
scroll to position [335, 0]
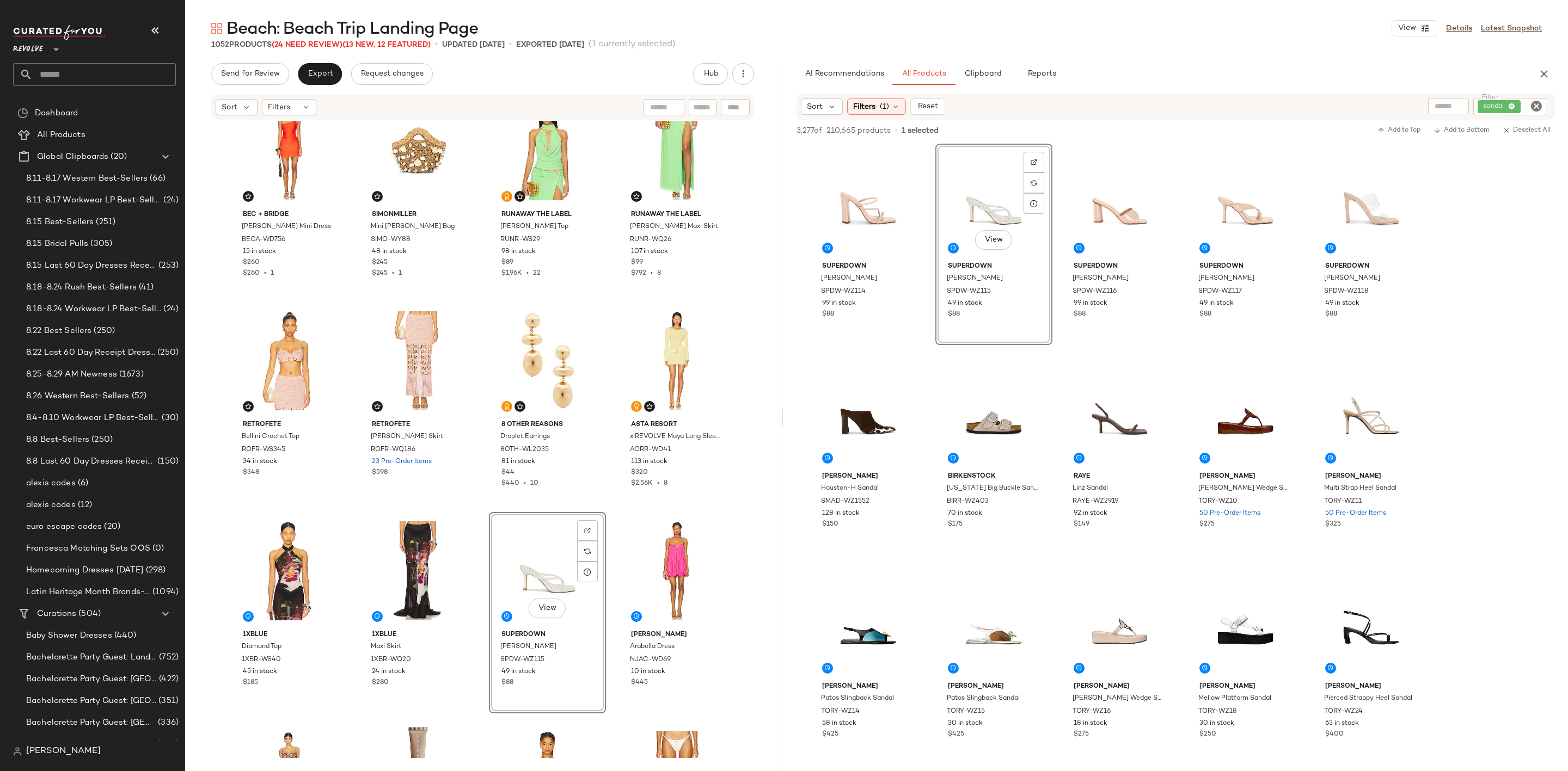
scroll to position [172, 0]
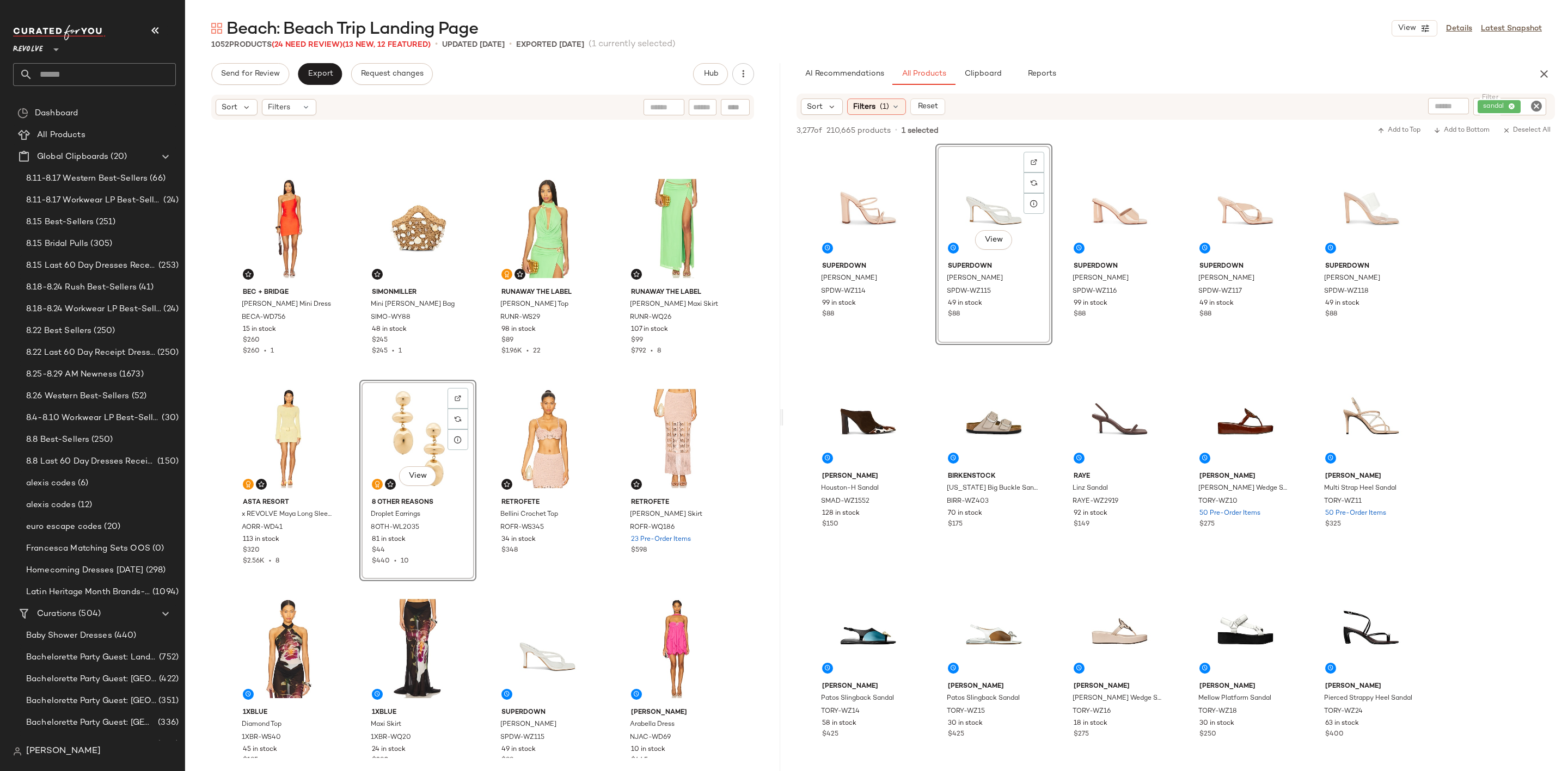
scroll to position [49, 0]
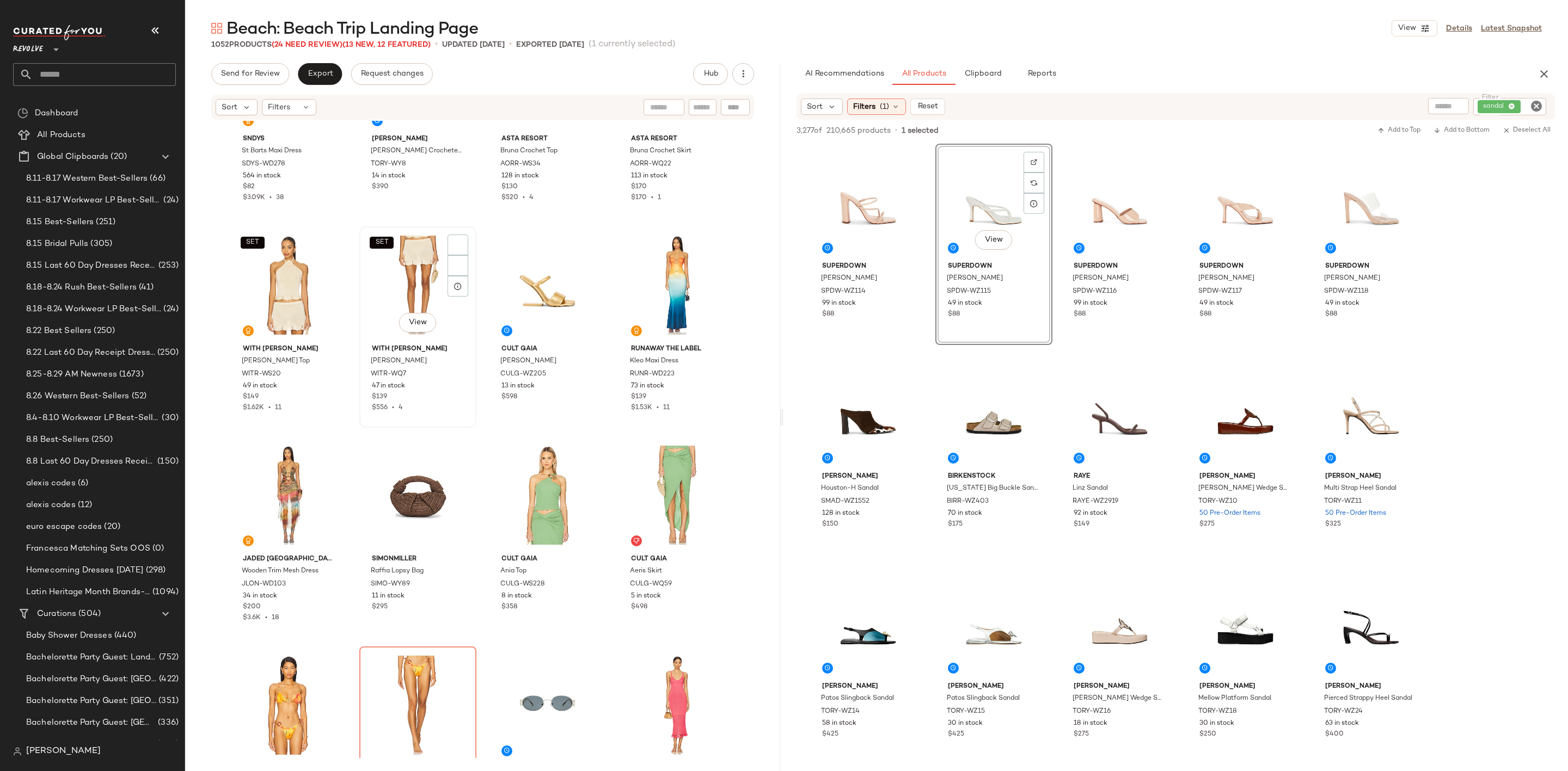
scroll to position [2132, 0]
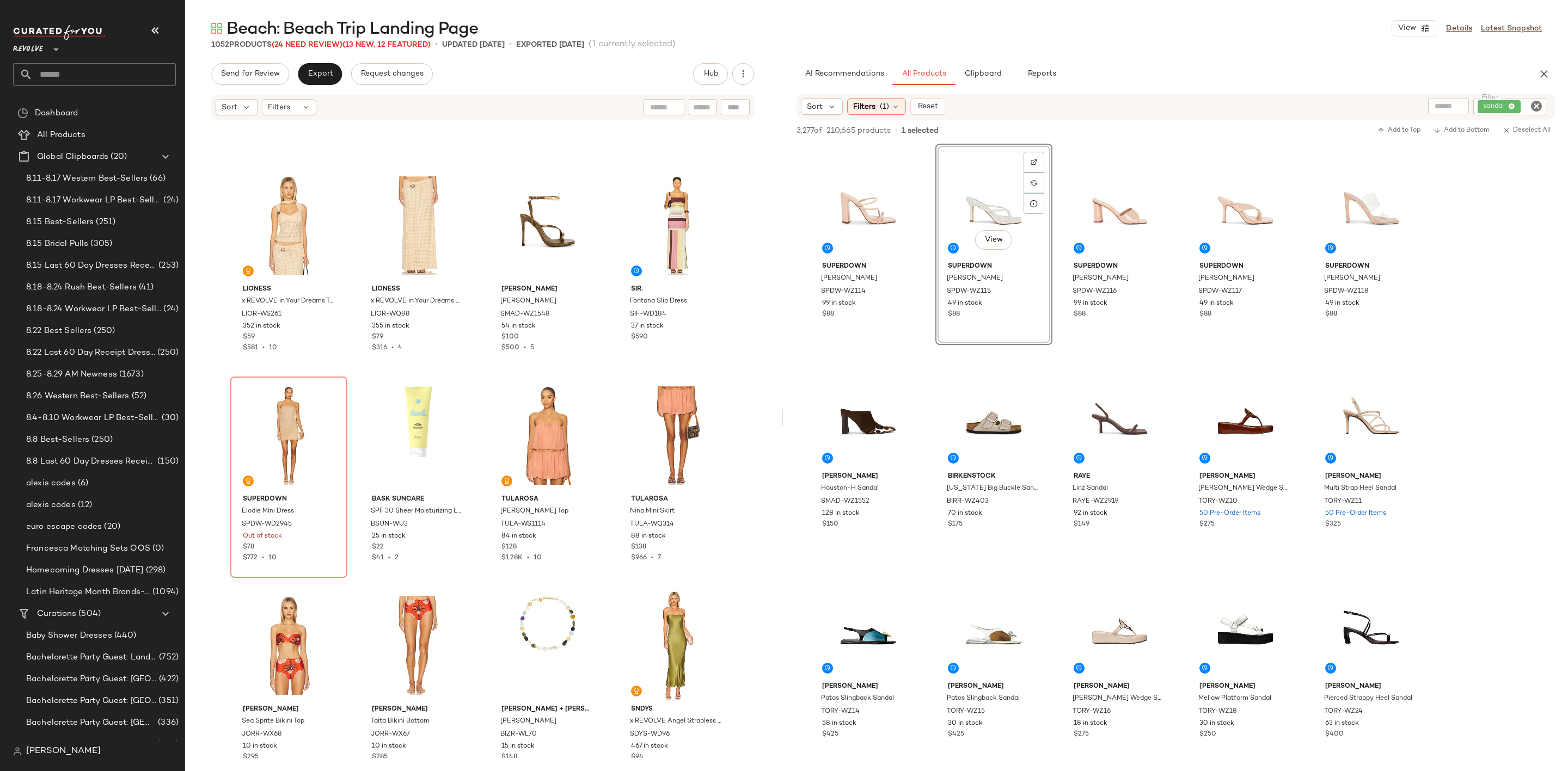
scroll to position [1397, 0]
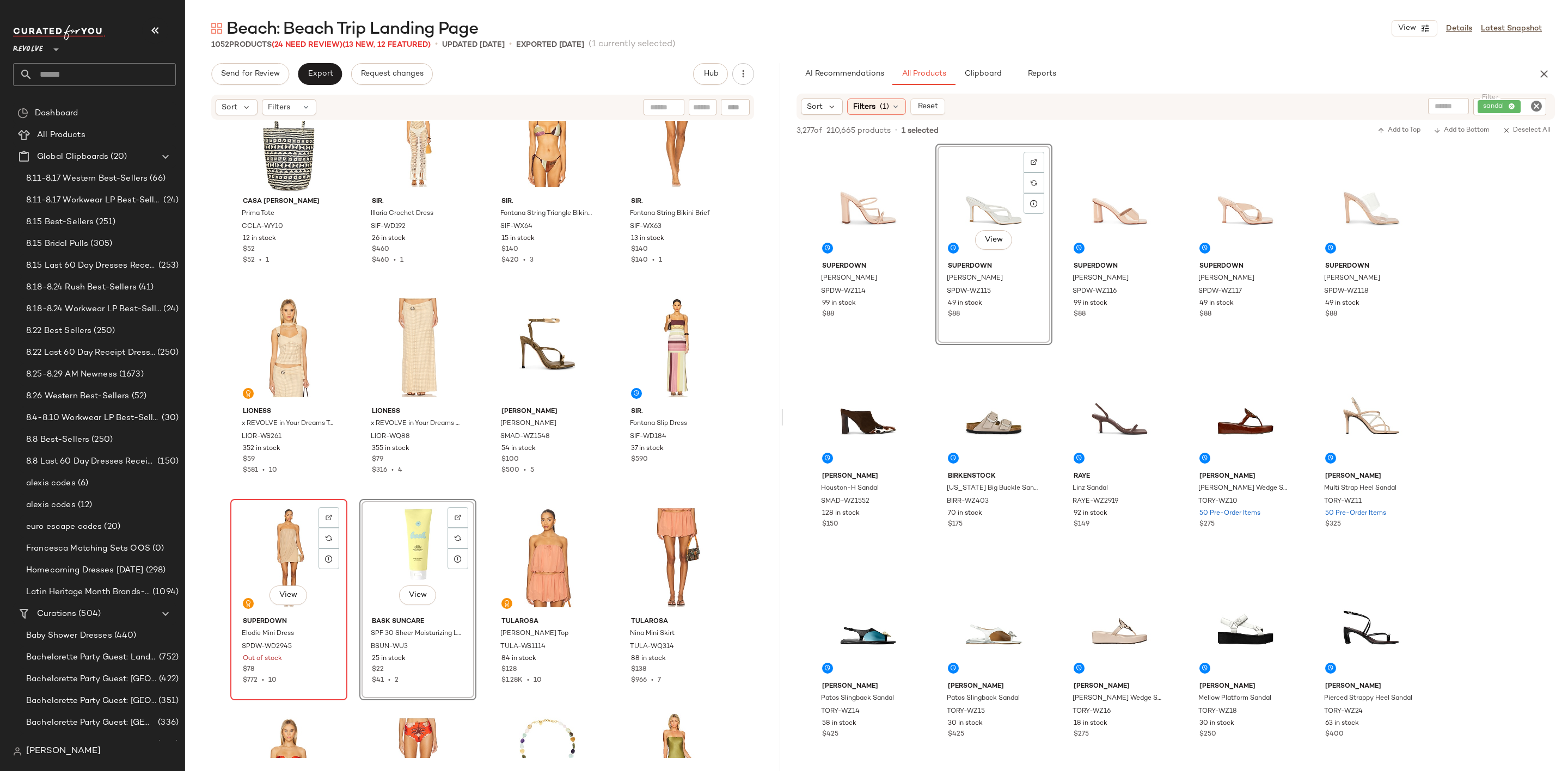
scroll to position [1070, 0]
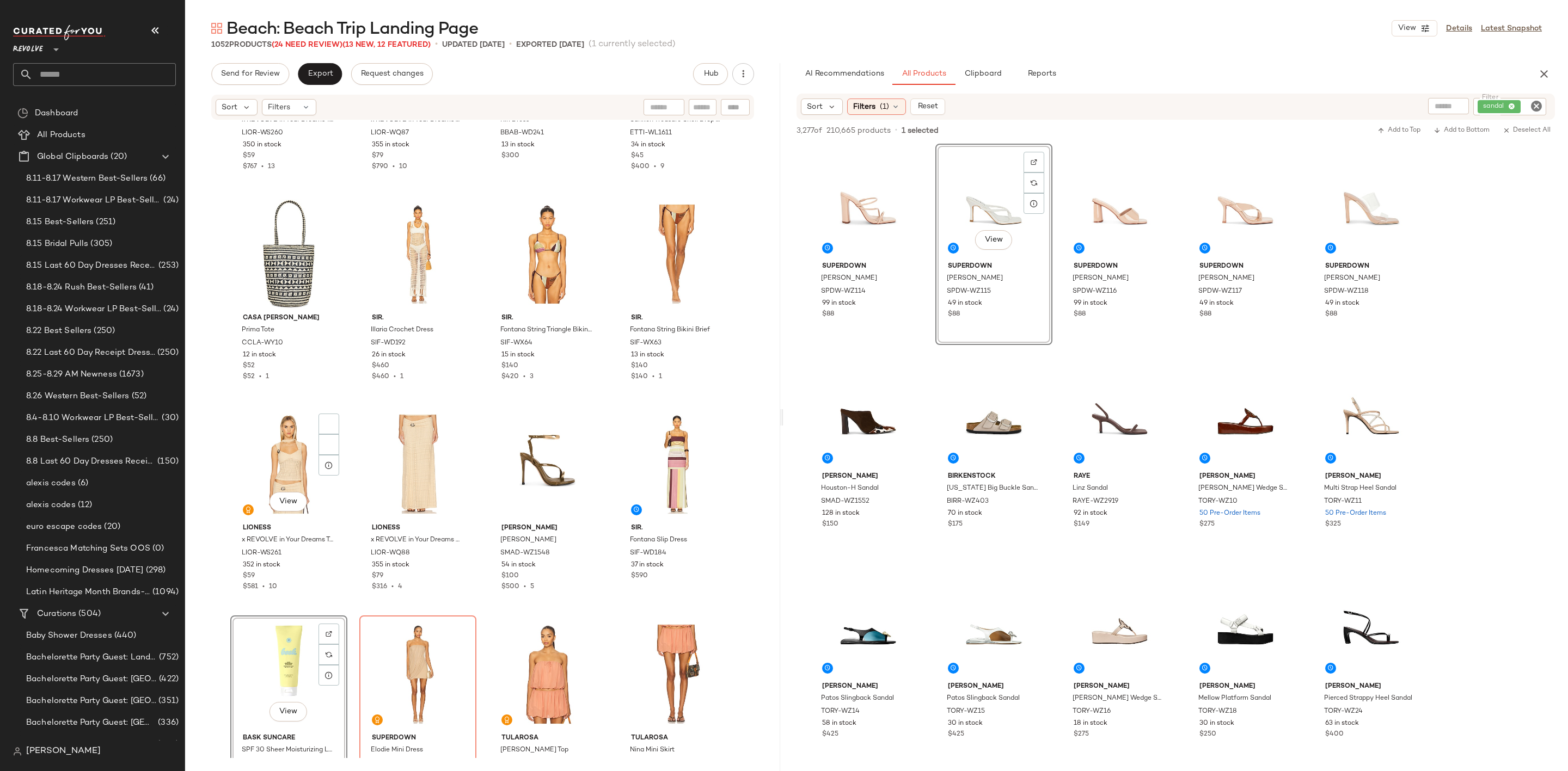
scroll to position [1070, 0]
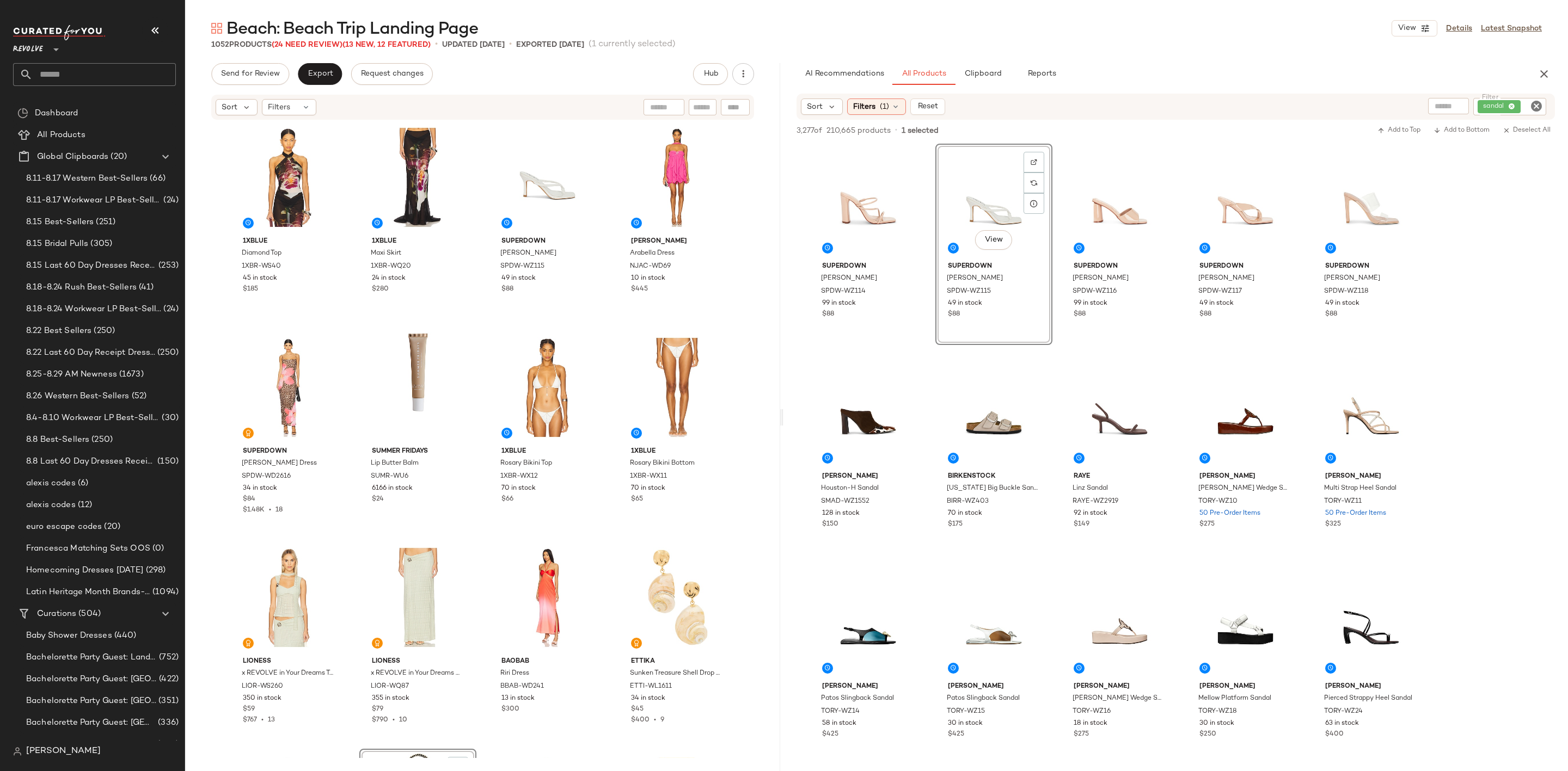
scroll to position [580, 0]
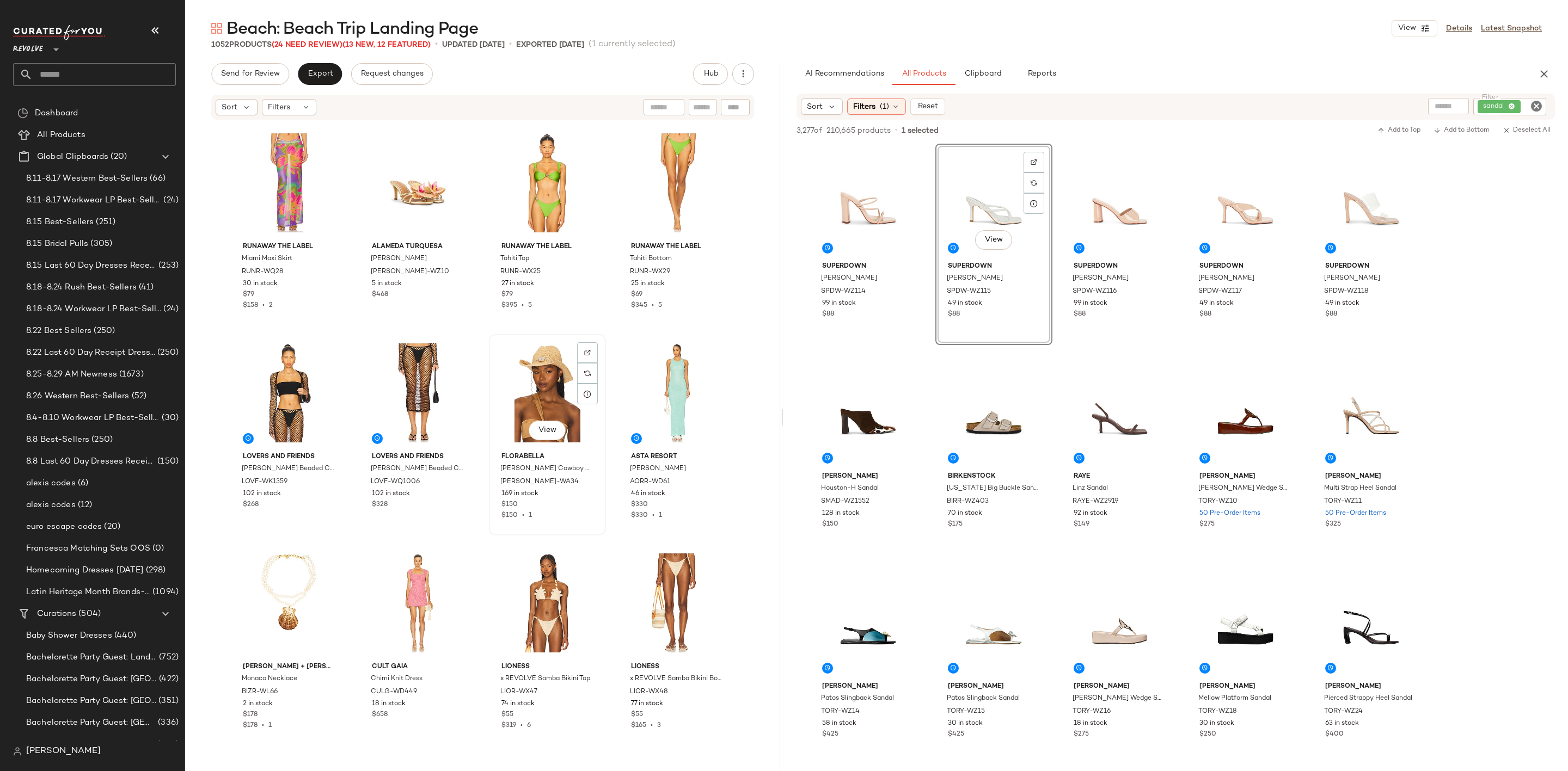
scroll to position [2948, 0]
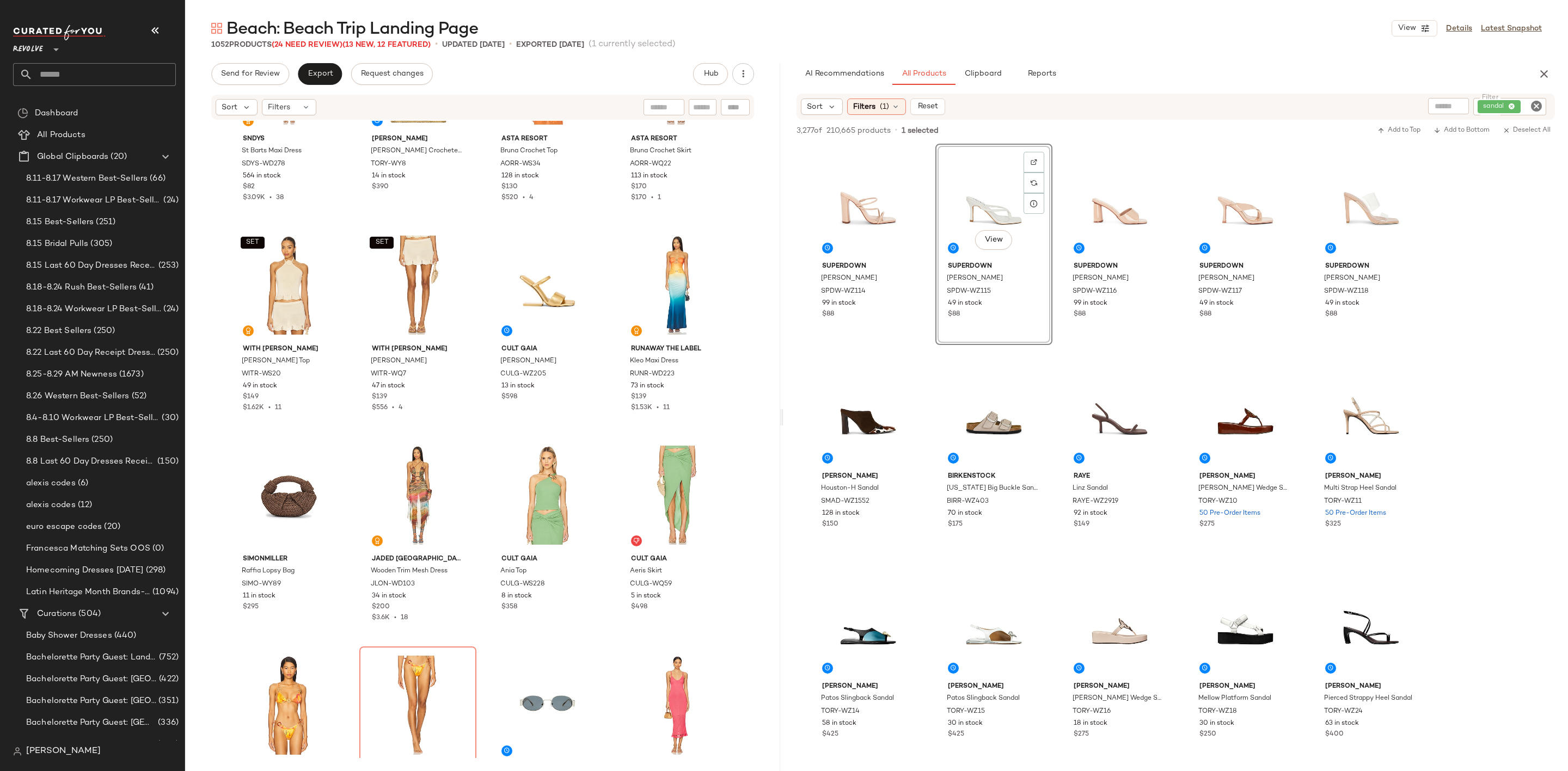
scroll to position [2213, 0]
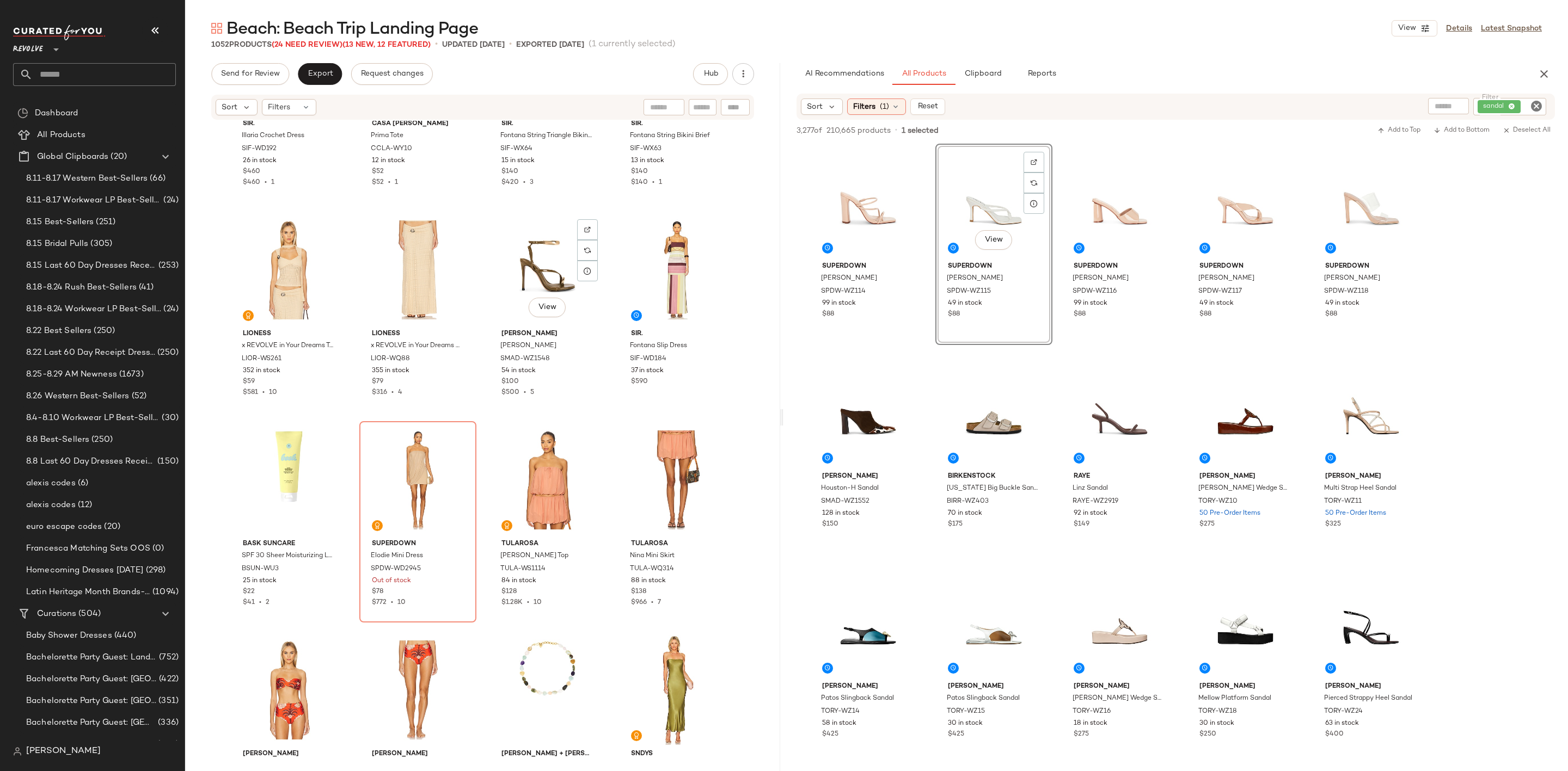
scroll to position [1315, 0]
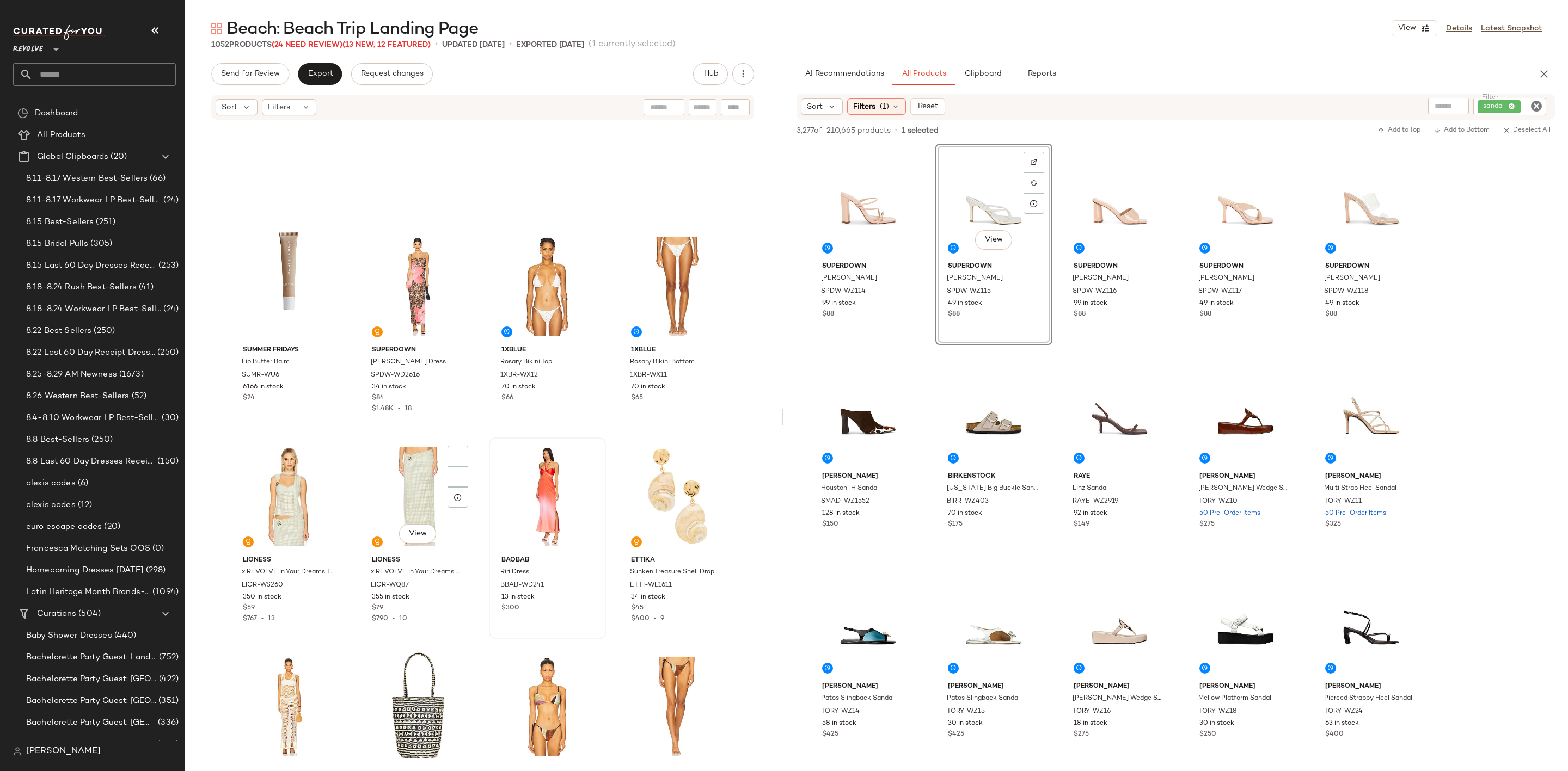
scroll to position [744, 0]
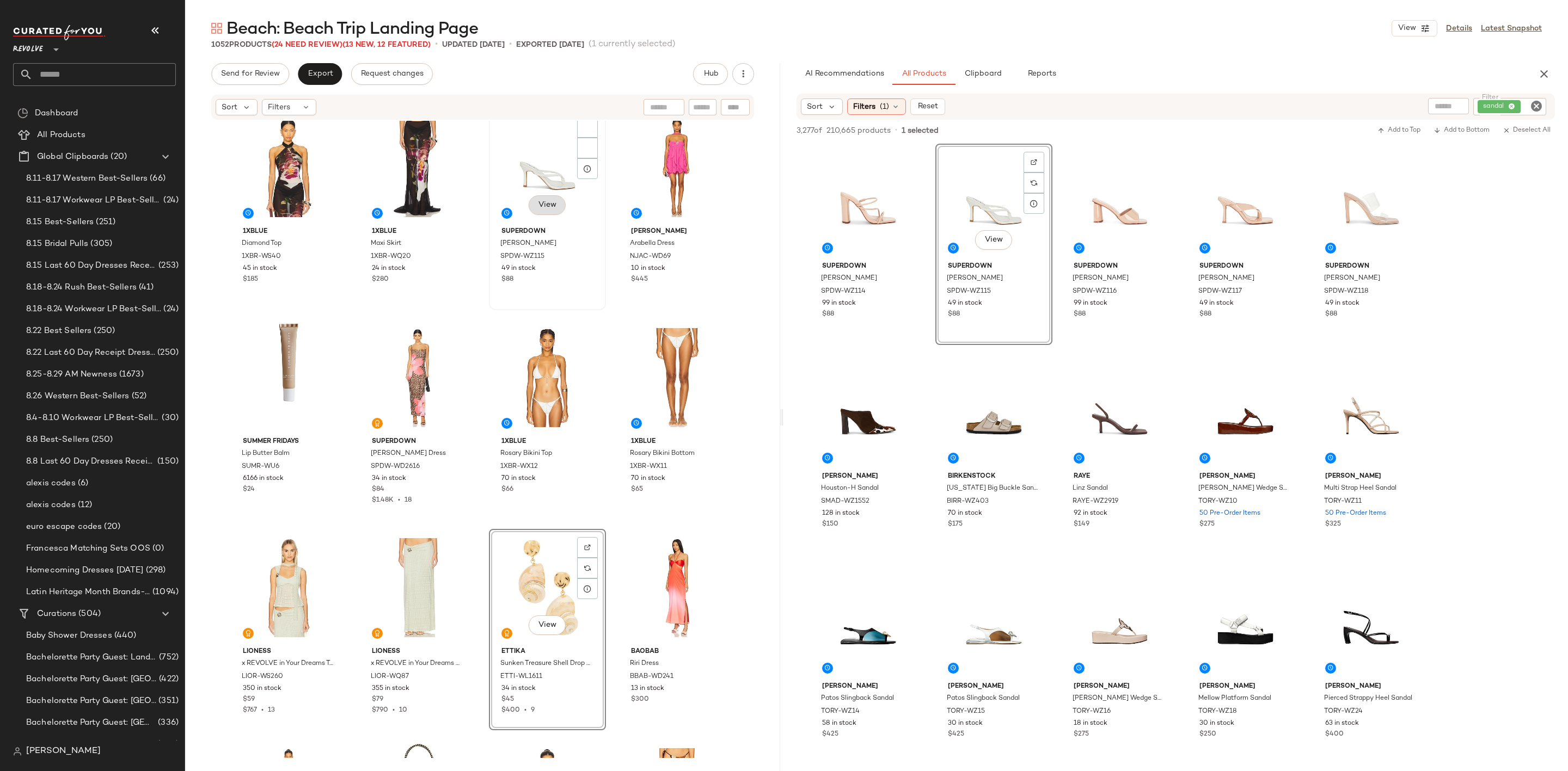
scroll to position [498, 0]
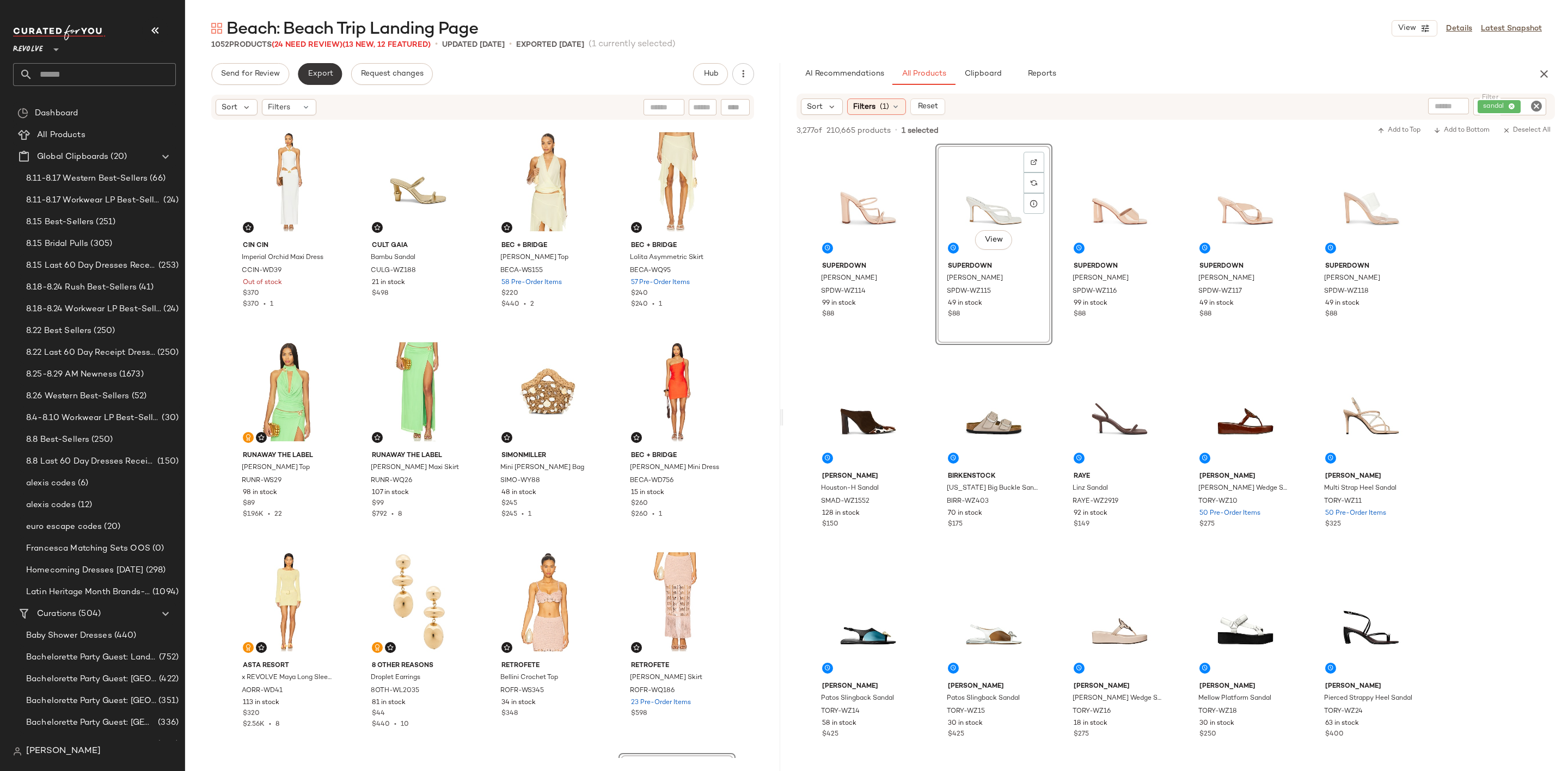
click at [317, 74] on span "Export" at bounding box center [320, 74] width 26 height 9
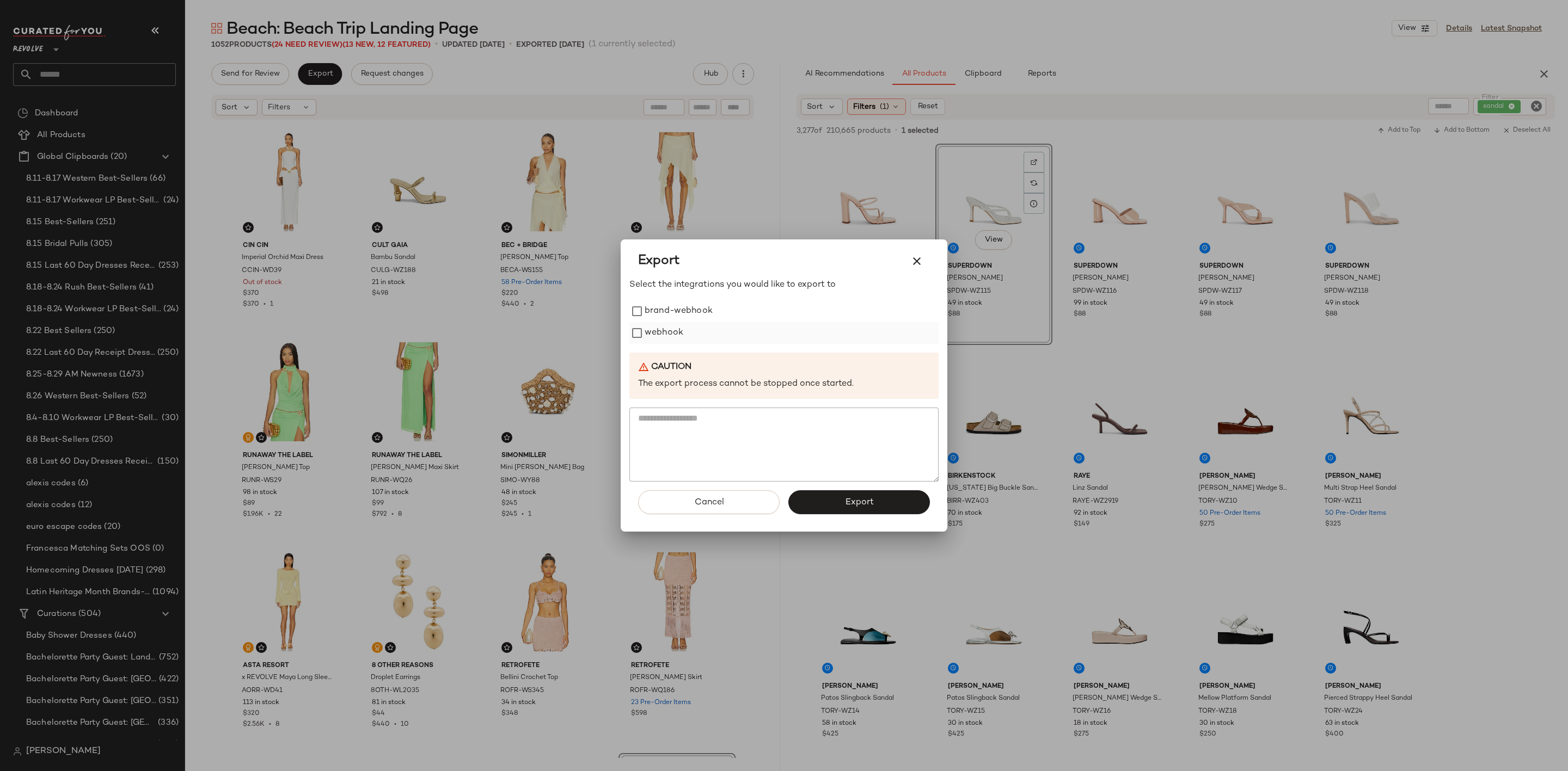
click at [647, 332] on label "webhook" at bounding box center [664, 333] width 39 height 22
click at [836, 498] on button "Export" at bounding box center [859, 502] width 142 height 24
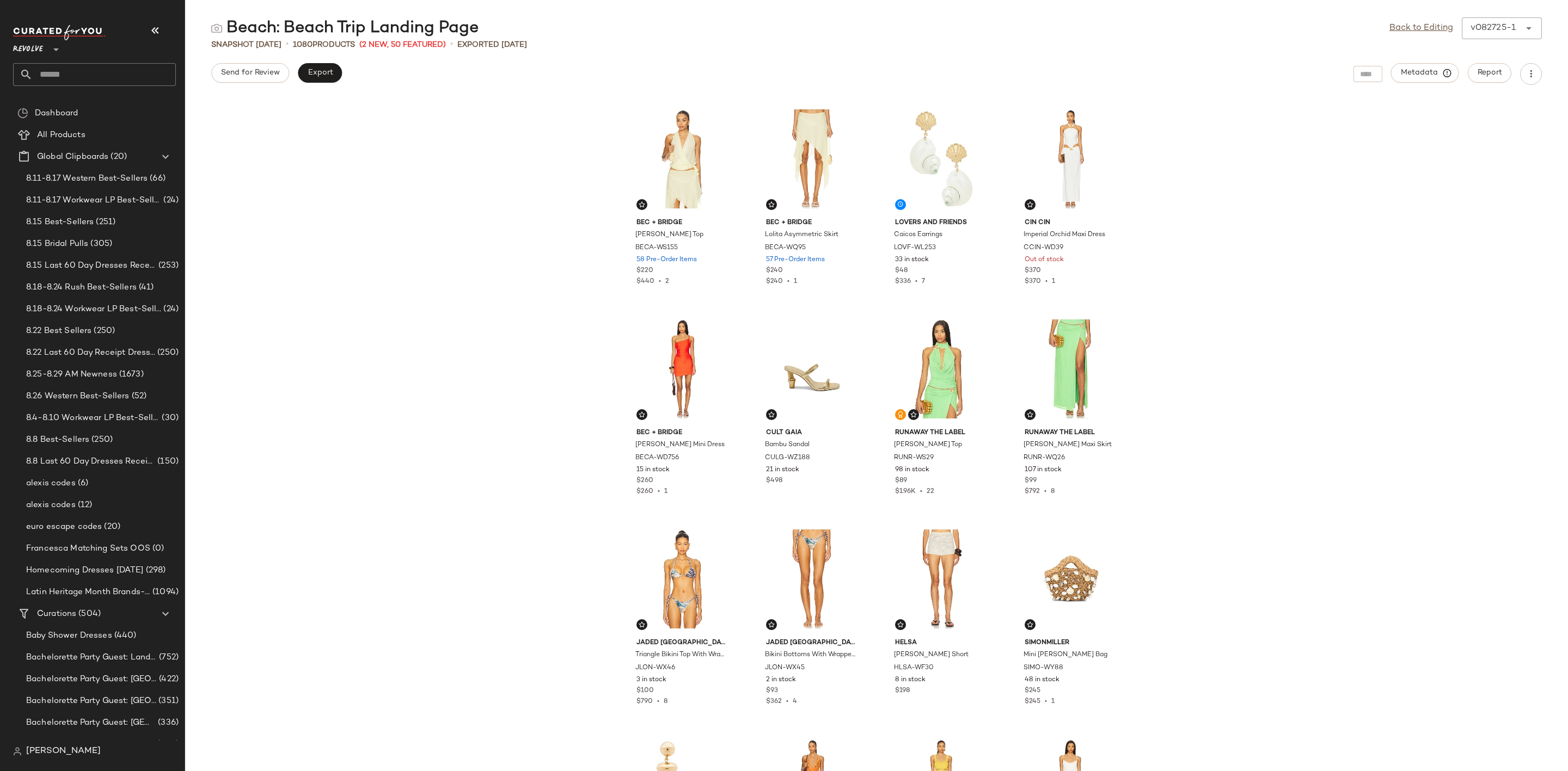
click at [105, 69] on input "text" at bounding box center [104, 75] width 143 height 23
type input "****"
click at [111, 103] on div "Gameday: Logo Shop" at bounding box center [94, 106] width 145 height 12
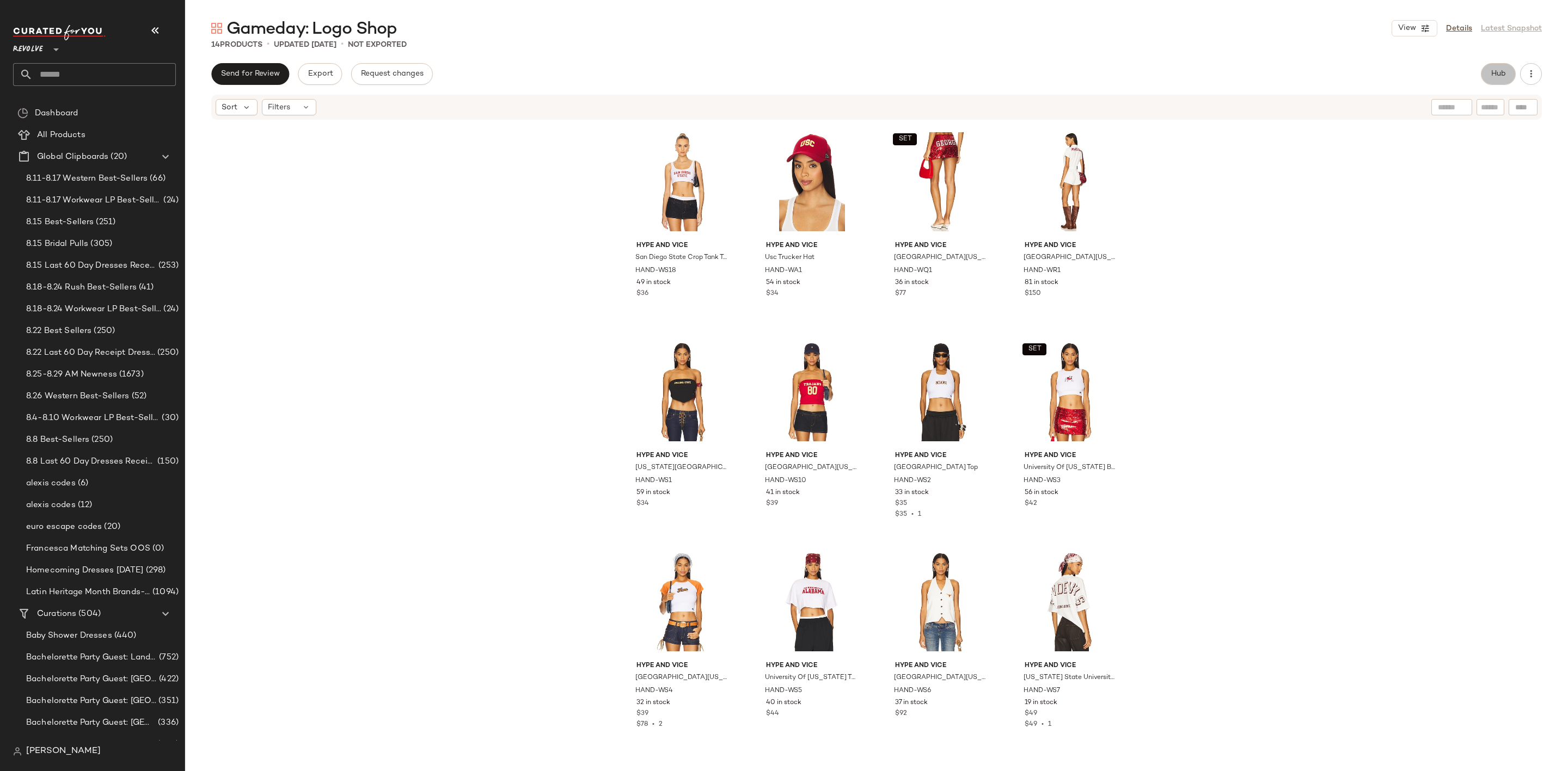
click at [1498, 78] on span "Hub" at bounding box center [1498, 74] width 15 height 9
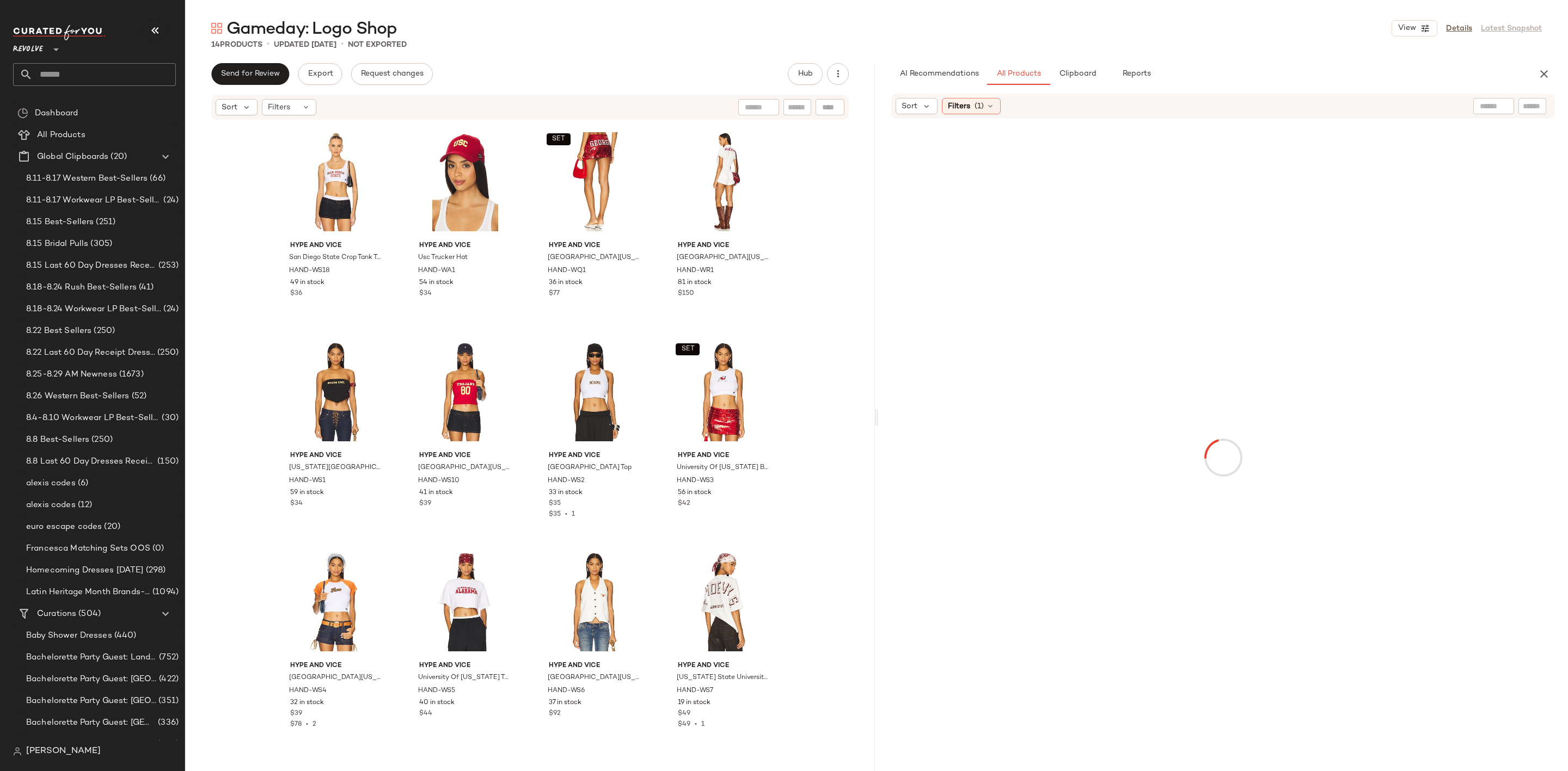
click at [1524, 105] on input "text" at bounding box center [1532, 106] width 19 height 12
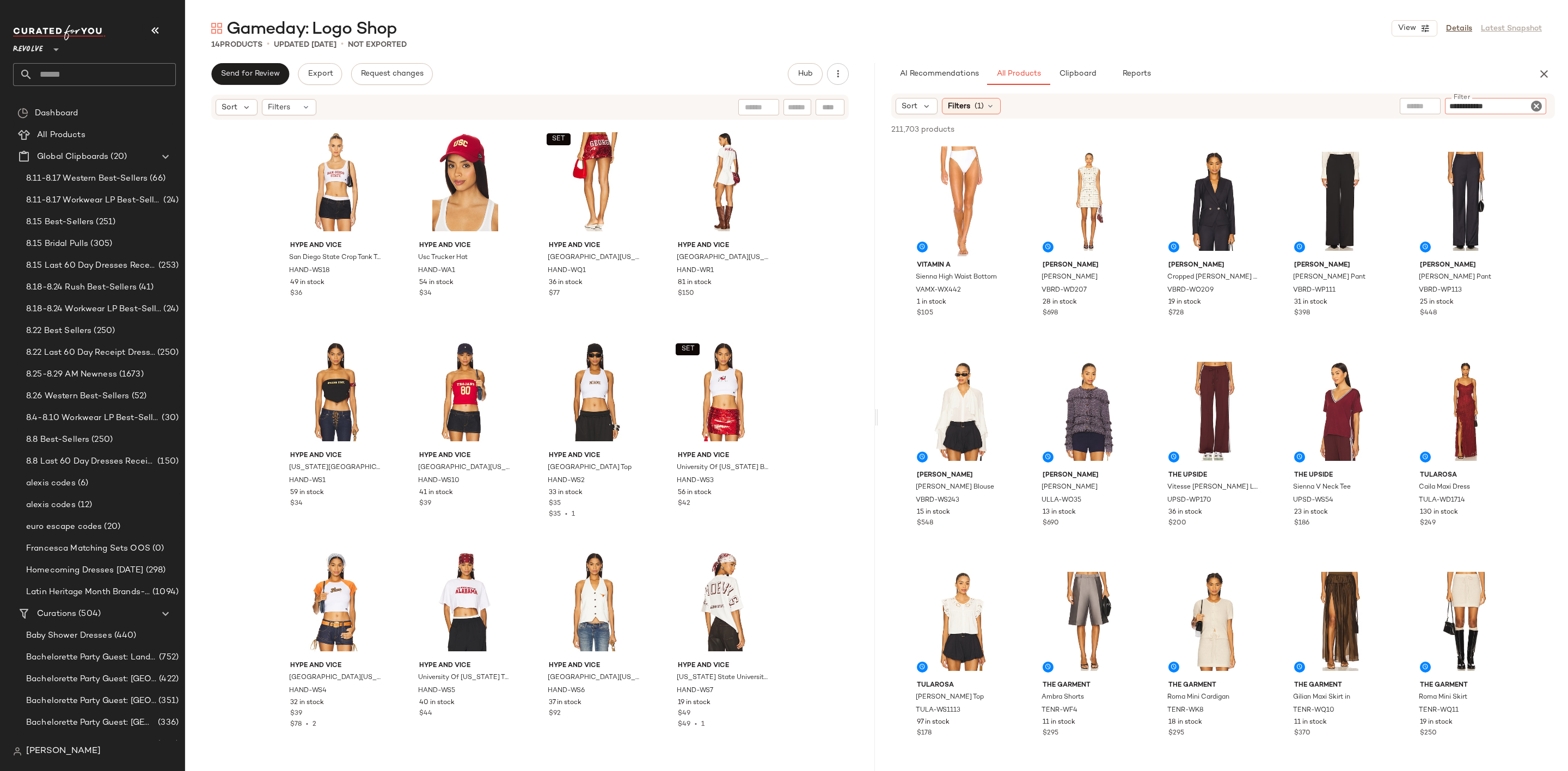
type input "**********"
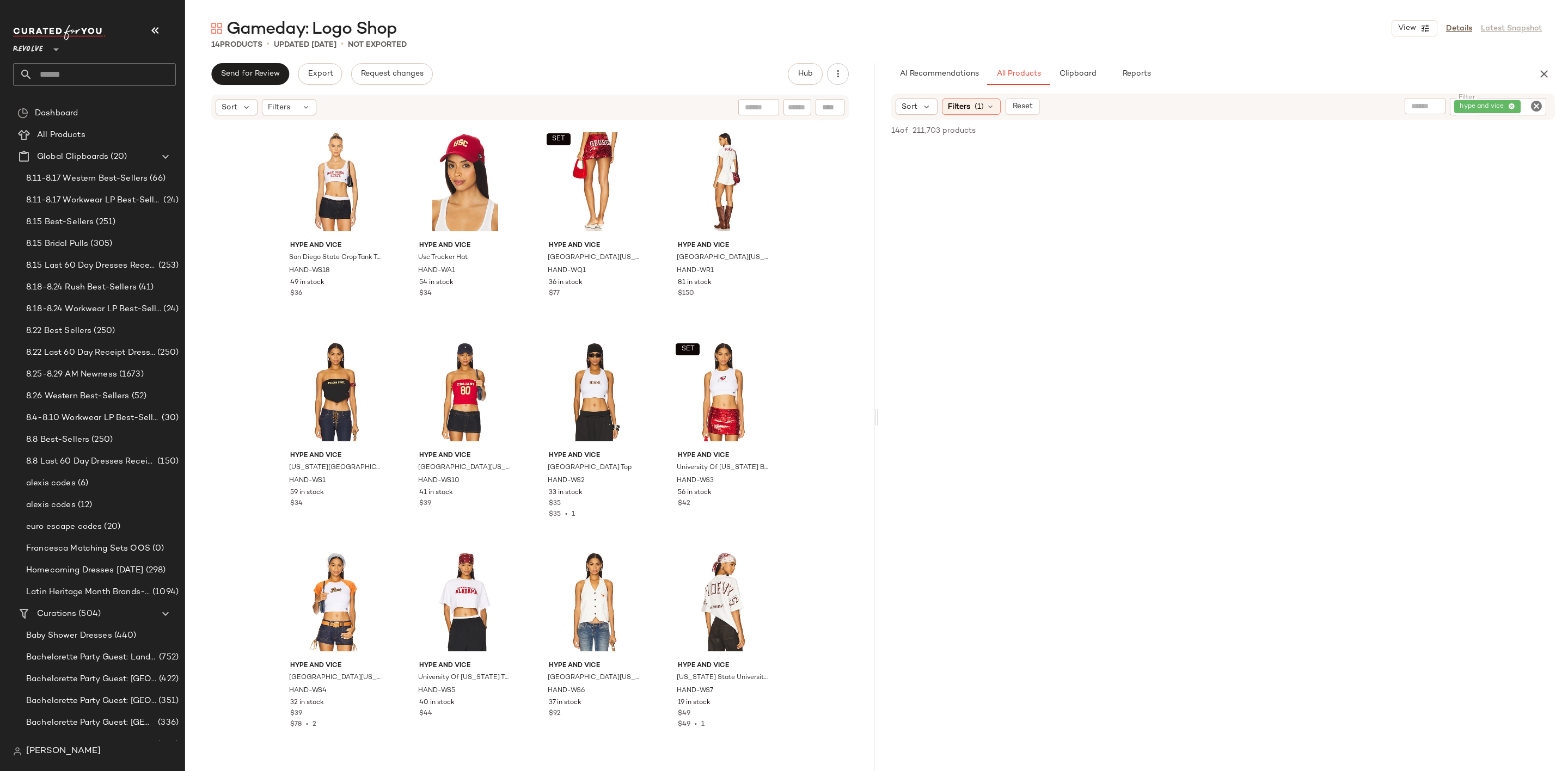
click at [1539, 105] on icon "Clear Filter" at bounding box center [1536, 106] width 13 height 13
type input "*********"
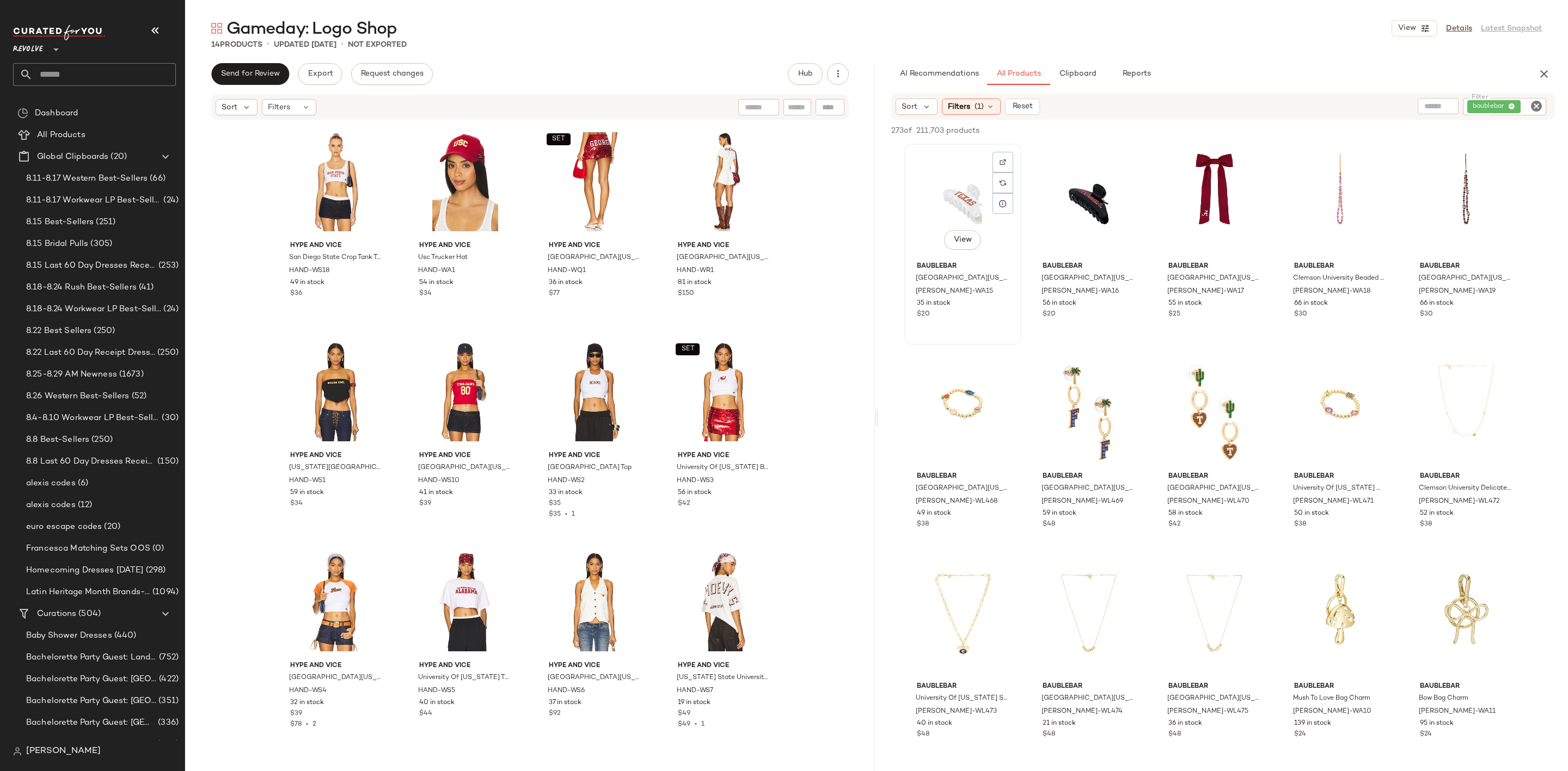
click at [959, 199] on div "View" at bounding box center [963, 202] width 110 height 110
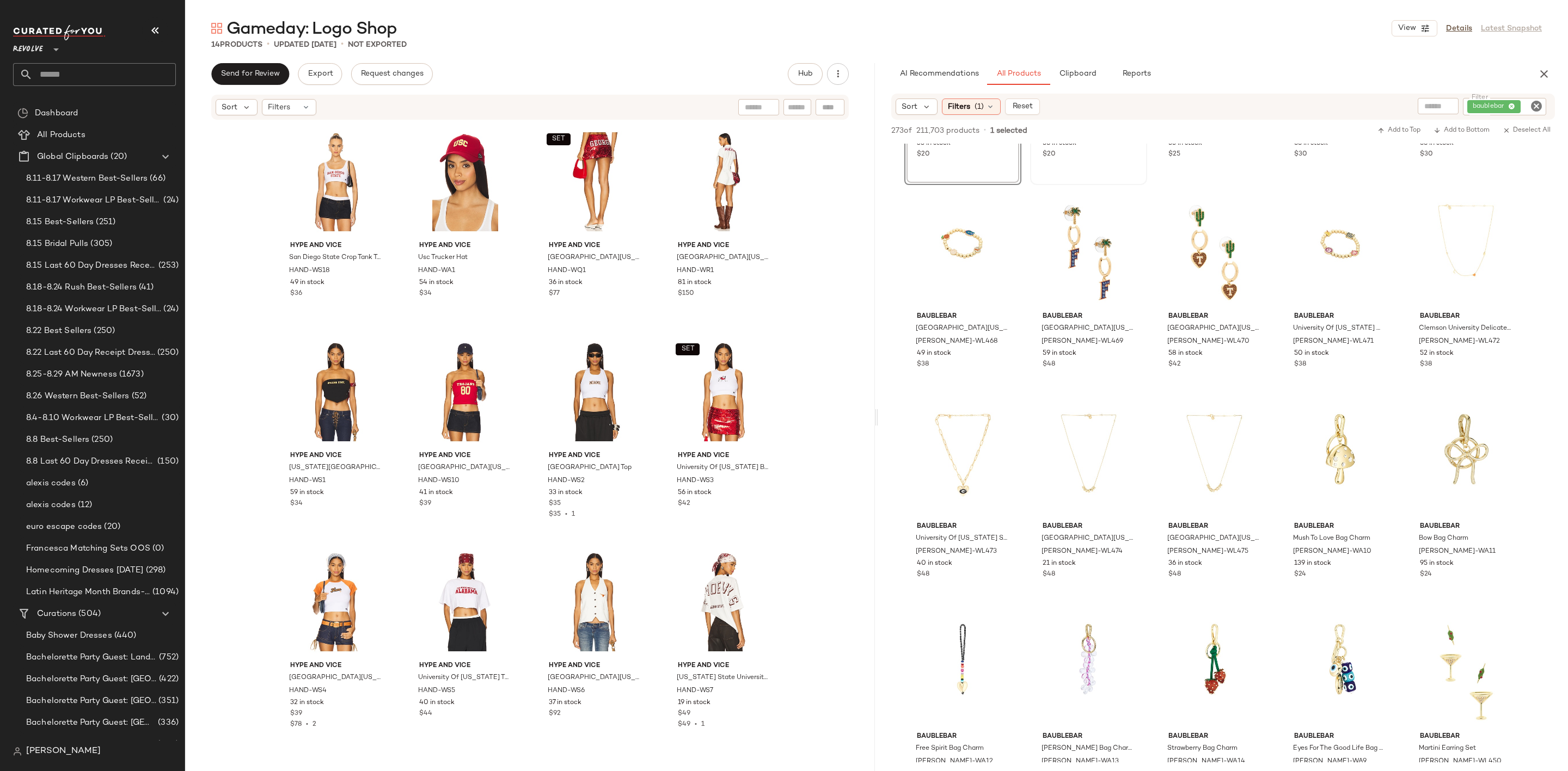
scroll to position [163, 0]
click at [1188, 461] on div "View" at bounding box center [1214, 459] width 110 height 110
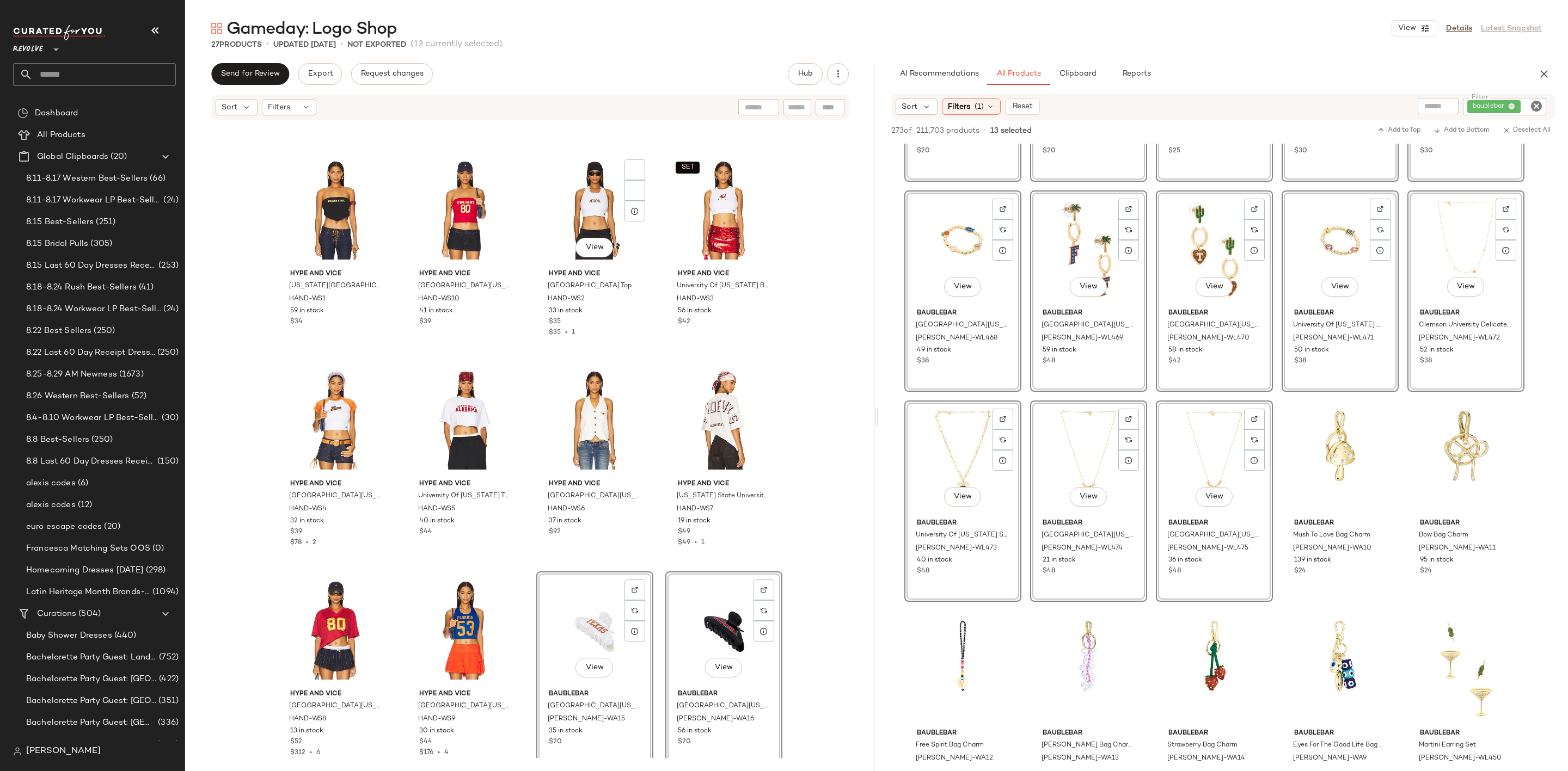
scroll to position [0, 0]
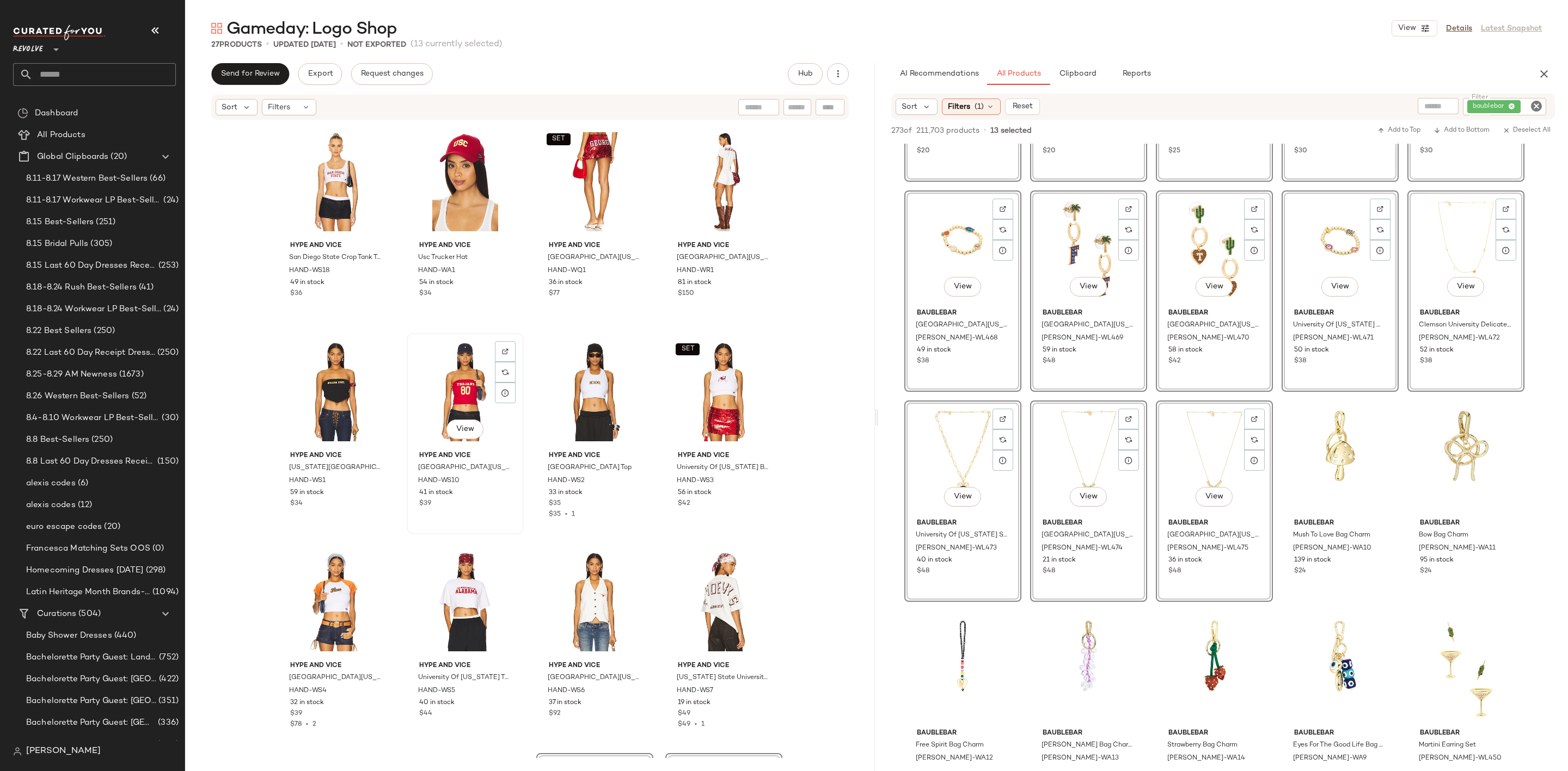
click at [435, 357] on div "View" at bounding box center [465, 392] width 110 height 110
click at [1536, 70] on button "button" at bounding box center [1544, 74] width 22 height 22
